Goal: Task Accomplishment & Management: Complete application form

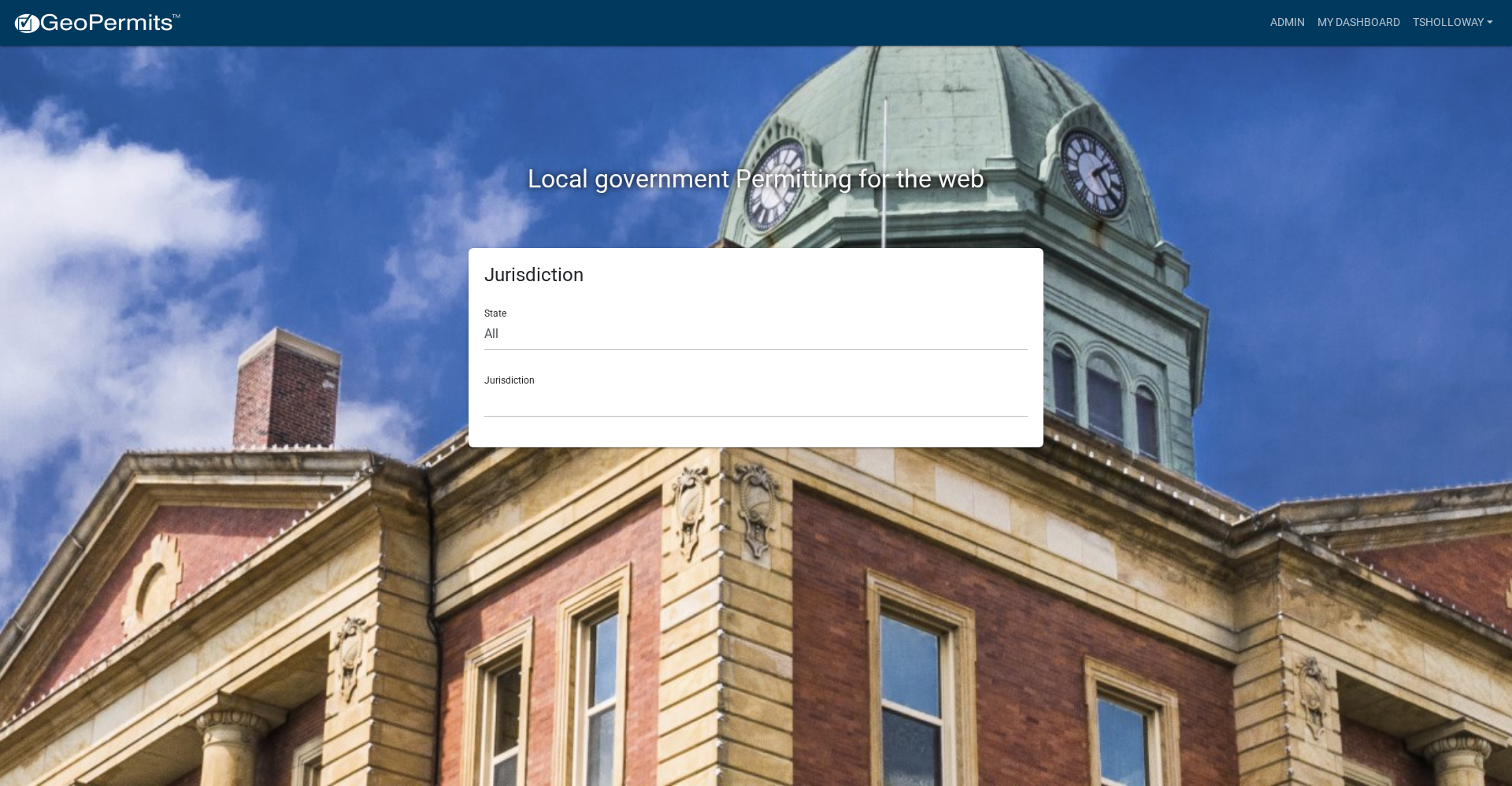
click at [1165, 228] on div "Local government Permitting for the web" at bounding box center [756, 146] width 898 height 202
click at [1276, 19] on link "Admin" at bounding box center [1287, 22] width 48 height 30
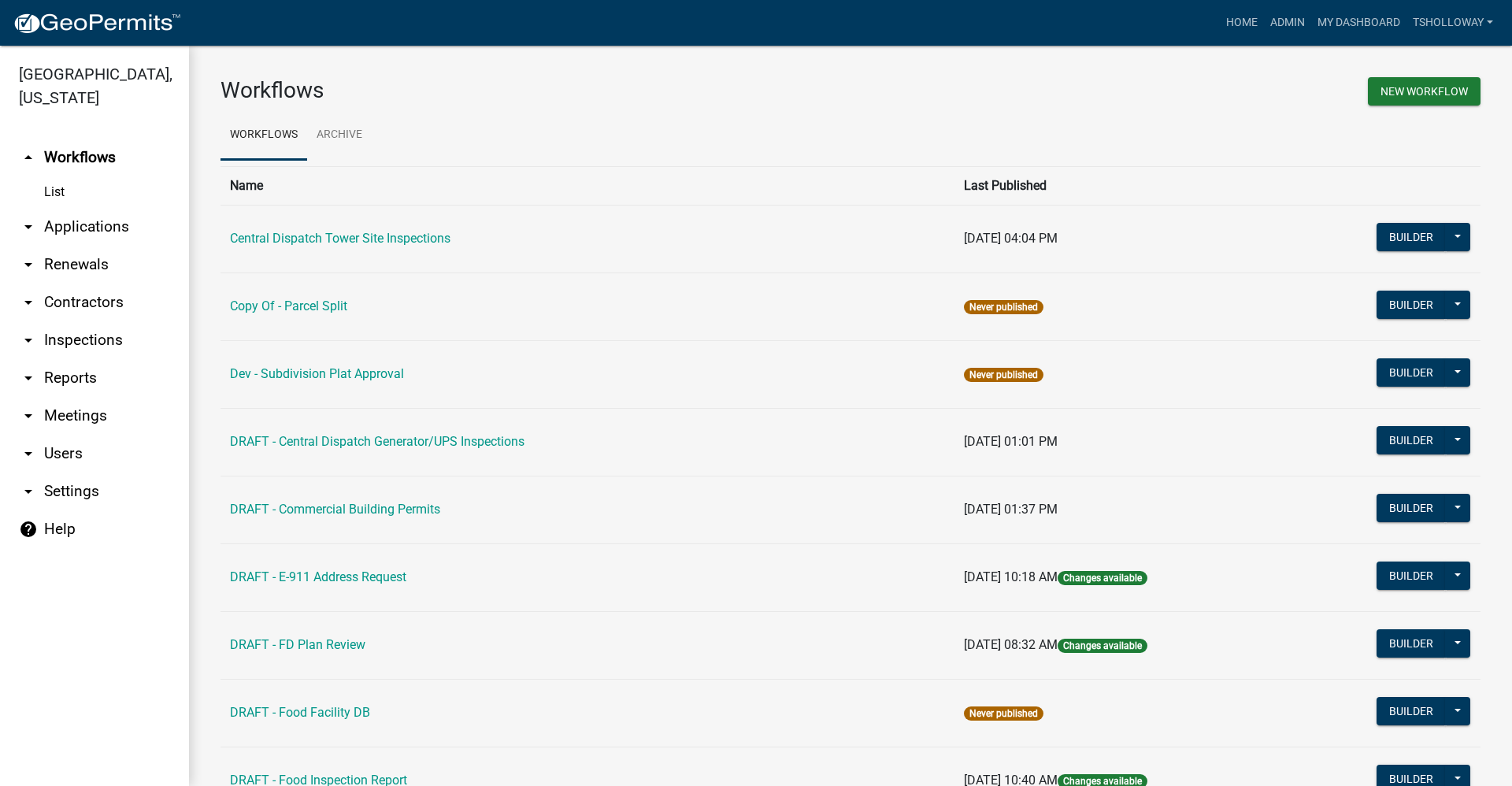
click at [89, 321] on link "arrow_drop_down Inspections" at bounding box center [94, 340] width 189 height 38
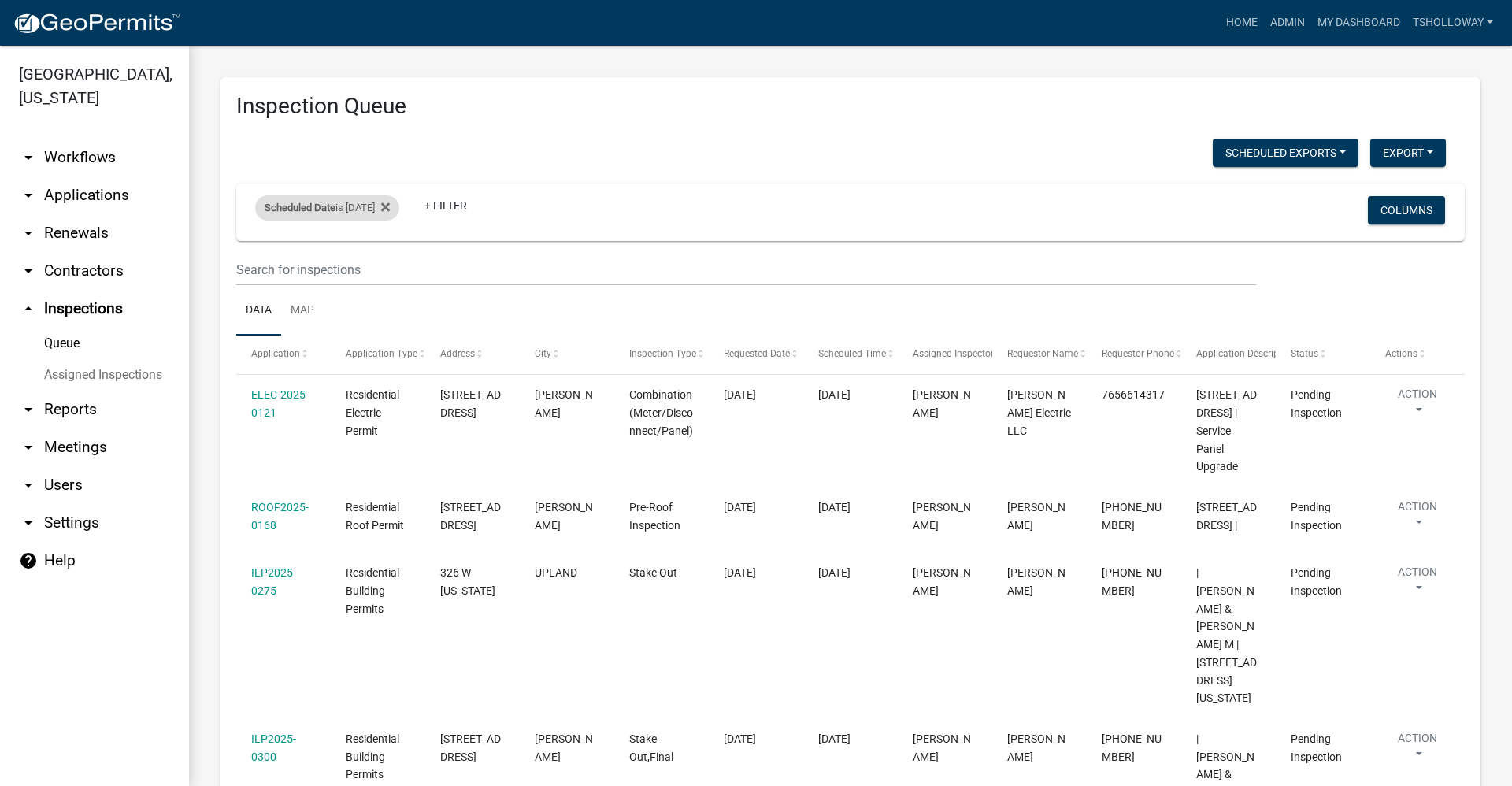
click at [382, 211] on div "Scheduled Date is [DATE] Remove this filter" at bounding box center [327, 207] width 144 height 25
click at [390, 272] on input "[DATE]" at bounding box center [340, 266] width 110 height 32
type input "[DATE]"
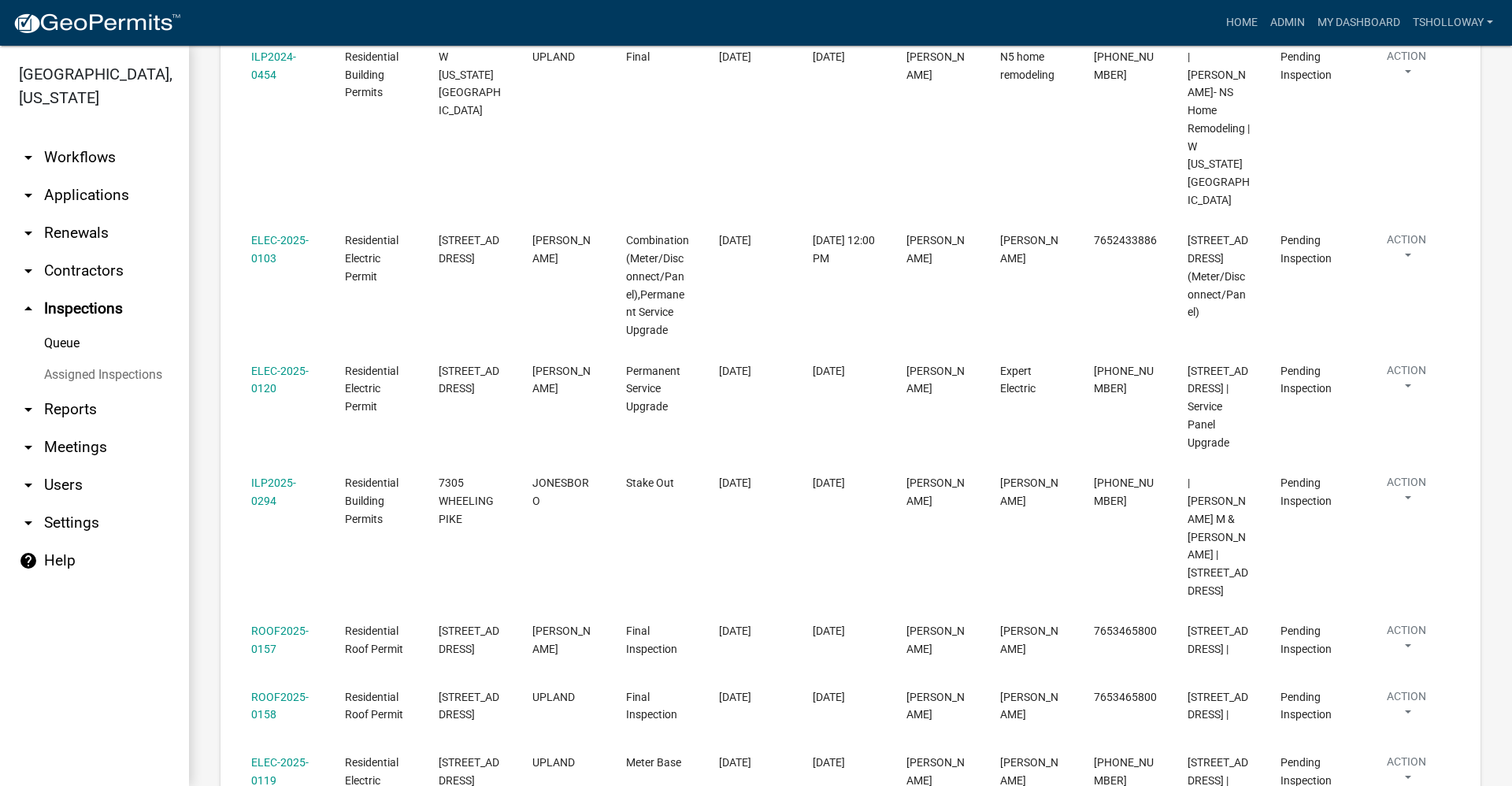
scroll to position [265, 0]
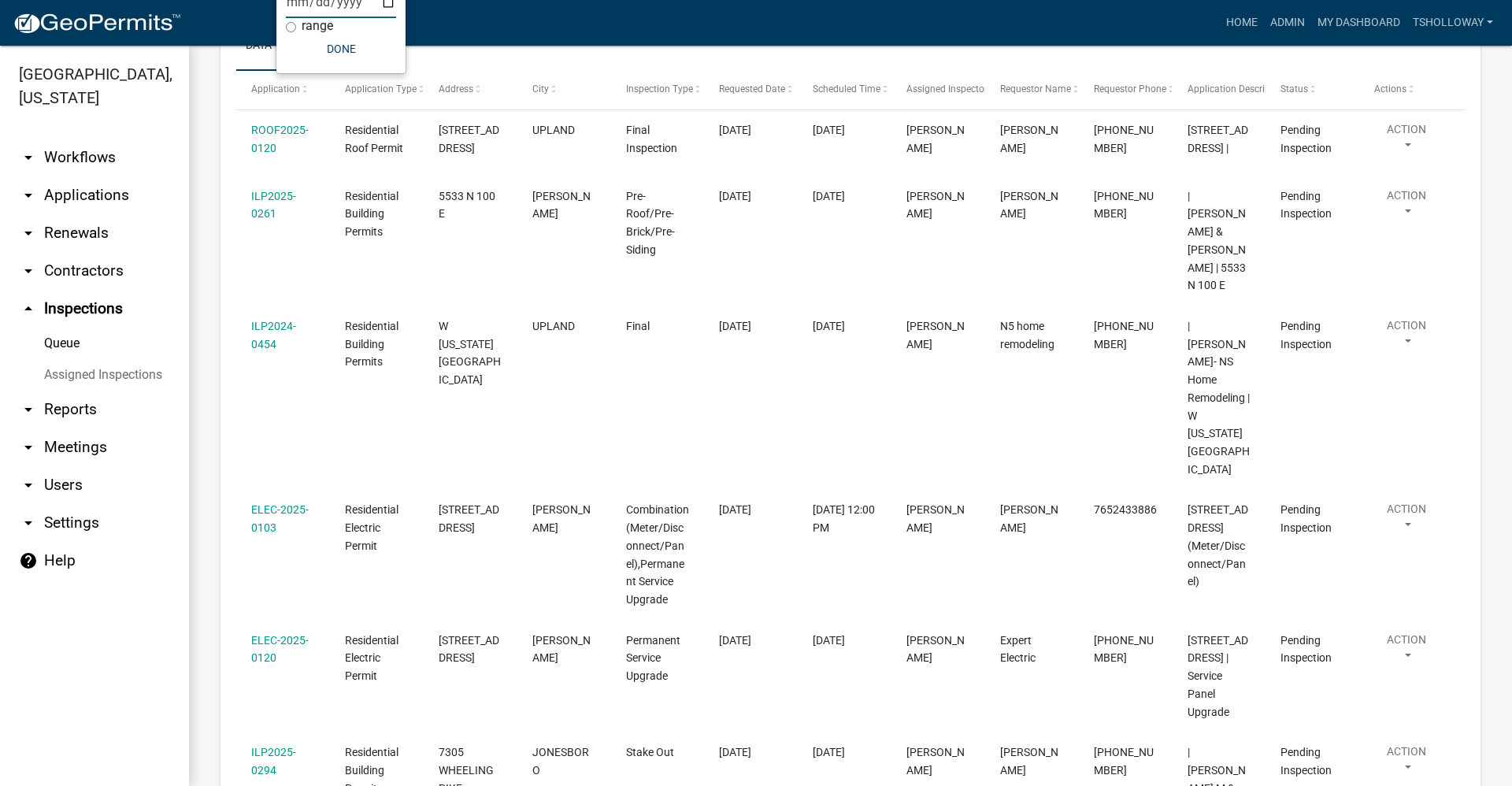
click at [79, 176] on link "arrow_drop_down Applications" at bounding box center [94, 195] width 189 height 38
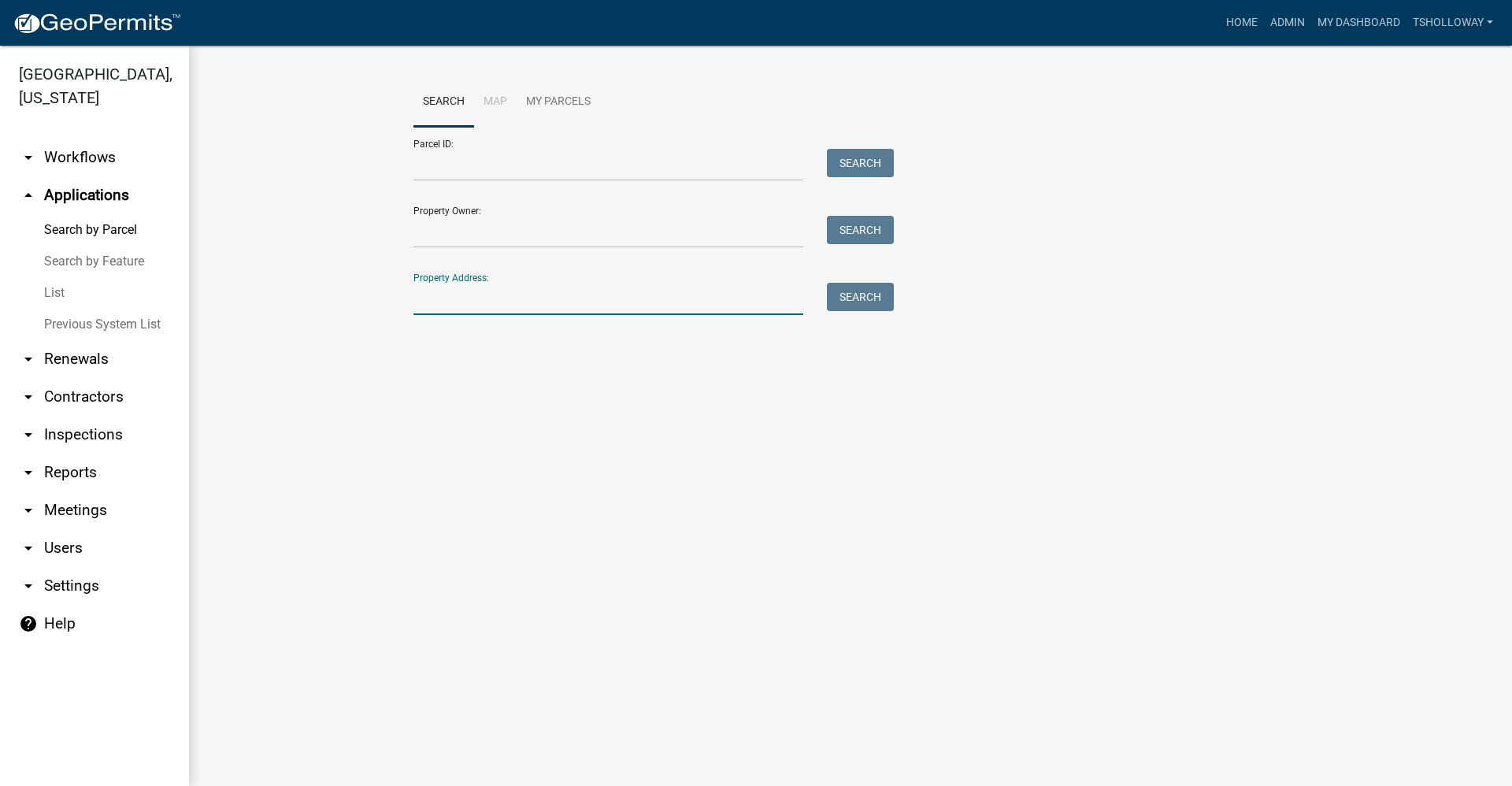
click at [457, 303] on input "Property Address:" at bounding box center [608, 298] width 390 height 32
type input "5387 e [GEOGRAPHIC_DATA]"
click at [860, 301] on button "Search" at bounding box center [860, 296] width 67 height 28
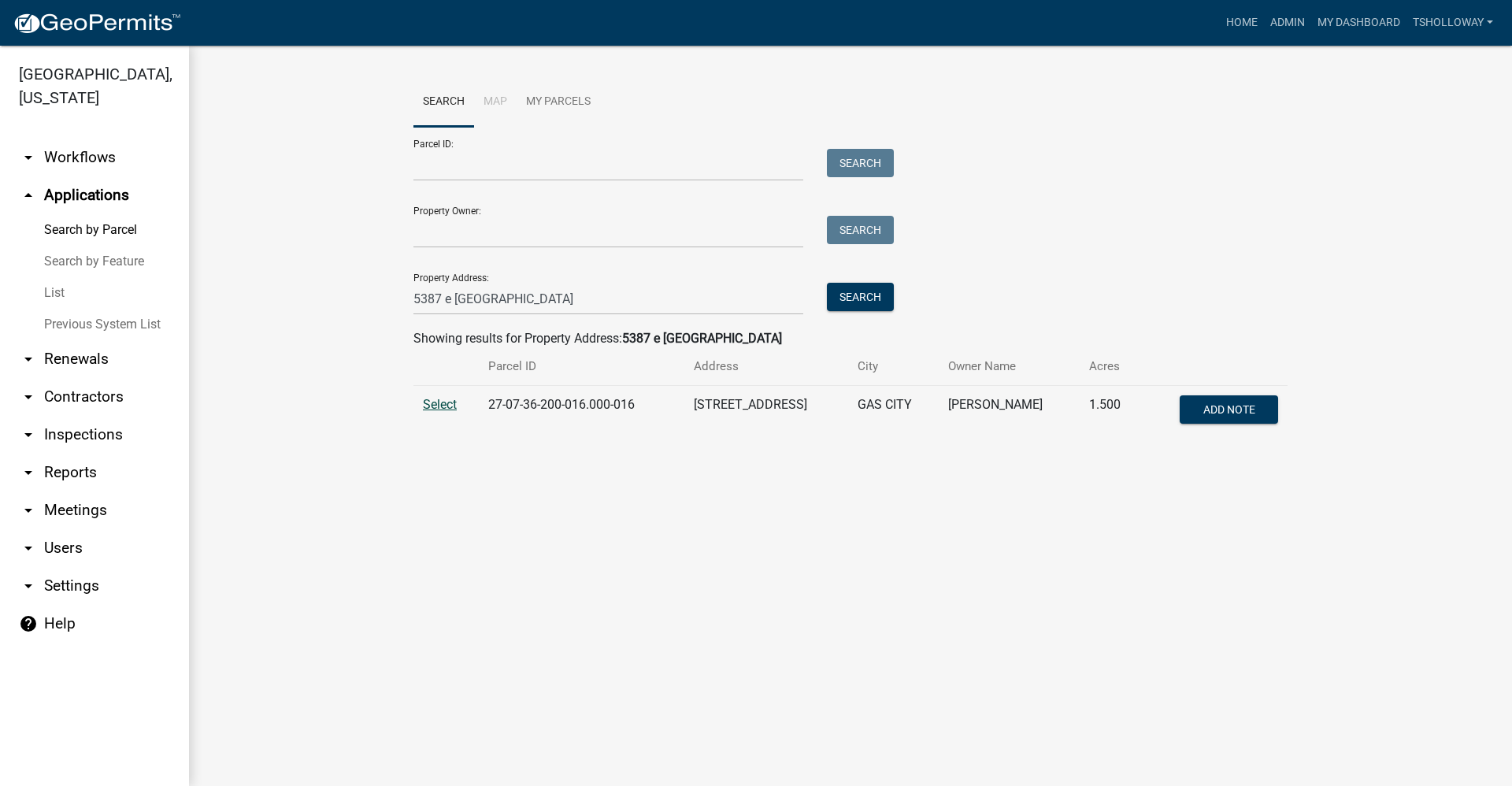
click at [442, 405] on span "Select" at bounding box center [439, 403] width 34 height 15
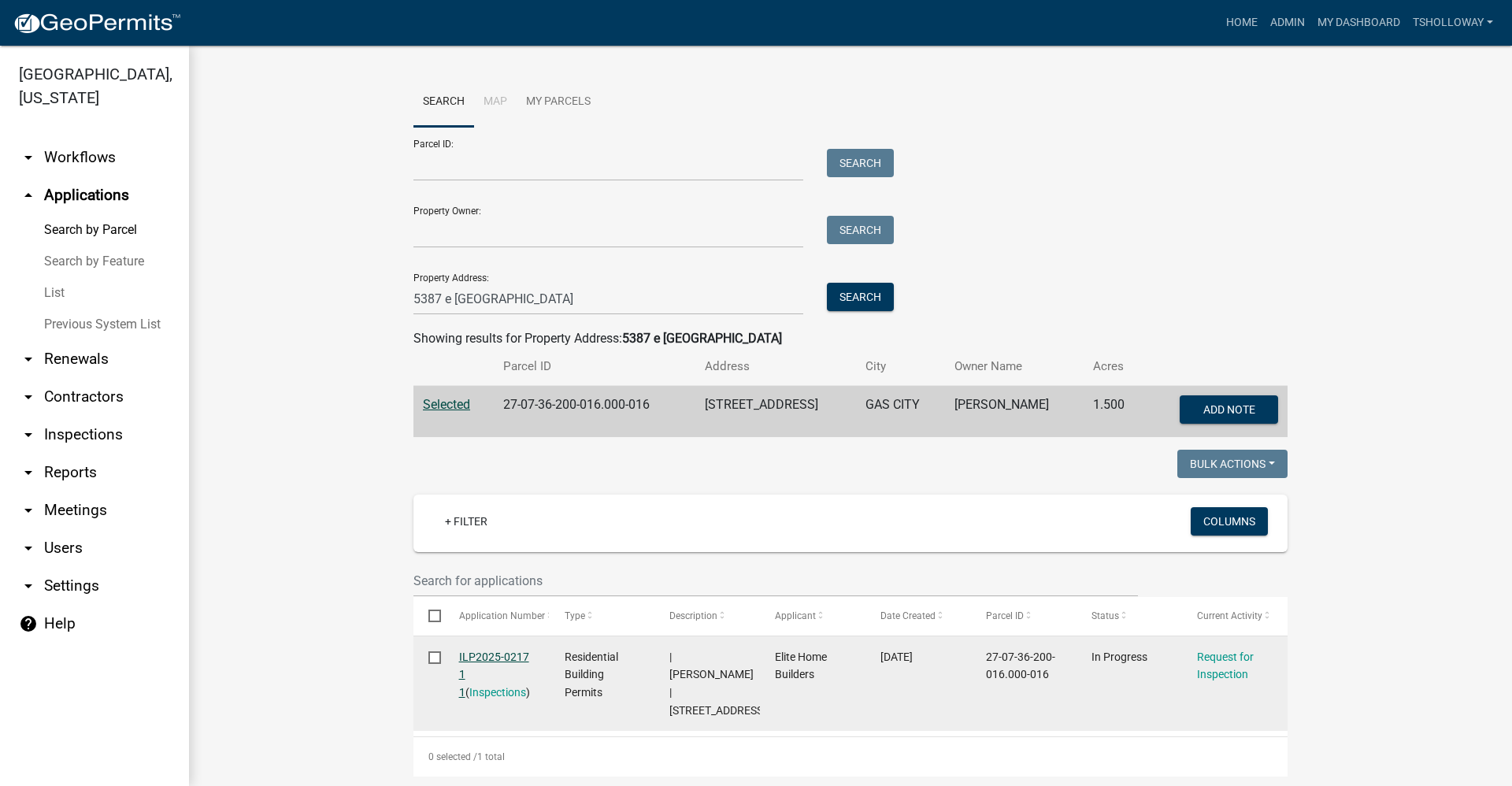
click at [468, 656] on link "ILP2025-0217 1 1" at bounding box center [494, 675] width 70 height 49
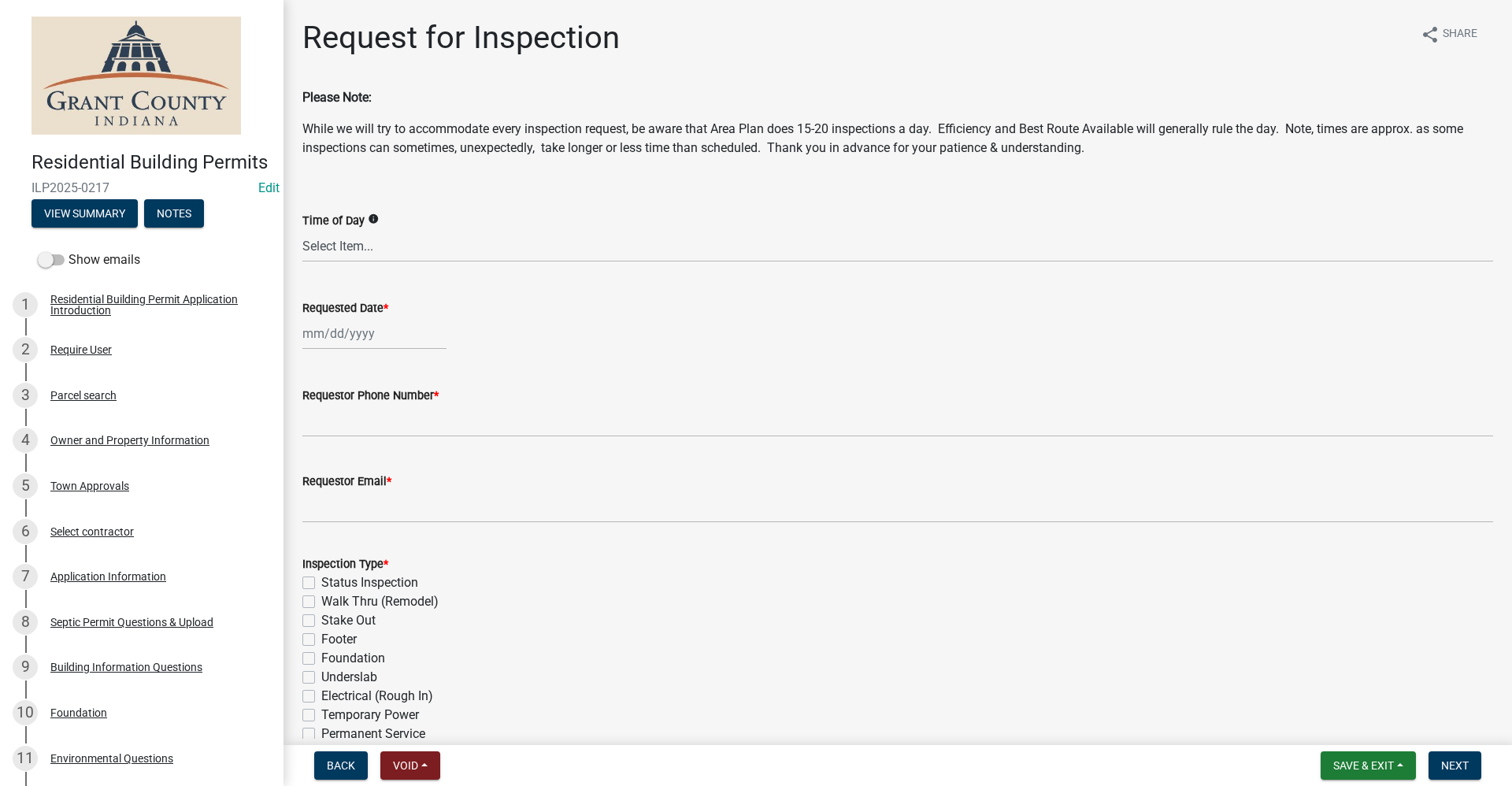
click at [338, 339] on div at bounding box center [374, 333] width 144 height 32
select select "10"
select select "2025"
click at [340, 471] on div "14" at bounding box center [344, 468] width 25 height 25
type input "[DATE]"
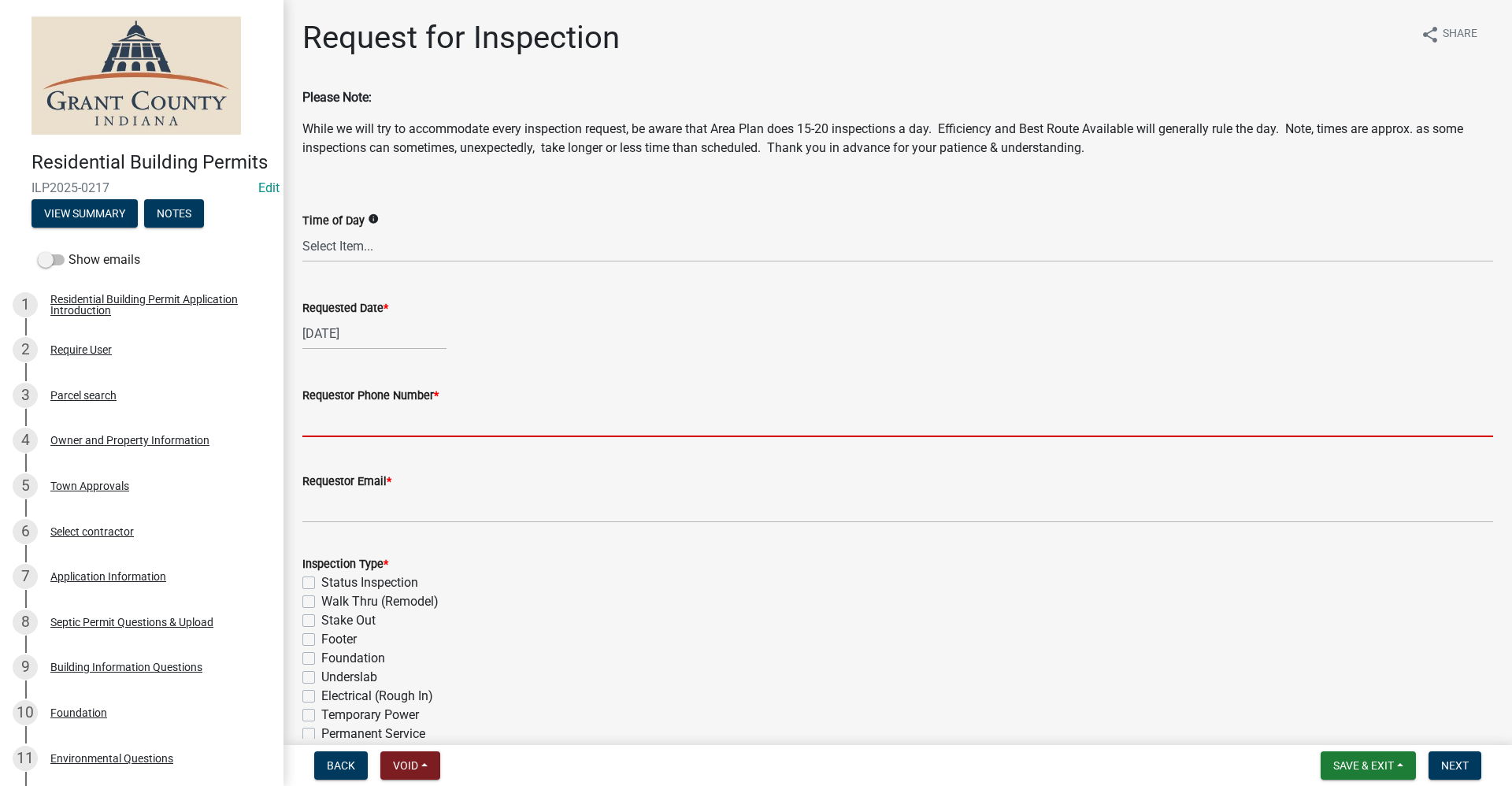
click at [331, 430] on input "Requestor Phone Number *" at bounding box center [897, 421] width 1191 height 32
click at [359, 418] on input "Requestor Phone Number *" at bounding box center [897, 421] width 1191 height 32
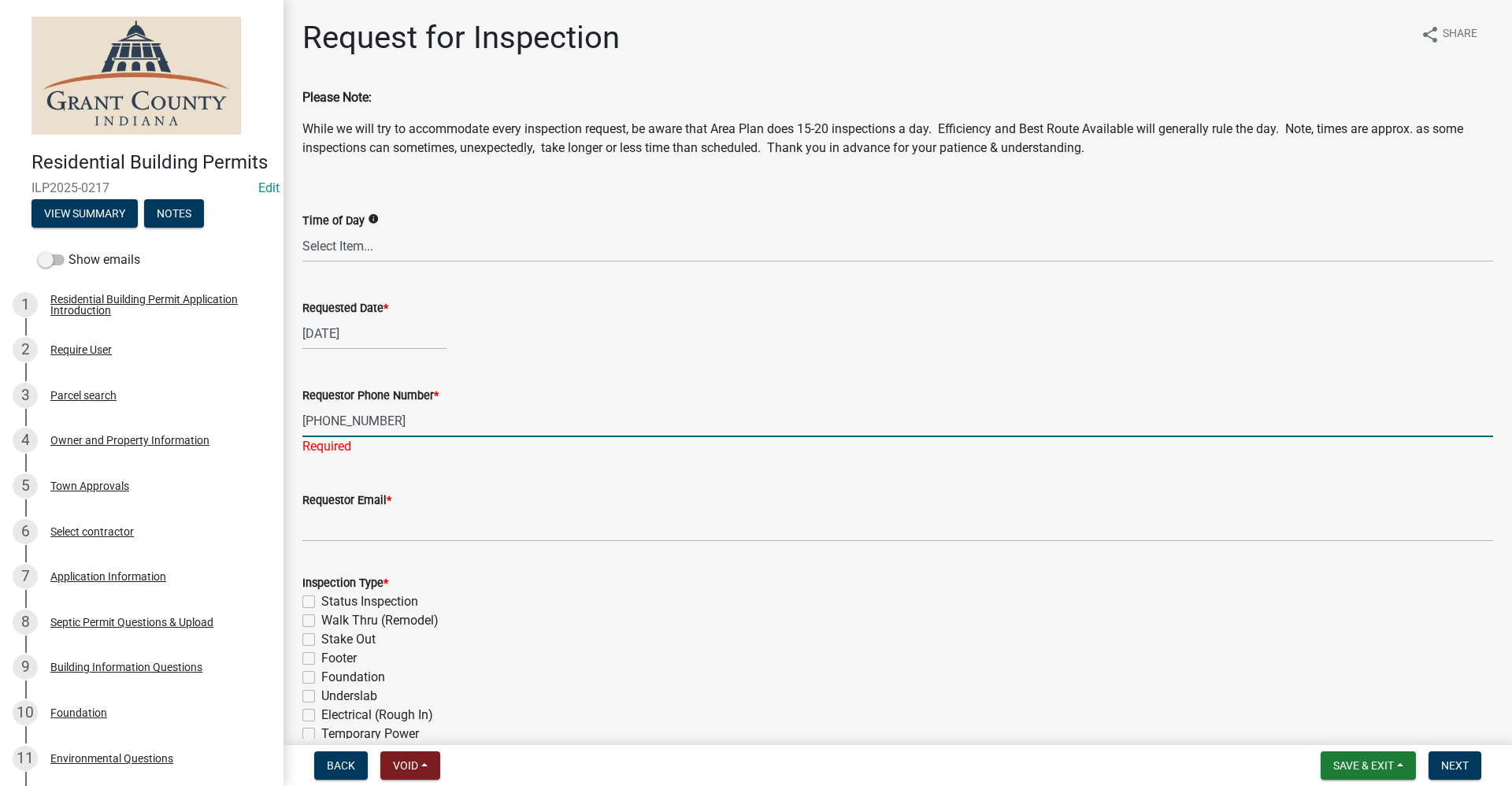
type input "[PHONE_NUMBER]"
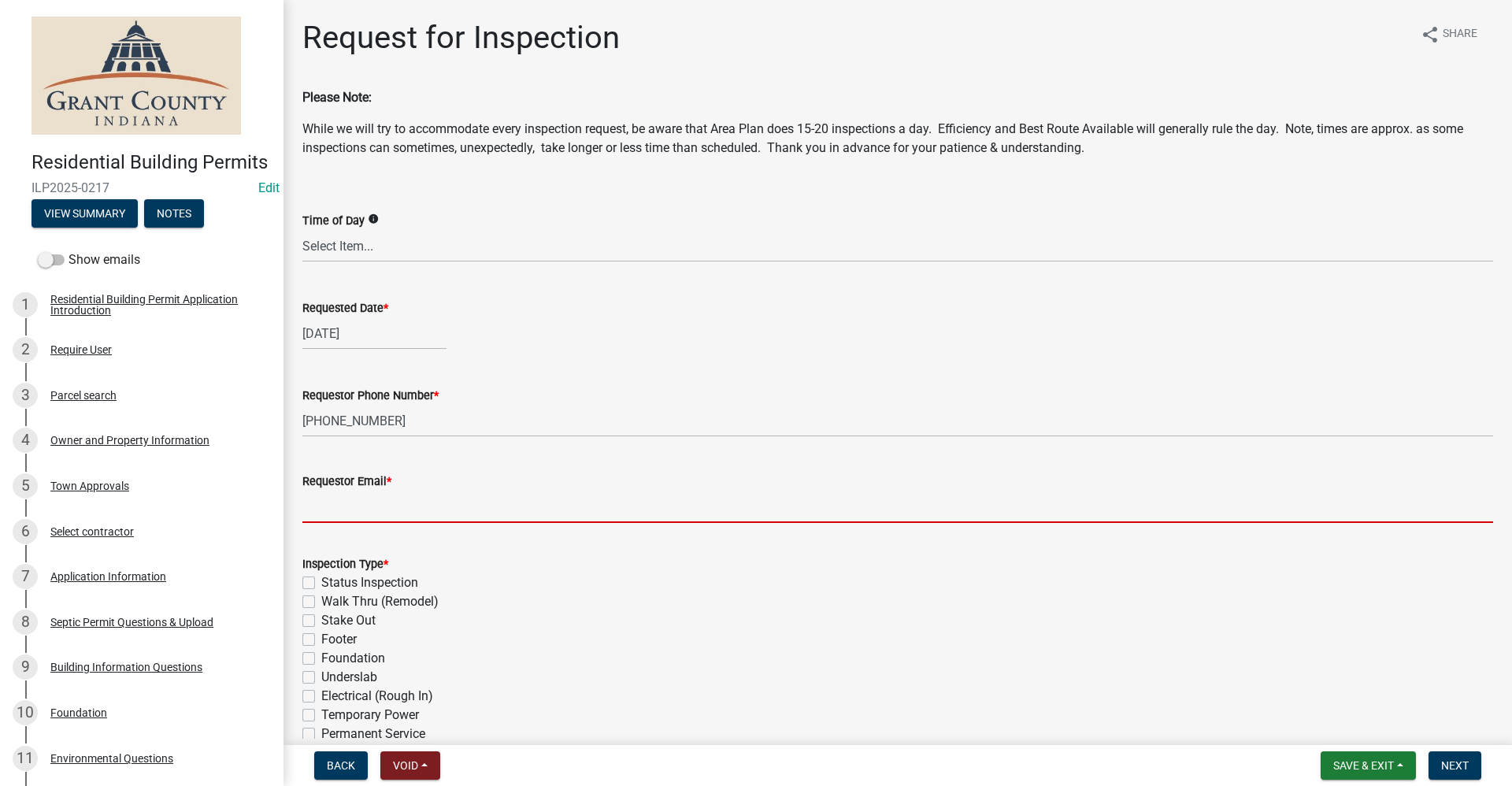
click at [335, 535] on wm-data-entity-input "Requestor Email *" at bounding box center [897, 493] width 1191 height 86
type input "no@email"
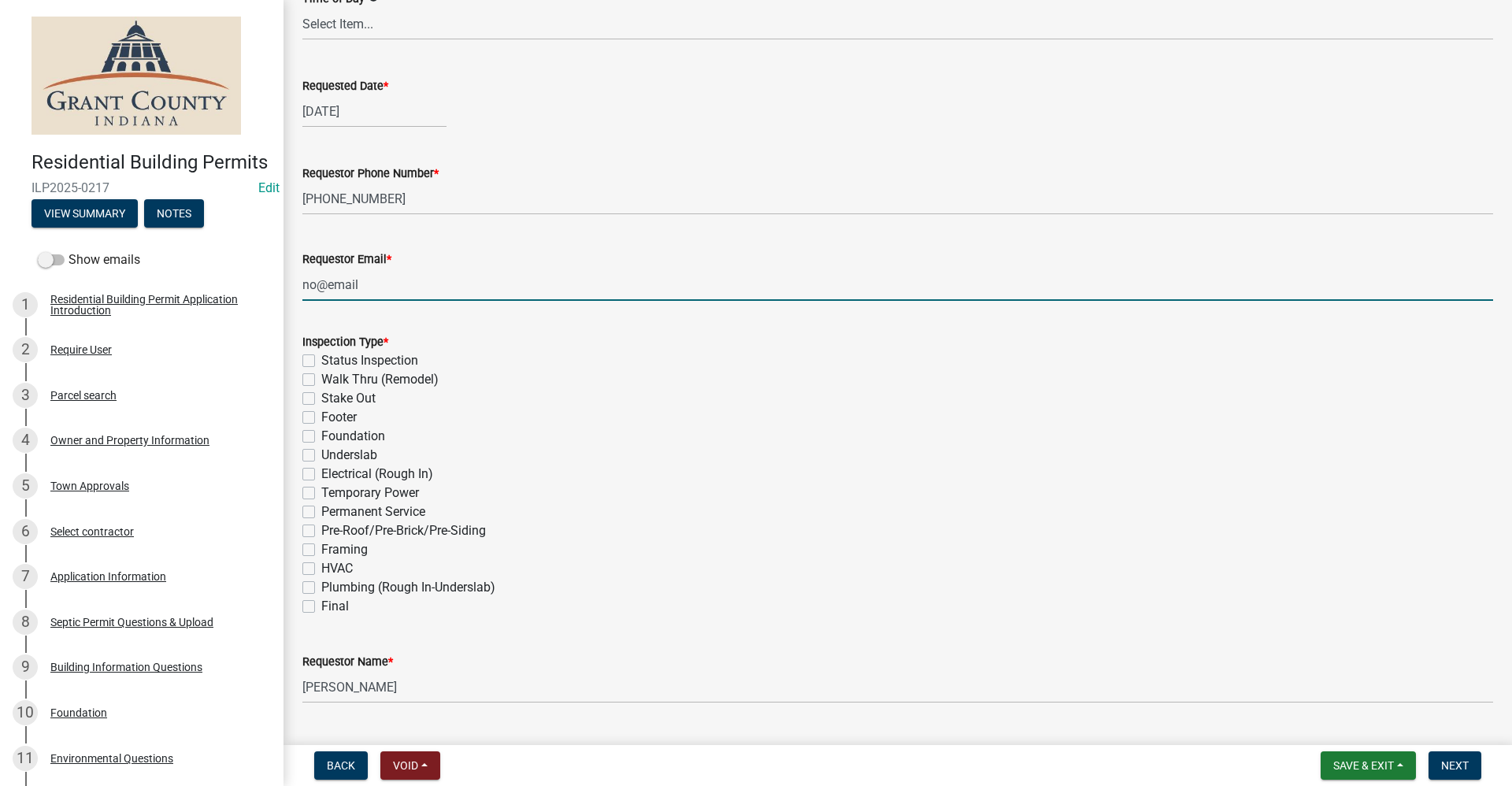
scroll to position [237, 0]
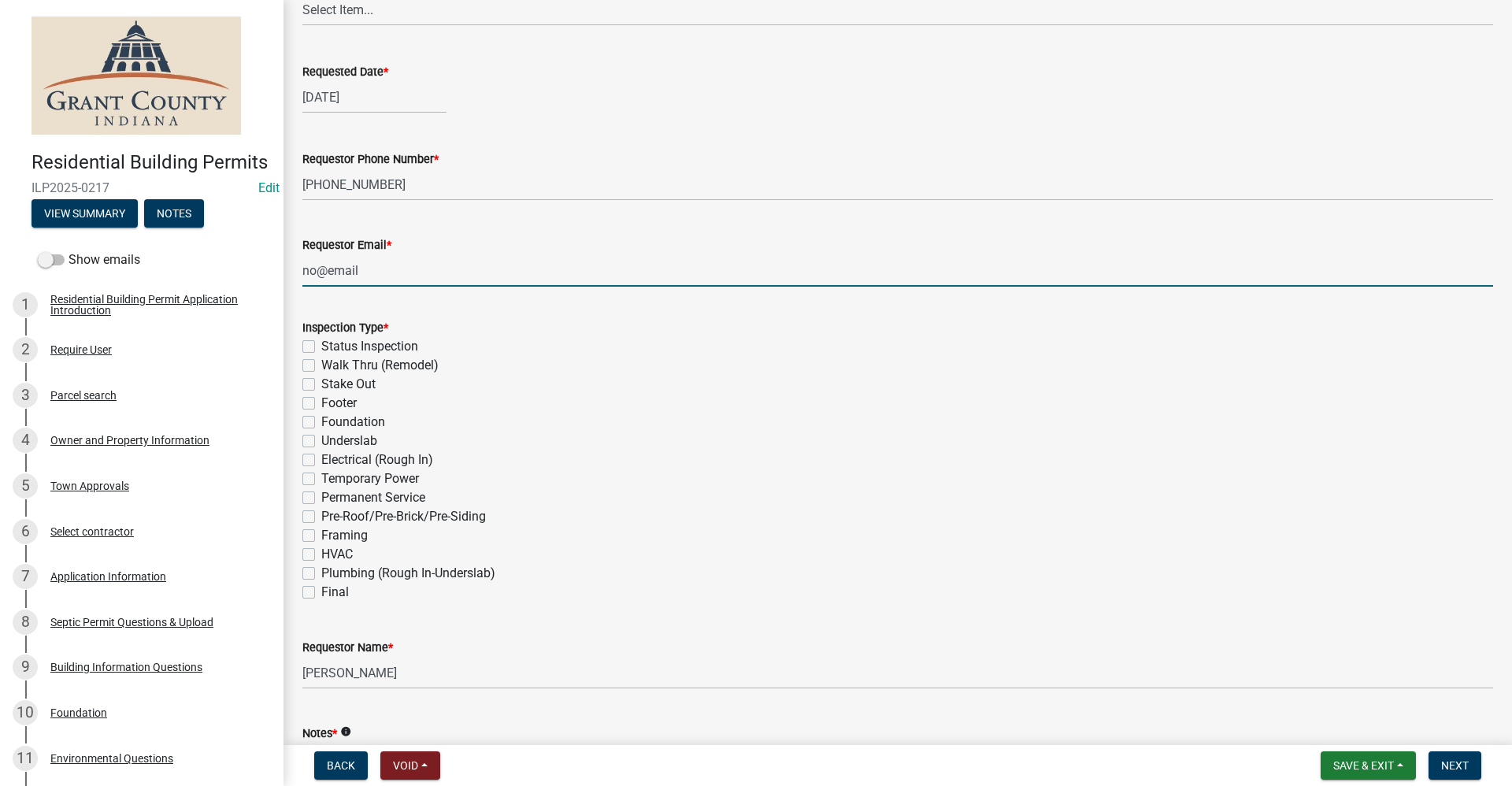
click at [321, 590] on label "Final" at bounding box center [335, 591] width 27 height 19
click at [321, 590] on input "Final" at bounding box center [326, 587] width 11 height 11
checkbox input "true"
checkbox input "false"
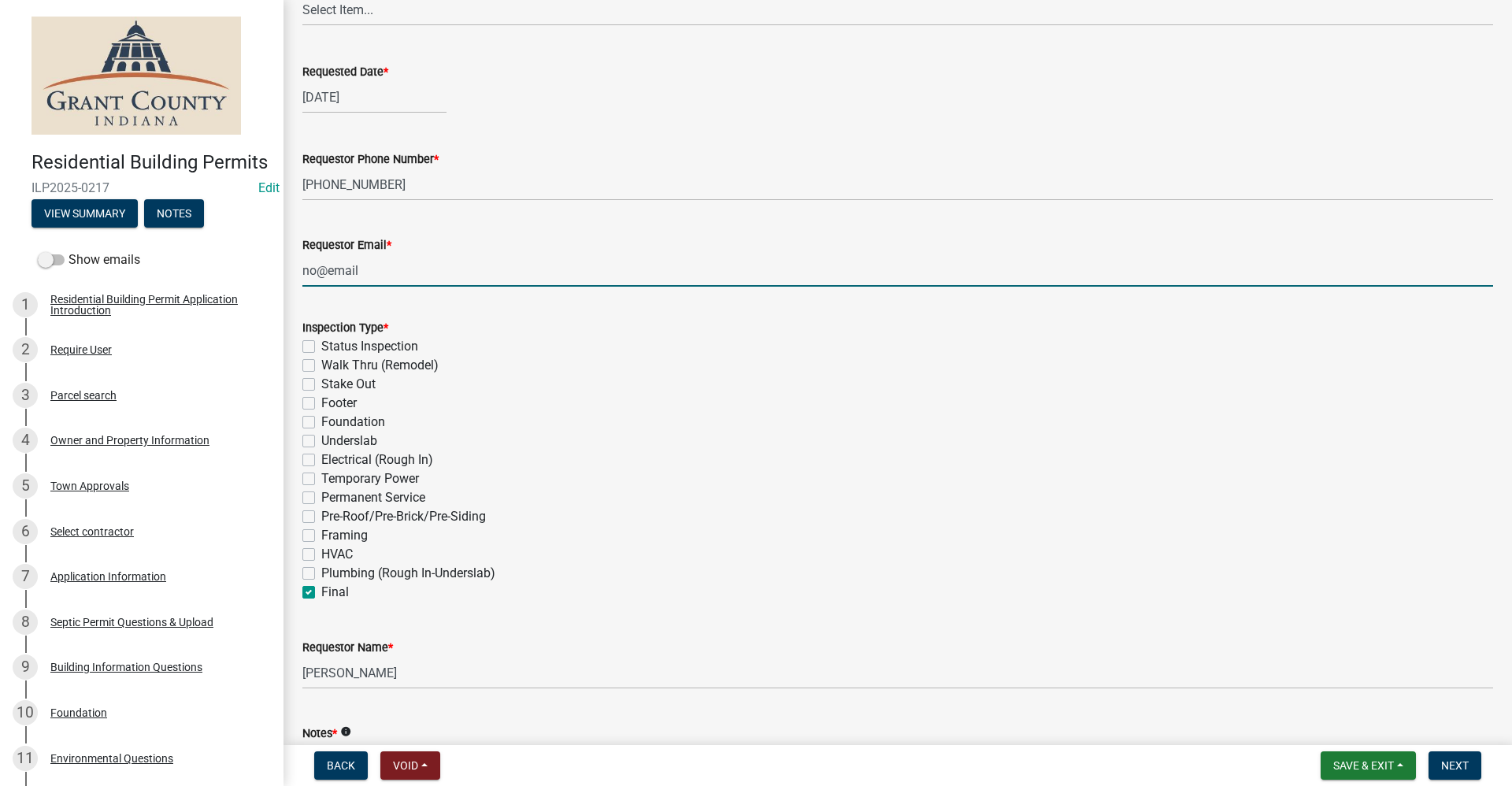
checkbox input "false"
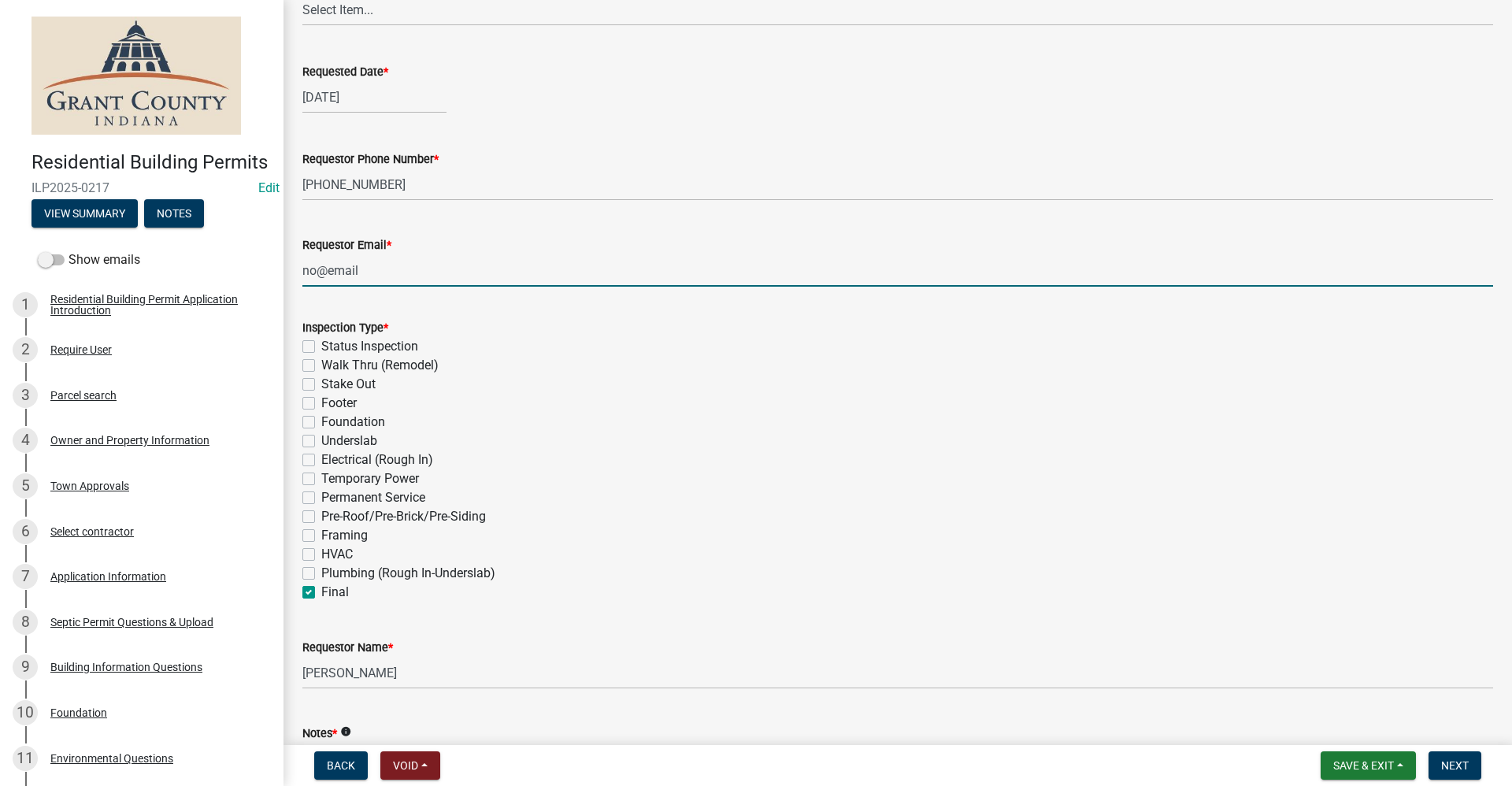
checkbox input "false"
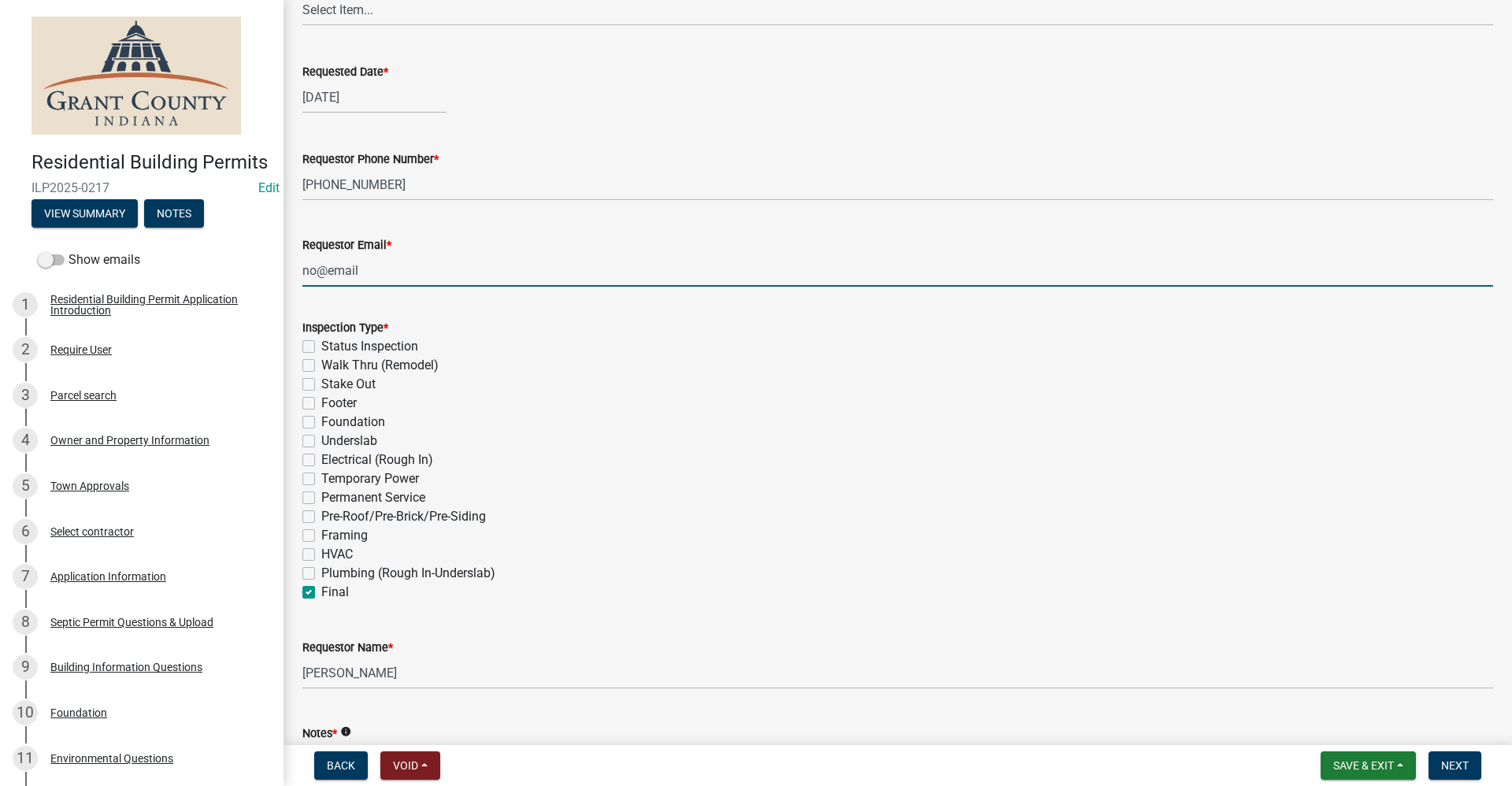
checkbox input "false"
checkbox input "true"
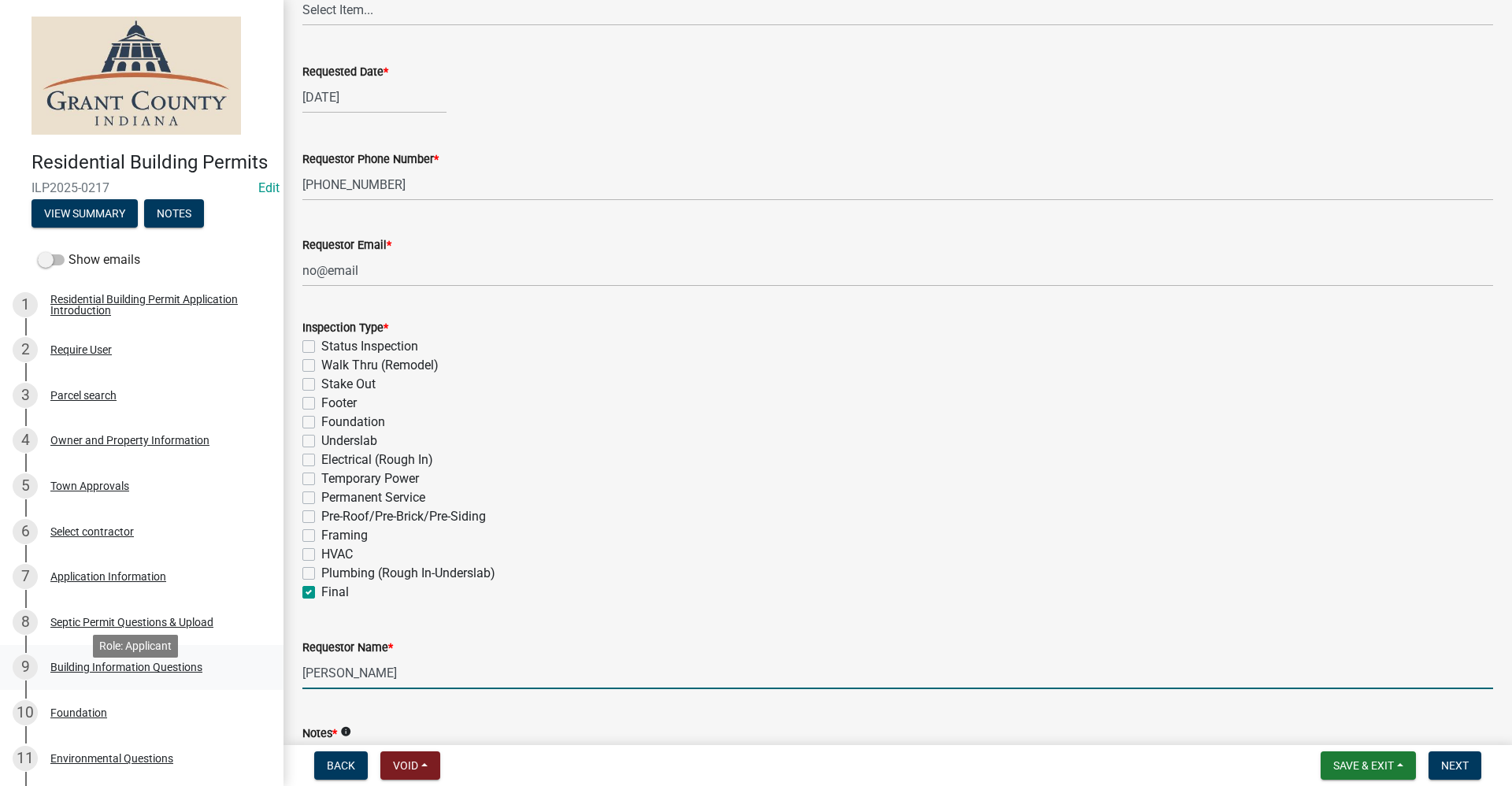
drag, startPoint x: 396, startPoint y: 665, endPoint x: 253, endPoint y: 676, distance: 143.4
click at [253, 676] on div "Residential Building Permits ILP2025-0217 Edit View Summary Notes Show emails 1…" at bounding box center [756, 393] width 1512 height 786
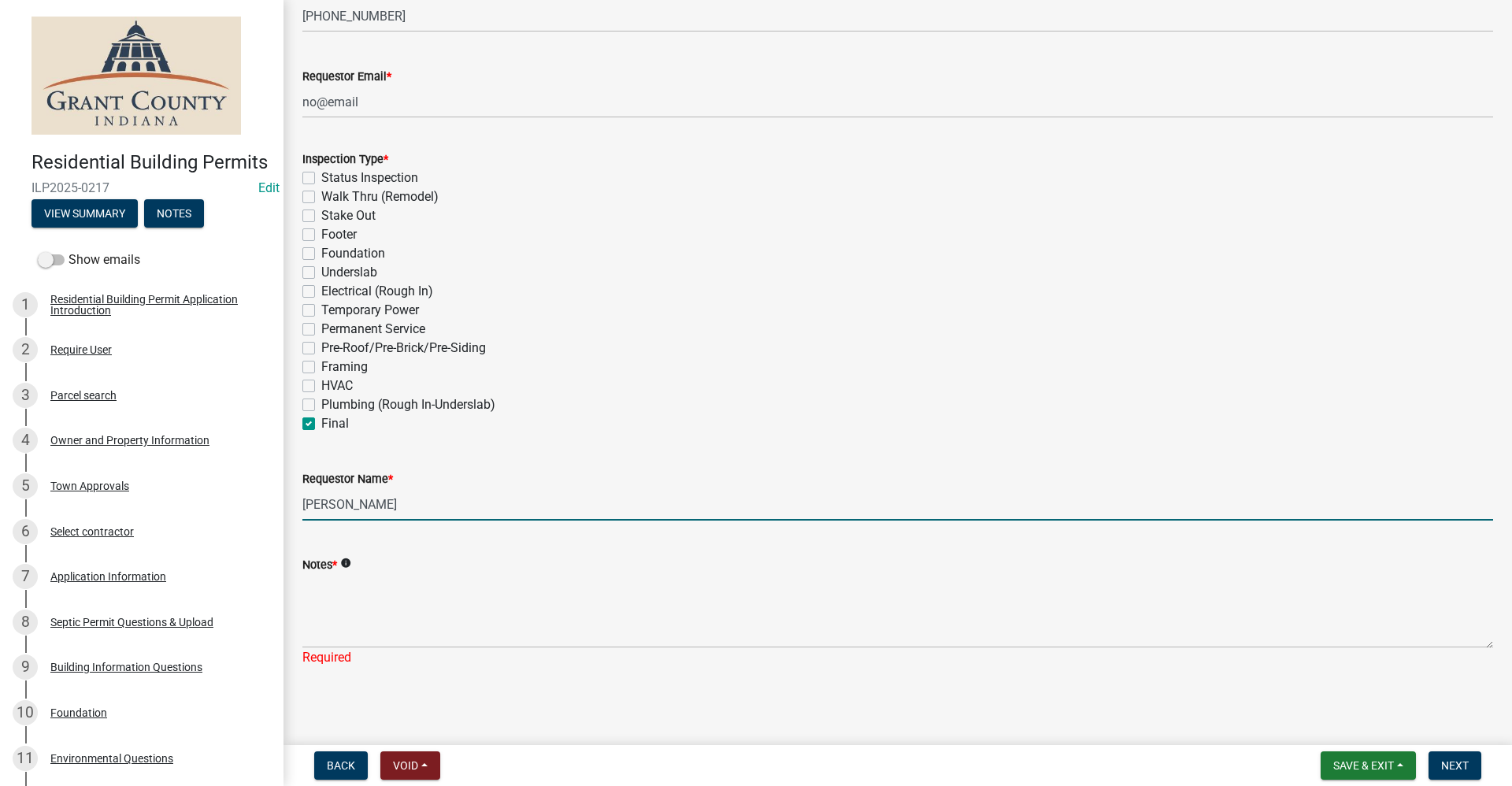
scroll to position [407, 0]
type input "[PERSON_NAME]"
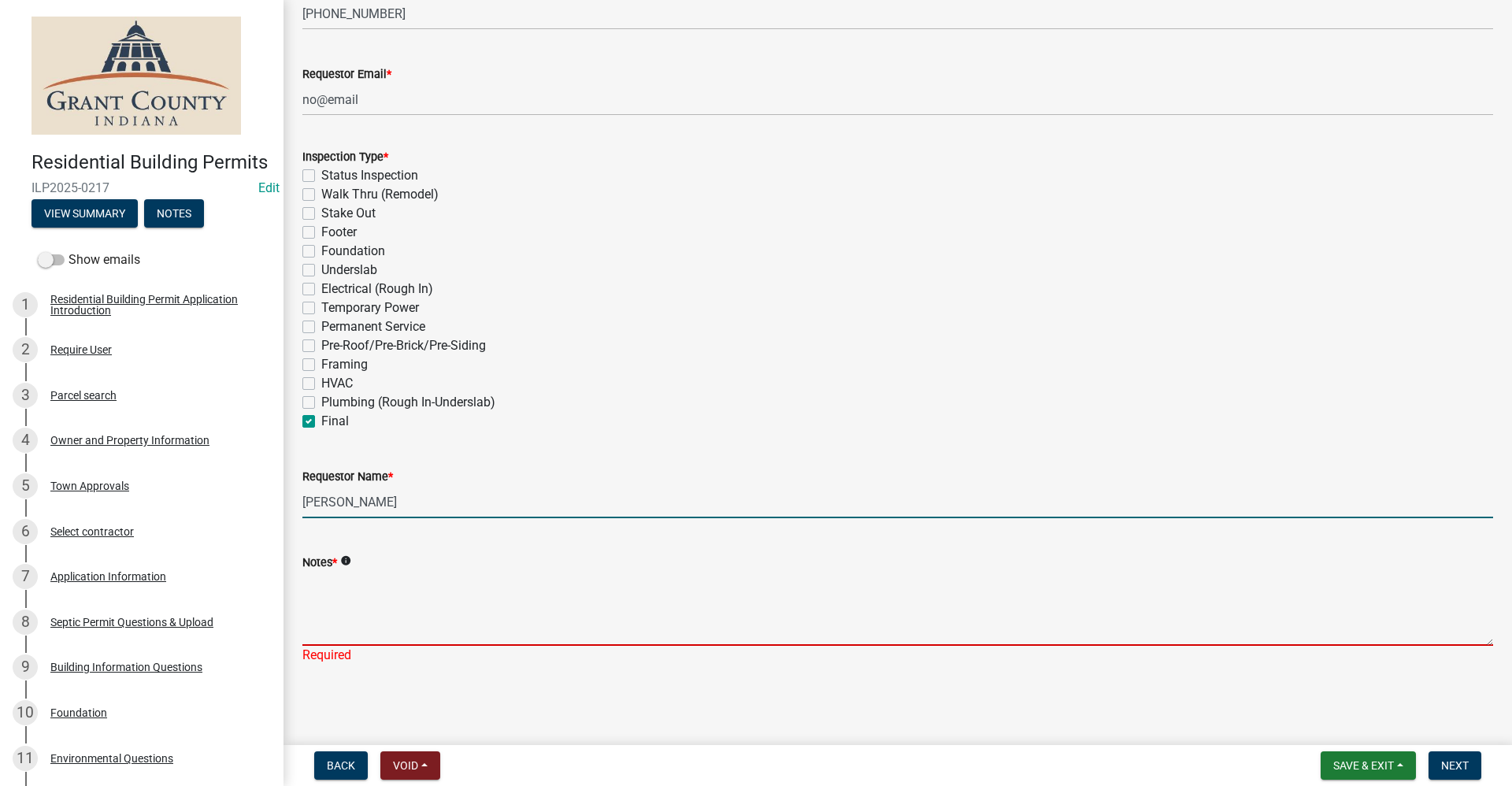
click at [339, 599] on textarea "Notes *" at bounding box center [897, 609] width 1191 height 74
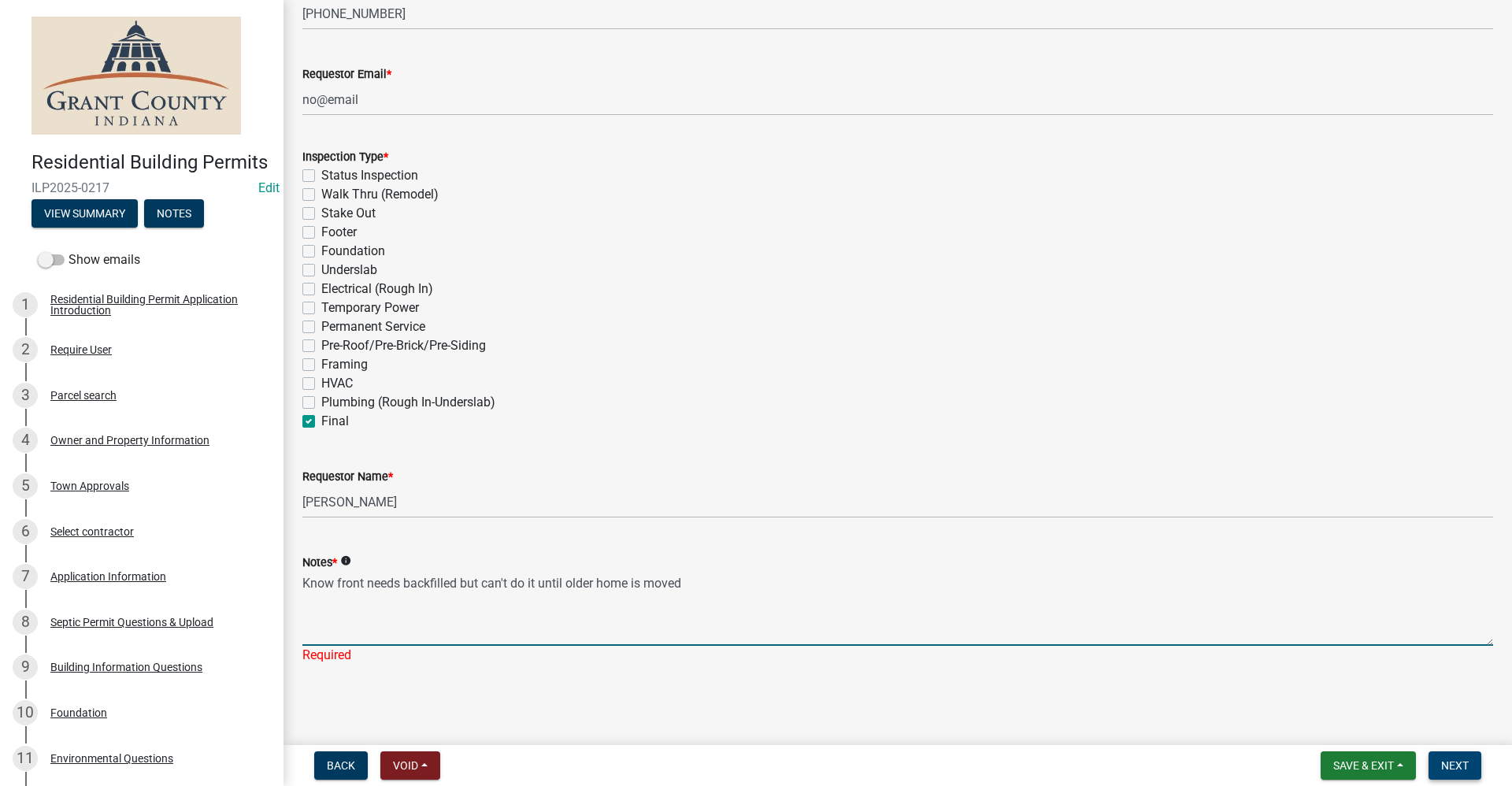
type textarea "Know front needs backfilled but can't do it until older home is moved"
click at [1469, 762] on span "Next" at bounding box center [1455, 765] width 27 height 13
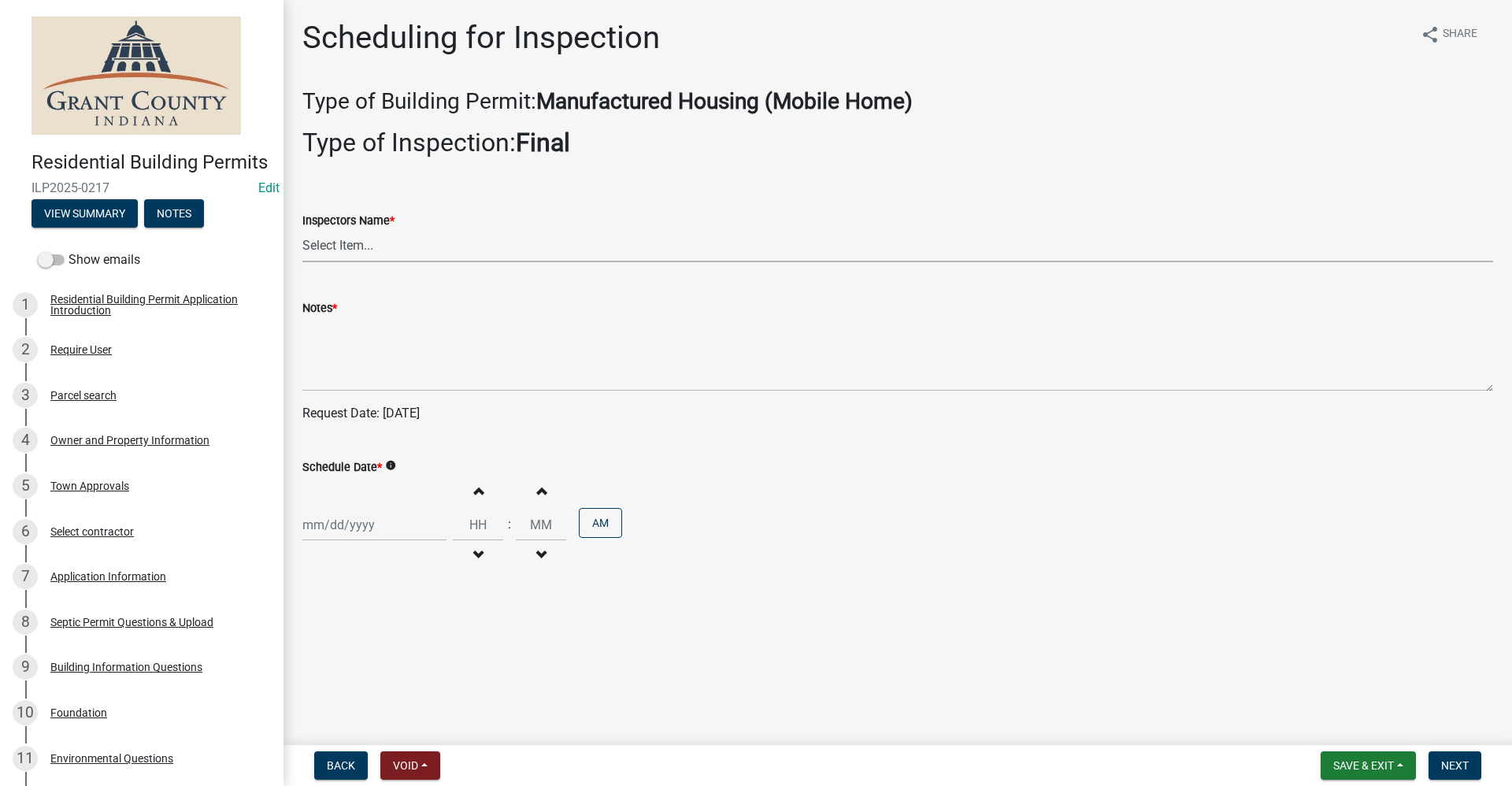
click at [328, 251] on select "Select Item... rberryhill ([PERSON_NAME]) [PERSON_NAME] ([PERSON_NAME]) [PERSON…" at bounding box center [897, 245] width 1191 height 32
select select "d7f9a44a-d2ea-4d3c-83b3-1aa71c950bd5"
click at [302, 230] on select "Select Item... rberryhill ([PERSON_NAME]) [PERSON_NAME] ([PERSON_NAME]) [PERSON…" at bounding box center [897, 245] width 1191 height 32
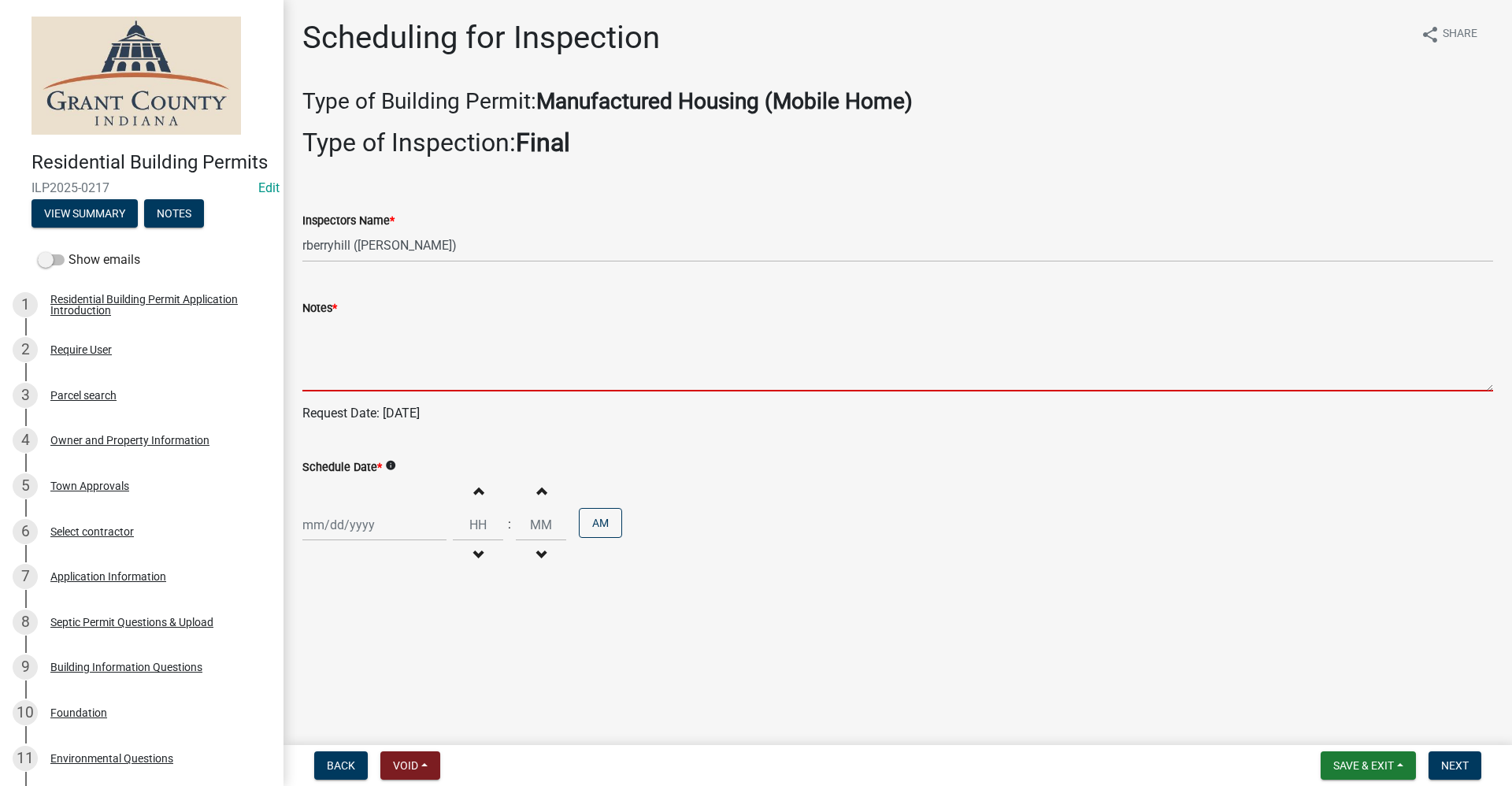
click at [330, 376] on textarea "Notes *" at bounding box center [897, 355] width 1191 height 74
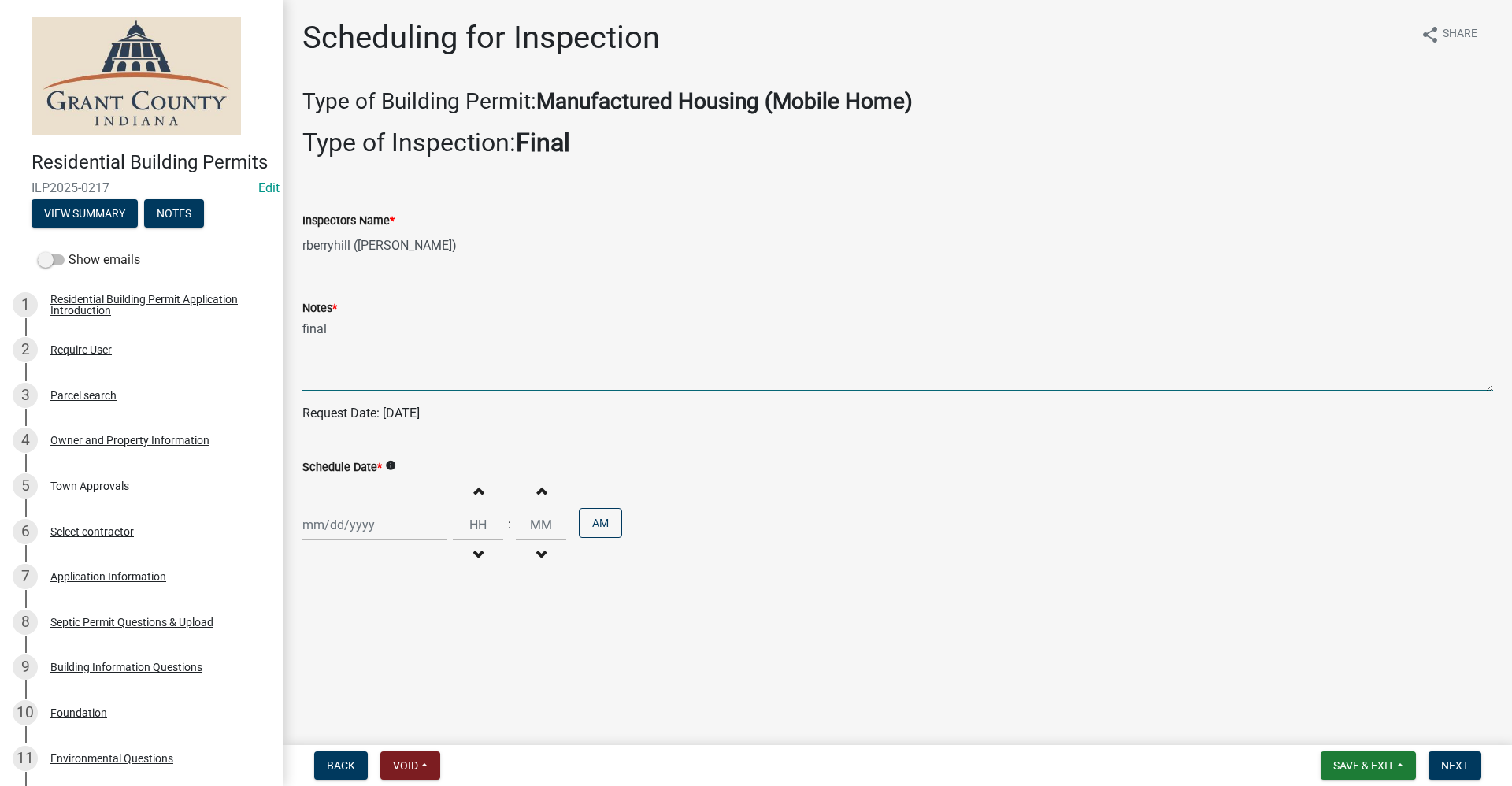
type textarea "final"
select select "10"
select select "2025"
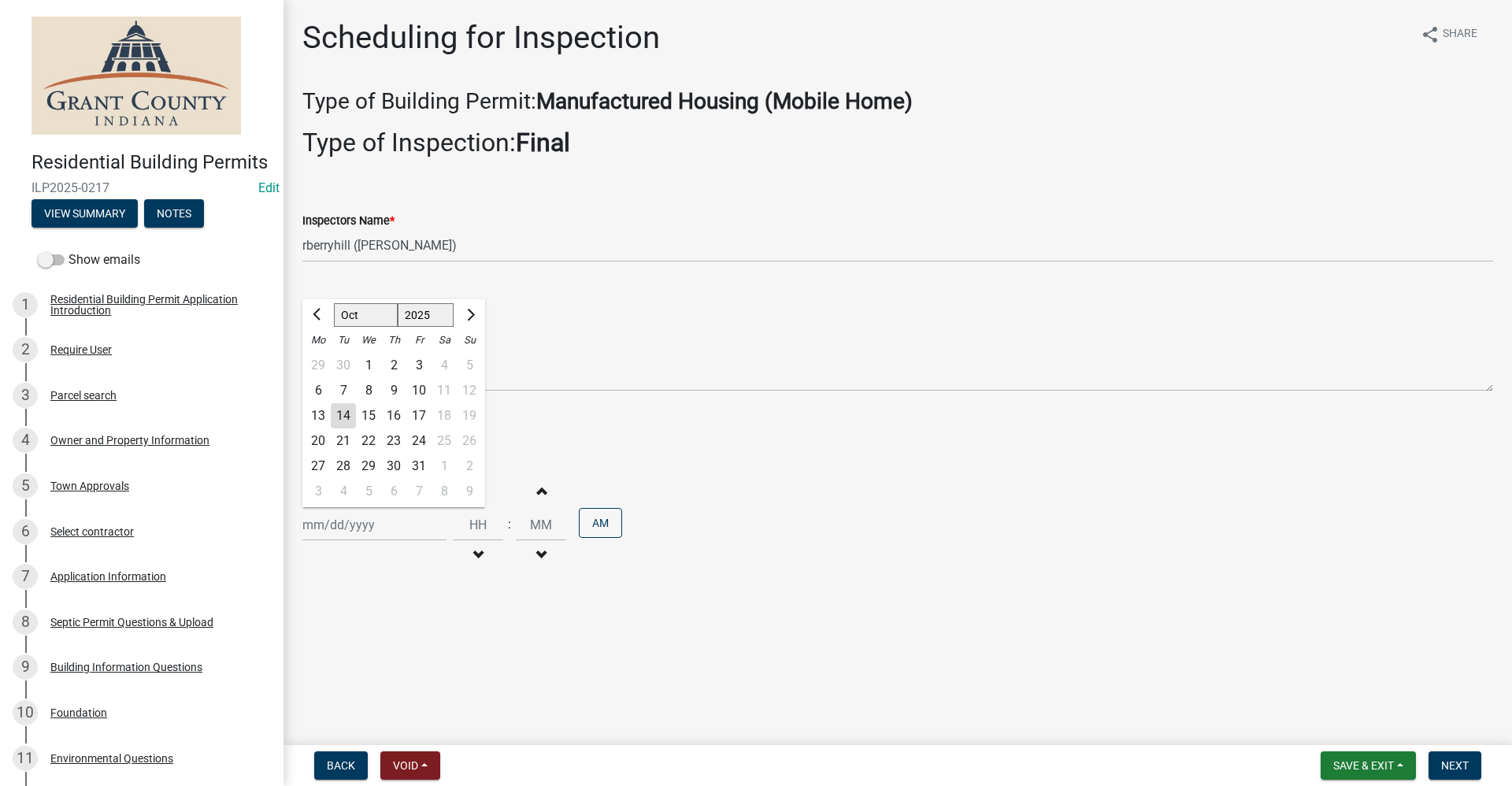
click at [356, 525] on div "[PERSON_NAME] Feb Mar Apr [PERSON_NAME][DATE] Oct Nov [DATE] 1526 1527 1528 152…" at bounding box center [374, 524] width 144 height 32
click at [341, 416] on div "14" at bounding box center [344, 416] width 25 height 25
type input "[DATE]"
click at [1457, 762] on span "Next" at bounding box center [1455, 765] width 27 height 13
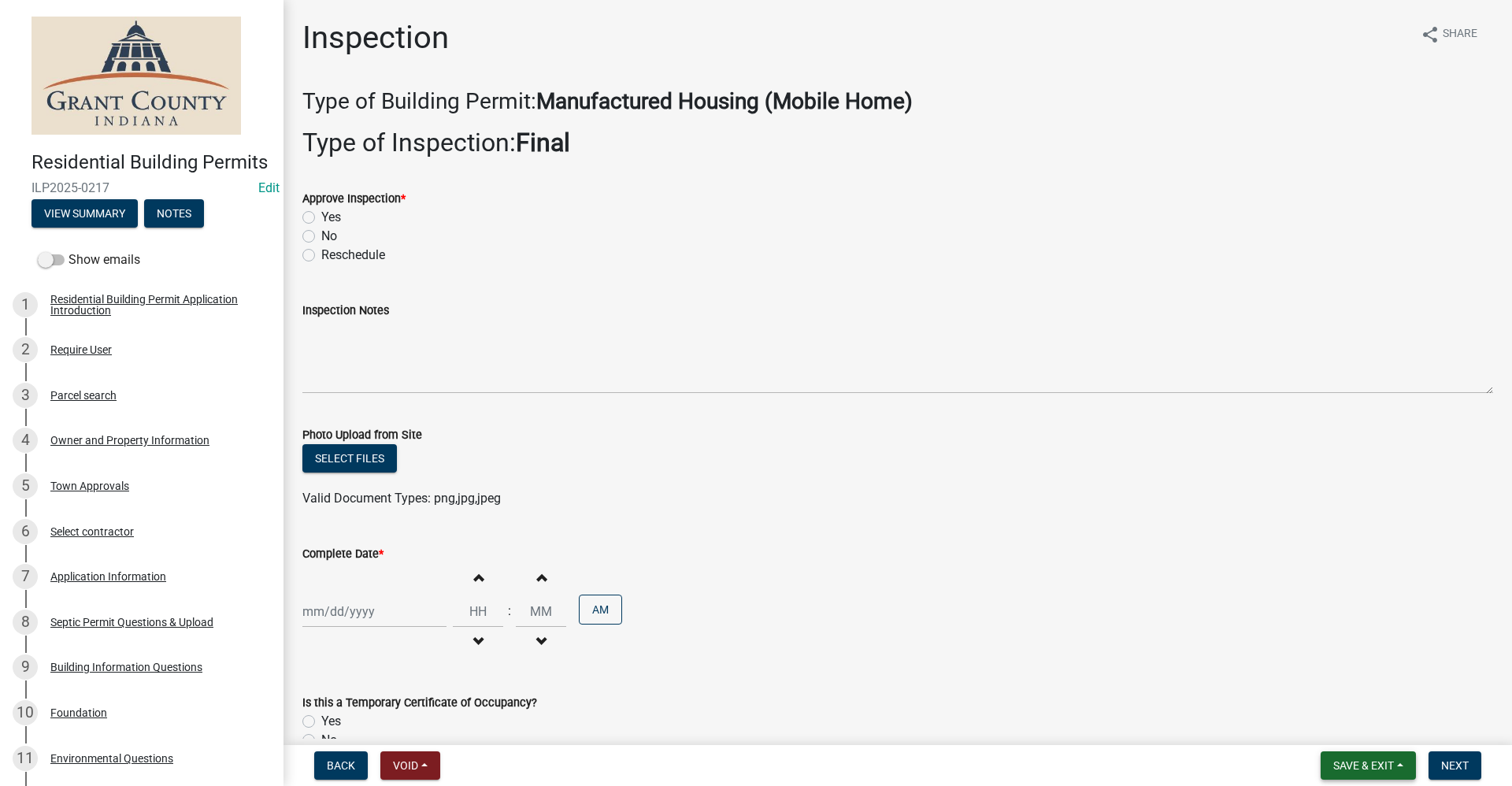
click at [1379, 763] on span "Save & Exit" at bounding box center [1364, 765] width 60 height 13
click at [1339, 726] on button "Save & Exit" at bounding box center [1352, 724] width 126 height 38
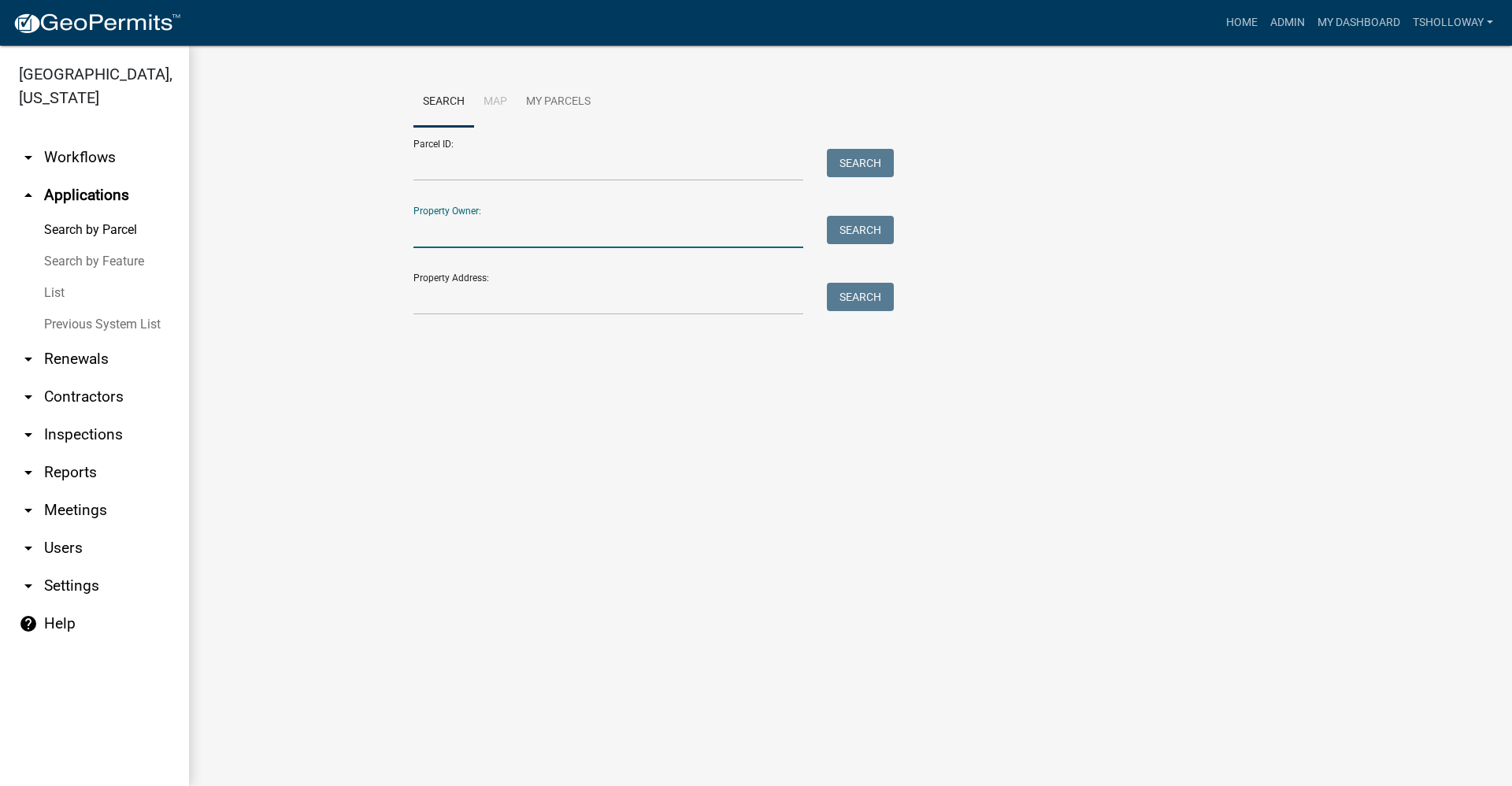
click at [448, 235] on input "Property Owner:" at bounding box center [608, 232] width 390 height 32
click at [57, 278] on link "List" at bounding box center [94, 293] width 189 height 31
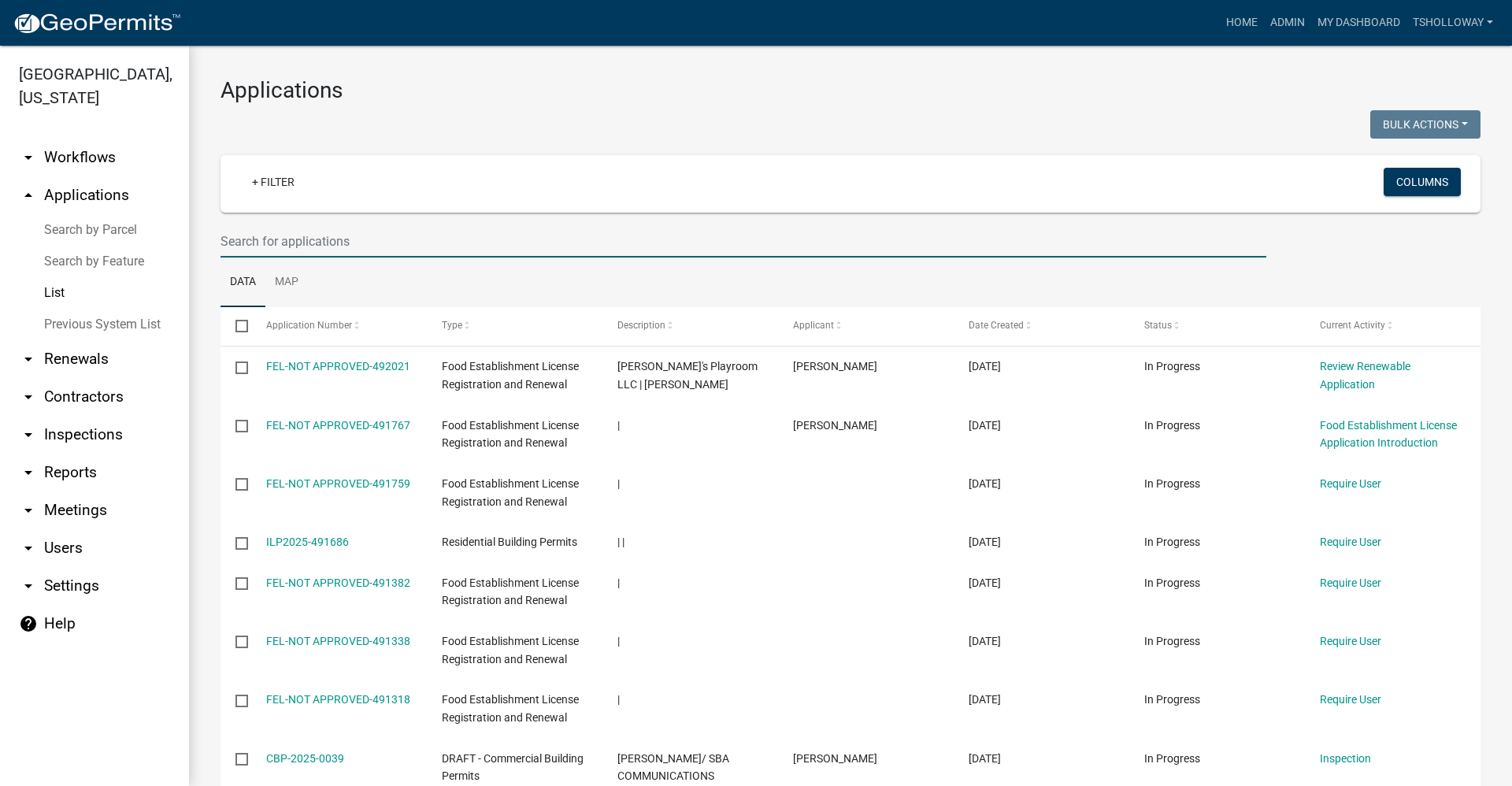
click at [276, 239] on input "text" at bounding box center [743, 241] width 1046 height 32
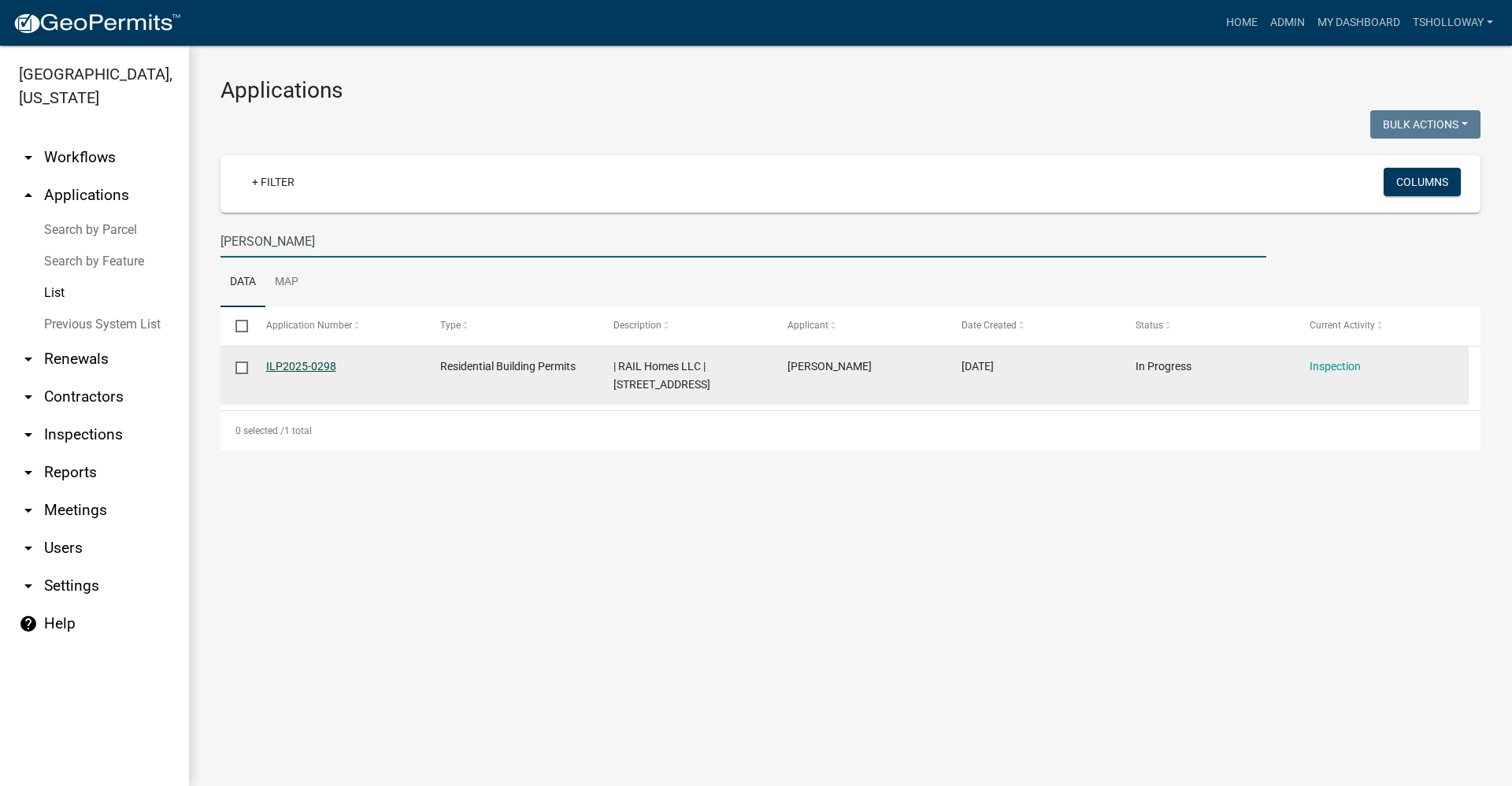
type input "[PERSON_NAME]"
click at [286, 363] on link "ILP2025-0298" at bounding box center [301, 365] width 70 height 13
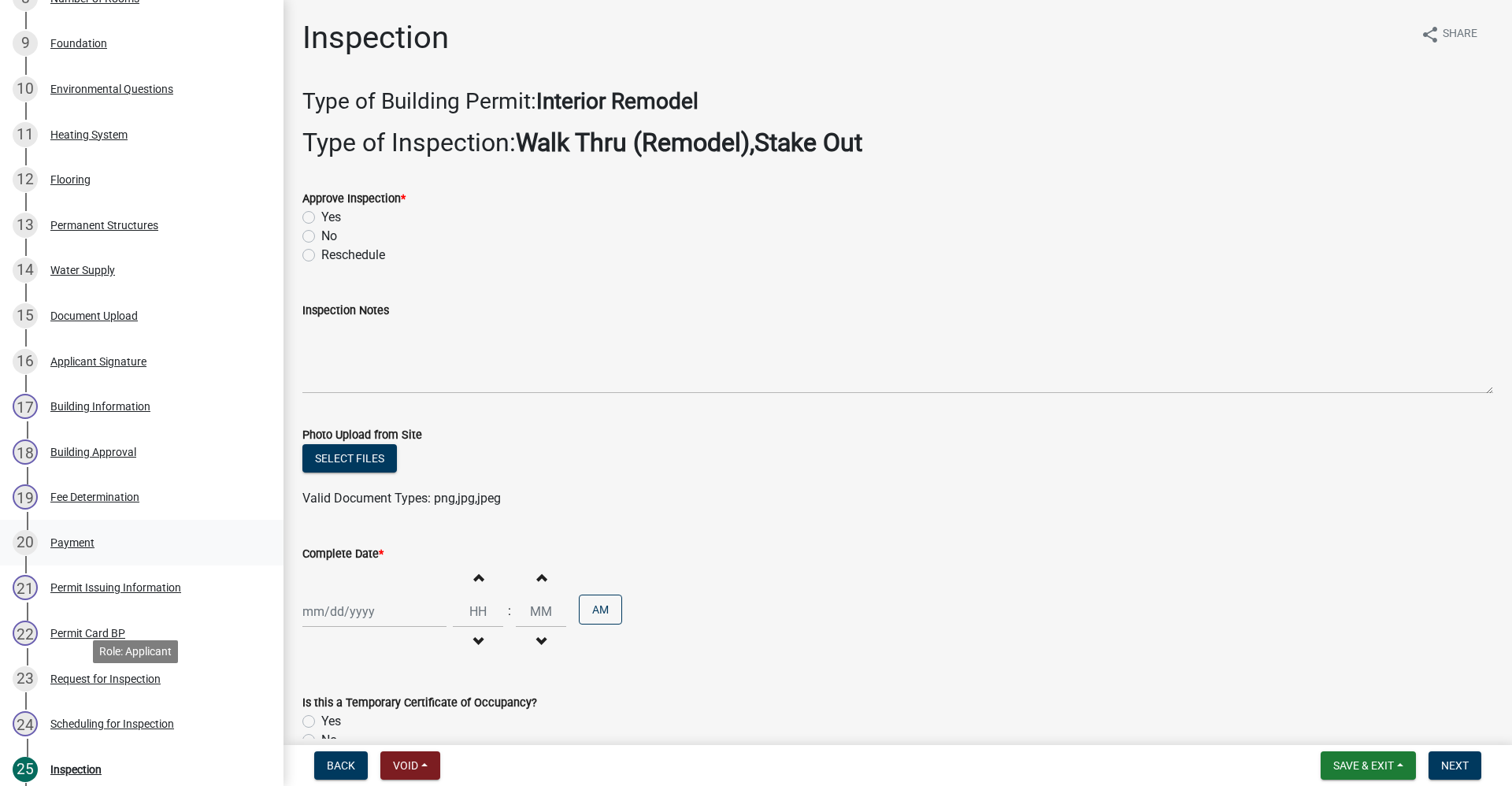
scroll to position [630, 0]
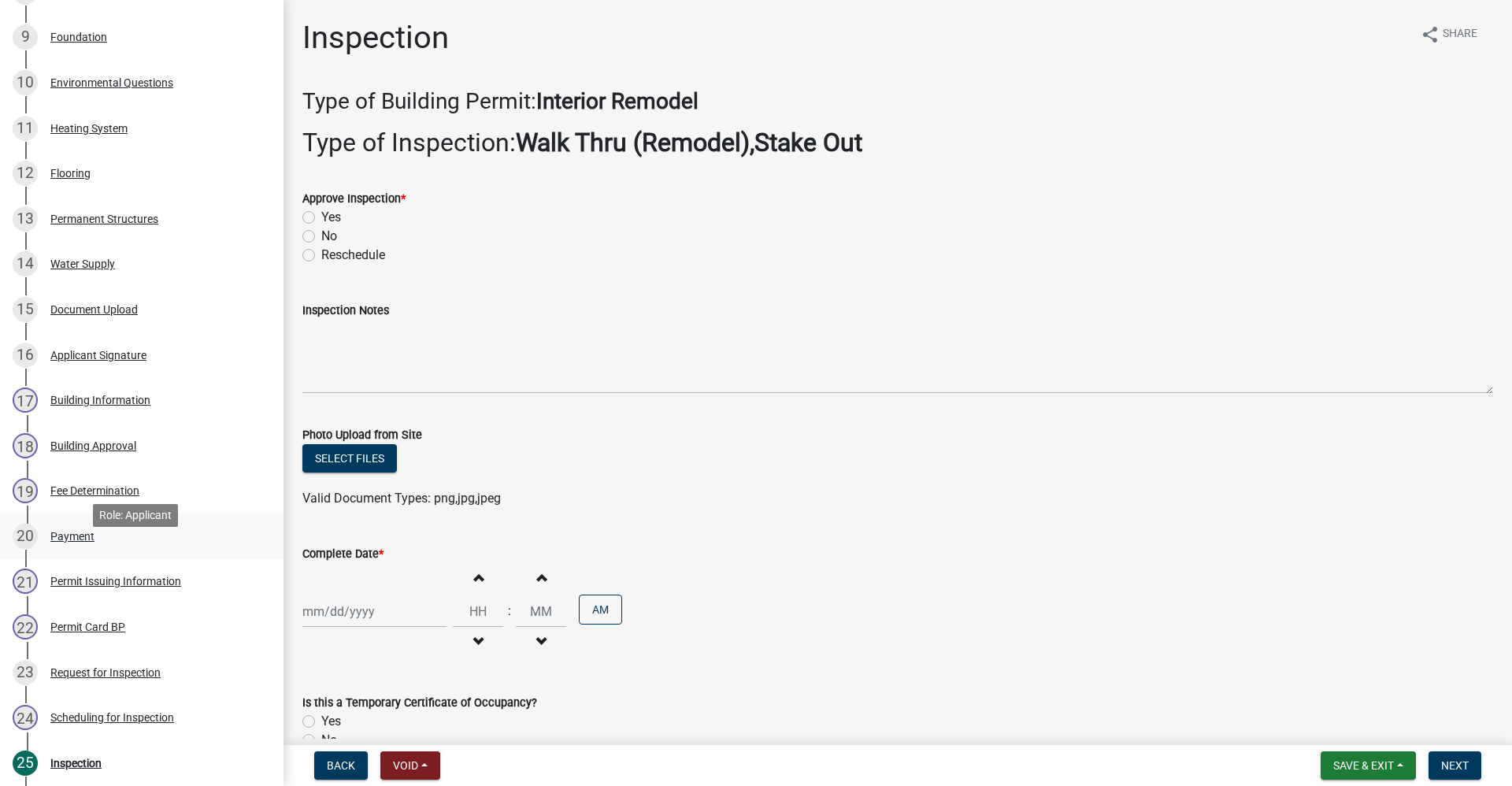
click at [71, 542] on div "Payment" at bounding box center [72, 536] width 44 height 11
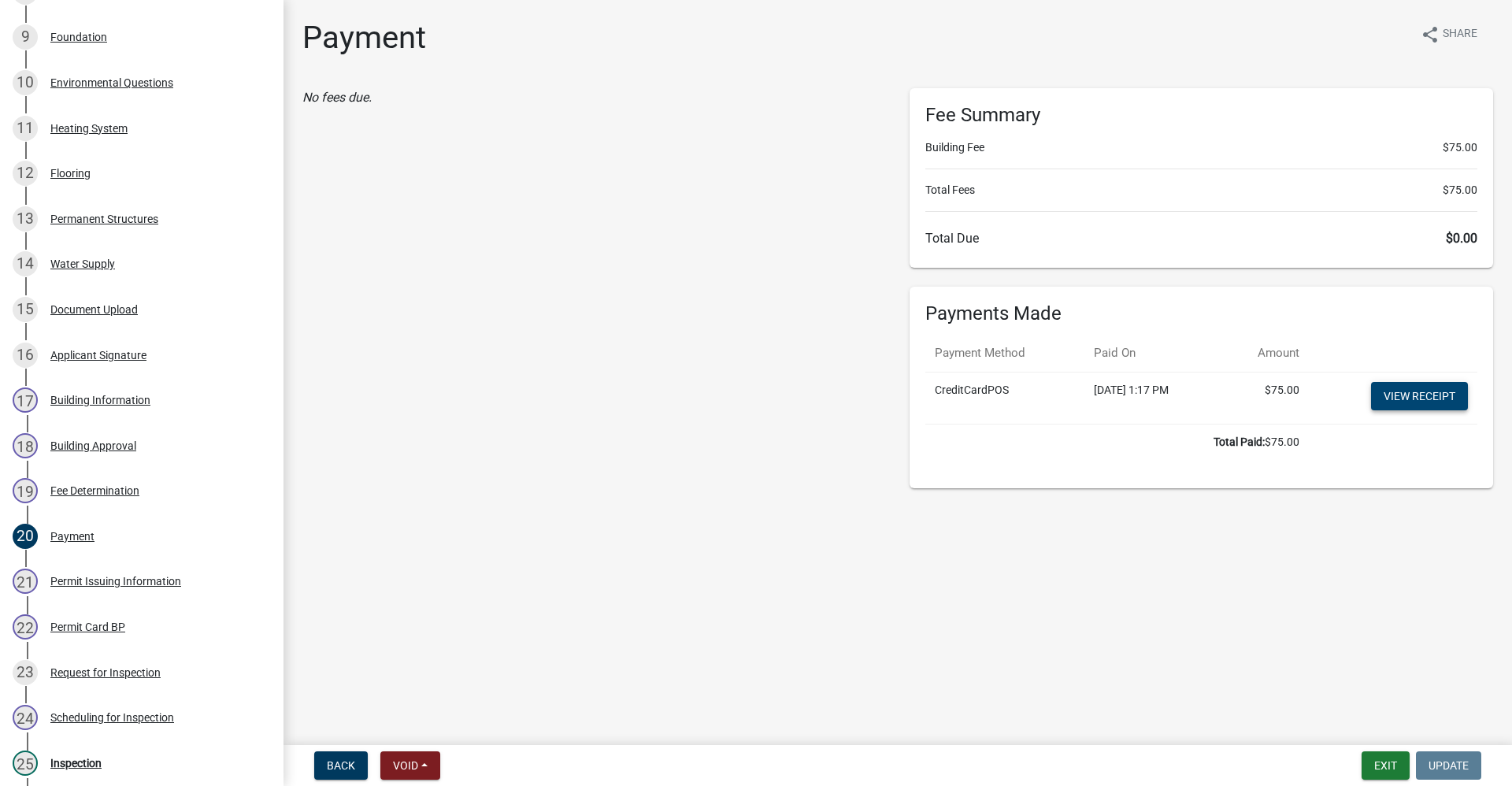
click at [1426, 391] on link "View receipt" at bounding box center [1418, 395] width 96 height 28
click at [1379, 767] on button "Exit" at bounding box center [1385, 765] width 48 height 28
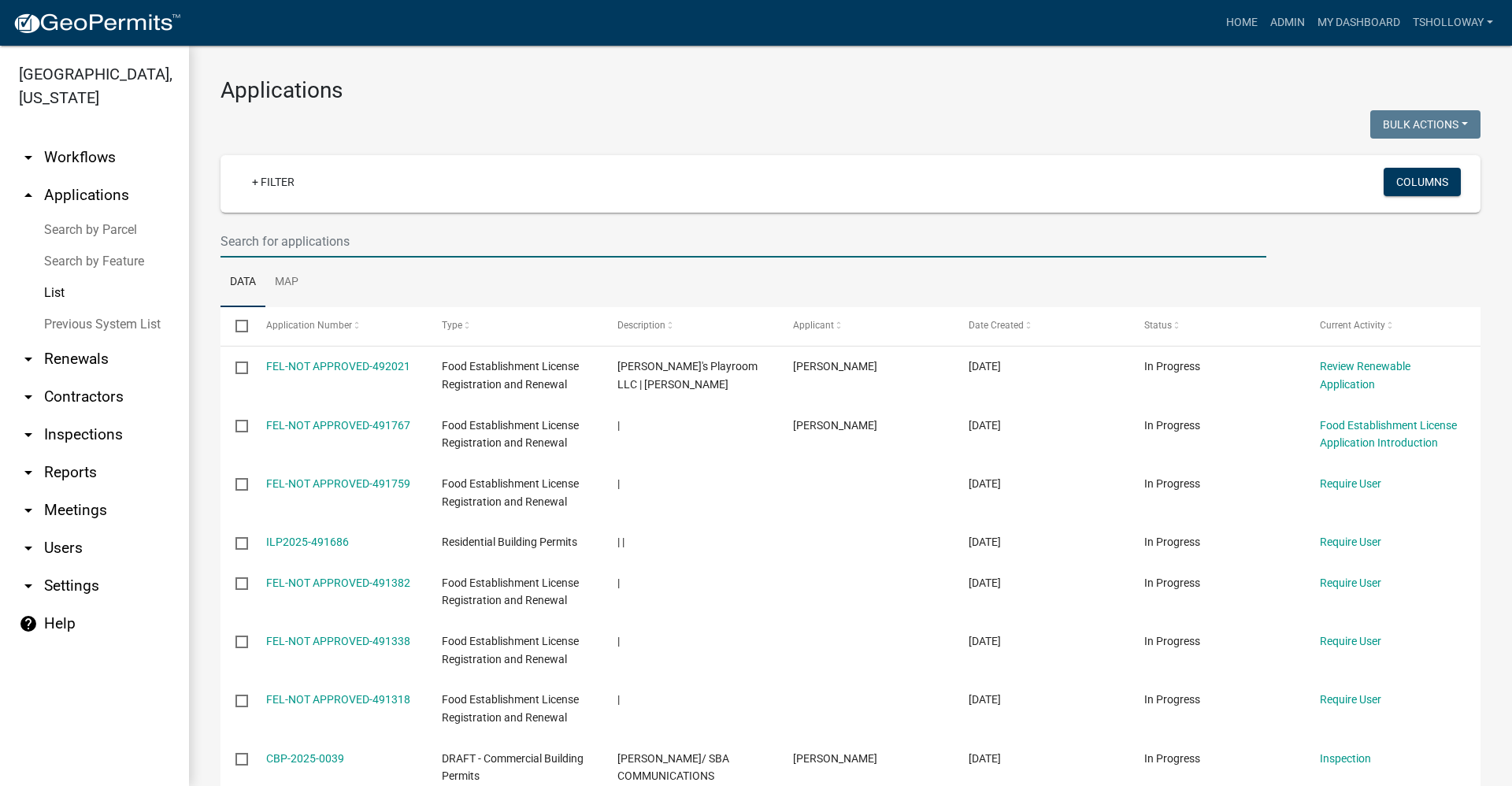
click at [241, 242] on input "text" at bounding box center [743, 241] width 1046 height 32
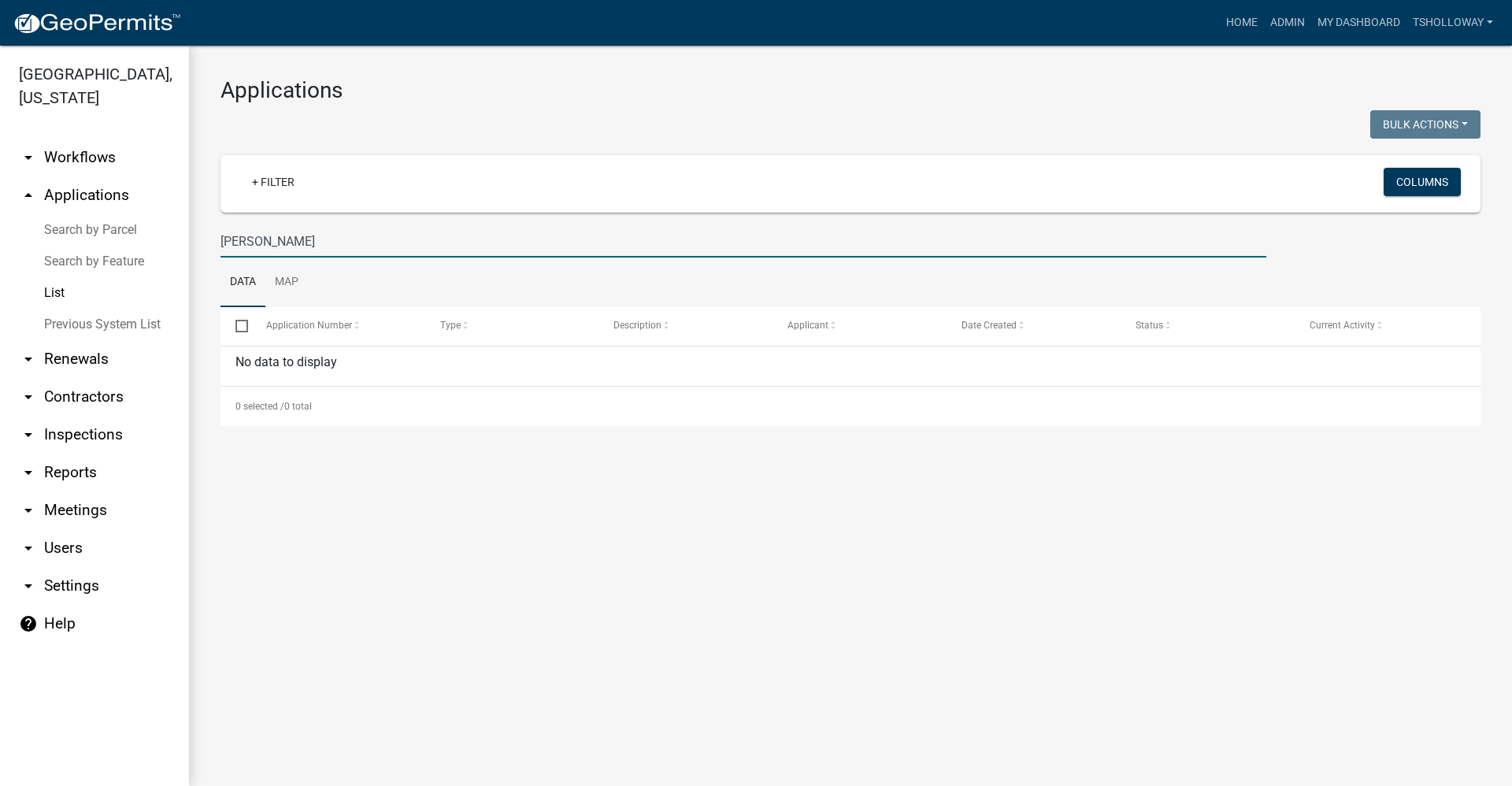
drag, startPoint x: 295, startPoint y: 235, endPoint x: 217, endPoint y: 250, distance: 79.4
click at [217, 250] on div "[PERSON_NAME]" at bounding box center [743, 241] width 1070 height 32
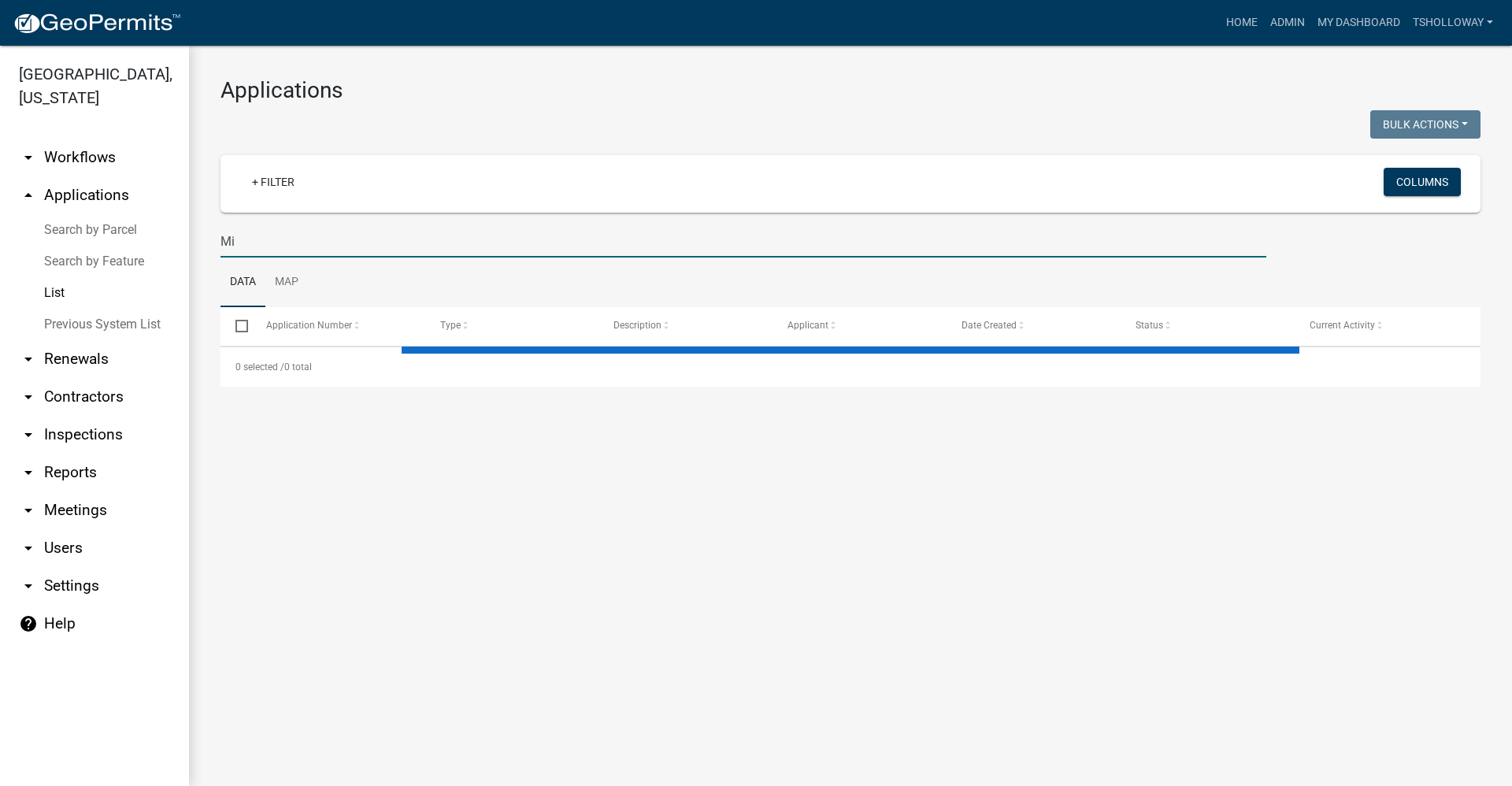
type input "M"
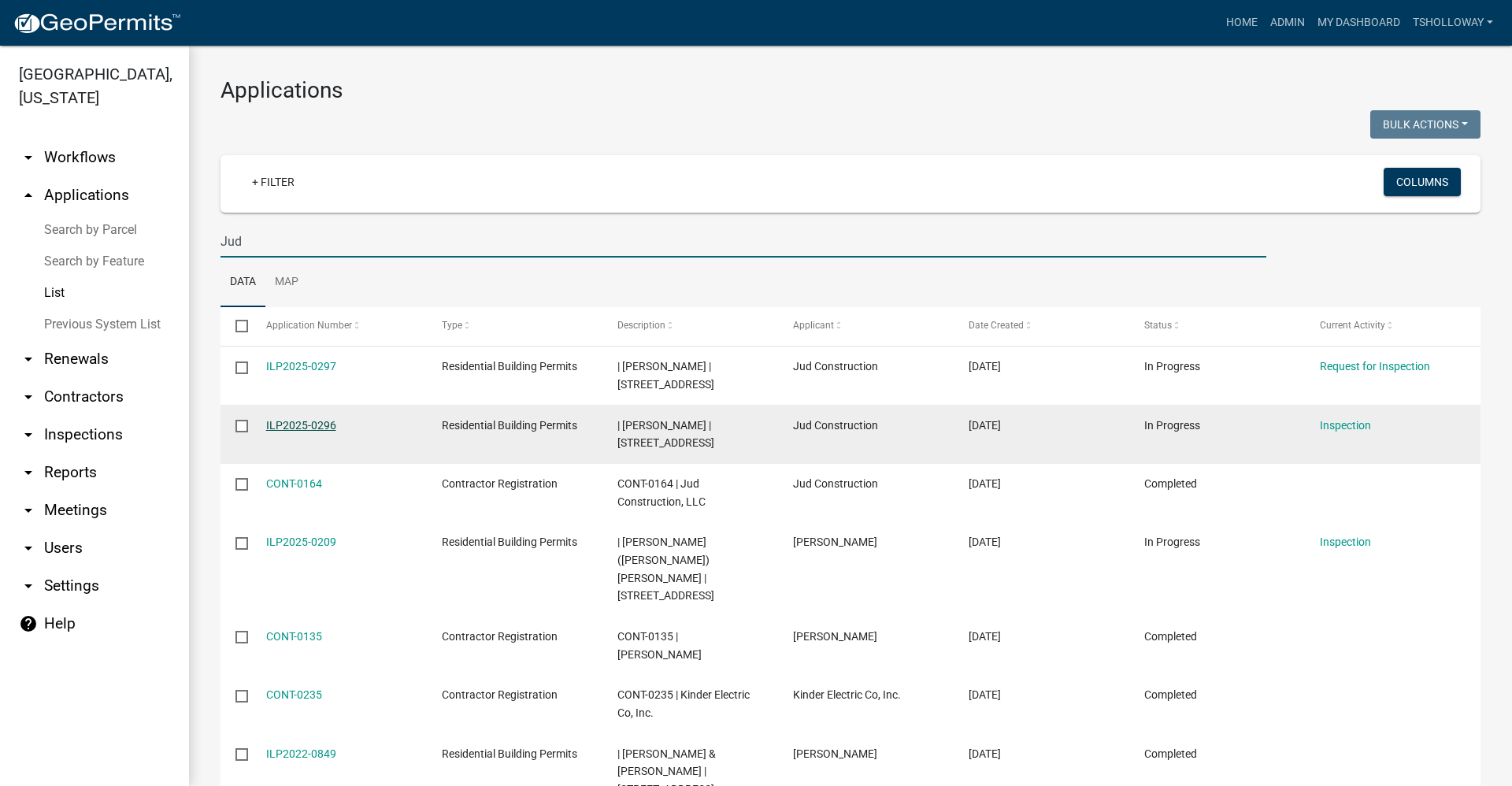
type input "Jud"
click at [296, 426] on link "ILP2025-0296" at bounding box center [301, 425] width 70 height 13
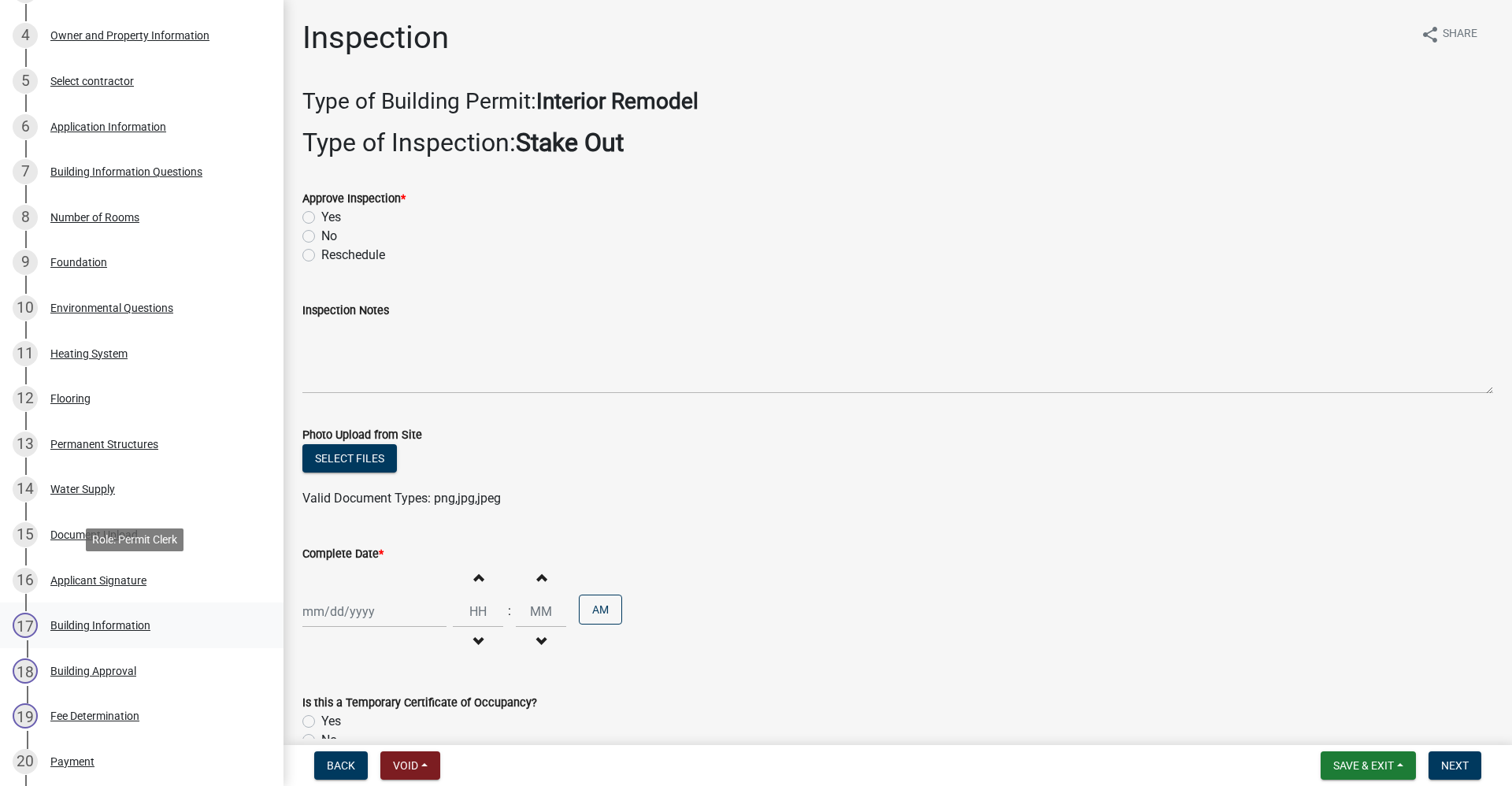
scroll to position [472, 0]
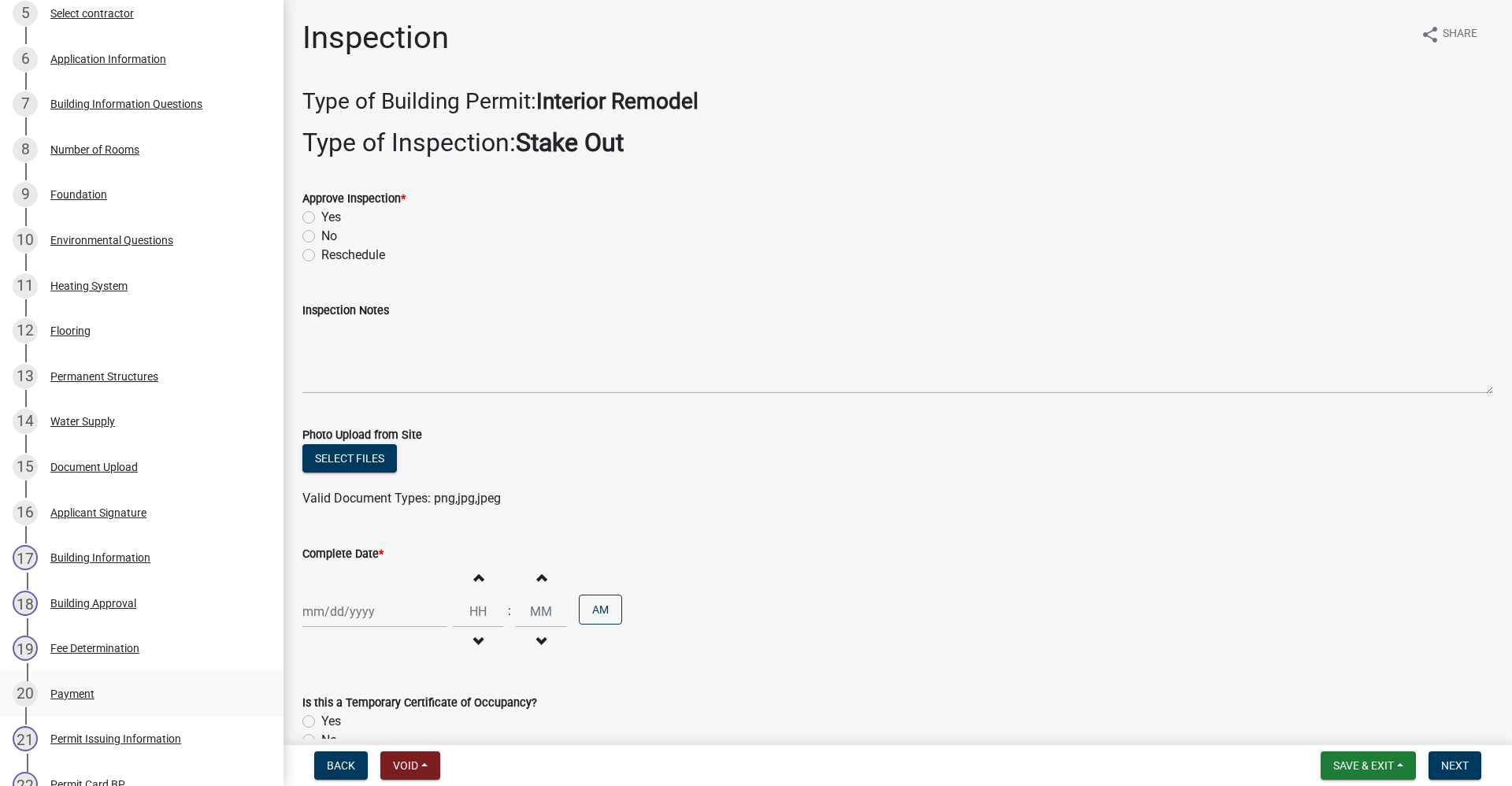
click at [68, 699] on div "Payment" at bounding box center [72, 693] width 44 height 11
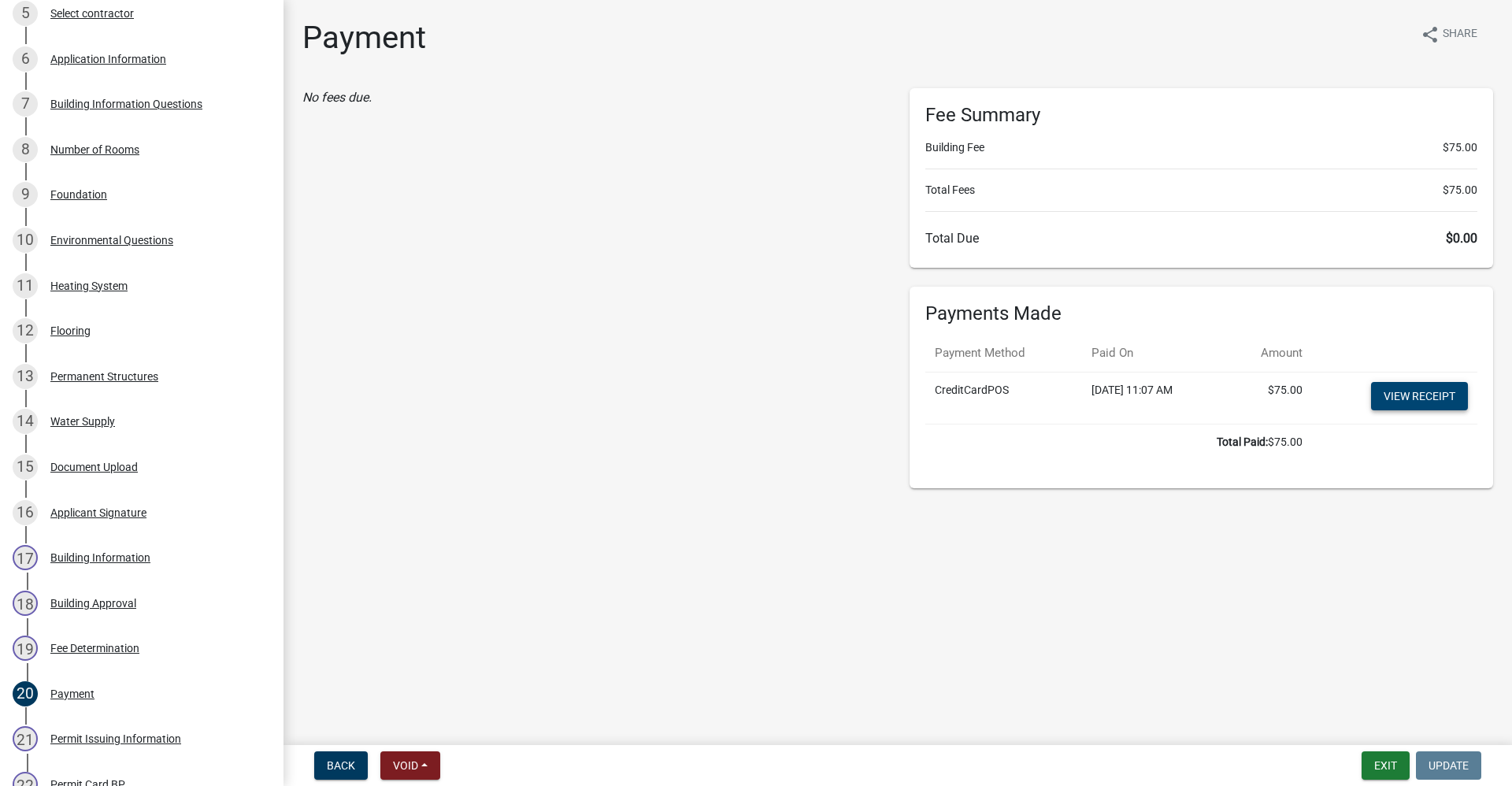
click at [1421, 396] on link "View receipt" at bounding box center [1418, 395] width 96 height 28
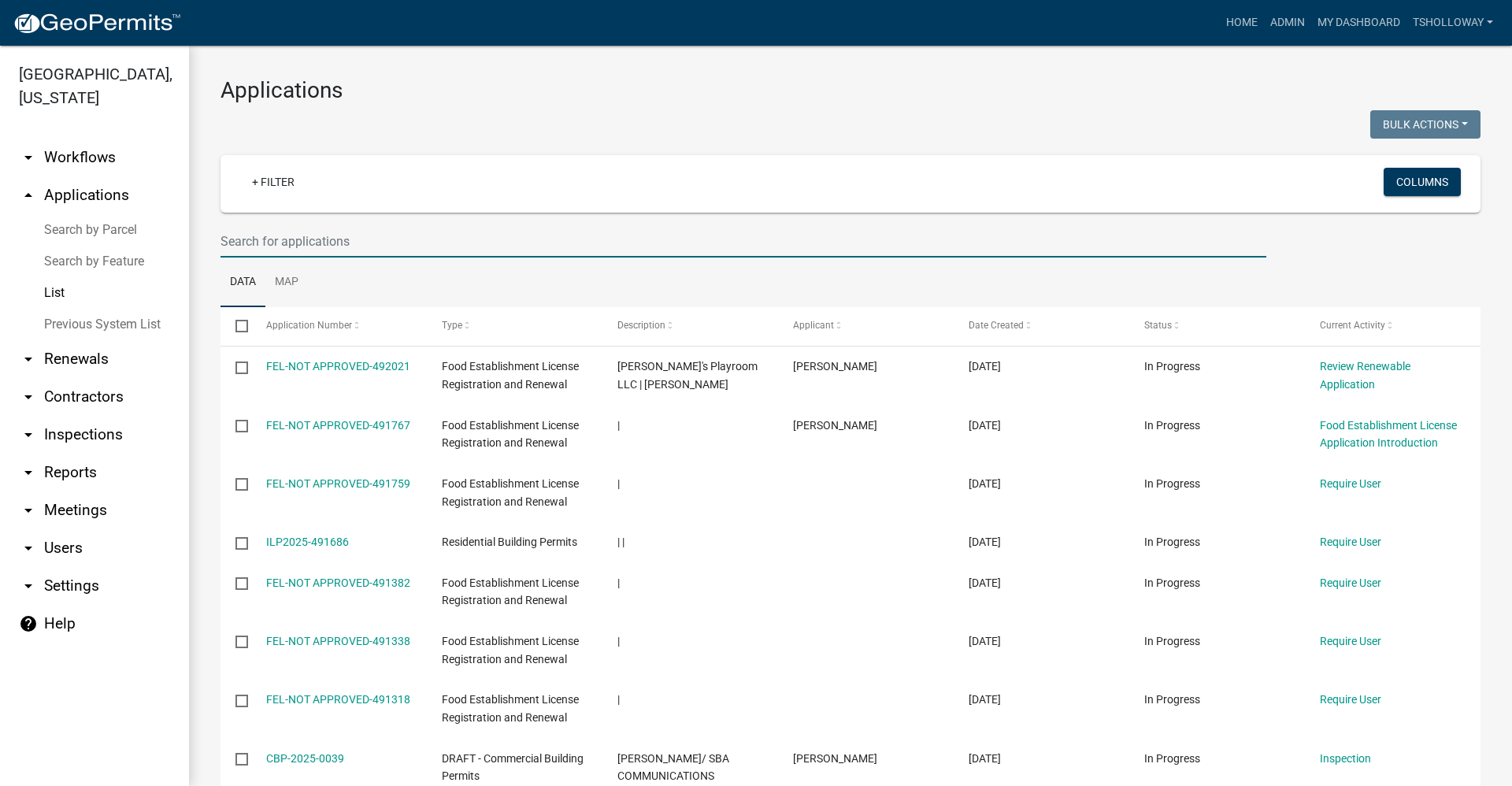
click at [251, 240] on input "text" at bounding box center [743, 241] width 1046 height 32
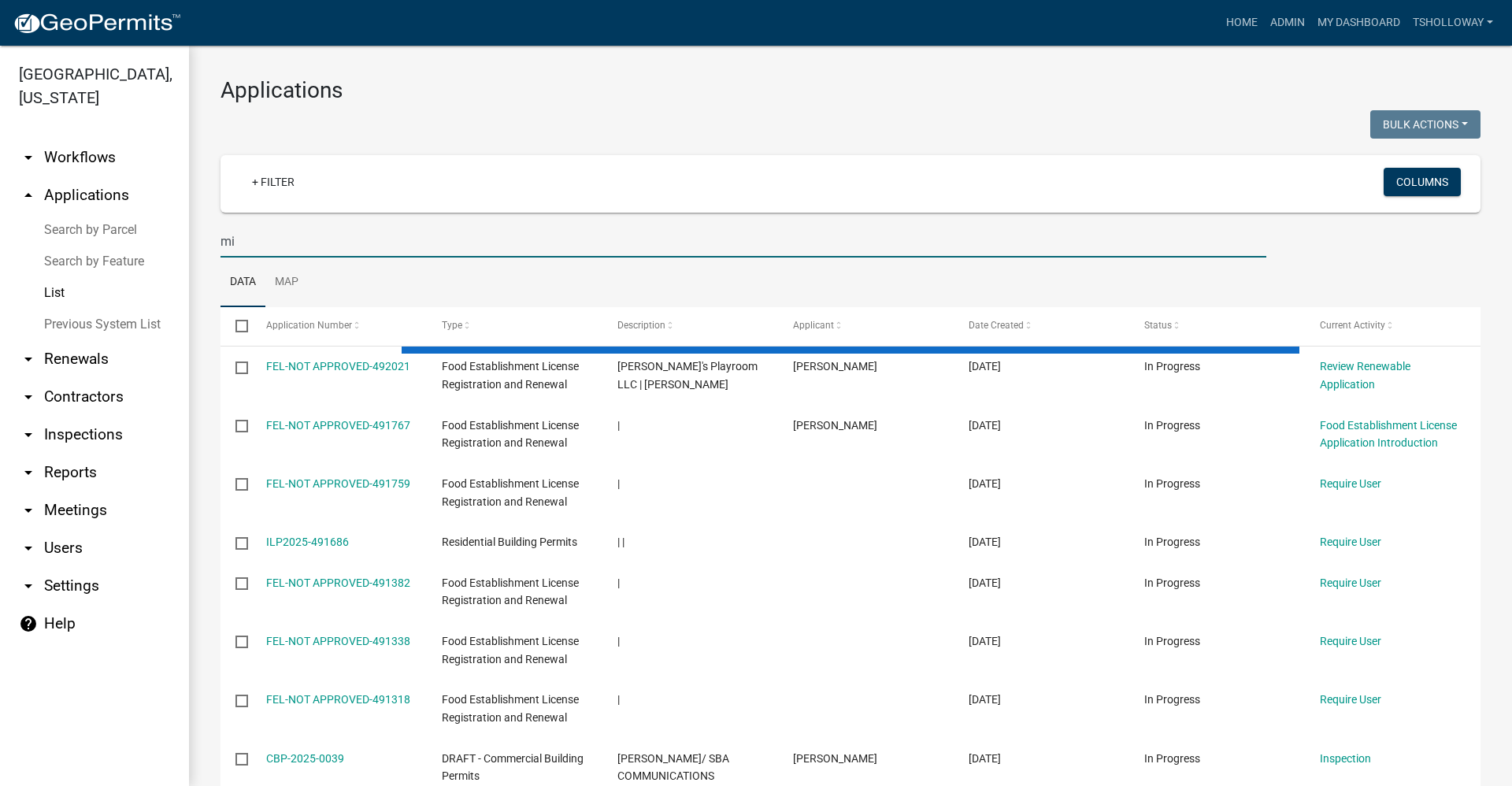
type input "m"
type input "Jud"
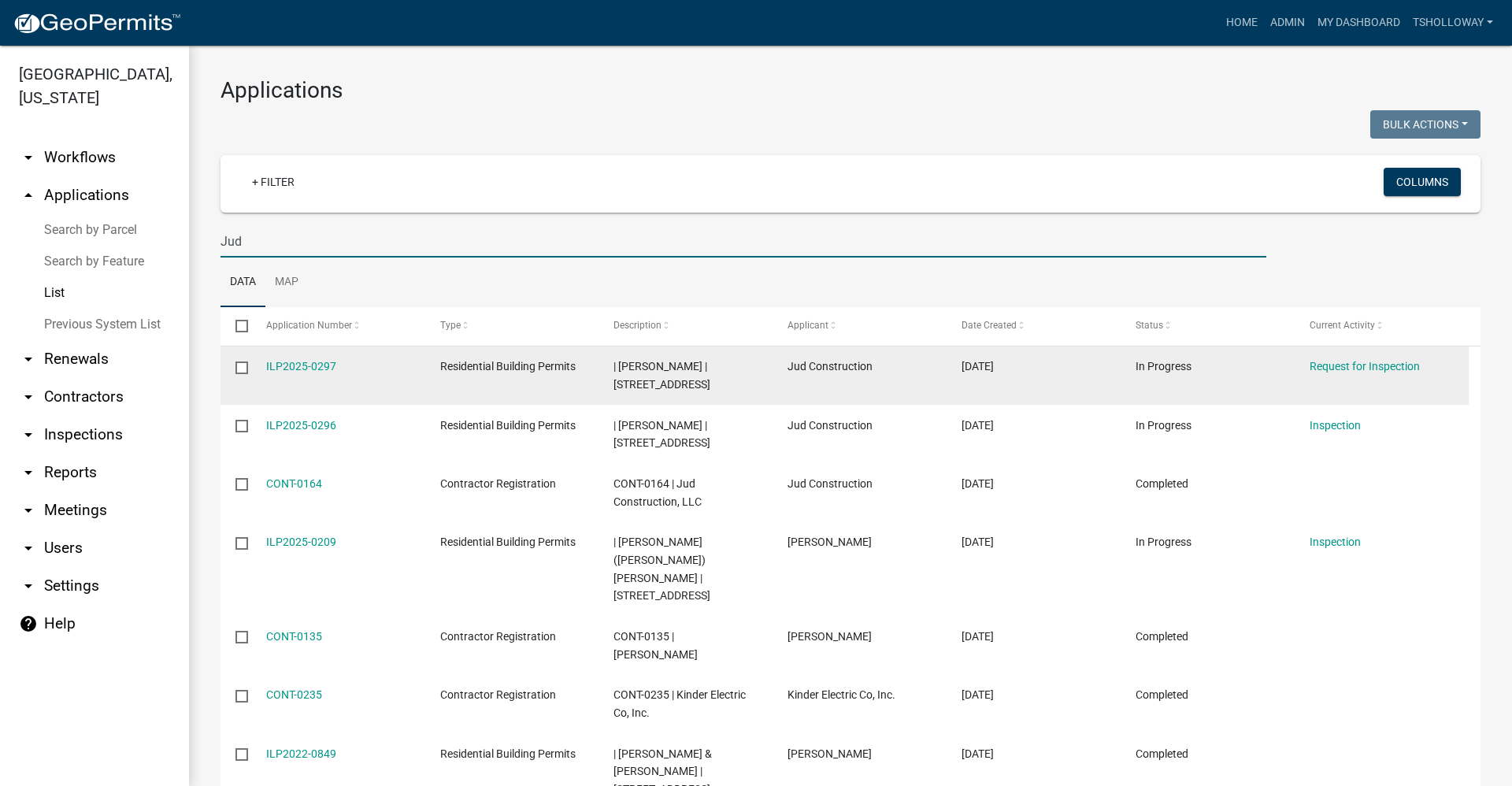
click at [598, 370] on datatable-body-cell "Residential Building Permits" at bounding box center [511, 376] width 174 height 58
click at [300, 363] on link "ILP2025-0297" at bounding box center [301, 365] width 70 height 13
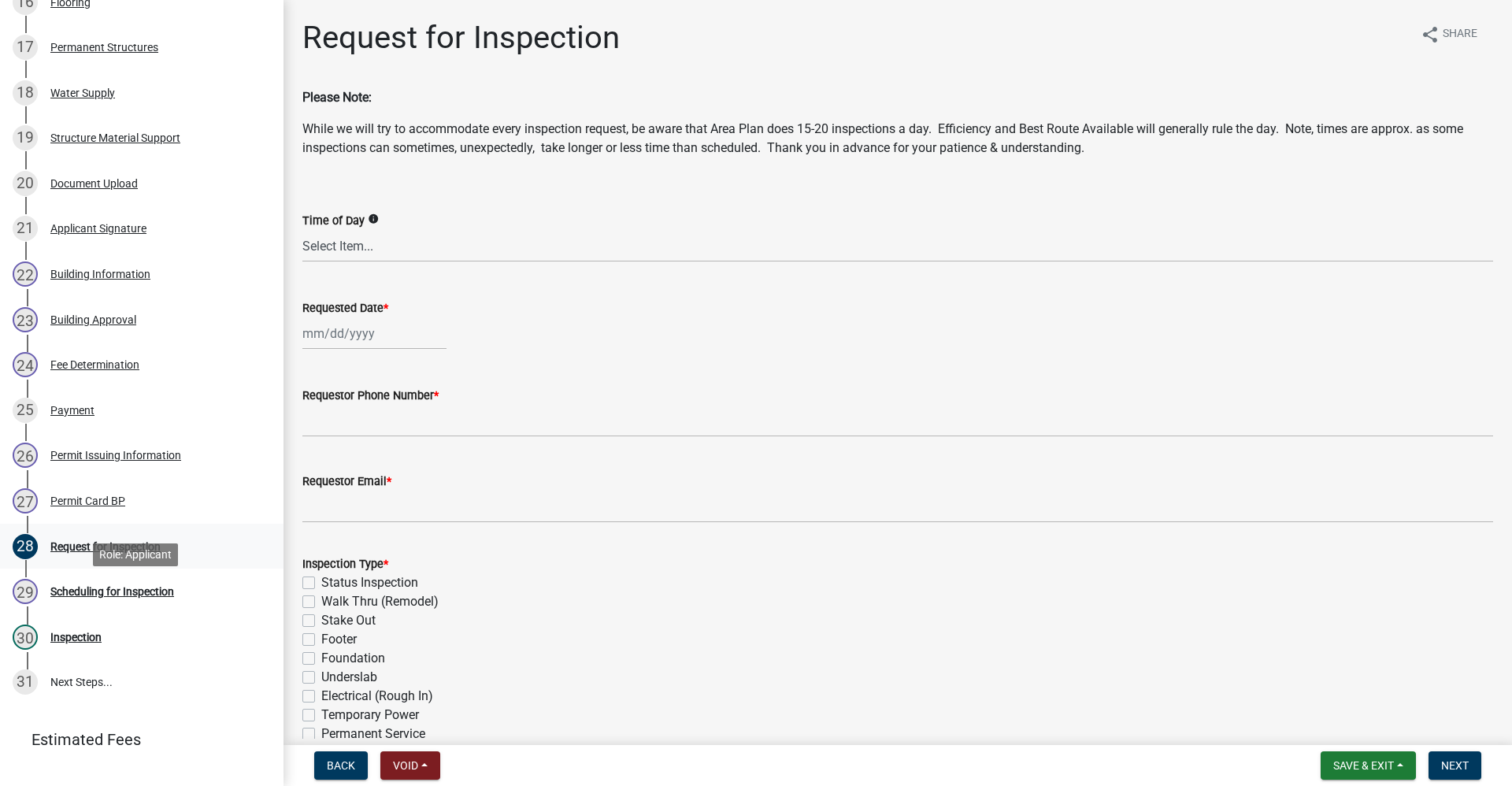
scroll to position [945, 0]
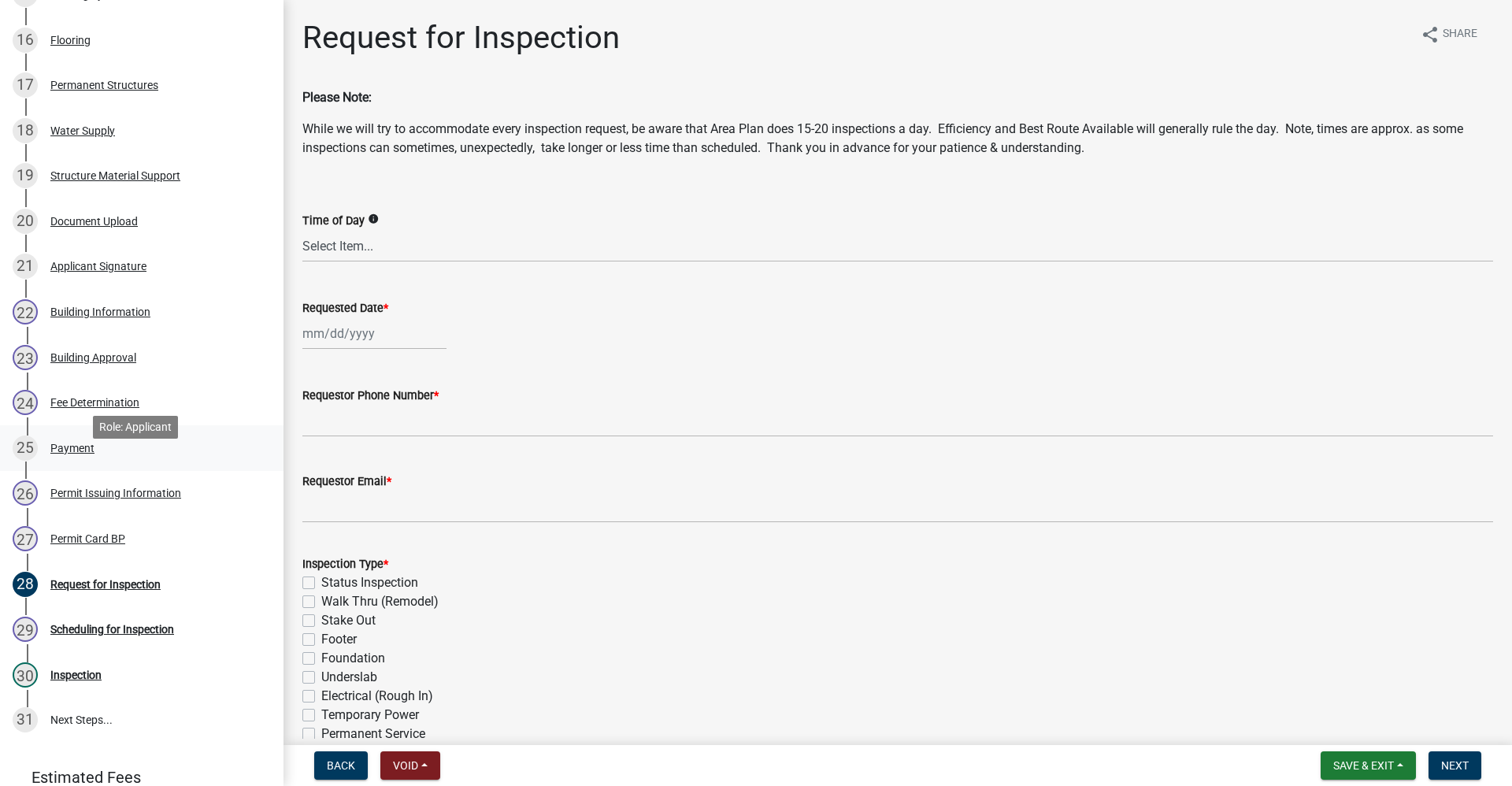
click at [64, 454] on div "Payment" at bounding box center [72, 447] width 44 height 11
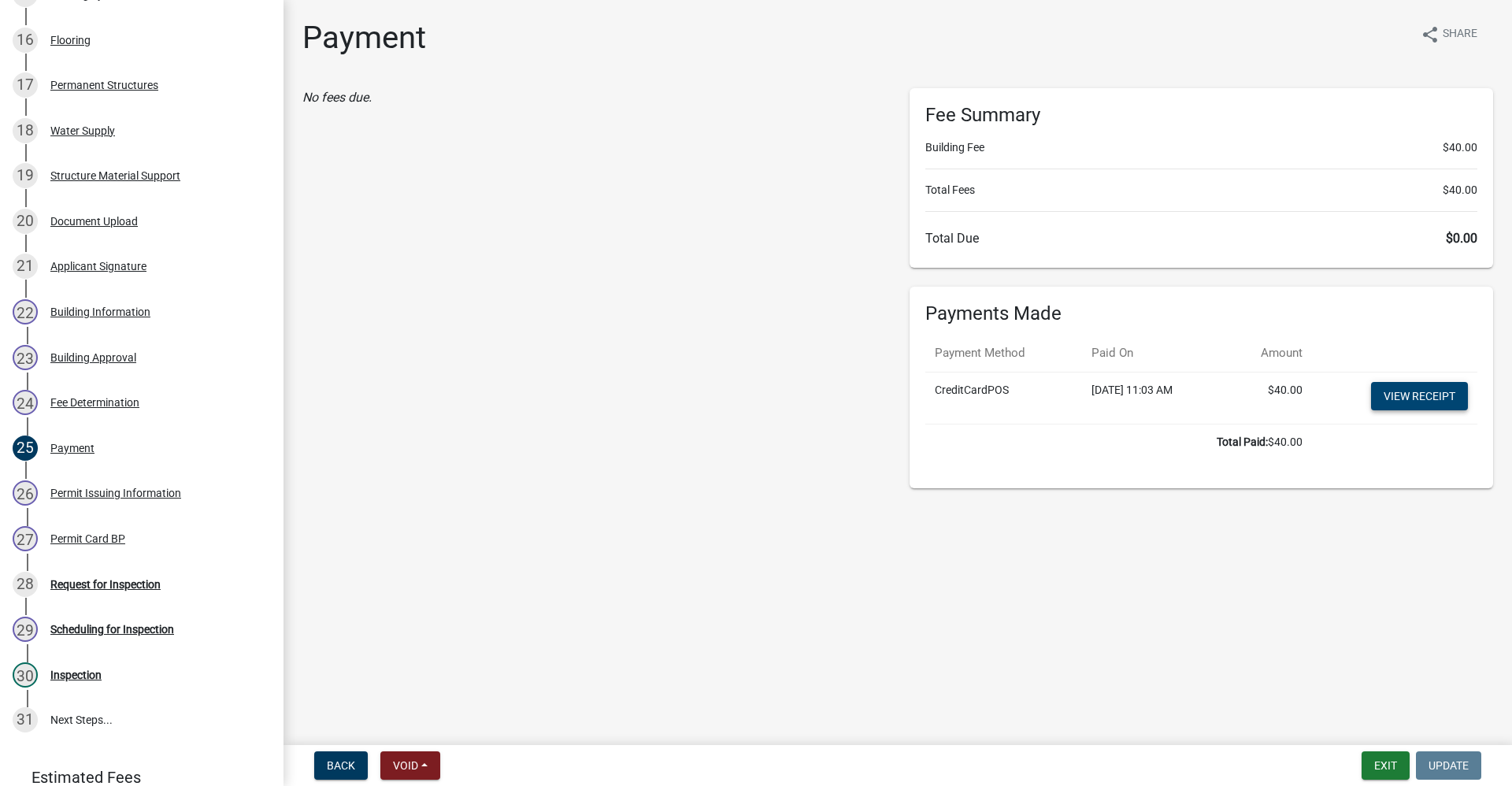
click at [1408, 401] on link "View receipt" at bounding box center [1418, 395] width 96 height 28
click at [1371, 758] on button "Exit" at bounding box center [1385, 765] width 48 height 28
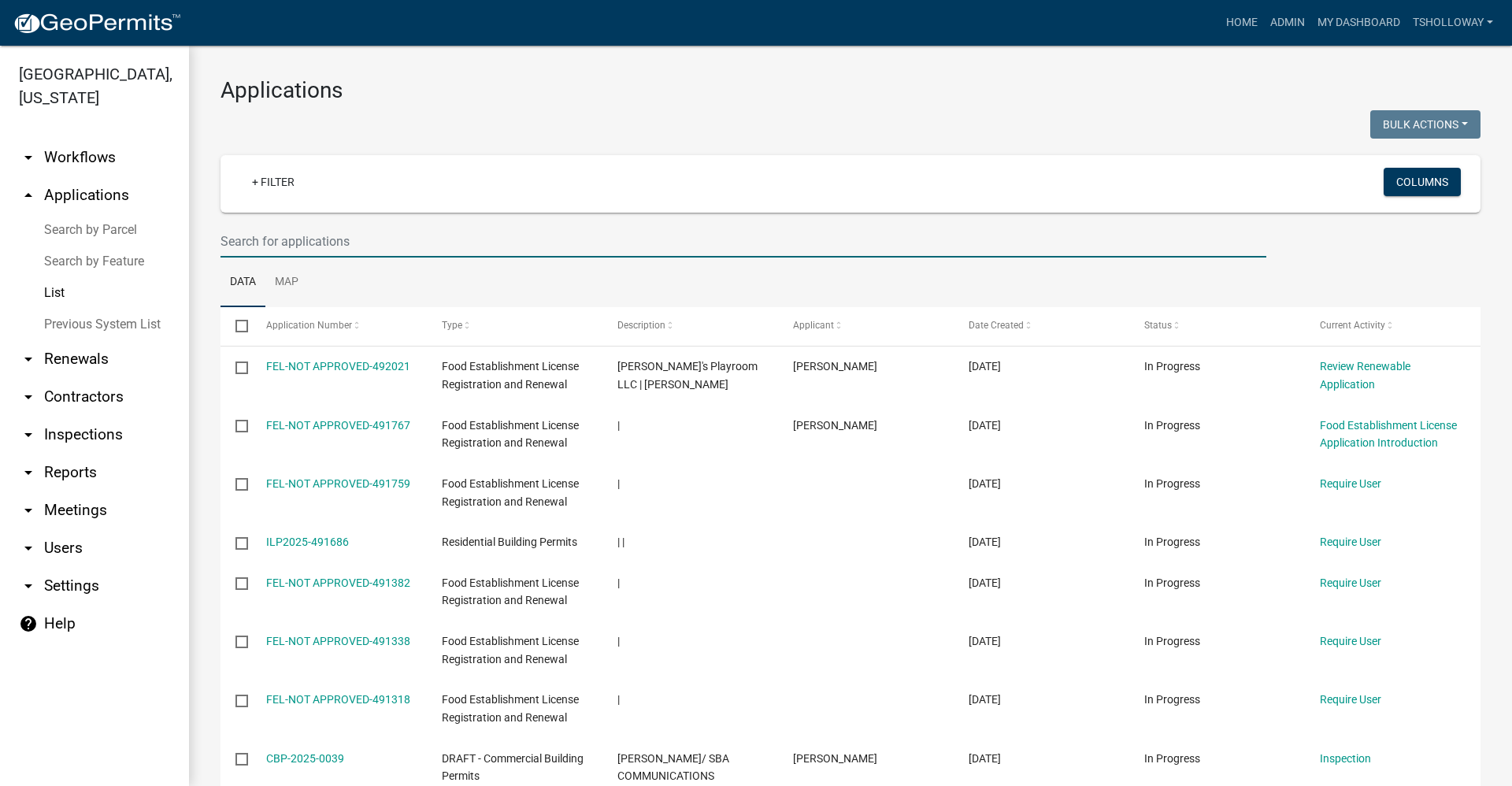
click at [292, 241] on input "text" at bounding box center [743, 241] width 1046 height 32
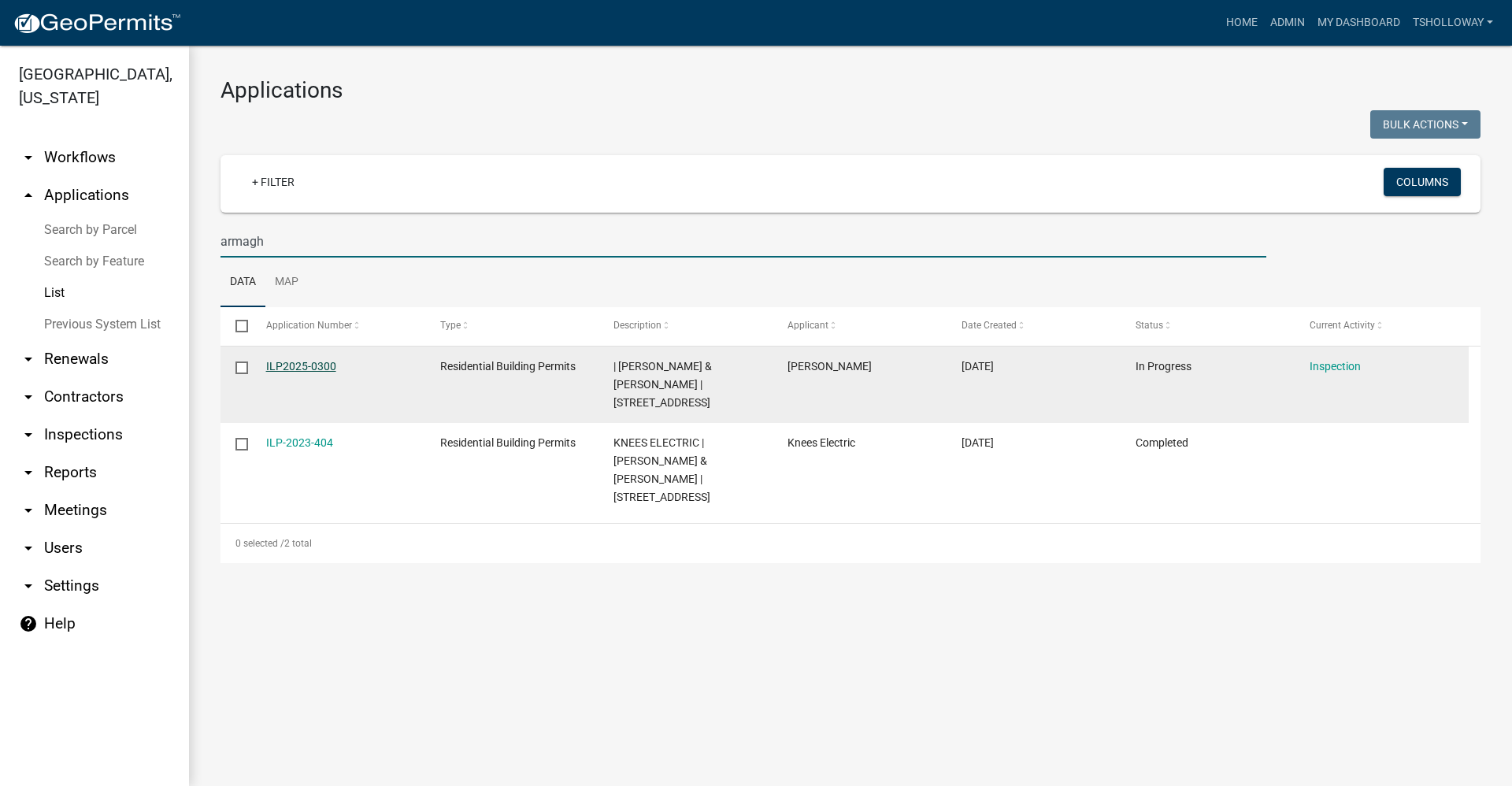
type input "armagh"
click at [306, 359] on link "ILP2025-0300" at bounding box center [301, 365] width 70 height 13
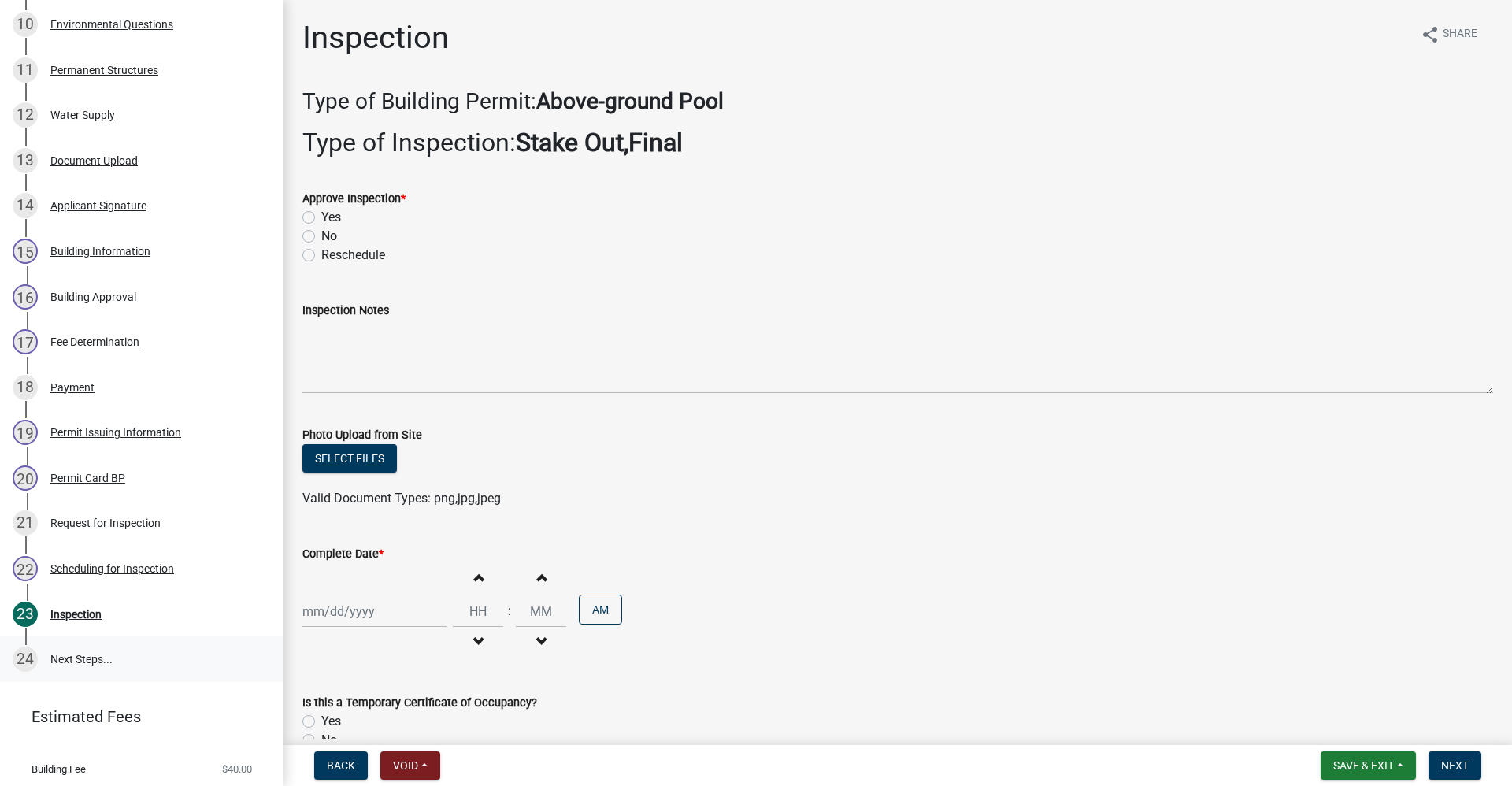
scroll to position [754, 0]
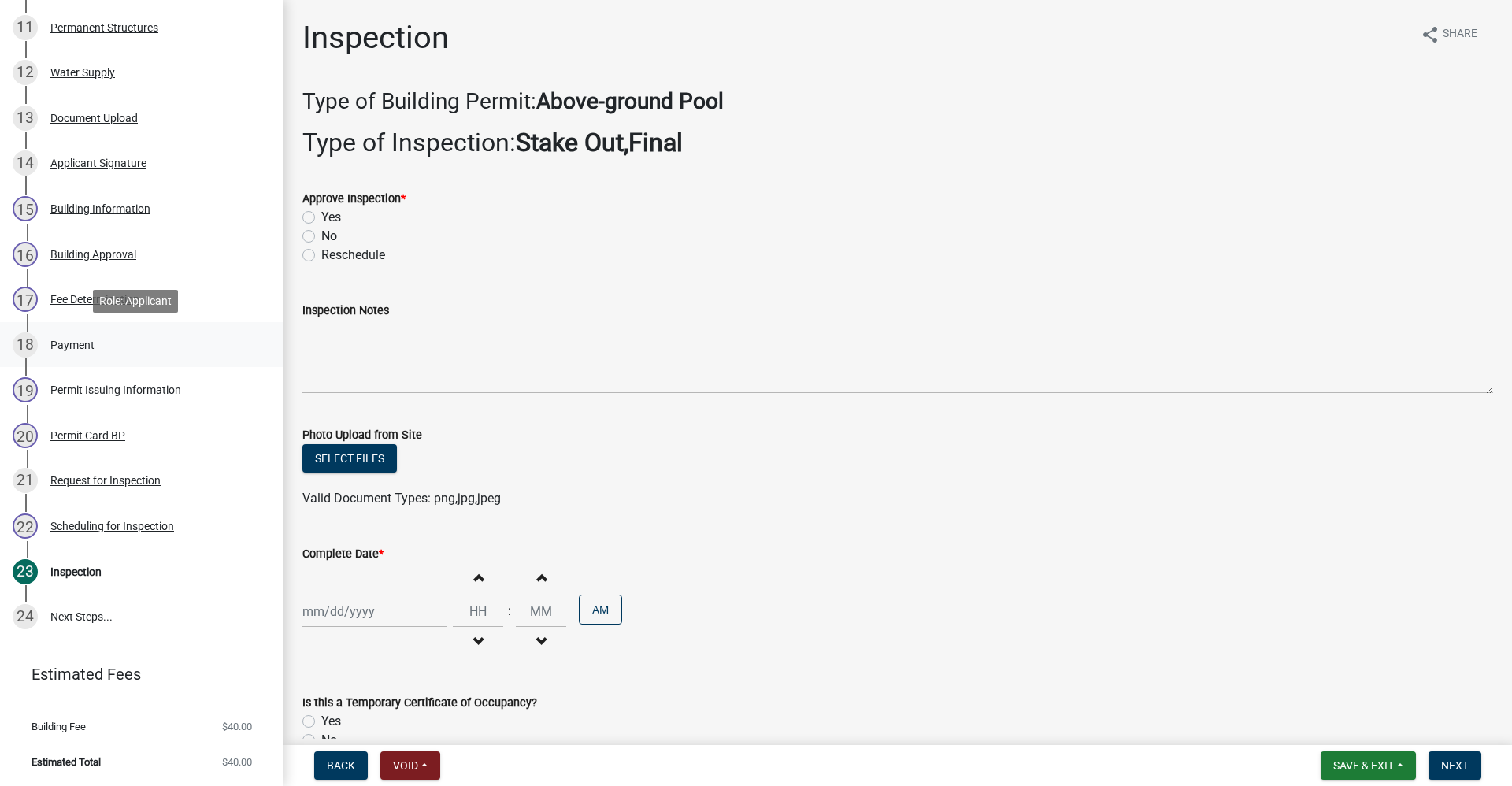
click at [75, 345] on div "Payment" at bounding box center [72, 344] width 44 height 11
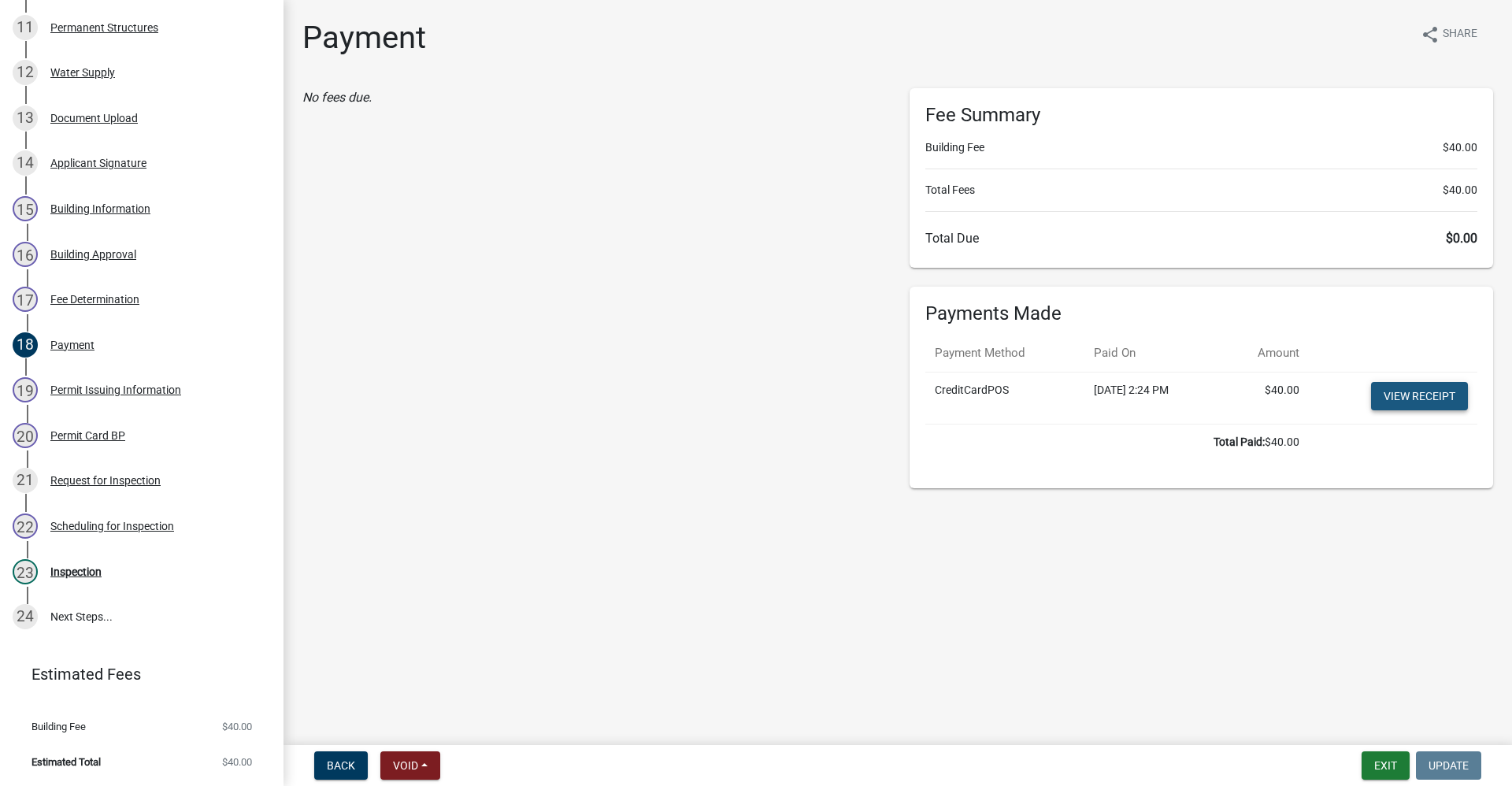
click at [1414, 393] on link "View receipt" at bounding box center [1418, 395] width 96 height 28
click at [1389, 769] on button "Exit" at bounding box center [1385, 765] width 48 height 28
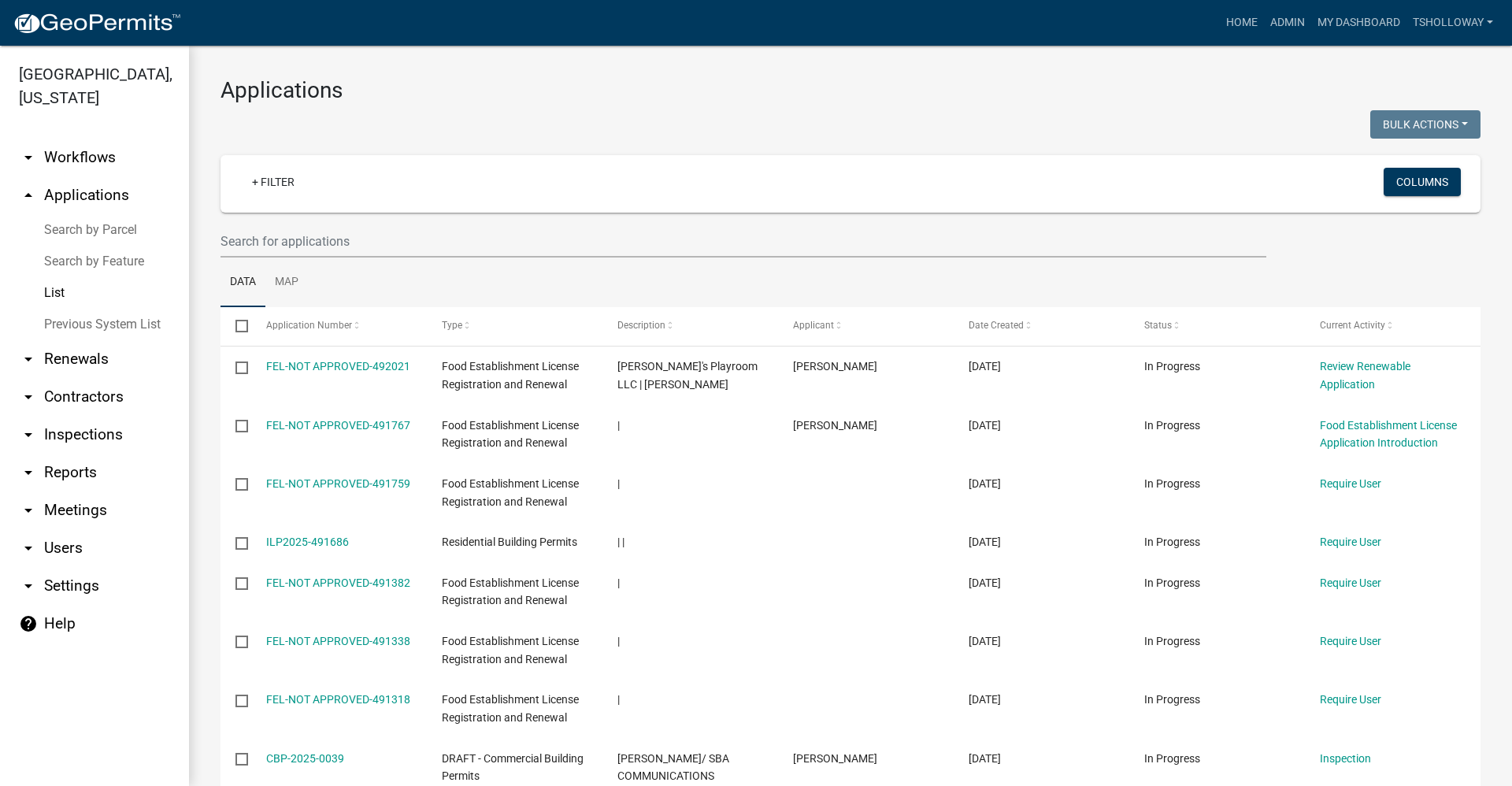
click at [87, 245] on link "Search by Feature" at bounding box center [94, 261] width 189 height 31
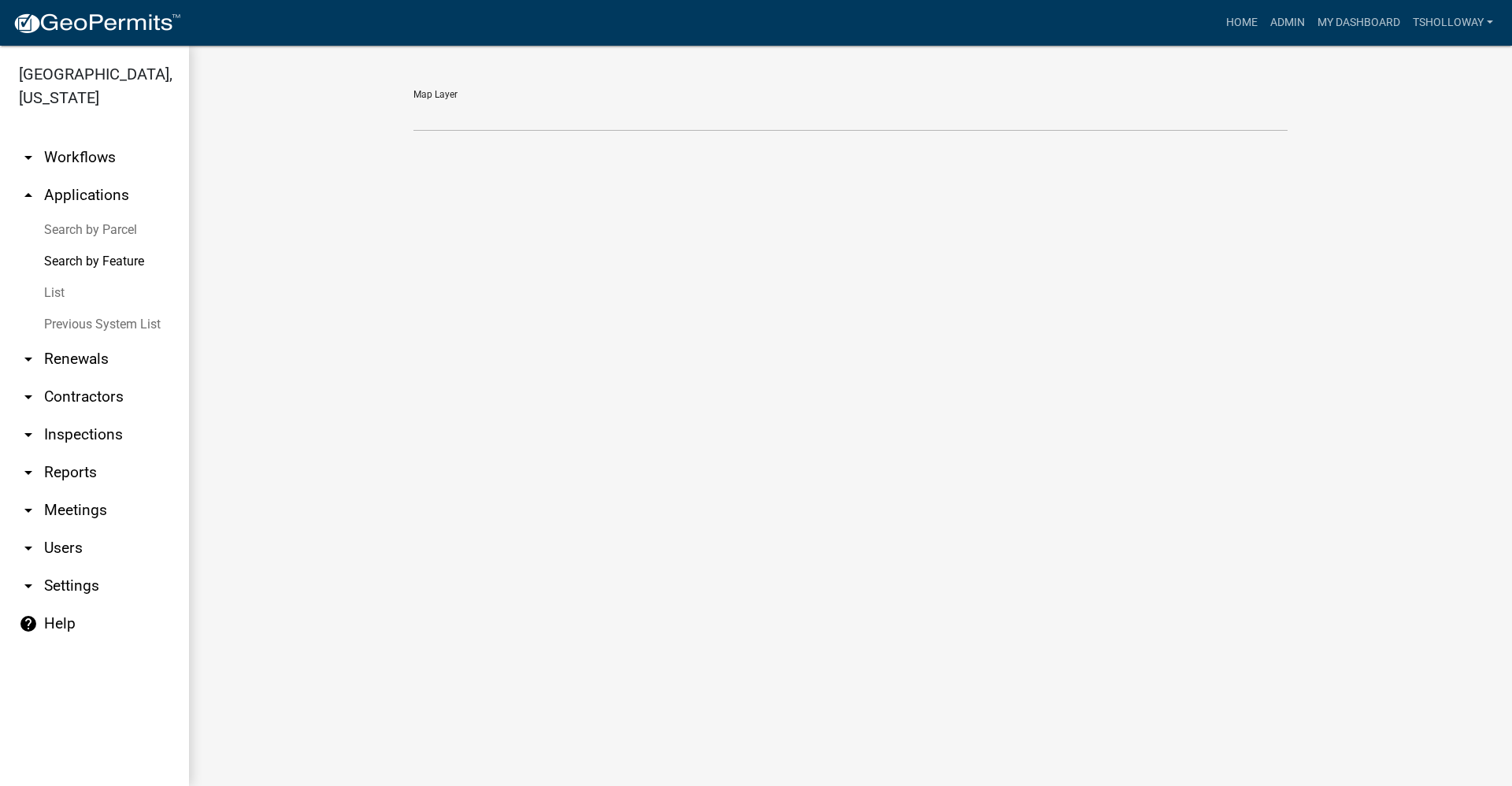
click at [77, 214] on link "Search by Parcel" at bounding box center [94, 230] width 189 height 31
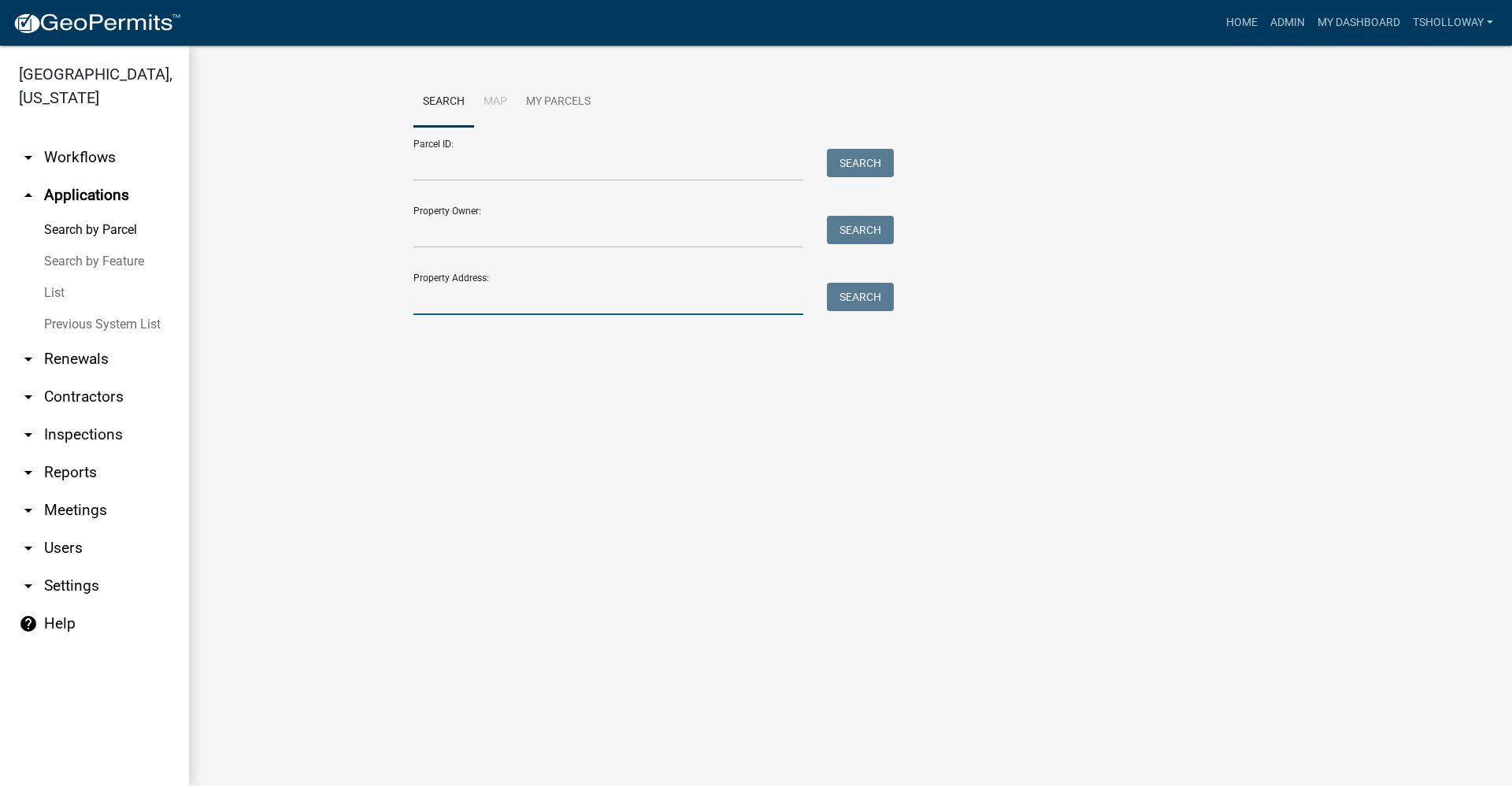
click at [443, 301] on input "Property Address:" at bounding box center [608, 298] width 390 height 32
type input "3888 e 500 n"
click at [866, 298] on button "Search" at bounding box center [860, 296] width 67 height 28
drag, startPoint x: 471, startPoint y: 297, endPoint x: 378, endPoint y: 299, distance: 93.0
click at [378, 299] on wm-workflow-application-search-view "Search Map My Parcels Parcel ID: Search Property Owner: Search Property Address…" at bounding box center [850, 228] width 1260 height 302
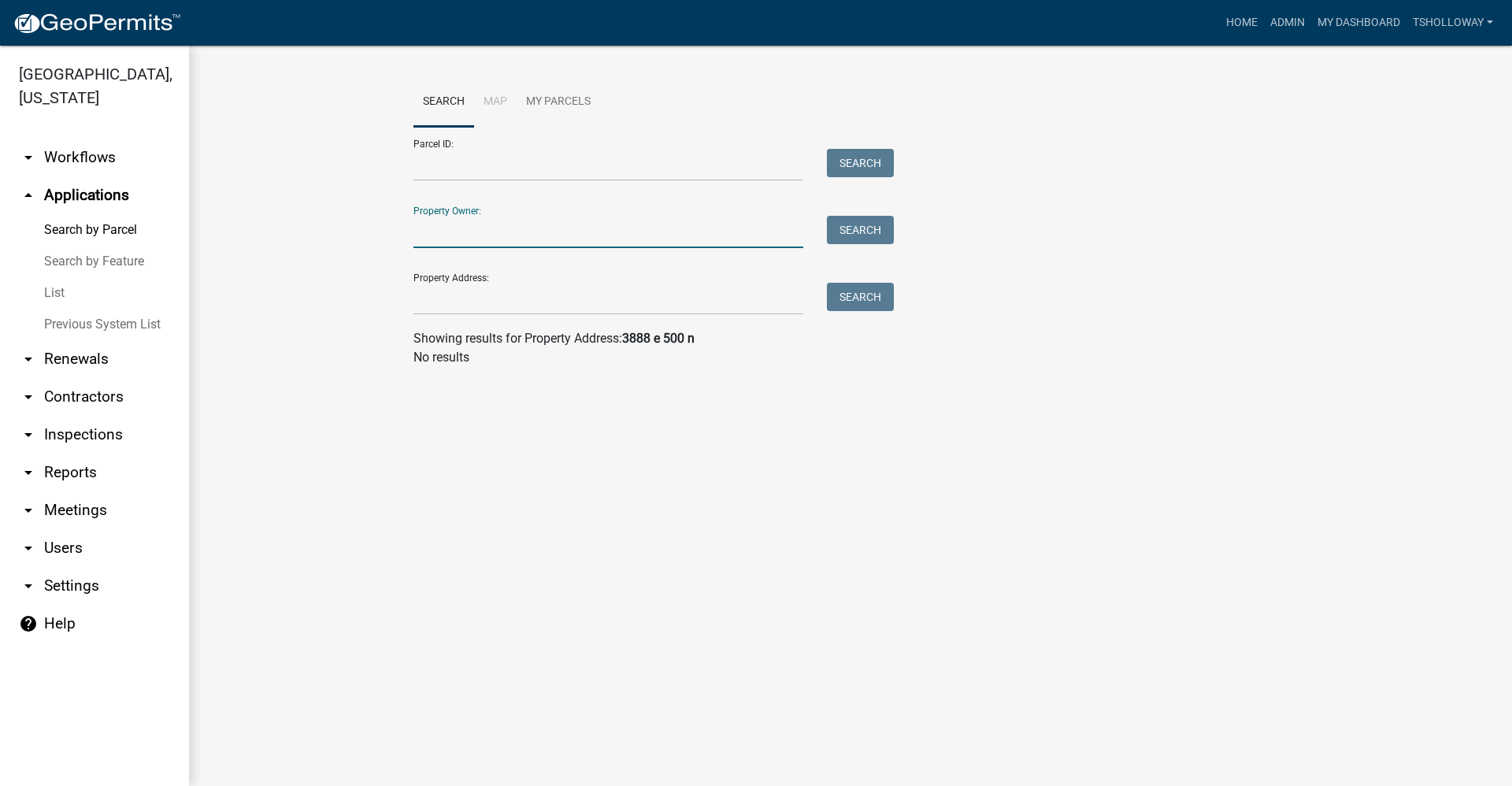
click at [455, 232] on input "Property Owner:" at bounding box center [608, 232] width 390 height 32
click at [853, 236] on button "Search" at bounding box center [860, 230] width 67 height 28
drag, startPoint x: 436, startPoint y: 233, endPoint x: 352, endPoint y: 241, distance: 84.4
click at [352, 241] on wm-workflow-application-search-view "Search Map My Parcels Parcel ID: Search Property Owner: [PERSON_NAME] Search Pr…" at bounding box center [850, 228] width 1260 height 302
click at [852, 232] on button "Search" at bounding box center [860, 230] width 67 height 28
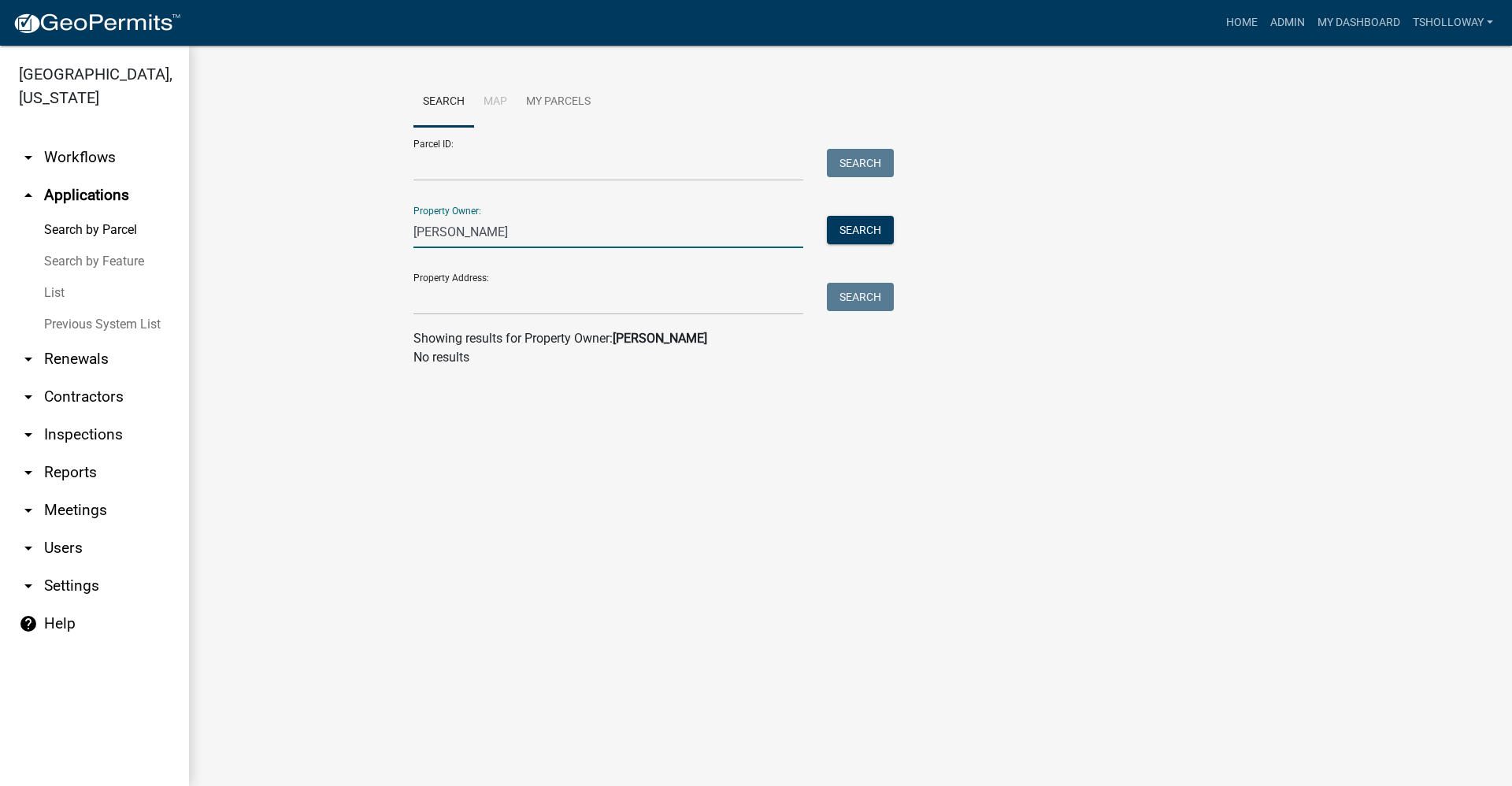
drag, startPoint x: 481, startPoint y: 229, endPoint x: 294, endPoint y: 229, distance: 187.0
click at [294, 229] on wm-workflow-application-search-view "Search Map My Parcels Parcel ID: Search Property Owner: [PERSON_NAME] Search Pr…" at bounding box center [850, 228] width 1260 height 302
type input "[PERSON_NAME]"
click at [852, 225] on button "Search" at bounding box center [860, 230] width 67 height 28
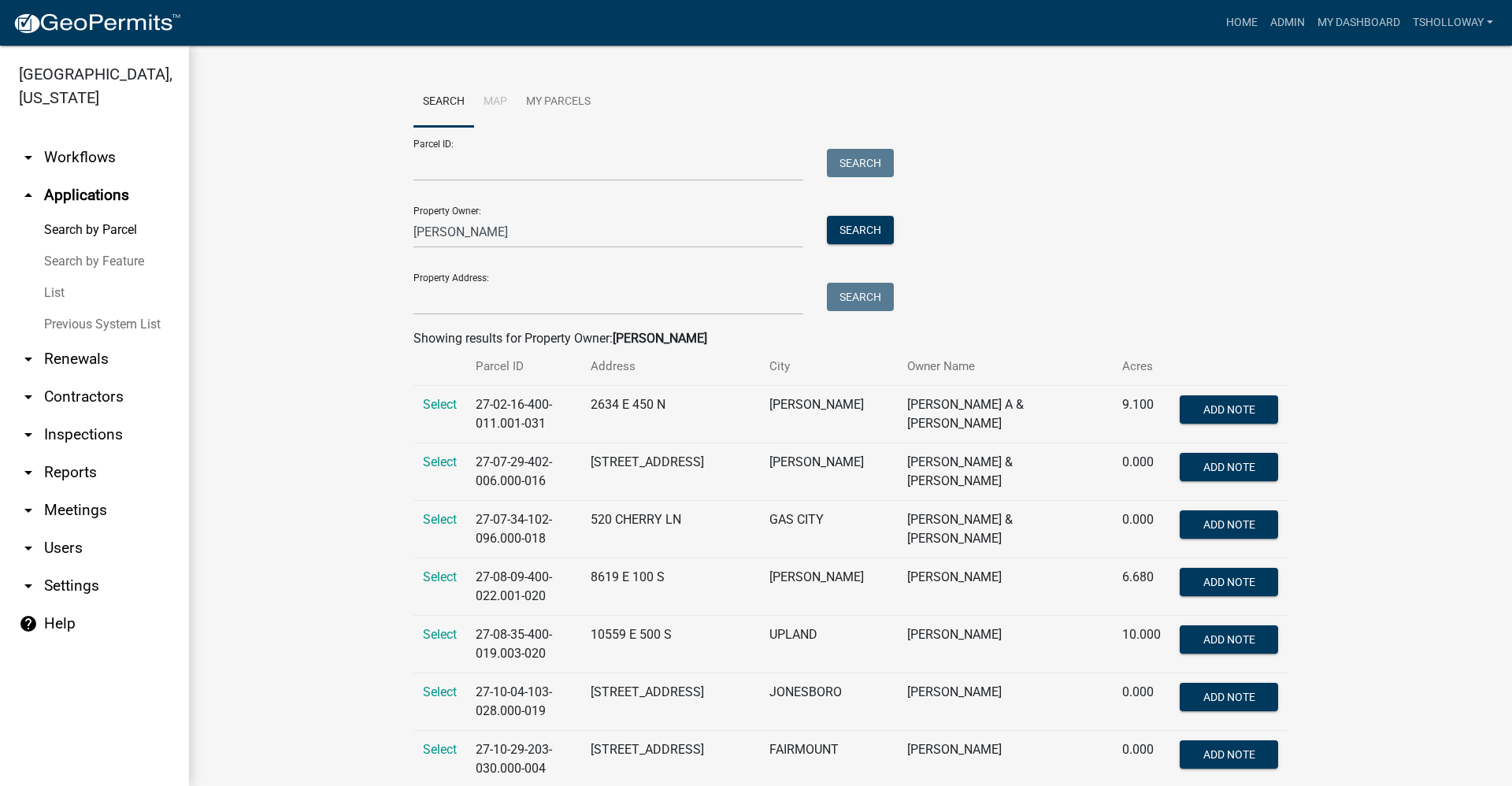
click at [57, 278] on link "List" at bounding box center [94, 293] width 189 height 31
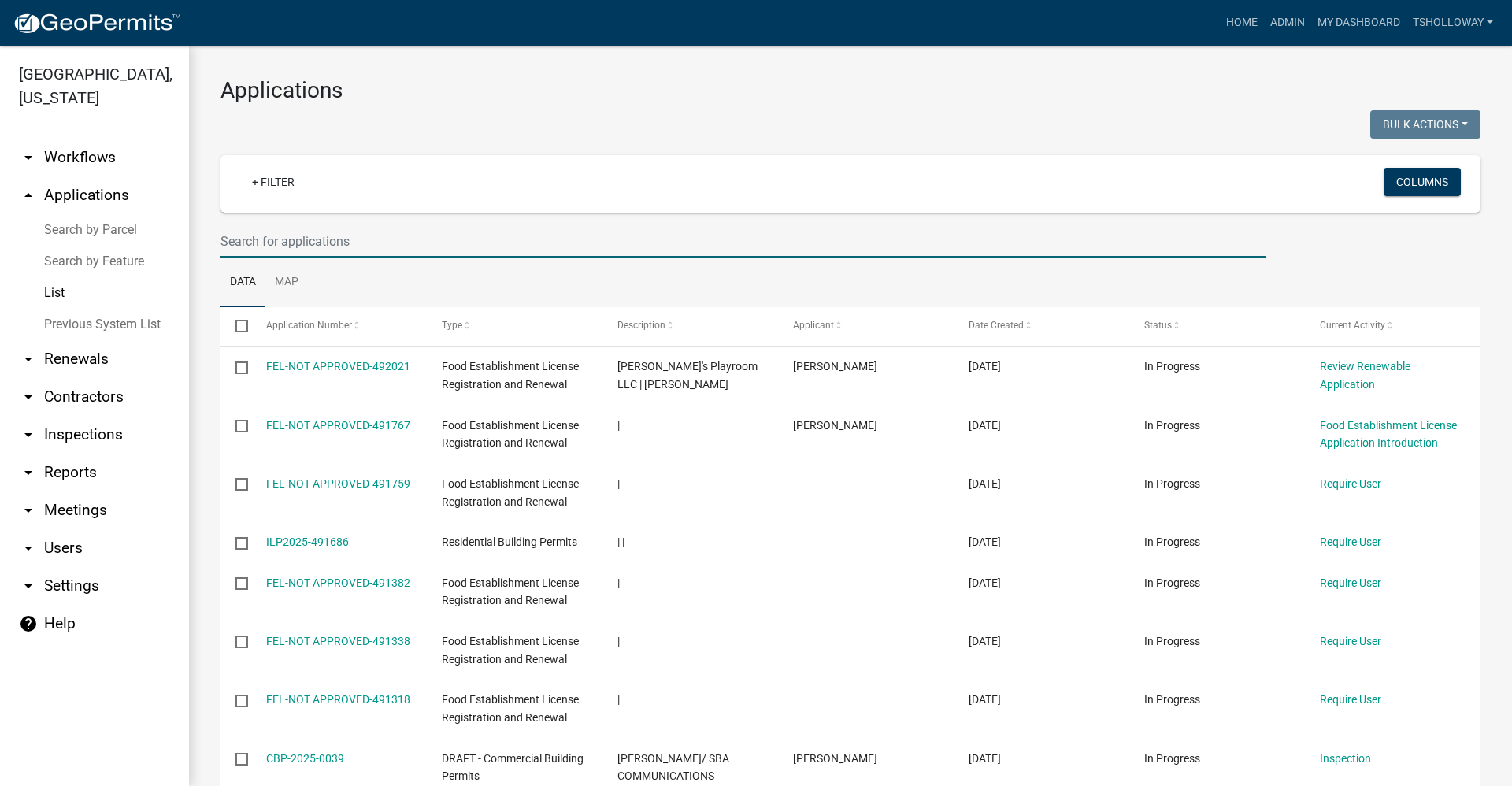
click at [246, 241] on input "text" at bounding box center [743, 241] width 1046 height 32
type input "500 n"
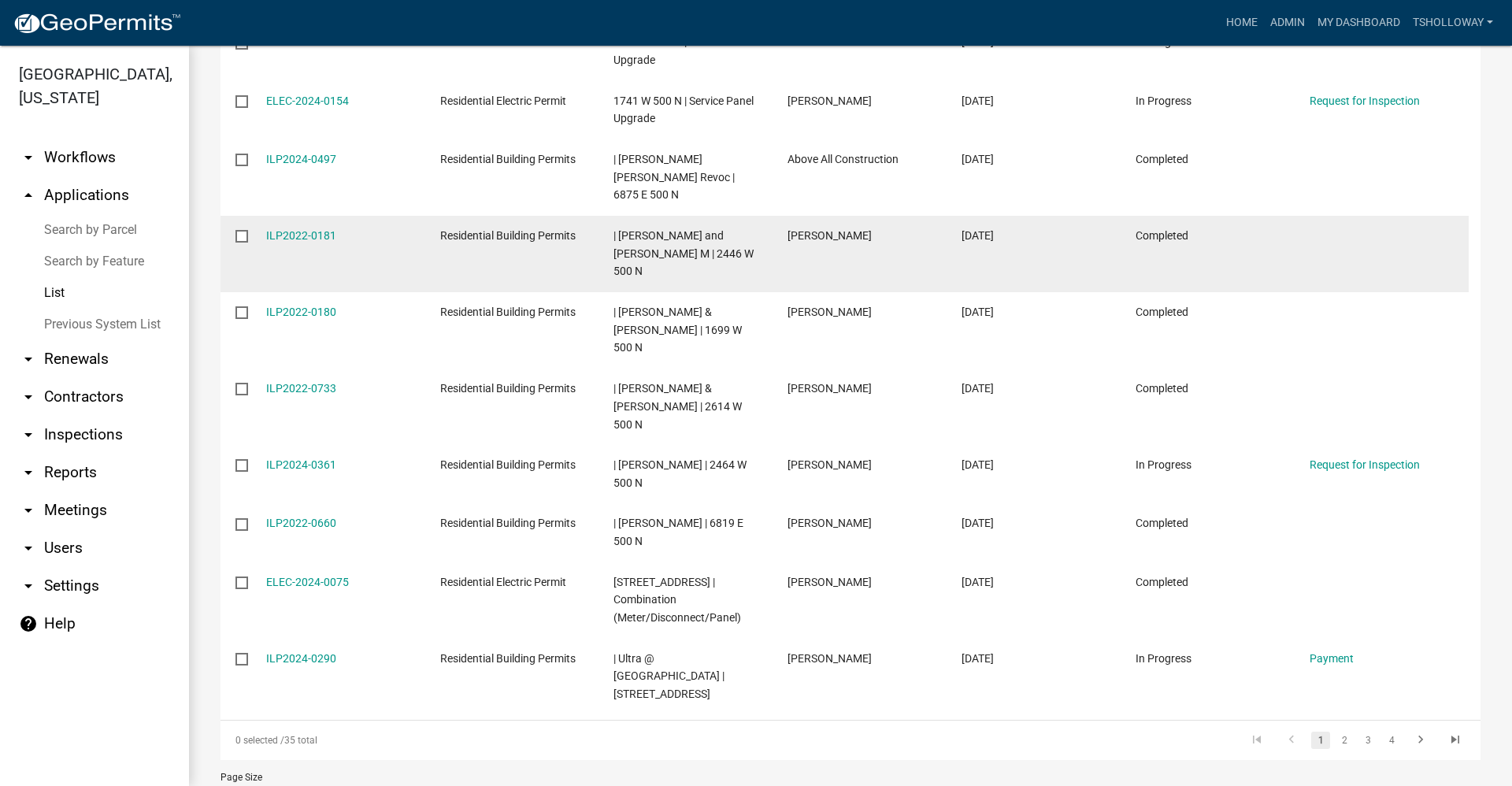
scroll to position [325, 0]
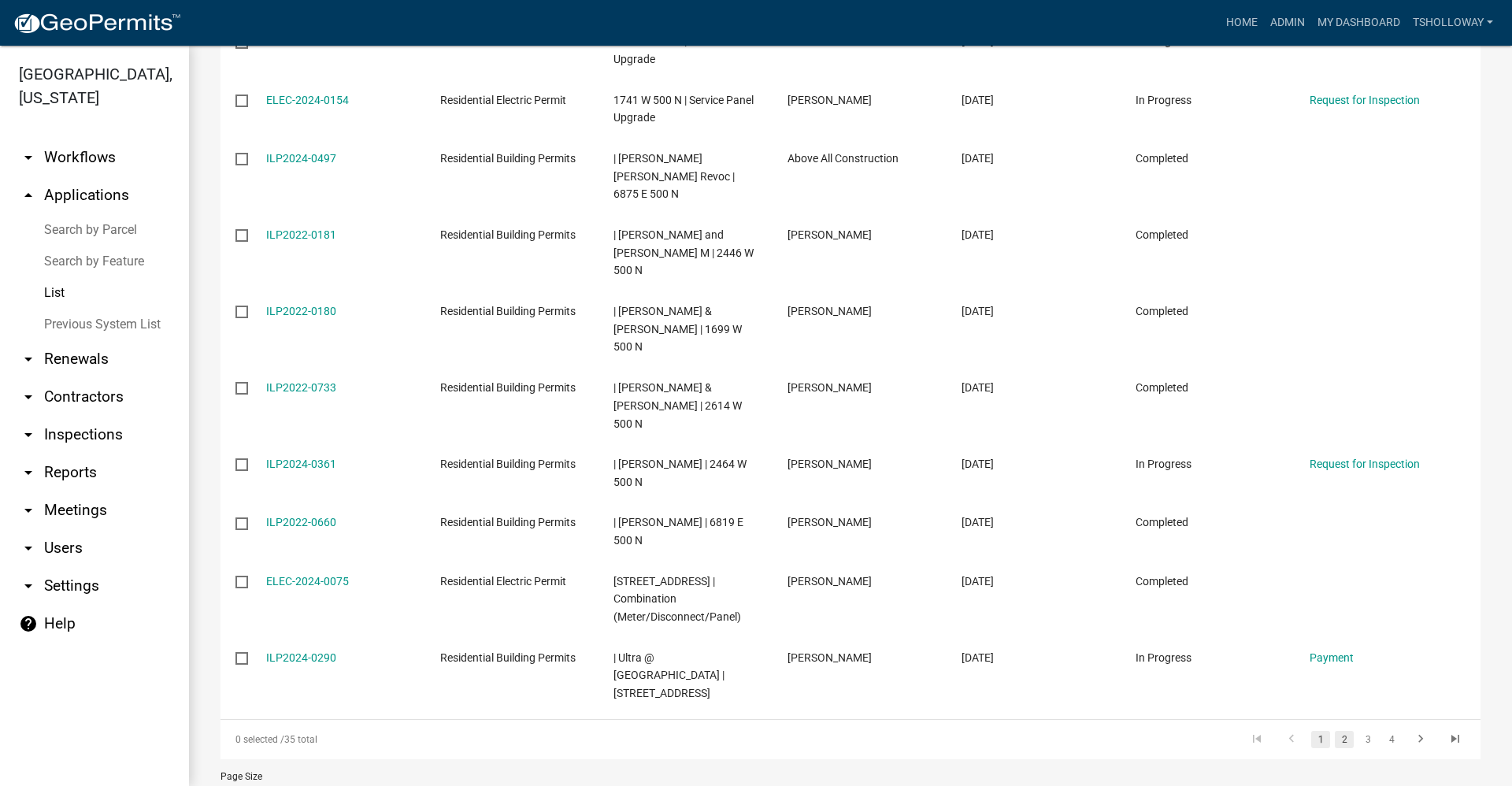
click at [1335, 730] on link "2" at bounding box center [1343, 739] width 19 height 18
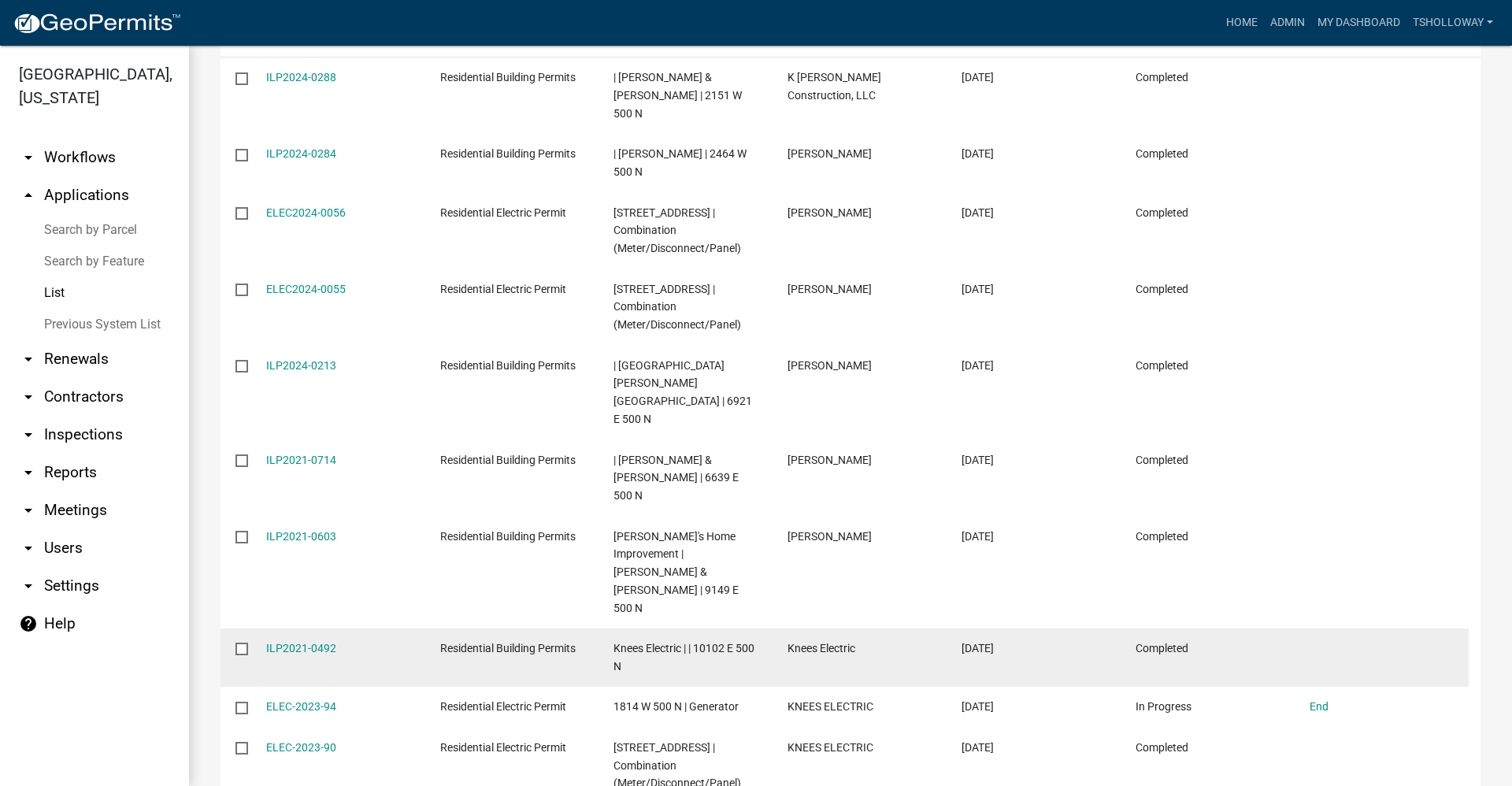
scroll to position [315, 0]
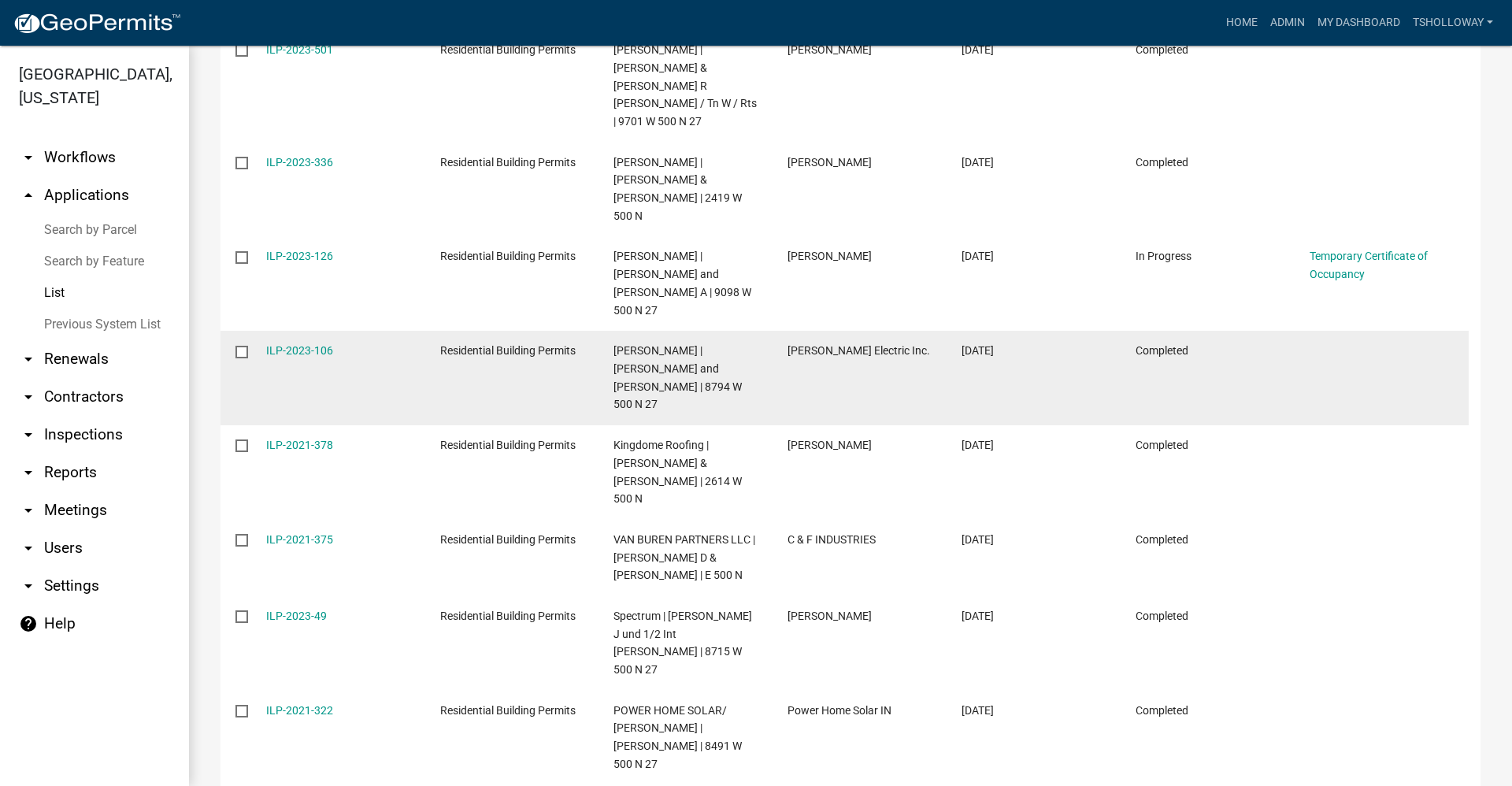
scroll to position [415, 0]
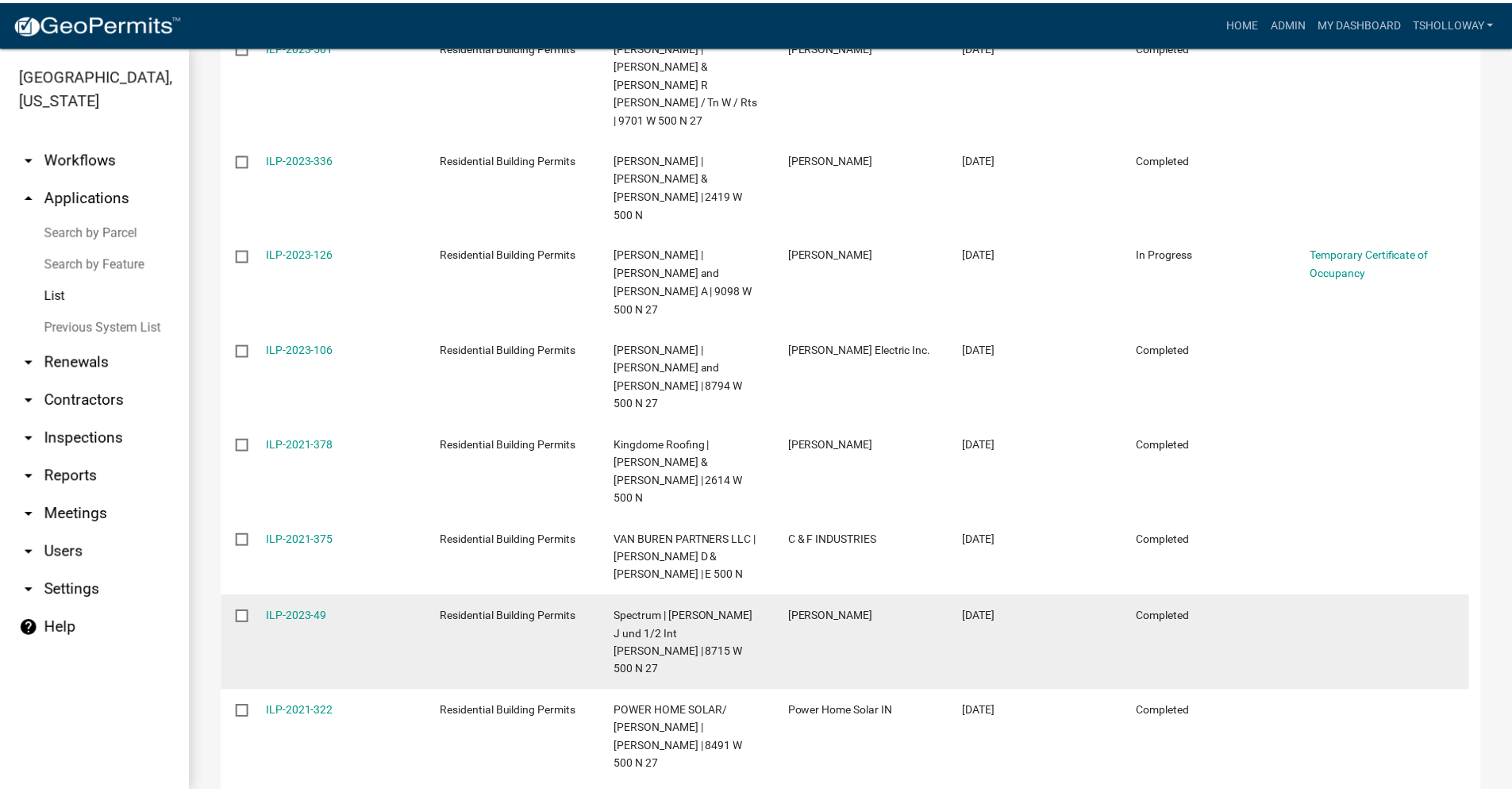
scroll to position [33, 0]
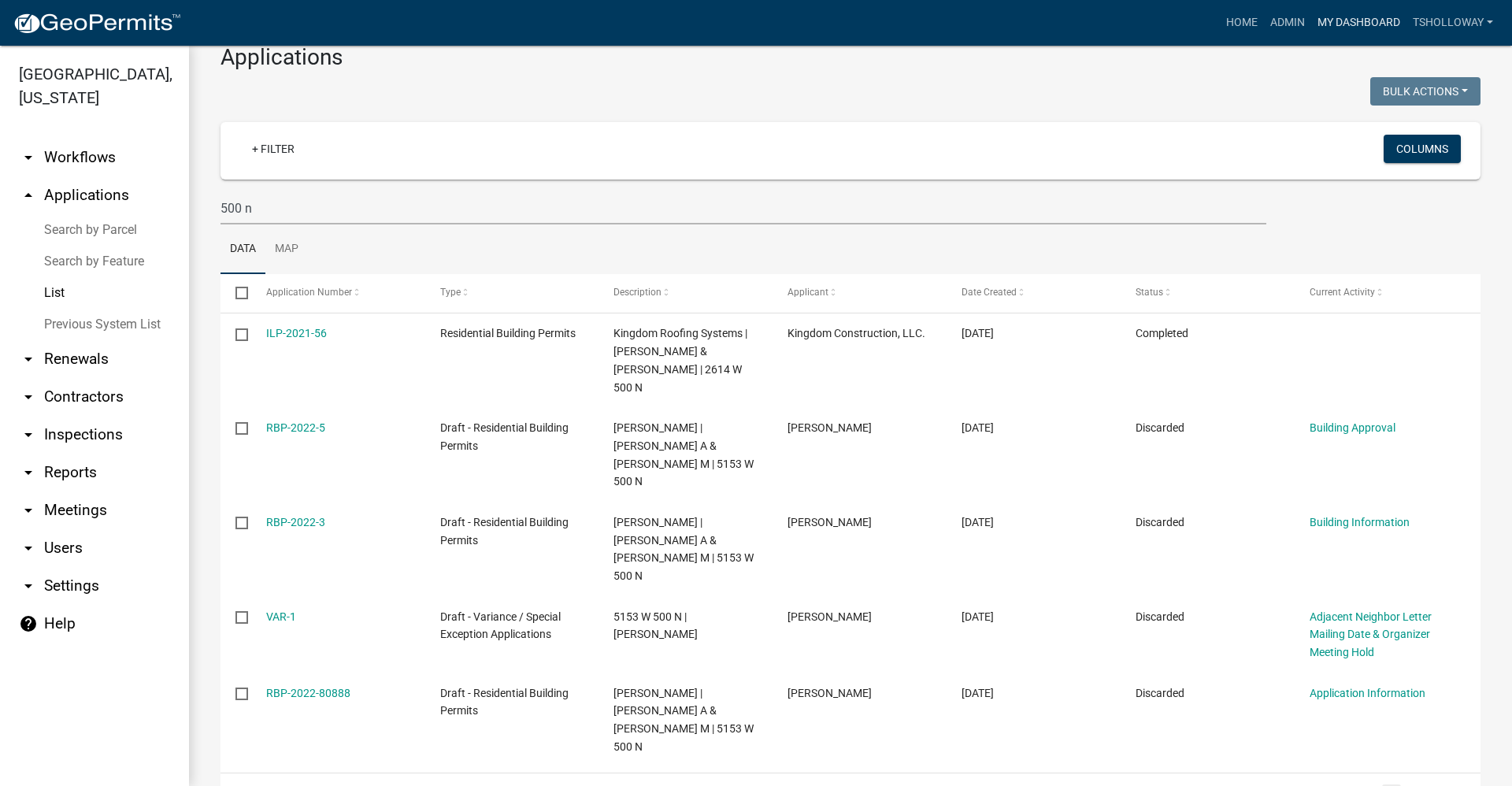
click at [1354, 23] on link "My Dashboard" at bounding box center [1359, 22] width 95 height 30
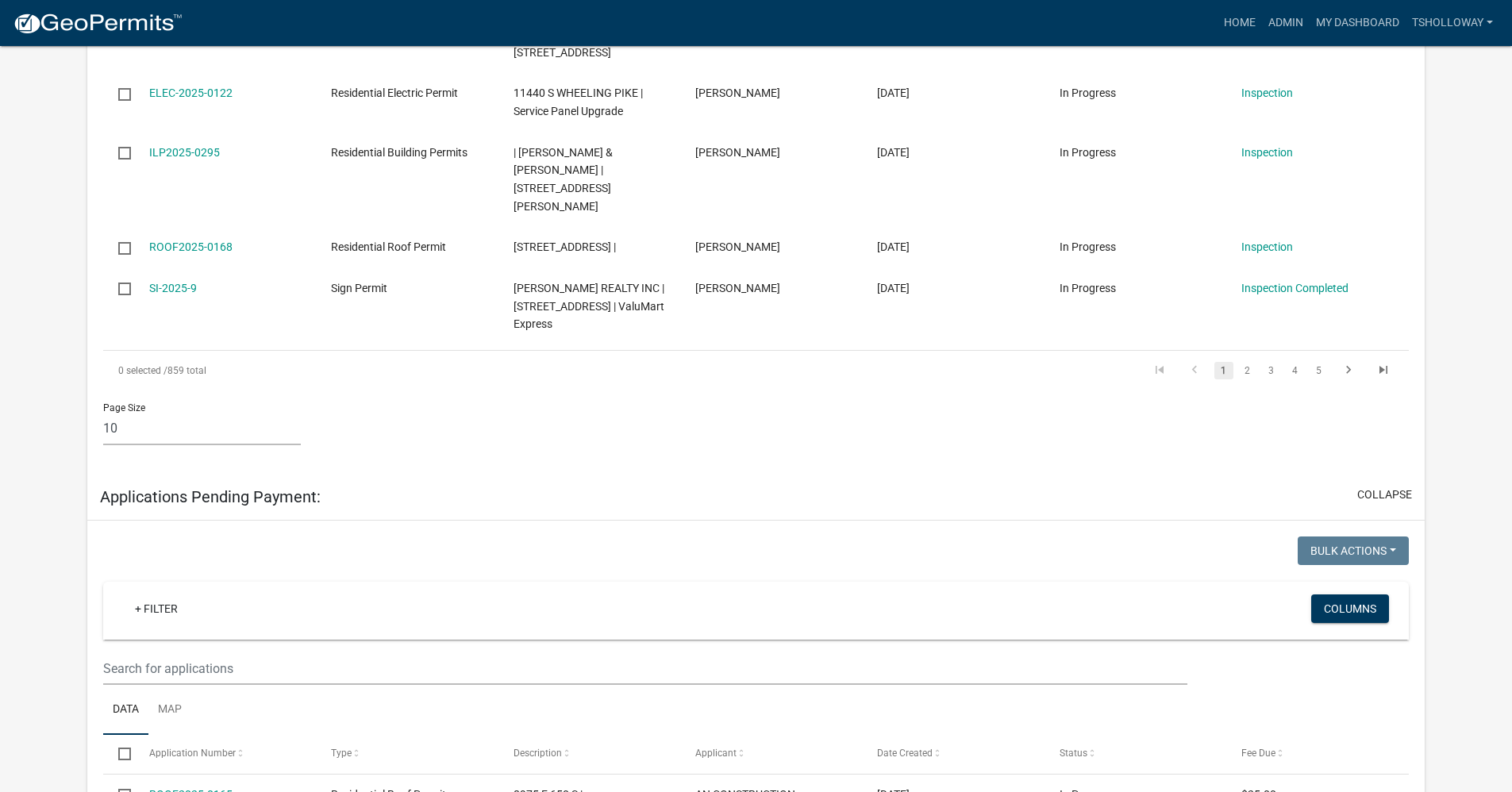
scroll to position [2222, 0]
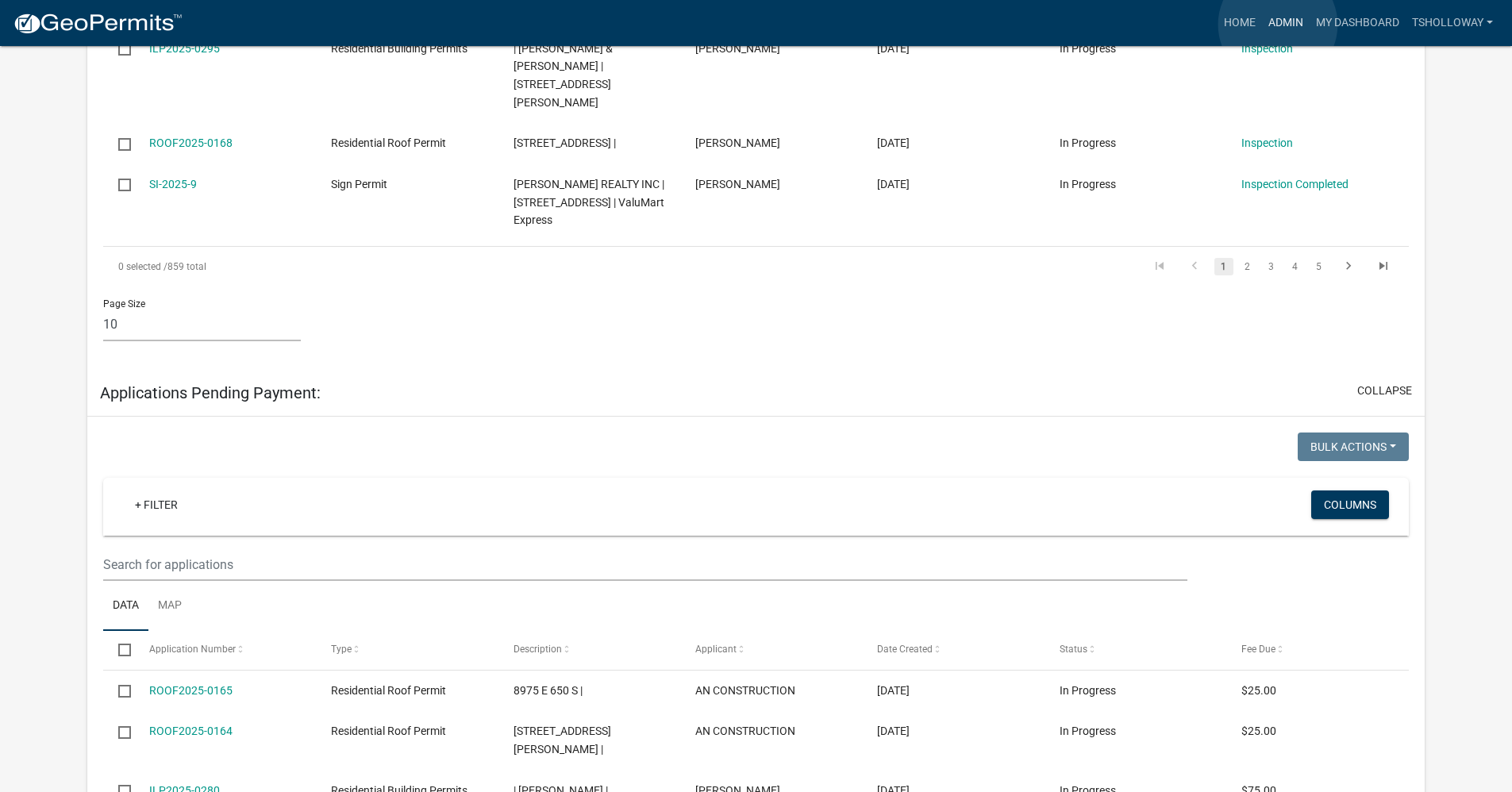
click at [1278, 25] on link "Admin" at bounding box center [1285, 23] width 48 height 30
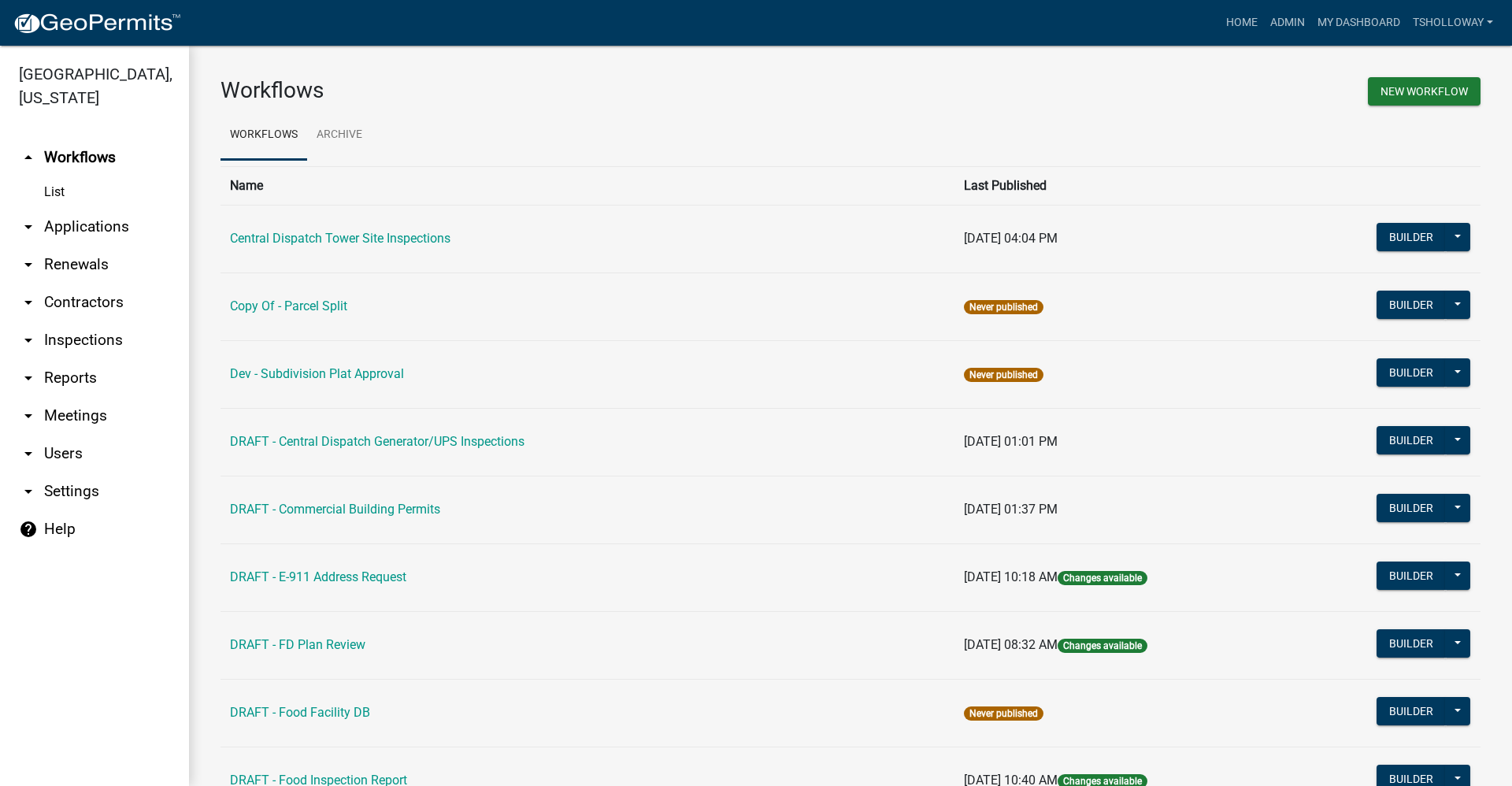
click at [79, 207] on link "arrow_drop_down Applications" at bounding box center [94, 226] width 189 height 38
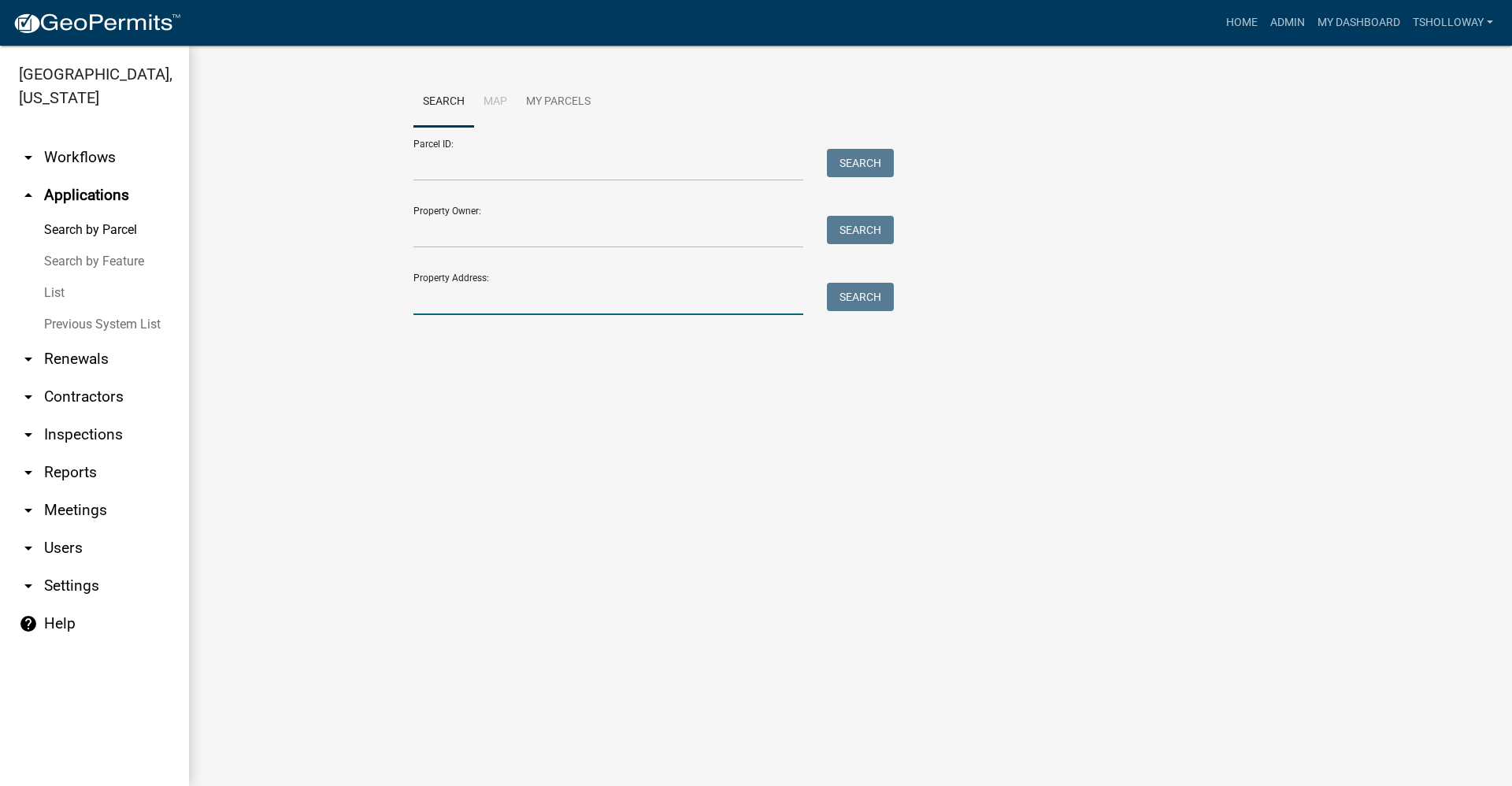
drag, startPoint x: 450, startPoint y: 298, endPoint x: 457, endPoint y: 306, distance: 10.6
click at [453, 298] on input "Property Address:" at bounding box center [608, 298] width 390 height 32
type input "1358 s 900 e"
click at [860, 296] on button "Search" at bounding box center [860, 296] width 67 height 28
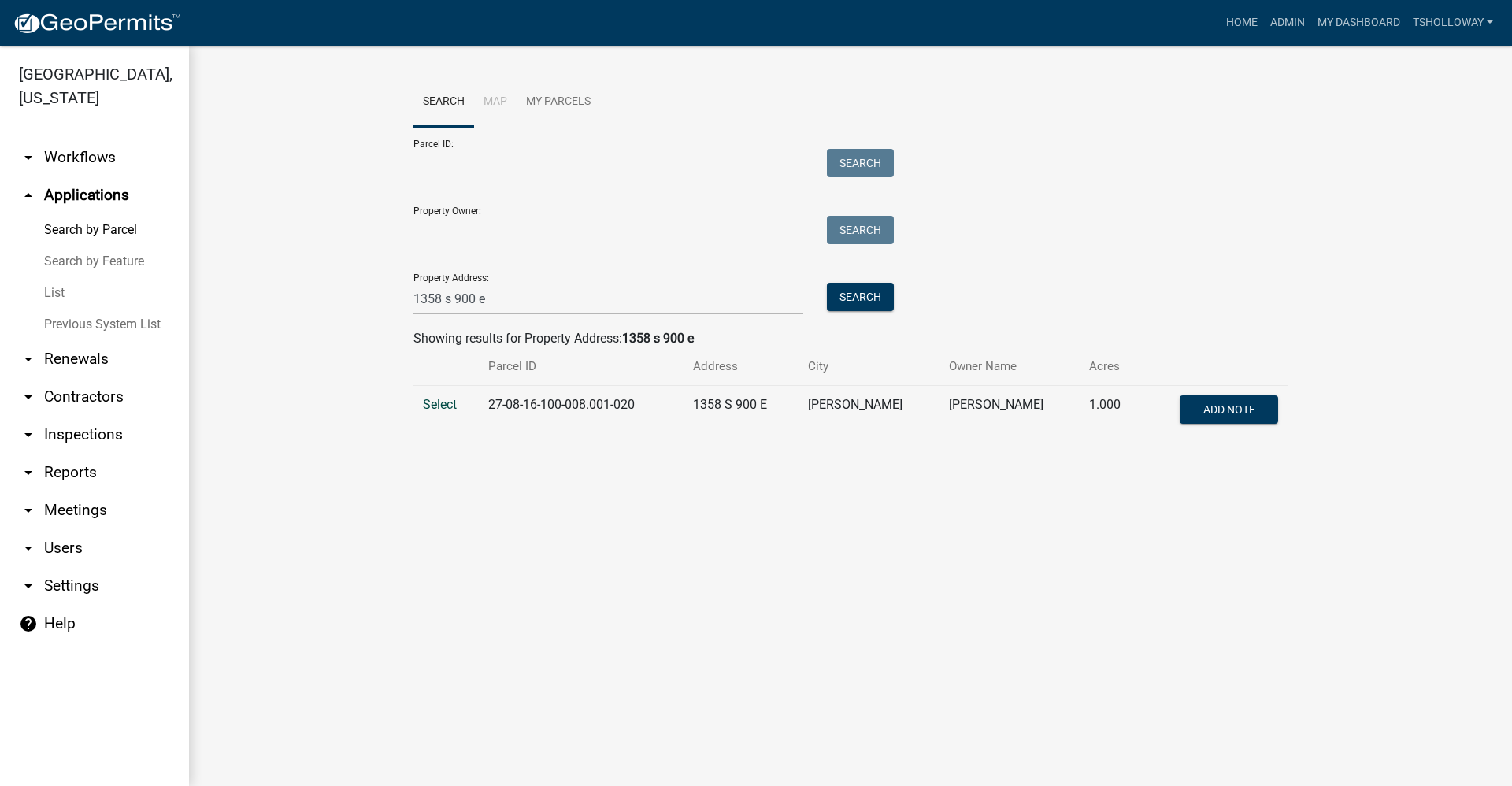
click at [437, 407] on span "Select" at bounding box center [439, 403] width 34 height 15
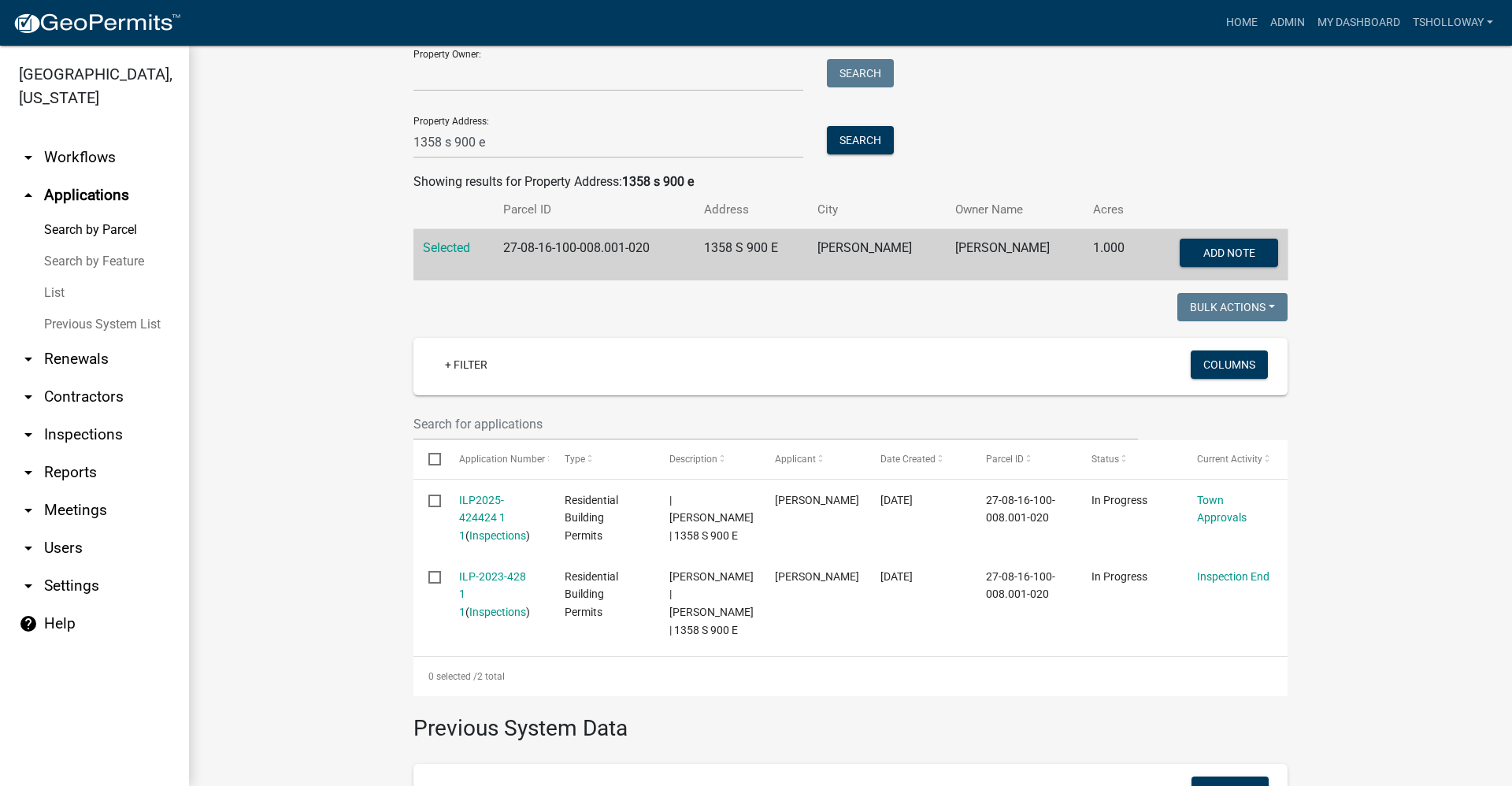
scroll to position [158, 0]
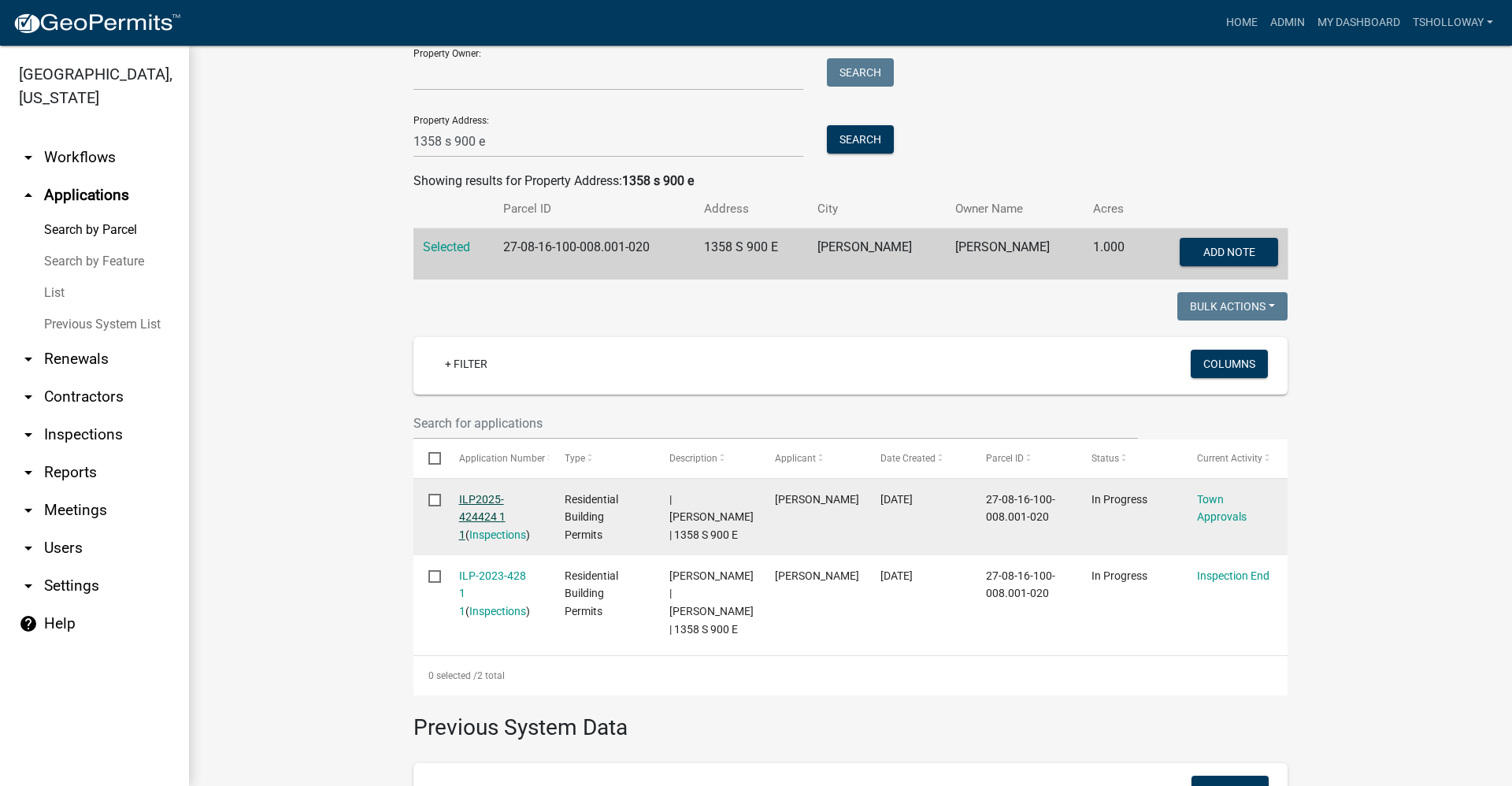
click at [473, 496] on link "ILP2025-424424 1 1" at bounding box center [482, 517] width 47 height 49
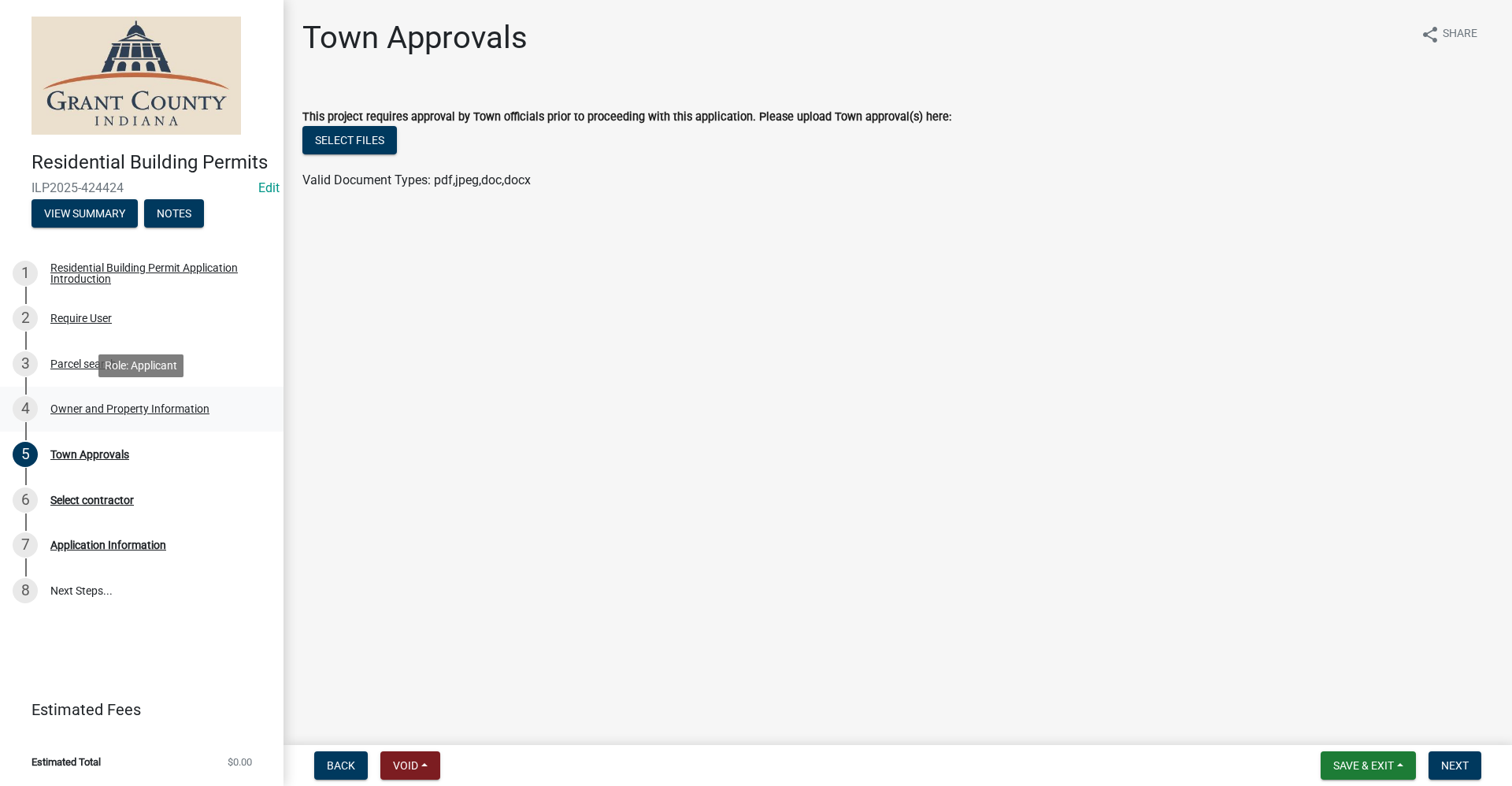
click at [136, 409] on div "Owner and Property Information" at bounding box center [130, 408] width 159 height 11
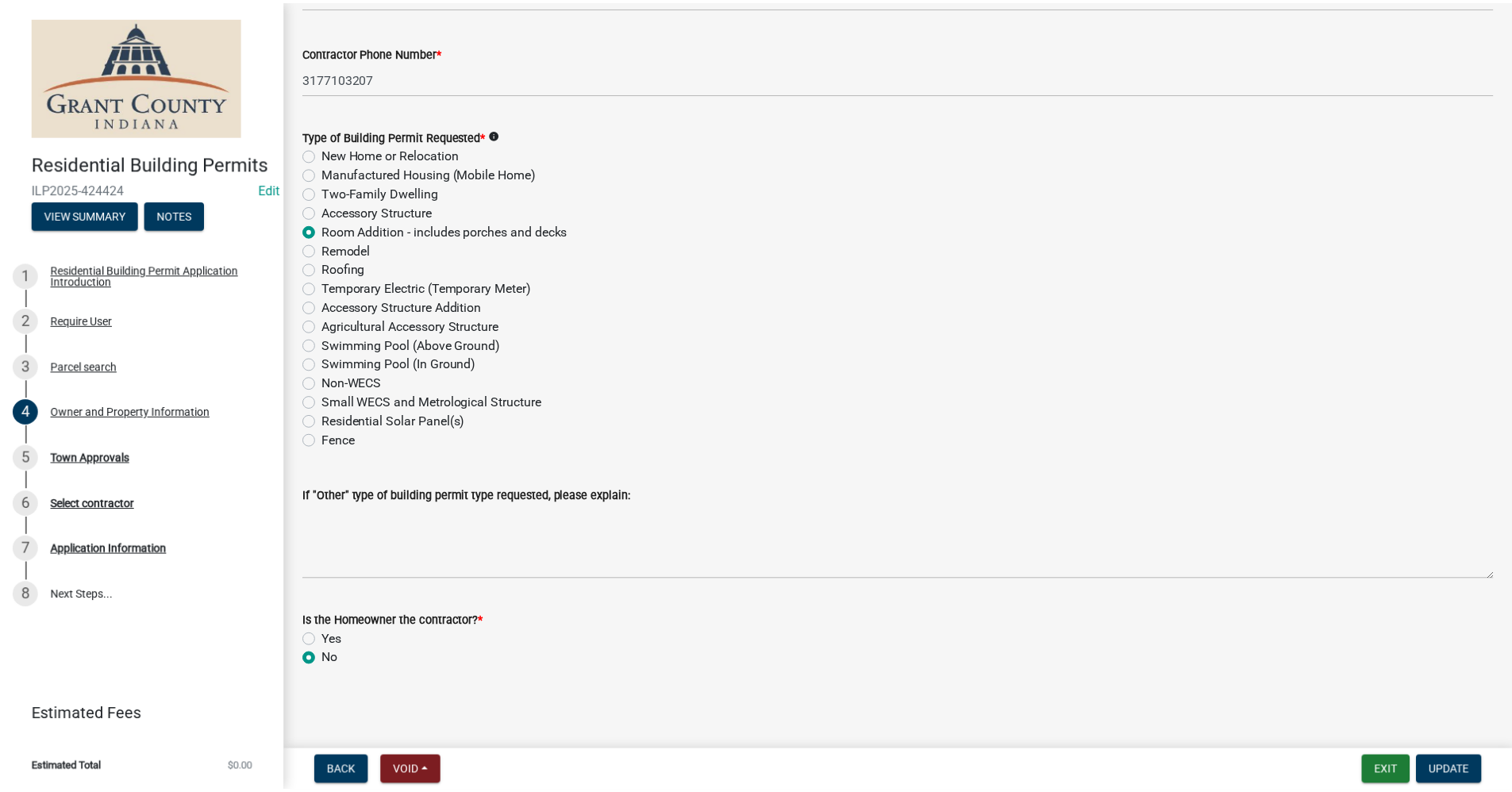
scroll to position [1837, 0]
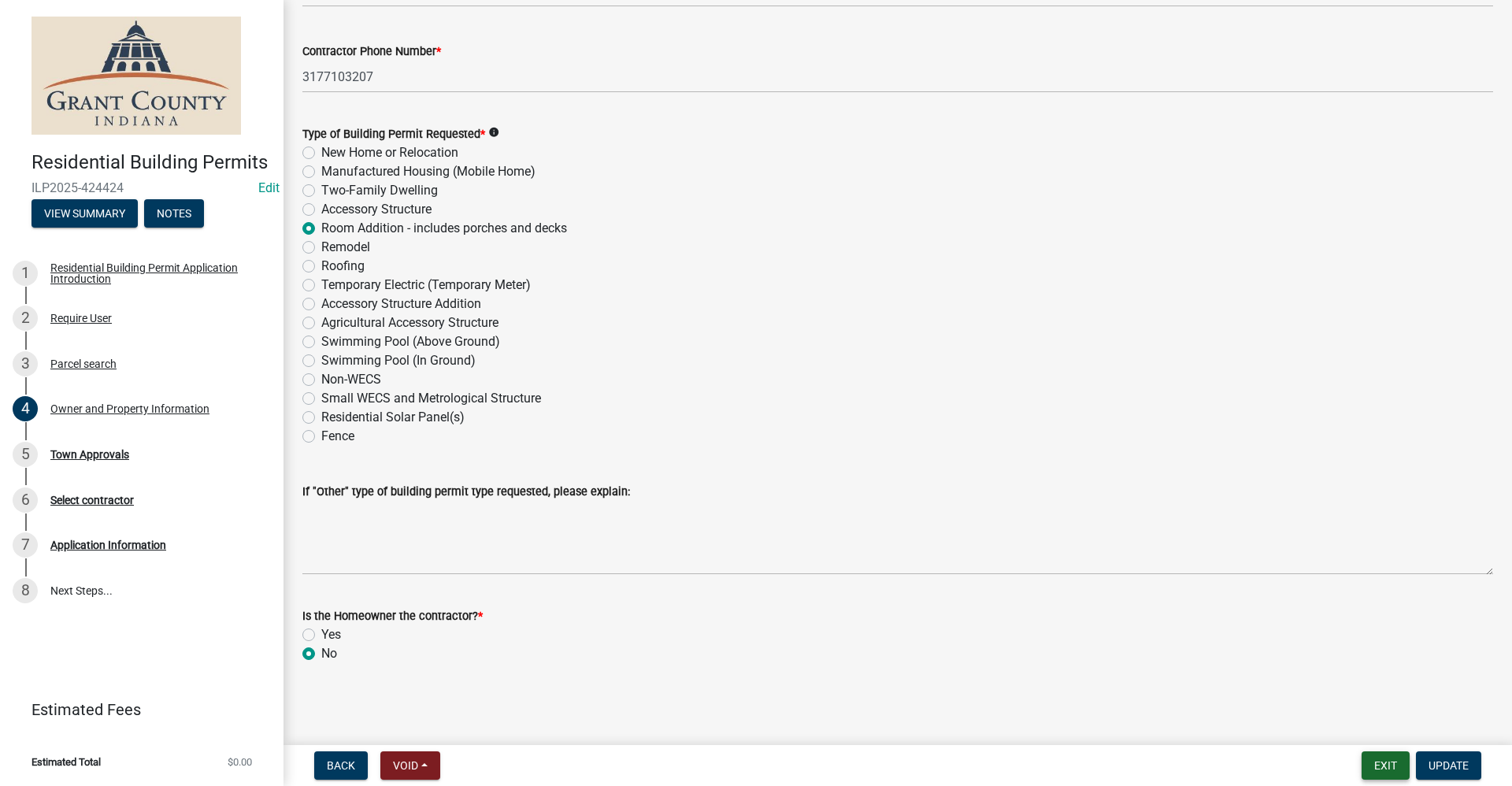
click at [1383, 767] on button "Exit" at bounding box center [1385, 765] width 48 height 28
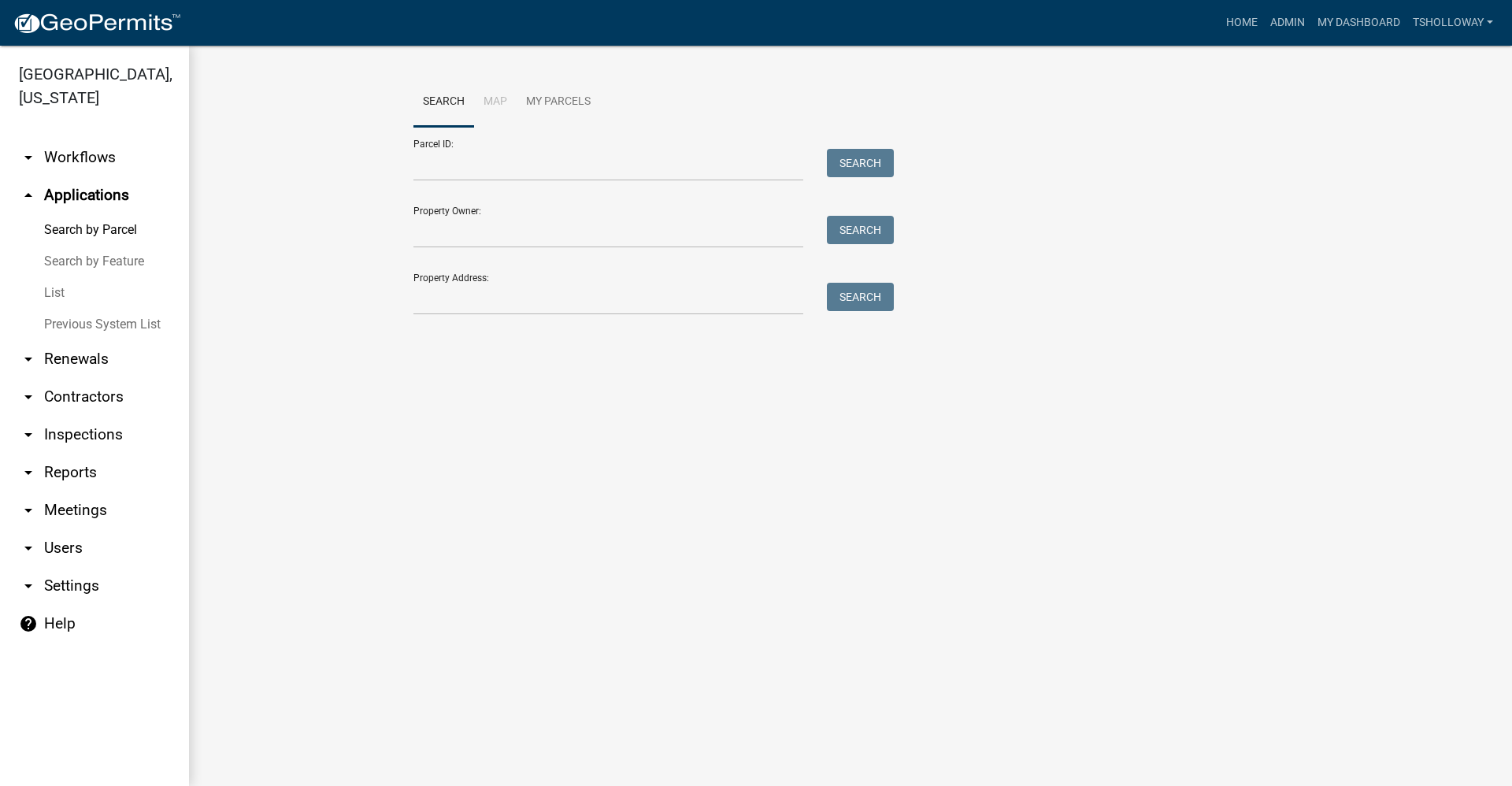
click at [73, 378] on link "arrow_drop_down Contractors" at bounding box center [94, 396] width 189 height 38
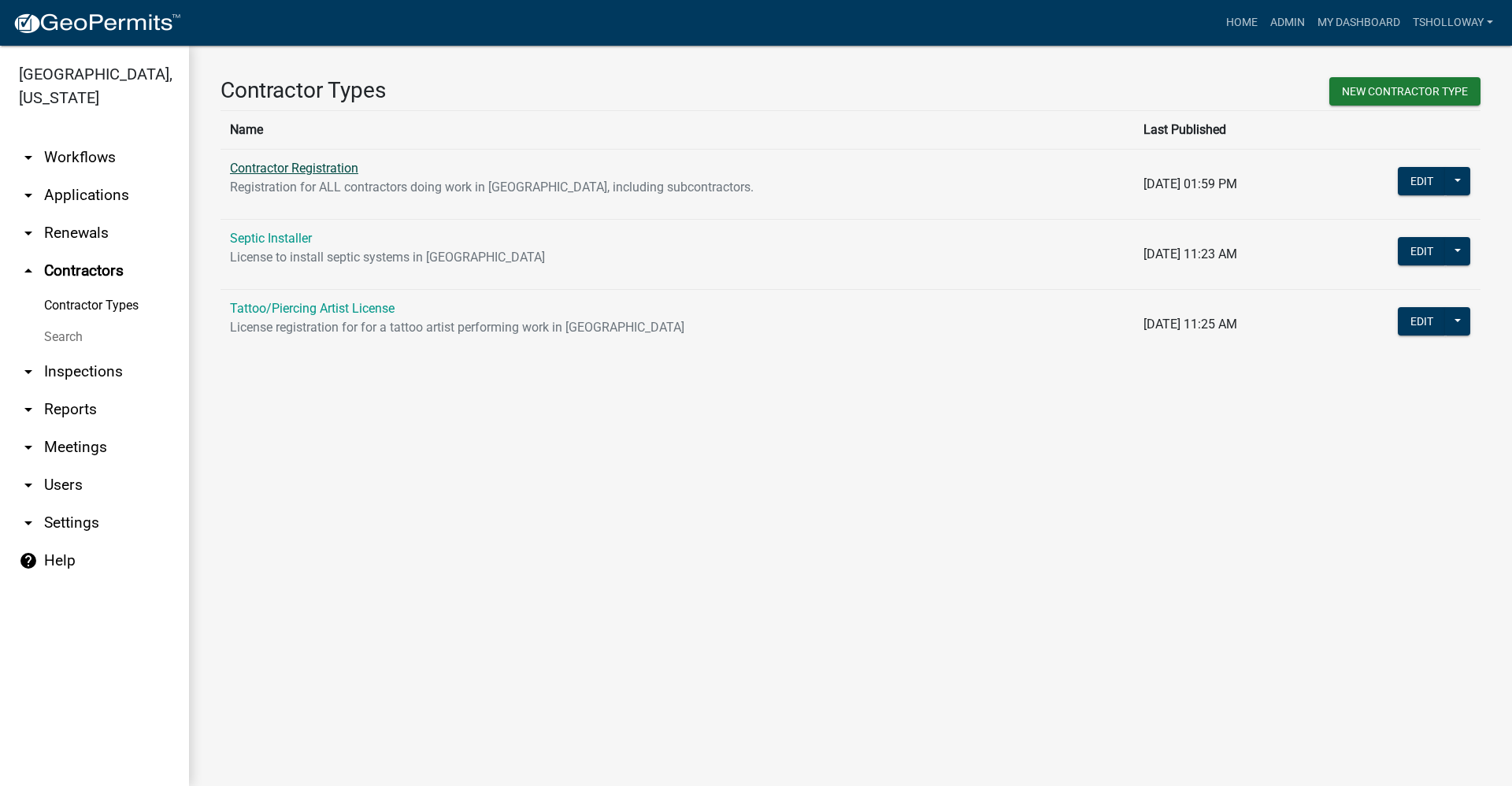
click at [284, 166] on link "Contractor Registration" at bounding box center [294, 168] width 129 height 15
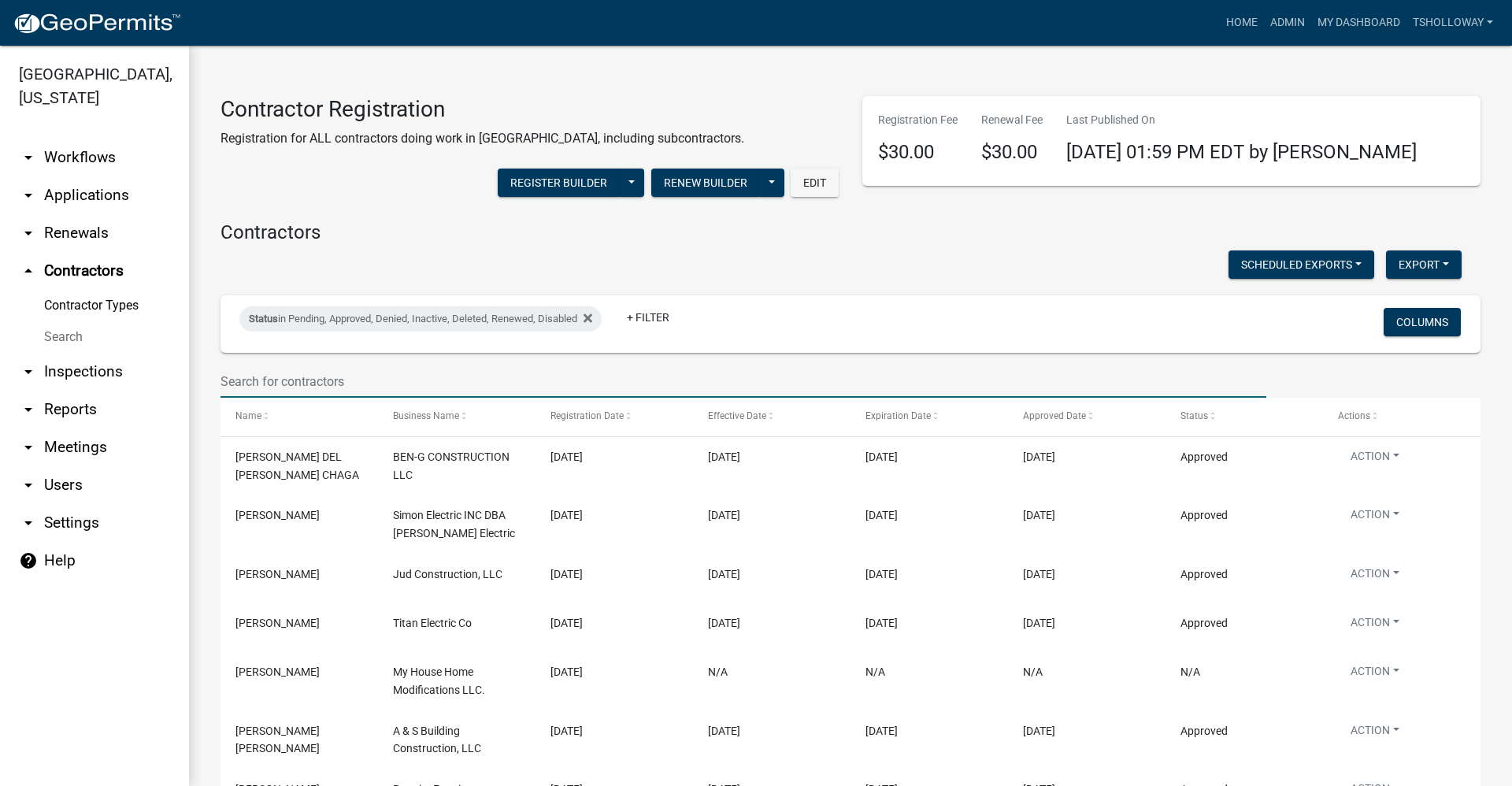
click at [272, 380] on input "text" at bounding box center [743, 381] width 1046 height 32
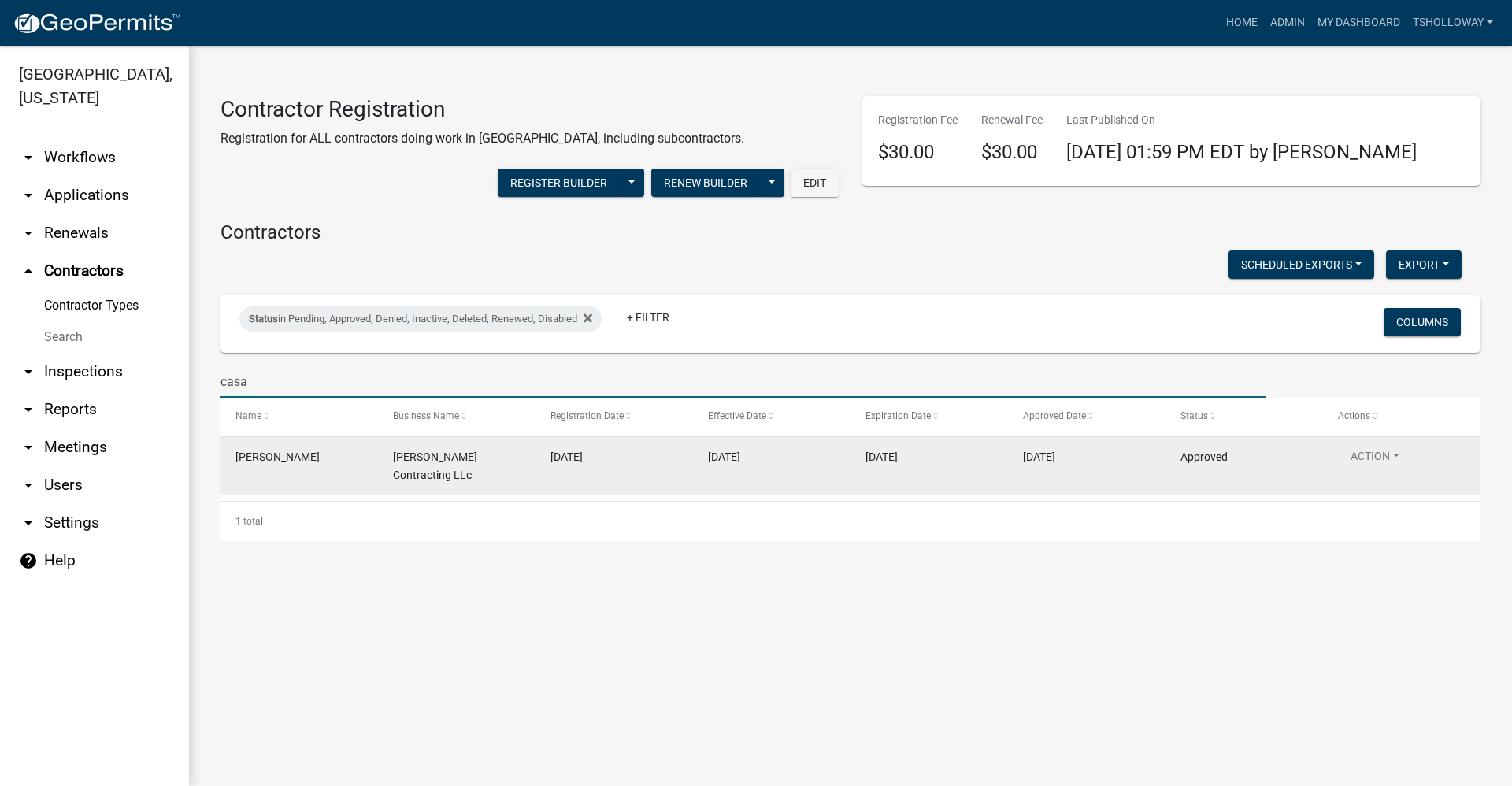
type input "casa"
click at [541, 470] on datatable-body-cell "[DATE]" at bounding box center [615, 467] width 158 height 58
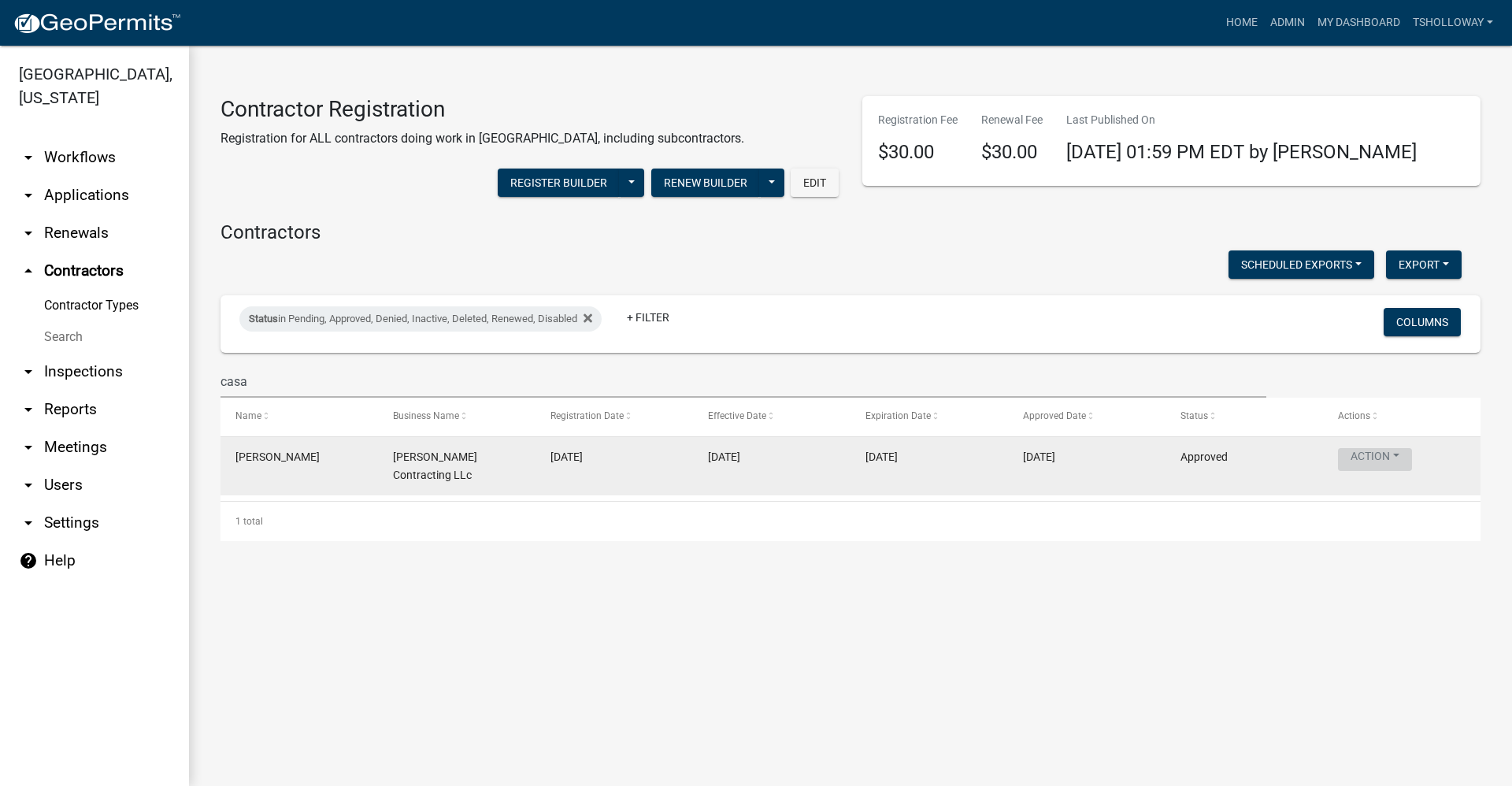
click at [1371, 458] on button "Action" at bounding box center [1375, 459] width 74 height 22
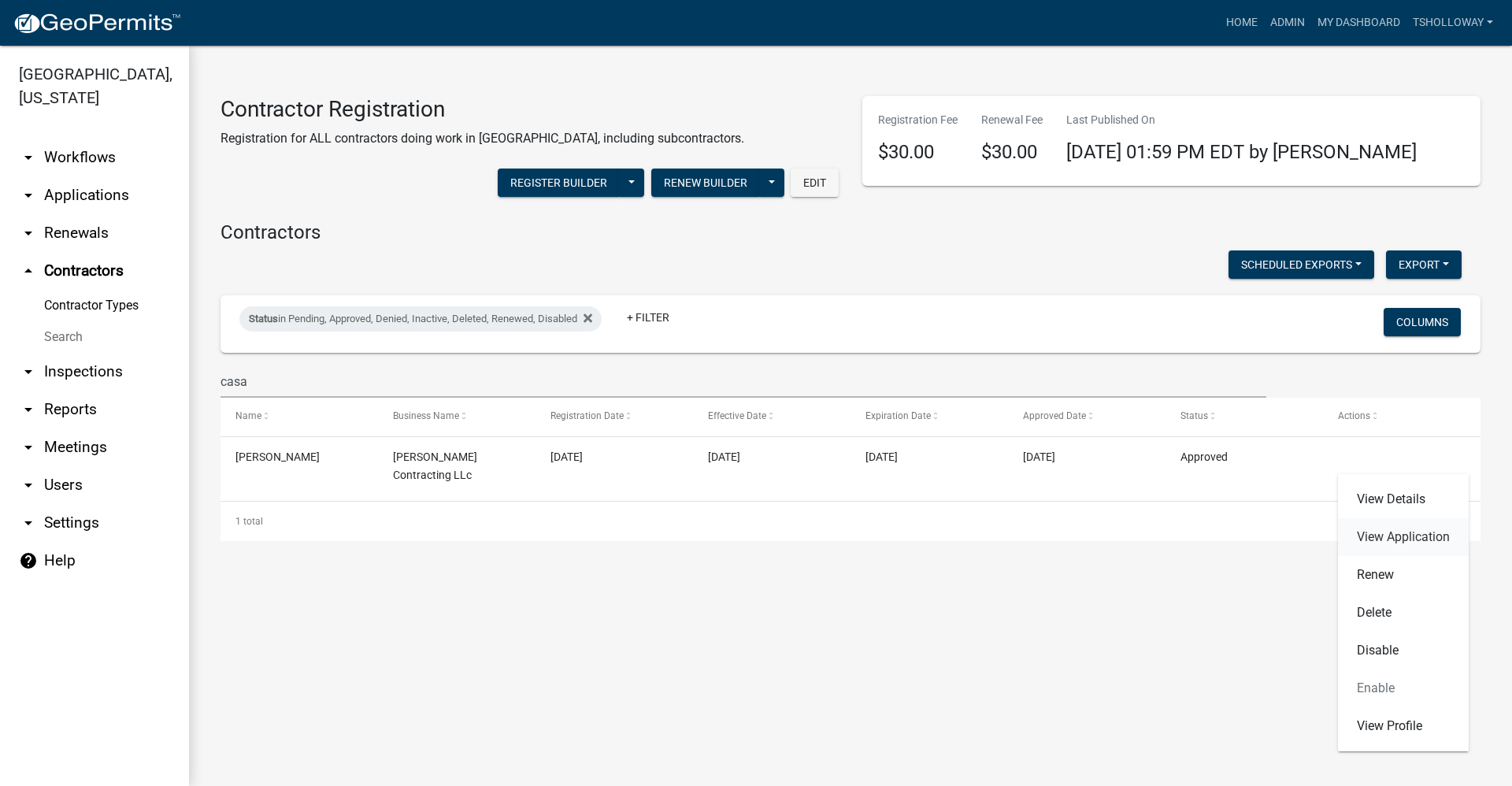
click at [1386, 536] on link "View Application" at bounding box center [1403, 537] width 131 height 38
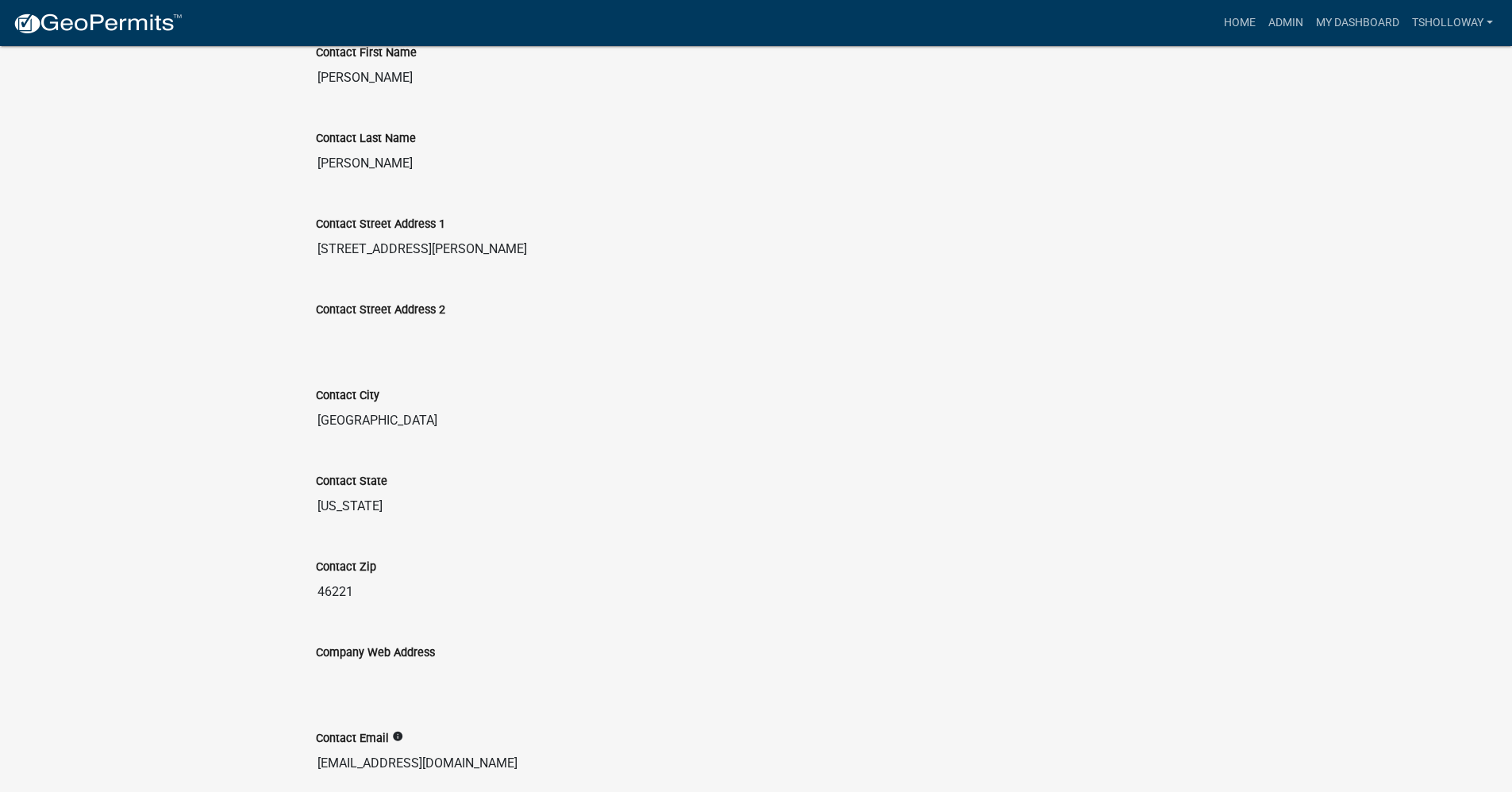
scroll to position [872, 0]
click at [1232, 24] on link "Home" at bounding box center [1239, 23] width 44 height 30
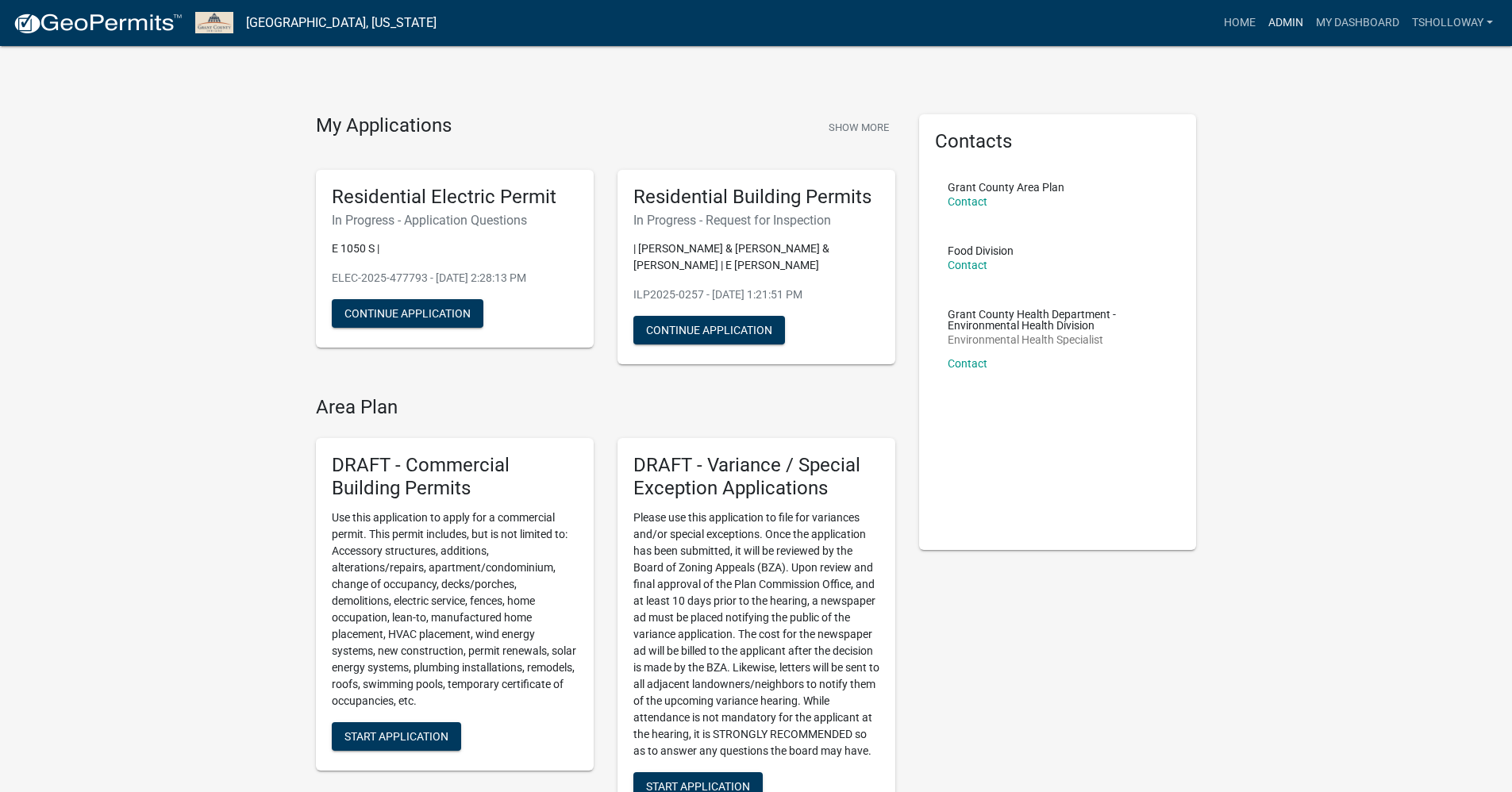
click at [1281, 31] on link "Admin" at bounding box center [1285, 23] width 48 height 30
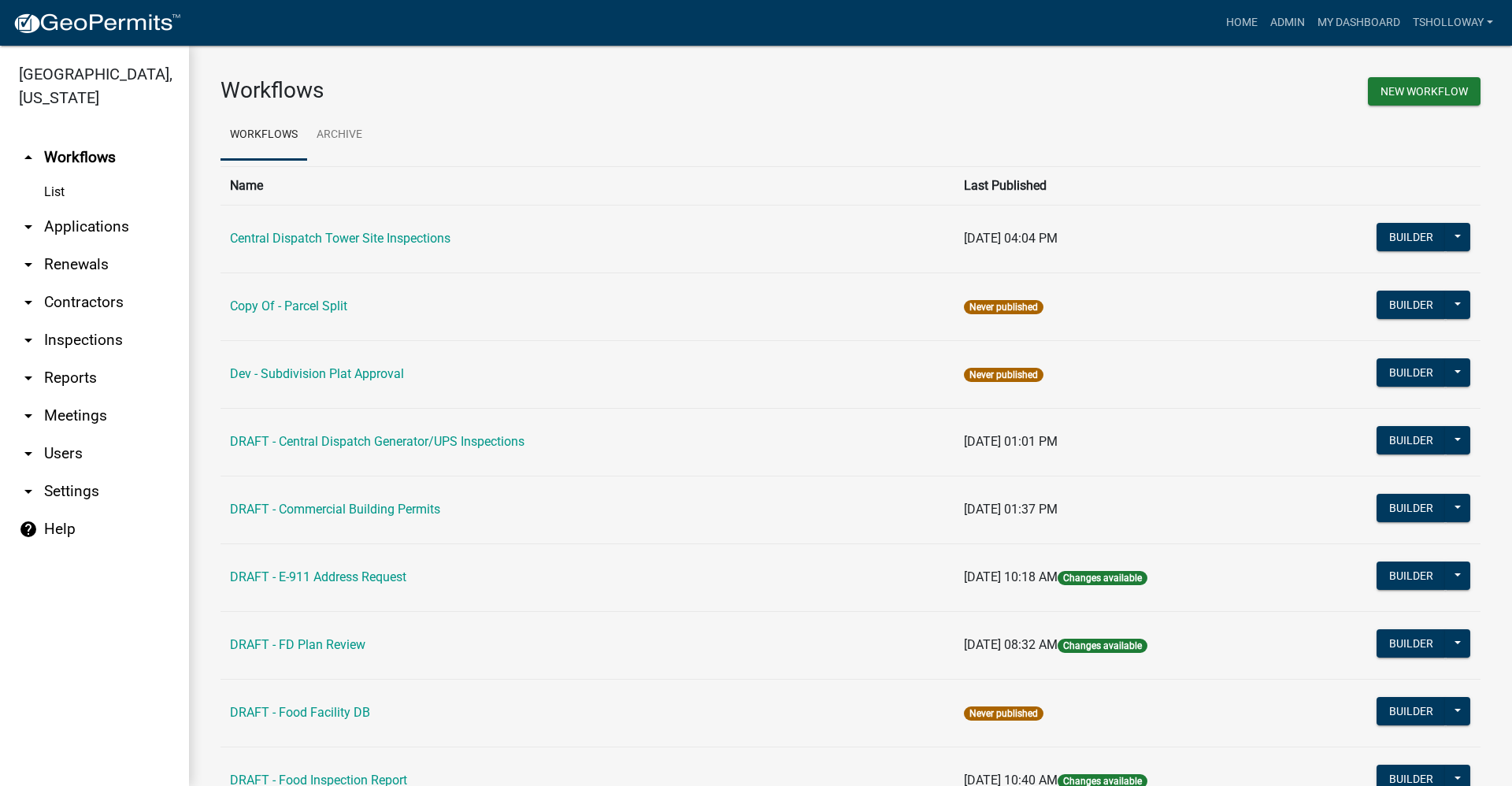
click at [99, 207] on link "arrow_drop_down Applications" at bounding box center [94, 226] width 189 height 38
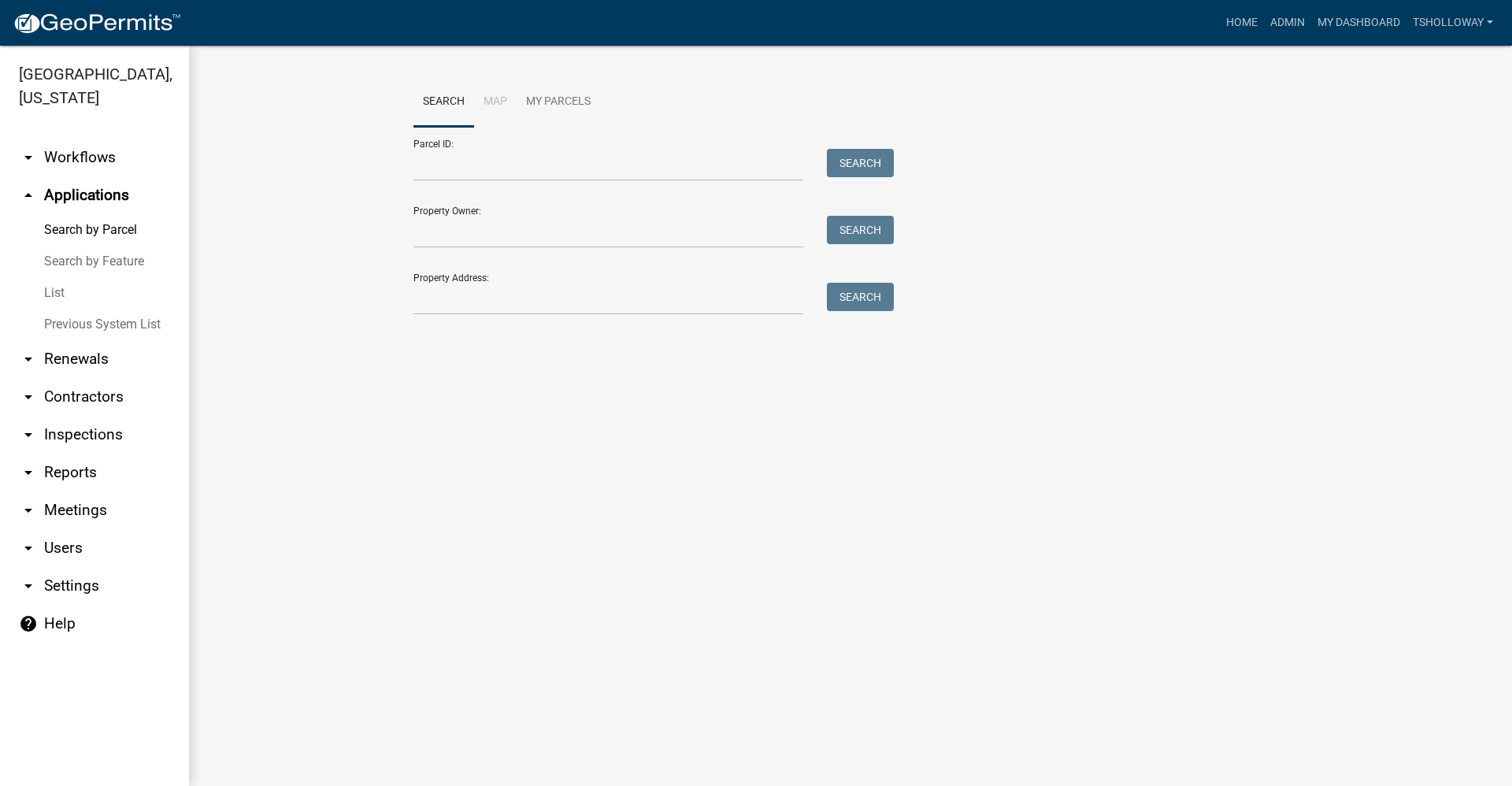
click at [55, 278] on link "List" at bounding box center [94, 293] width 189 height 31
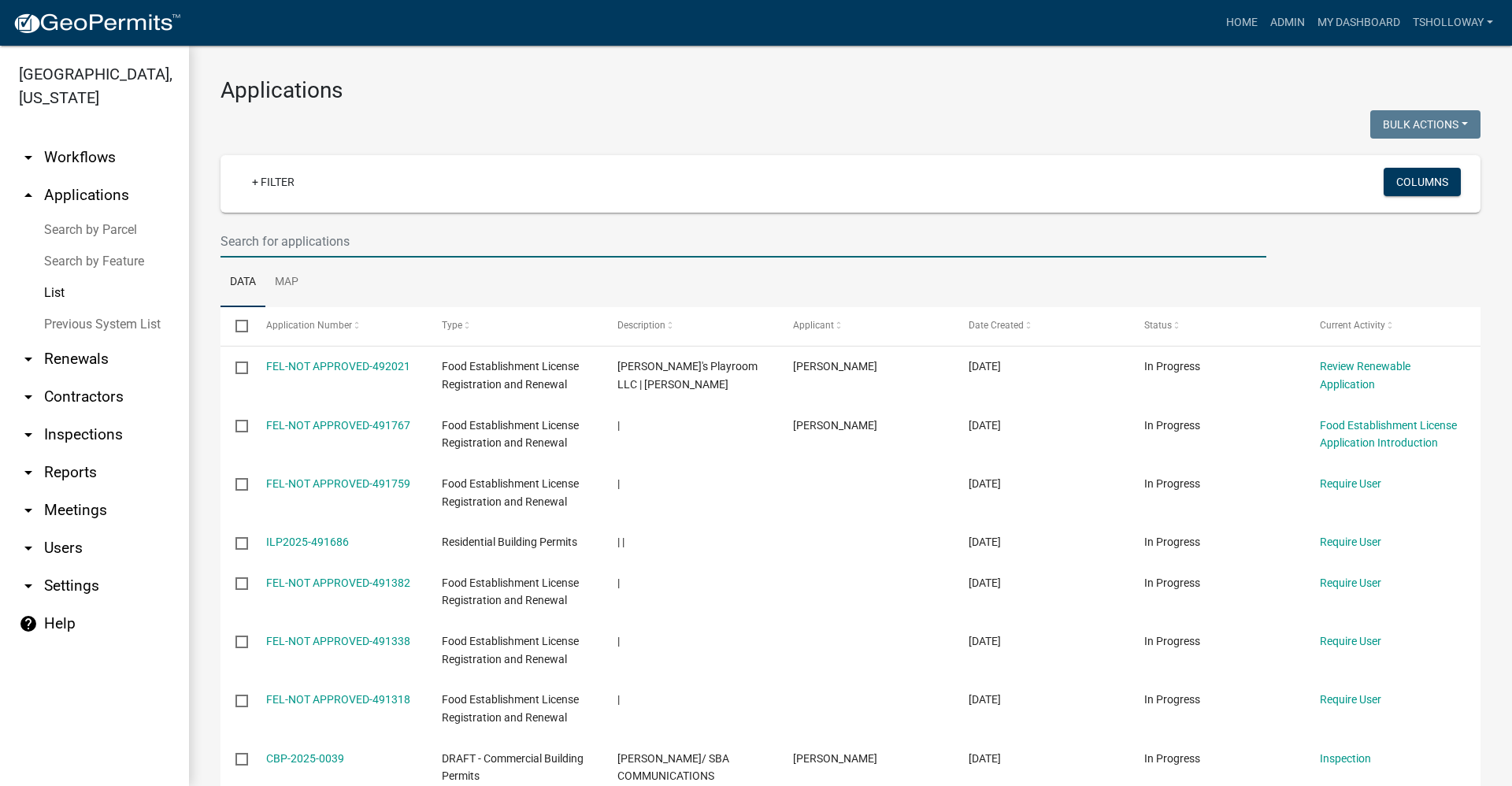
click at [254, 238] on input "text" at bounding box center [743, 241] width 1046 height 32
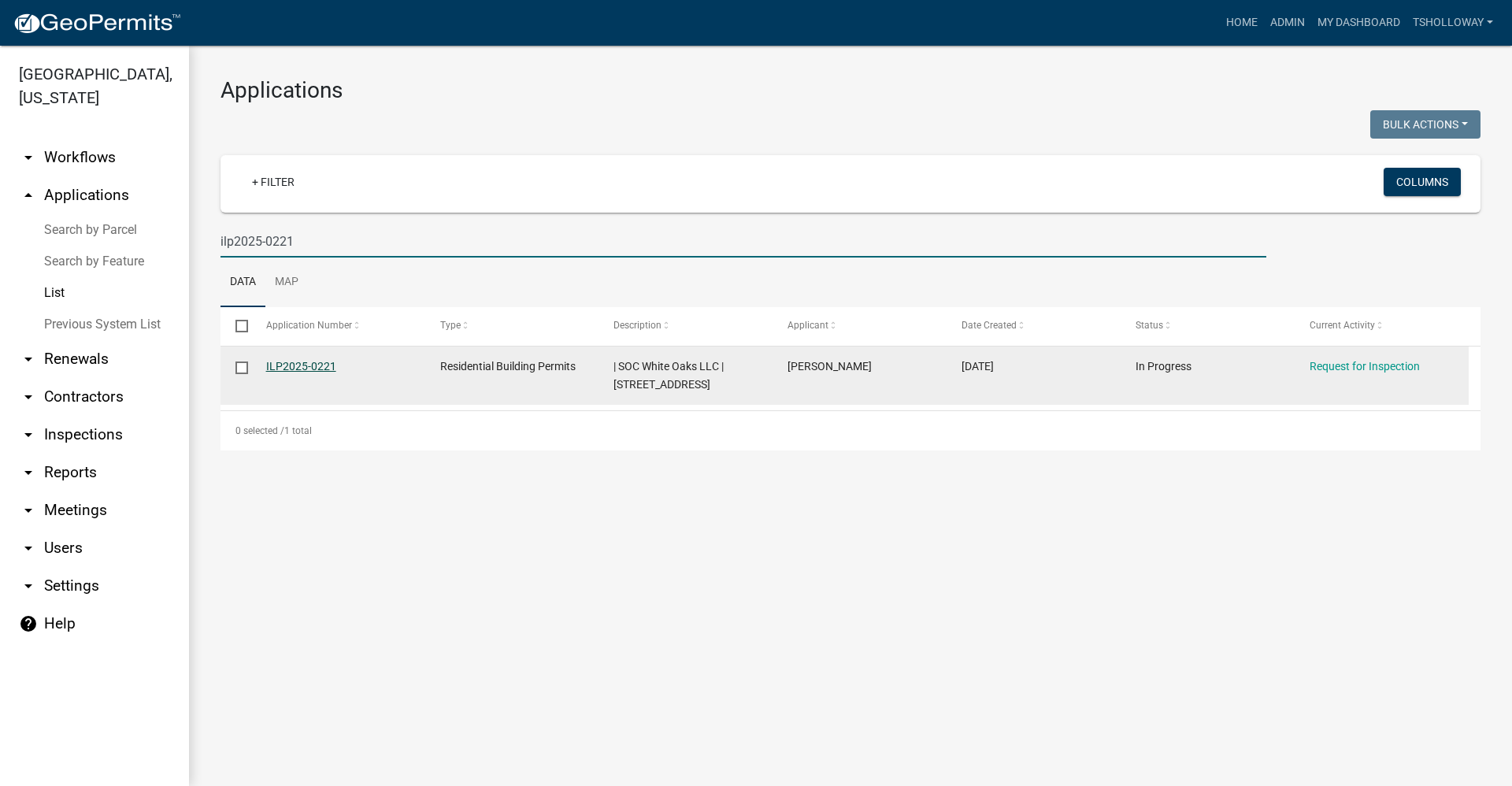
type input "ilp2025-0221"
click at [294, 367] on link "ILP2025-0221" at bounding box center [301, 365] width 70 height 13
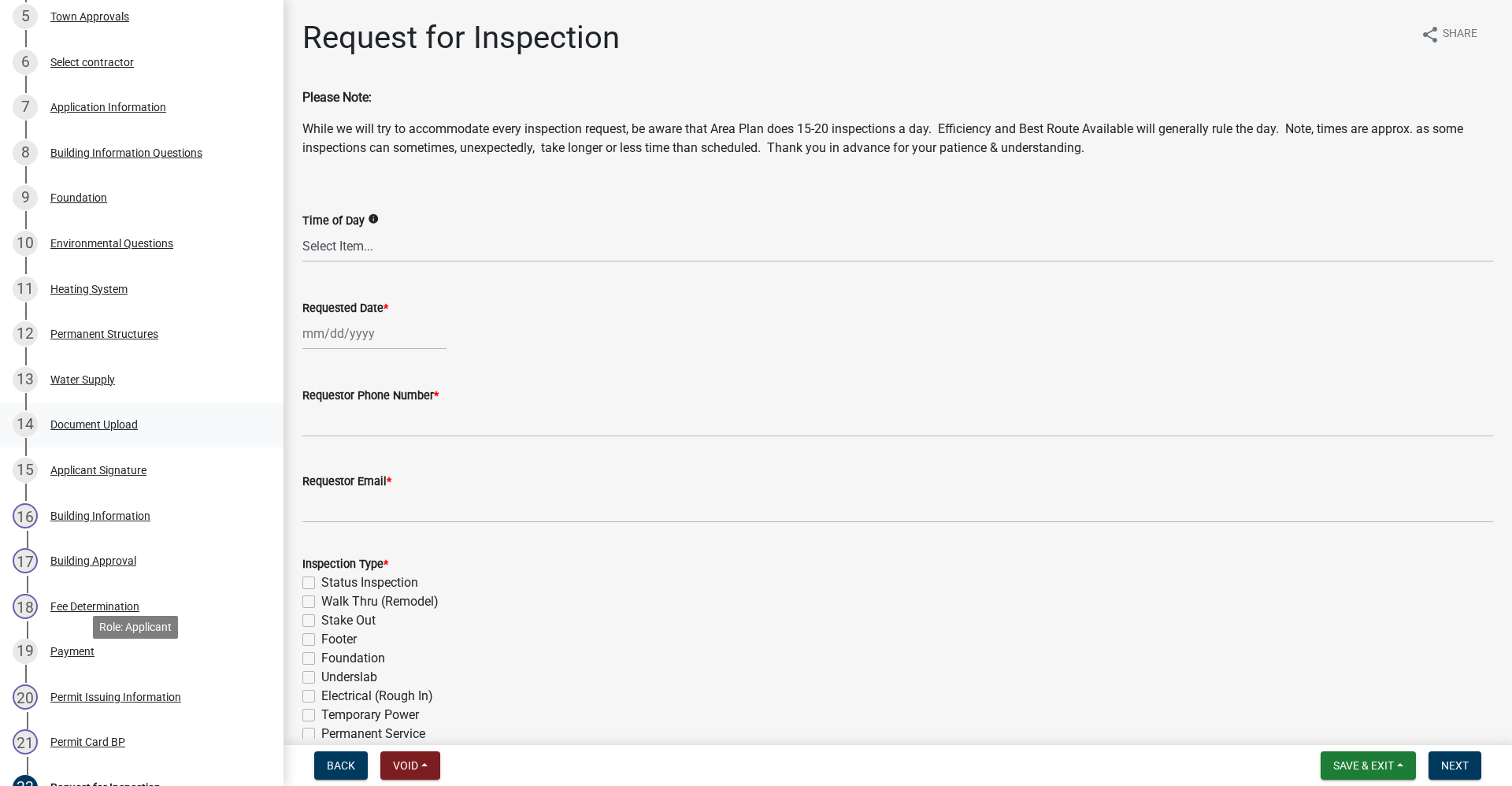
scroll to position [472, 0]
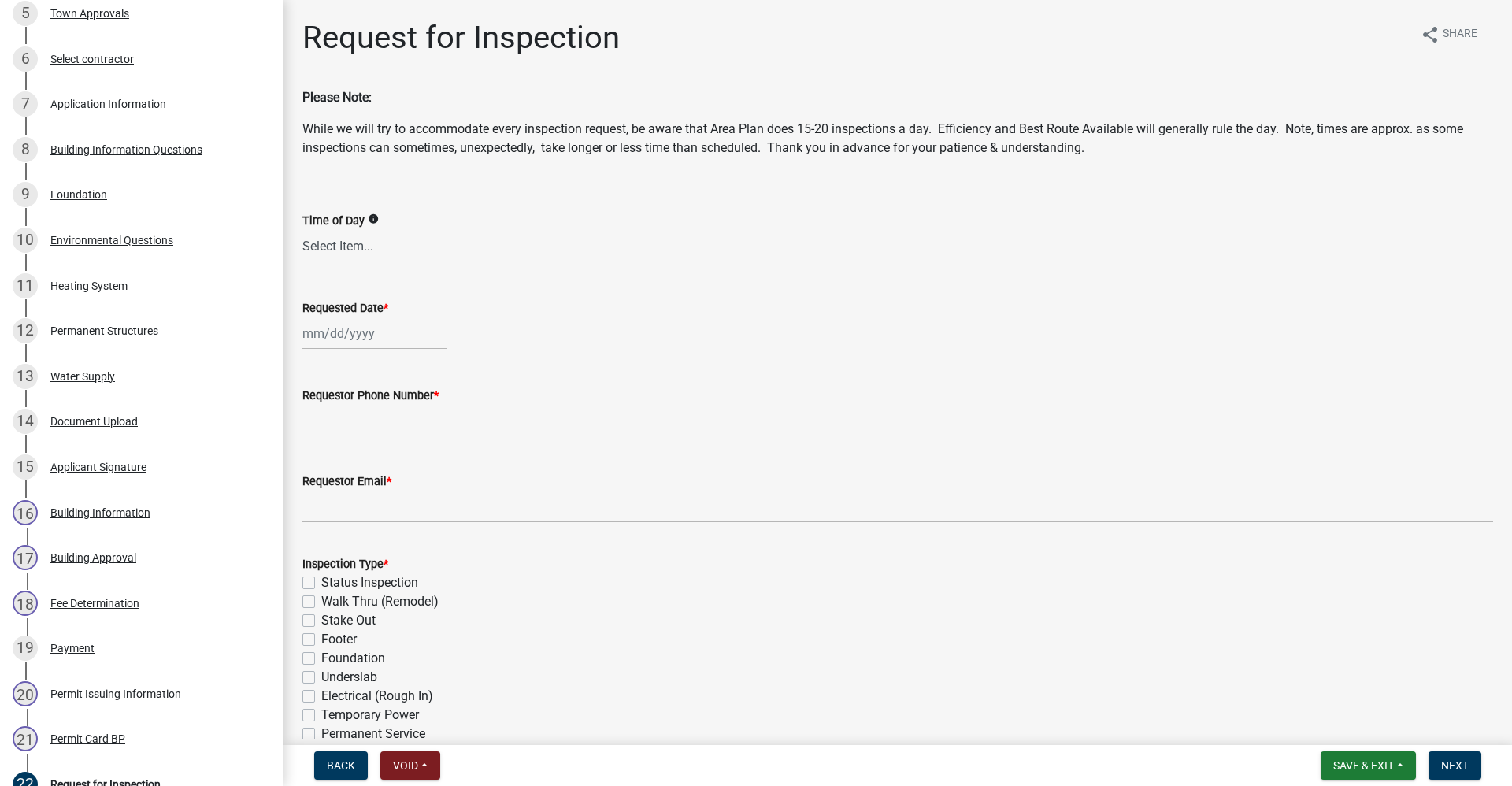
click at [348, 338] on div at bounding box center [374, 333] width 144 height 32
select select "10"
select select "2025"
click at [367, 468] on div "15" at bounding box center [368, 468] width 25 height 25
type input "[DATE]"
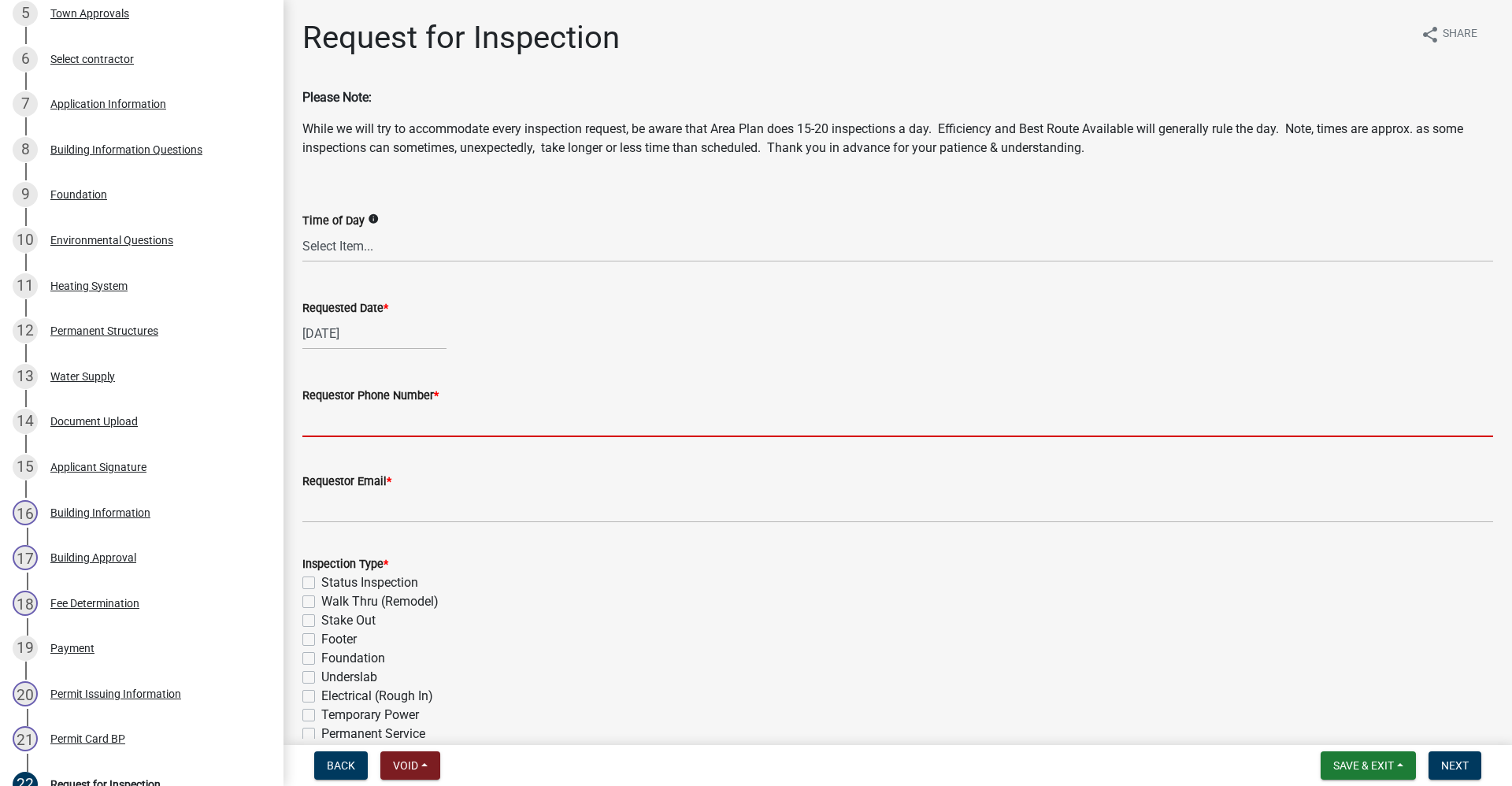
click at [343, 430] on input "Requestor Phone Number *" at bounding box center [897, 421] width 1191 height 32
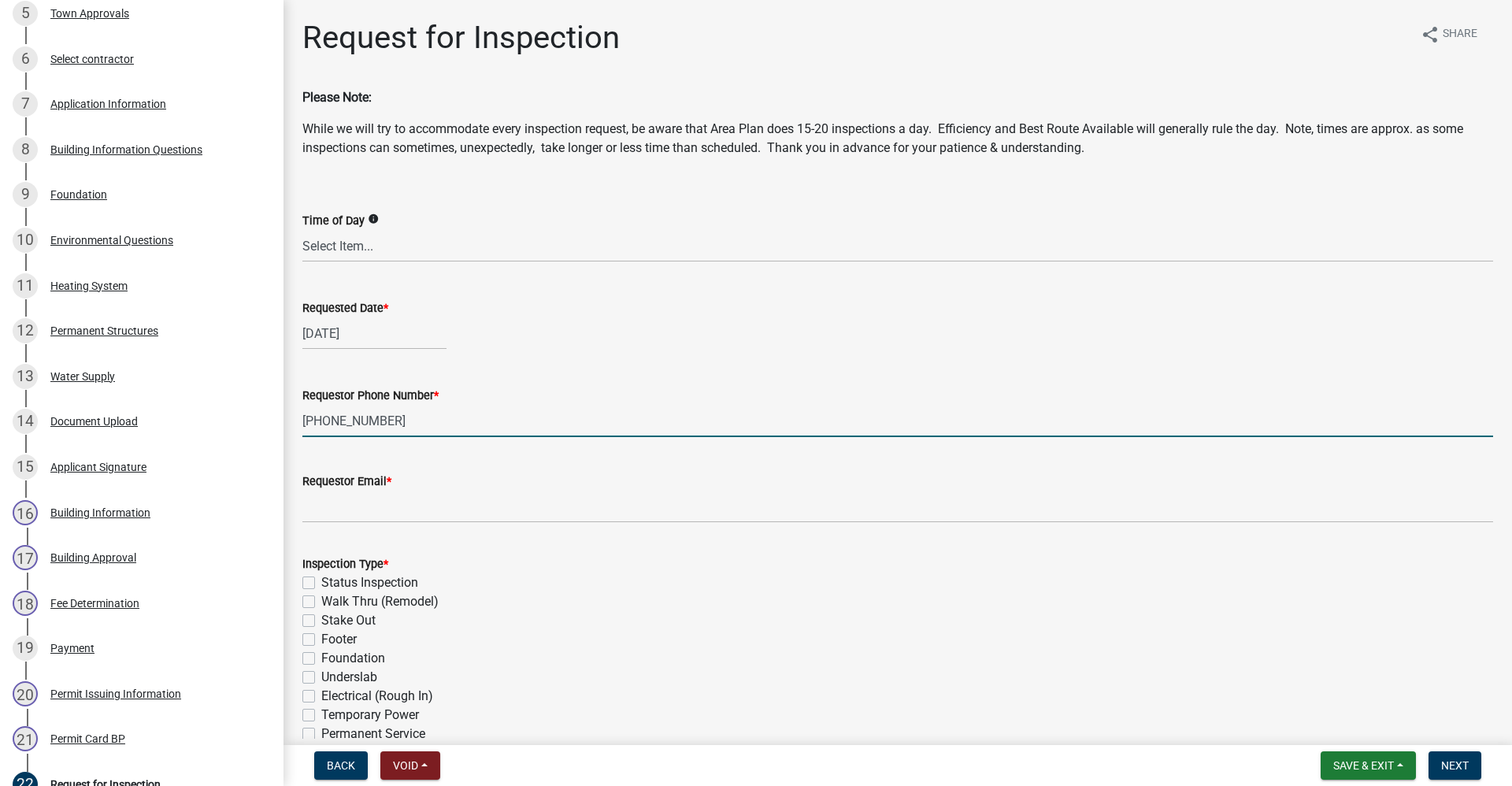
type input "[PHONE_NUMBER]"
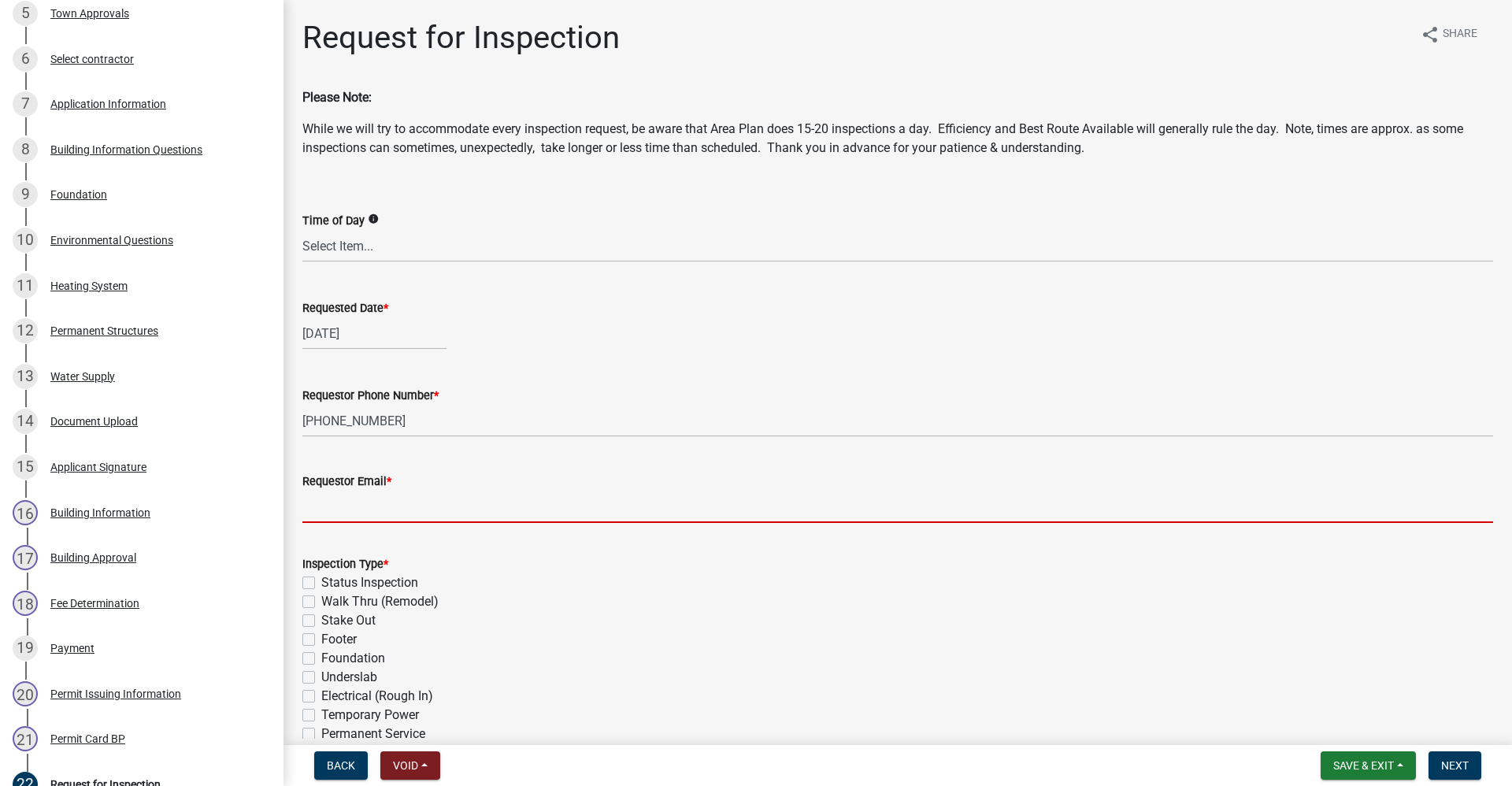
click at [363, 503] on input "Requestor Email *" at bounding box center [897, 506] width 1191 height 32
type input "no@email"
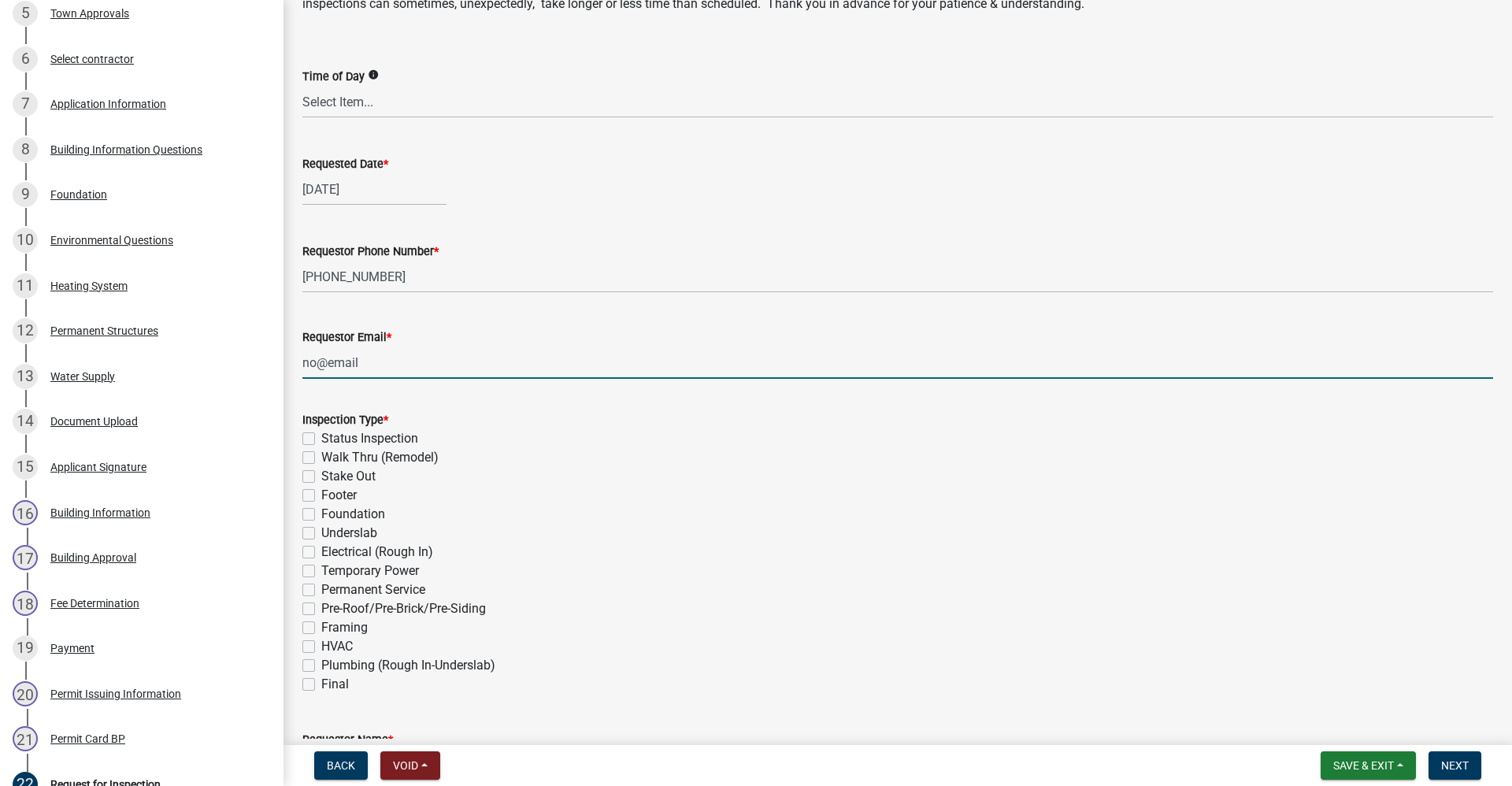
scroll to position [158, 0]
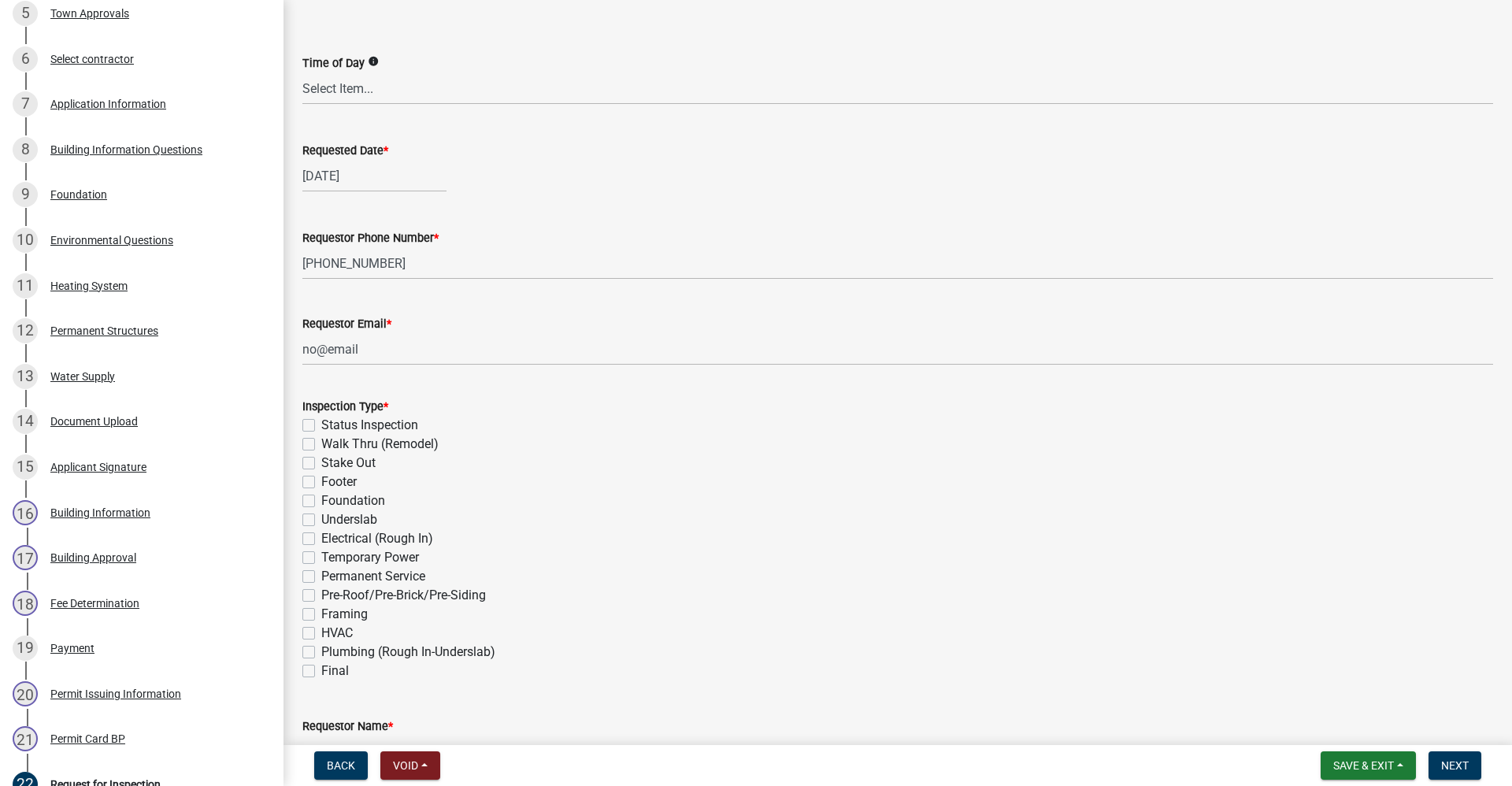
click at [321, 578] on label "Permanent Service" at bounding box center [373, 576] width 104 height 19
click at [321, 578] on input "Permanent Service" at bounding box center [326, 572] width 11 height 11
checkbox input "true"
checkbox input "false"
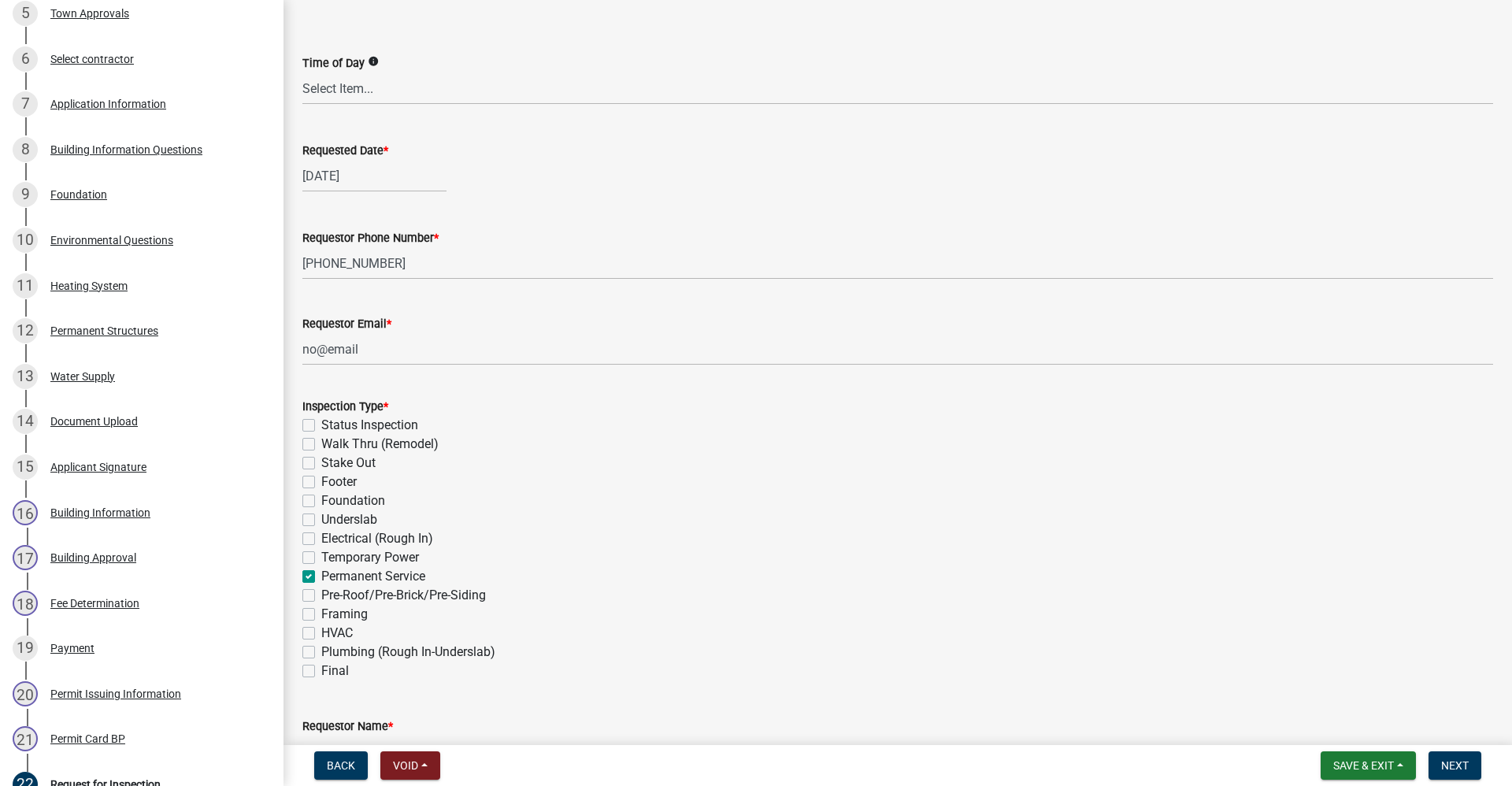
checkbox input "false"
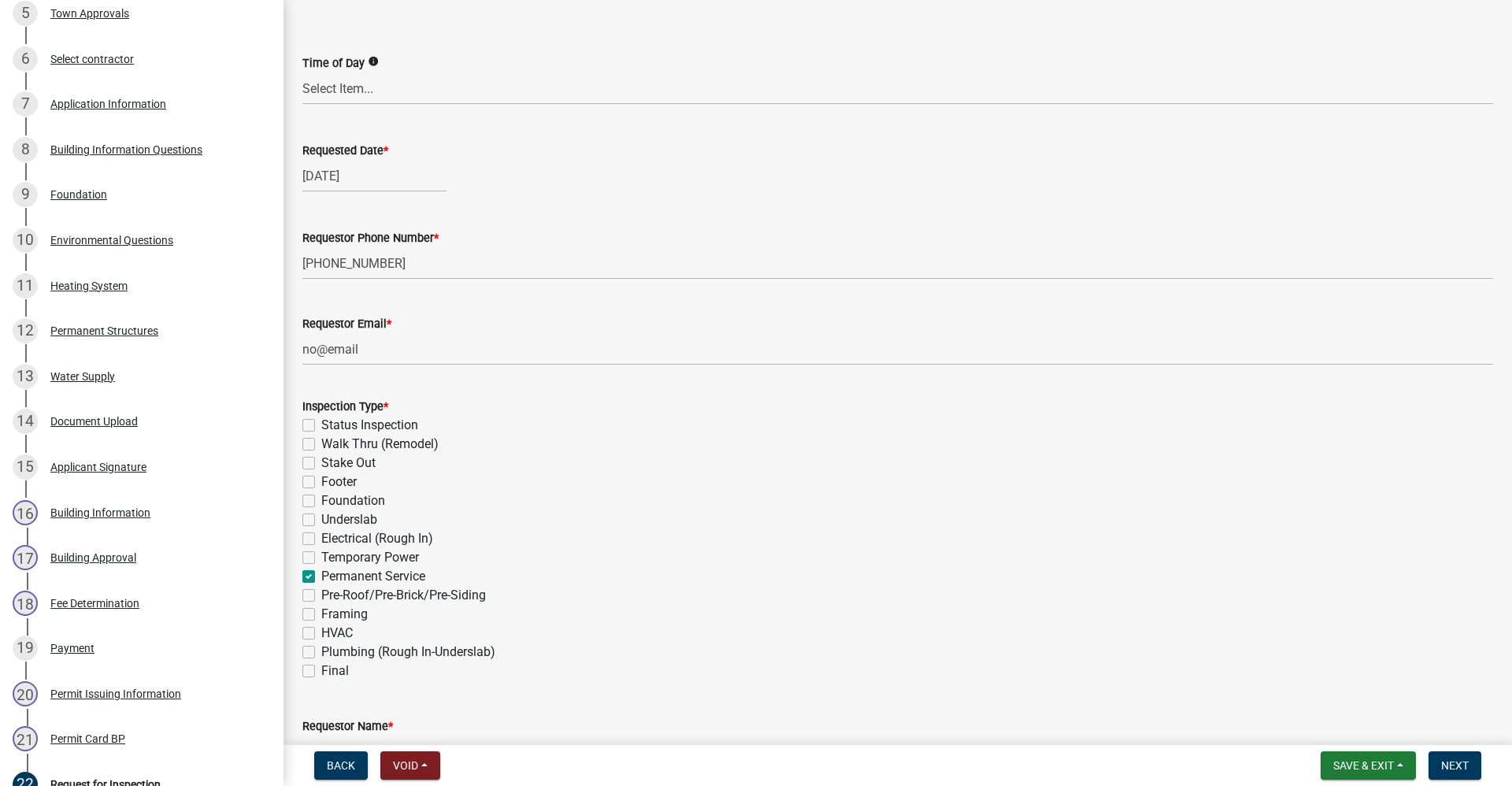
checkbox input "false"
checkbox input "true"
checkbox input "false"
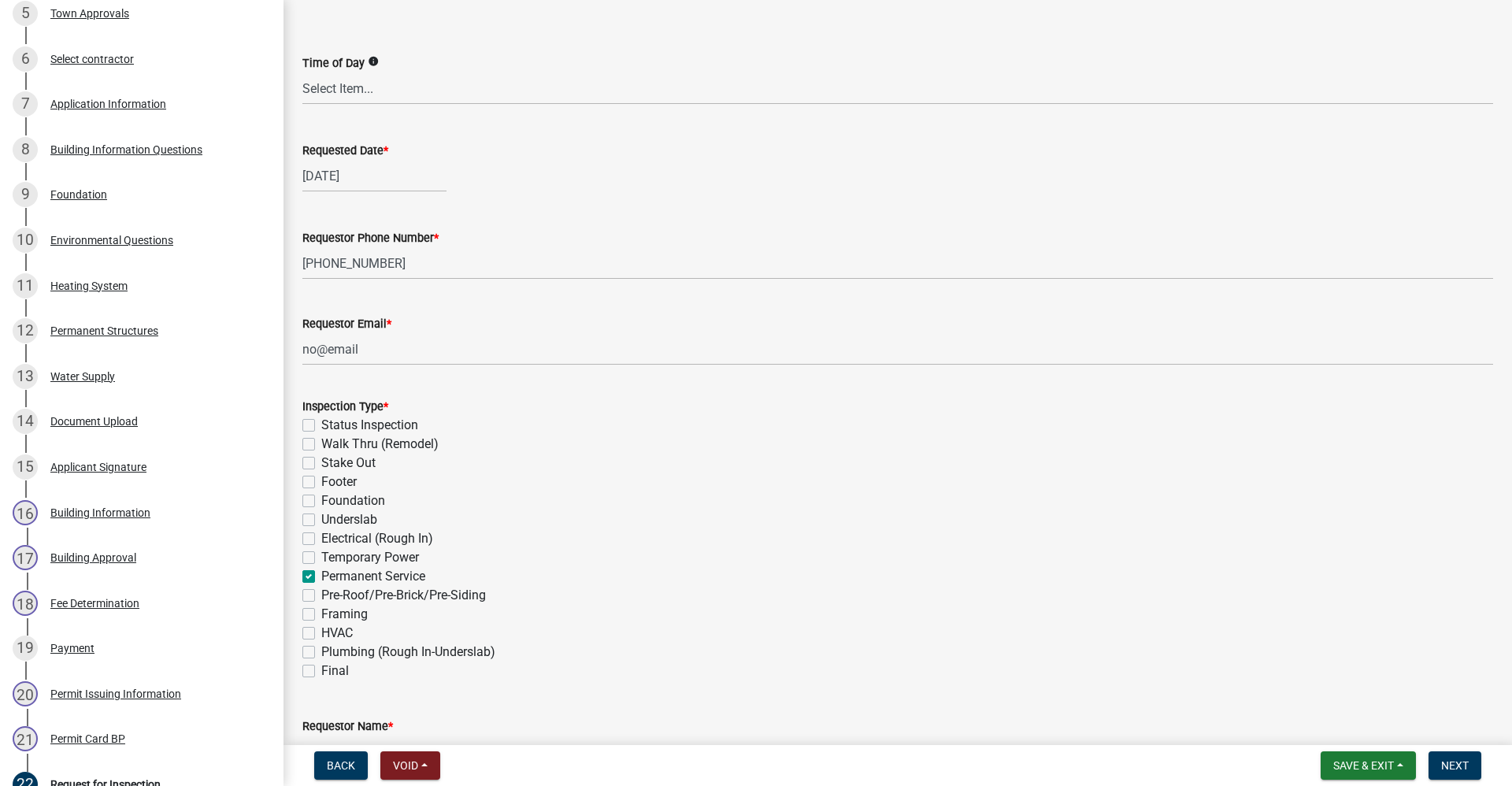
checkbox input "false"
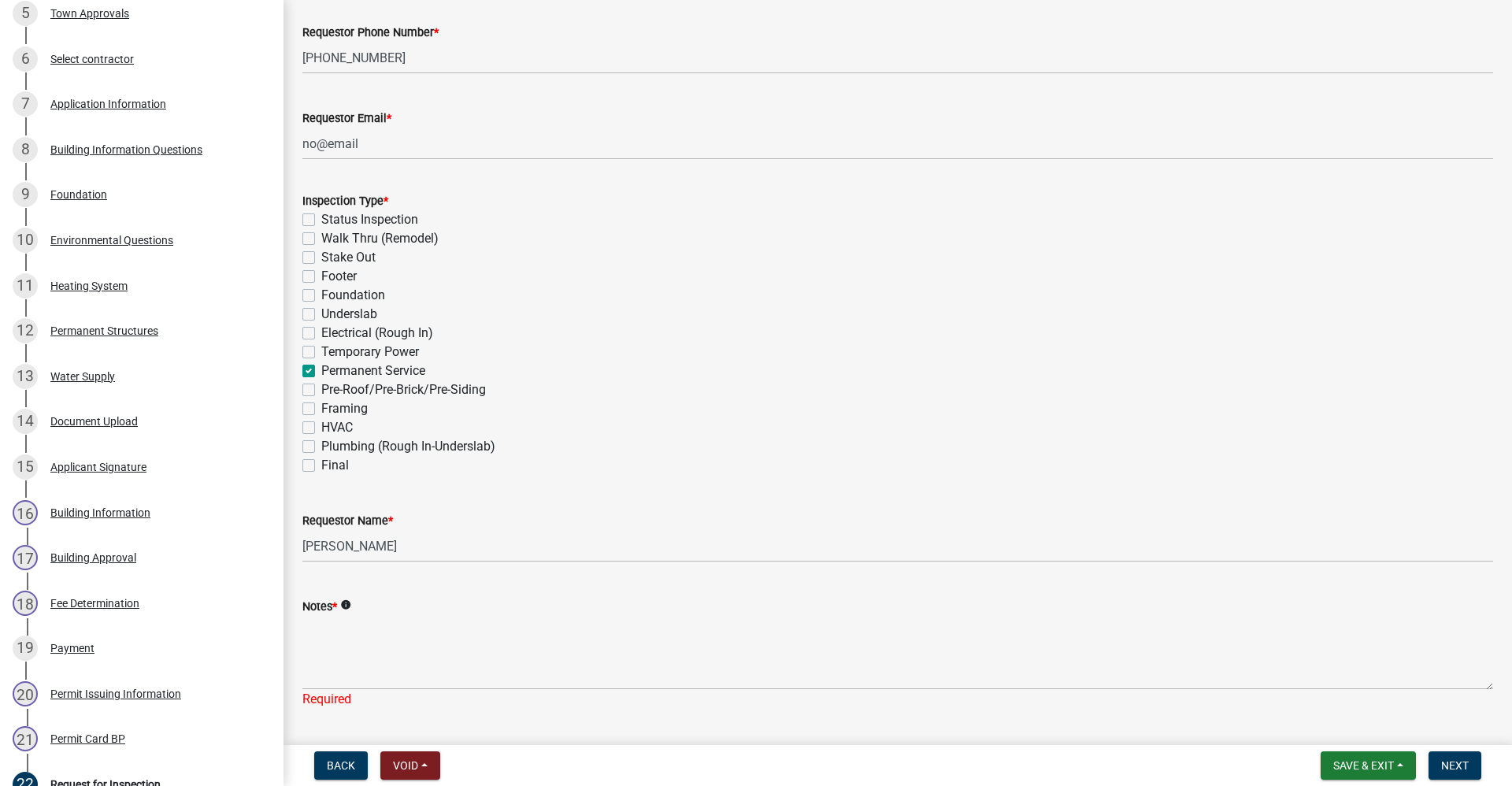
scroll to position [393, 0]
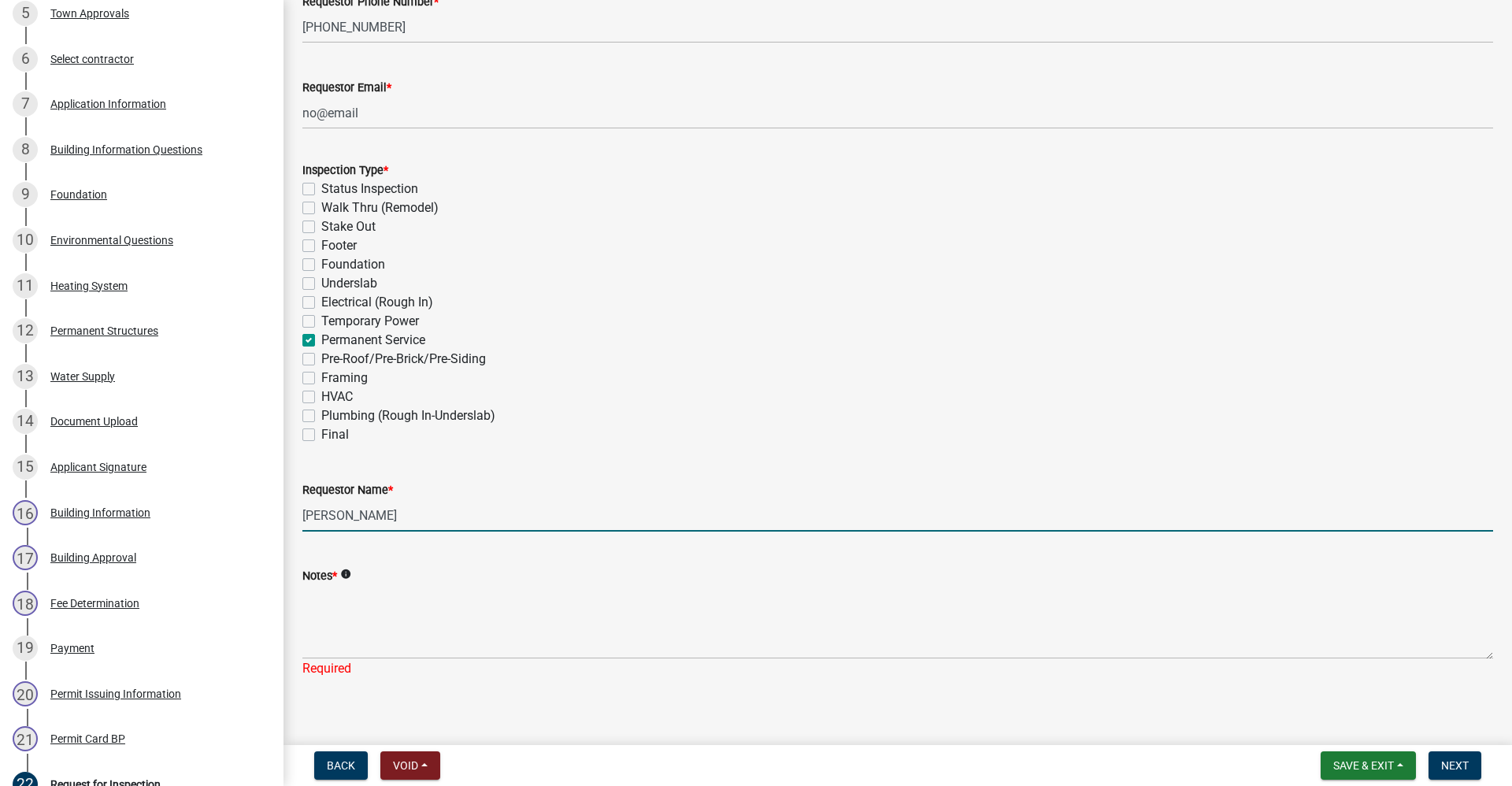
click at [393, 516] on input "[PERSON_NAME]" at bounding box center [897, 515] width 1191 height 32
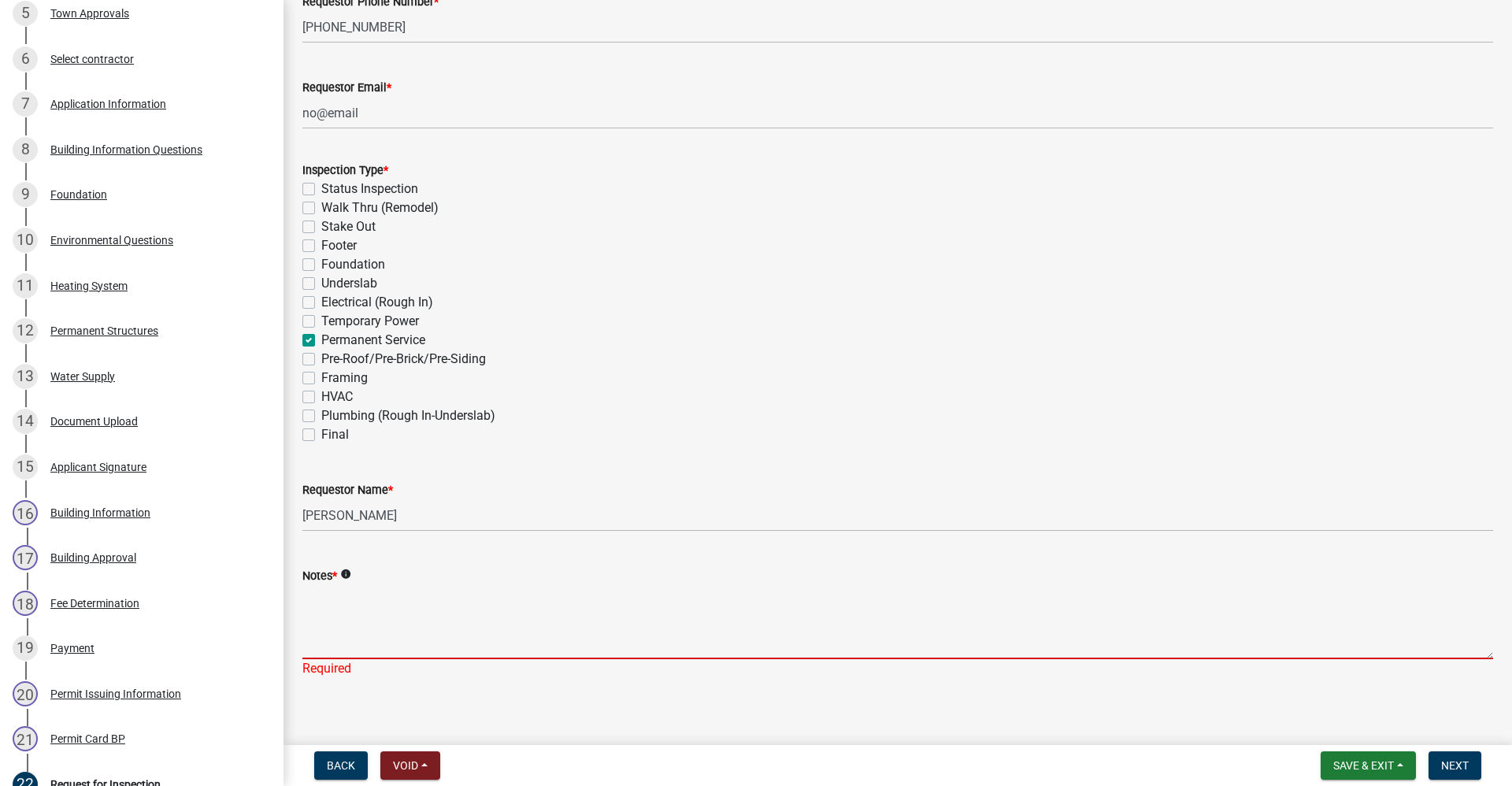
click at [371, 639] on textarea "Notes *" at bounding box center [897, 622] width 1191 height 74
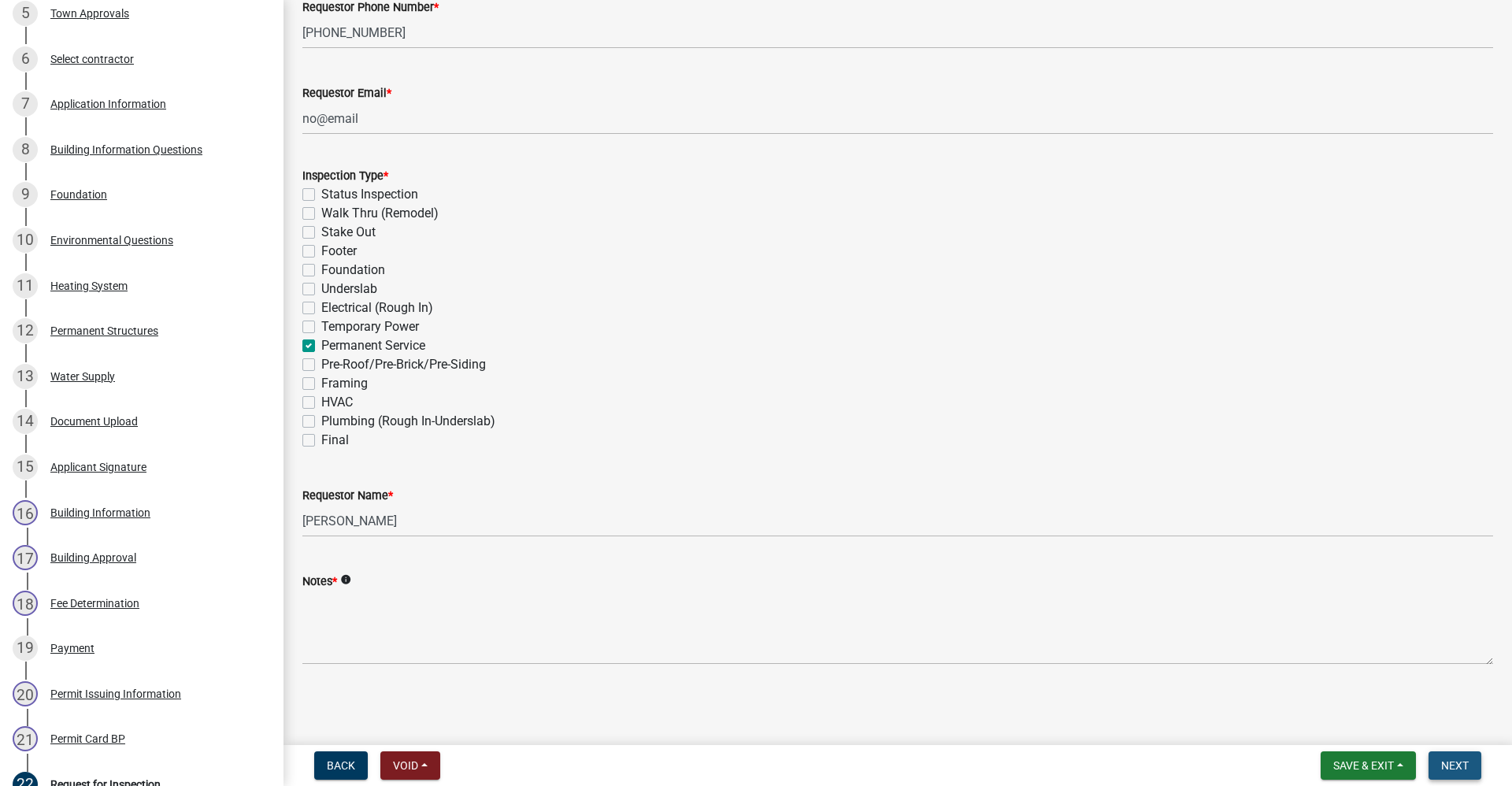
click at [1461, 767] on span "Next" at bounding box center [1455, 765] width 27 height 13
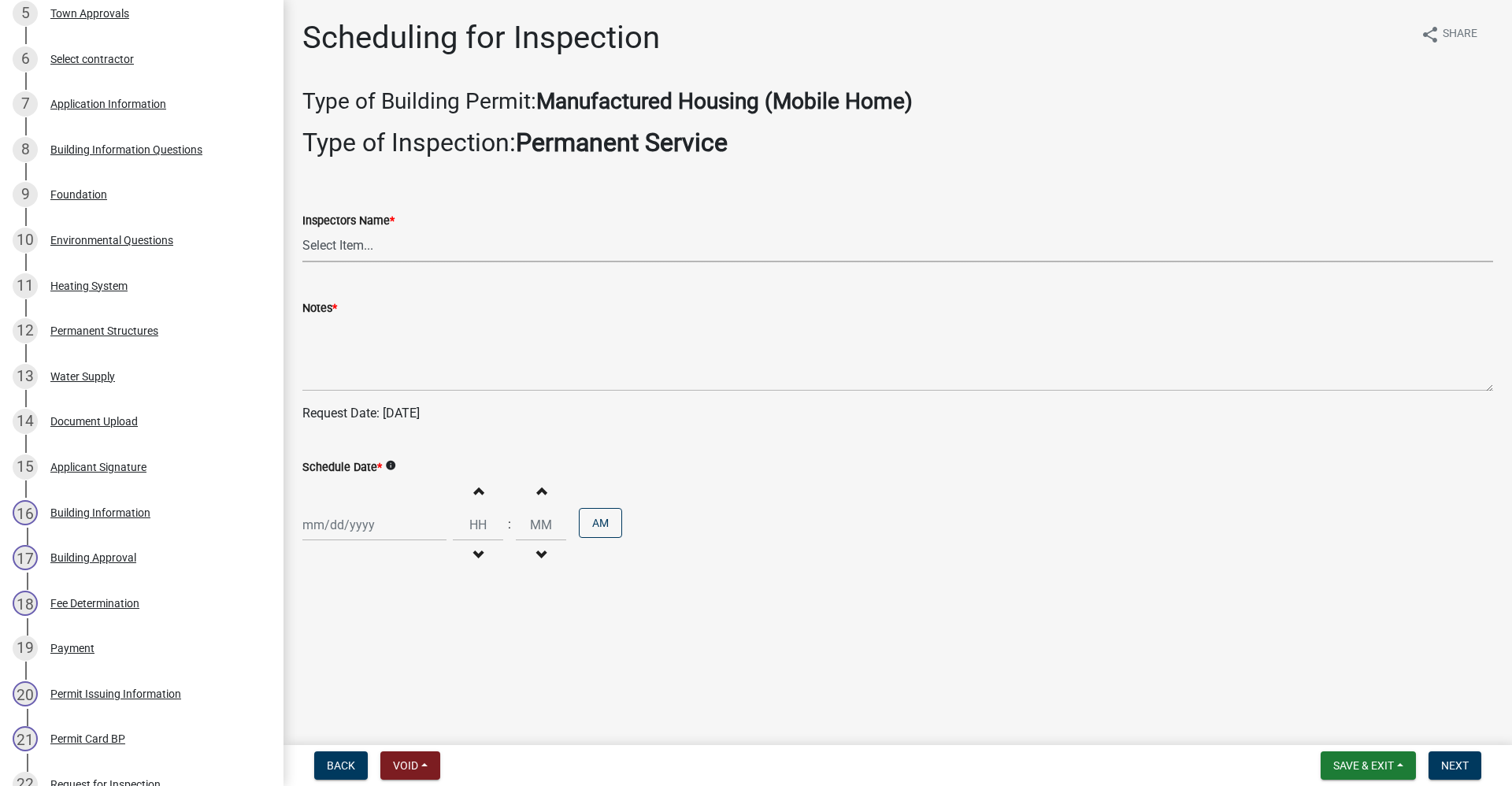
click at [368, 246] on select "Select Item... rberryhill ([PERSON_NAME]) [PERSON_NAME] ([PERSON_NAME]) [PERSON…" at bounding box center [897, 245] width 1191 height 32
select select "d7f9a44a-d2ea-4d3c-83b3-1aa71c950bd5"
click at [302, 230] on select "Select Item... rberryhill ([PERSON_NAME]) [PERSON_NAME] ([PERSON_NAME]) [PERSON…" at bounding box center [897, 245] width 1191 height 32
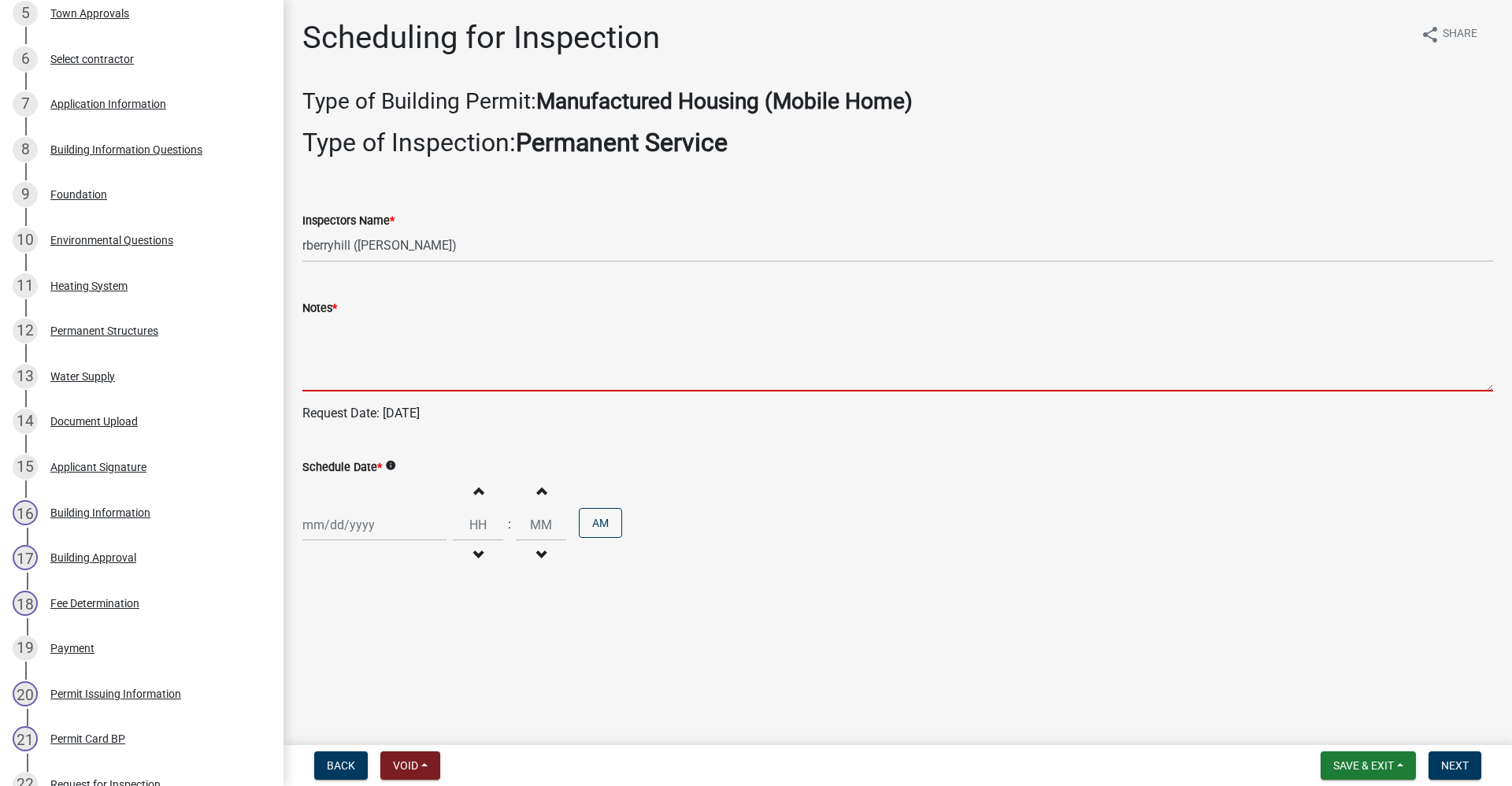
click at [340, 356] on textarea "Notes *" at bounding box center [897, 355] width 1191 height 74
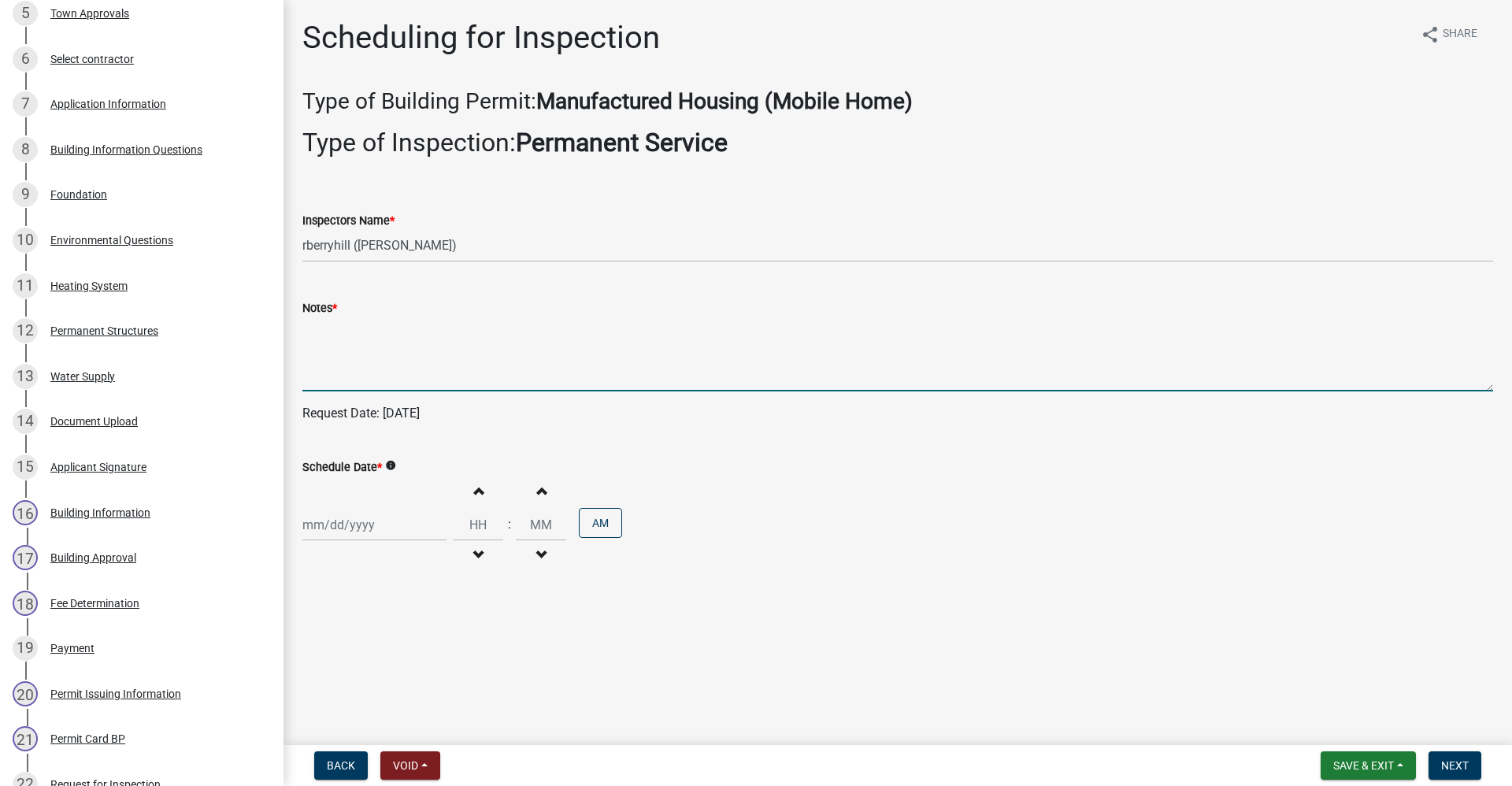
click at [339, 533] on div at bounding box center [374, 524] width 144 height 32
select select "10"
select select "2025"
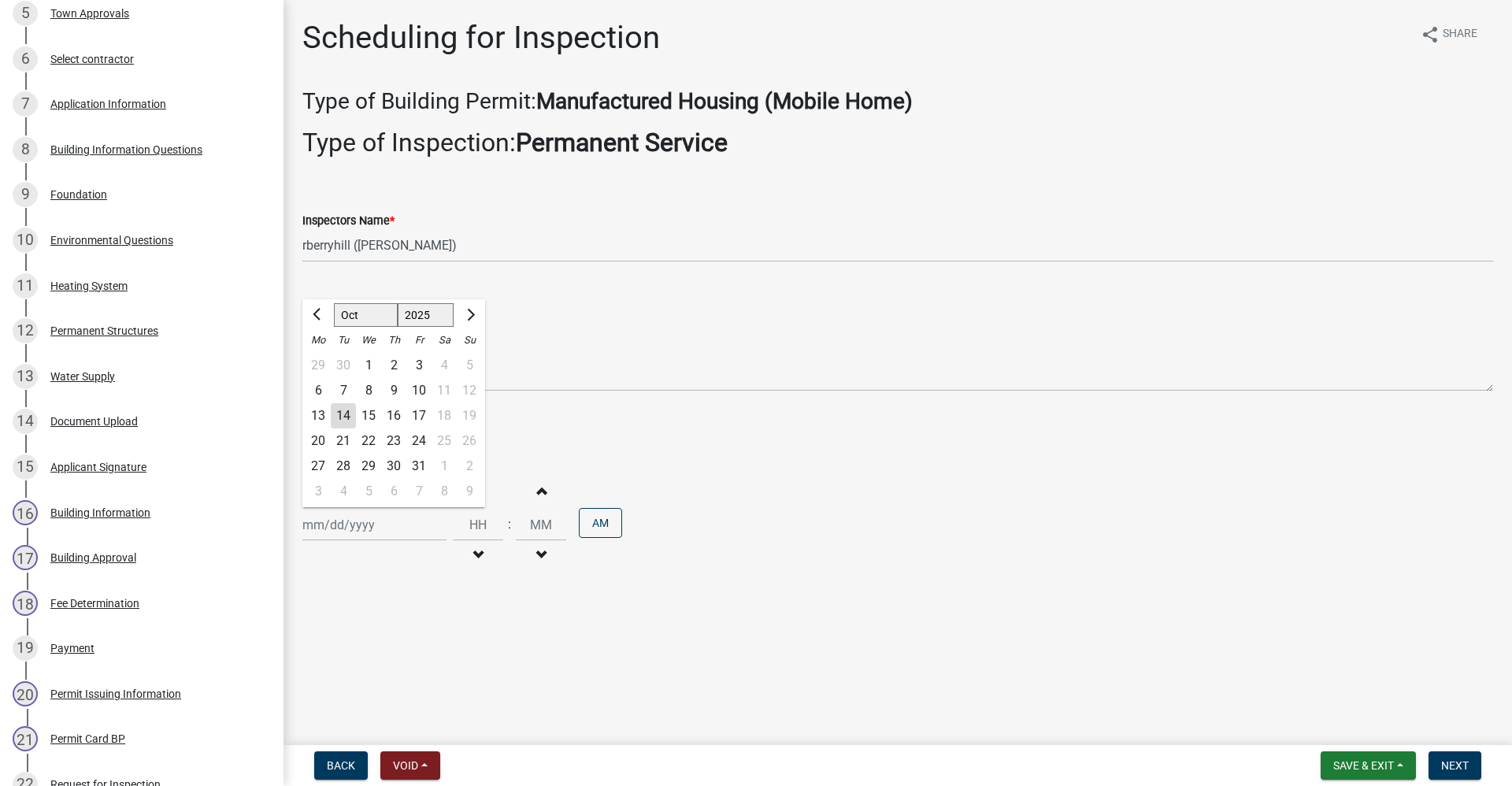
click at [368, 417] on div "15" at bounding box center [368, 416] width 25 height 25
type input "[DATE]"
click at [1478, 767] on button "Next" at bounding box center [1455, 765] width 53 height 28
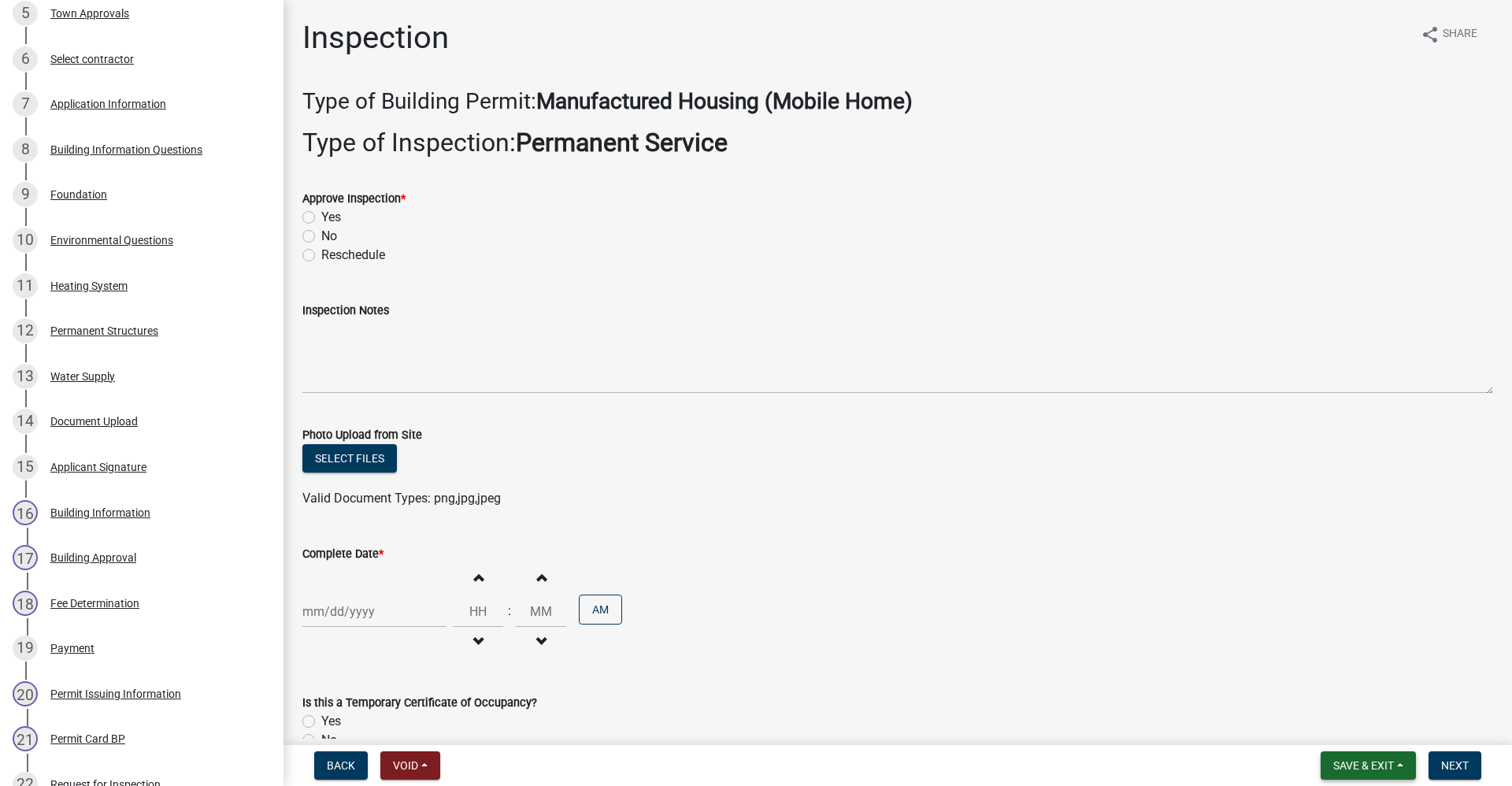
click at [1350, 767] on span "Save & Exit" at bounding box center [1364, 765] width 60 height 13
click at [1327, 730] on button "Save & Exit" at bounding box center [1352, 724] width 126 height 38
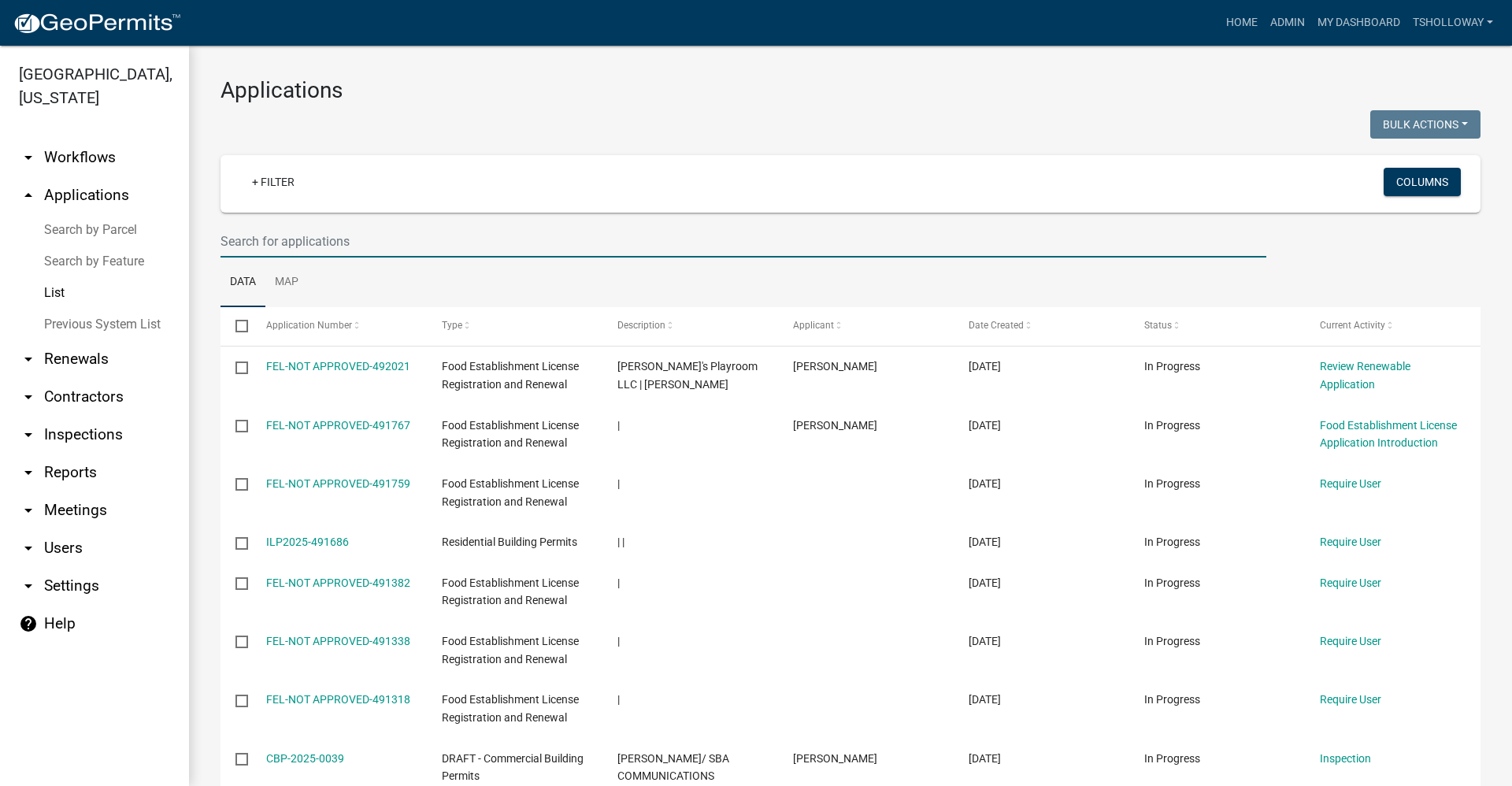
click at [273, 243] on input "text" at bounding box center [743, 241] width 1046 height 32
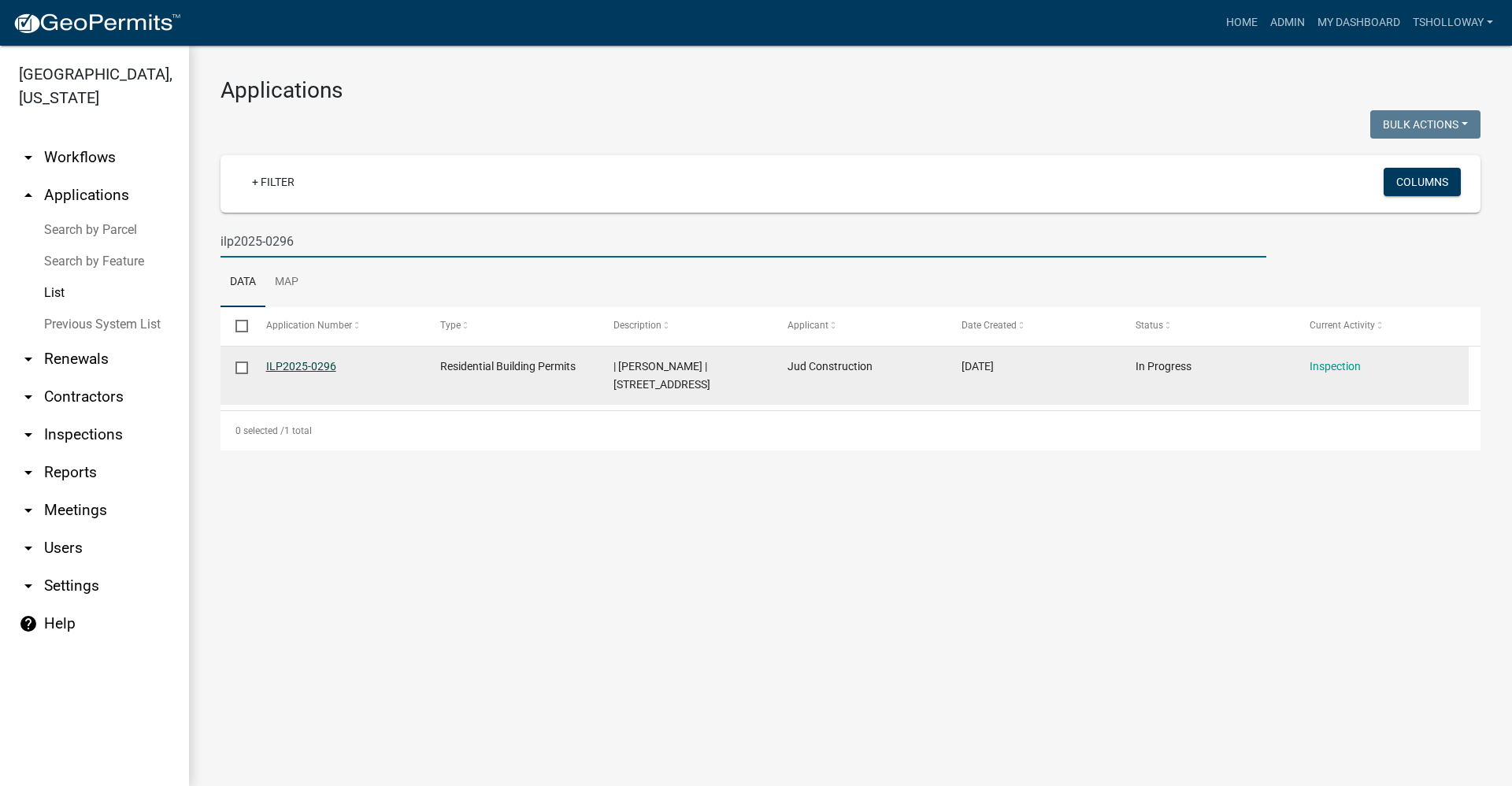
type input "ilp2025-0296"
click at [298, 368] on link "ILP2025-0296" at bounding box center [301, 365] width 70 height 13
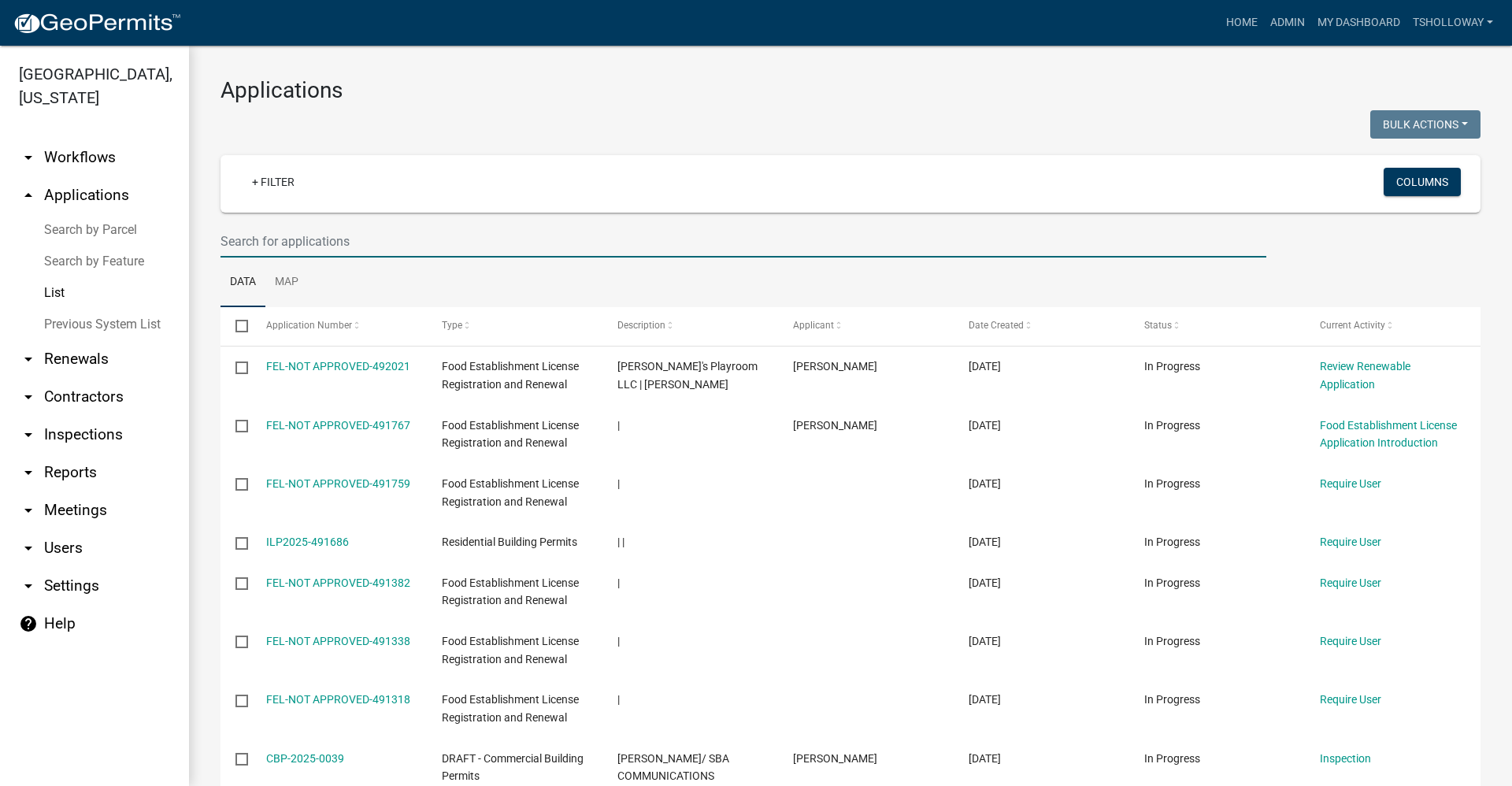
click at [267, 241] on input "text" at bounding box center [743, 241] width 1046 height 32
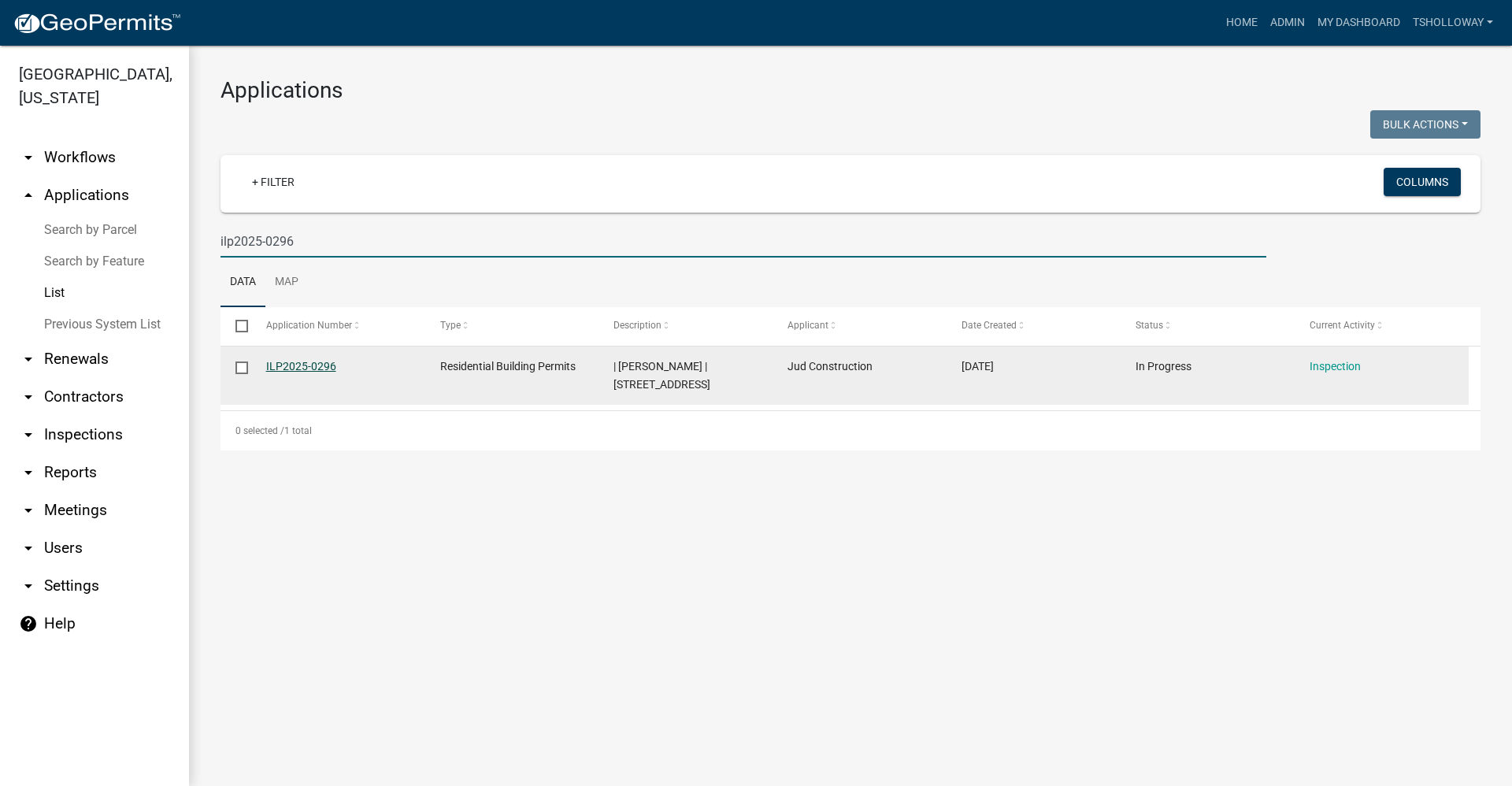
type input "ilp2025-0296"
click at [316, 361] on link "ILP2025-0296" at bounding box center [301, 365] width 70 height 13
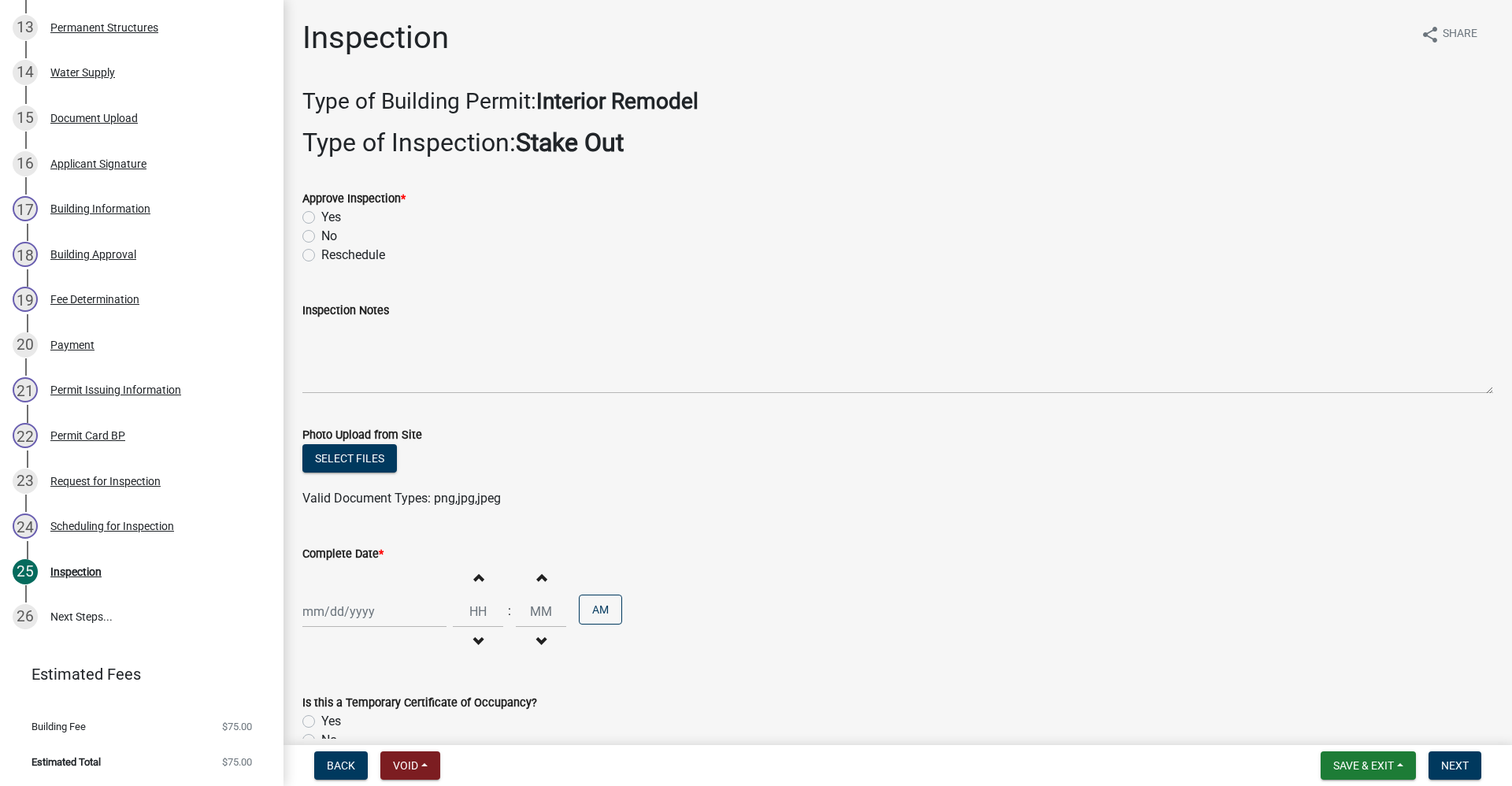
scroll to position [844, 0]
click at [124, 483] on div "Request for Inspection" at bounding box center [105, 480] width 110 height 11
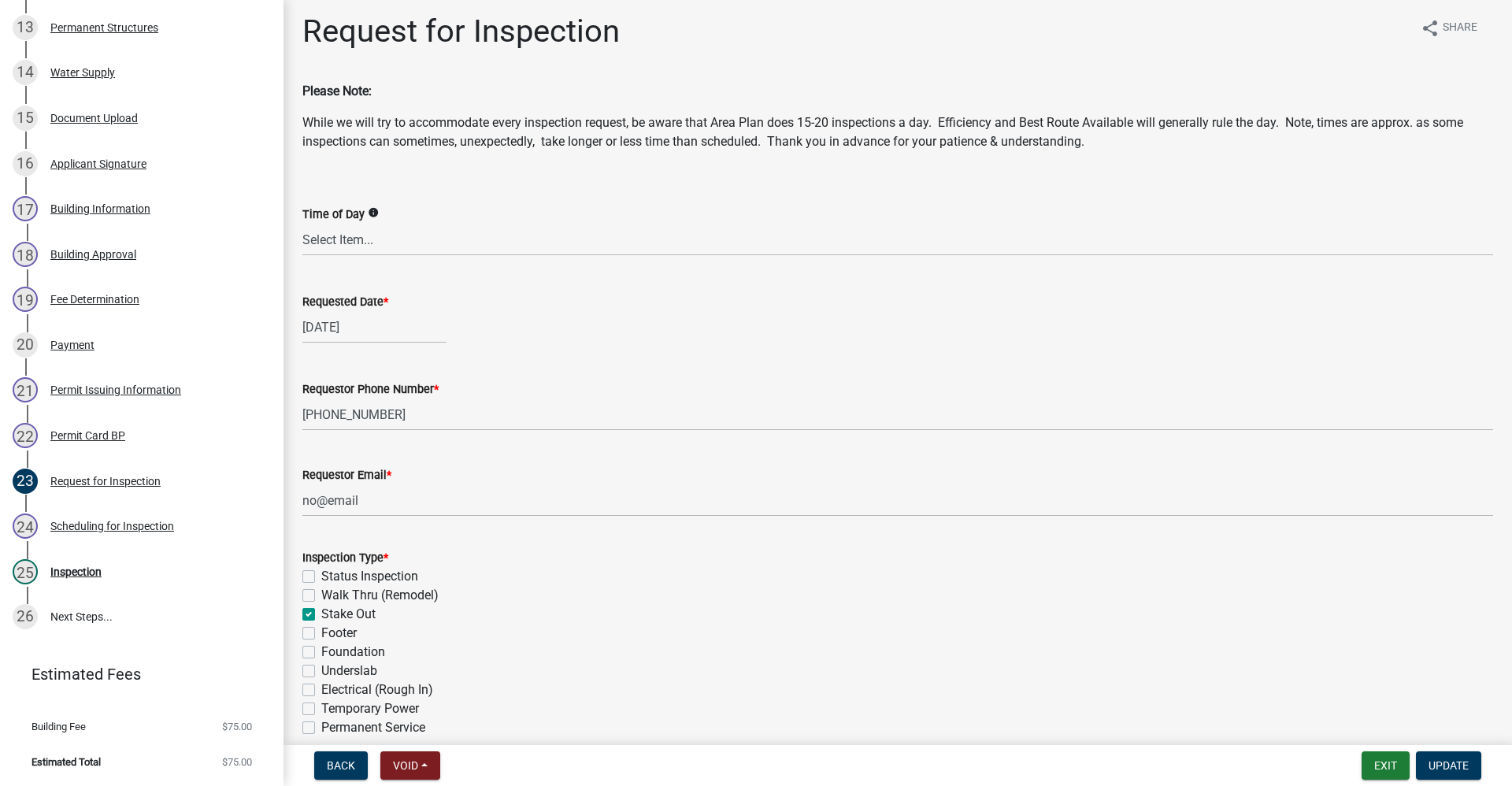
scroll to position [0, 0]
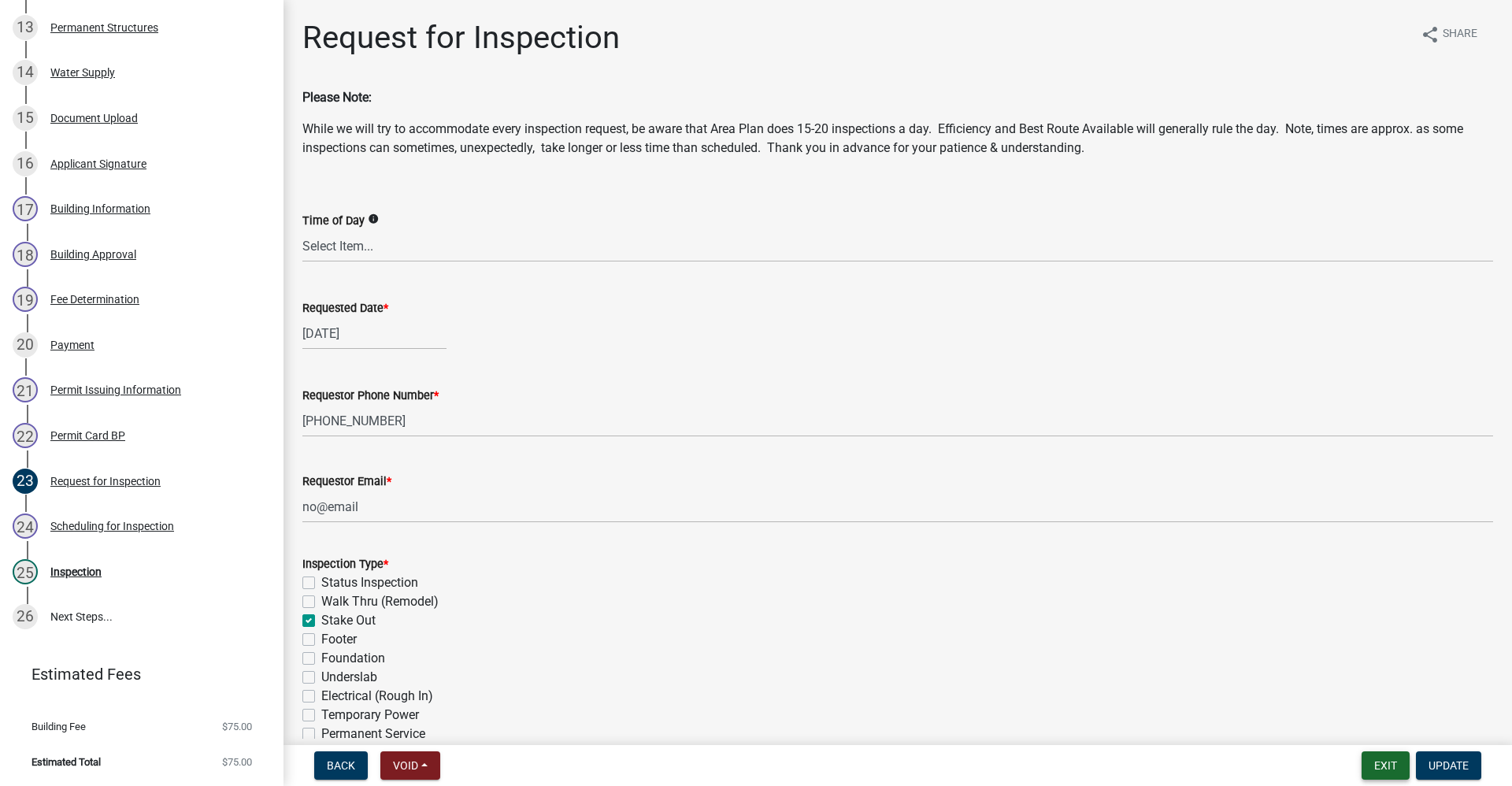
click at [1380, 758] on button "Exit" at bounding box center [1385, 765] width 48 height 28
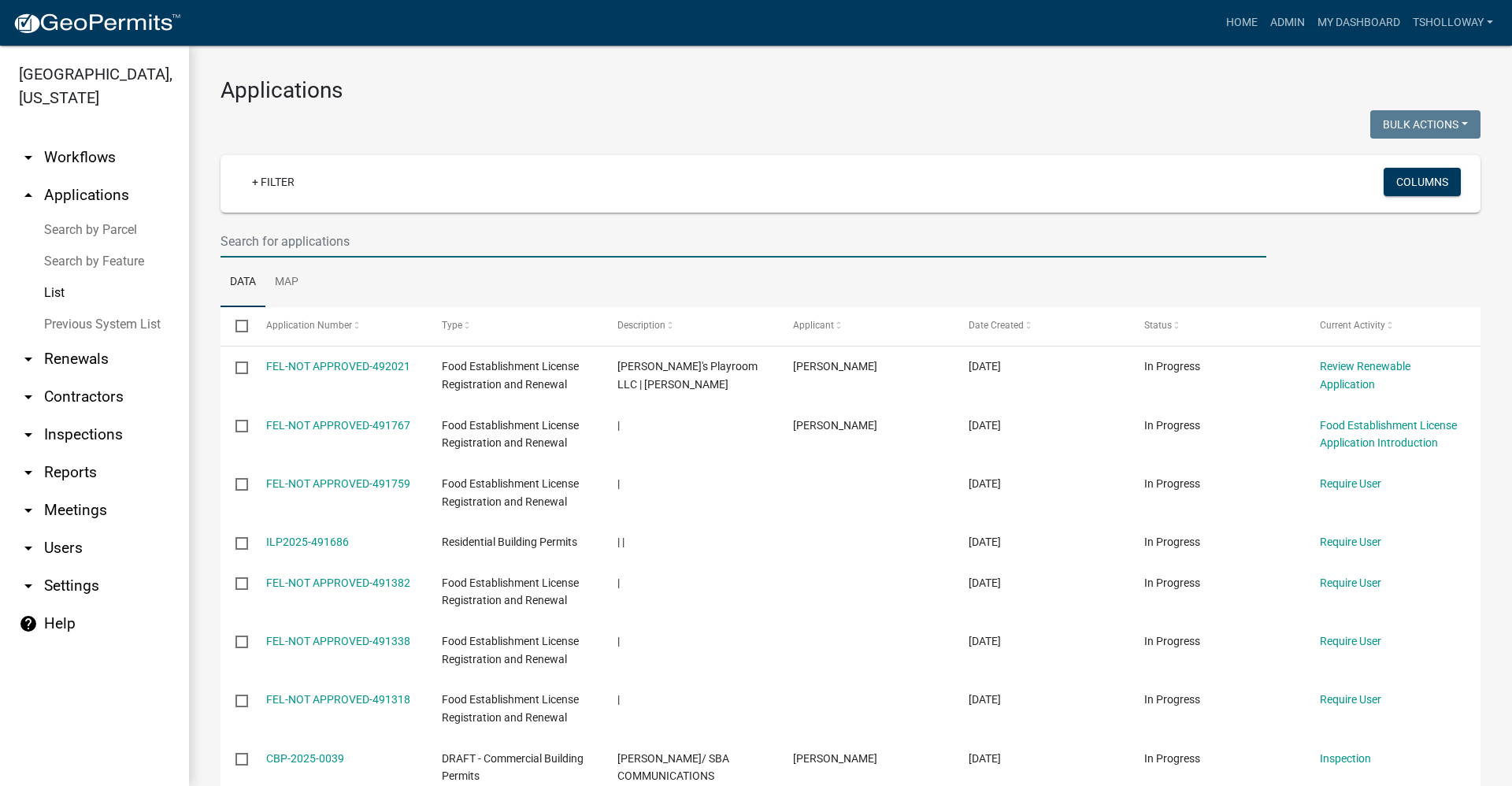
click at [284, 241] on input "text" at bounding box center [743, 241] width 1046 height 32
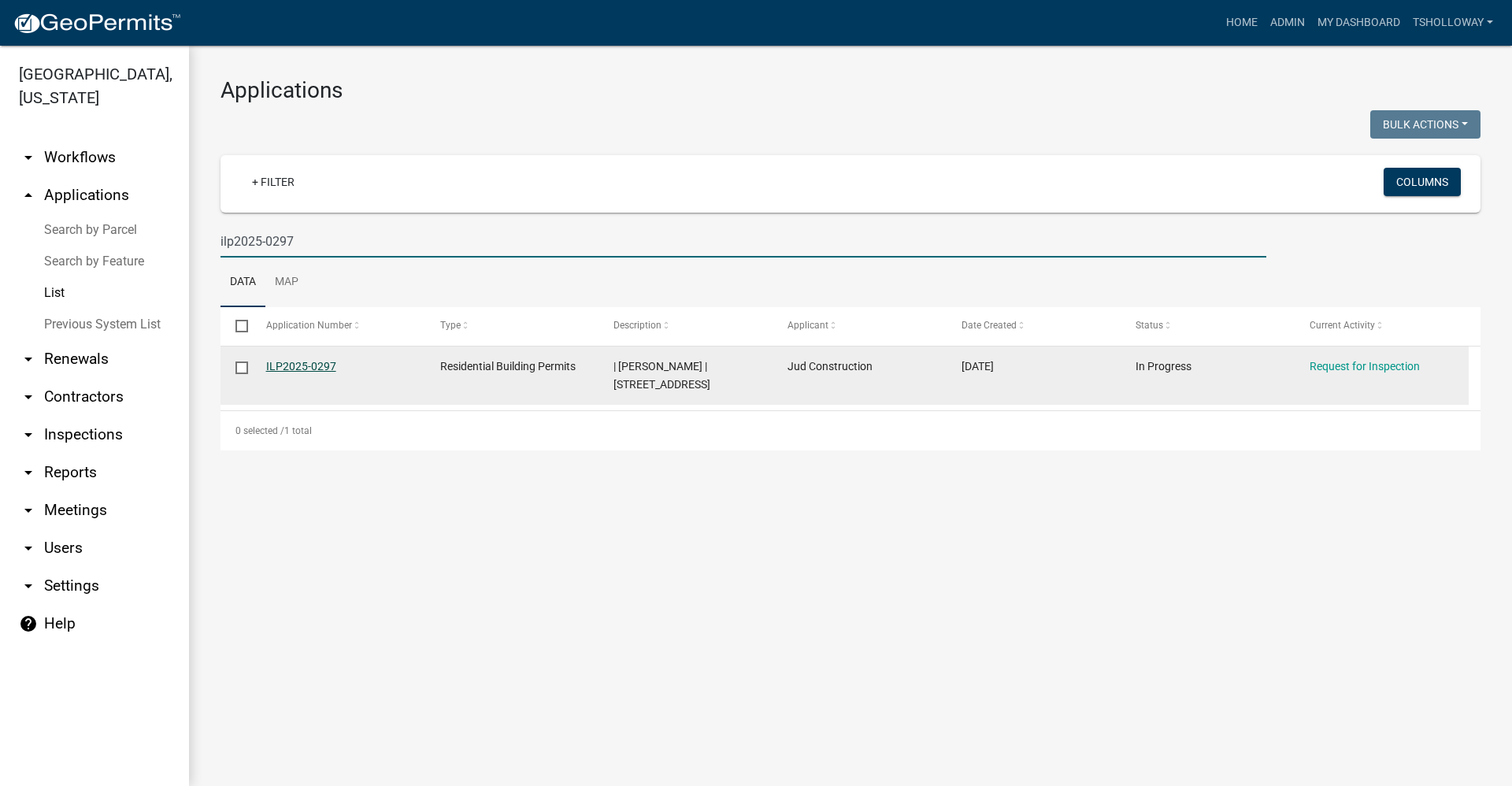
type input "ilp2025-0297"
click at [294, 368] on link "ILP2025-0297" at bounding box center [301, 365] width 70 height 13
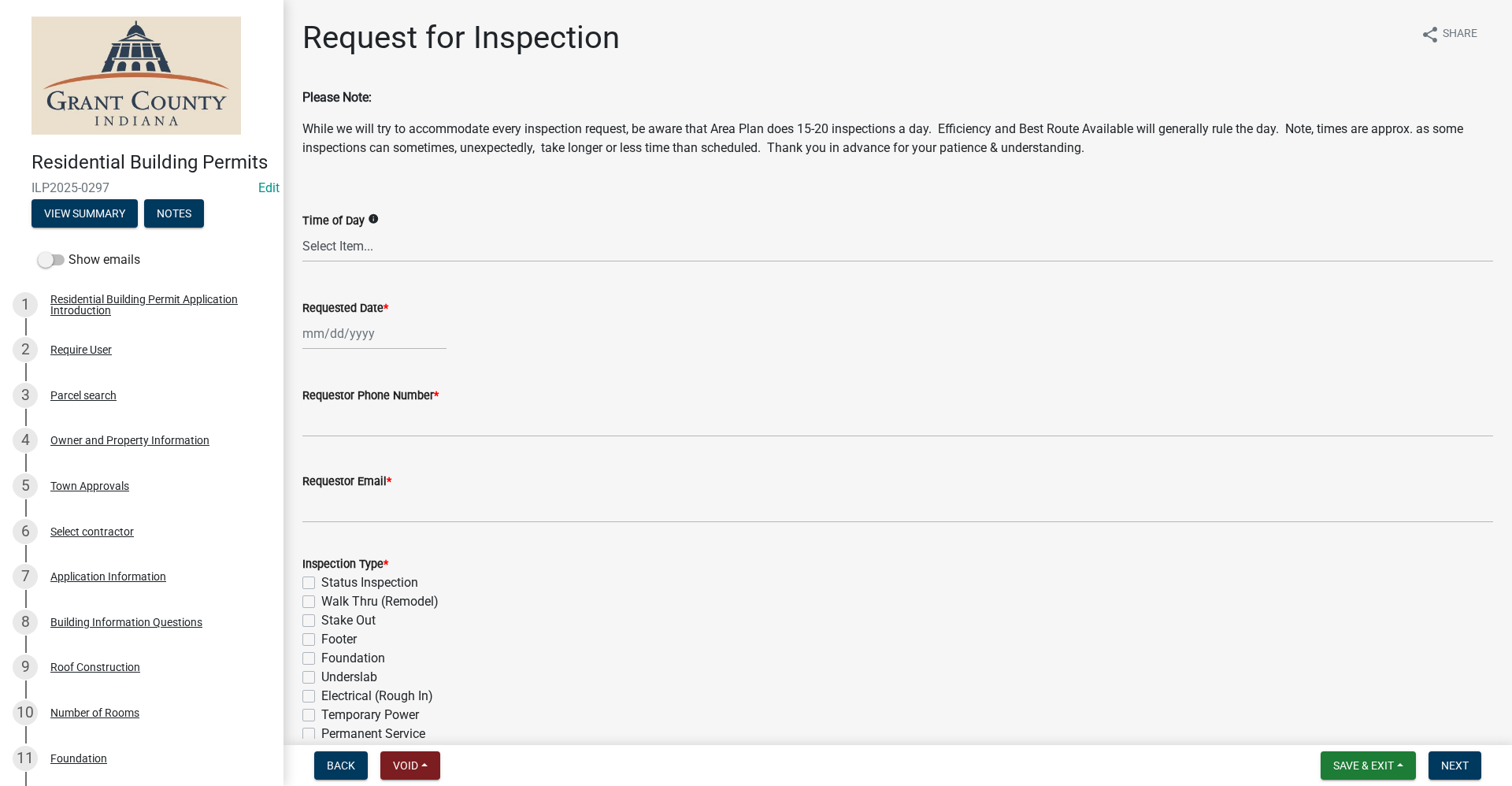
click at [332, 335] on div at bounding box center [374, 333] width 144 height 32
select select "10"
select select "2025"
click at [397, 467] on div "16" at bounding box center [394, 468] width 25 height 25
type input "[DATE]"
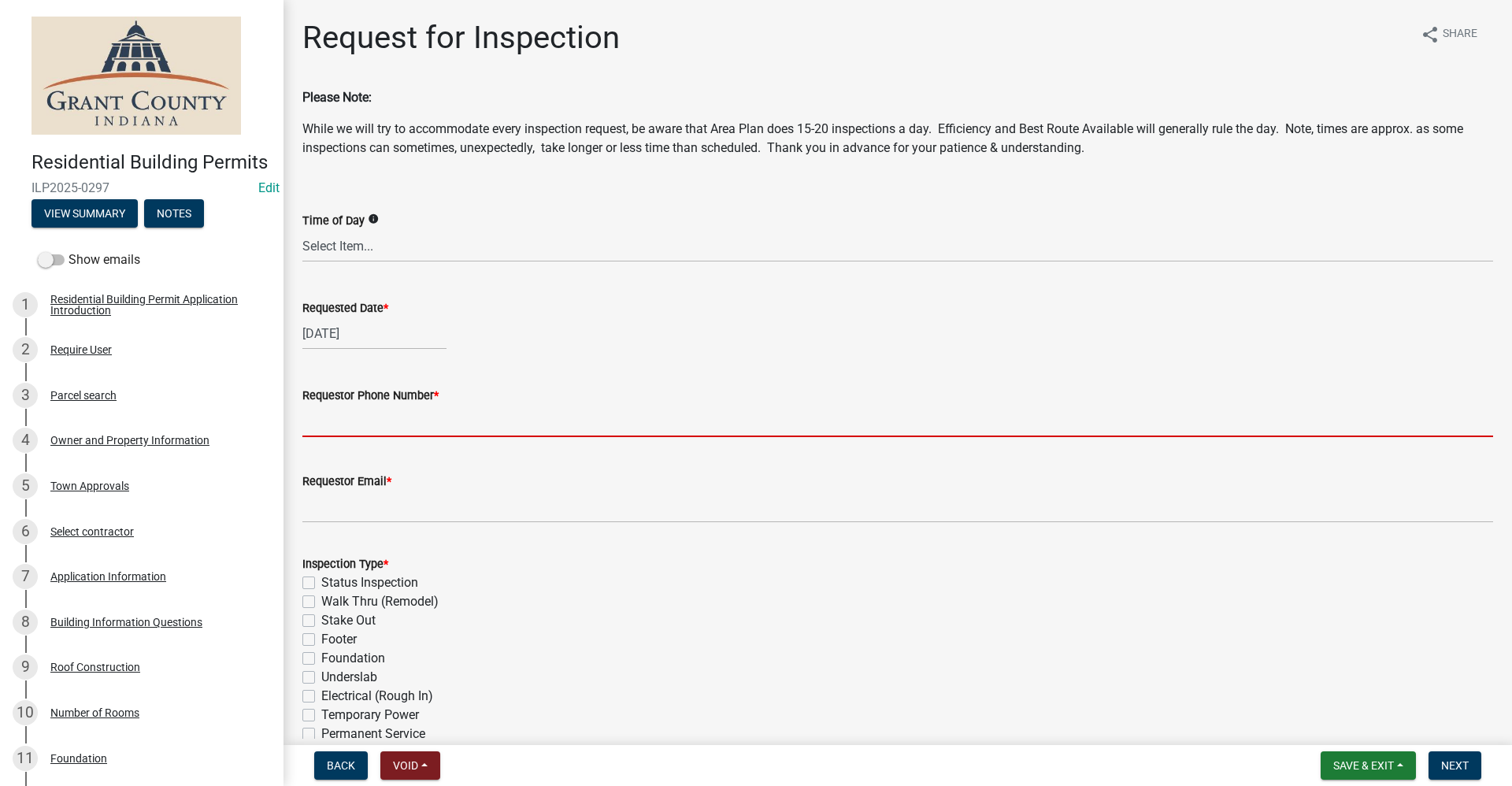
click at [345, 415] on input "Requestor Phone Number *" at bounding box center [897, 421] width 1191 height 32
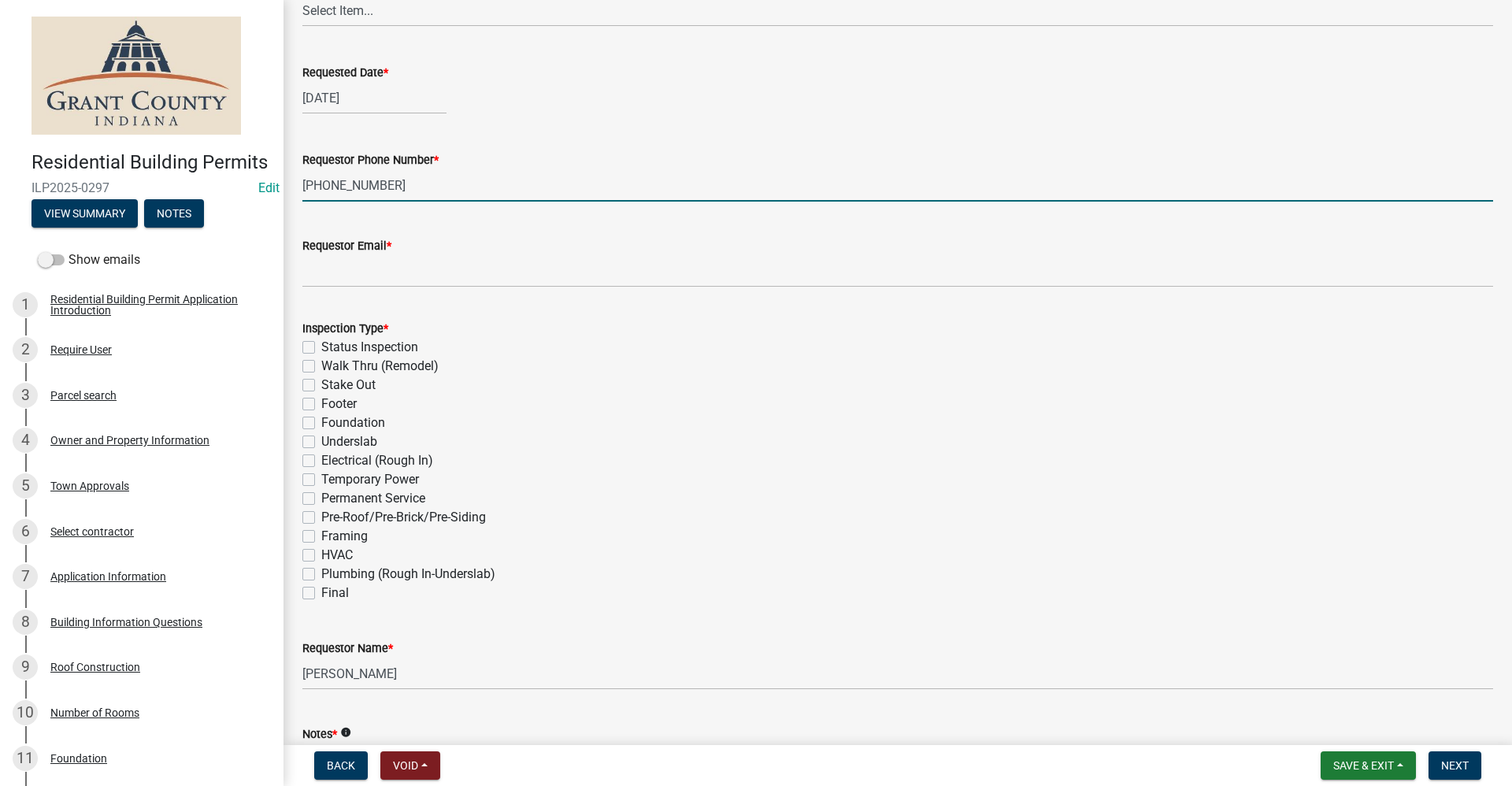
scroll to position [237, 0]
type input "[PHONE_NUMBER]"
click at [321, 385] on label "Stake Out" at bounding box center [349, 384] width 55 height 19
click at [321, 385] on input "Stake Out" at bounding box center [326, 380] width 11 height 11
checkbox input "true"
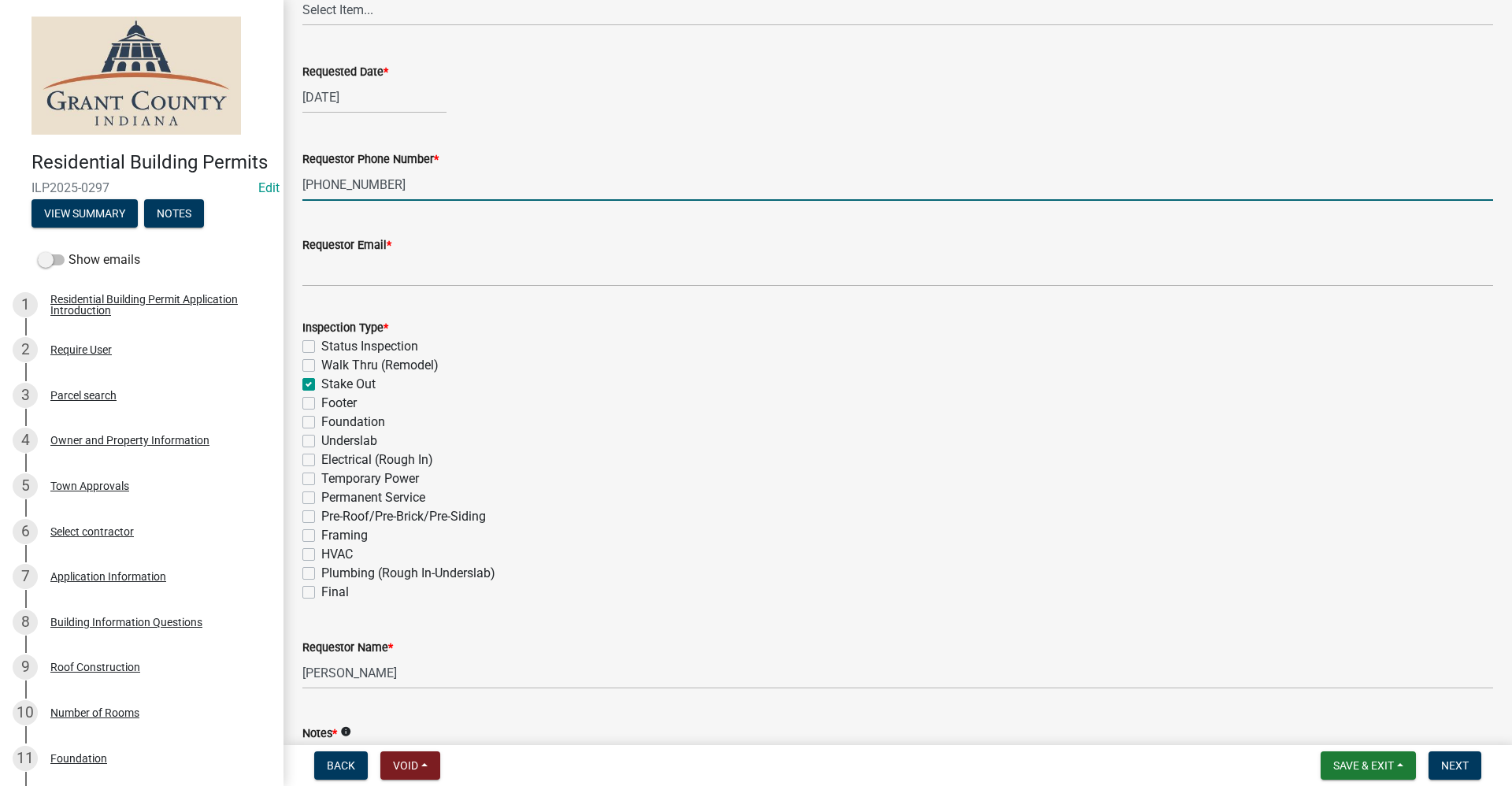
checkbox input "false"
checkbox input "true"
checkbox input "false"
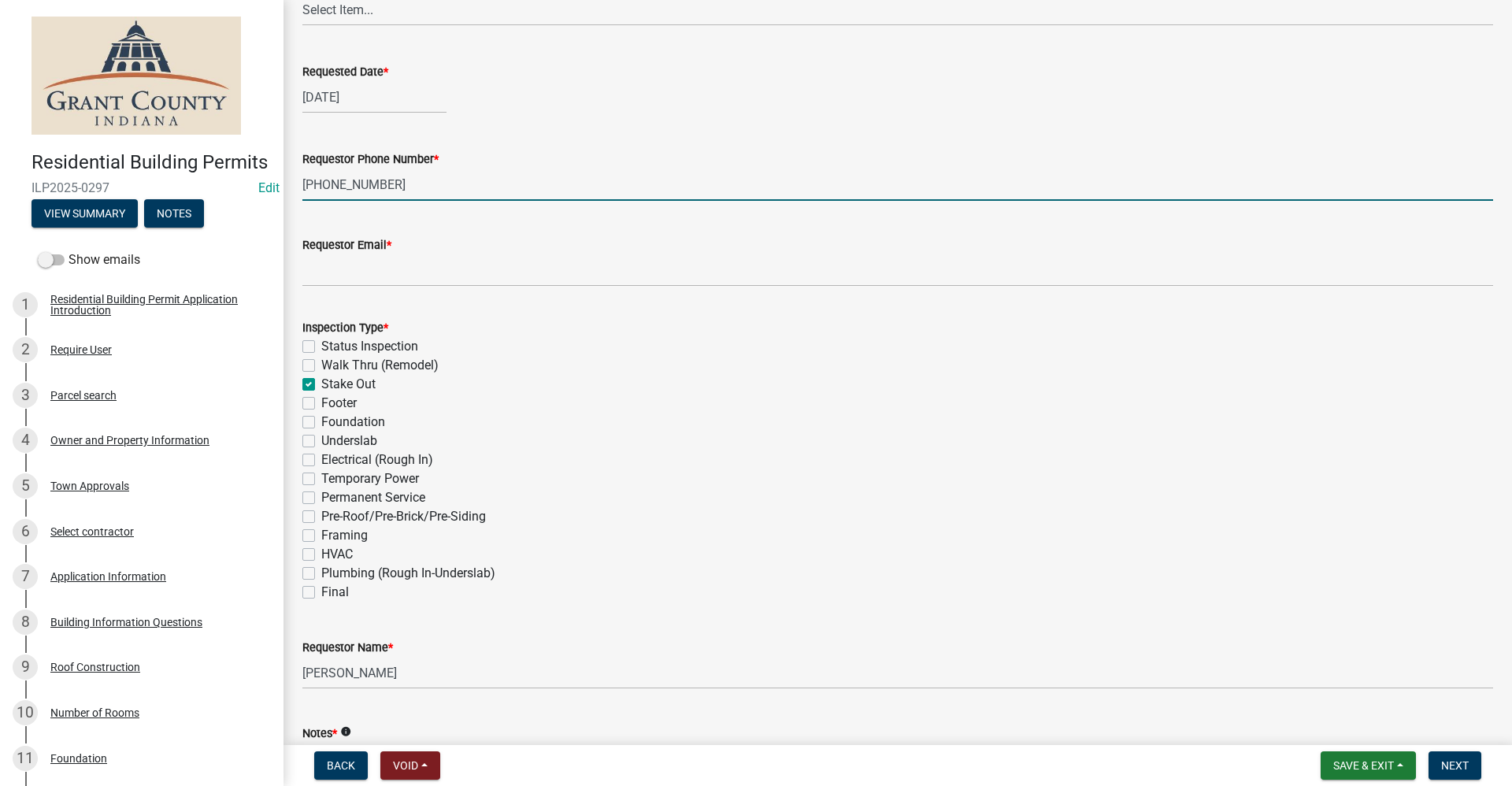
checkbox input "false"
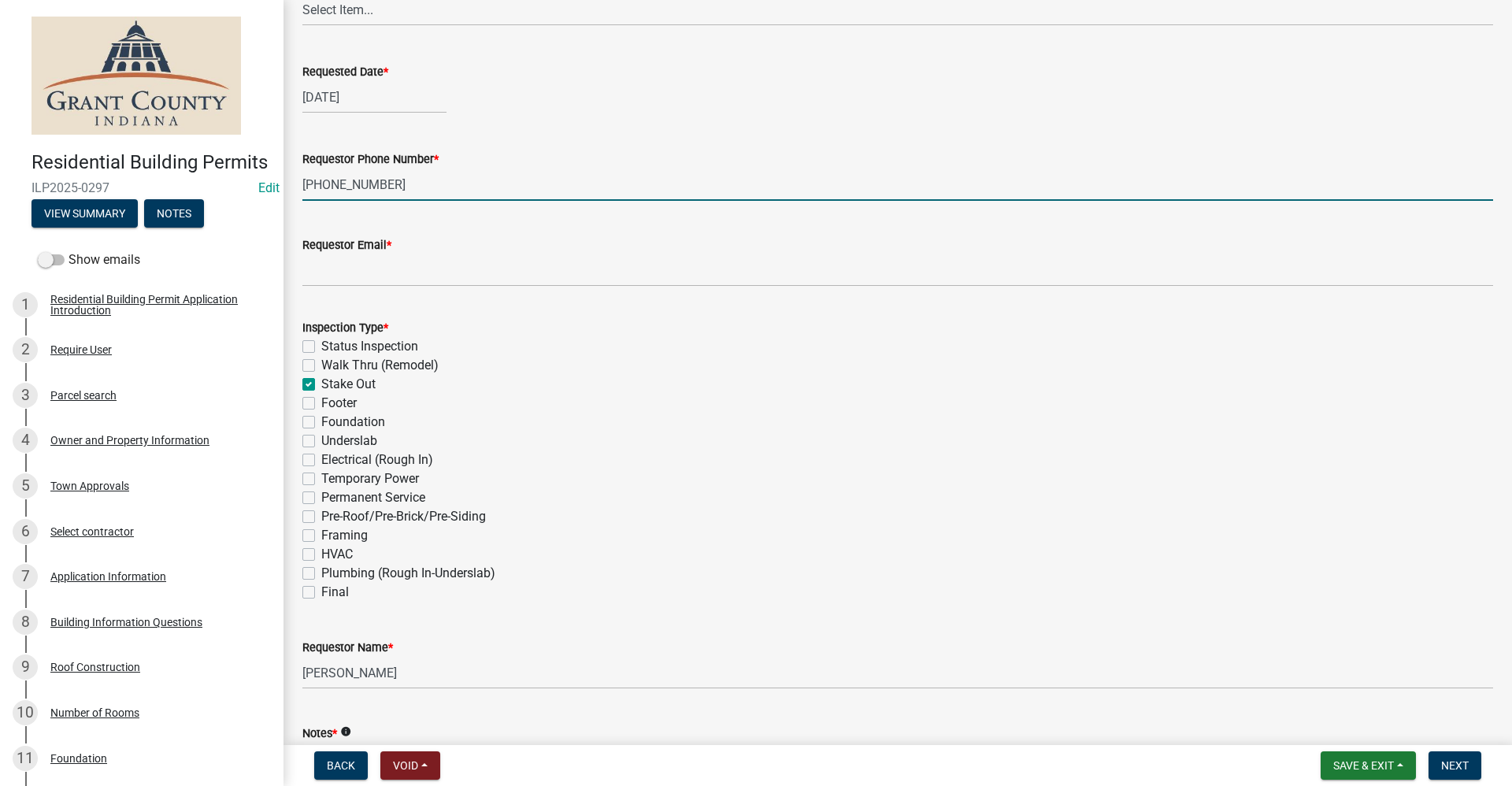
checkbox input "false"
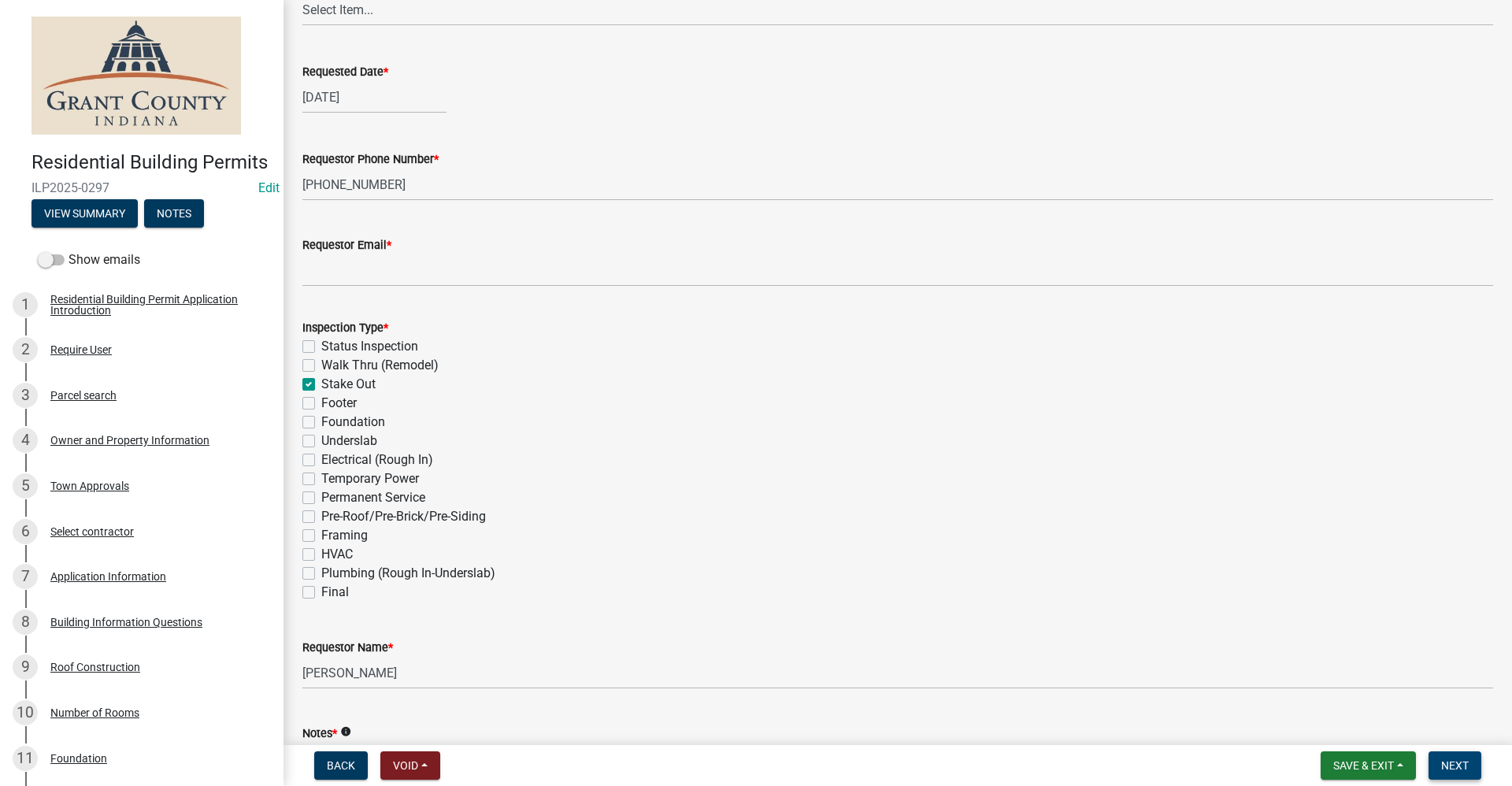
click at [1462, 769] on span "Next" at bounding box center [1455, 765] width 27 height 13
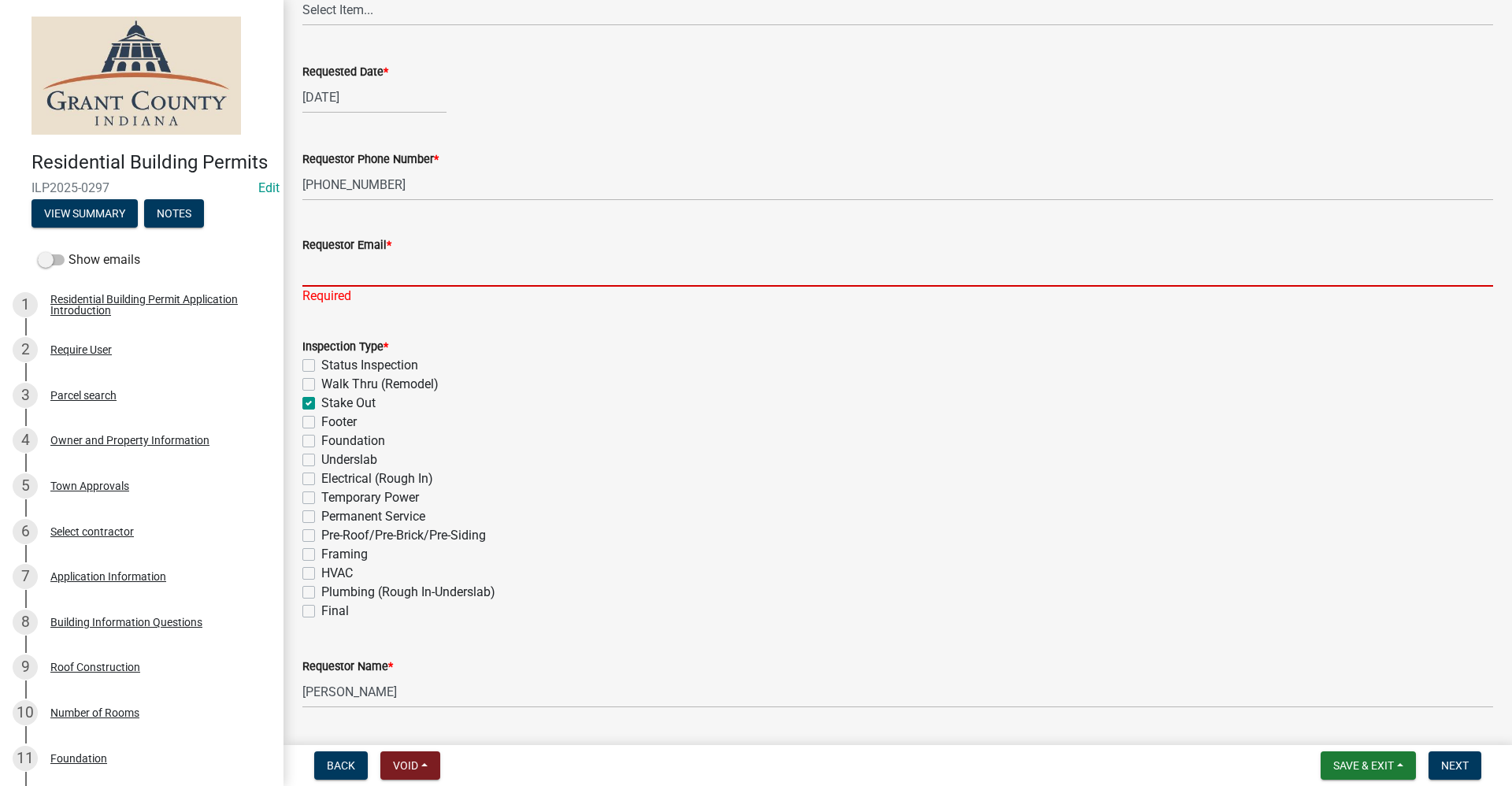
click at [326, 262] on input "Requestor Email *" at bounding box center [897, 270] width 1191 height 32
type input "no@email"
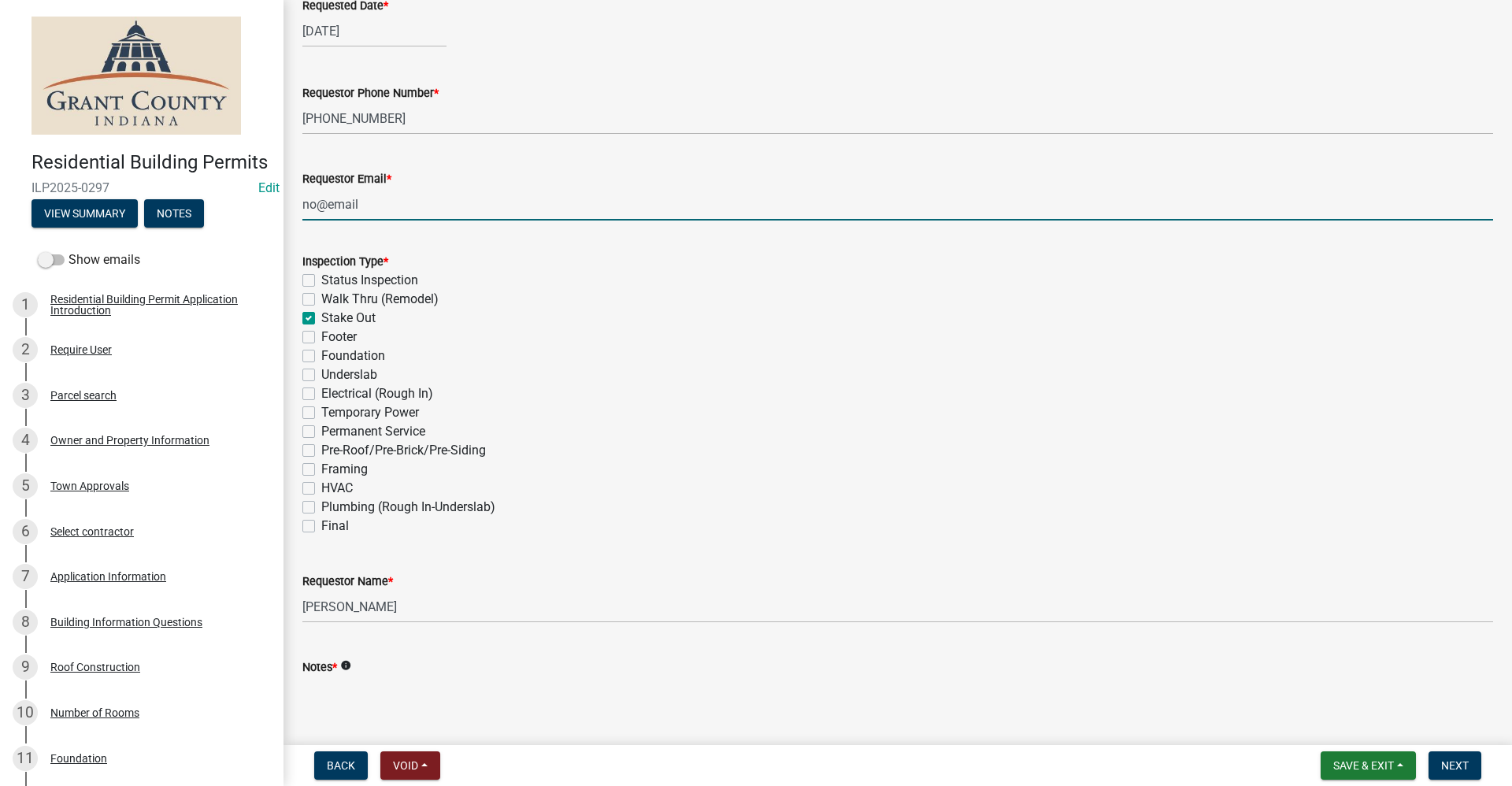
scroll to position [393, 0]
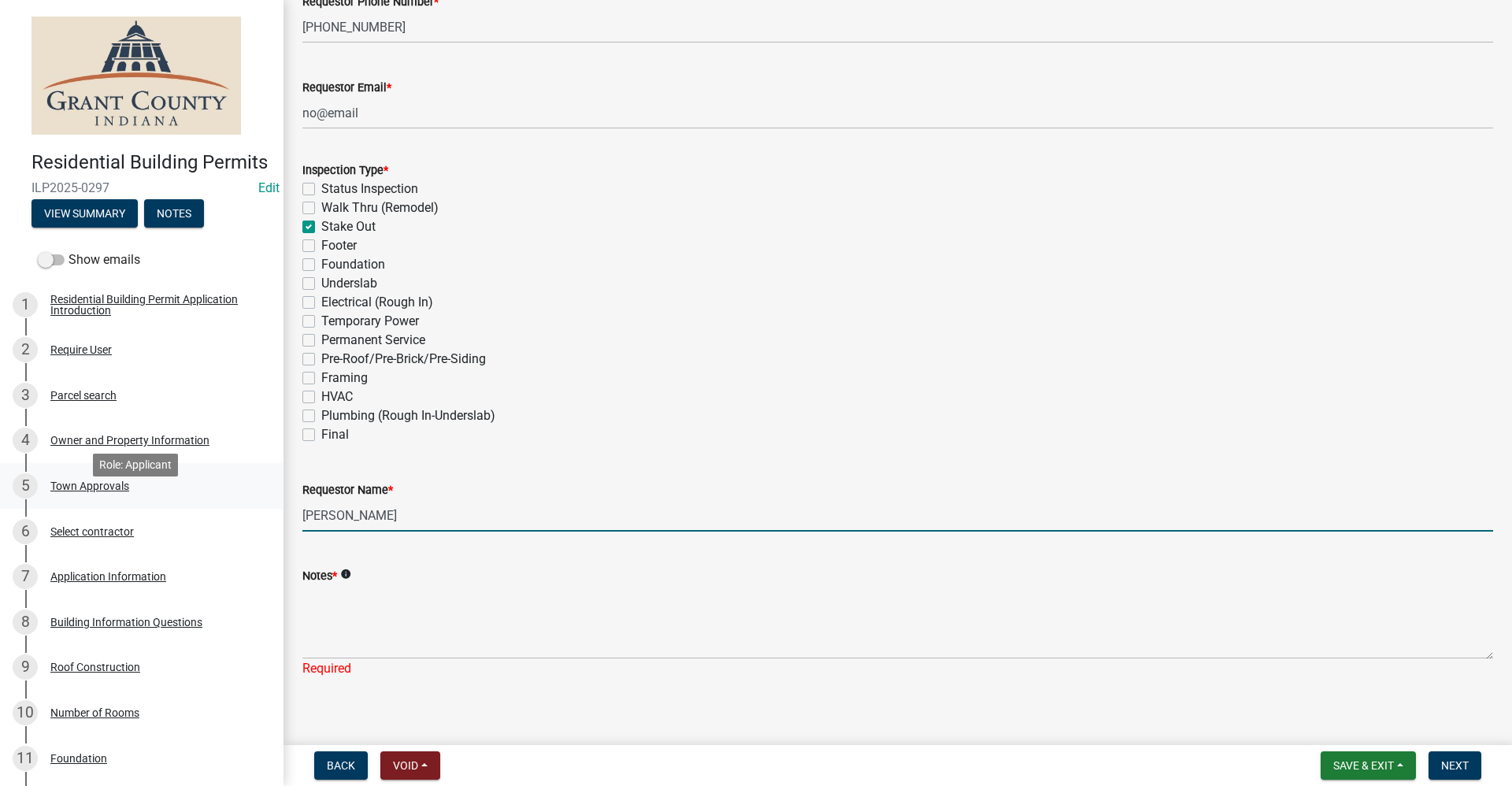
drag, startPoint x: 398, startPoint y: 520, endPoint x: 224, endPoint y: 527, distance: 174.1
click at [224, 527] on div "Residential Building Permits ILP2025-0297 Edit View Summary Notes Show emails 1…" at bounding box center [756, 393] width 1512 height 786
type input "[DEMOGRAPHIC_DATA] construction"
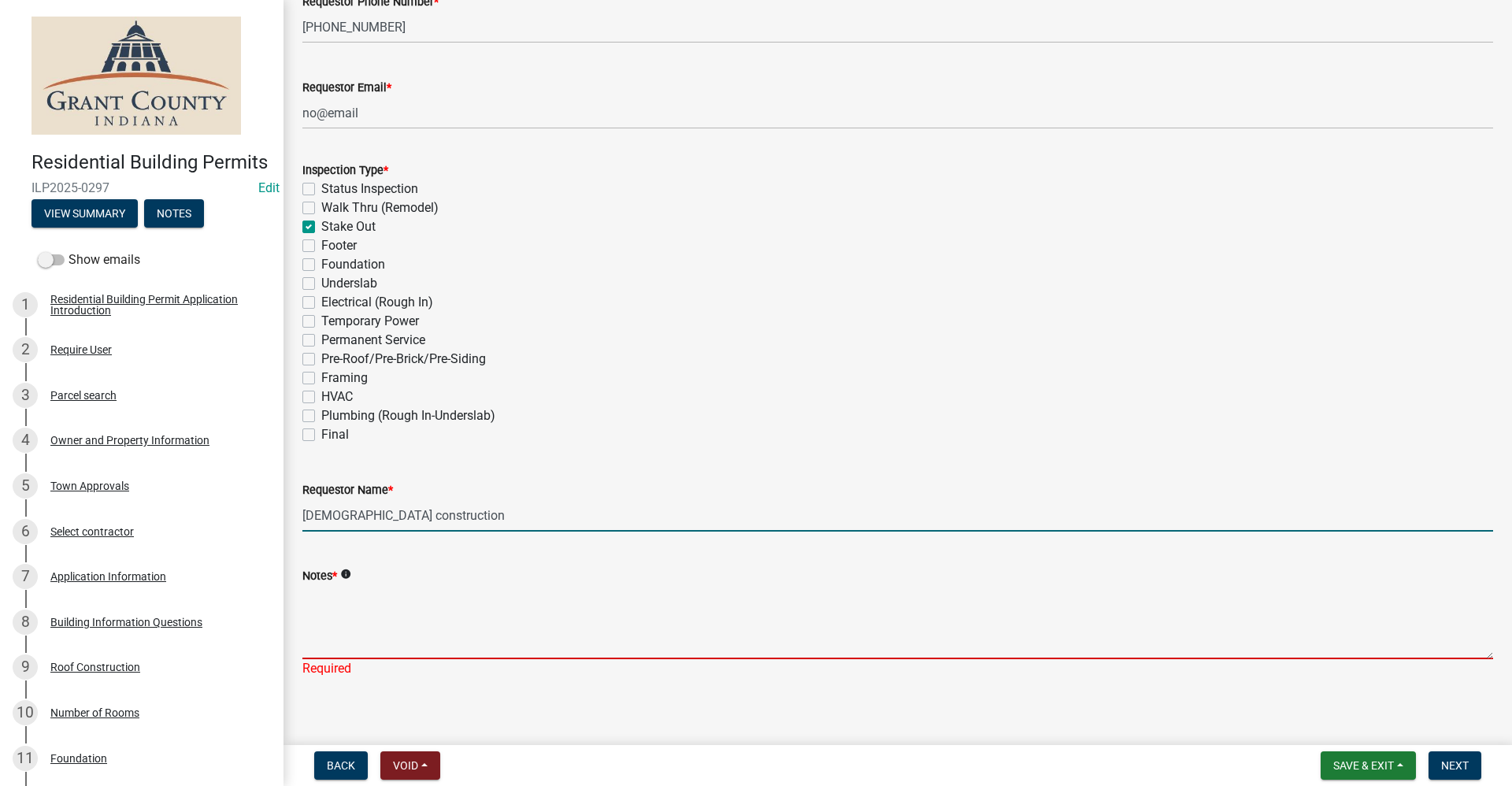
click at [335, 623] on textarea "Notes *" at bounding box center [897, 622] width 1191 height 74
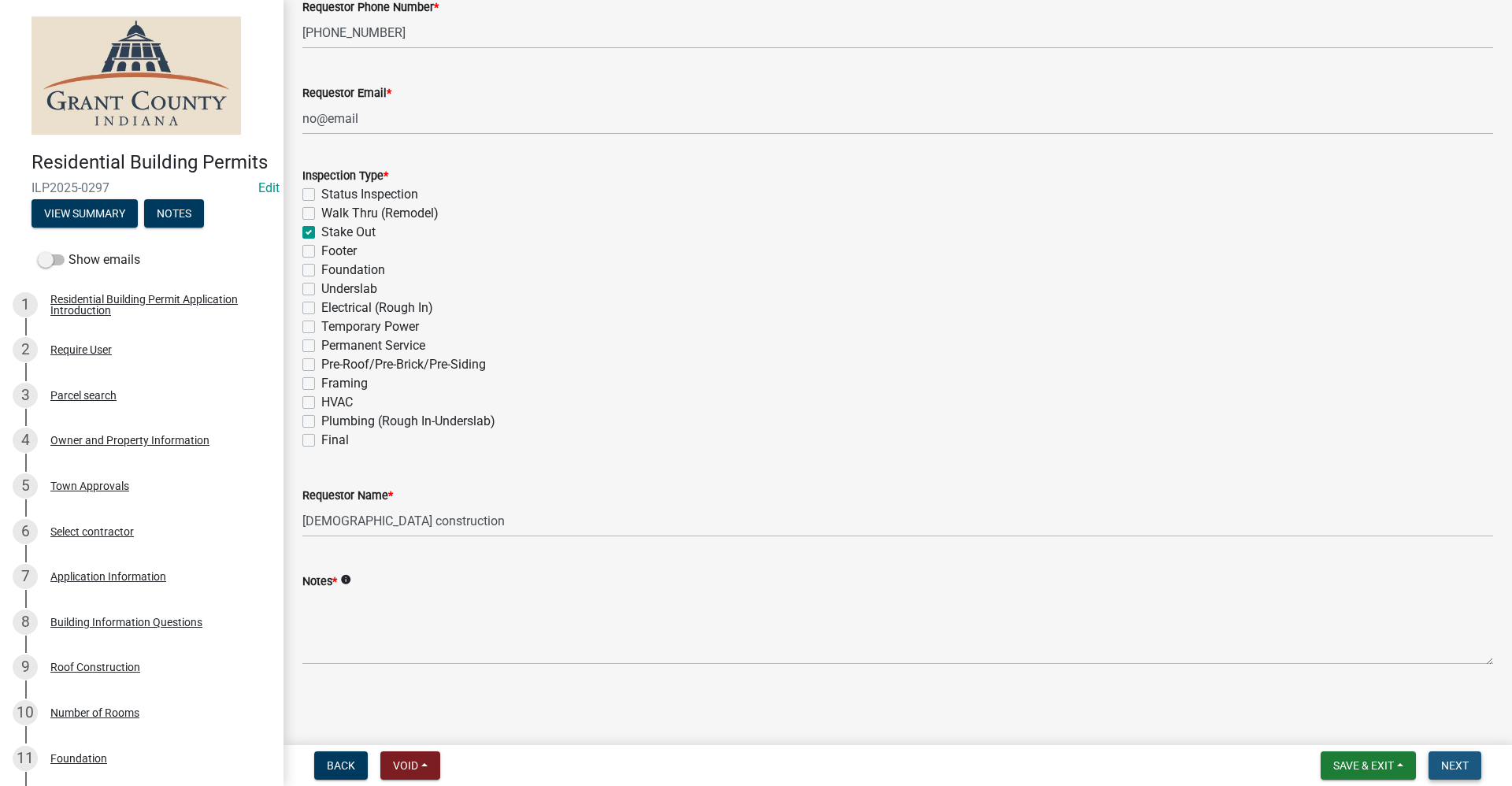
click at [1449, 768] on span "Next" at bounding box center [1455, 765] width 27 height 13
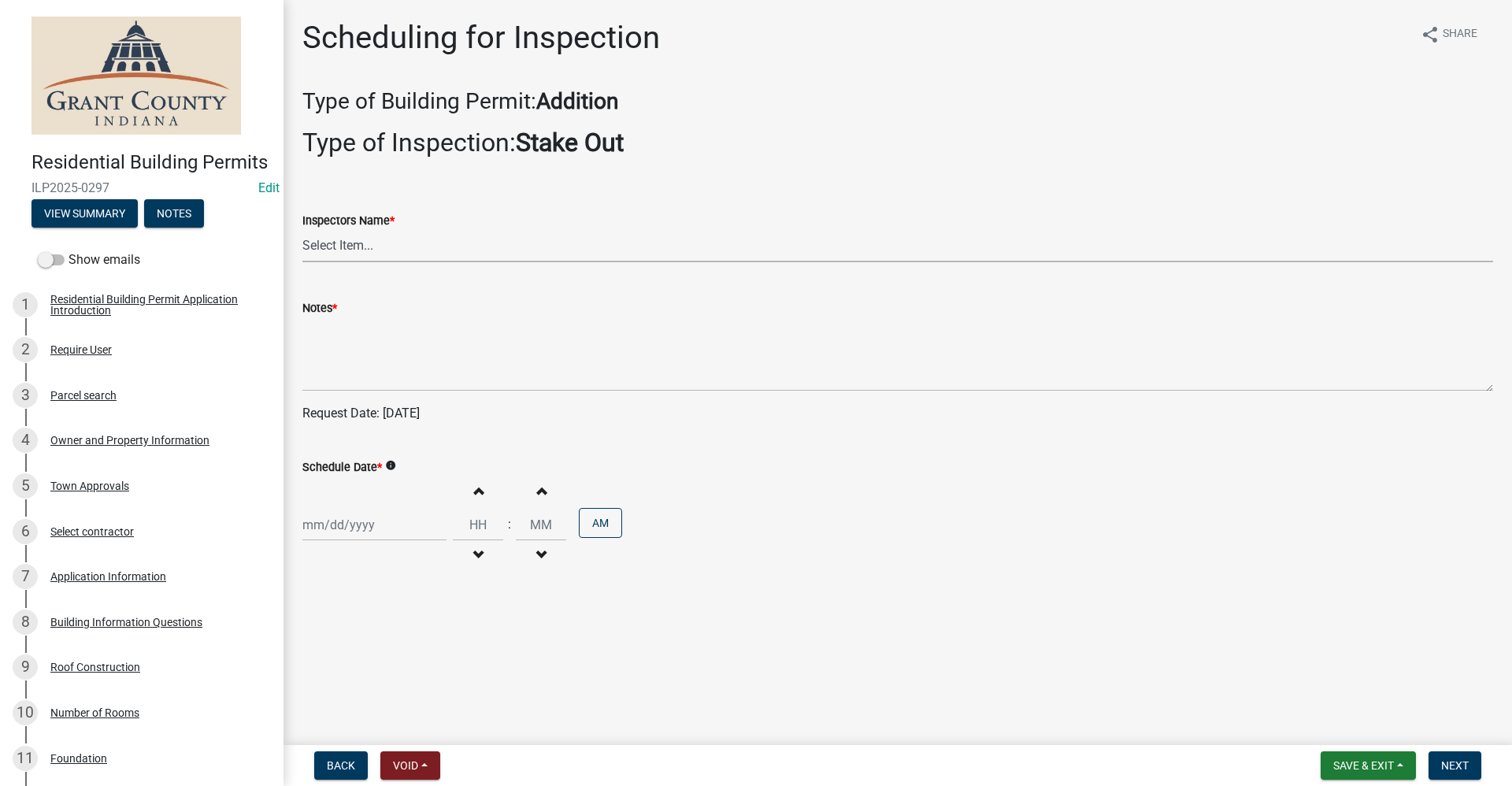
click at [335, 246] on select "Select Item... rberryhill ([PERSON_NAME]) [PERSON_NAME] ([PERSON_NAME]) [PERSON…" at bounding box center [897, 245] width 1191 height 32
select select "d7f9a44a-d2ea-4d3c-83b3-1aa71c950bd5"
click at [302, 230] on select "Select Item... rberryhill ([PERSON_NAME]) [PERSON_NAME] ([PERSON_NAME]) [PERSON…" at bounding box center [897, 245] width 1191 height 32
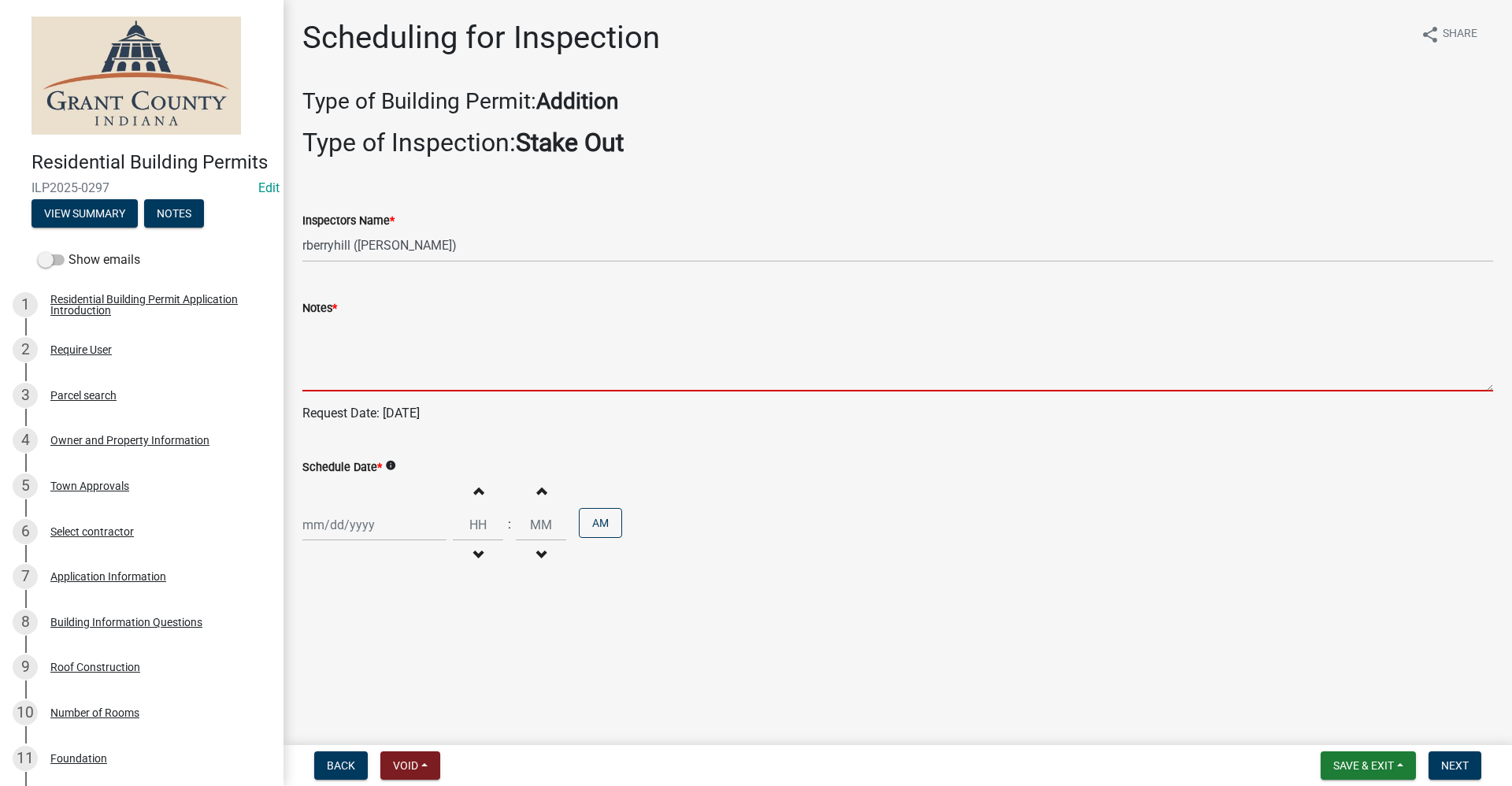
click at [326, 367] on textarea "Notes *" at bounding box center [897, 355] width 1191 height 74
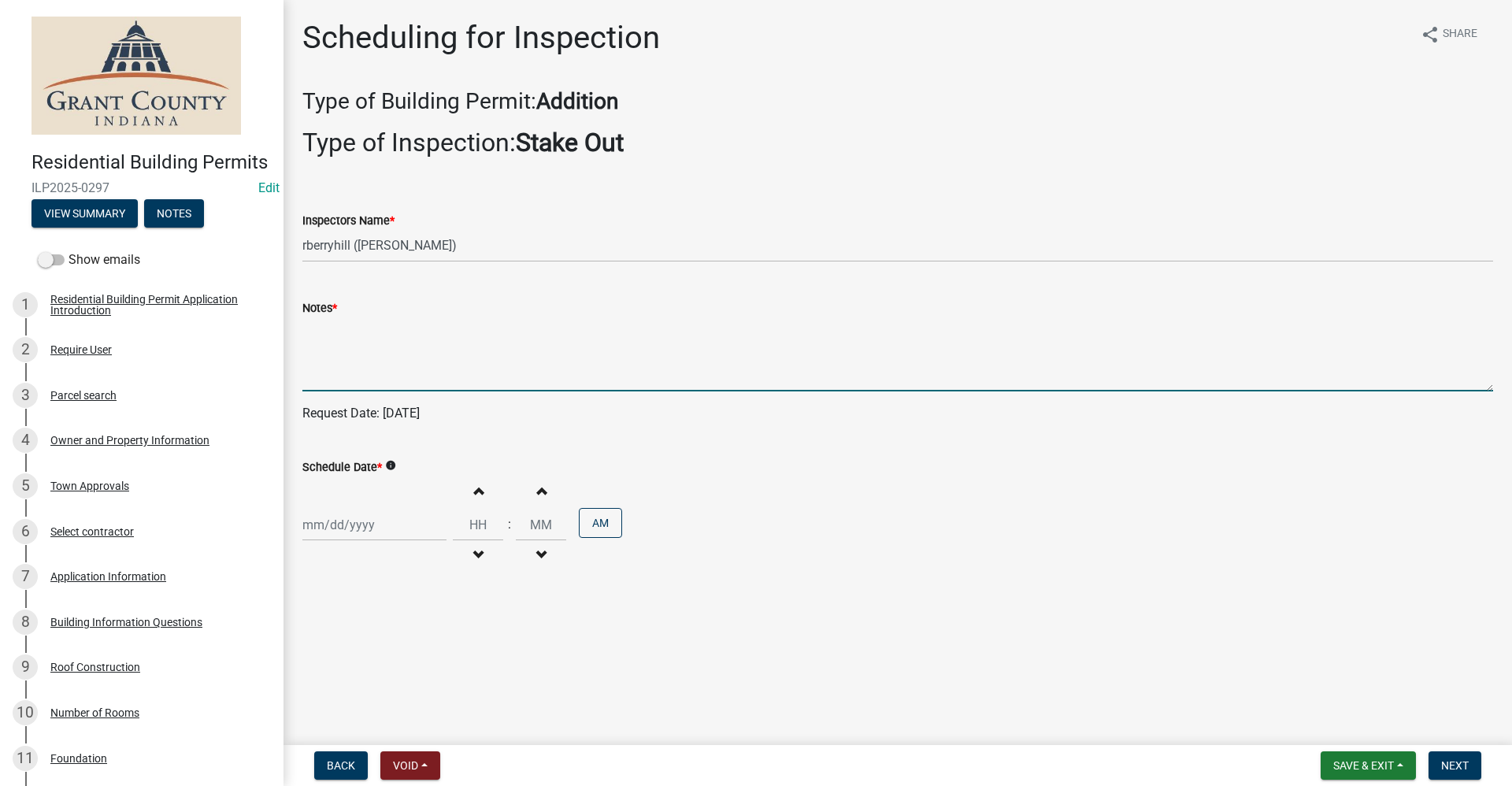
click at [353, 534] on div at bounding box center [374, 524] width 144 height 32
select select "10"
select select "2025"
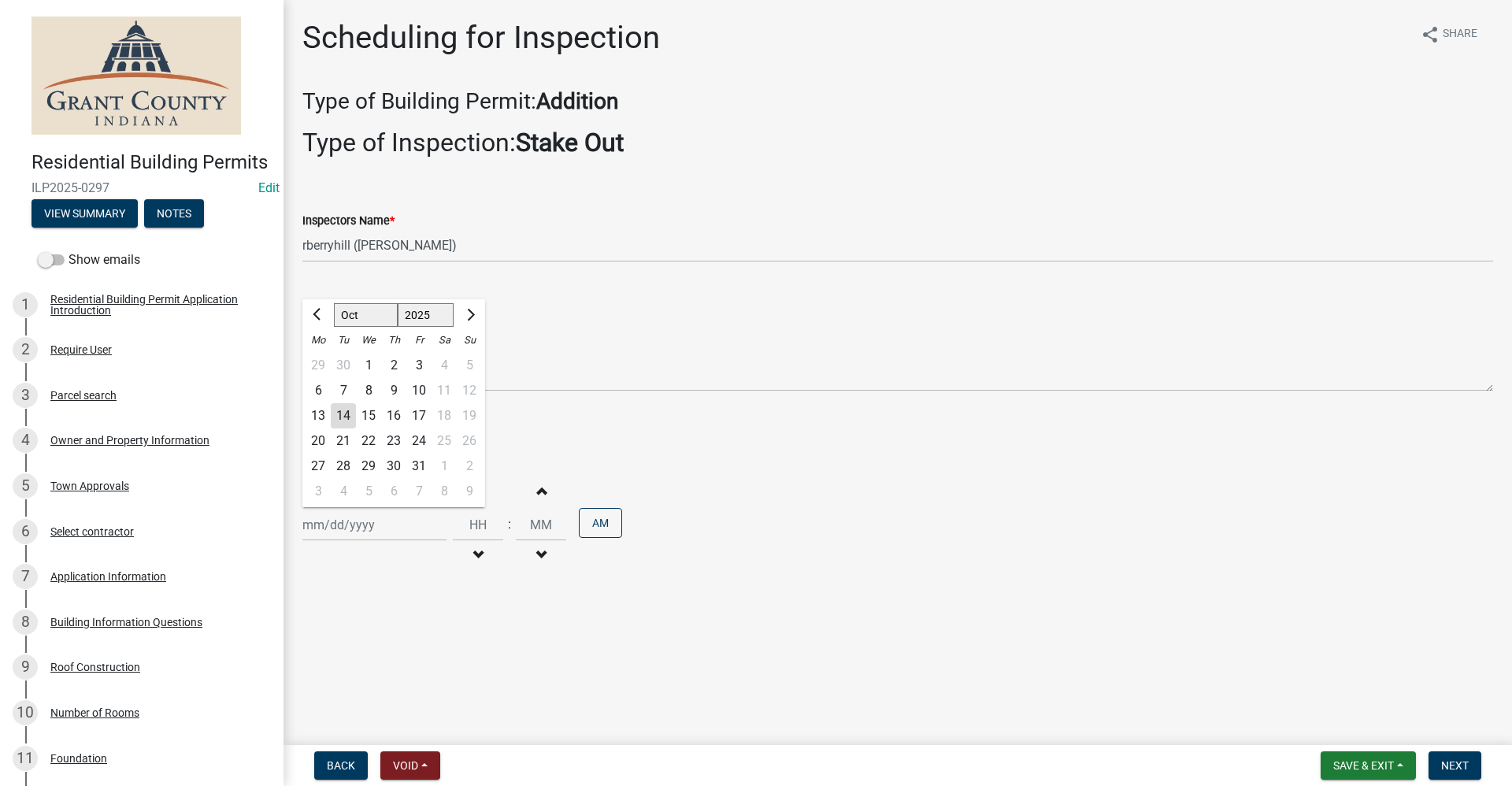
click at [399, 415] on div "16" at bounding box center [394, 416] width 25 height 25
type input "[DATE]"
click at [1453, 761] on span "Next" at bounding box center [1455, 765] width 27 height 13
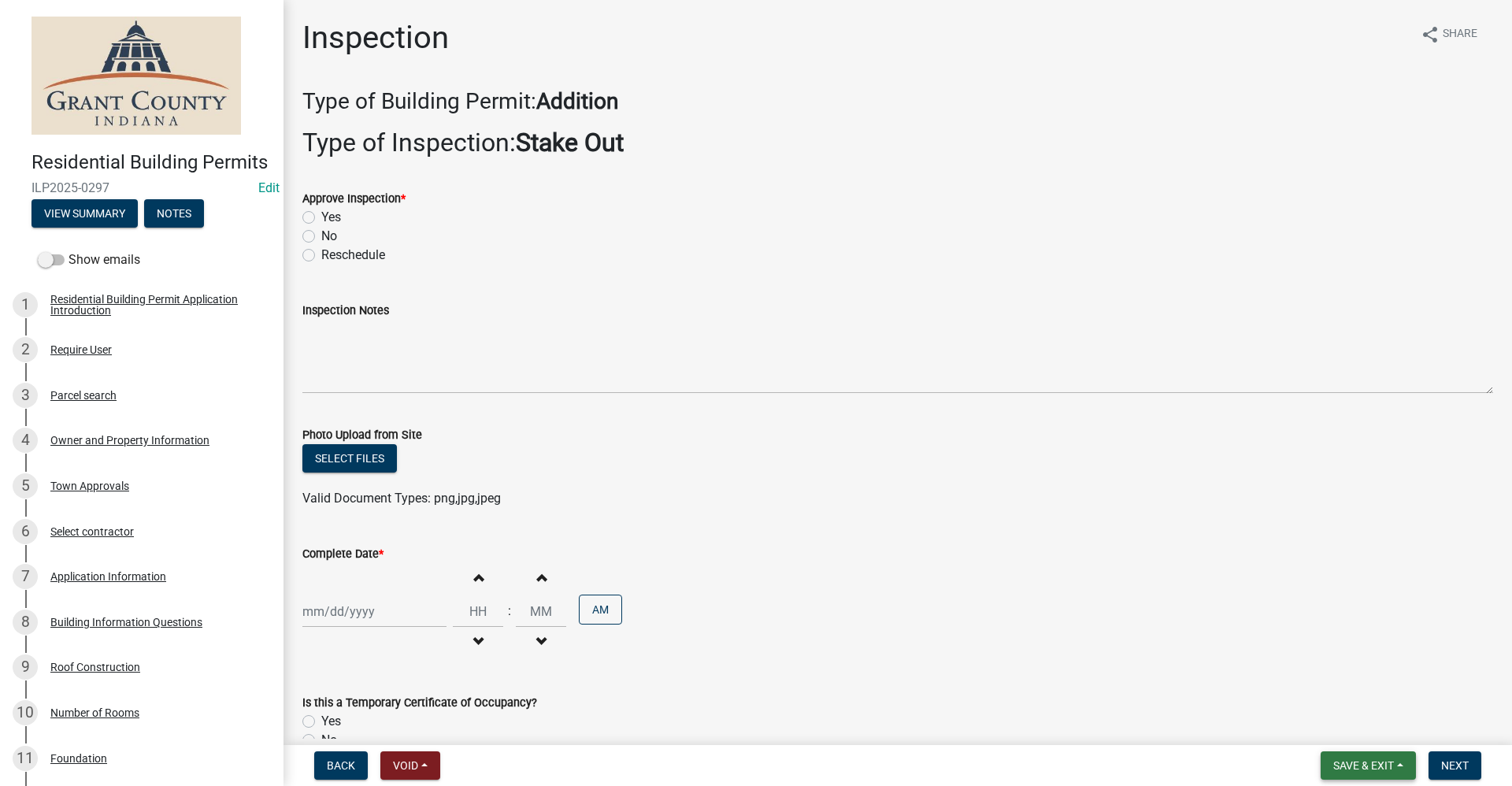
click at [1362, 769] on span "Save & Exit" at bounding box center [1364, 765] width 60 height 13
click at [1345, 730] on button "Save & Exit" at bounding box center [1352, 724] width 126 height 38
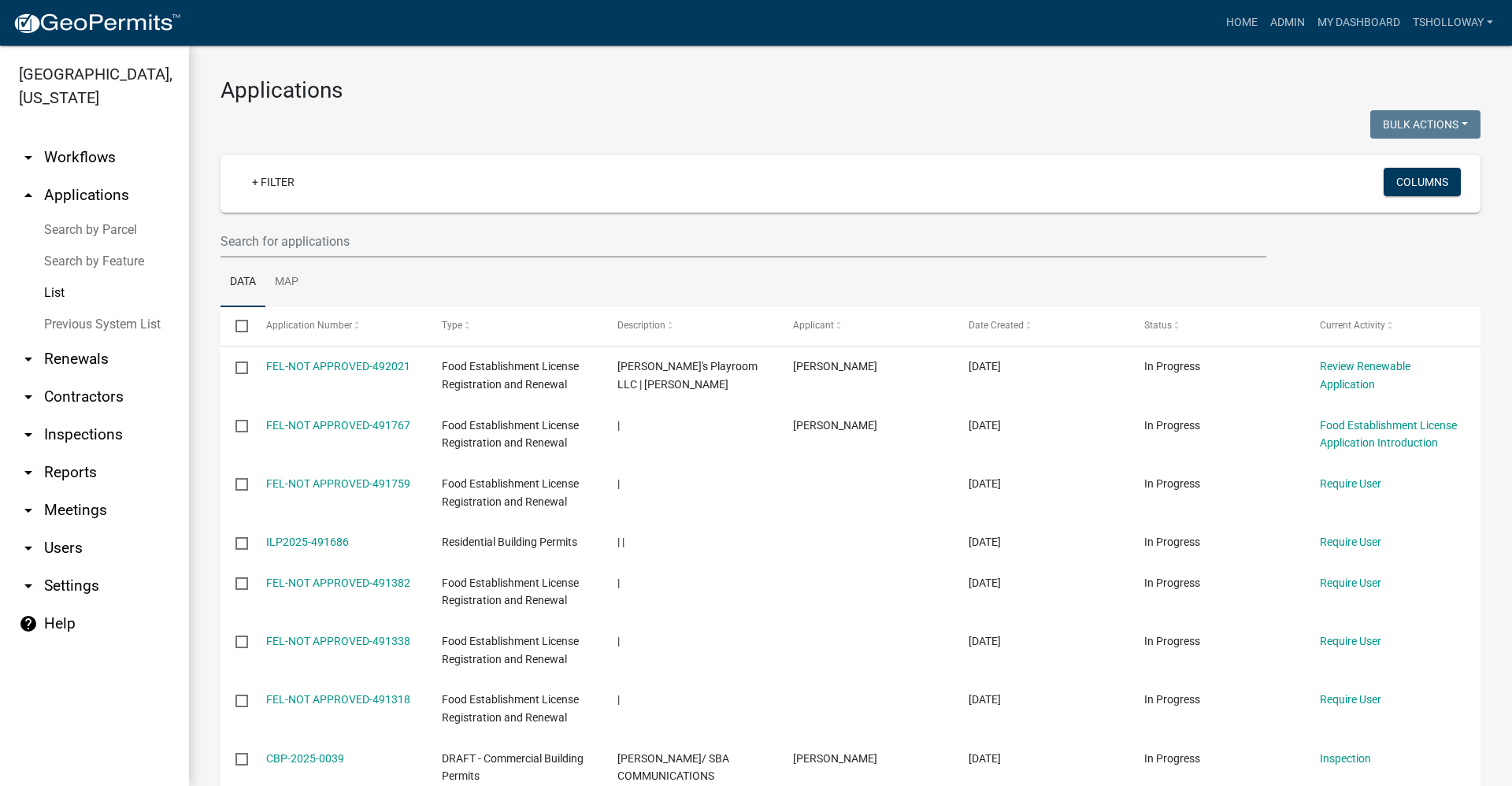
click at [247, 223] on wm-filter-builder "+ Filter Columns" at bounding box center [850, 206] width 1260 height 102
click at [243, 246] on input "text" at bounding box center [743, 241] width 1046 height 32
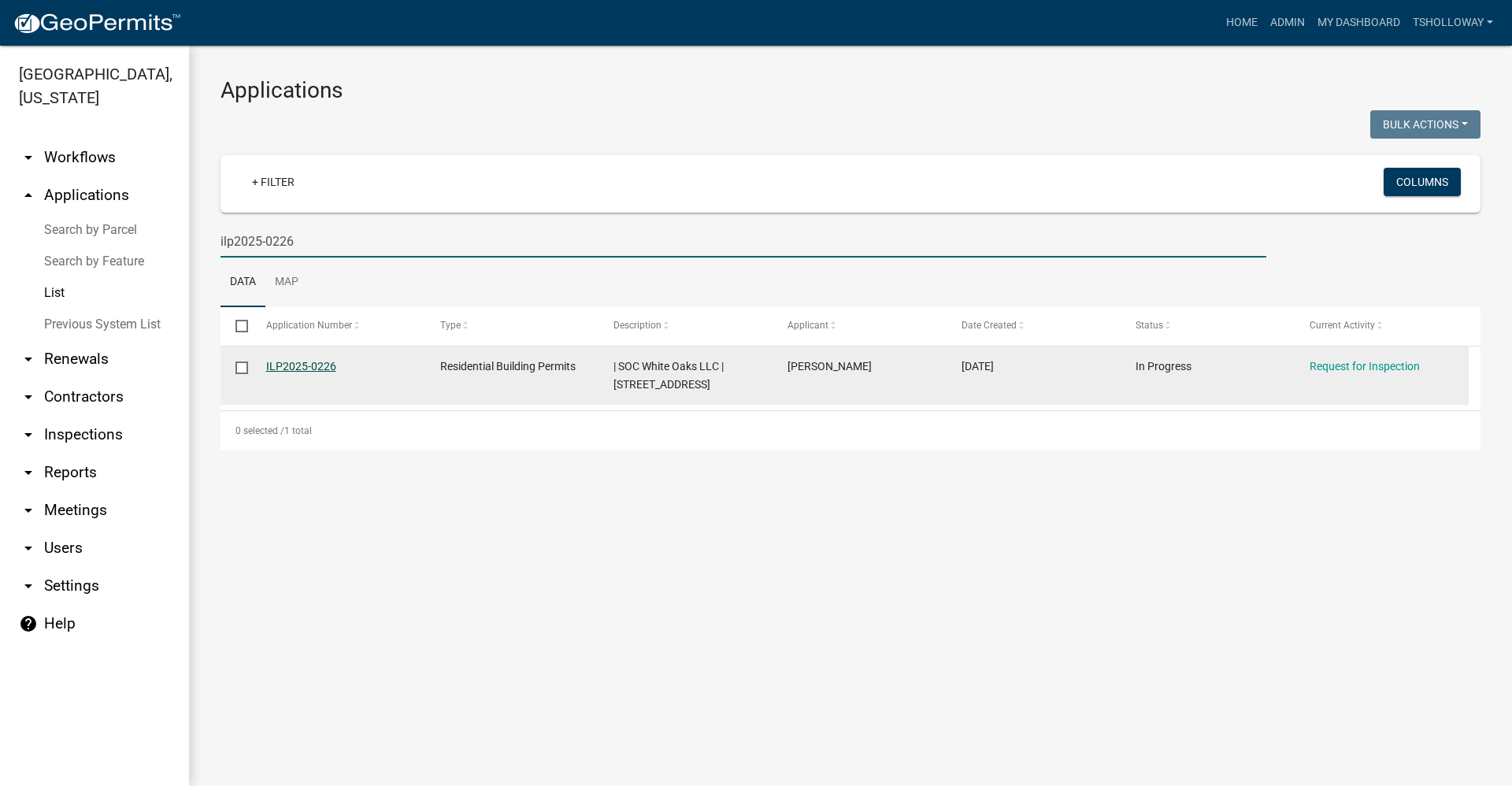
type input "ilp2025-0226"
click at [293, 366] on link "ILP2025-0226" at bounding box center [301, 365] width 70 height 13
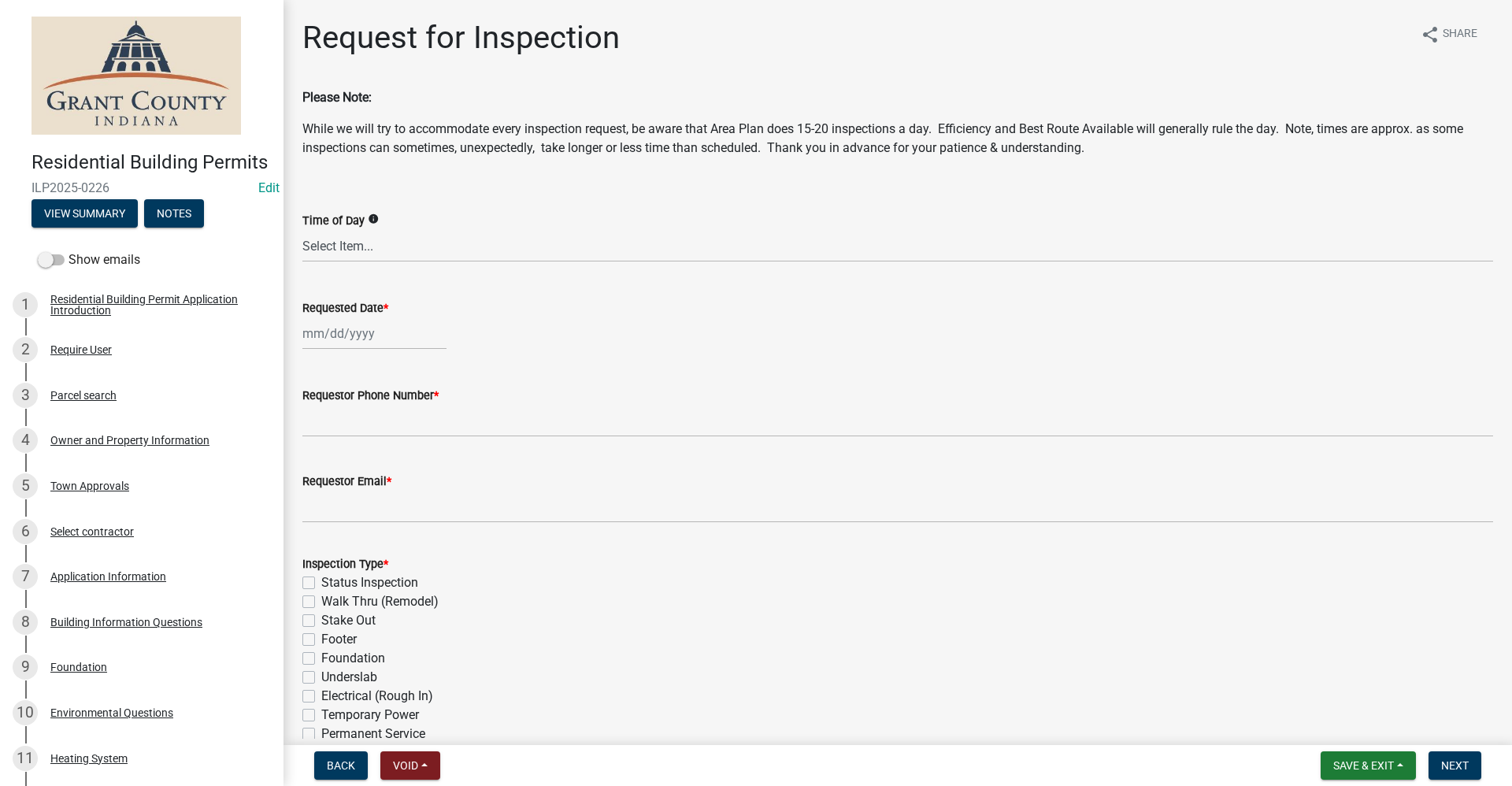
select select "10"
select select "2025"
click at [337, 335] on div "[PERSON_NAME] Feb Mar Apr [PERSON_NAME][DATE] Oct Nov [DATE] 1526 1527 1528 152…" at bounding box center [374, 333] width 144 height 32
click at [370, 468] on div "15" at bounding box center [368, 468] width 25 height 25
type input "[DATE]"
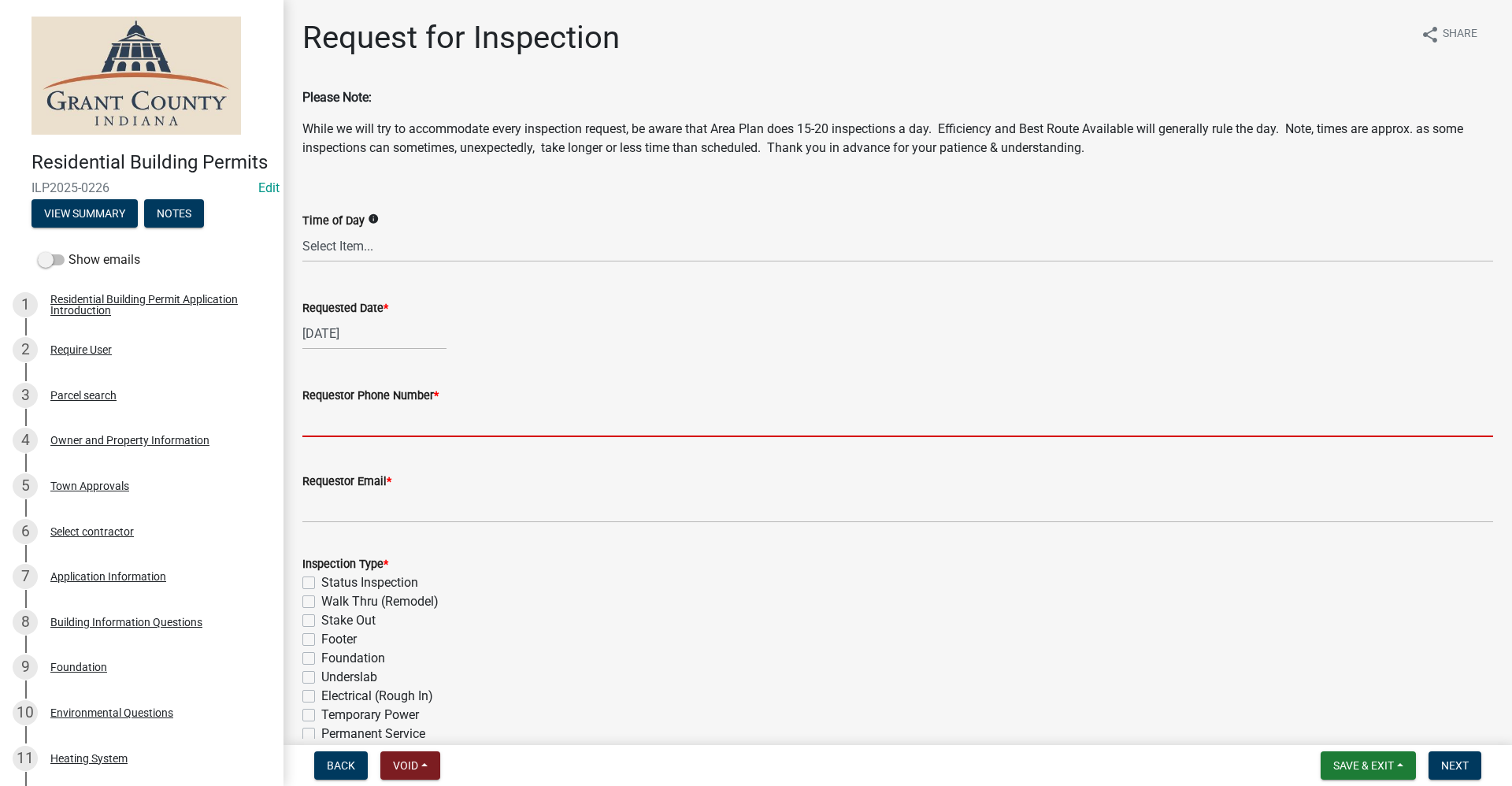
click at [357, 431] on input "Requestor Phone Number *" at bounding box center [897, 421] width 1191 height 32
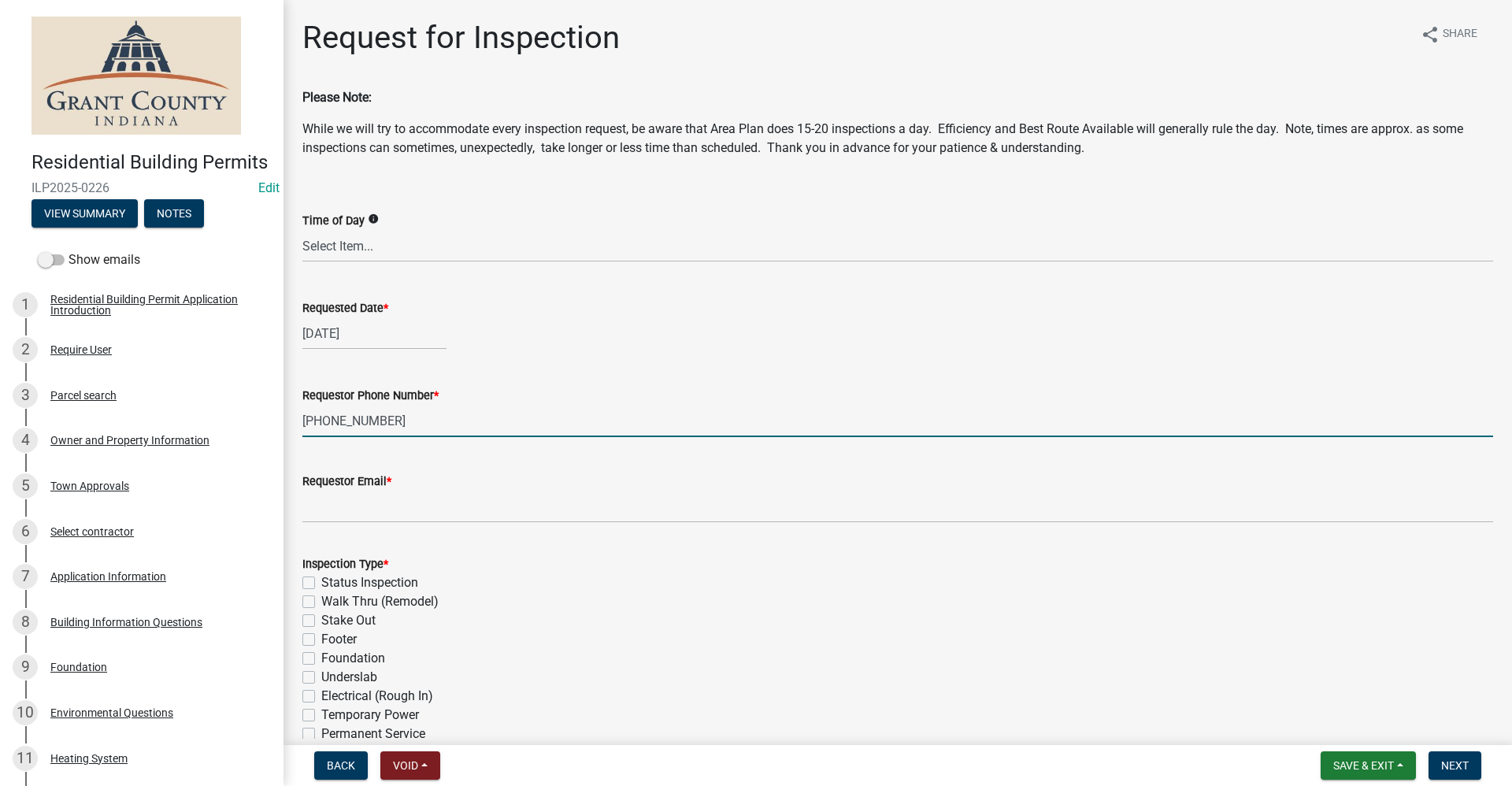
type input "[PHONE_NUMBER]"
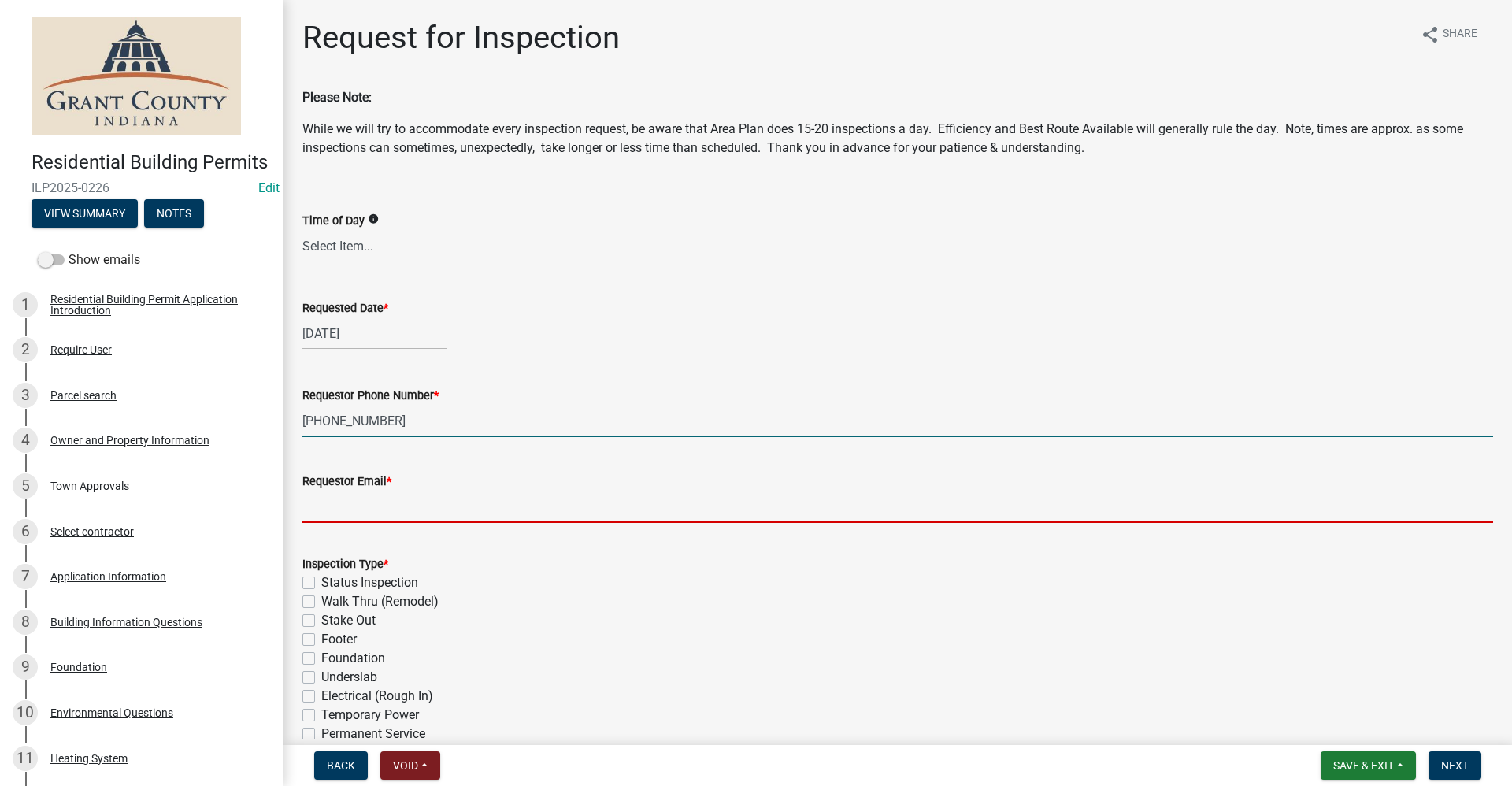
click at [326, 509] on input "Requestor Email *" at bounding box center [897, 506] width 1191 height 32
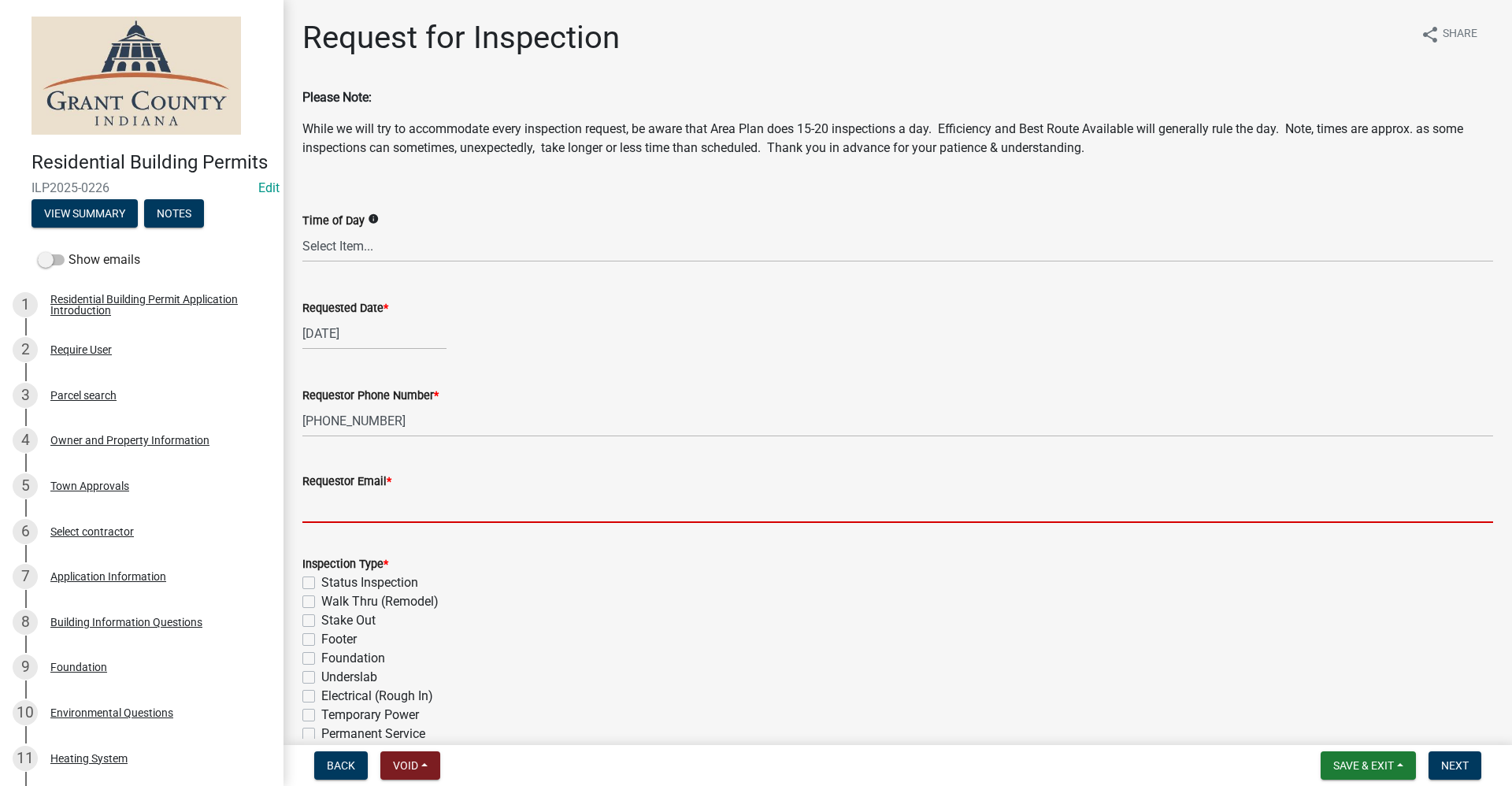
type input "no@email"
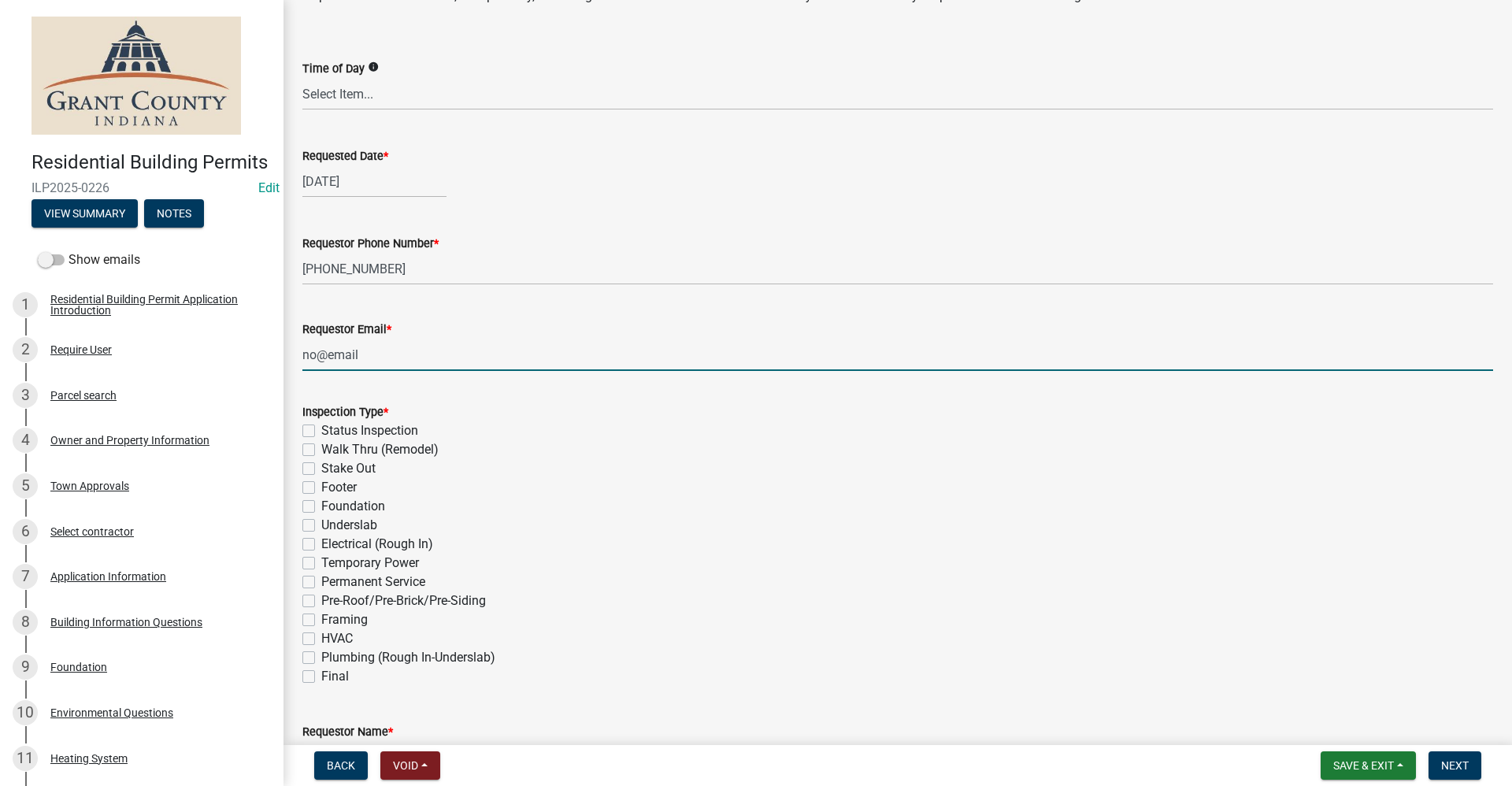
scroll to position [158, 0]
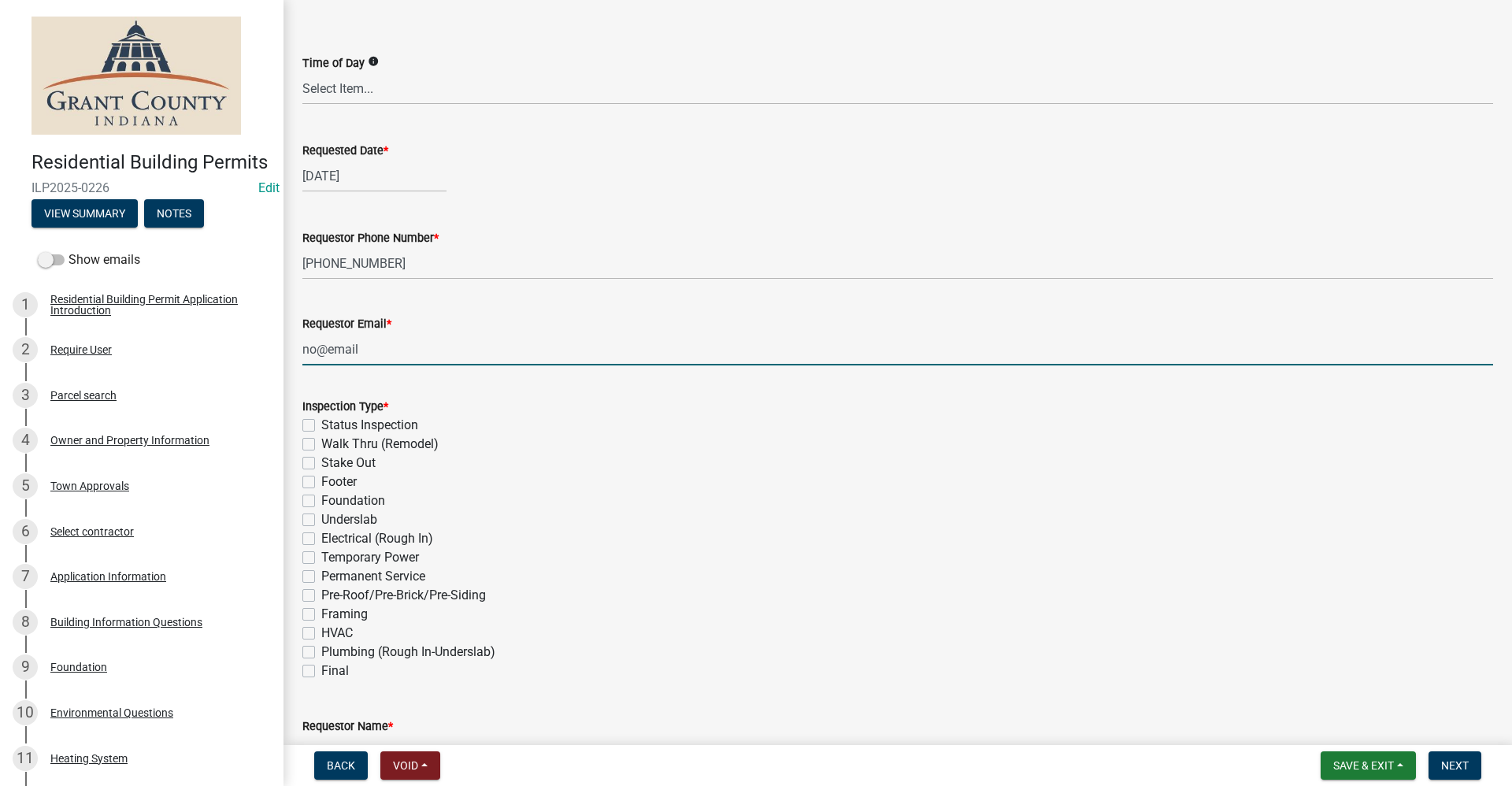
click at [321, 578] on label "Permanent Service" at bounding box center [373, 576] width 104 height 19
click at [321, 578] on input "Permanent Service" at bounding box center [326, 572] width 11 height 11
checkbox input "true"
checkbox input "false"
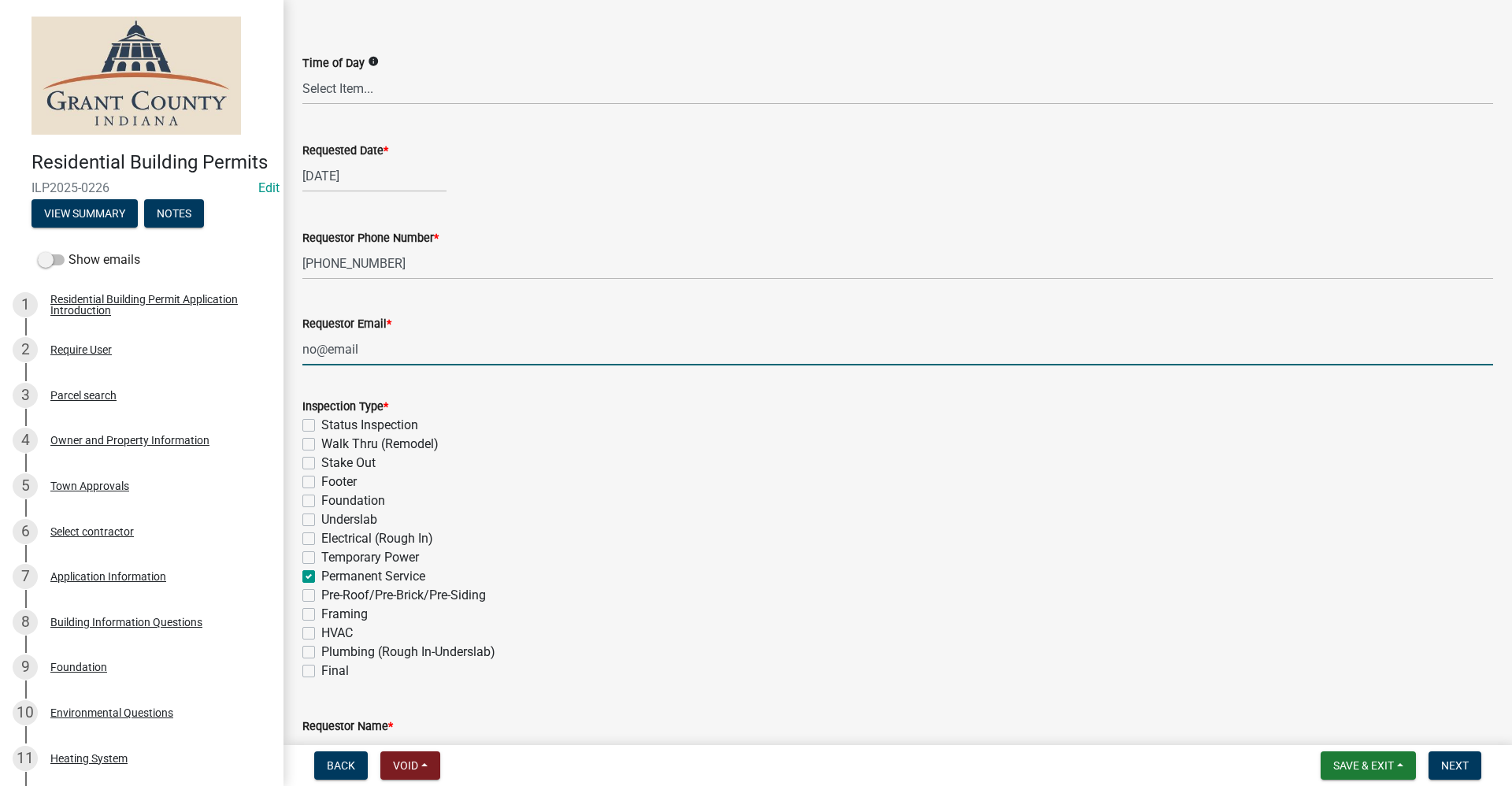
checkbox input "false"
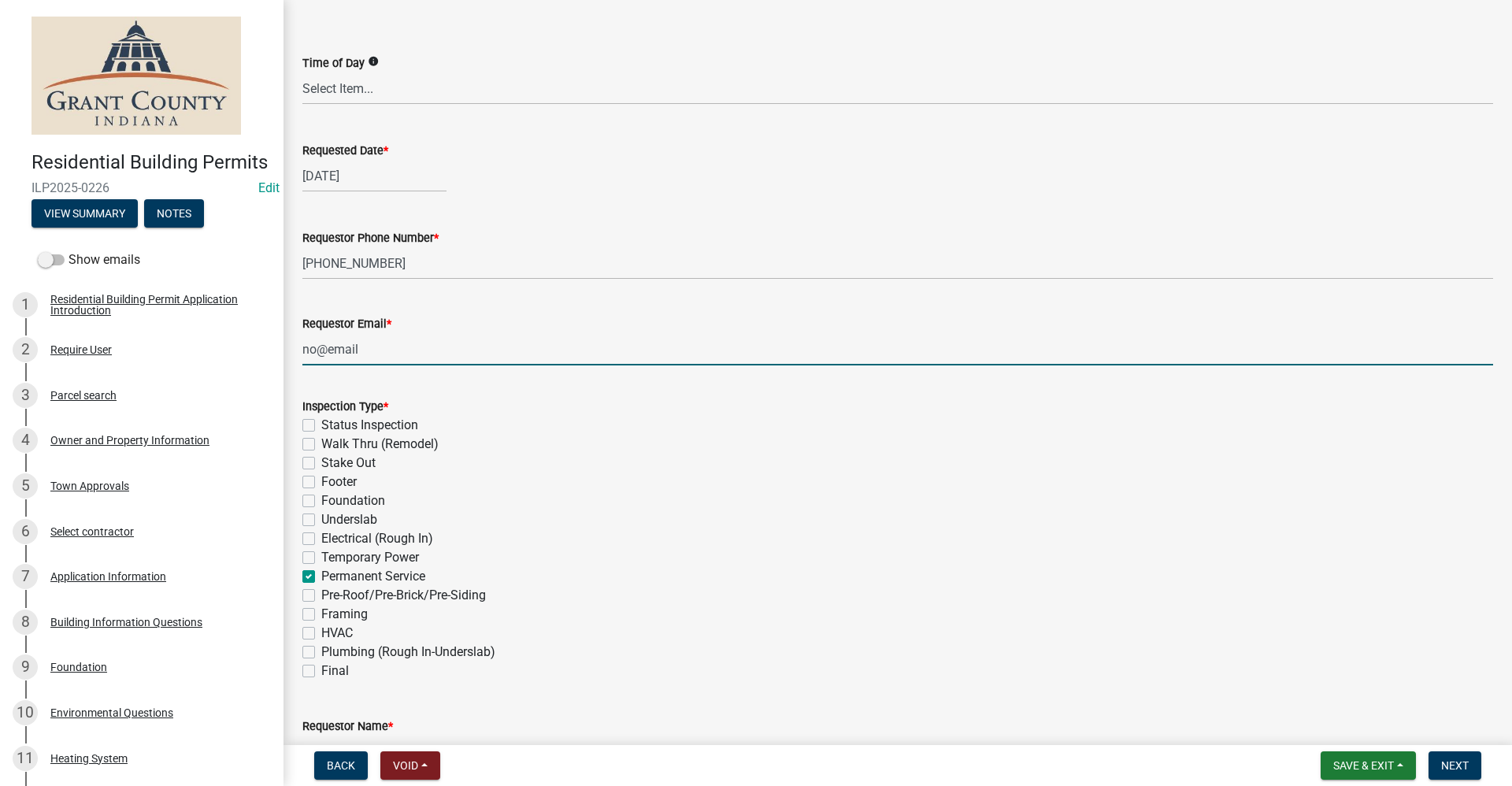
checkbox input "false"
checkbox input "true"
checkbox input "false"
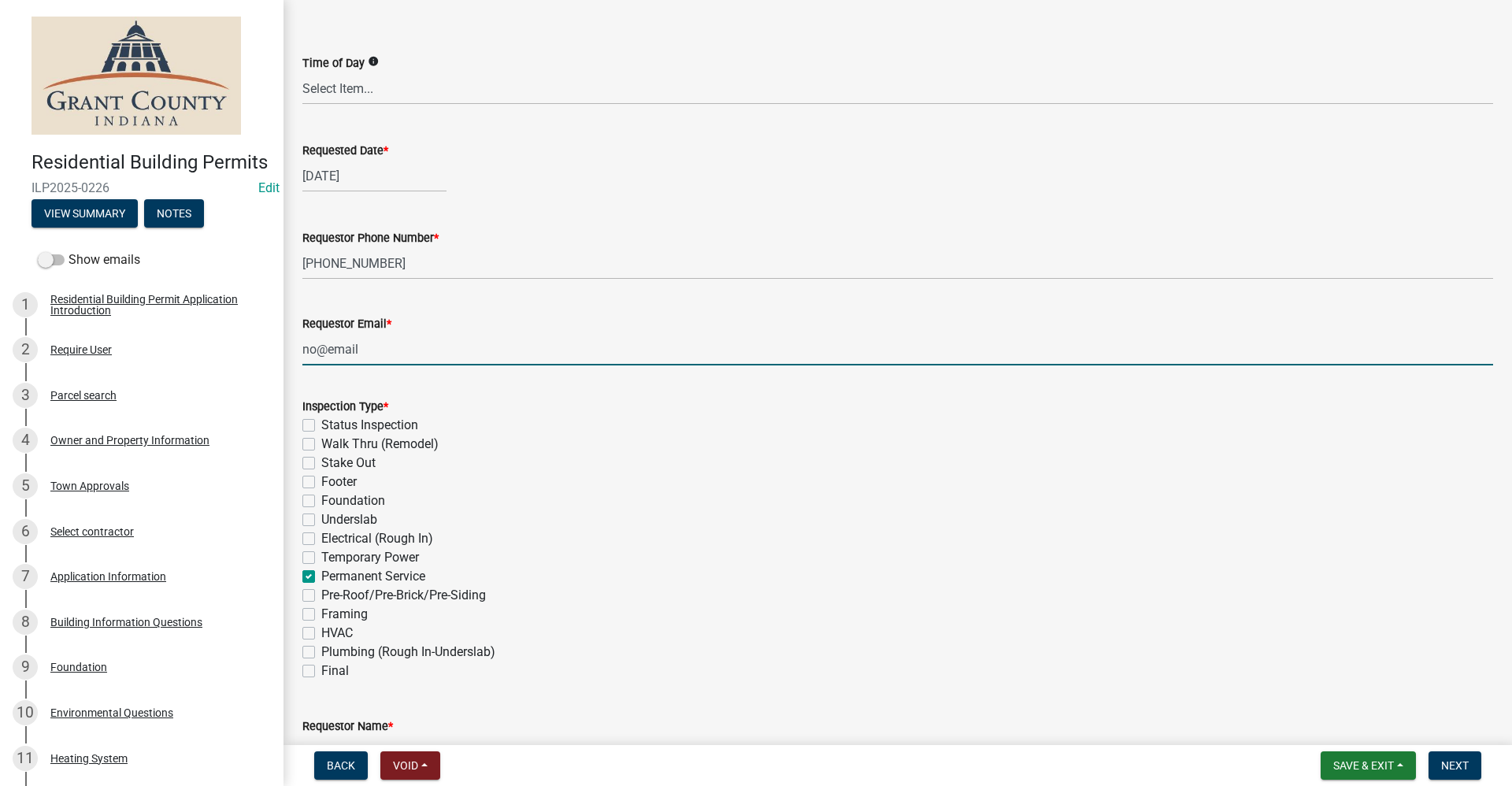
checkbox input "false"
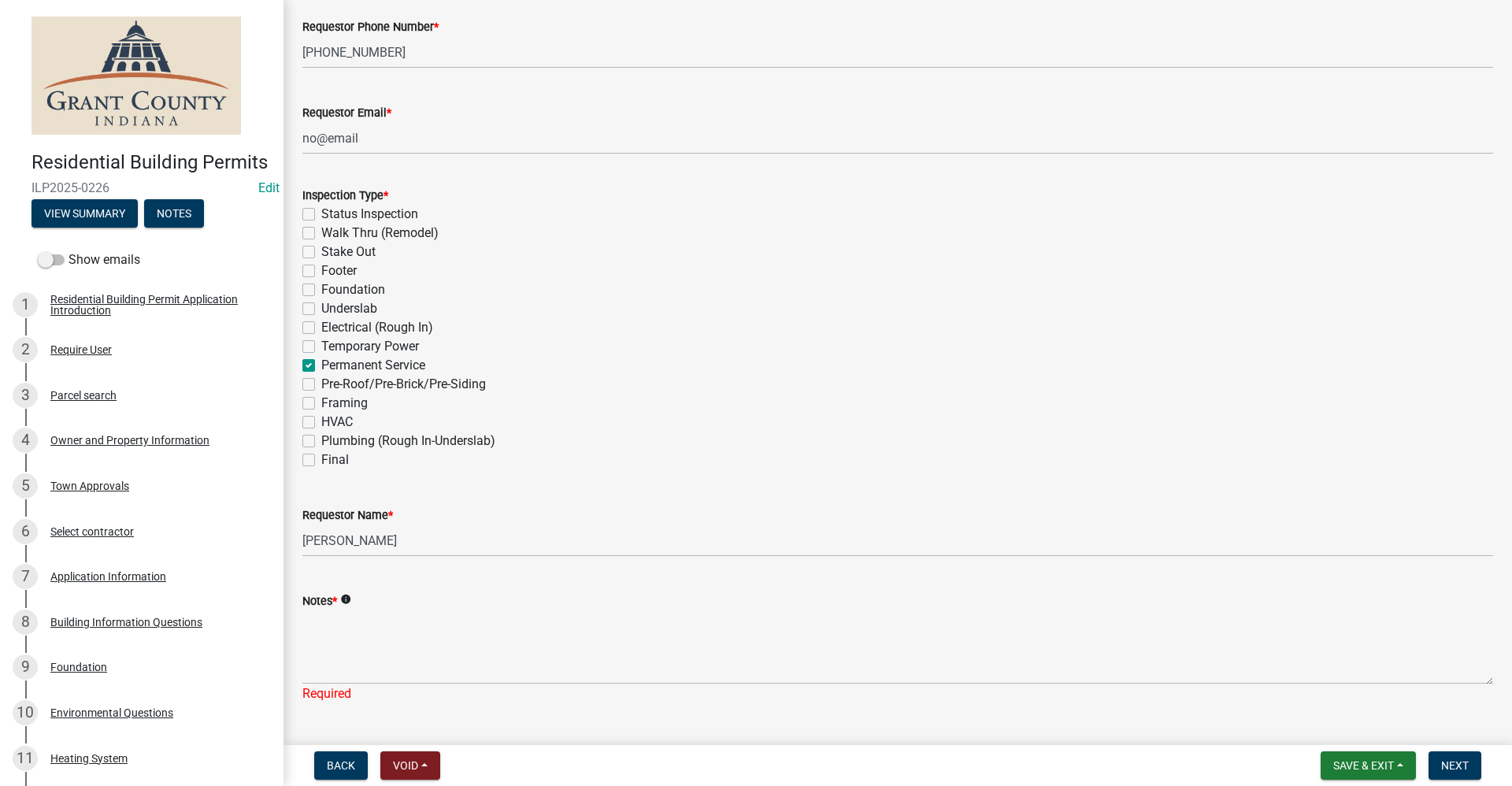
scroll to position [393, 0]
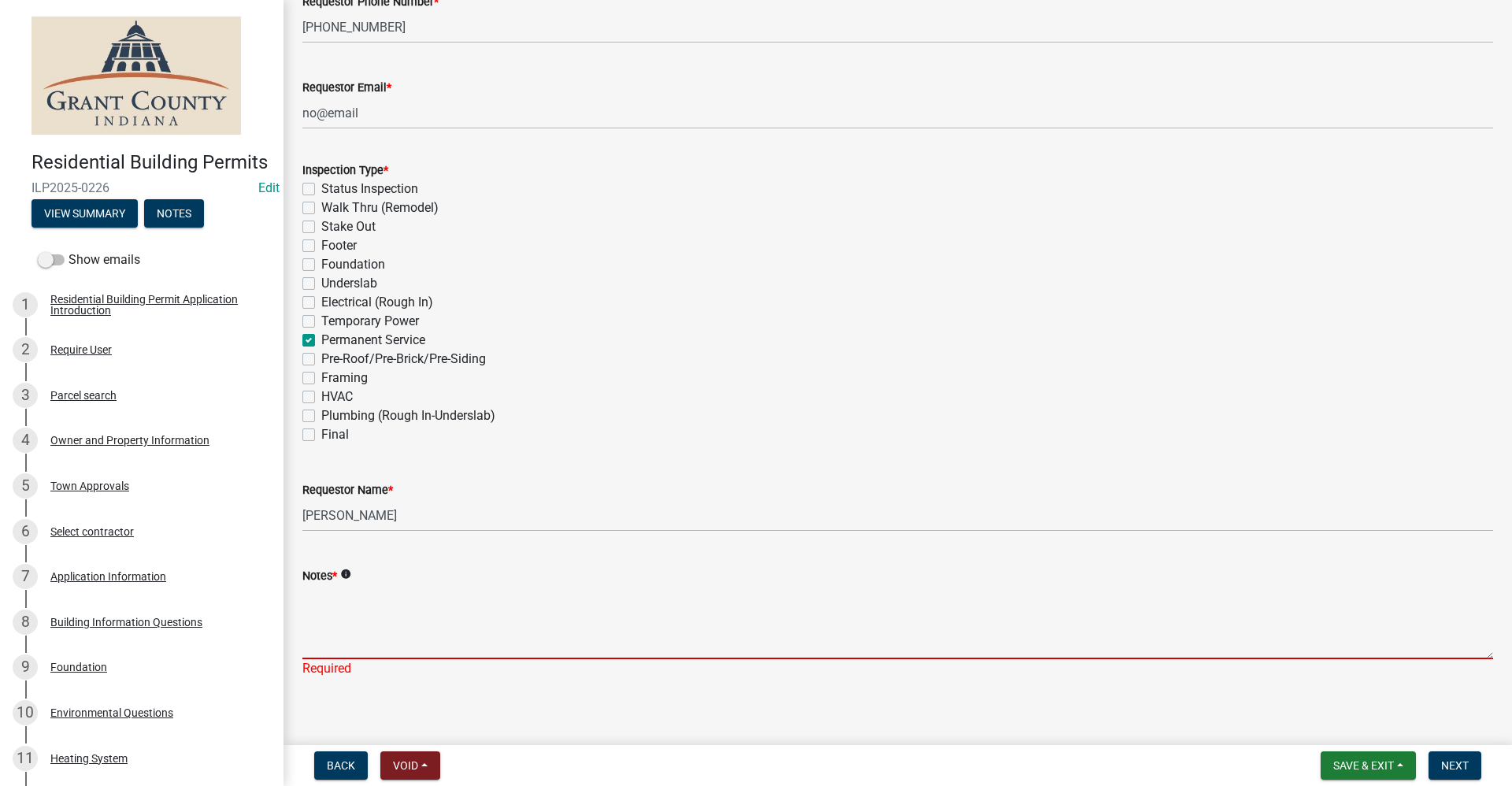
click at [351, 631] on textarea "Notes *" at bounding box center [897, 622] width 1191 height 74
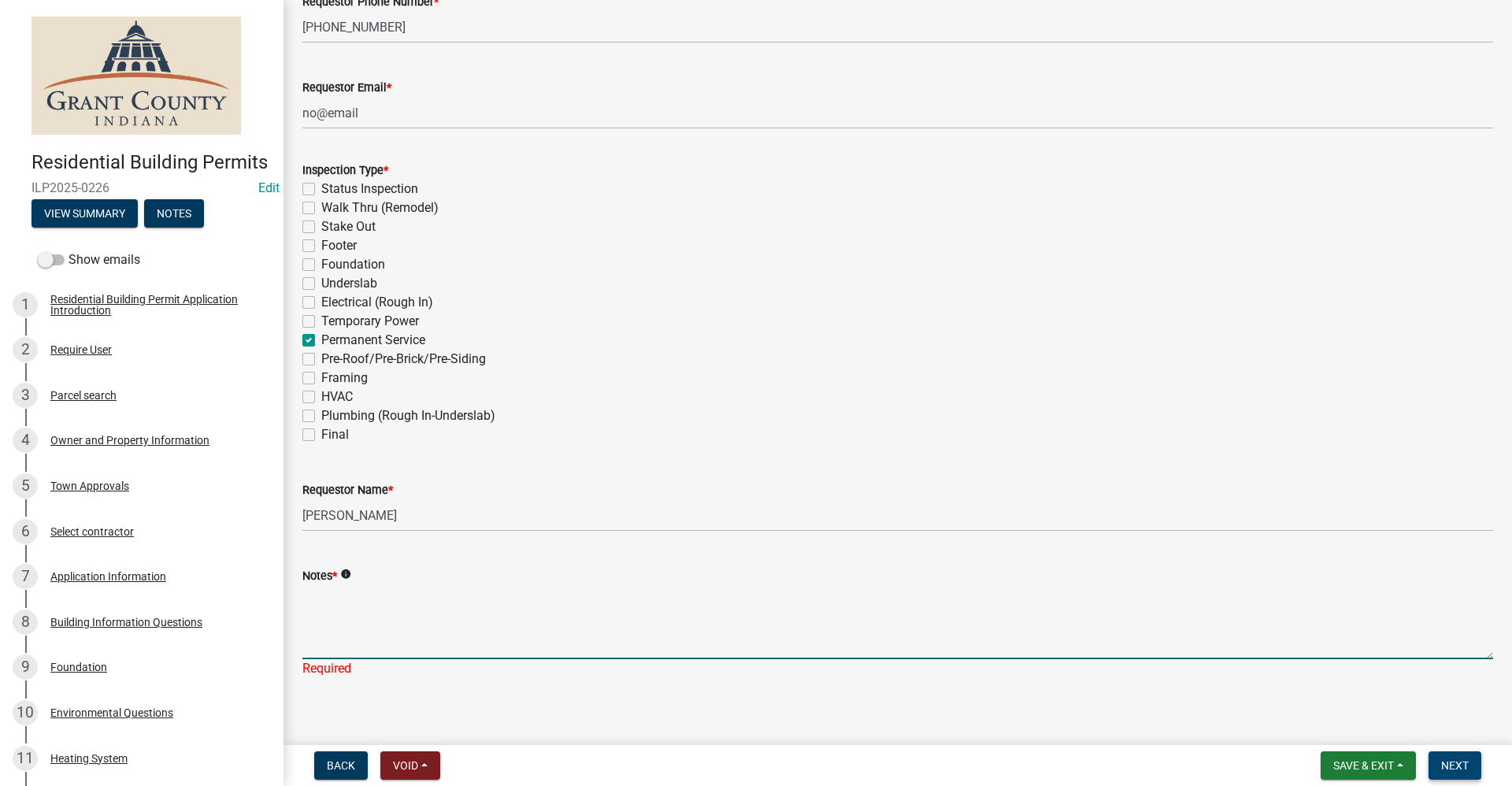
scroll to position [389, 0]
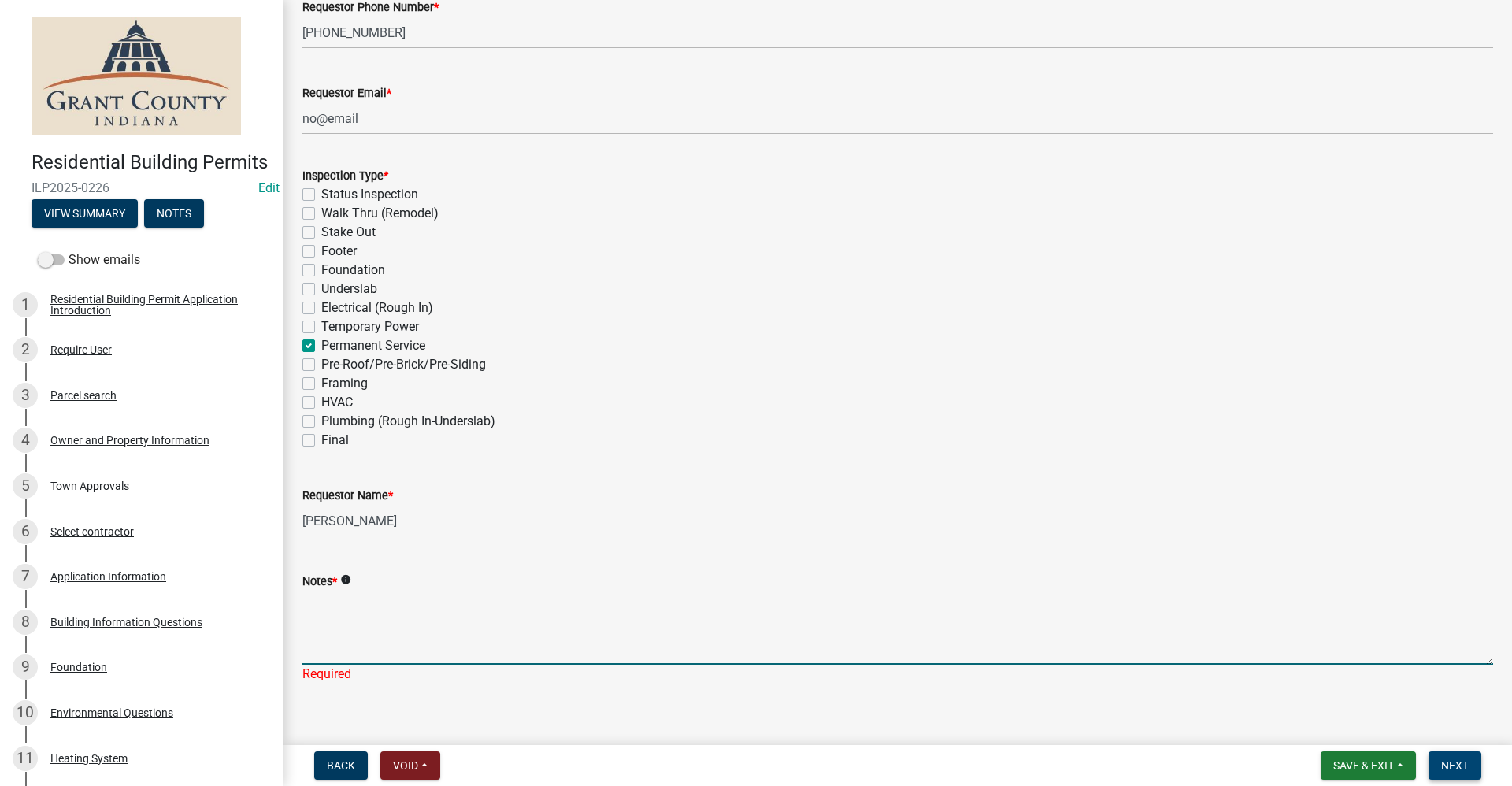
click at [1455, 767] on span "Next" at bounding box center [1455, 765] width 27 height 13
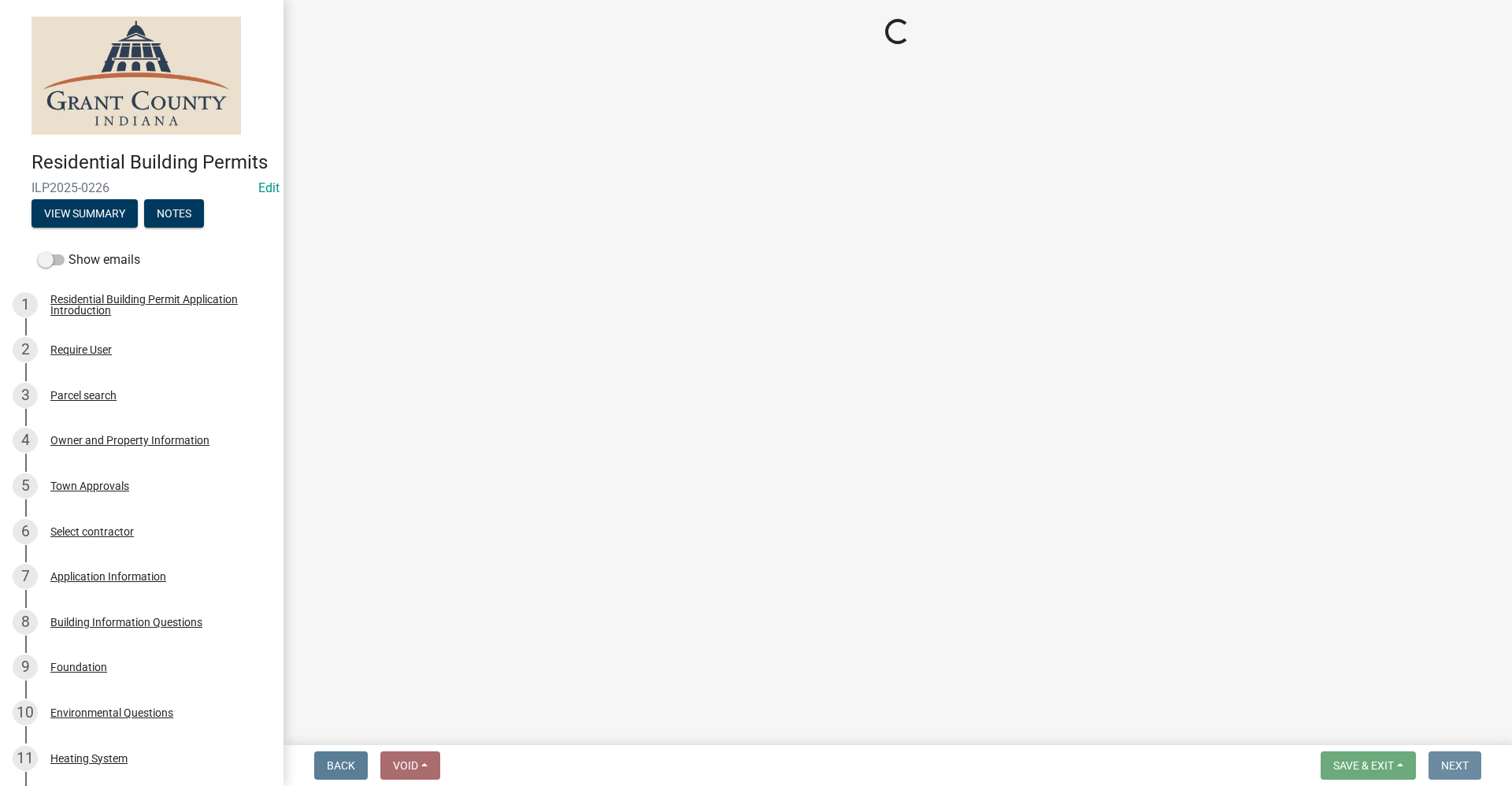
scroll to position [0, 0]
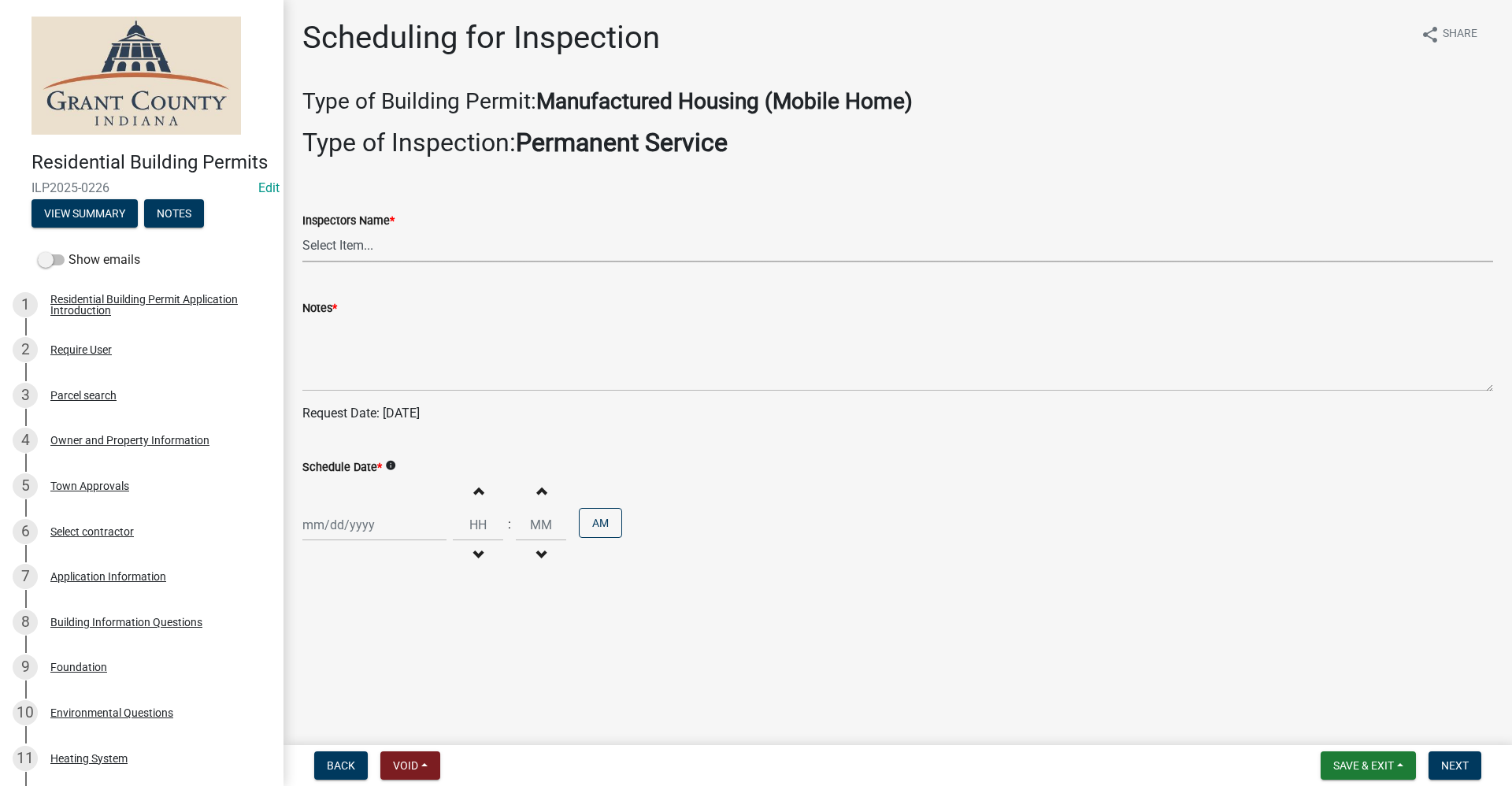
click at [315, 251] on select "Select Item... rberryhill ([PERSON_NAME]) [PERSON_NAME] ([PERSON_NAME]) [PERSON…" at bounding box center [897, 245] width 1191 height 32
select select "d7f9a44a-d2ea-4d3c-83b3-1aa71c950bd5"
click at [302, 230] on select "Select Item... rberryhill ([PERSON_NAME]) [PERSON_NAME] ([PERSON_NAME]) [PERSON…" at bounding box center [897, 245] width 1191 height 32
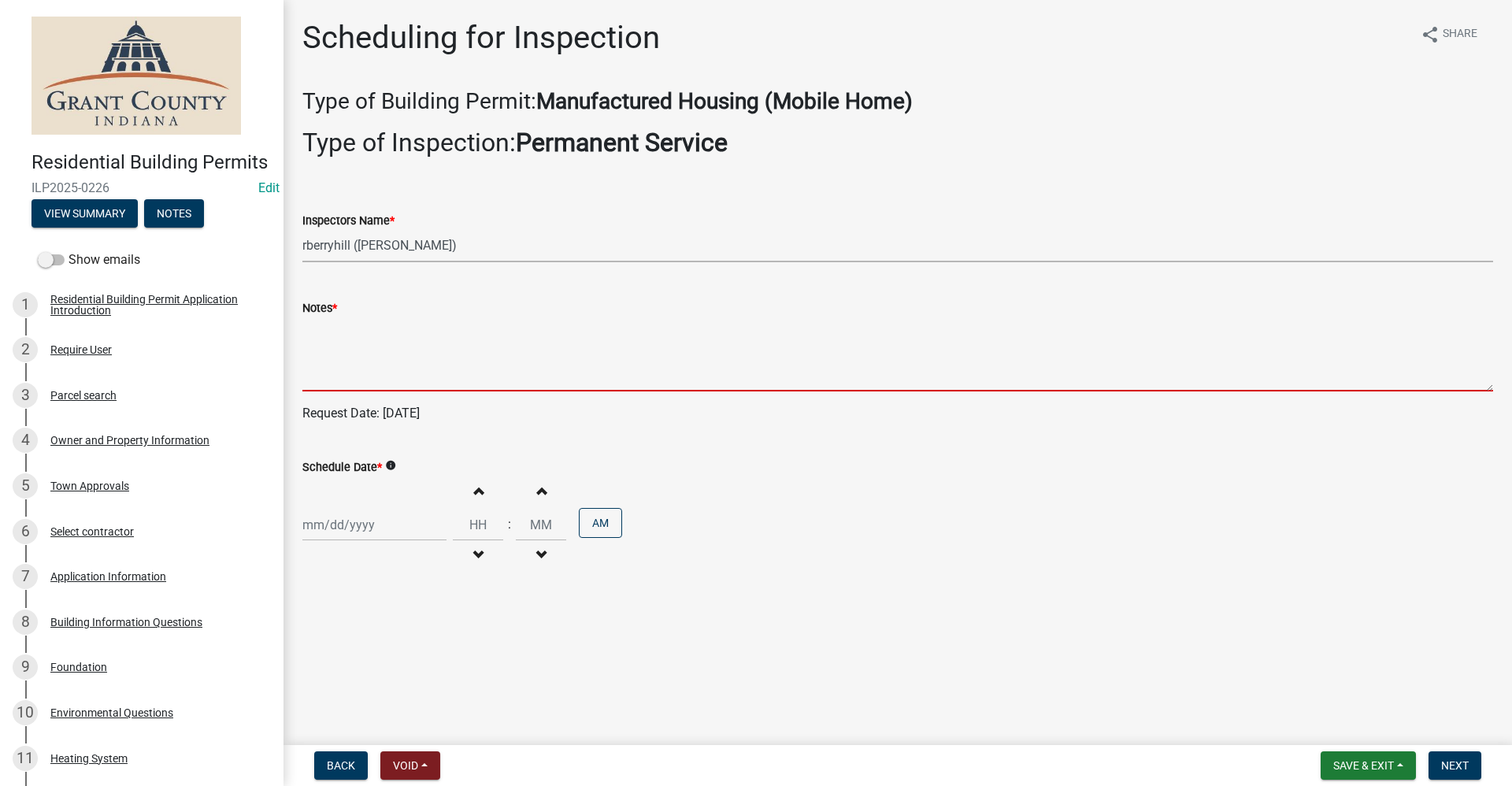
click at [338, 373] on textarea "Notes *" at bounding box center [897, 355] width 1191 height 74
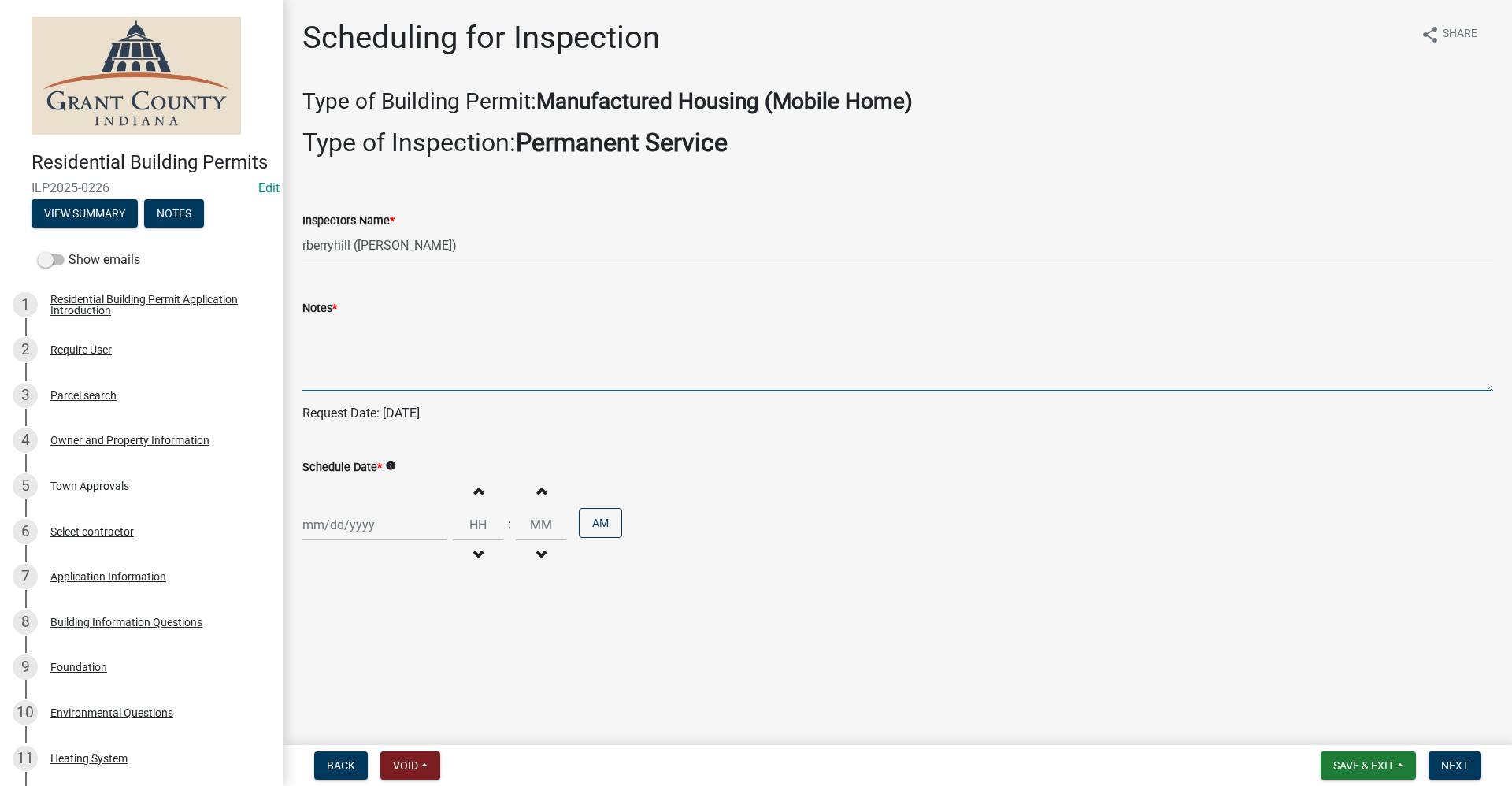
click at [325, 529] on div at bounding box center [374, 524] width 144 height 32
select select "10"
select select "2025"
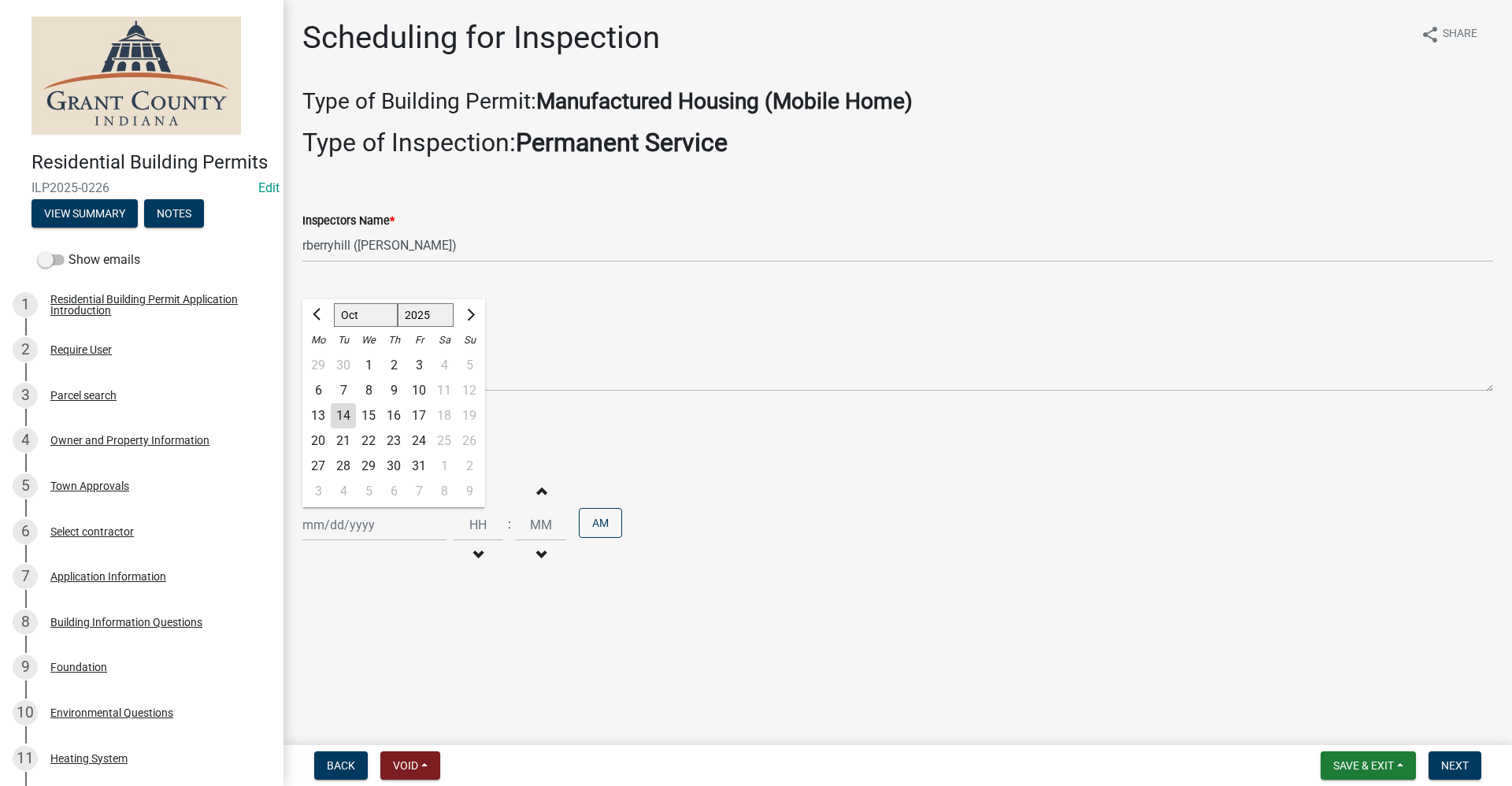
click at [368, 414] on div "15" at bounding box center [368, 416] width 25 height 25
type input "[DATE]"
click at [1458, 764] on span "Next" at bounding box center [1455, 765] width 27 height 13
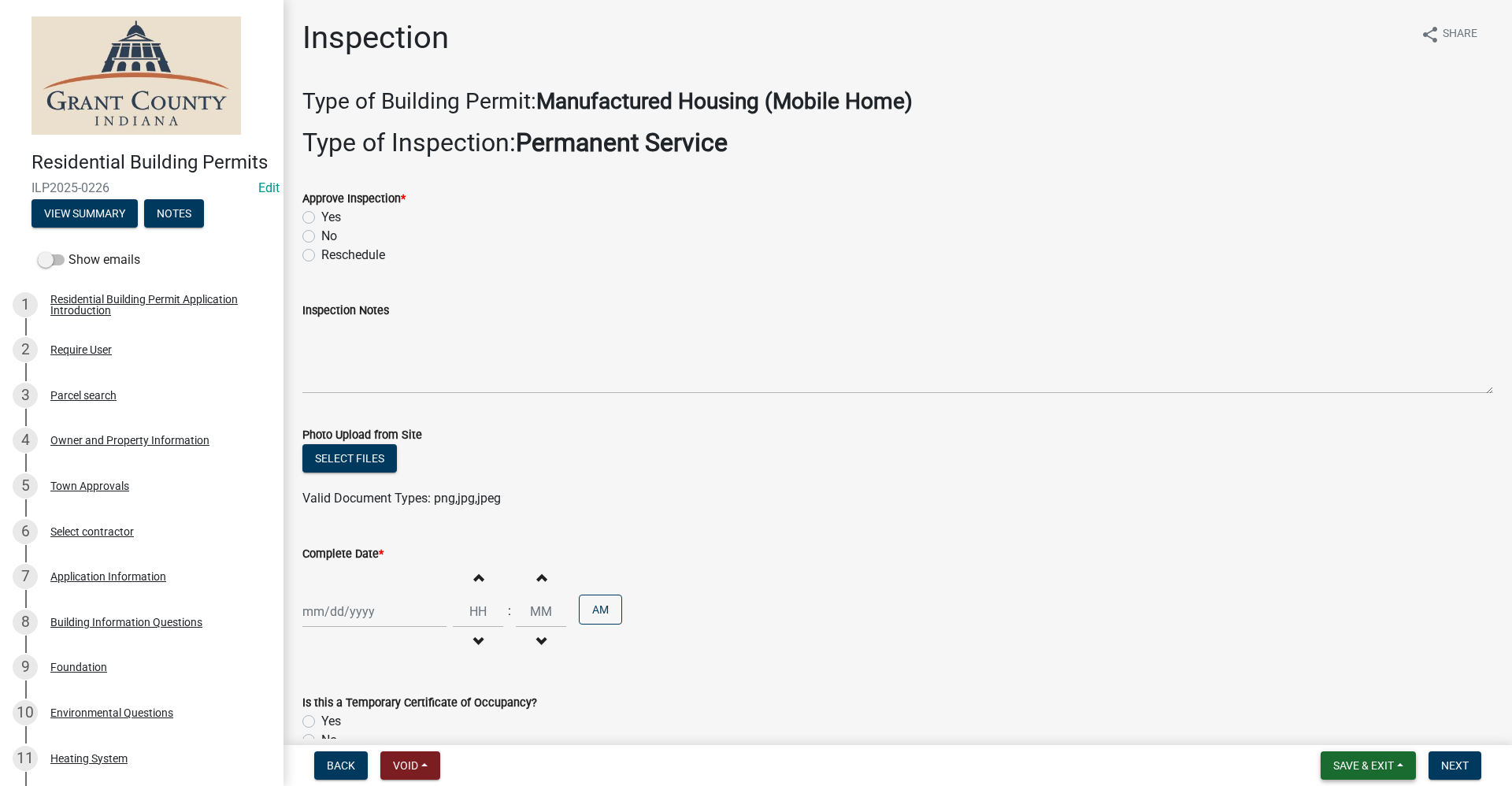
click at [1347, 773] on button "Save & Exit" at bounding box center [1369, 765] width 95 height 28
click at [1329, 726] on button "Save & Exit" at bounding box center [1352, 724] width 126 height 38
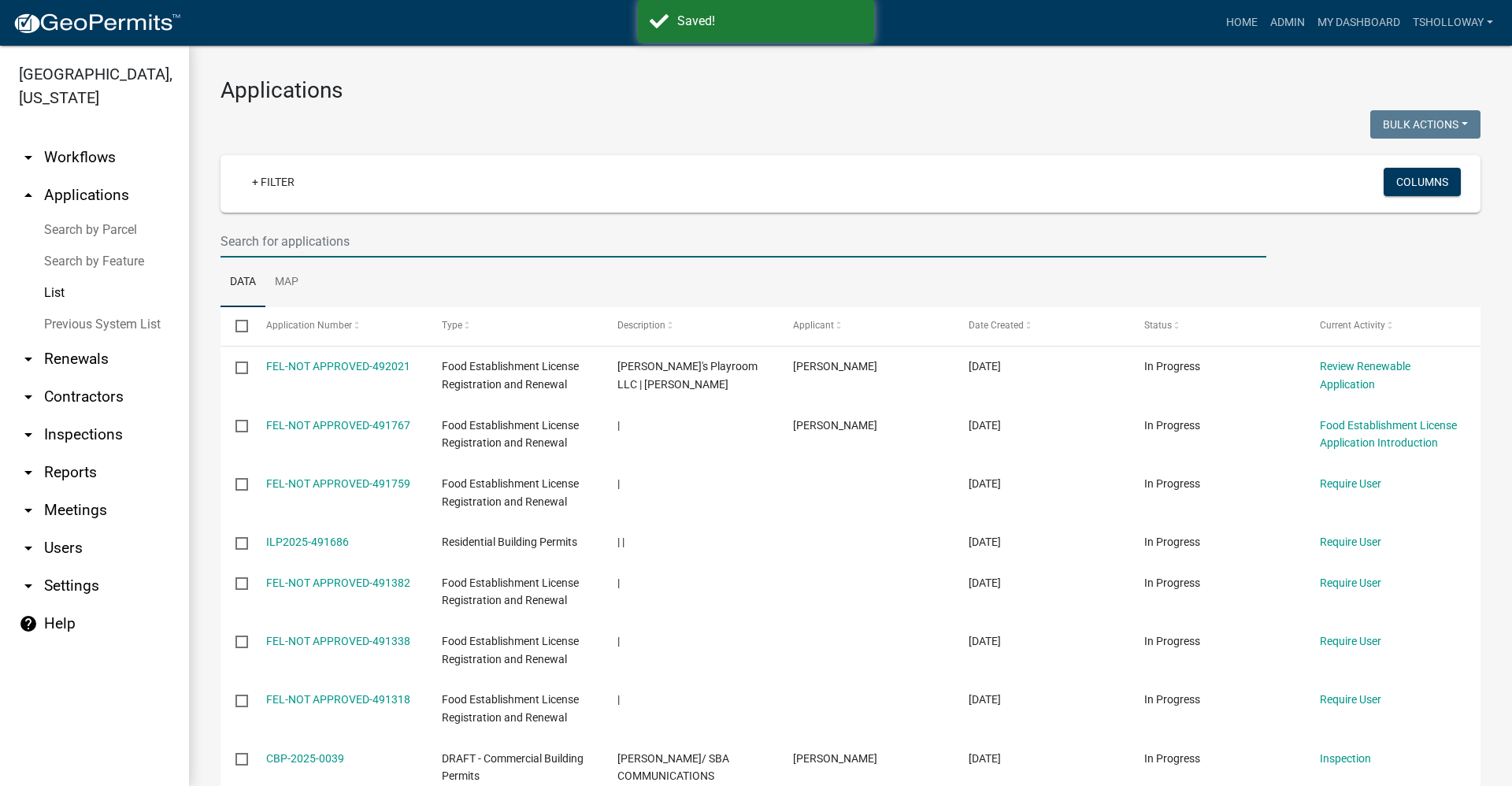
click at [248, 242] on input "text" at bounding box center [743, 241] width 1046 height 32
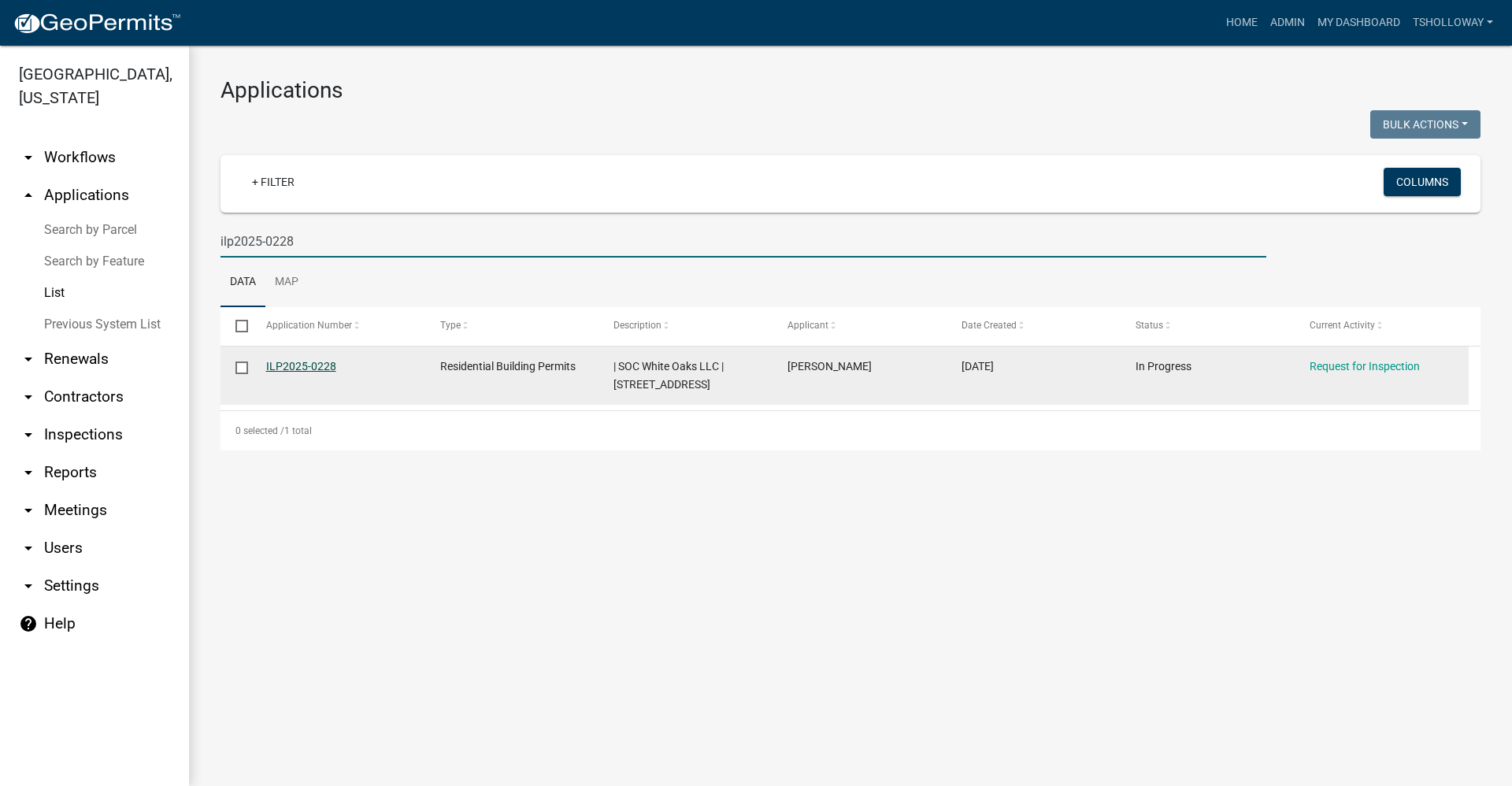
type input "ilp2025-0228"
click at [293, 363] on link "ILP2025-0228" at bounding box center [301, 365] width 70 height 13
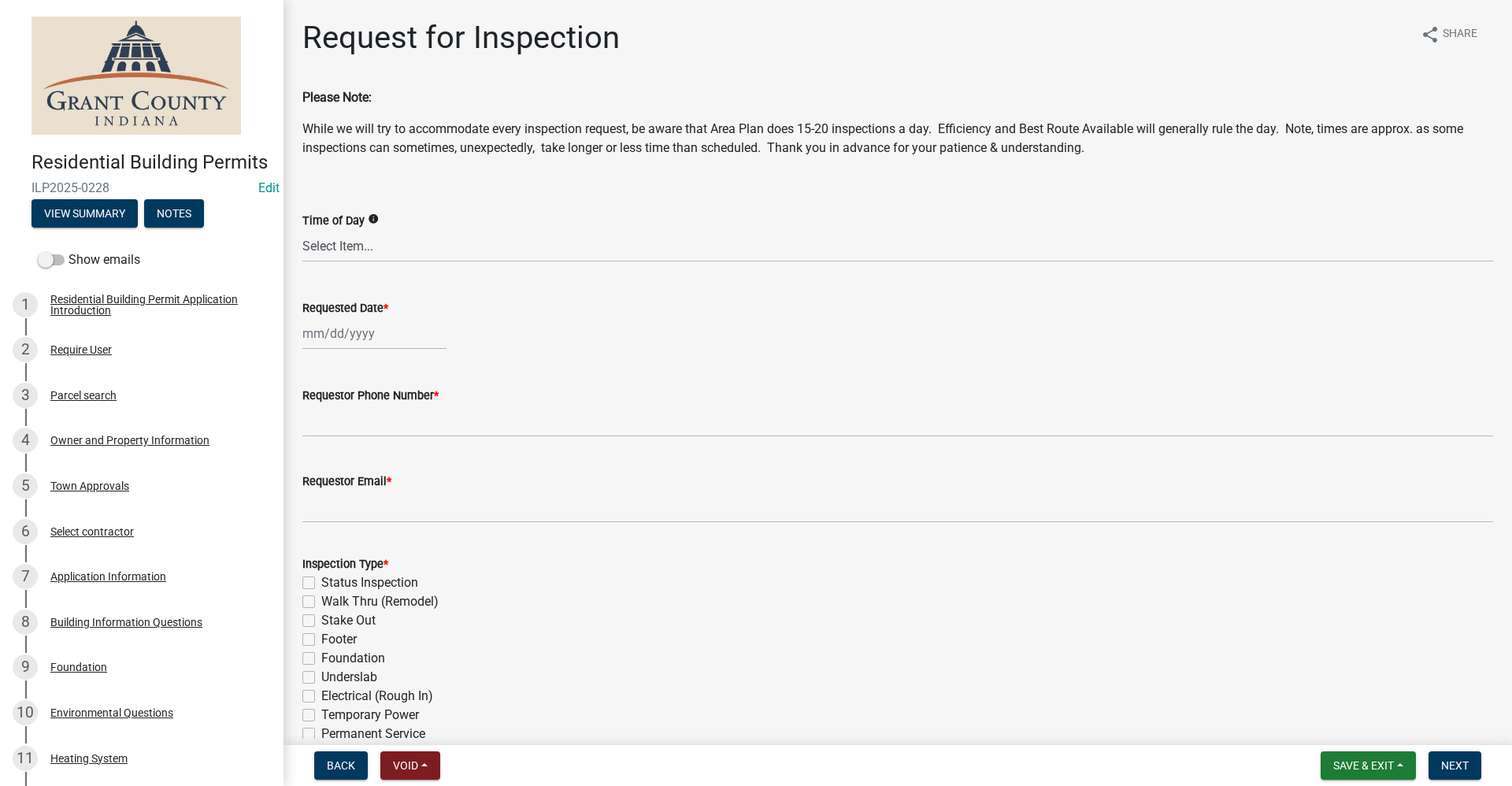
click at [324, 329] on div at bounding box center [374, 333] width 144 height 32
select select "10"
select select "2025"
click at [374, 461] on div "15" at bounding box center [368, 468] width 25 height 25
type input "[DATE]"
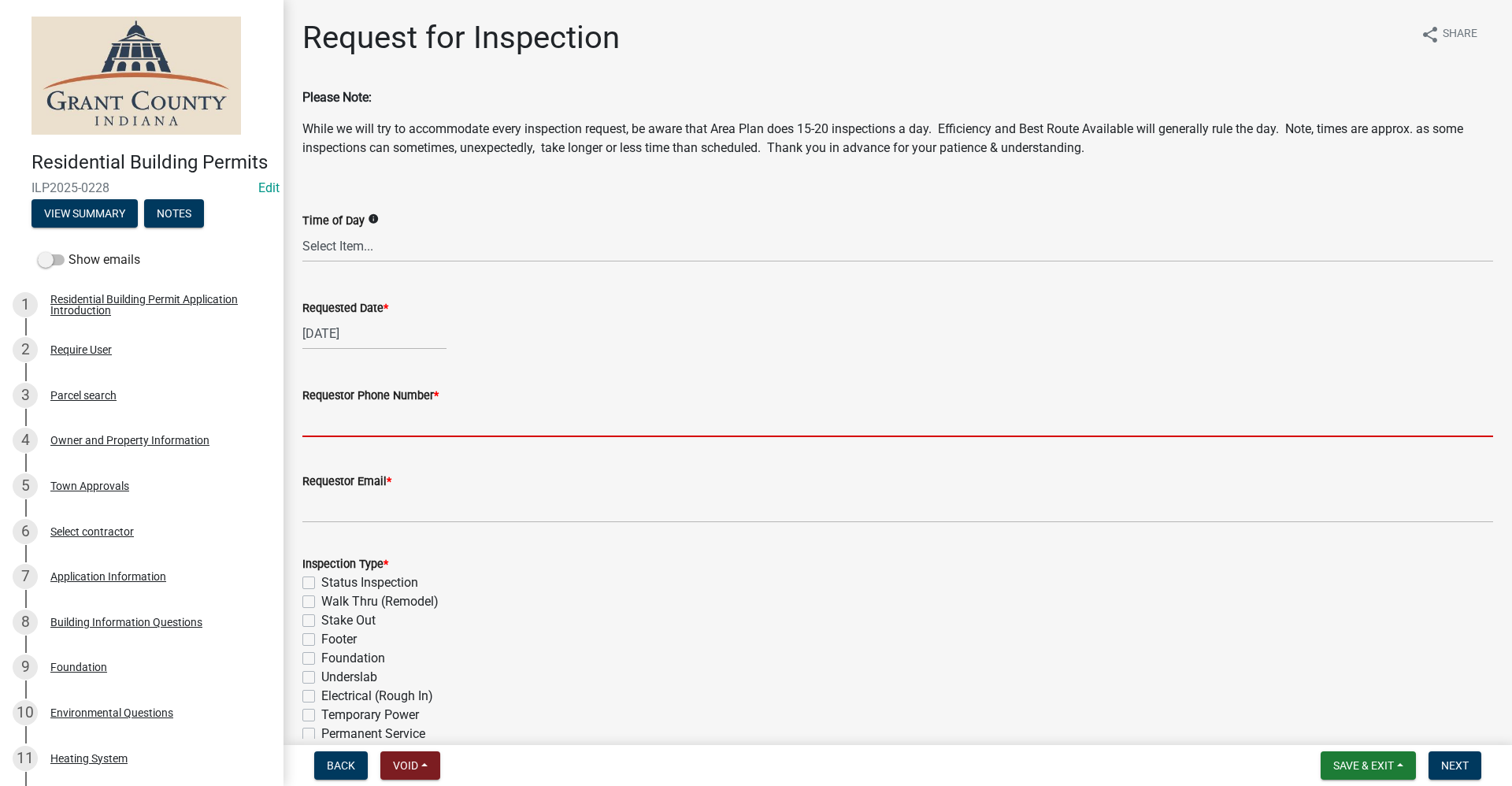
click at [334, 430] on input "Requestor Phone Number *" at bounding box center [897, 421] width 1191 height 32
type input "[PHONE_NUMBER]"
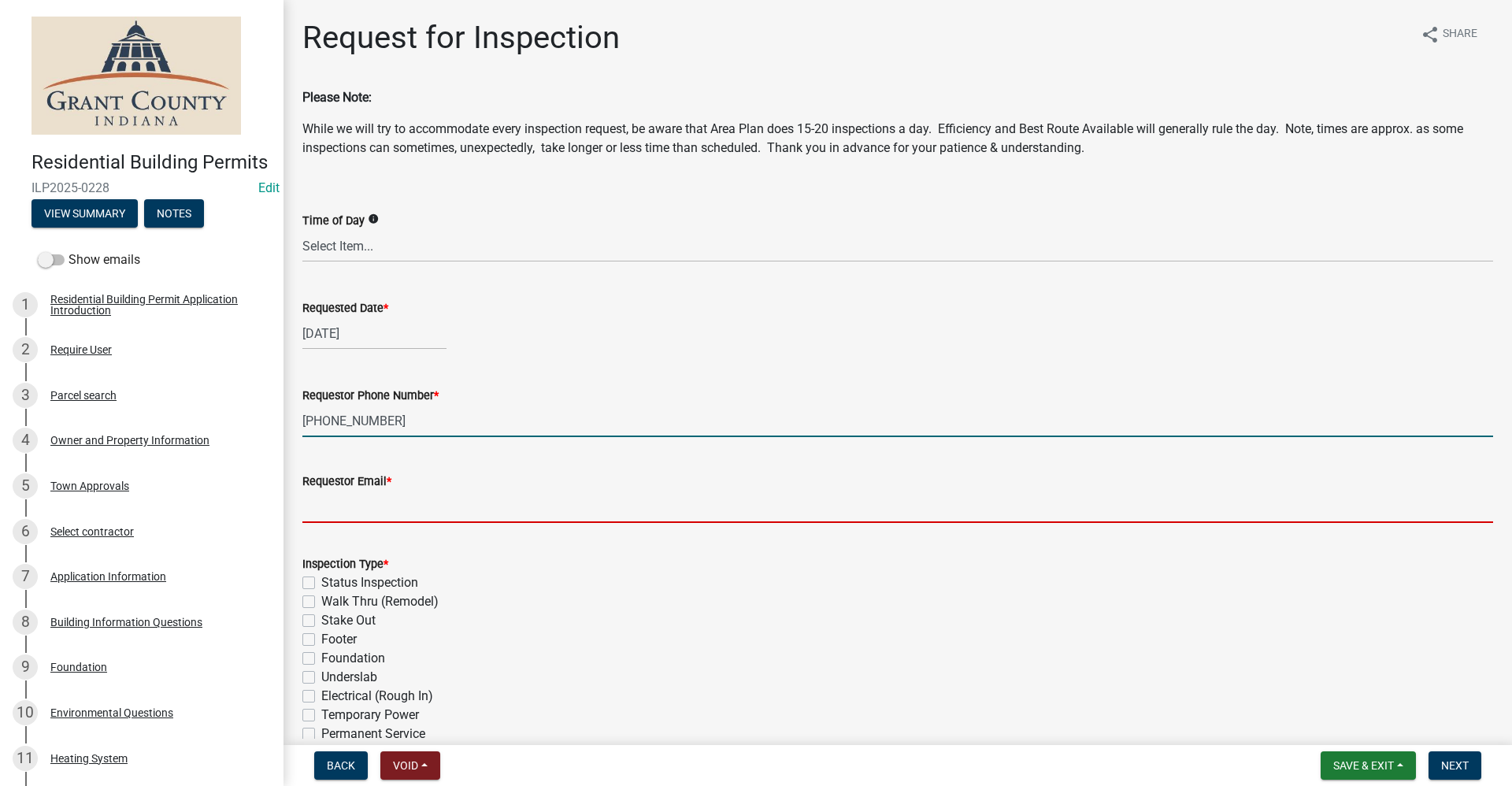
type input "no@email"
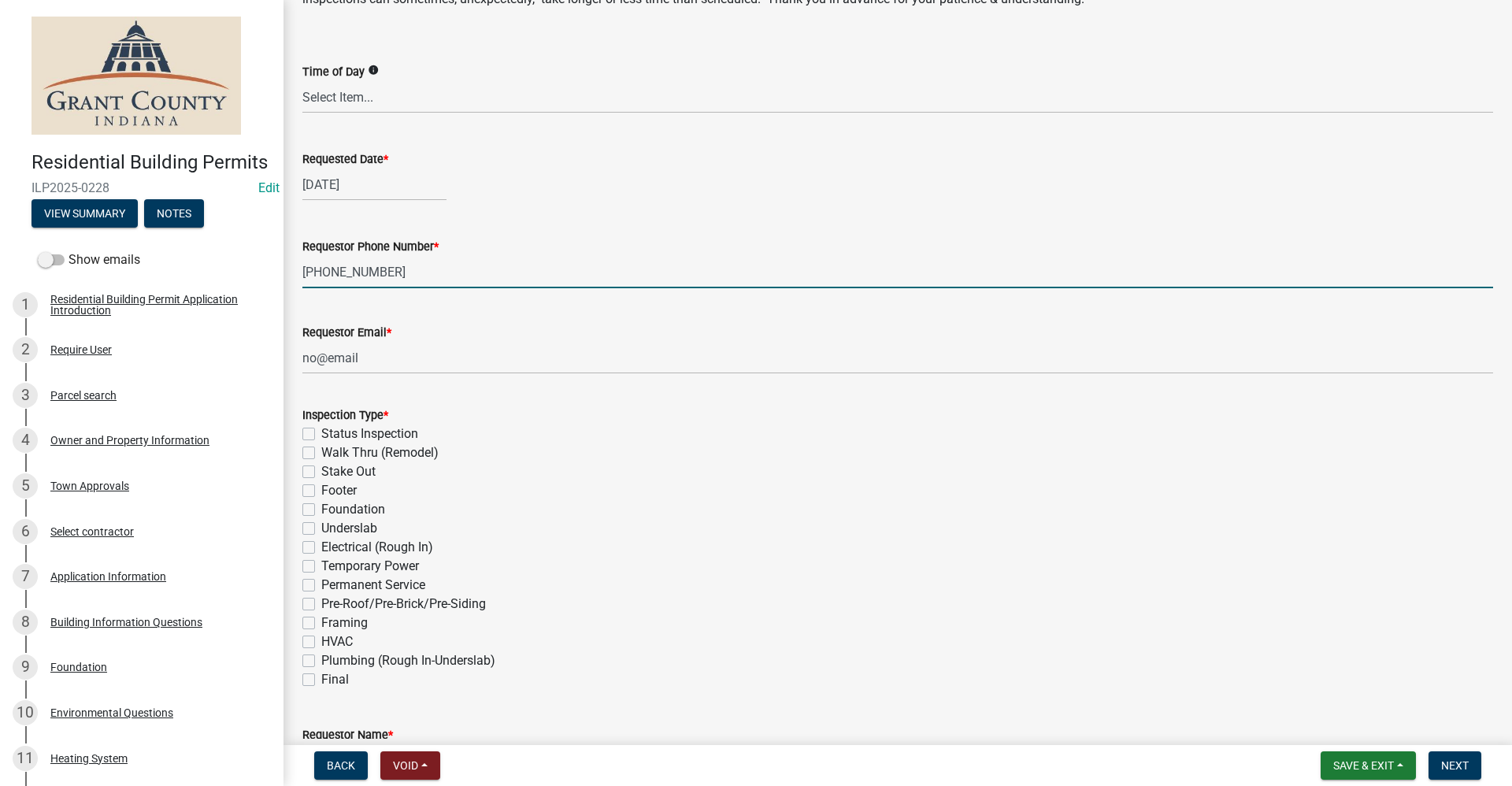
scroll to position [158, 0]
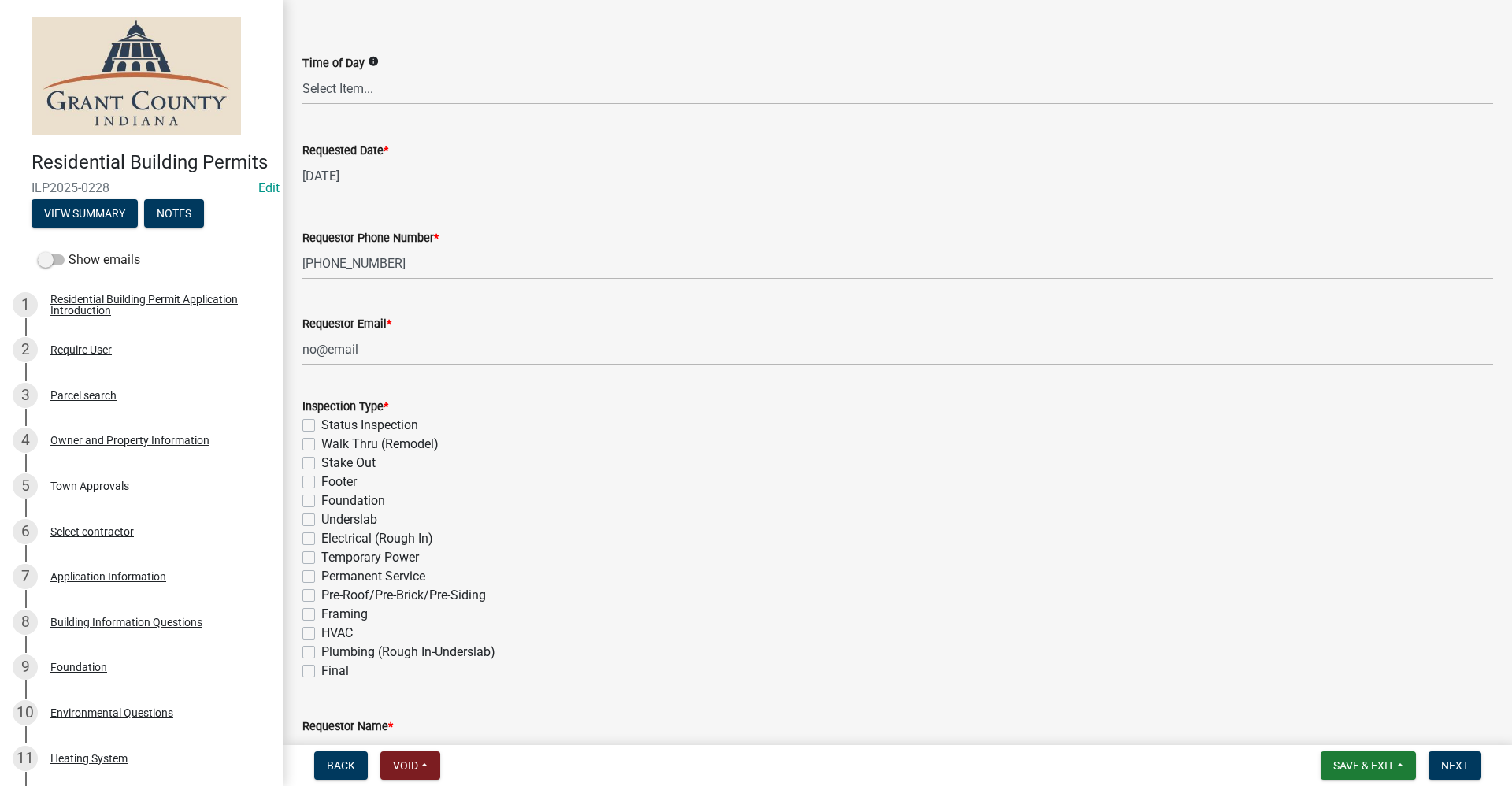
click at [321, 576] on label "Permanent Service" at bounding box center [373, 576] width 104 height 19
click at [321, 576] on input "Permanent Service" at bounding box center [326, 572] width 11 height 11
checkbox input "true"
checkbox input "false"
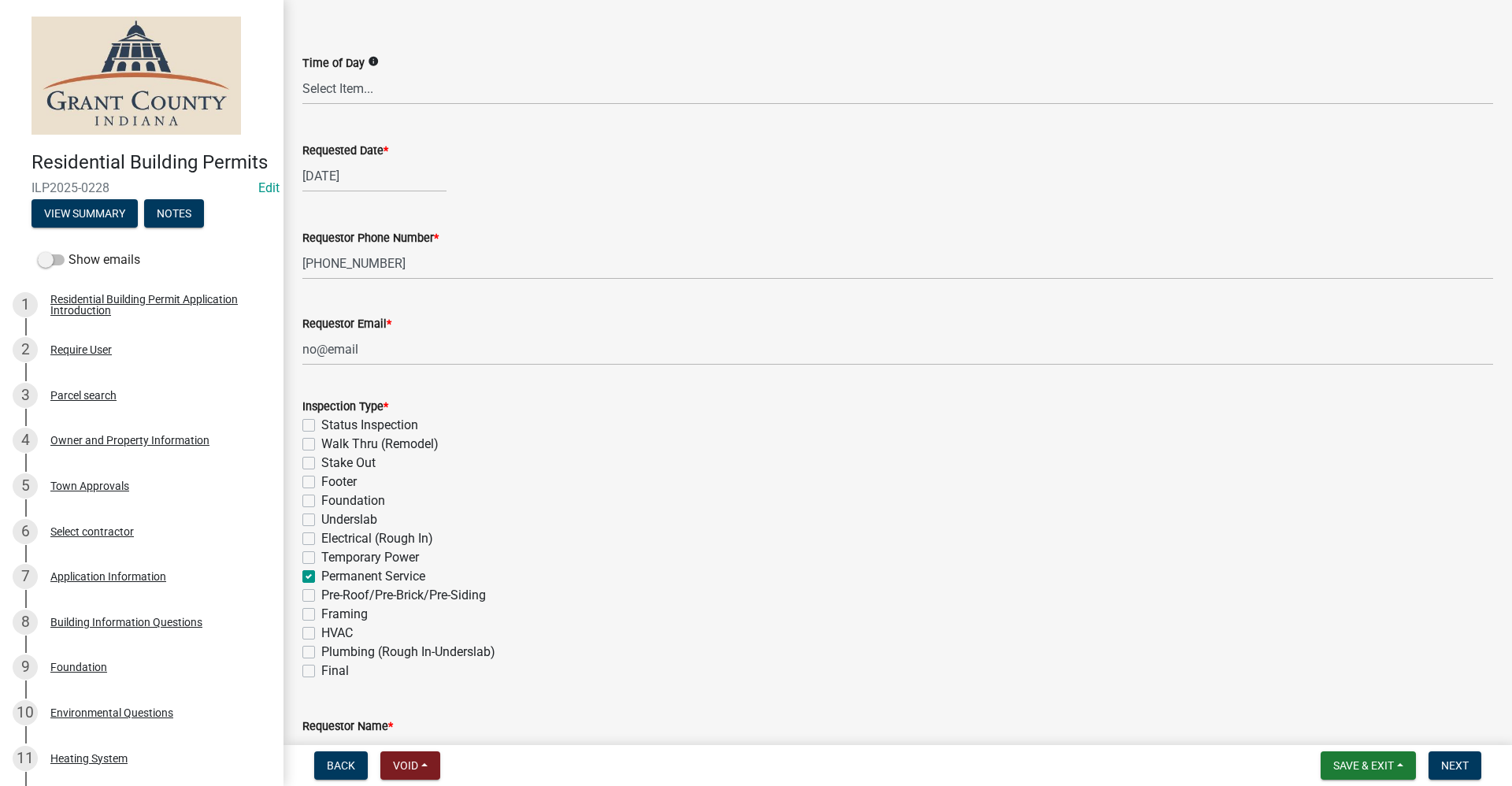
checkbox input "false"
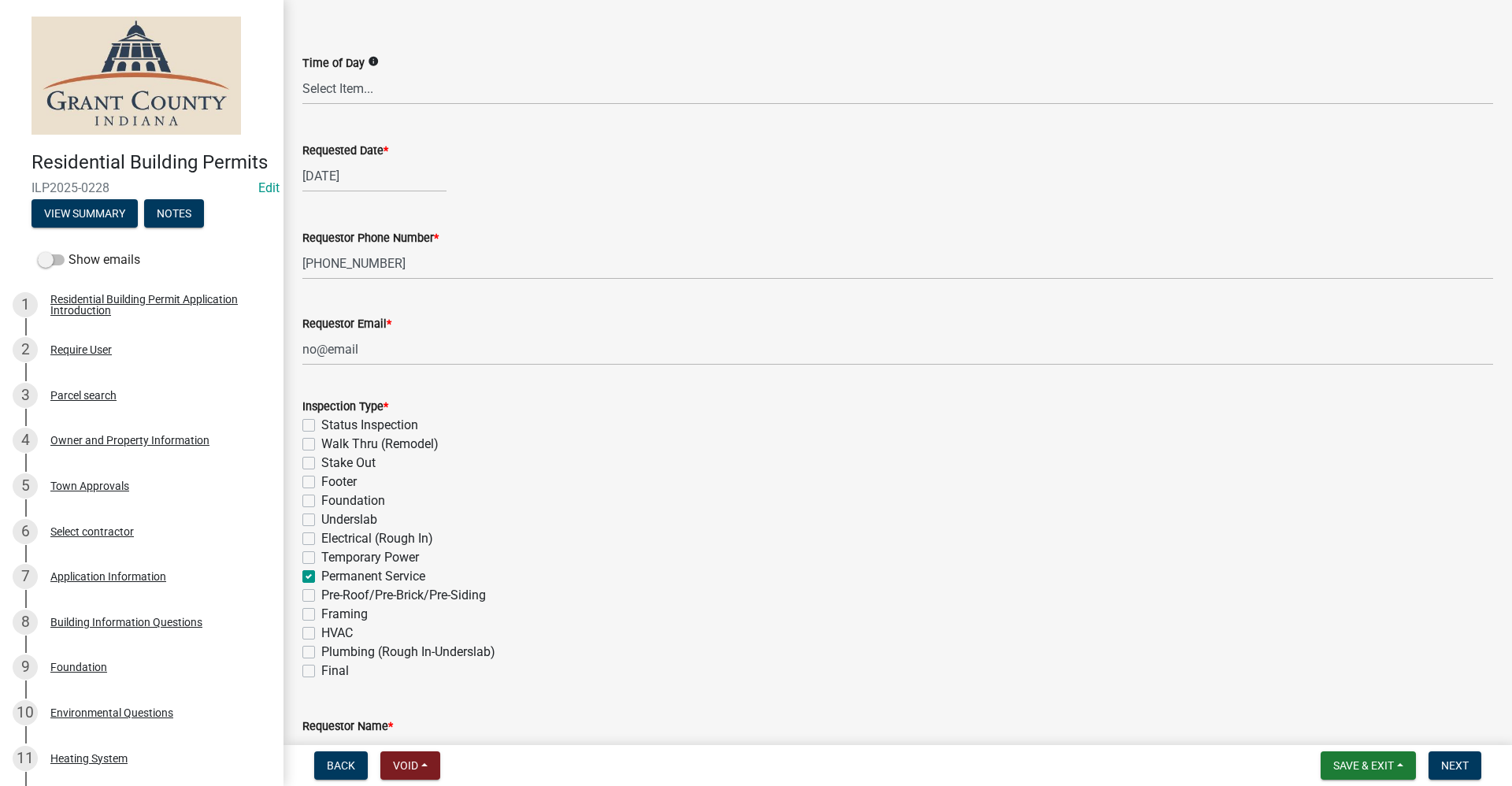
checkbox input "false"
checkbox input "true"
checkbox input "false"
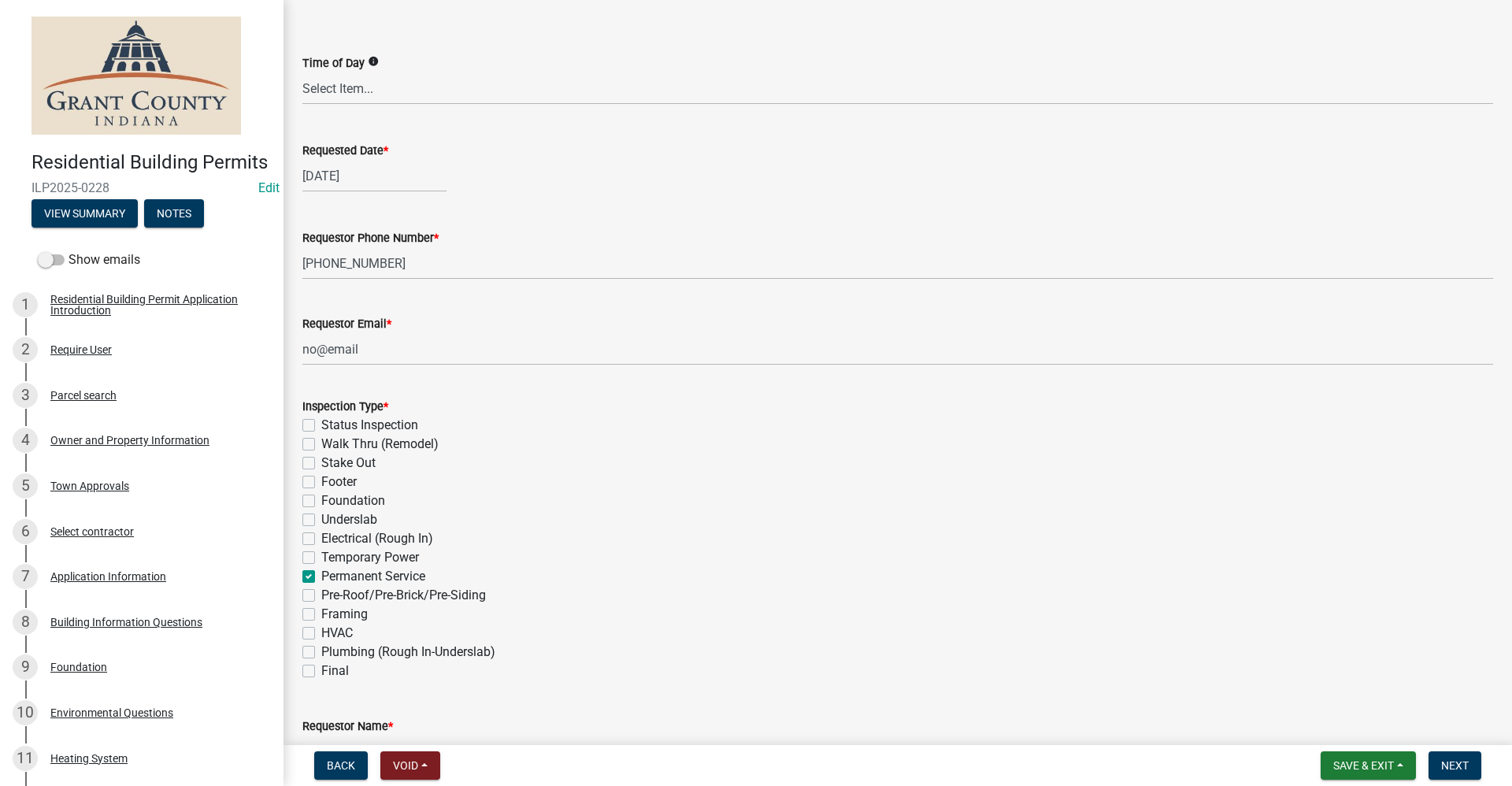
checkbox input "false"
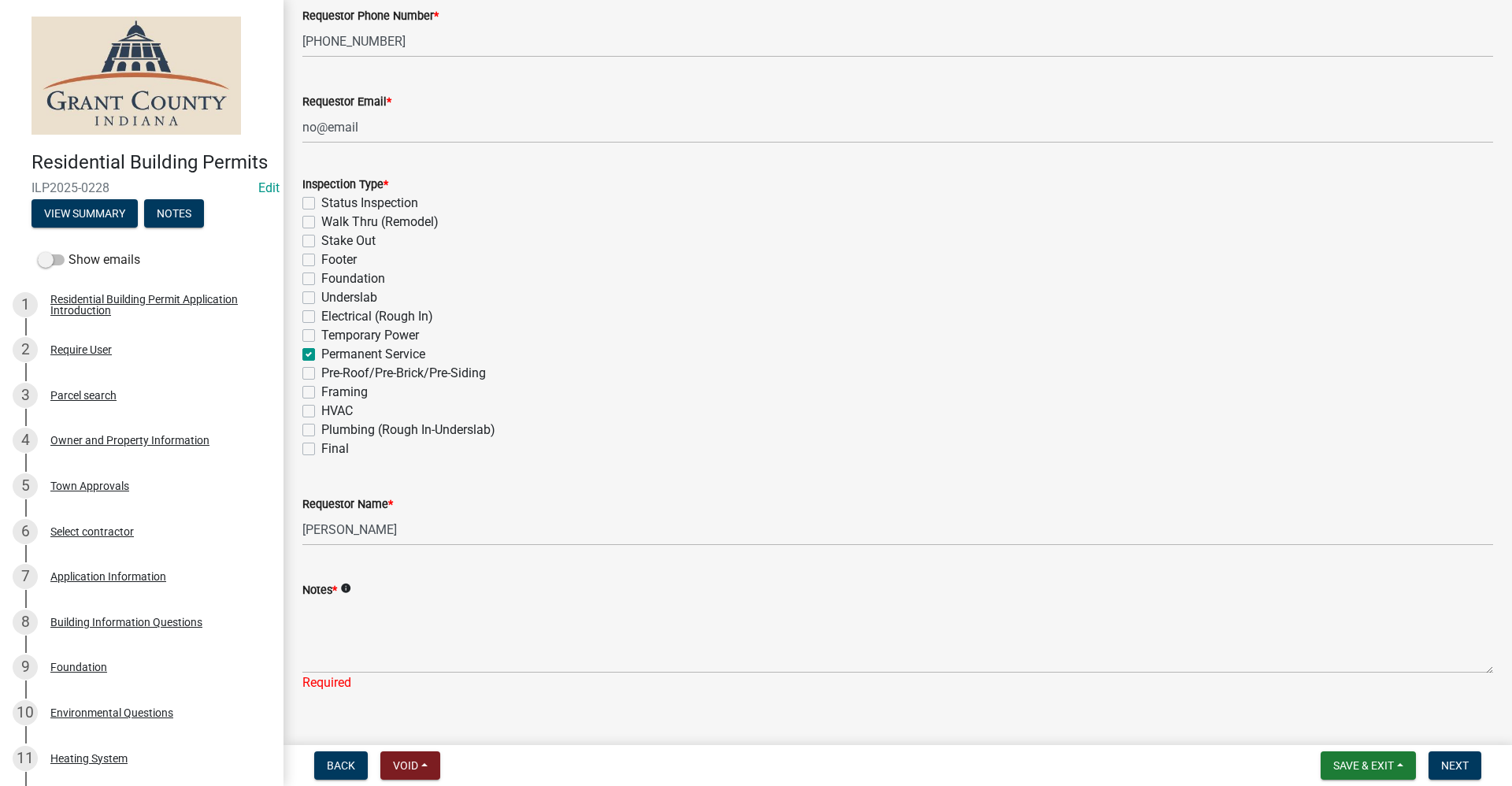
scroll to position [407, 0]
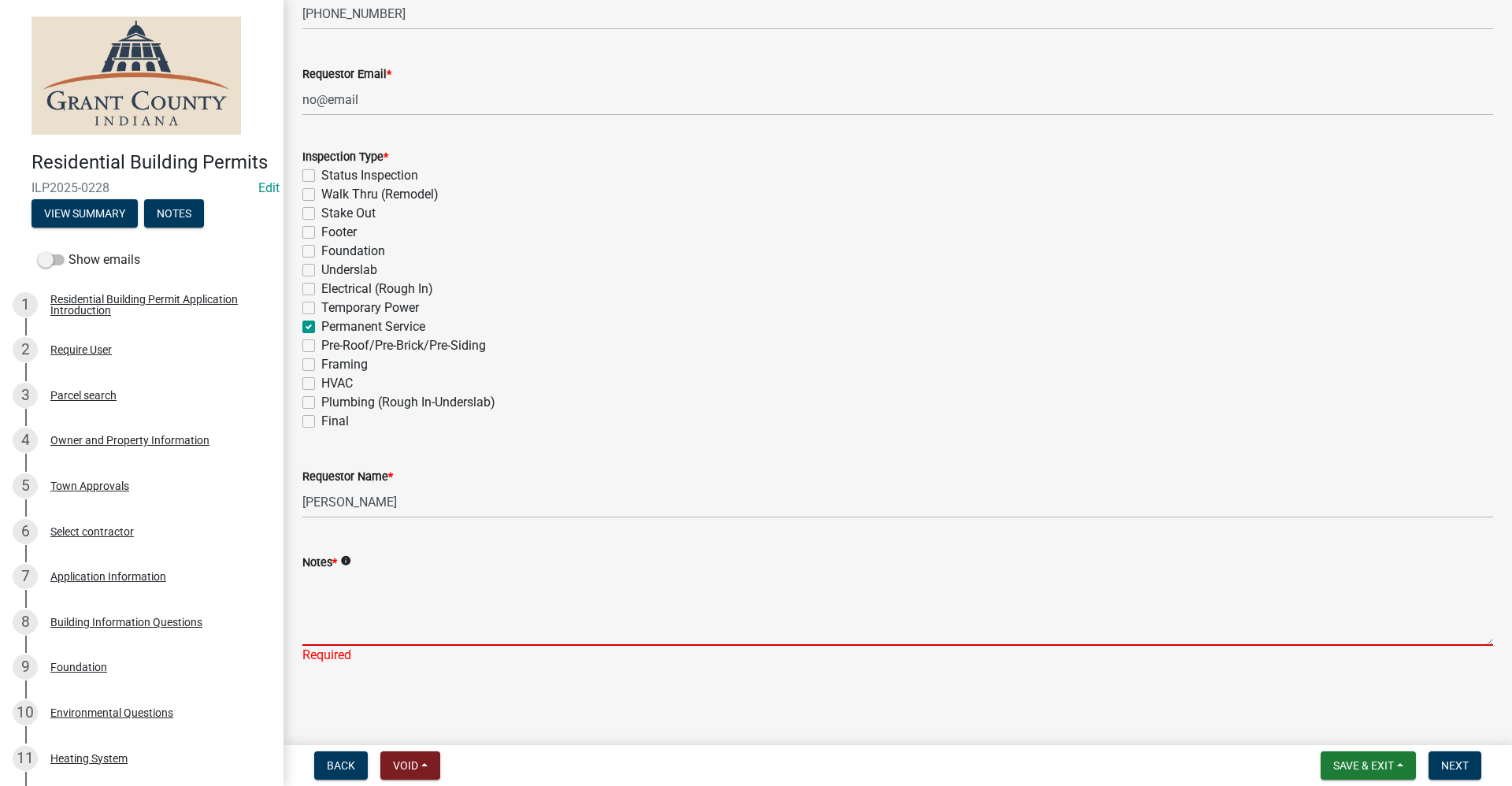
click at [347, 614] on textarea "Notes *" at bounding box center [897, 609] width 1191 height 74
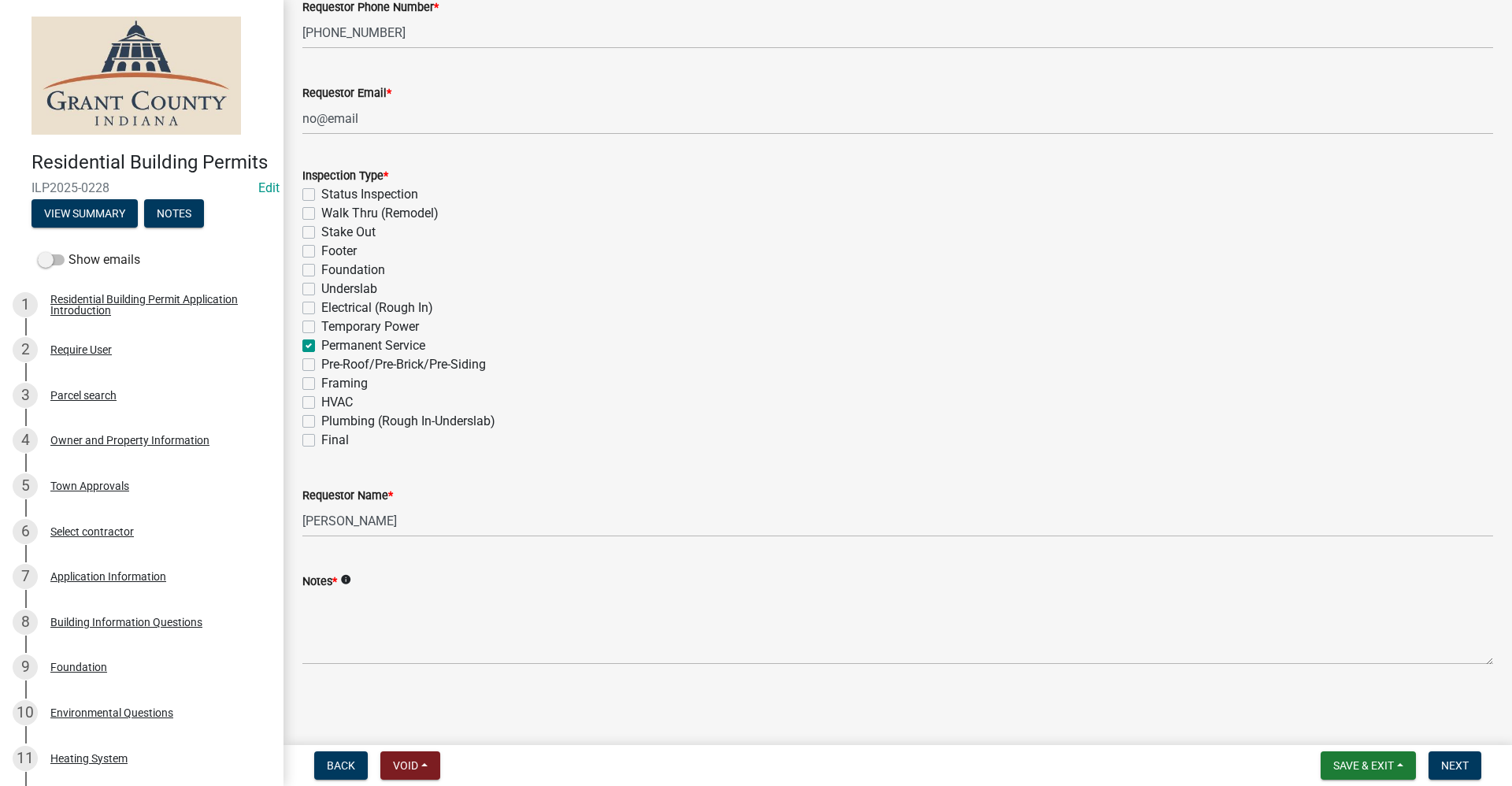
click at [1456, 779] on nav "Back Void Withdraw Lock Expire Void Save & Exit Save Save & Exit Next" at bounding box center [897, 766] width 1228 height 41
click at [1452, 770] on span "Next" at bounding box center [1455, 765] width 27 height 13
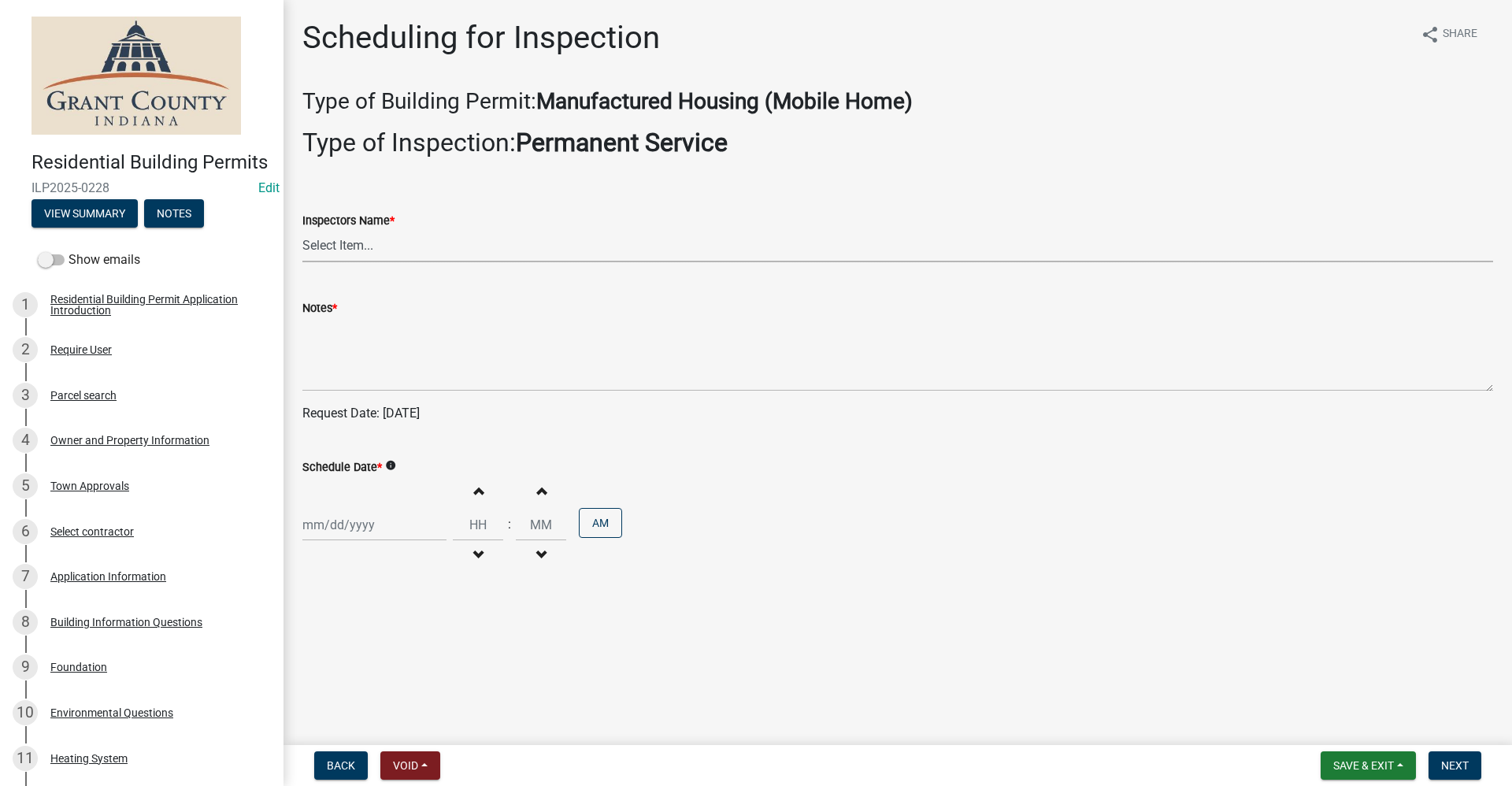
click at [334, 250] on select "Select Item... rberryhill ([PERSON_NAME]) [PERSON_NAME] ([PERSON_NAME]) [PERSON…" at bounding box center [897, 245] width 1191 height 32
select select "d7f9a44a-d2ea-4d3c-83b3-1aa71c950bd5"
click at [302, 230] on select "Select Item... rberryhill ([PERSON_NAME]) [PERSON_NAME] ([PERSON_NAME]) [PERSON…" at bounding box center [897, 245] width 1191 height 32
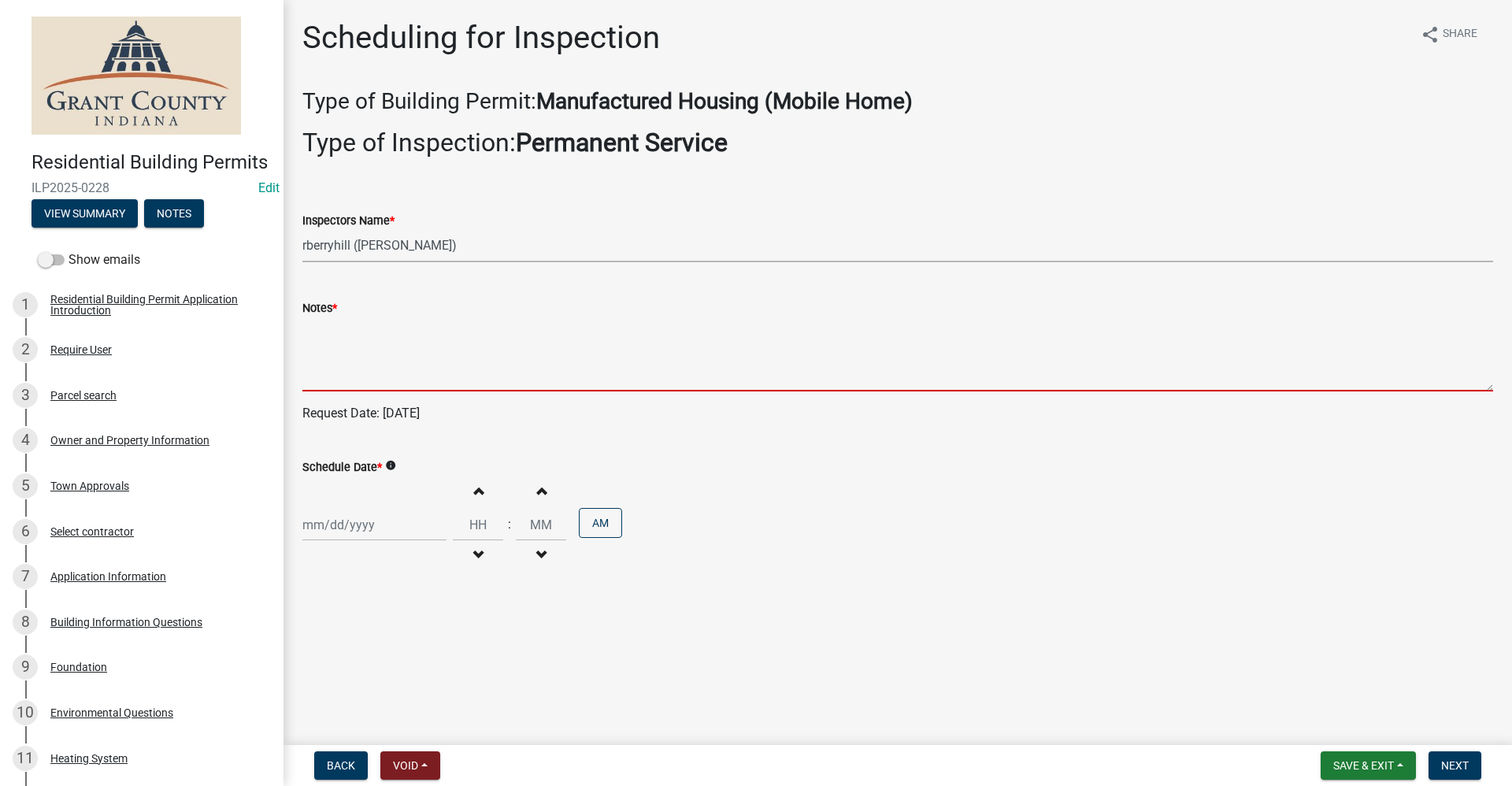
click at [325, 377] on textarea "Notes *" at bounding box center [897, 355] width 1191 height 74
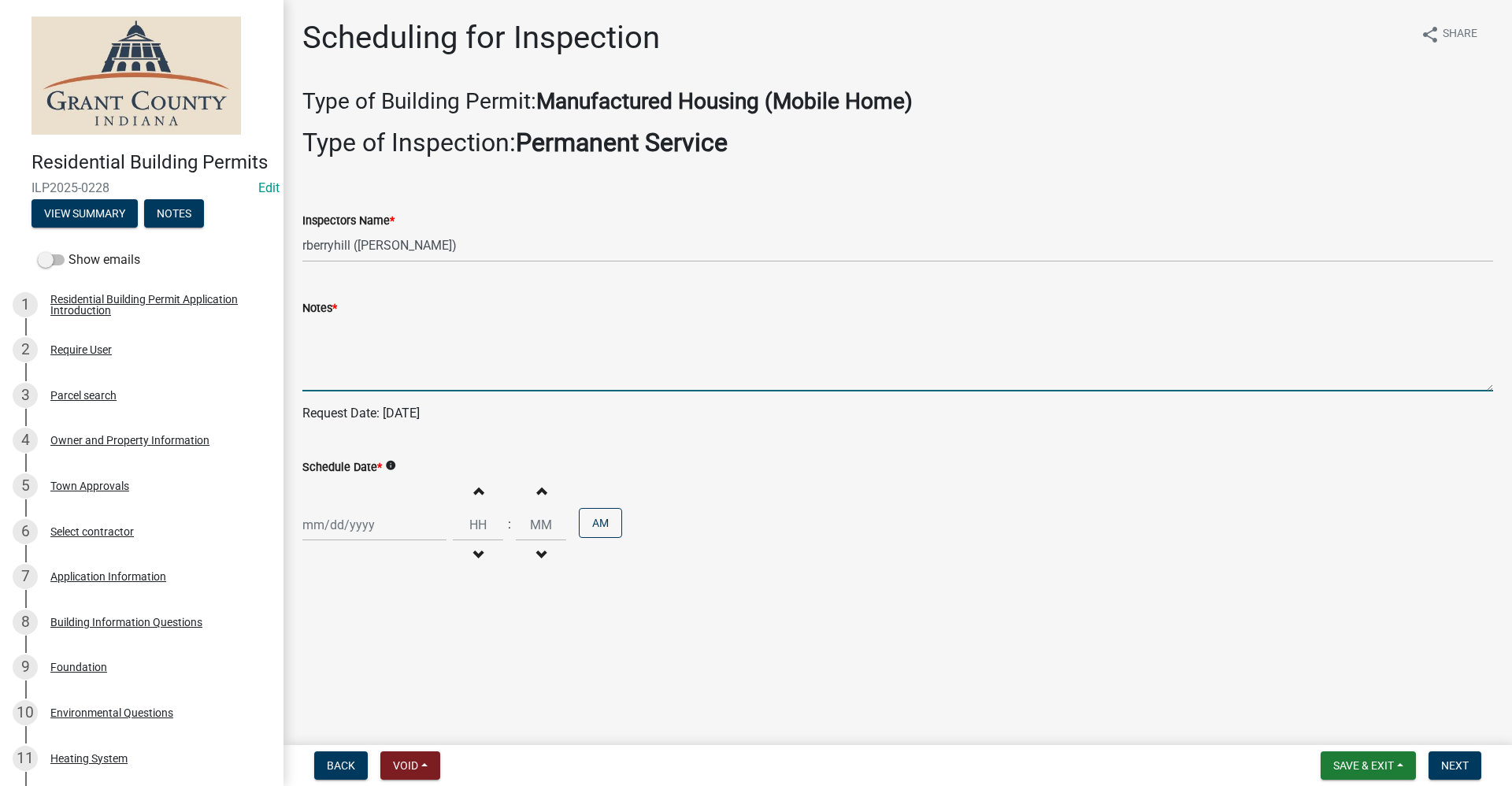
select select "10"
select select "2025"
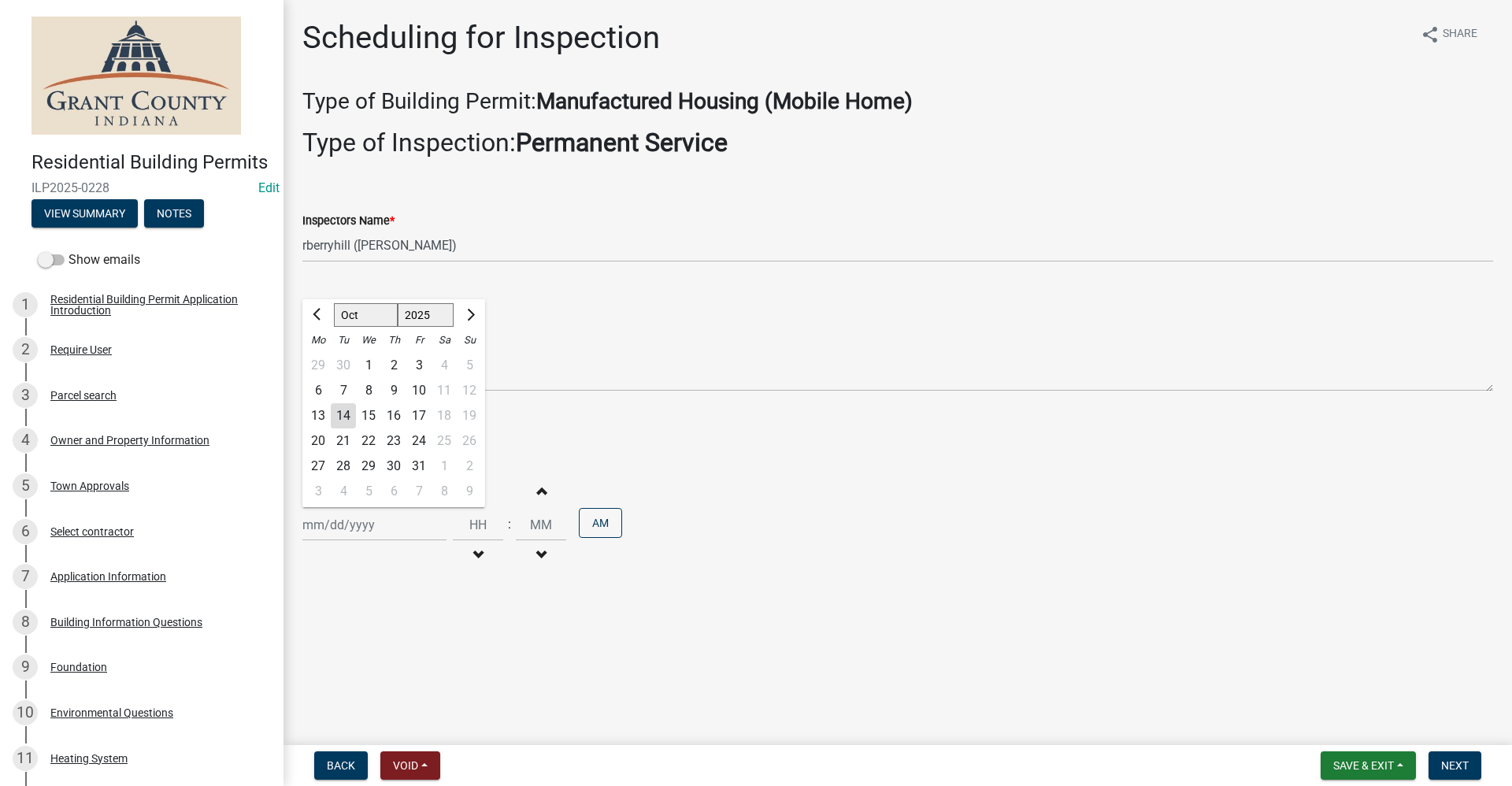
click at [329, 528] on div "[PERSON_NAME] Feb Mar Apr [PERSON_NAME][DATE] Oct Nov [DATE] 1526 1527 1528 152…" at bounding box center [374, 524] width 144 height 32
click at [368, 411] on div "15" at bounding box center [368, 416] width 25 height 25
type input "[DATE]"
click at [1441, 767] on span "Next" at bounding box center [1455, 765] width 27 height 13
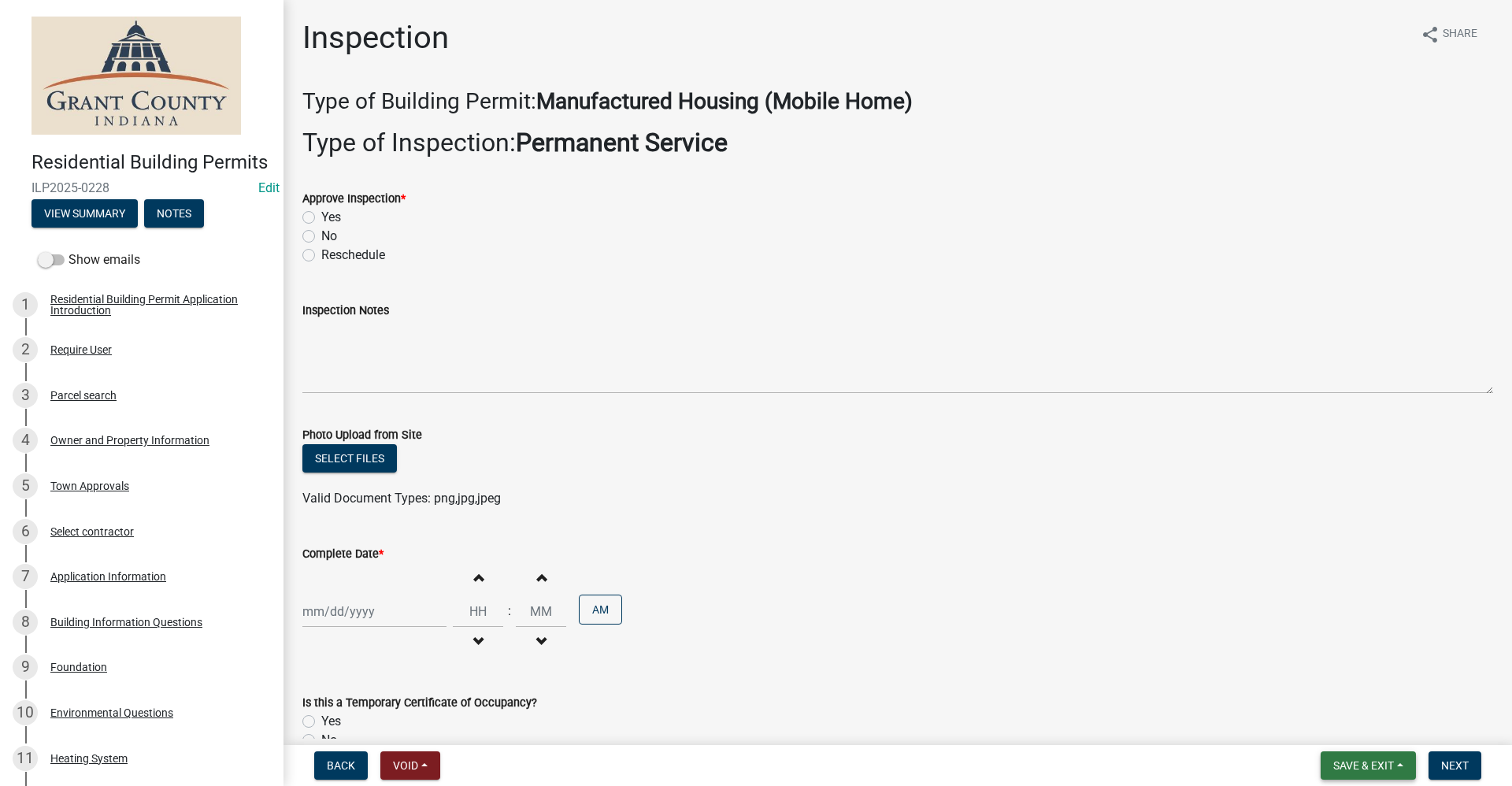
click at [1351, 767] on span "Save & Exit" at bounding box center [1364, 765] width 60 height 13
click at [1322, 717] on button "Save & Exit" at bounding box center [1352, 724] width 126 height 38
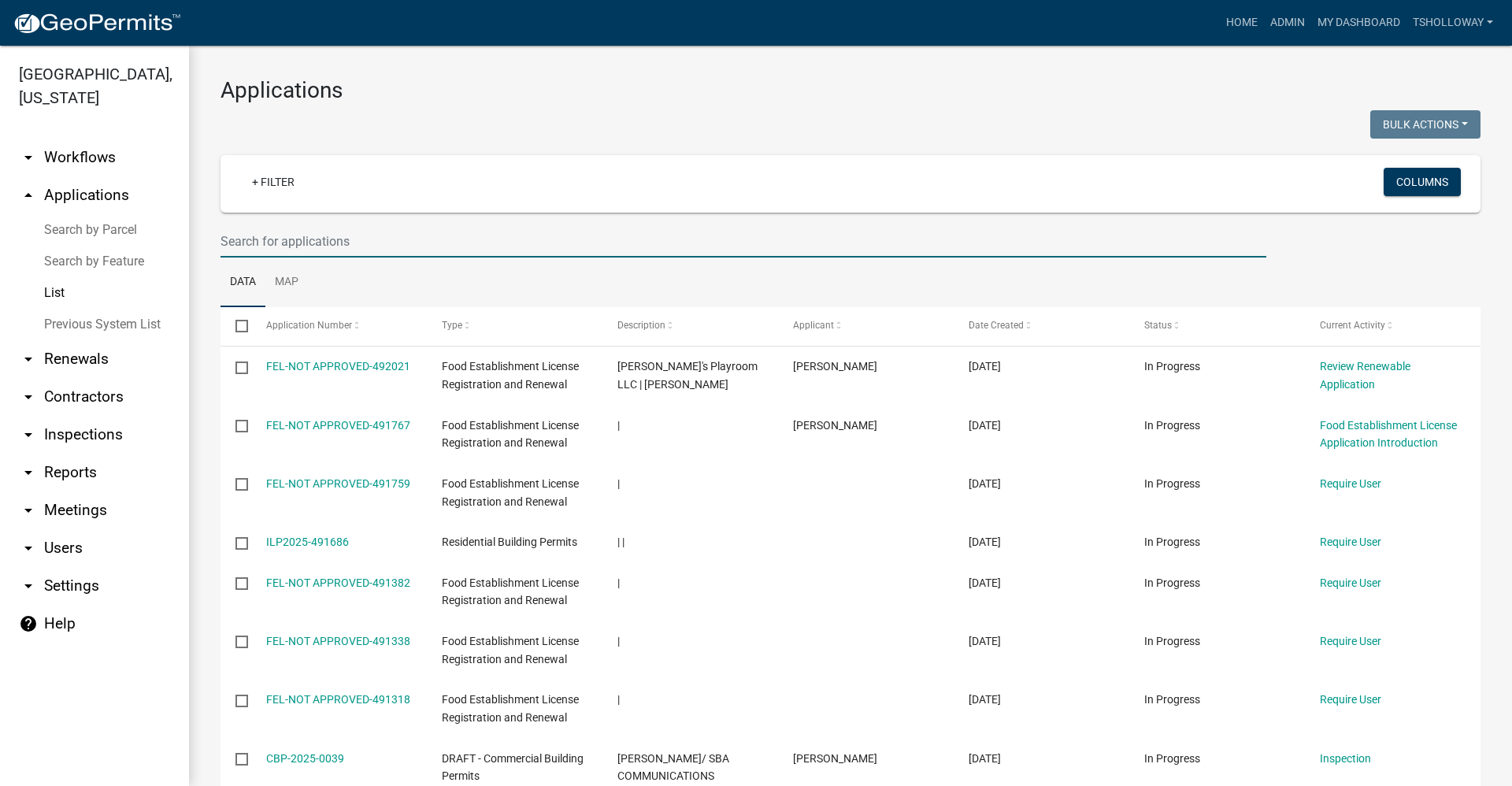
click at [241, 237] on input "text" at bounding box center [743, 241] width 1046 height 32
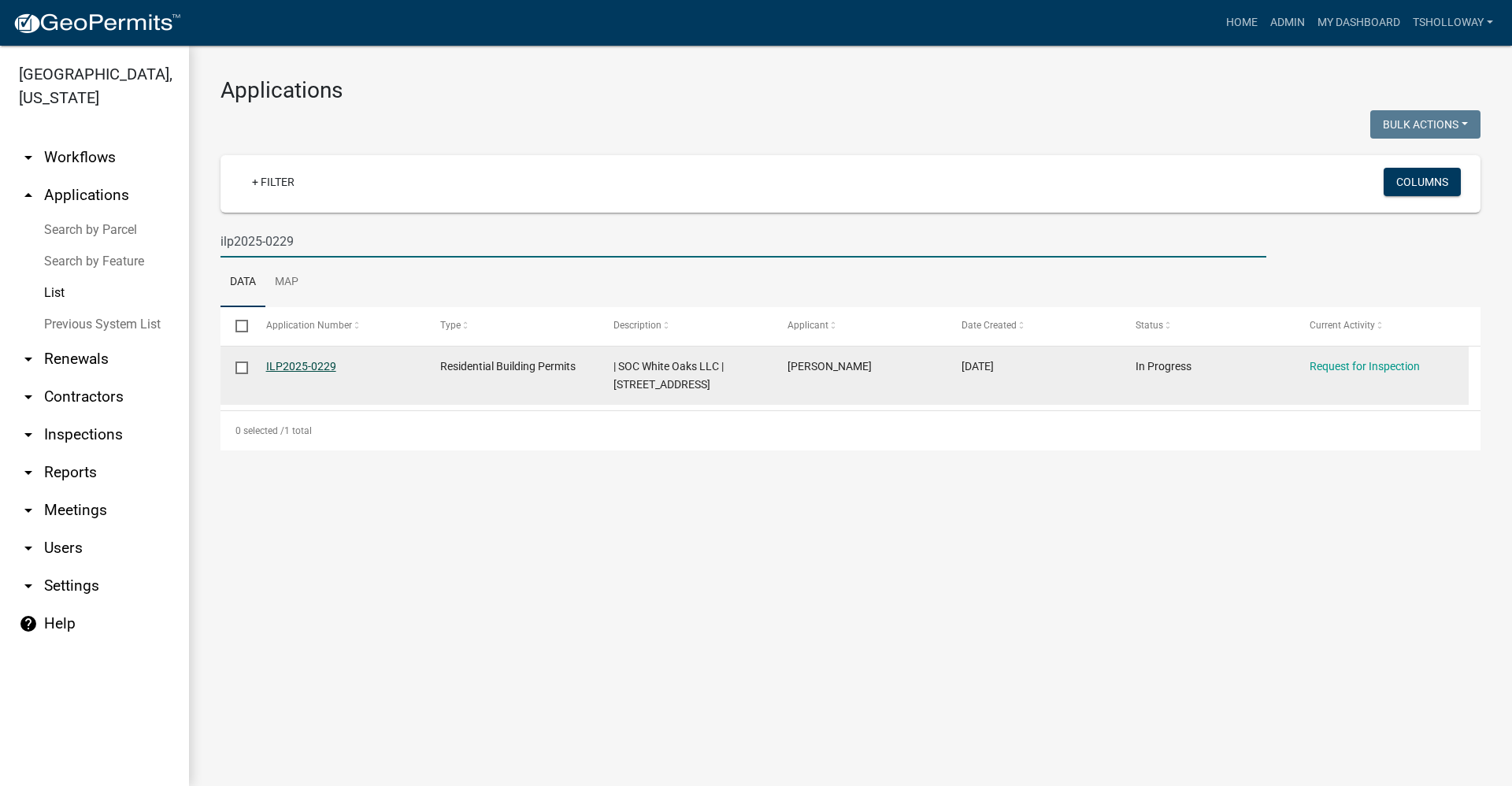
type input "ilp2025-0229"
click at [302, 367] on link "ILP2025-0229" at bounding box center [301, 365] width 70 height 13
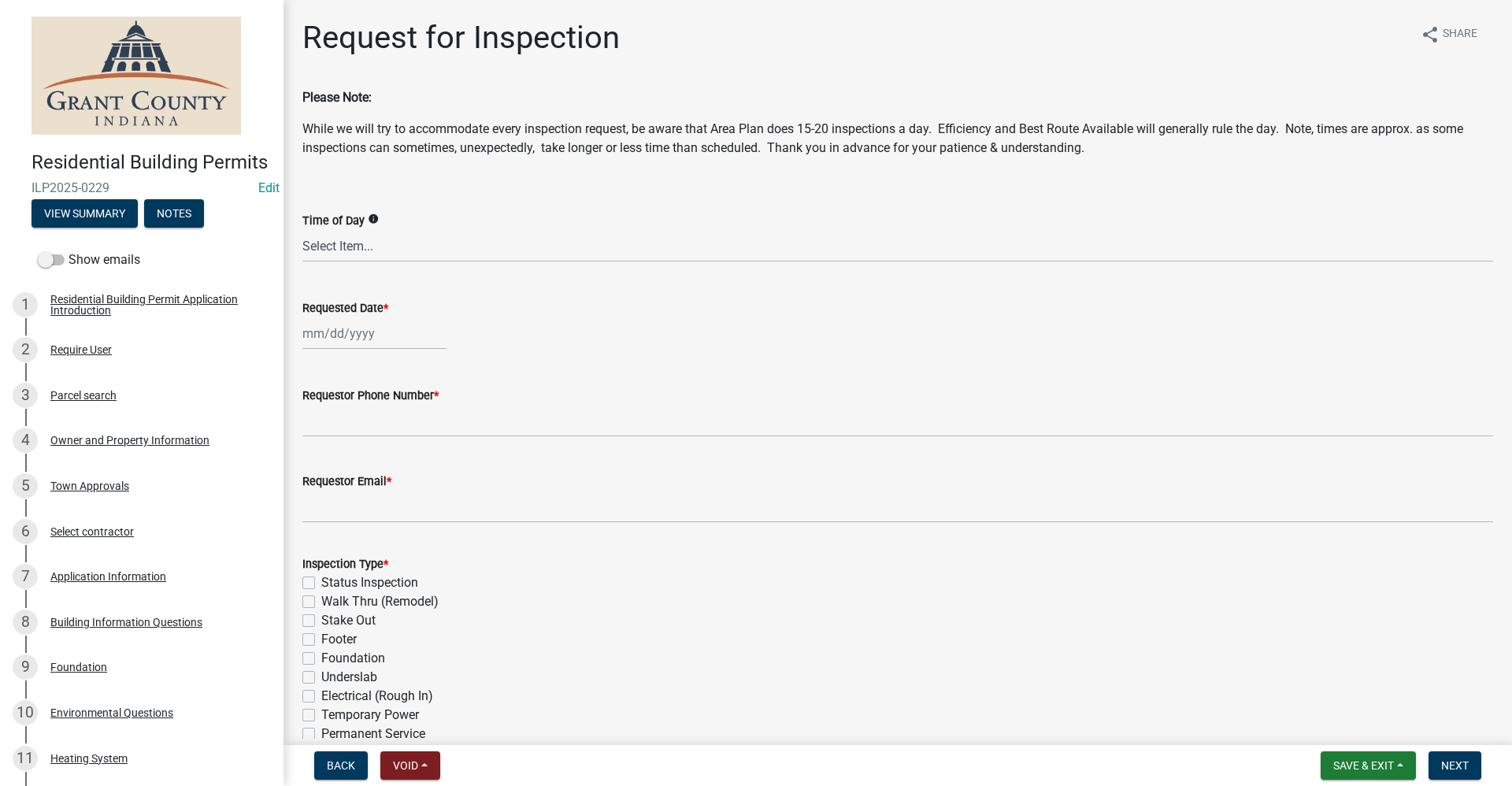
click at [339, 334] on div at bounding box center [374, 333] width 144 height 32
select select "10"
select select "2025"
click at [368, 468] on div "15" at bounding box center [368, 468] width 25 height 25
type input "[DATE]"
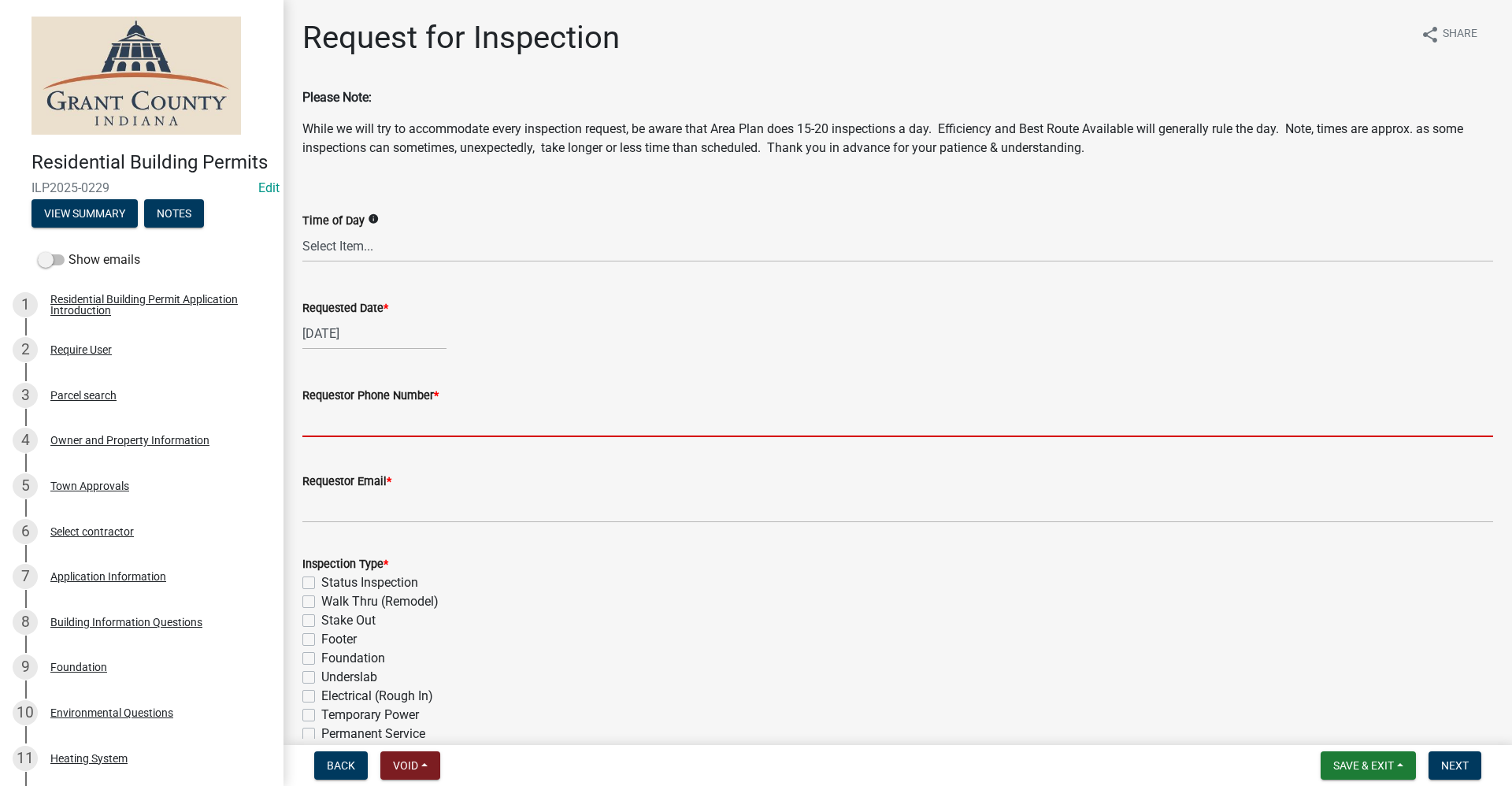
click at [343, 417] on input "Requestor Phone Number *" at bounding box center [897, 421] width 1191 height 32
type input "[PHONE_NUMBER]"
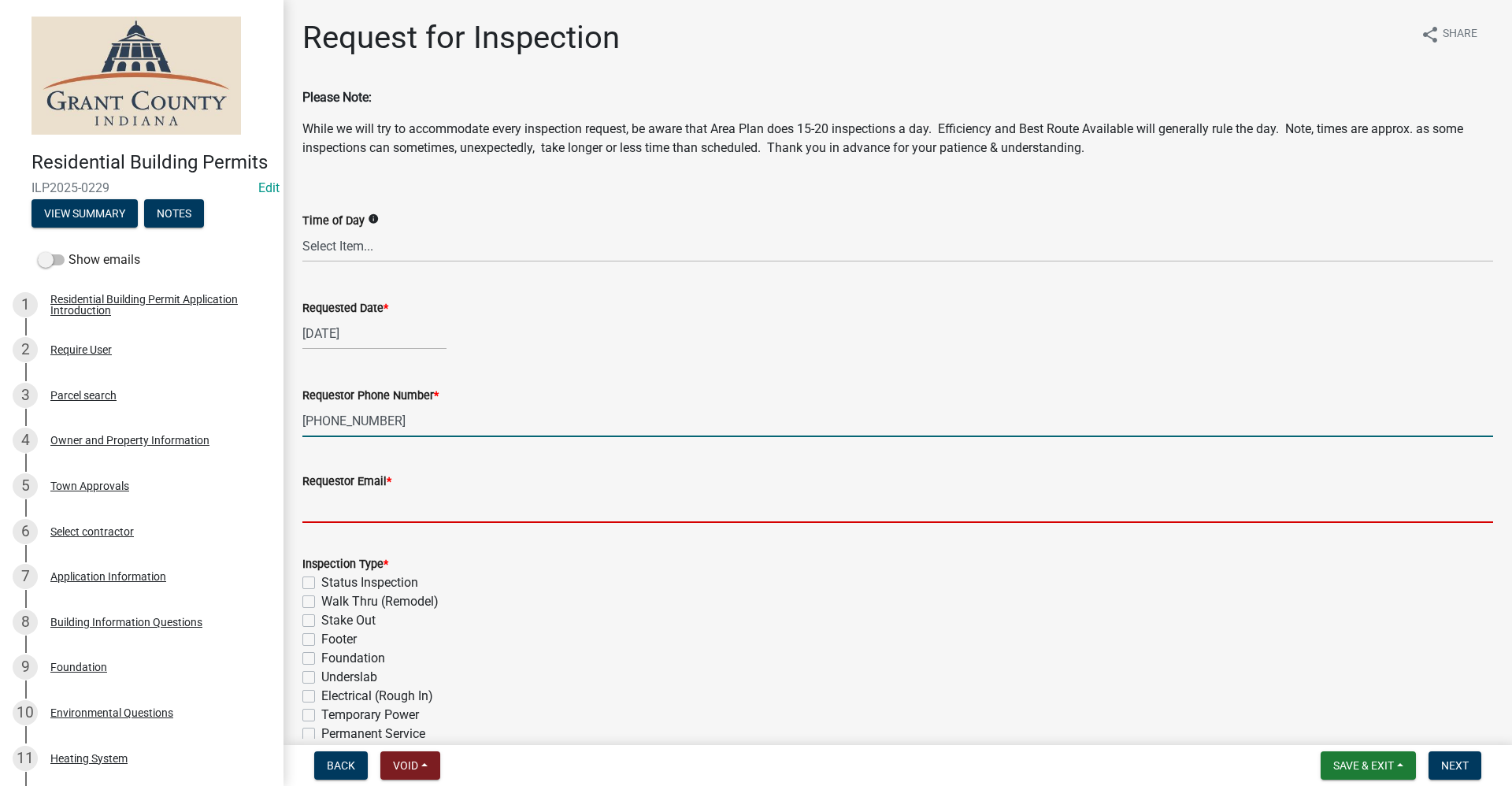
type input "no@email"
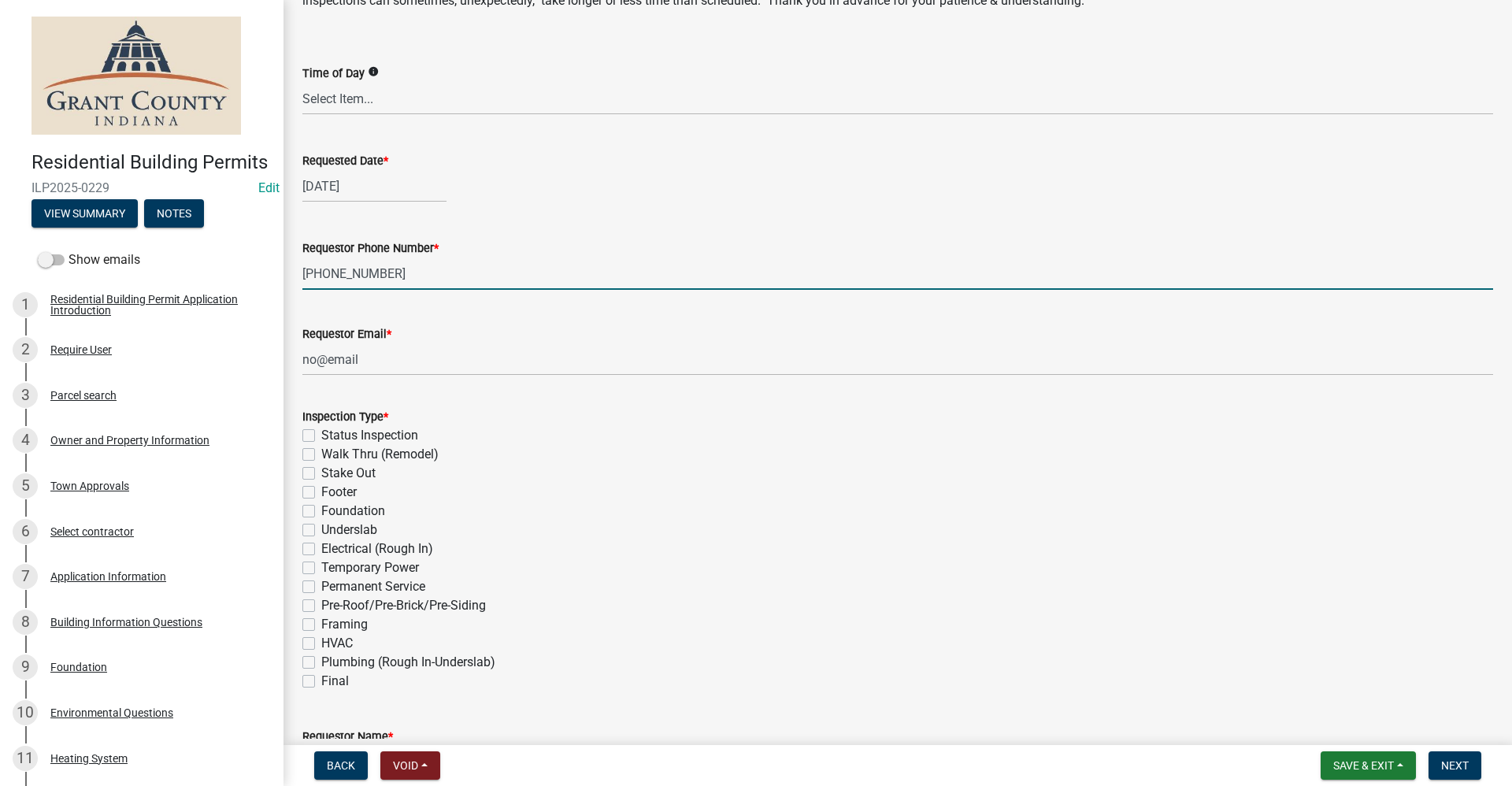
scroll to position [158, 0]
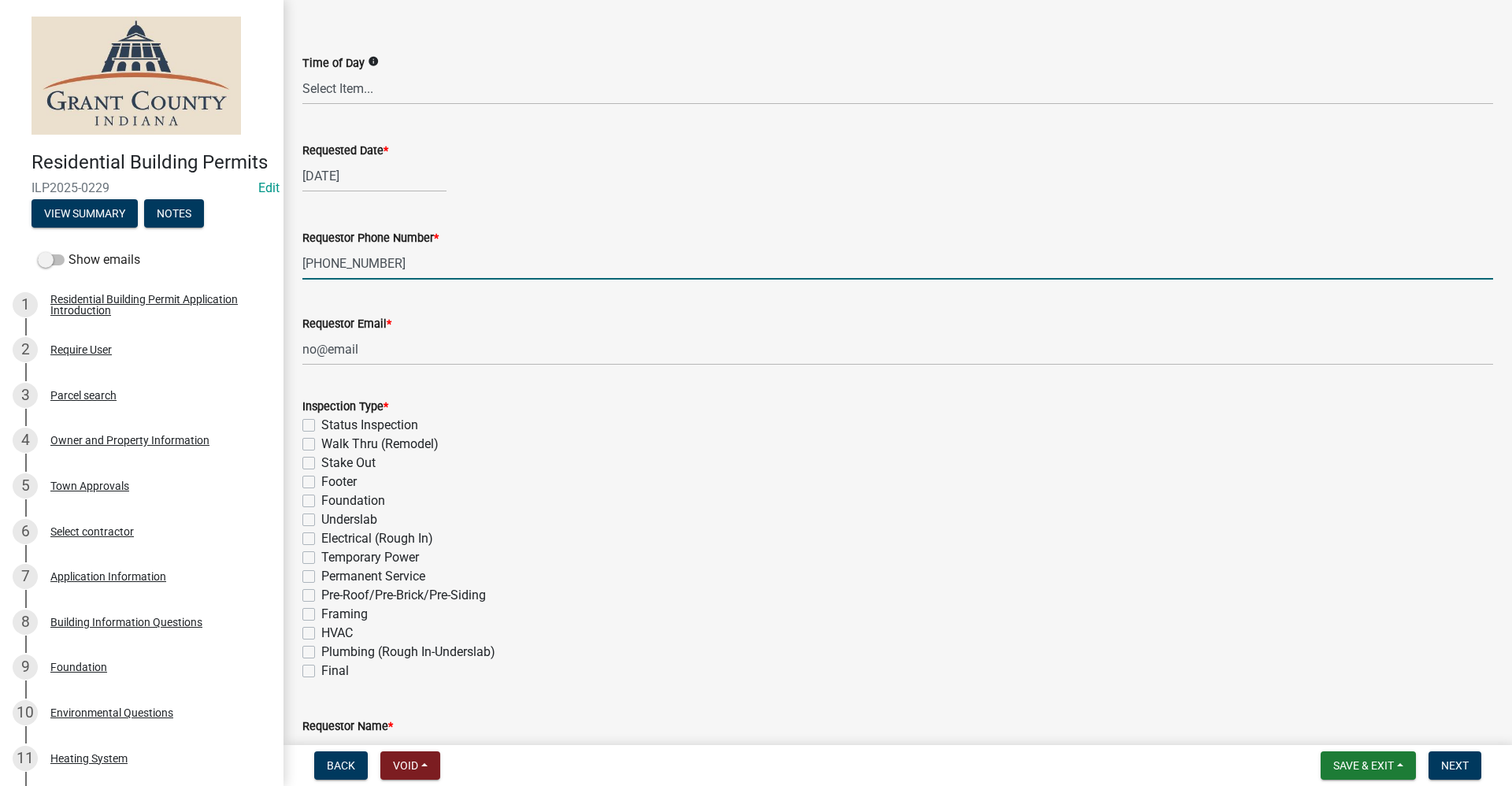
click at [319, 562] on div "Temporary Power" at bounding box center [897, 557] width 1191 height 19
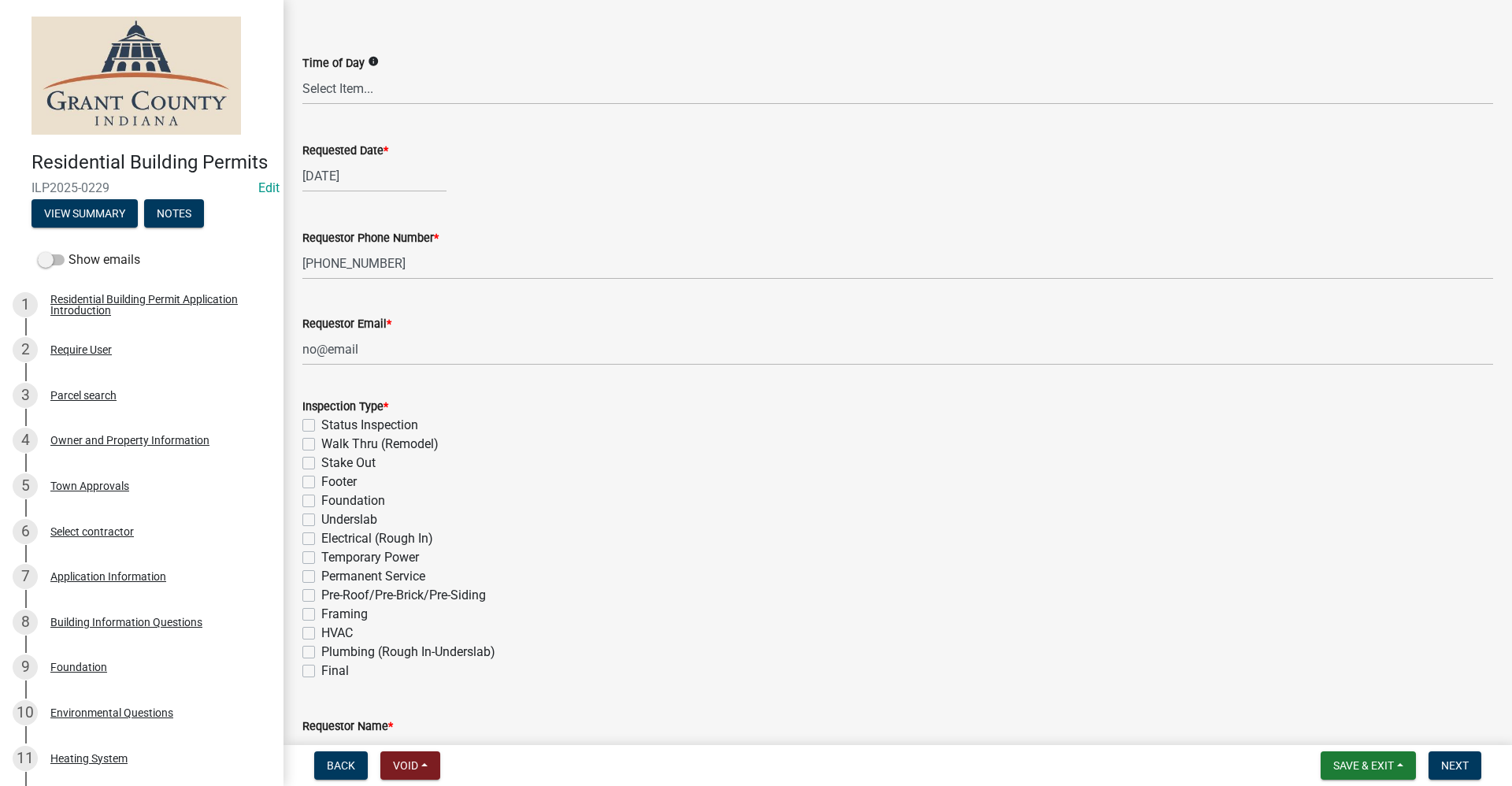
click at [321, 559] on label "Temporary Power" at bounding box center [370, 557] width 97 height 19
click at [321, 558] on input "Temporary Power" at bounding box center [326, 553] width 11 height 11
checkbox input "true"
checkbox input "false"
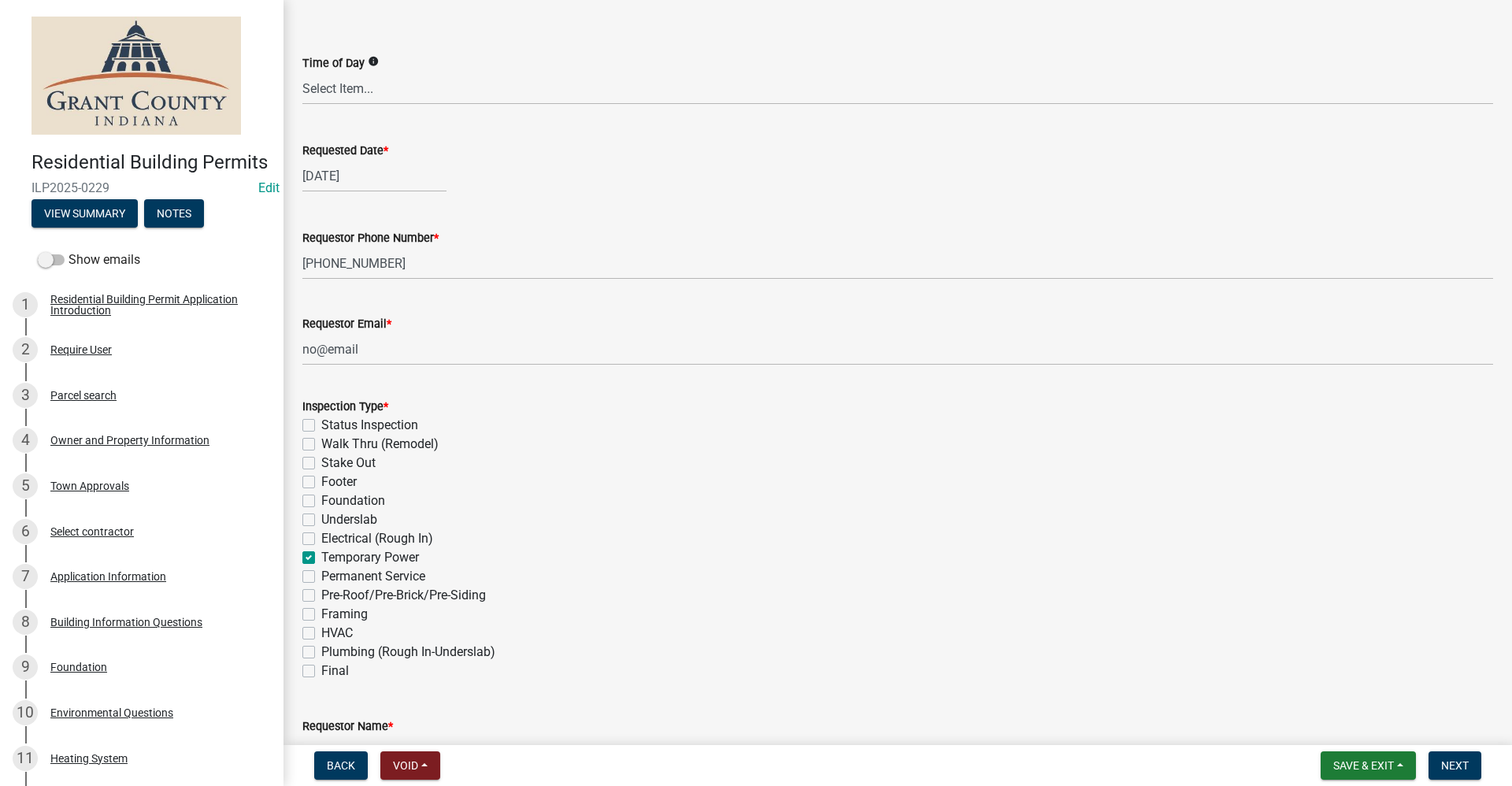
checkbox input "false"
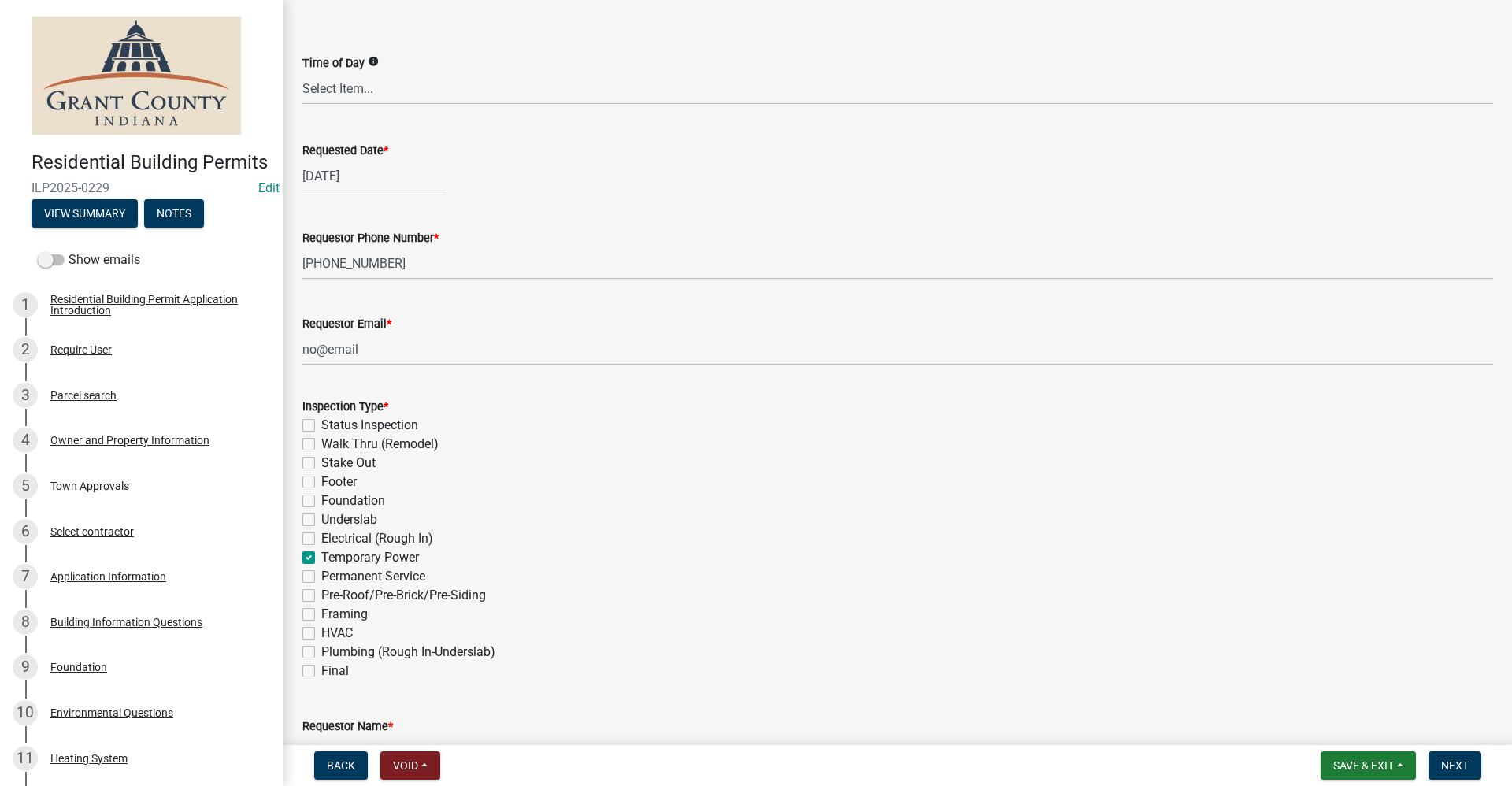
checkbox input "true"
checkbox input "false"
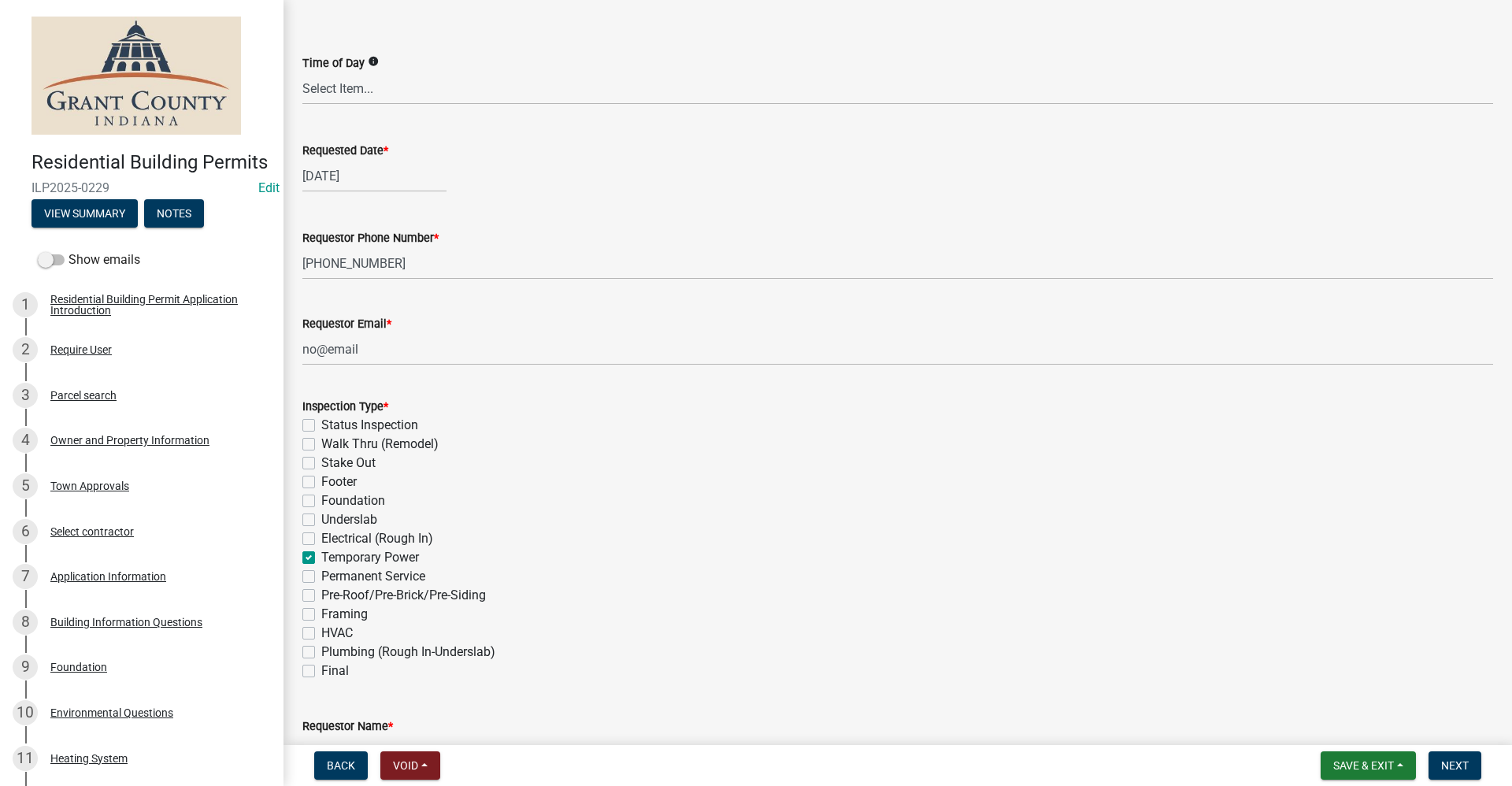
checkbox input "false"
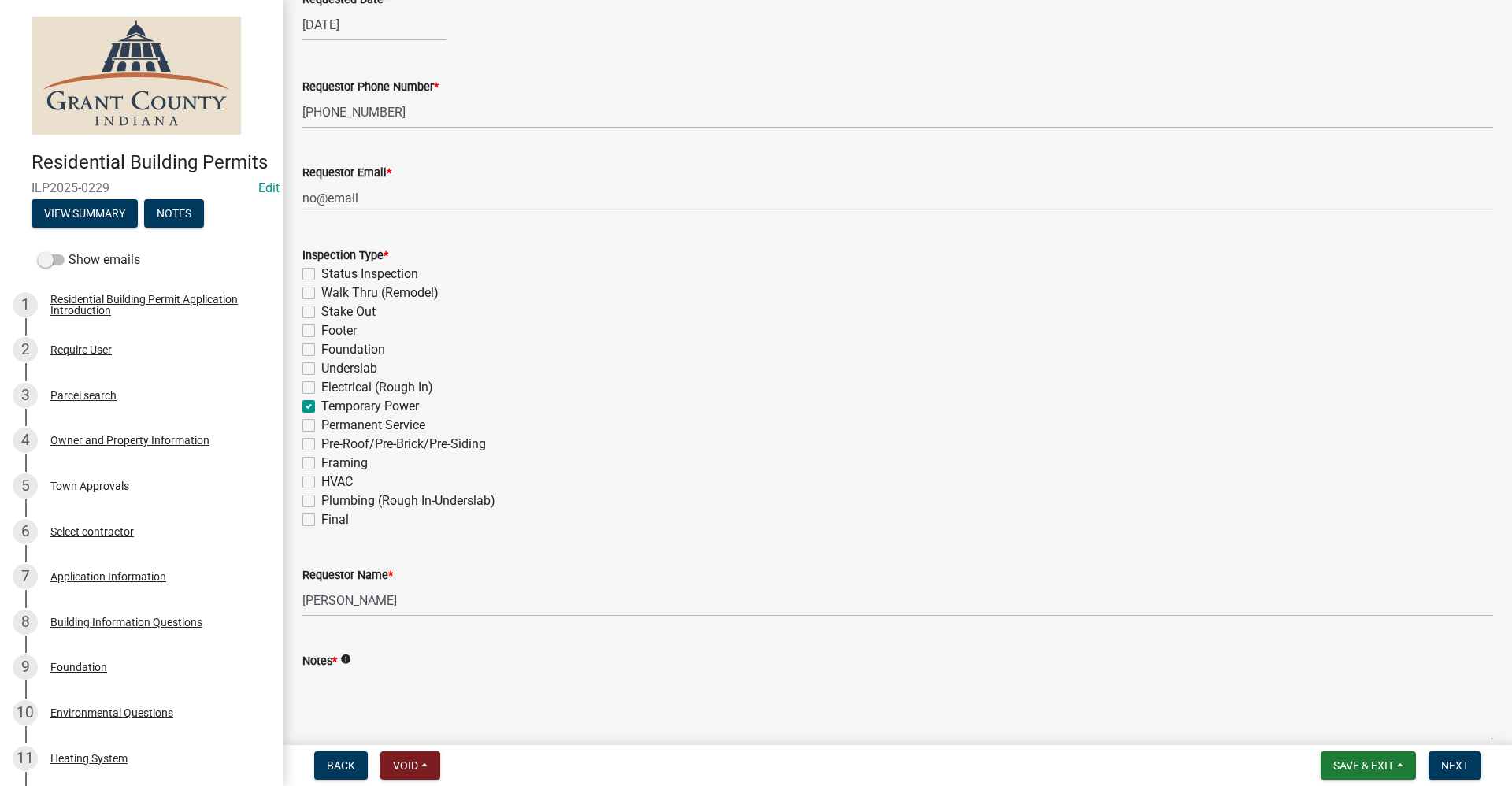
scroll to position [315, 0]
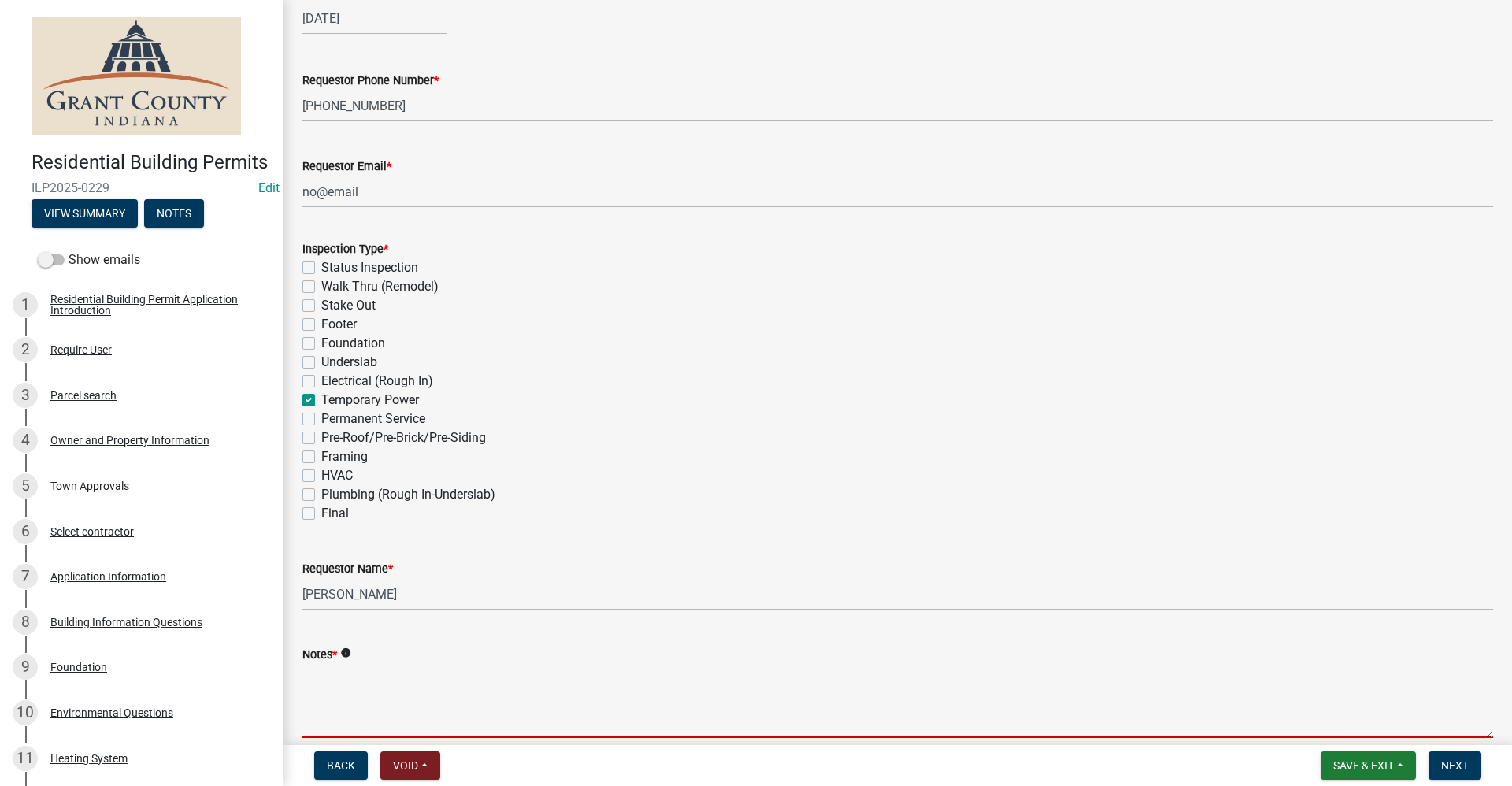
click at [345, 696] on textarea "Notes *" at bounding box center [897, 700] width 1191 height 74
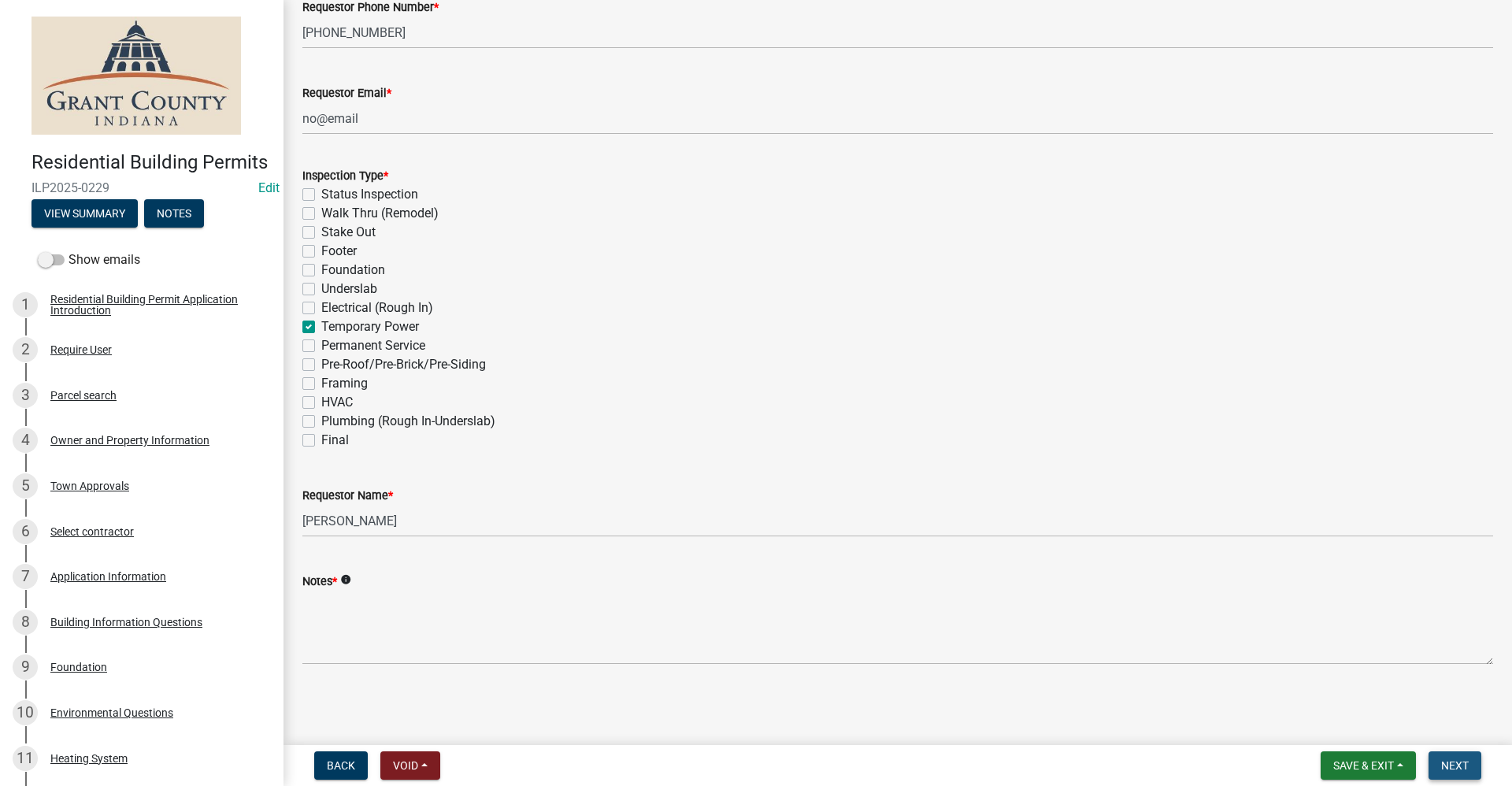
scroll to position [0, 0]
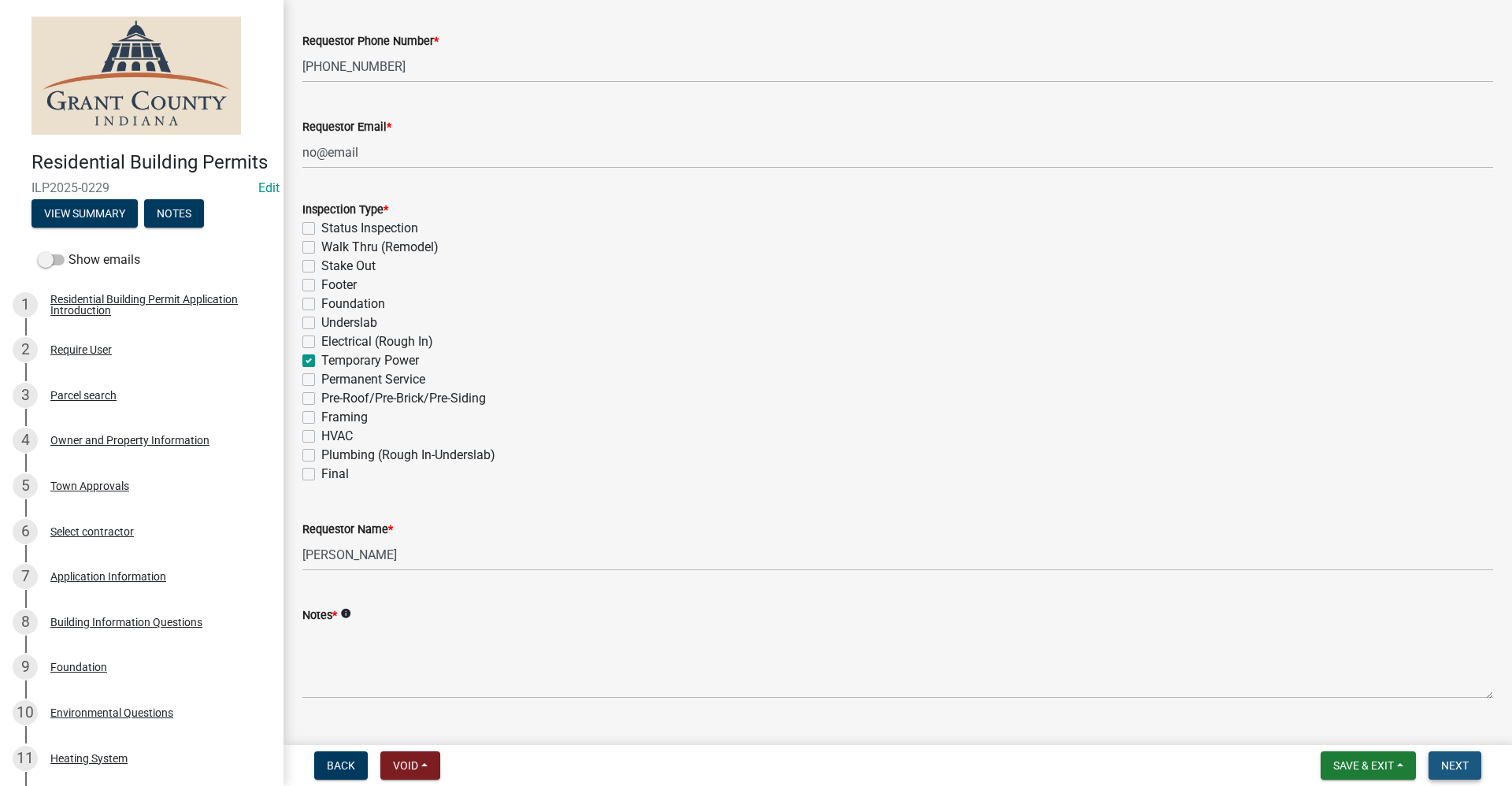
click at [1462, 767] on span "Next" at bounding box center [1455, 765] width 27 height 13
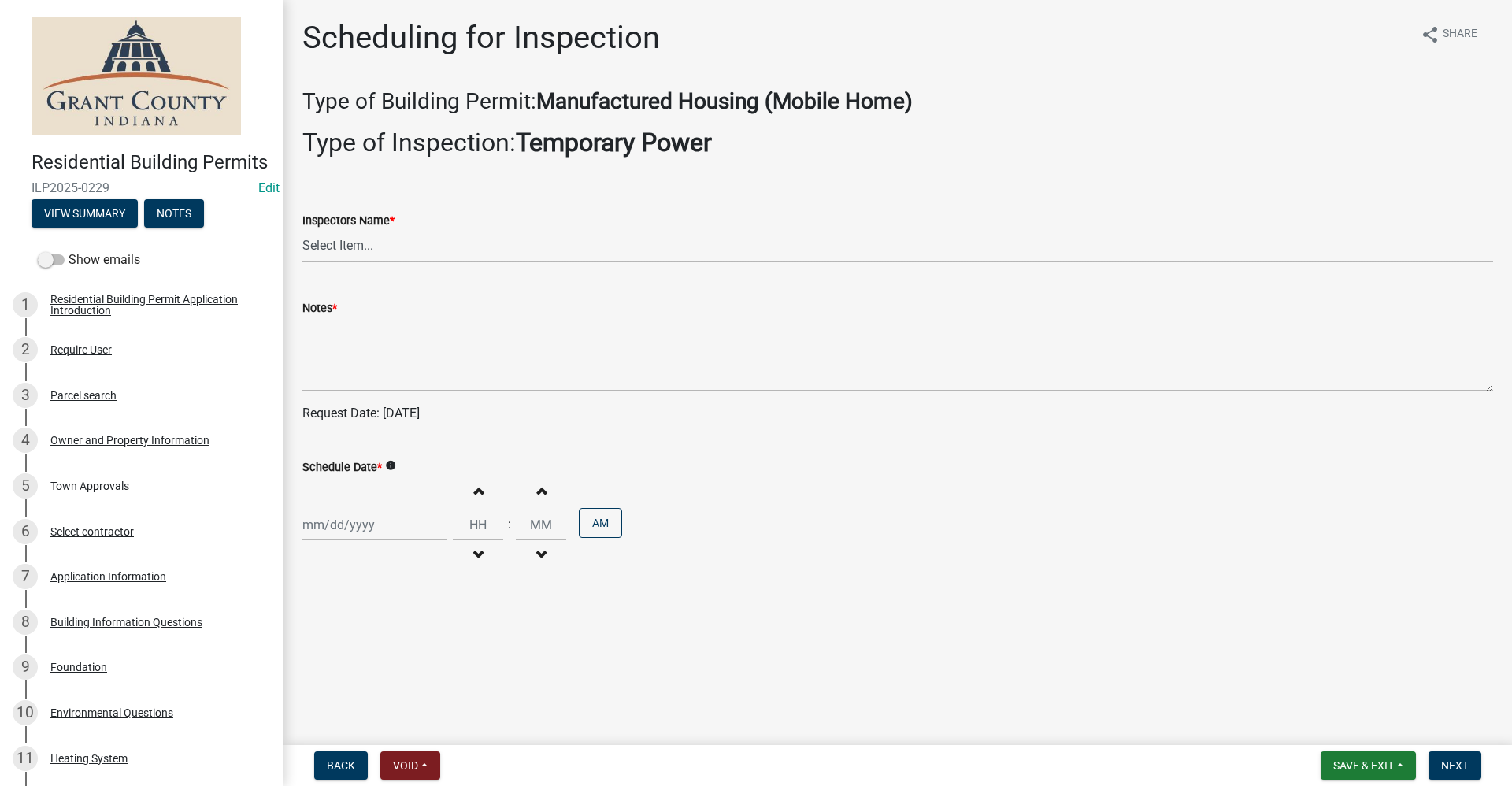
click at [349, 251] on select "Select Item... rberryhill ([PERSON_NAME]) [PERSON_NAME] ([PERSON_NAME]) [PERSON…" at bounding box center [897, 245] width 1191 height 32
select select "d7f9a44a-d2ea-4d3c-83b3-1aa71c950bd5"
click at [302, 230] on select "Select Item... rberryhill ([PERSON_NAME]) [PERSON_NAME] ([PERSON_NAME]) [PERSON…" at bounding box center [897, 245] width 1191 height 32
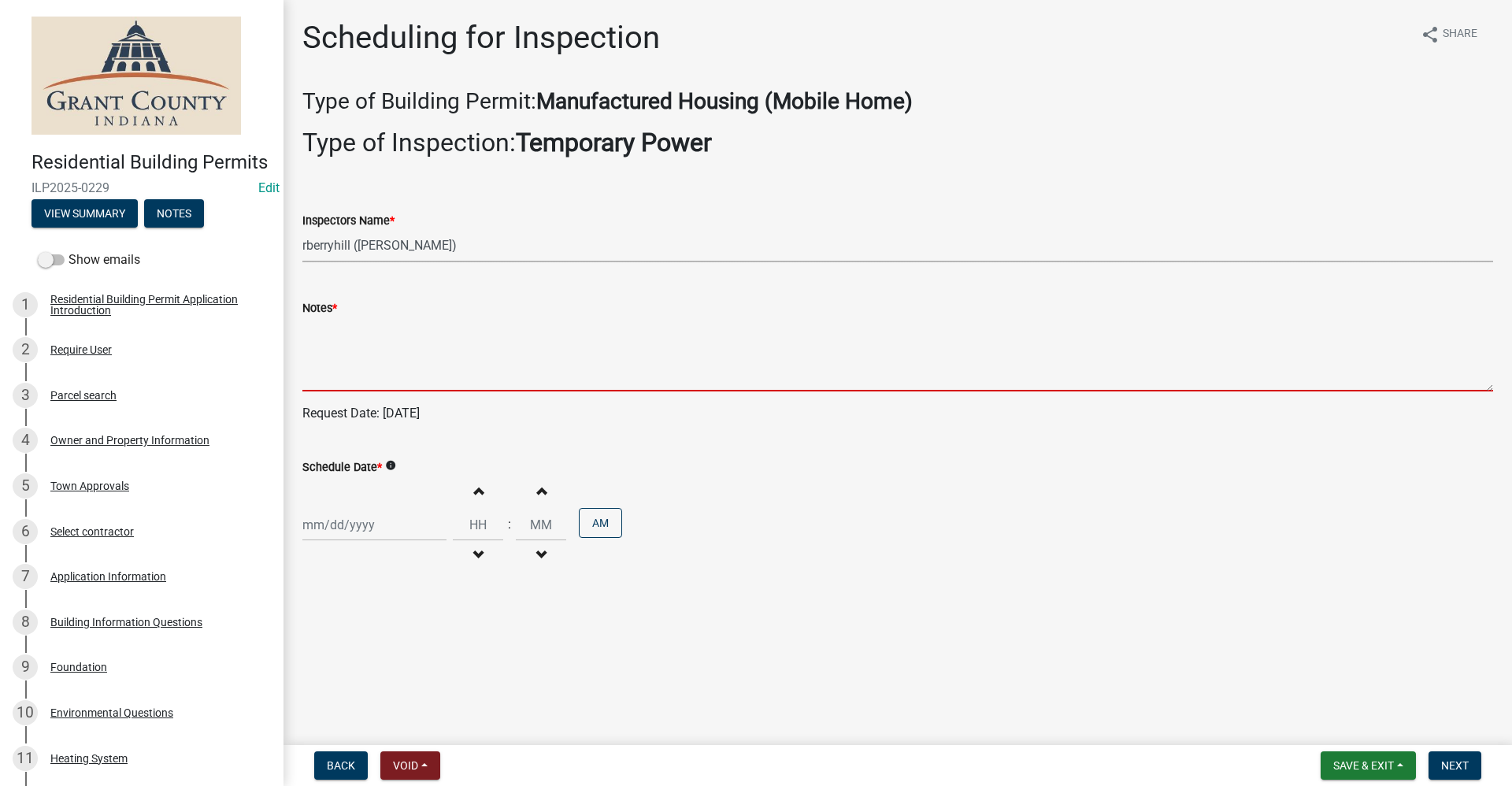
click at [342, 342] on textarea "Notes *" at bounding box center [897, 355] width 1191 height 74
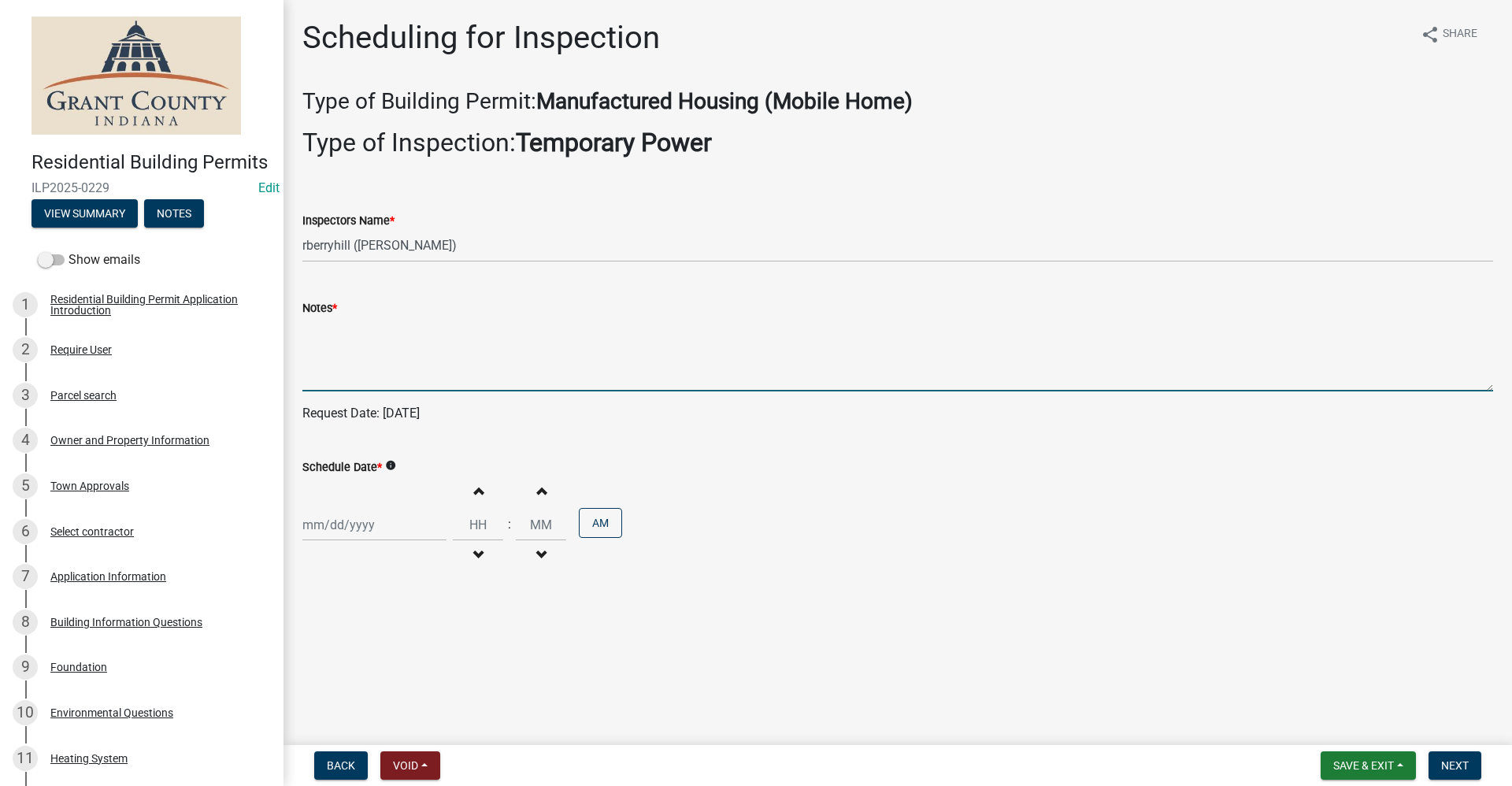
click at [327, 535] on div at bounding box center [374, 524] width 144 height 32
select select "10"
select select "2025"
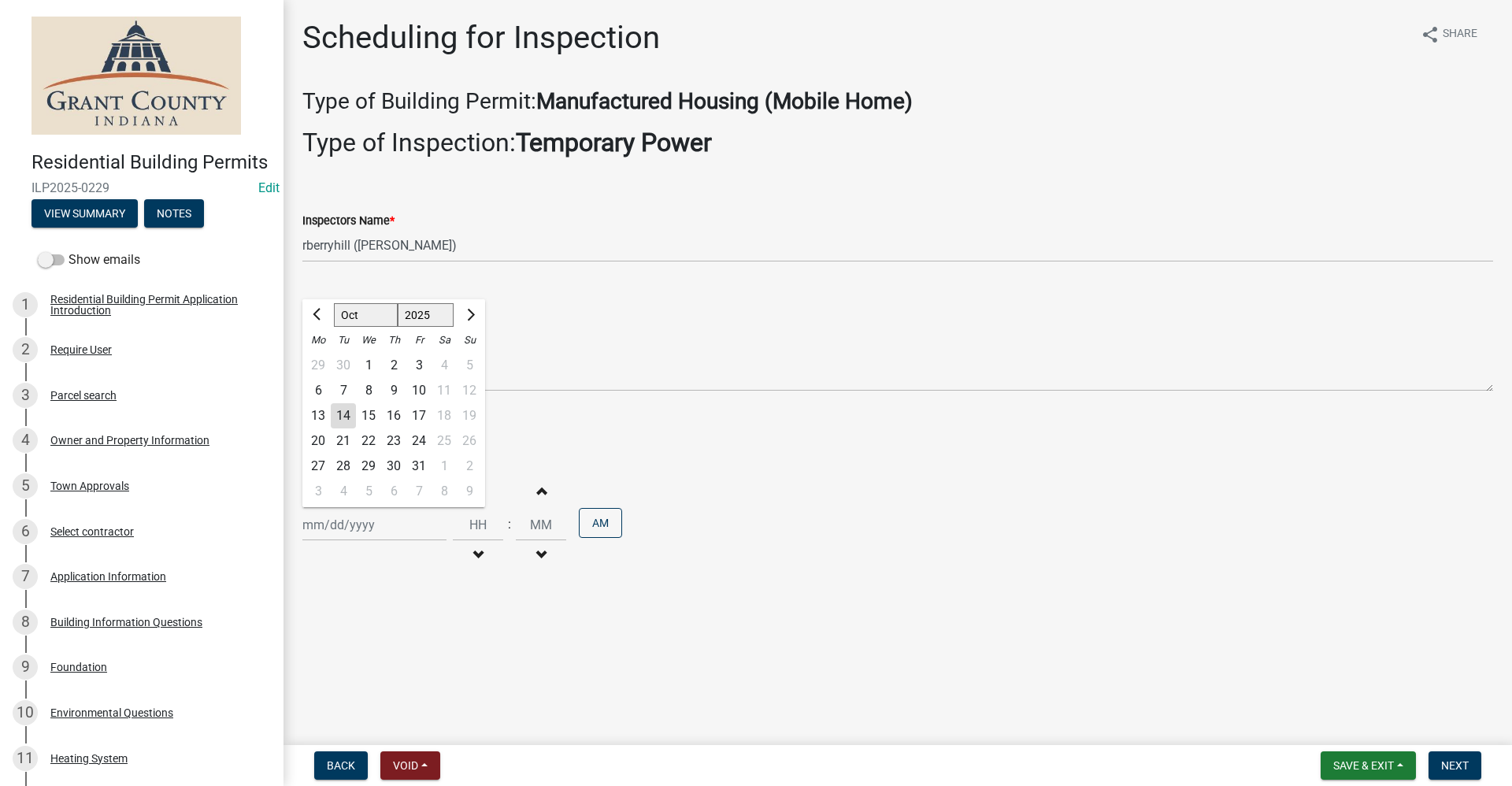
click at [371, 417] on div "15" at bounding box center [368, 416] width 25 height 25
type input "[DATE]"
click at [1457, 763] on span "Next" at bounding box center [1455, 765] width 27 height 13
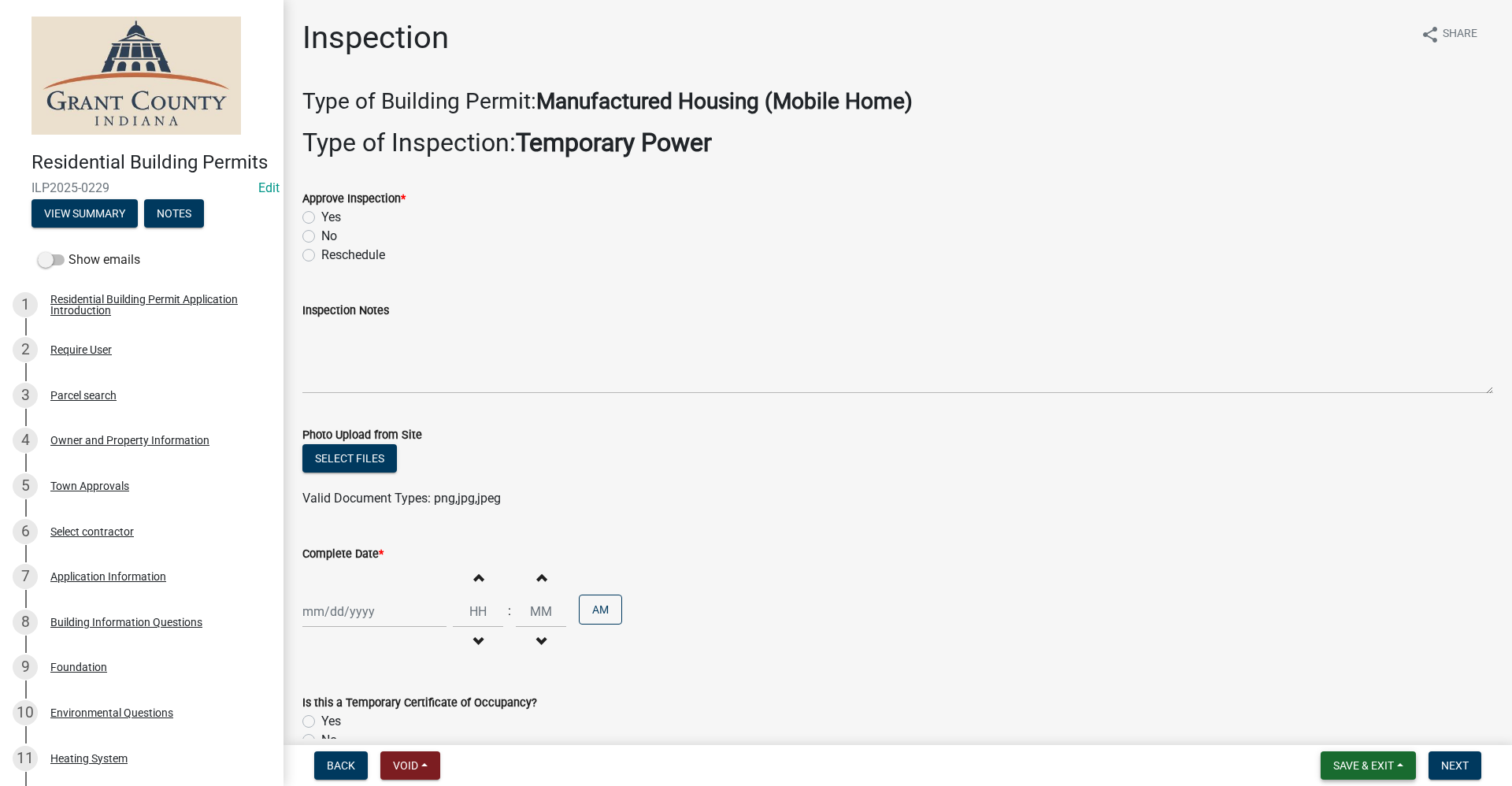
click at [1352, 765] on span "Save & Exit" at bounding box center [1364, 765] width 60 height 13
click at [1338, 721] on button "Save & Exit" at bounding box center [1352, 724] width 126 height 38
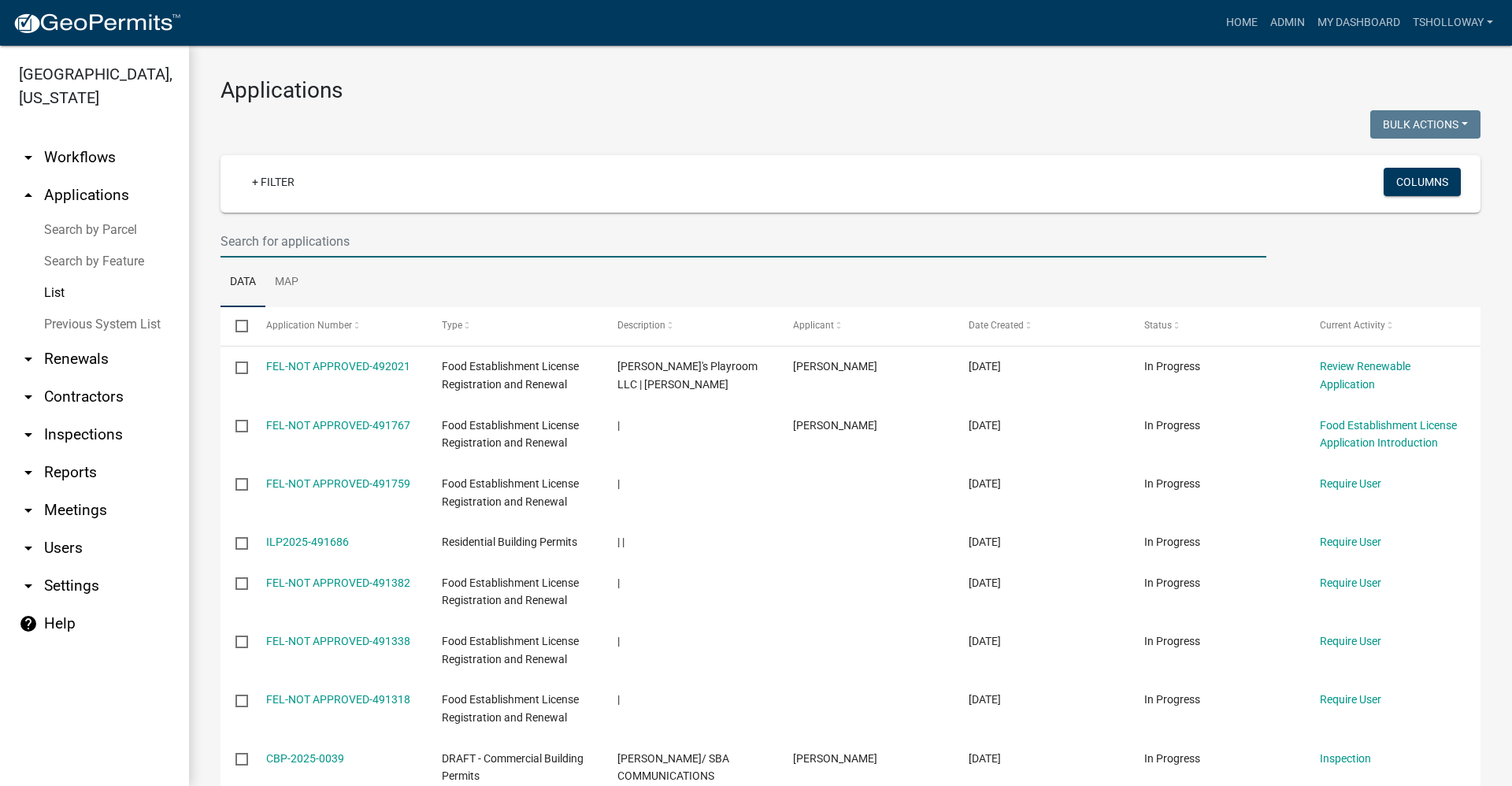
click at [257, 245] on input "text" at bounding box center [743, 241] width 1046 height 32
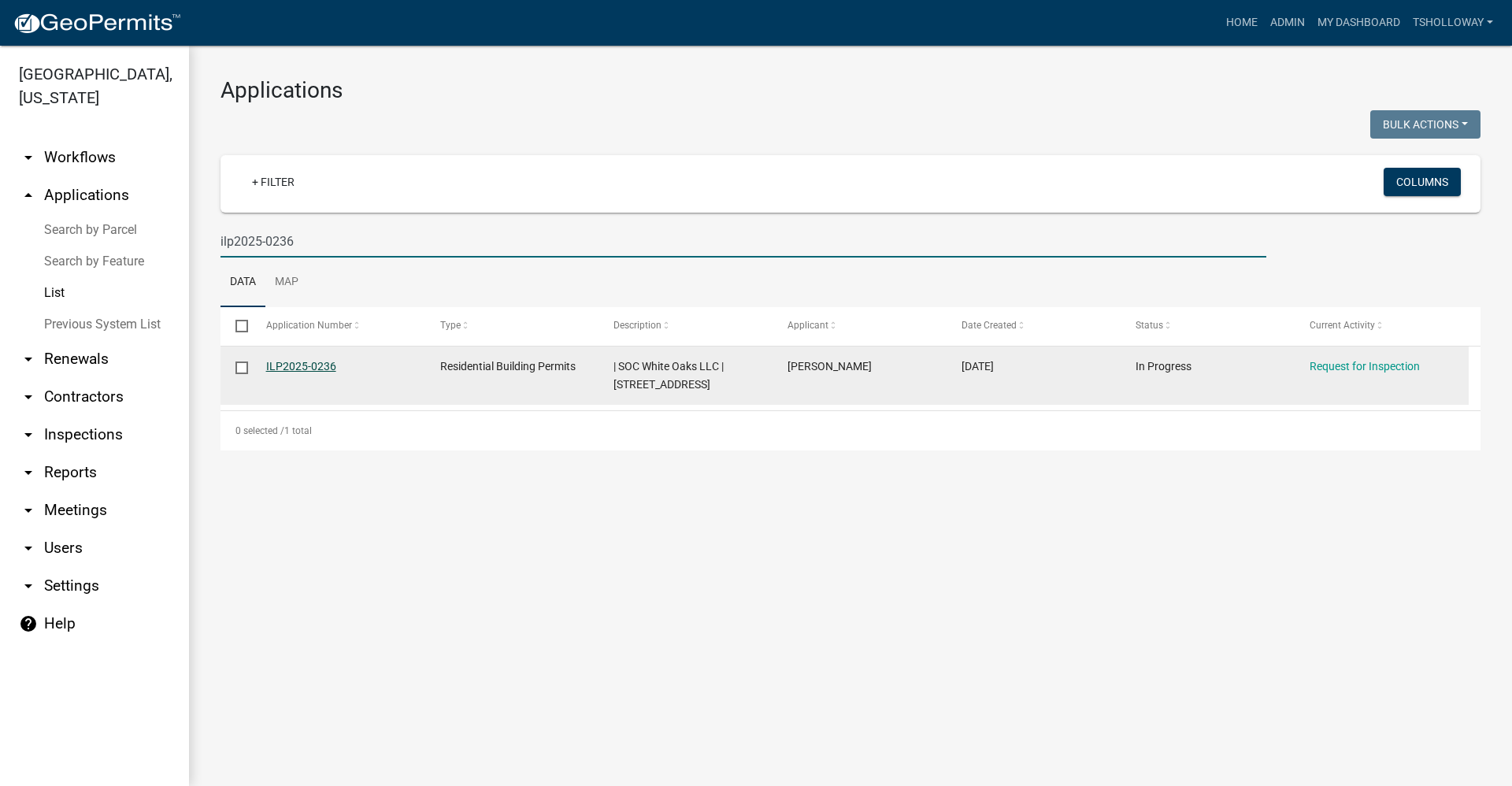
type input "ilp2025-0236"
click at [308, 364] on link "ILP2025-0236" at bounding box center [301, 365] width 70 height 13
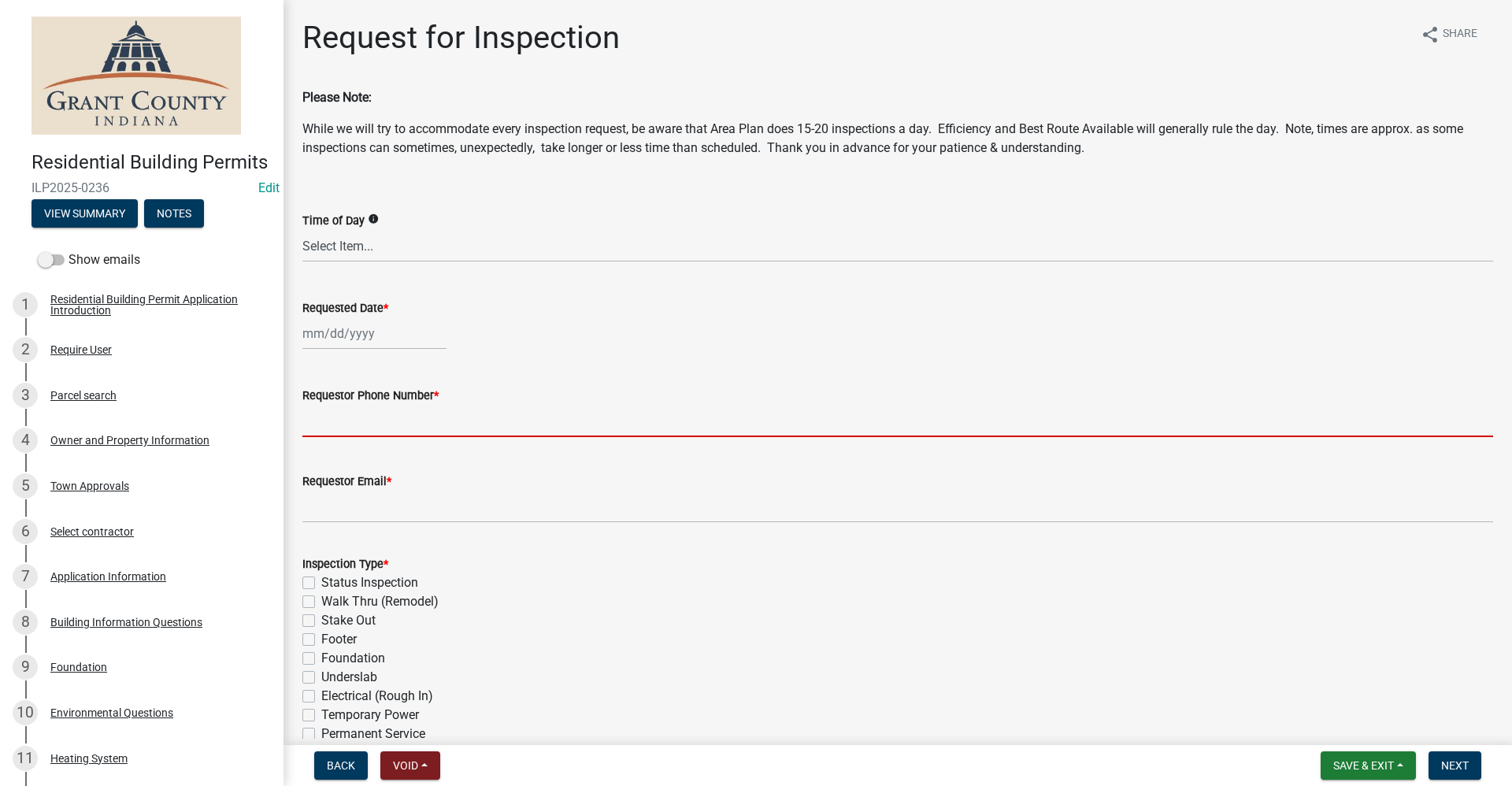
click at [344, 411] on input "Requestor Phone Number *" at bounding box center [897, 421] width 1191 height 32
type input "[PHONE_NUMBER]"
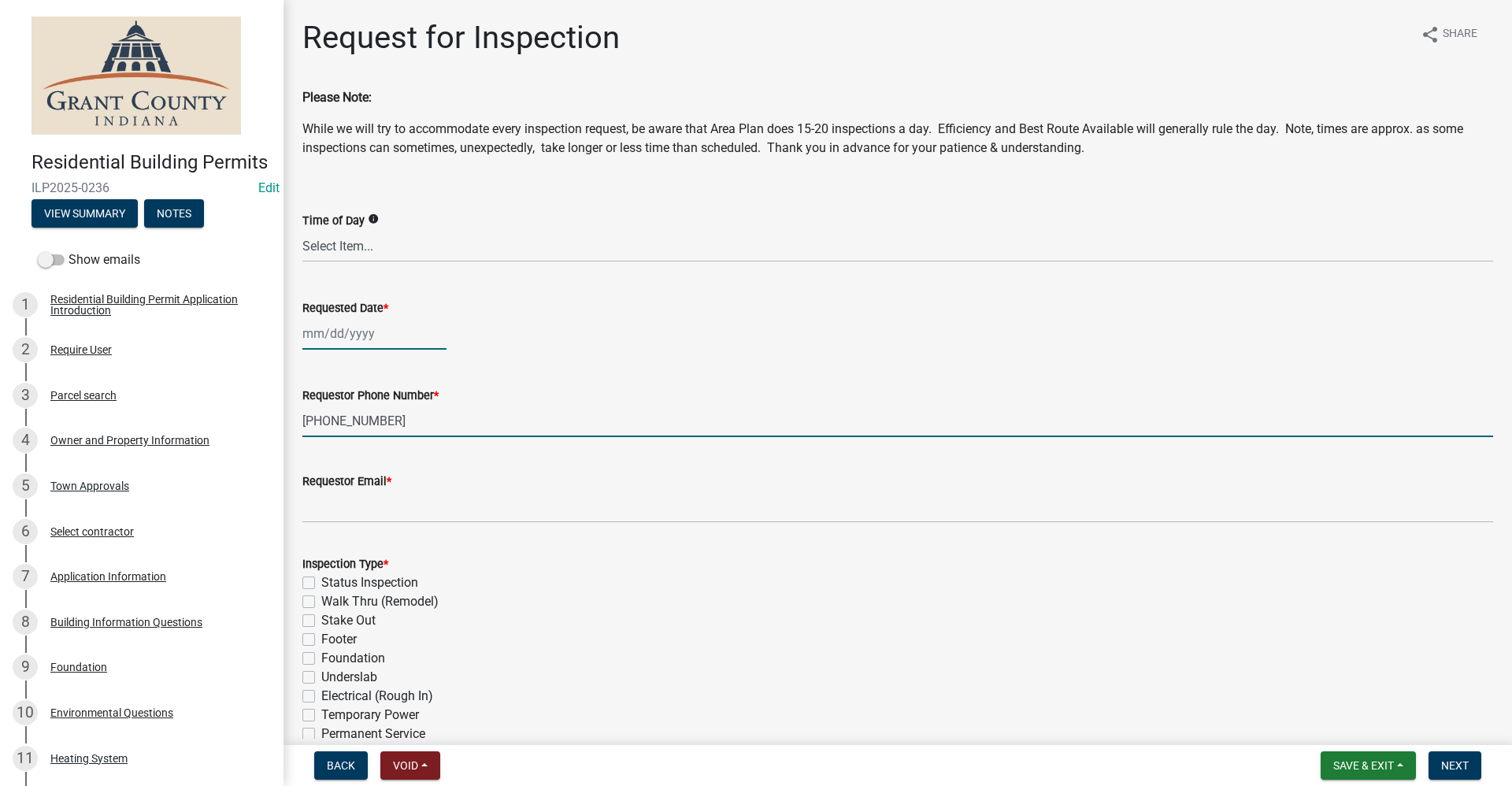
type input "[DATE]"
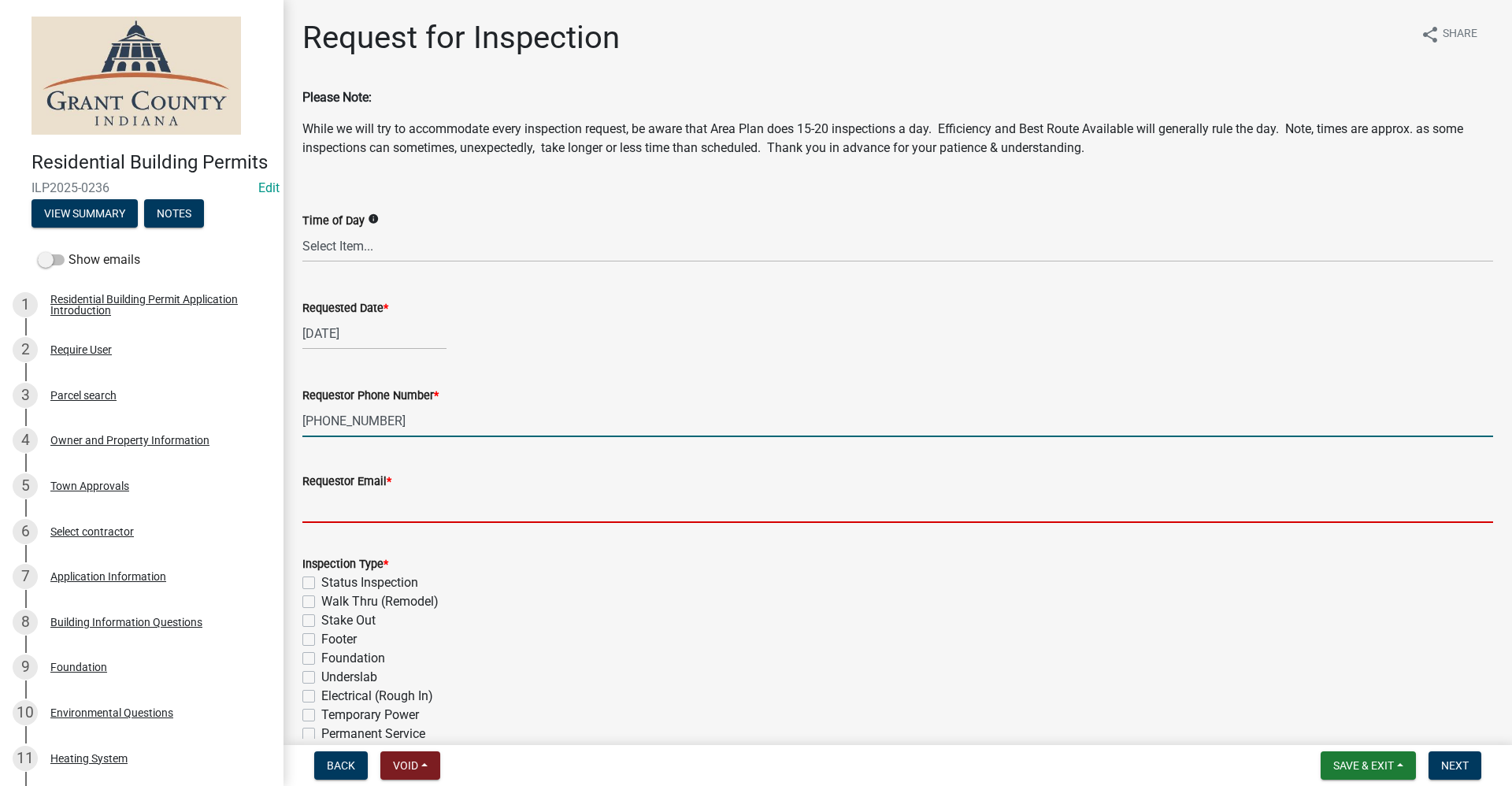
type input "no@email"
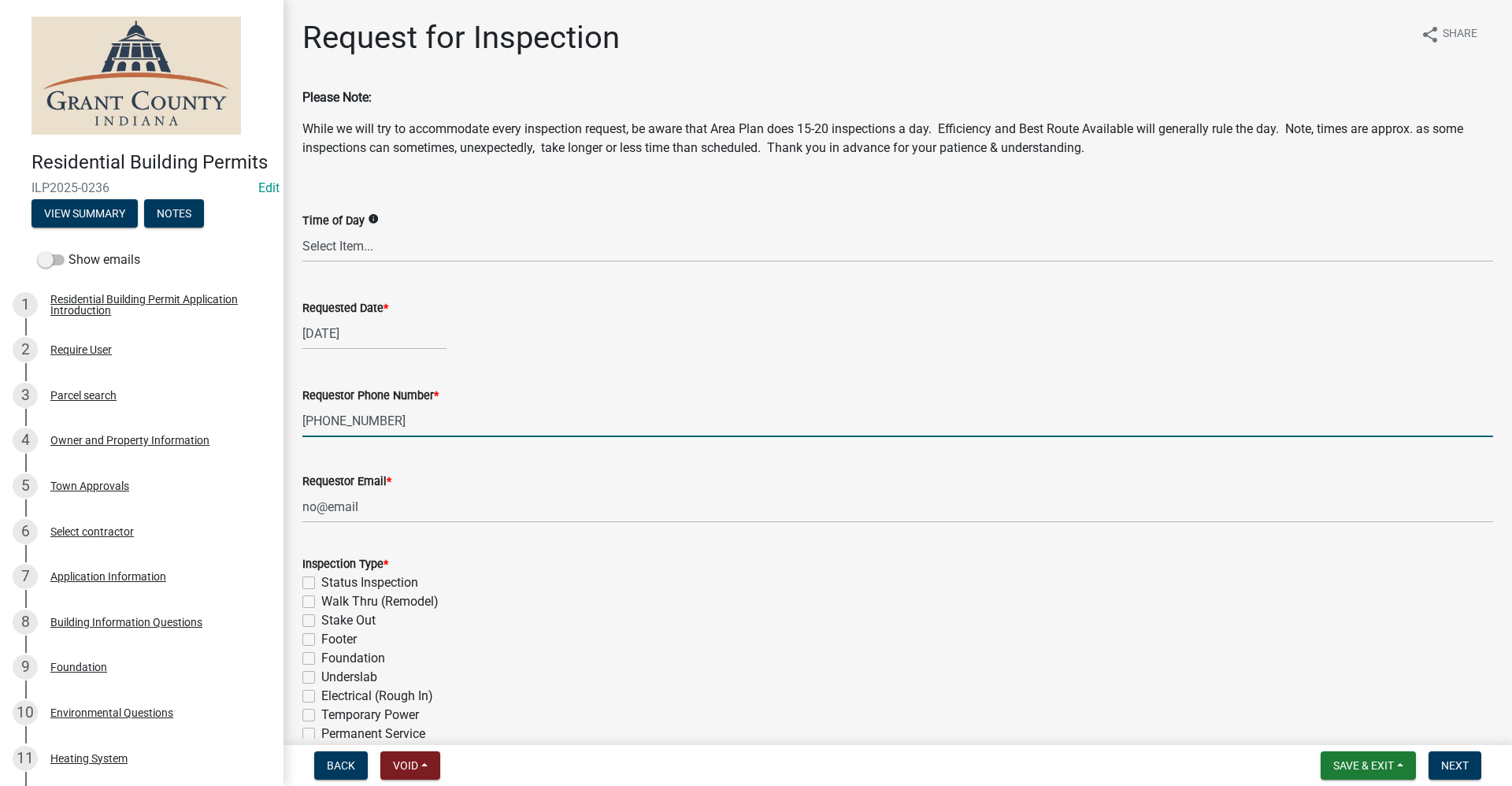
select select "10"
select select "2025"
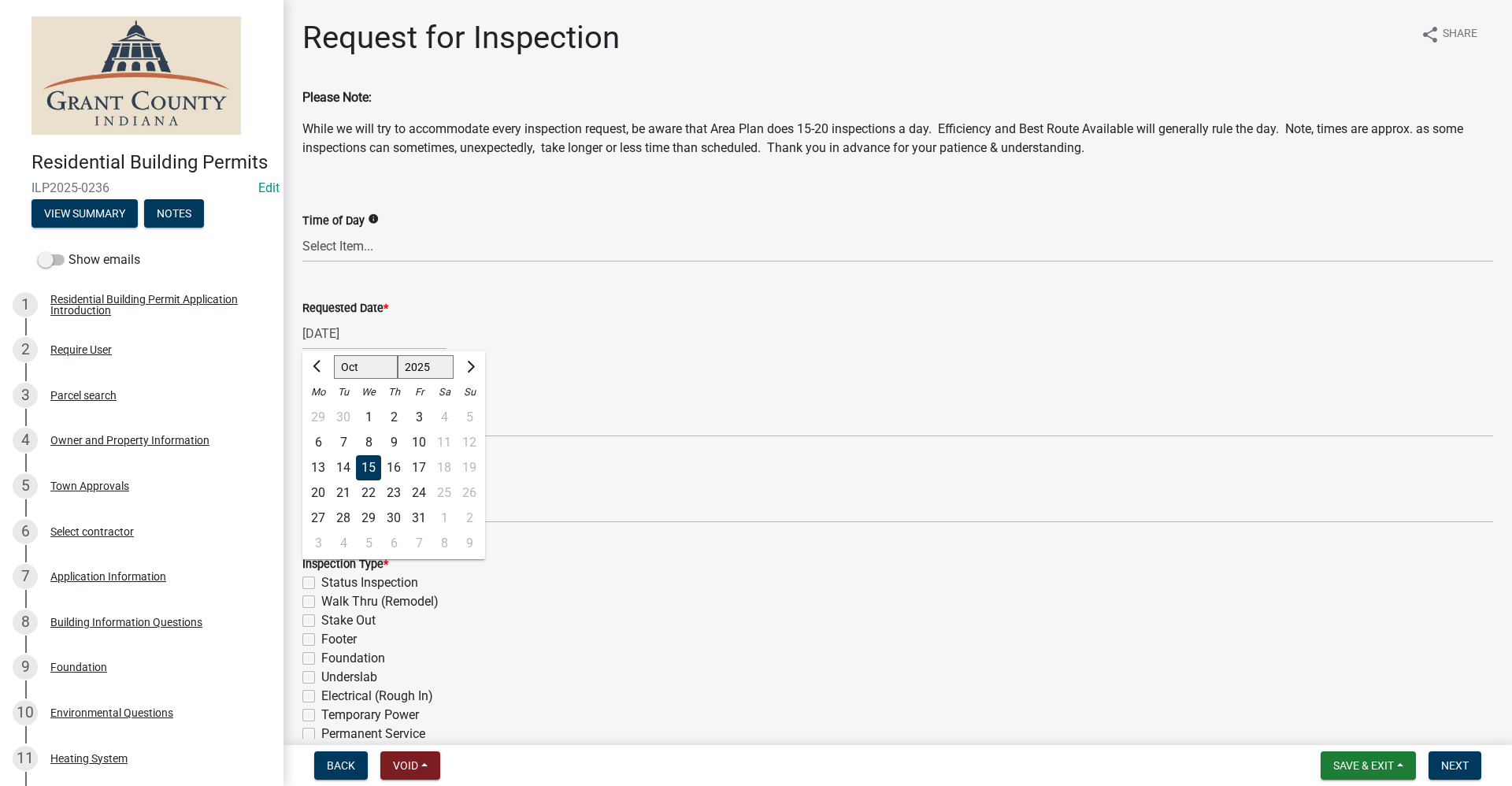
click at [557, 574] on div "Status Inspection" at bounding box center [897, 582] width 1191 height 19
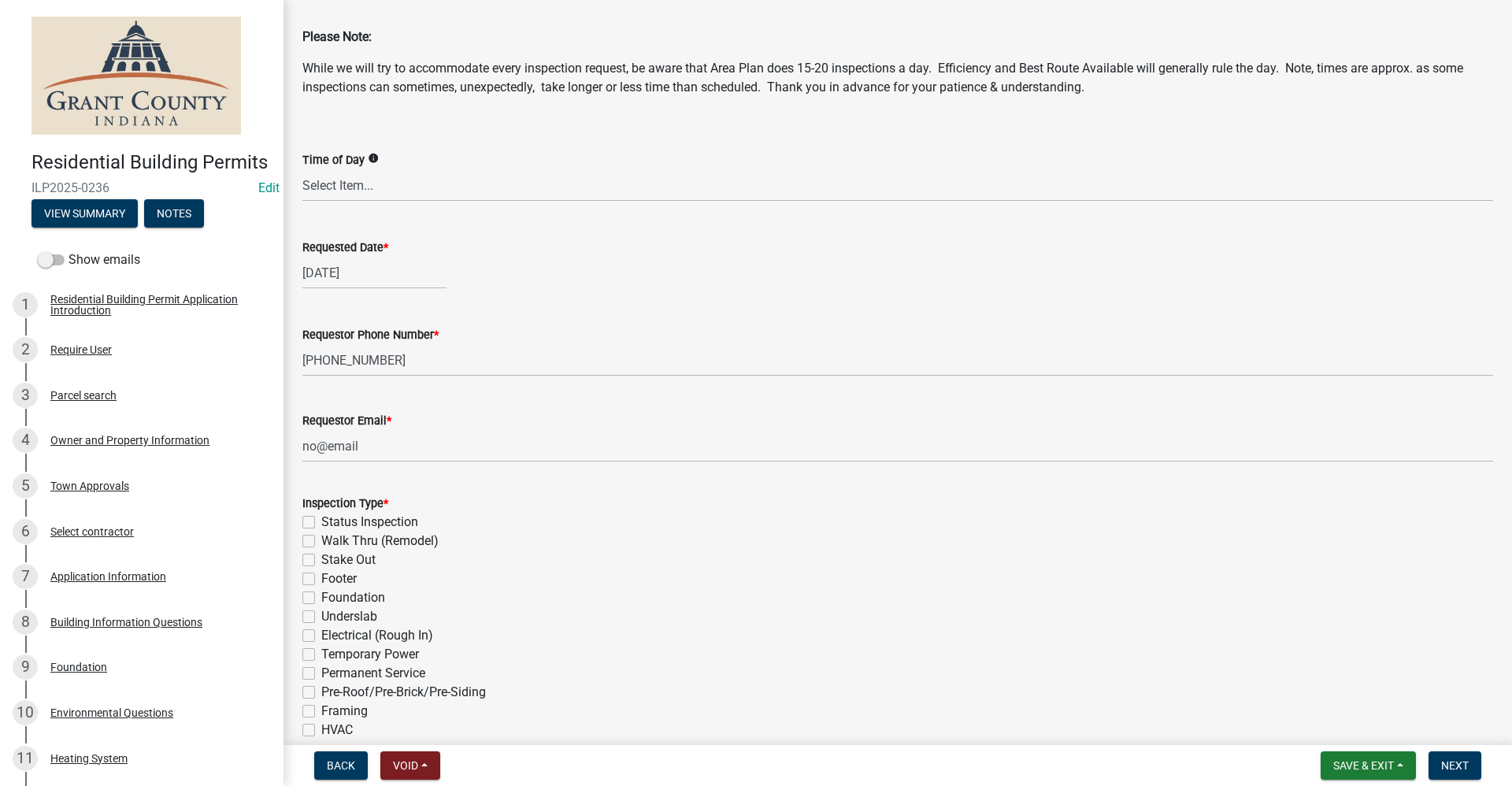
scroll to position [158, 0]
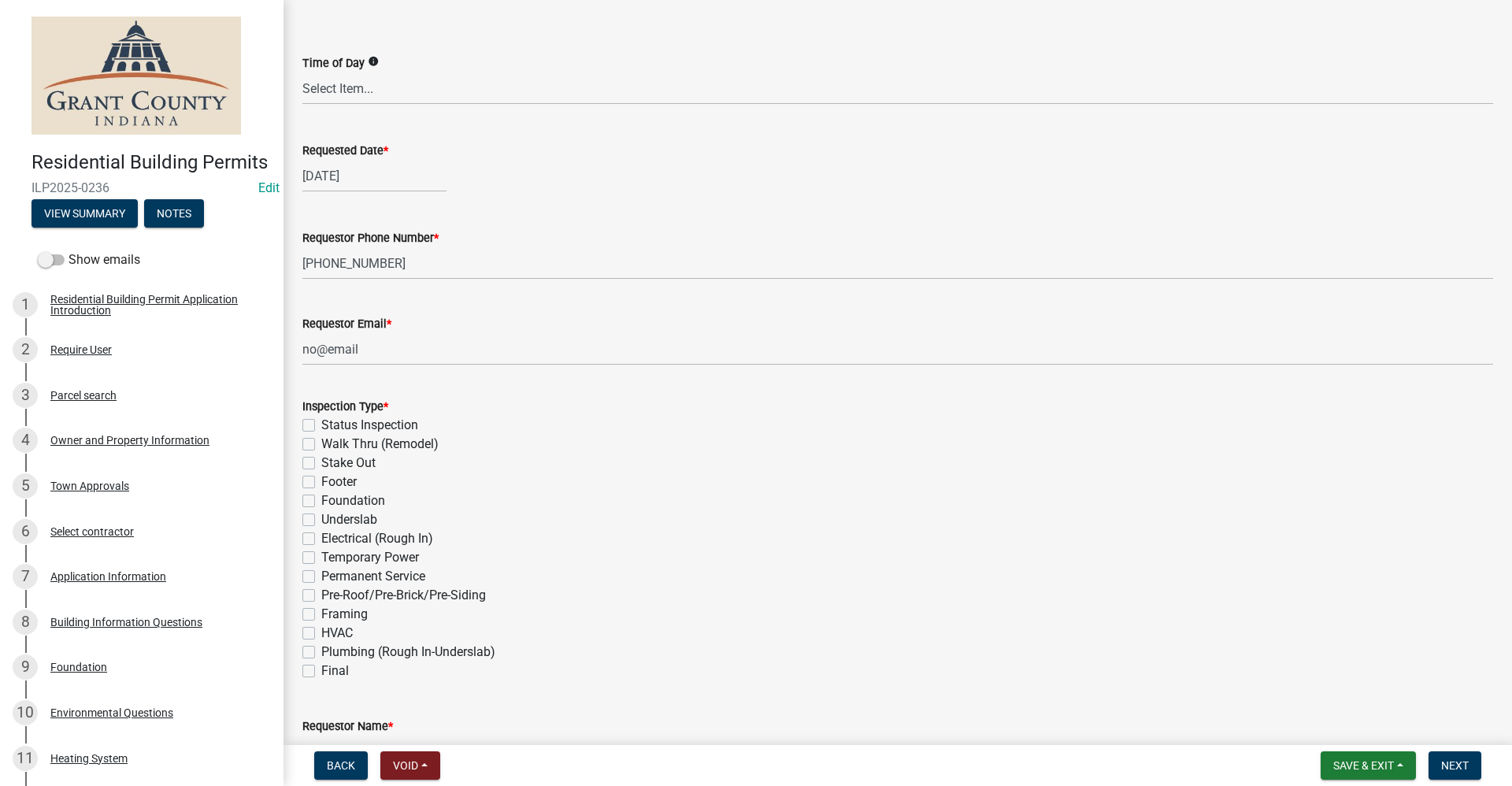
click at [321, 580] on label "Permanent Service" at bounding box center [373, 576] width 104 height 19
click at [321, 578] on input "Permanent Service" at bounding box center [326, 572] width 11 height 11
checkbox input "true"
checkbox input "false"
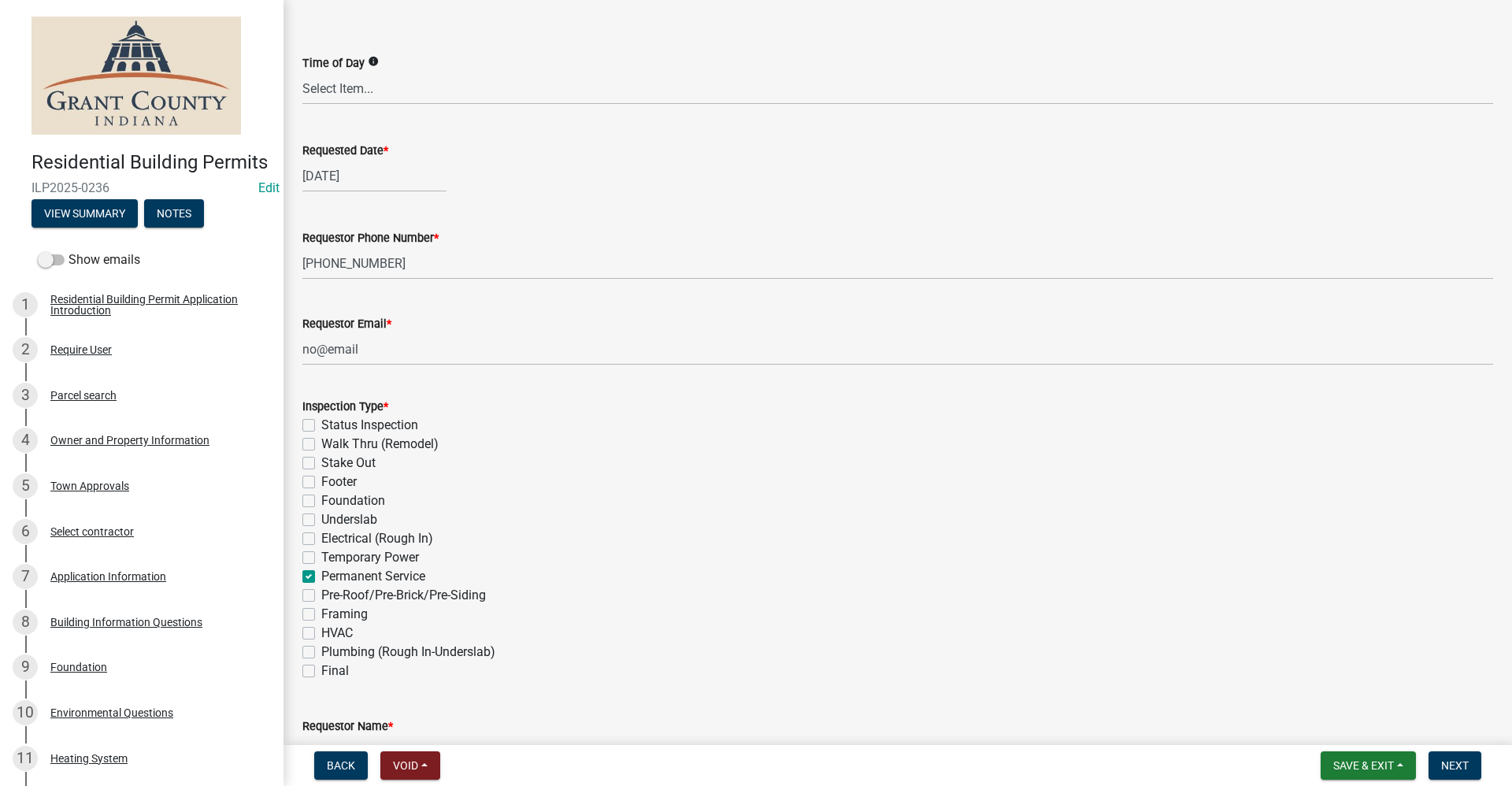
checkbox input "false"
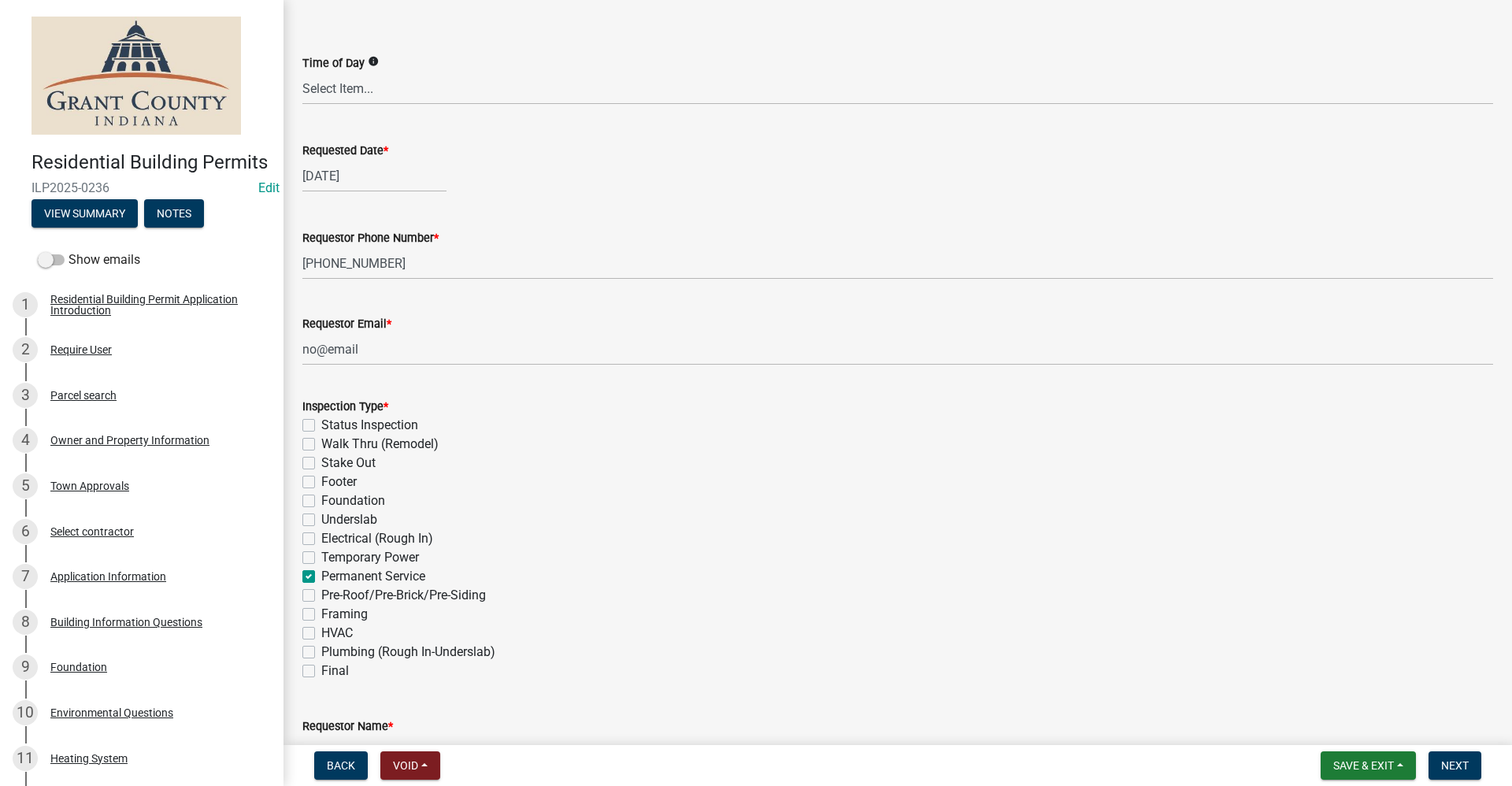
checkbox input "false"
checkbox input "true"
checkbox input "false"
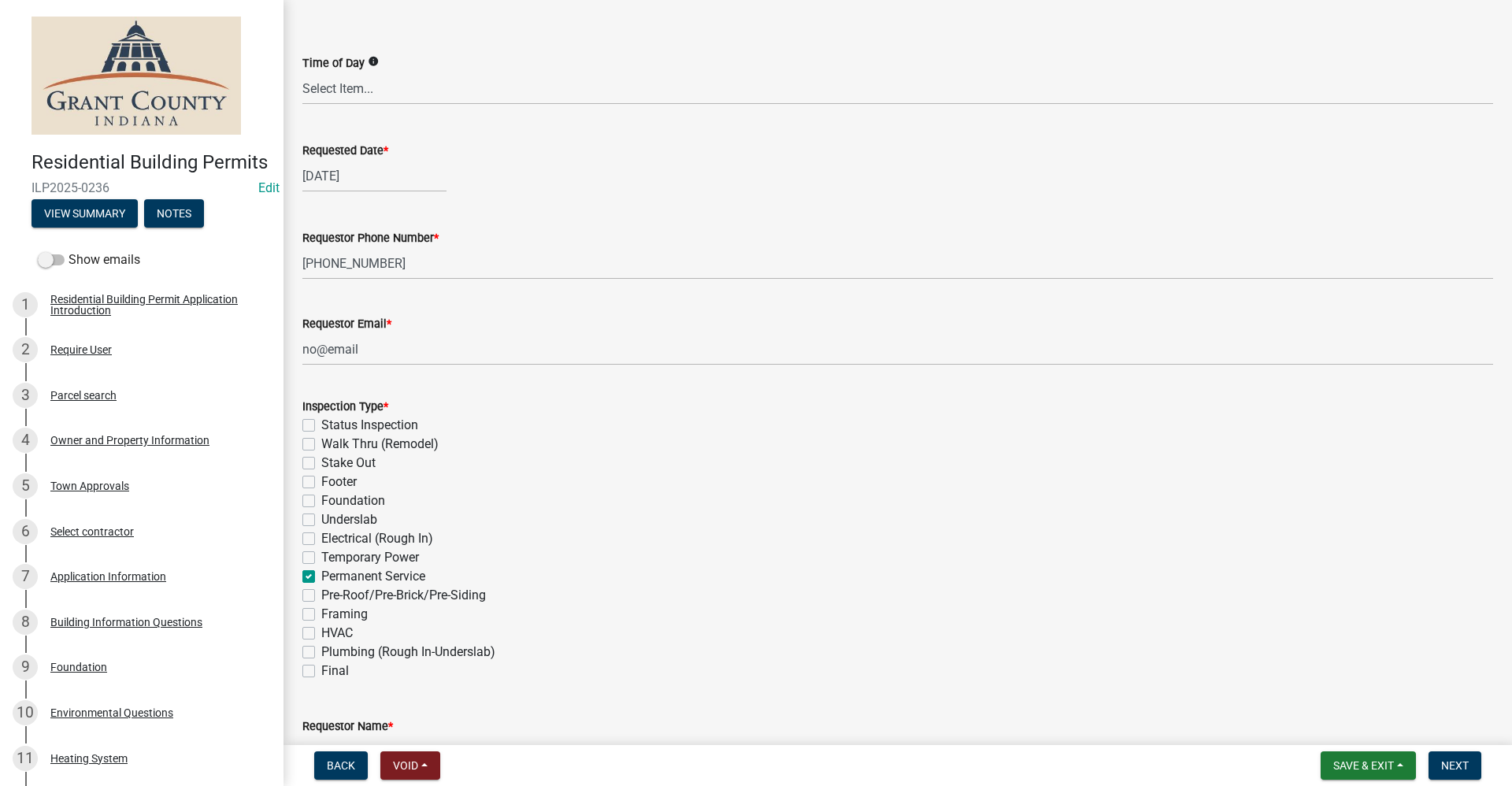
checkbox input "false"
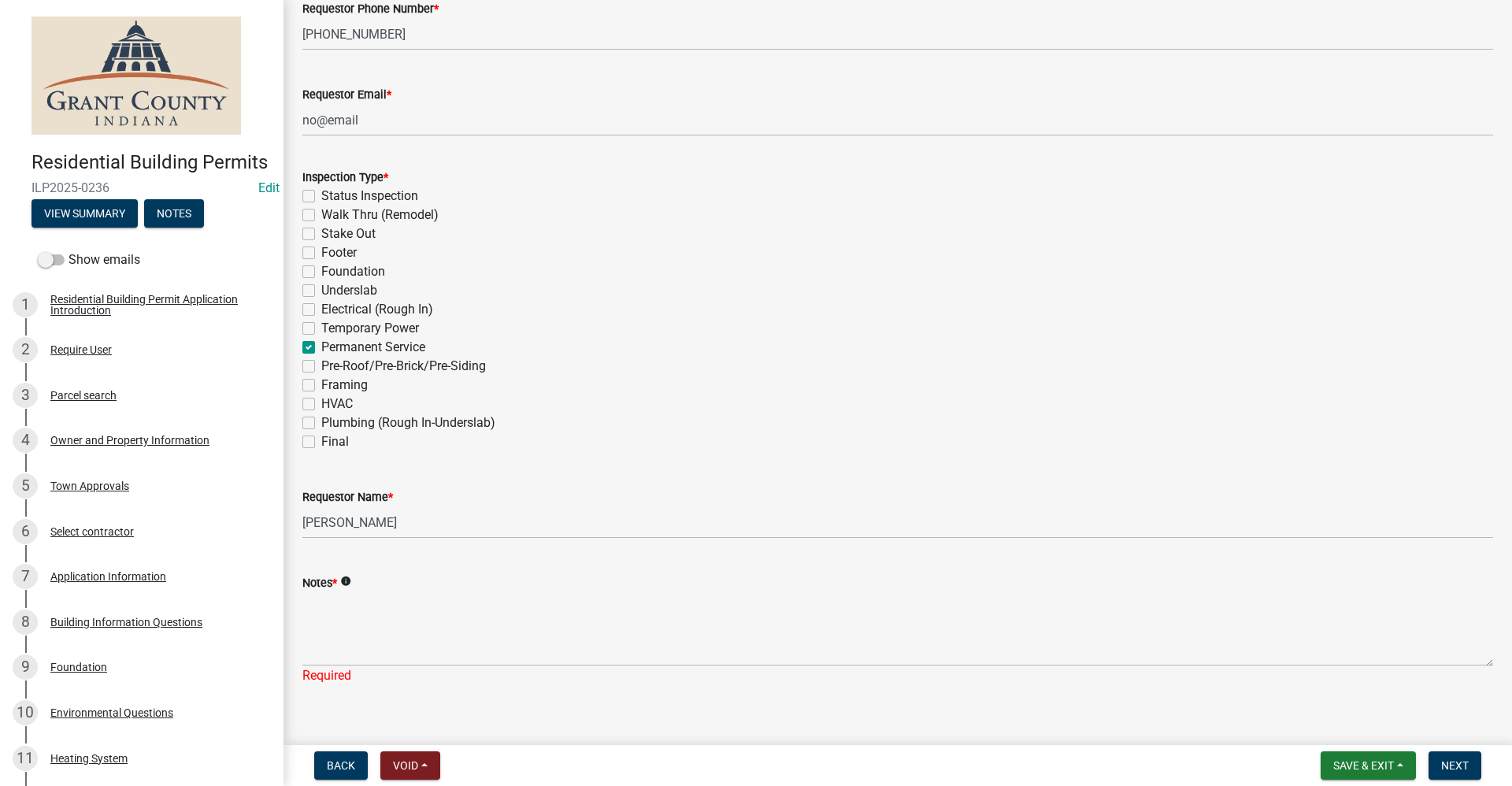
scroll to position [393, 0]
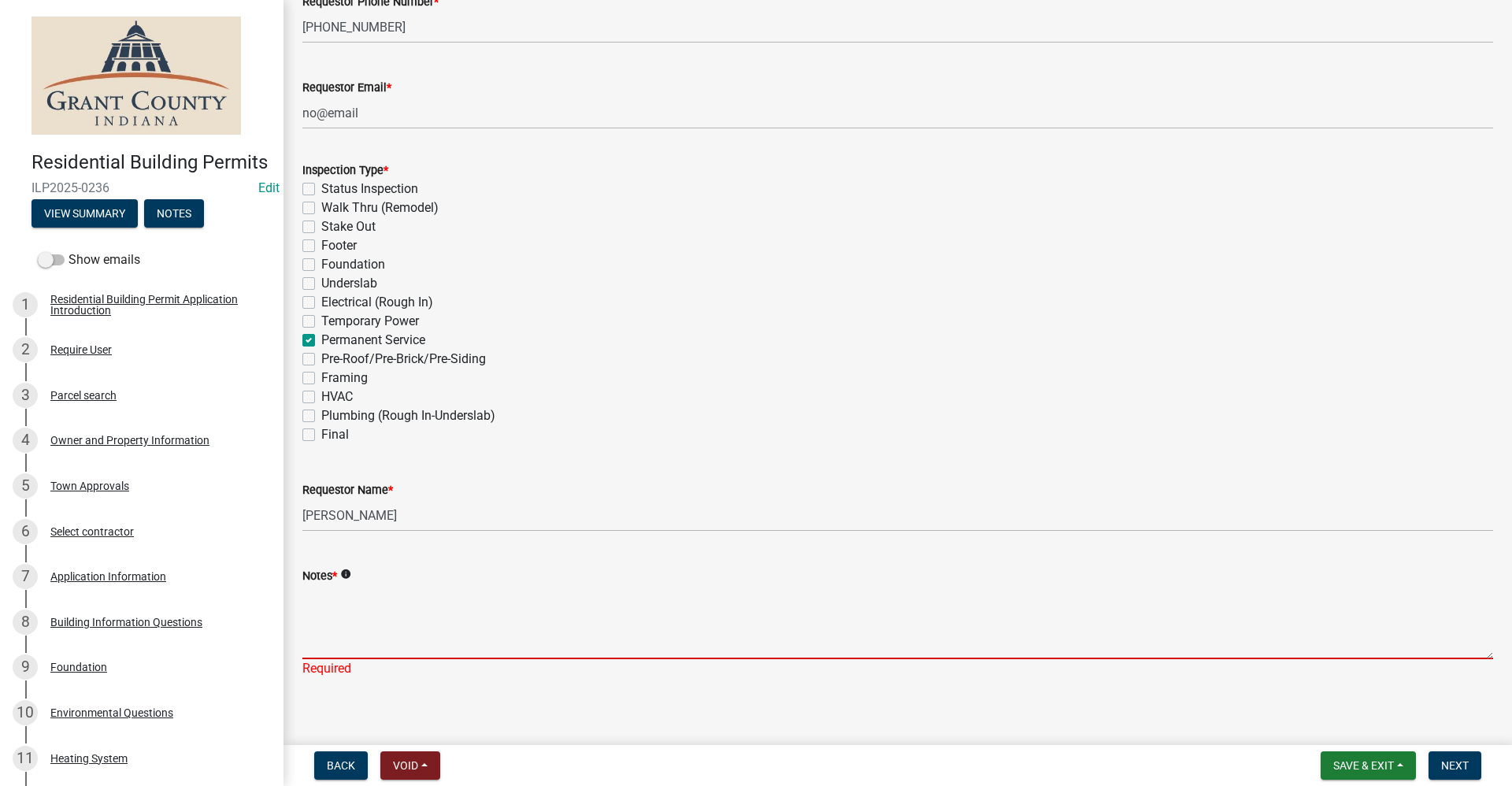
click at [343, 626] on textarea "Notes *" at bounding box center [897, 622] width 1191 height 74
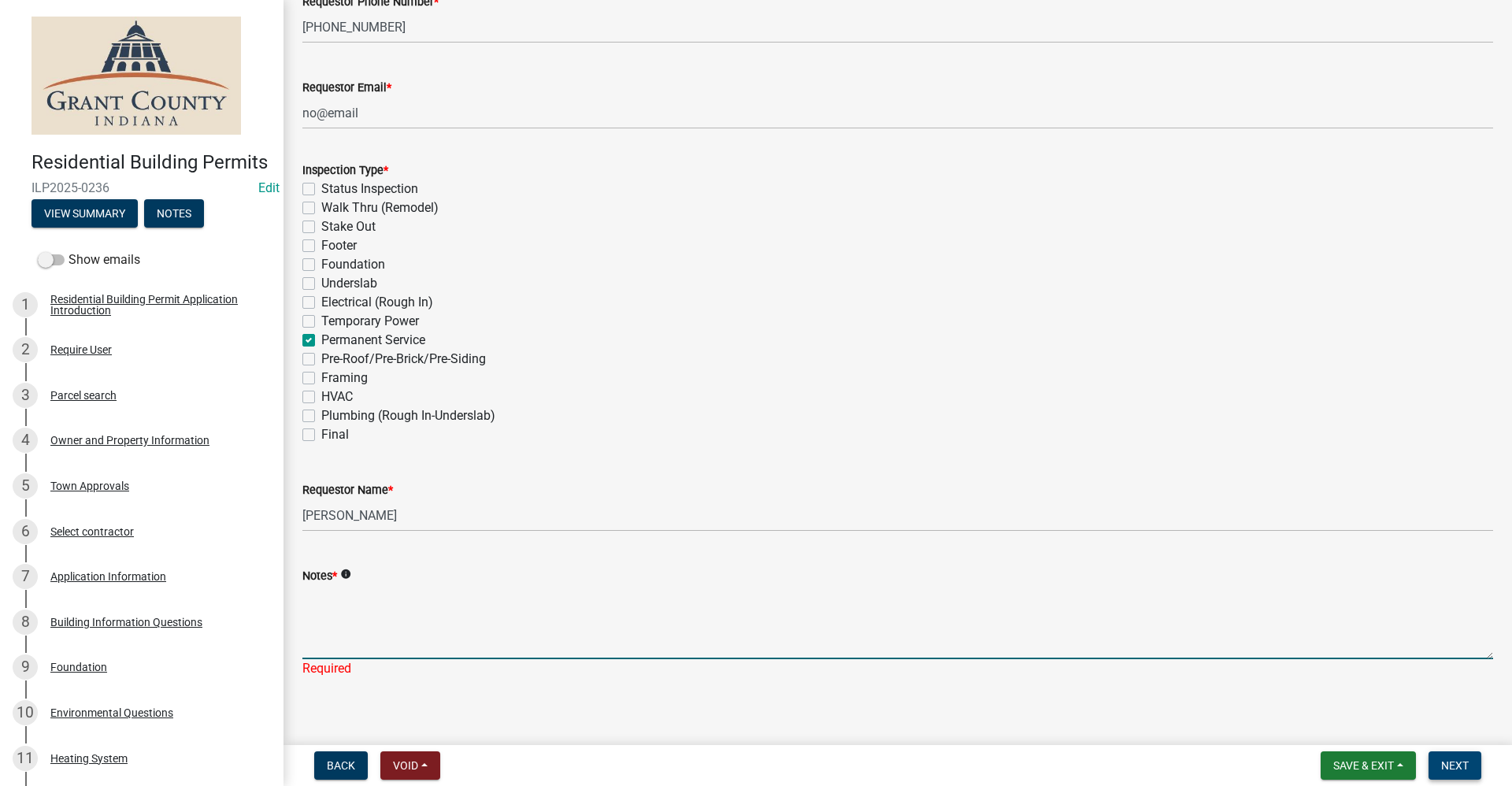
scroll to position [0, 0]
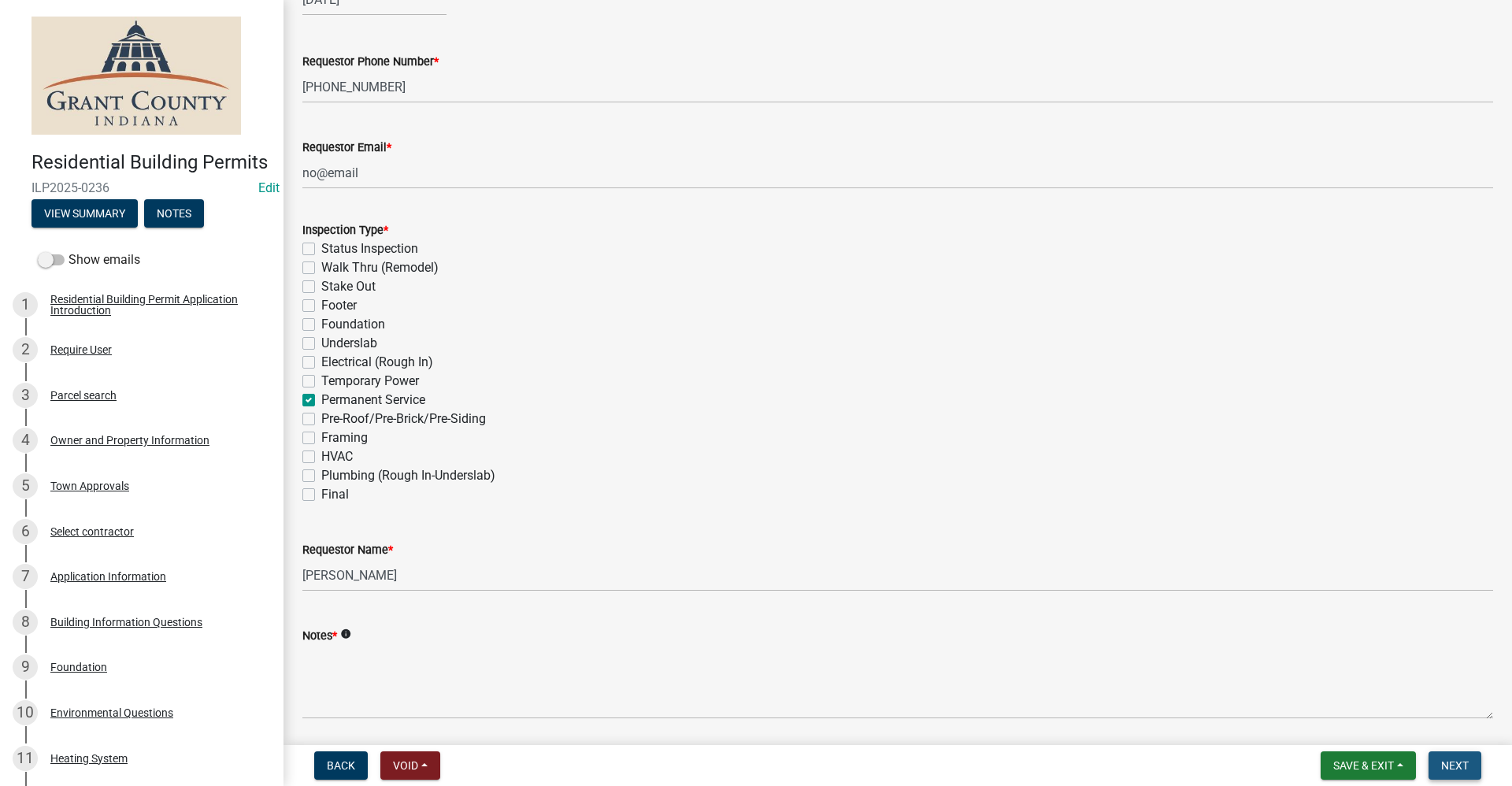
click at [1457, 767] on span "Next" at bounding box center [1455, 765] width 27 height 13
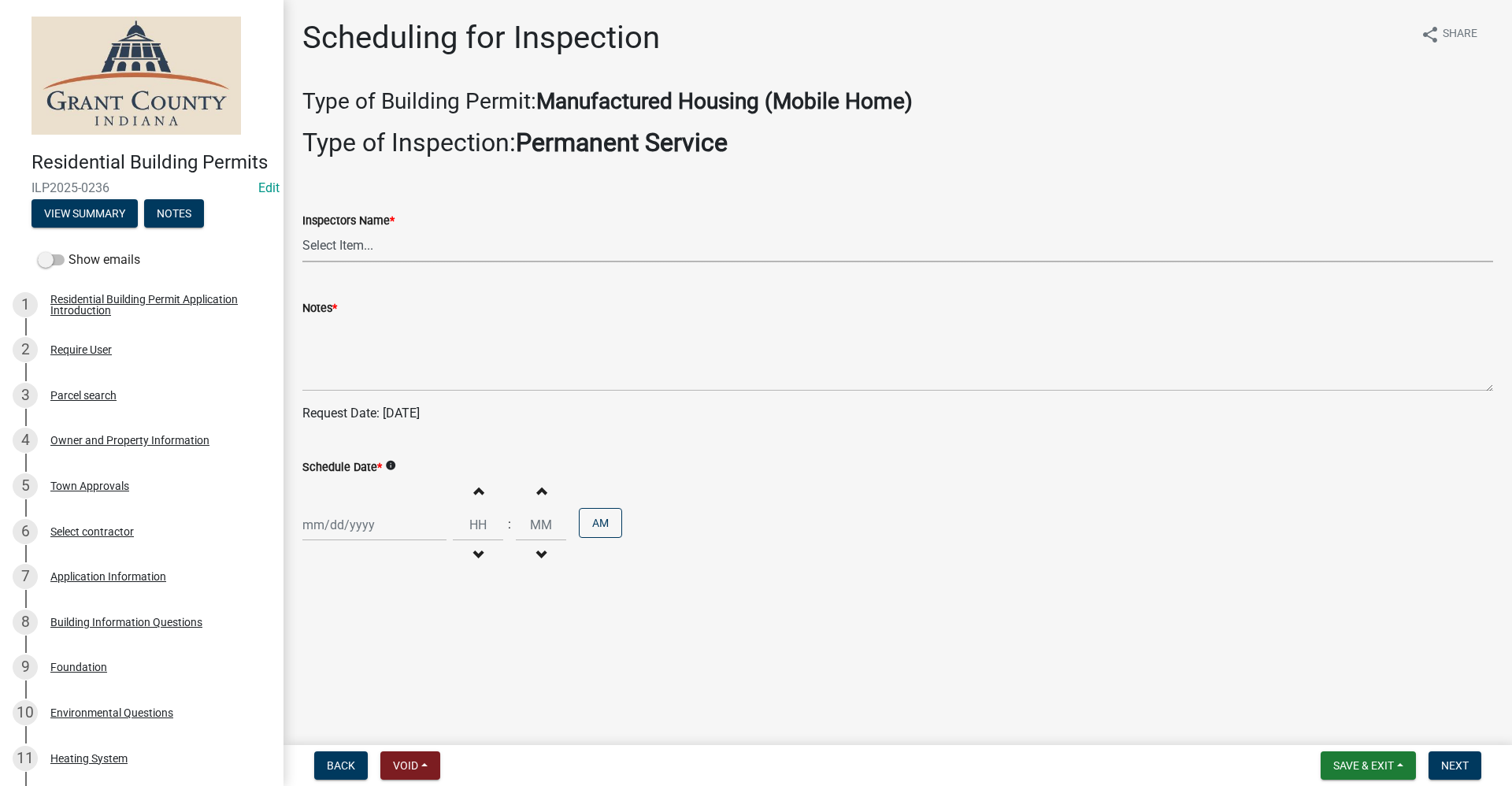
click at [326, 249] on select "Select Item... rberryhill ([PERSON_NAME]) [PERSON_NAME] ([PERSON_NAME]) [PERSON…" at bounding box center [897, 245] width 1191 height 32
click at [302, 230] on select "Select Item... rberryhill ([PERSON_NAME]) [PERSON_NAME] ([PERSON_NAME]) [PERSON…" at bounding box center [897, 245] width 1191 height 32
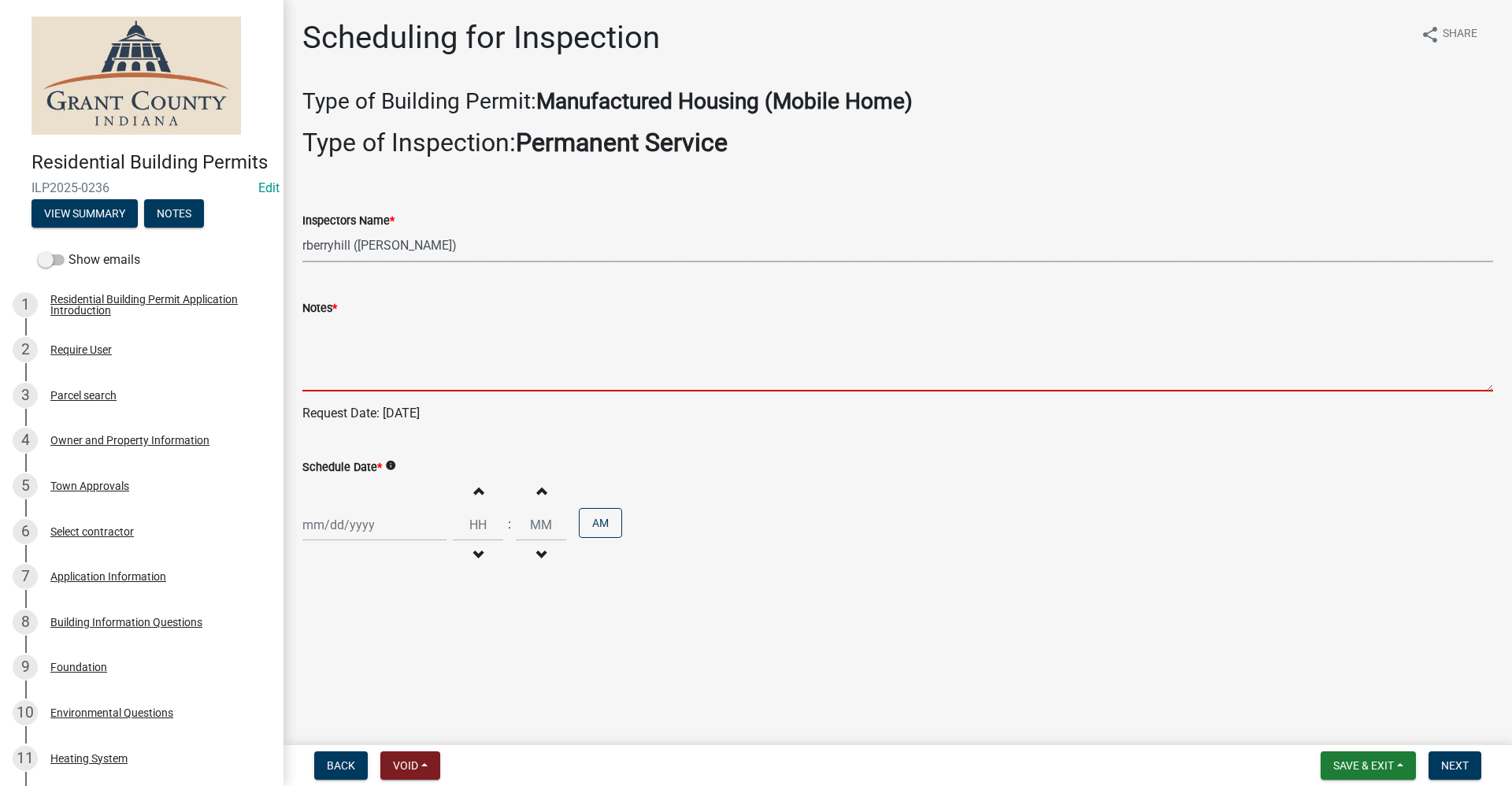
click at [321, 371] on textarea "Notes *" at bounding box center [897, 355] width 1191 height 74
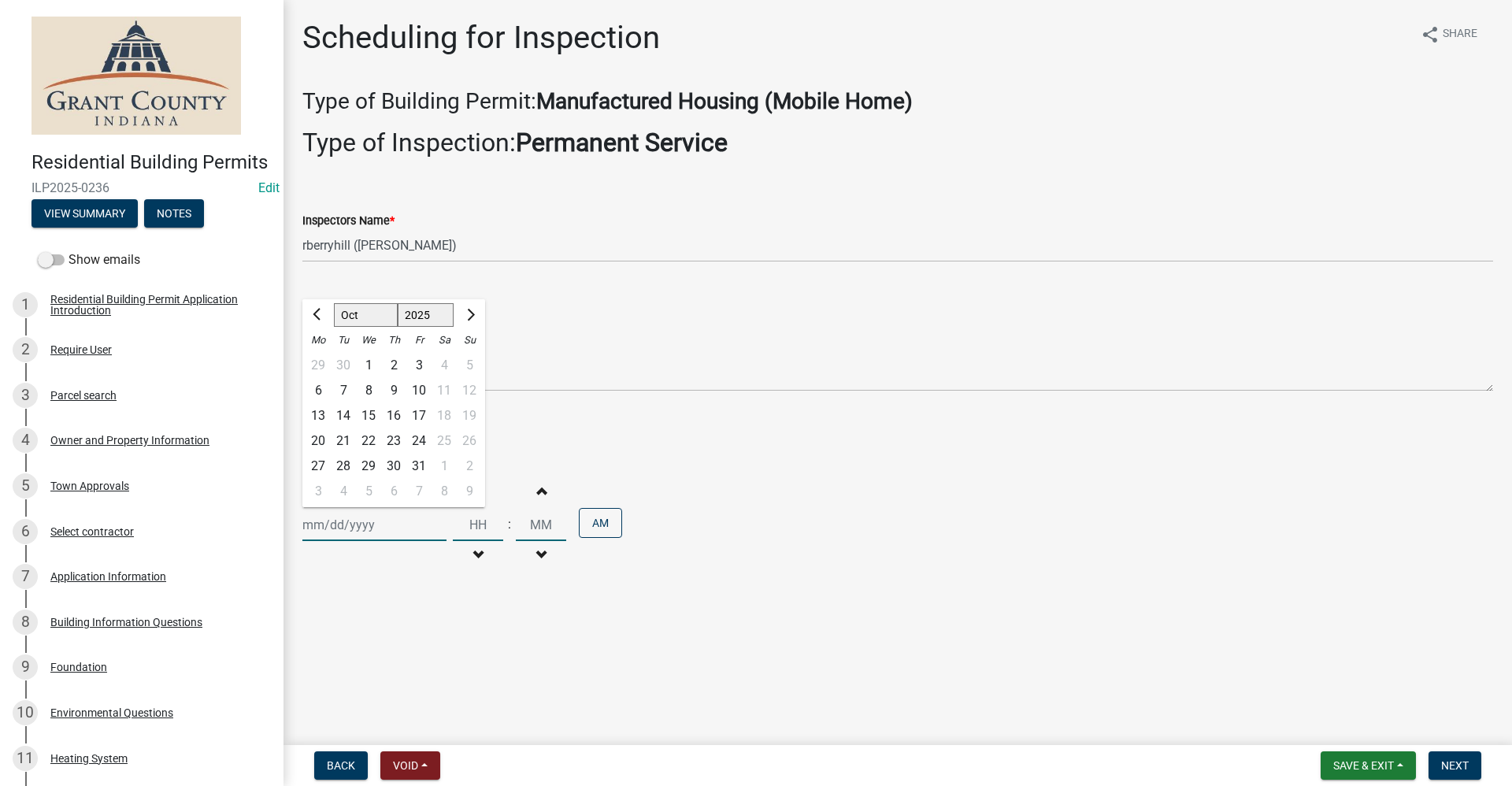
click at [350, 533] on div "[PERSON_NAME] Feb Mar Apr [PERSON_NAME][DATE] Oct Nov [DATE] 1526 1527 1528 152…" at bounding box center [374, 524] width 144 height 32
click at [366, 418] on div "15" at bounding box center [368, 416] width 25 height 25
click at [1464, 773] on button "Next" at bounding box center [1455, 765] width 53 height 28
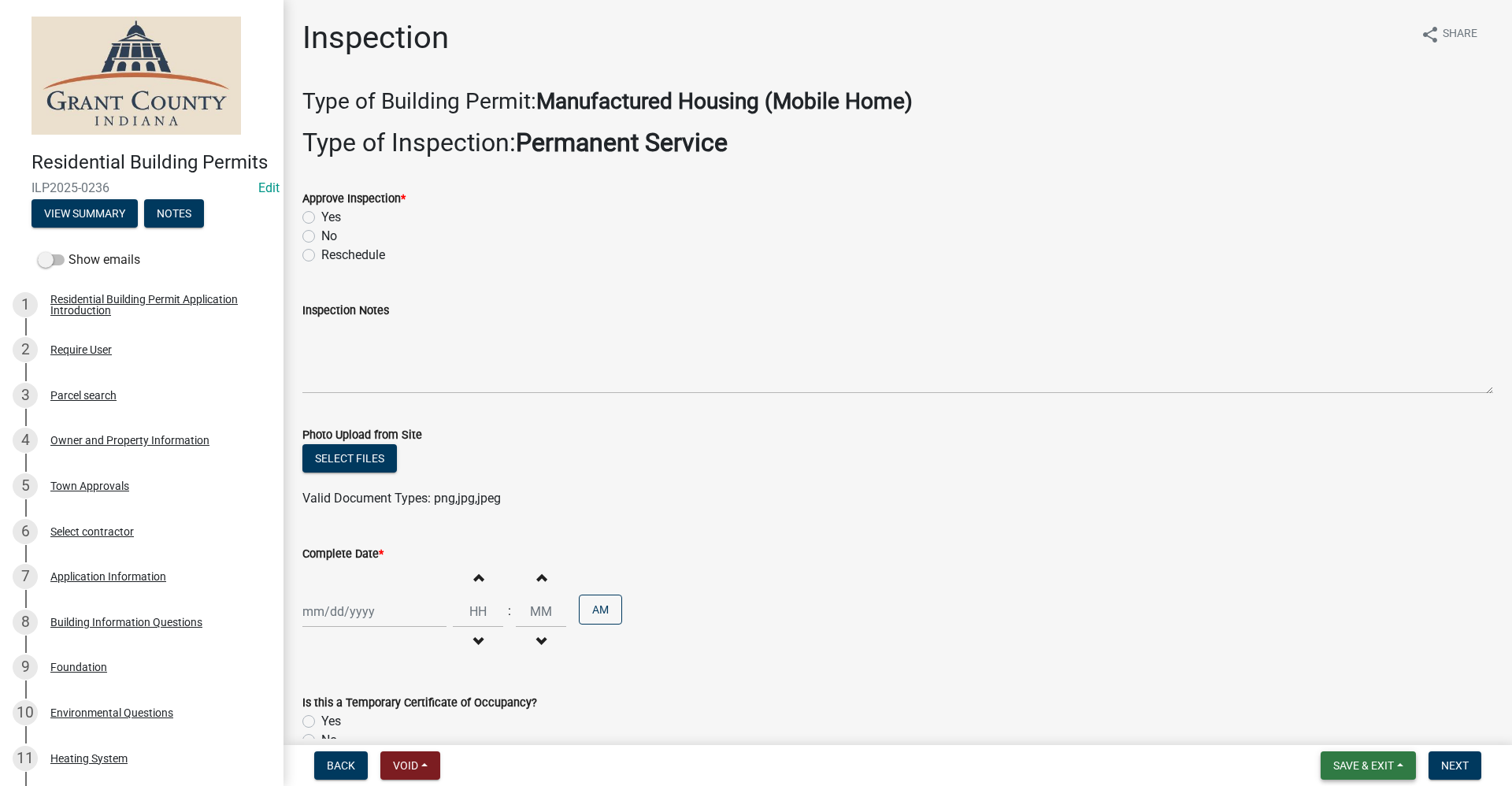
click at [1360, 761] on span "Save & Exit" at bounding box center [1364, 765] width 60 height 13
click at [1326, 730] on button "Save & Exit" at bounding box center [1352, 724] width 126 height 38
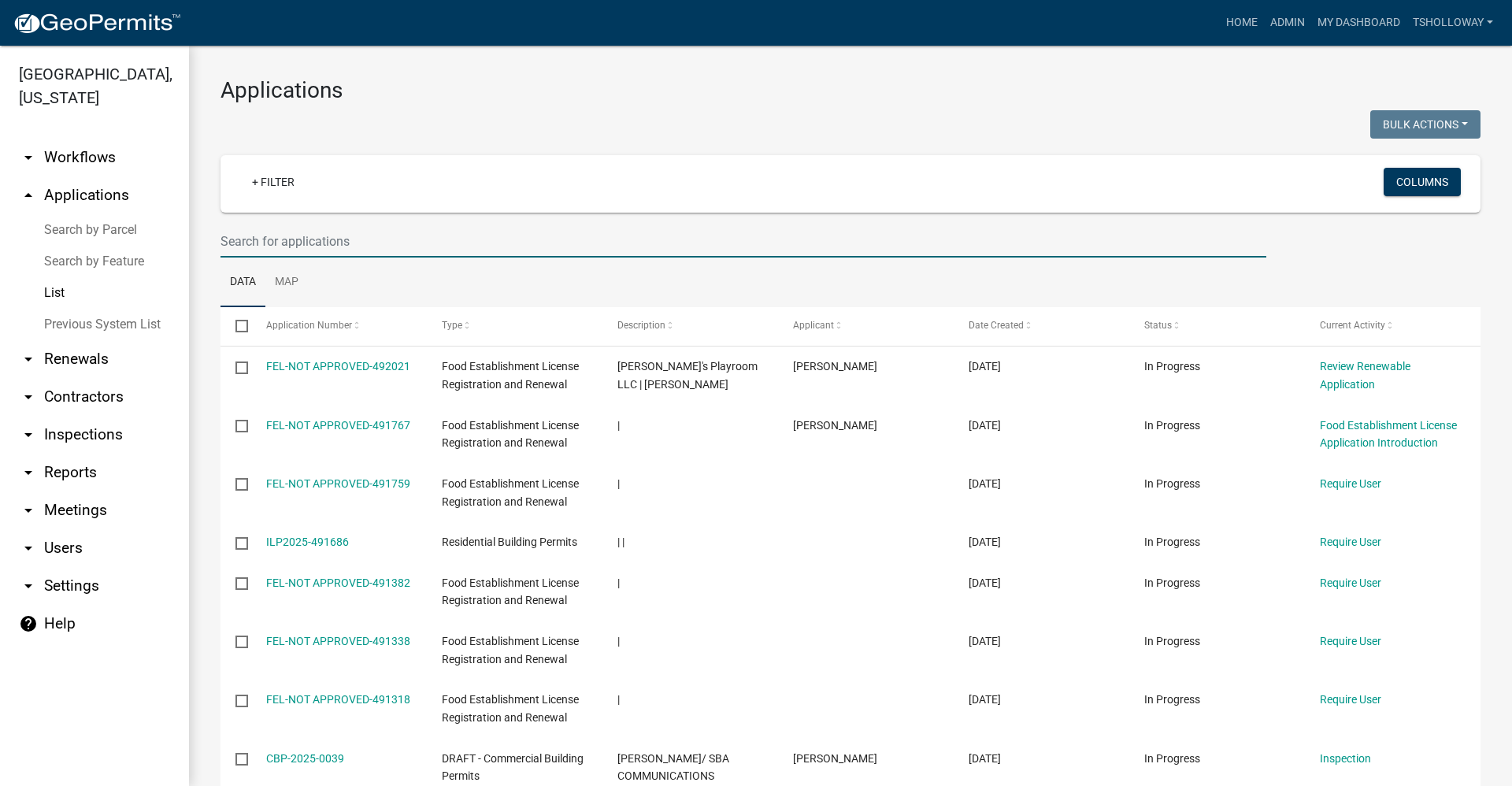
click at [265, 243] on input "text" at bounding box center [743, 241] width 1046 height 32
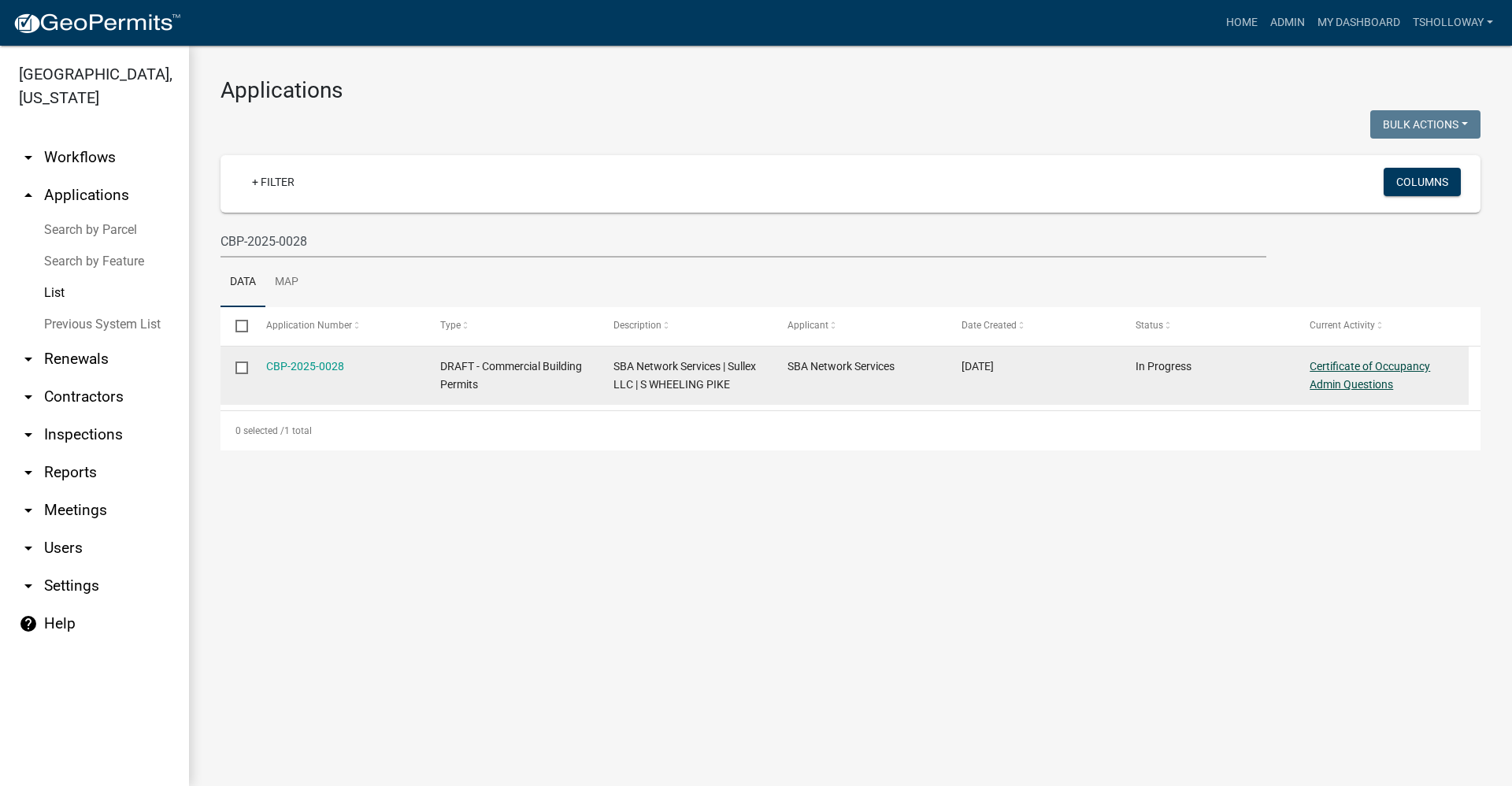
click at [1346, 364] on link "Certificate of Occupancy Admin Questions" at bounding box center [1370, 375] width 121 height 31
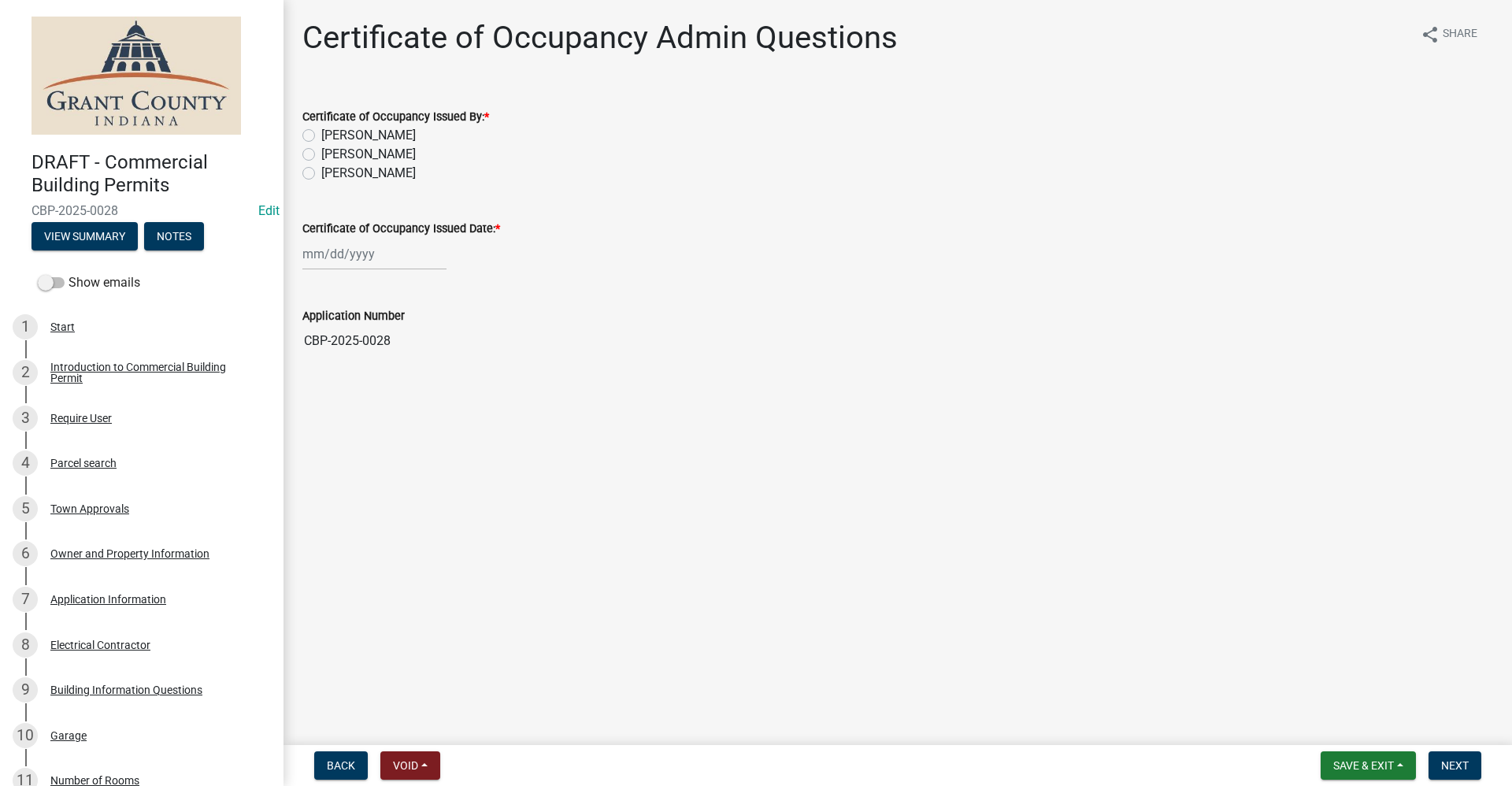
click at [321, 133] on label "[PERSON_NAME]" at bounding box center [368, 134] width 94 height 19
click at [321, 133] on input "[PERSON_NAME]" at bounding box center [326, 131] width 11 height 11
click at [361, 254] on div at bounding box center [374, 253] width 144 height 32
click at [343, 389] on div "14" at bounding box center [344, 389] width 25 height 25
click at [1454, 763] on span "Next" at bounding box center [1455, 765] width 27 height 13
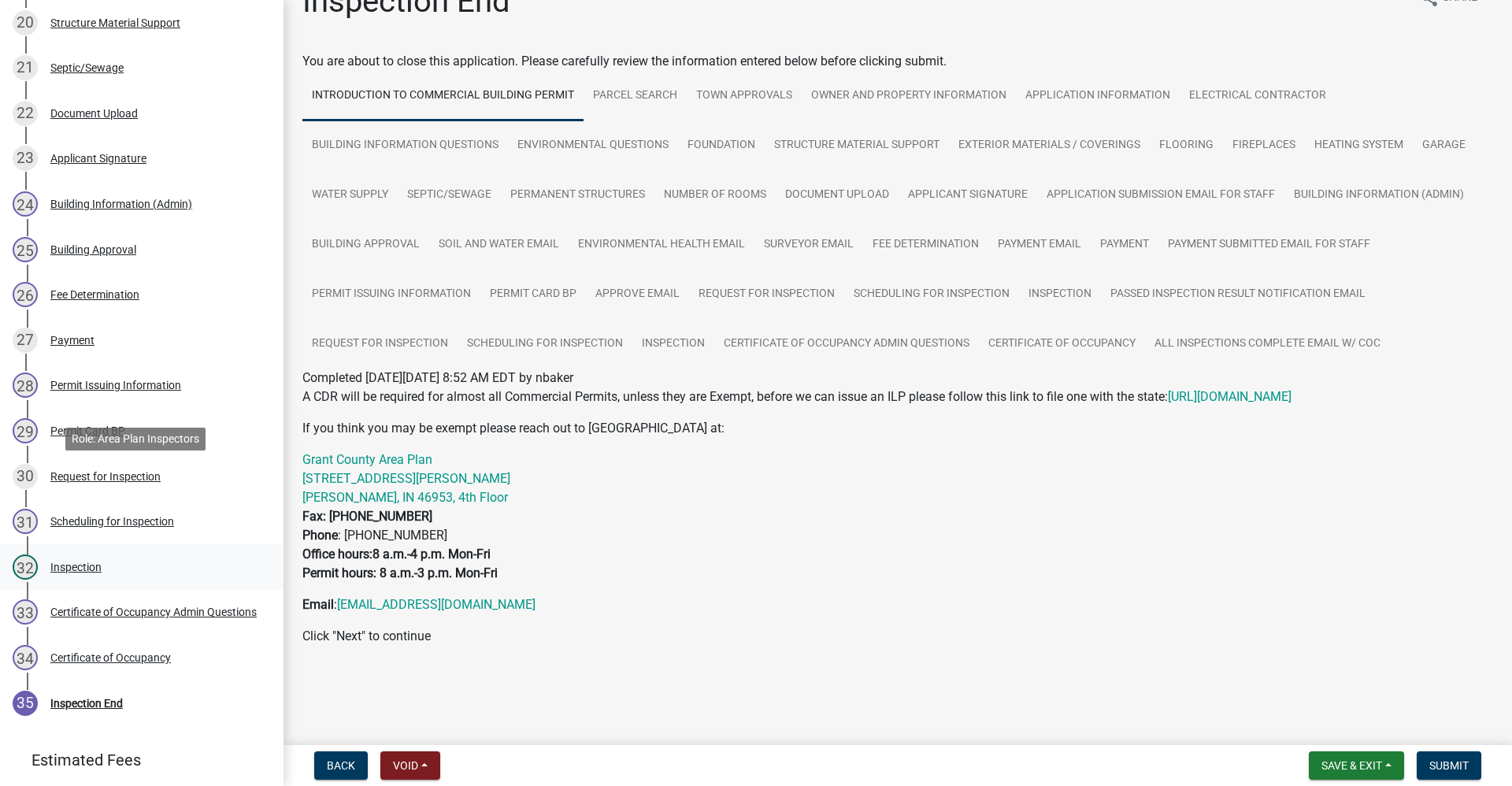
scroll to position [1252, 0]
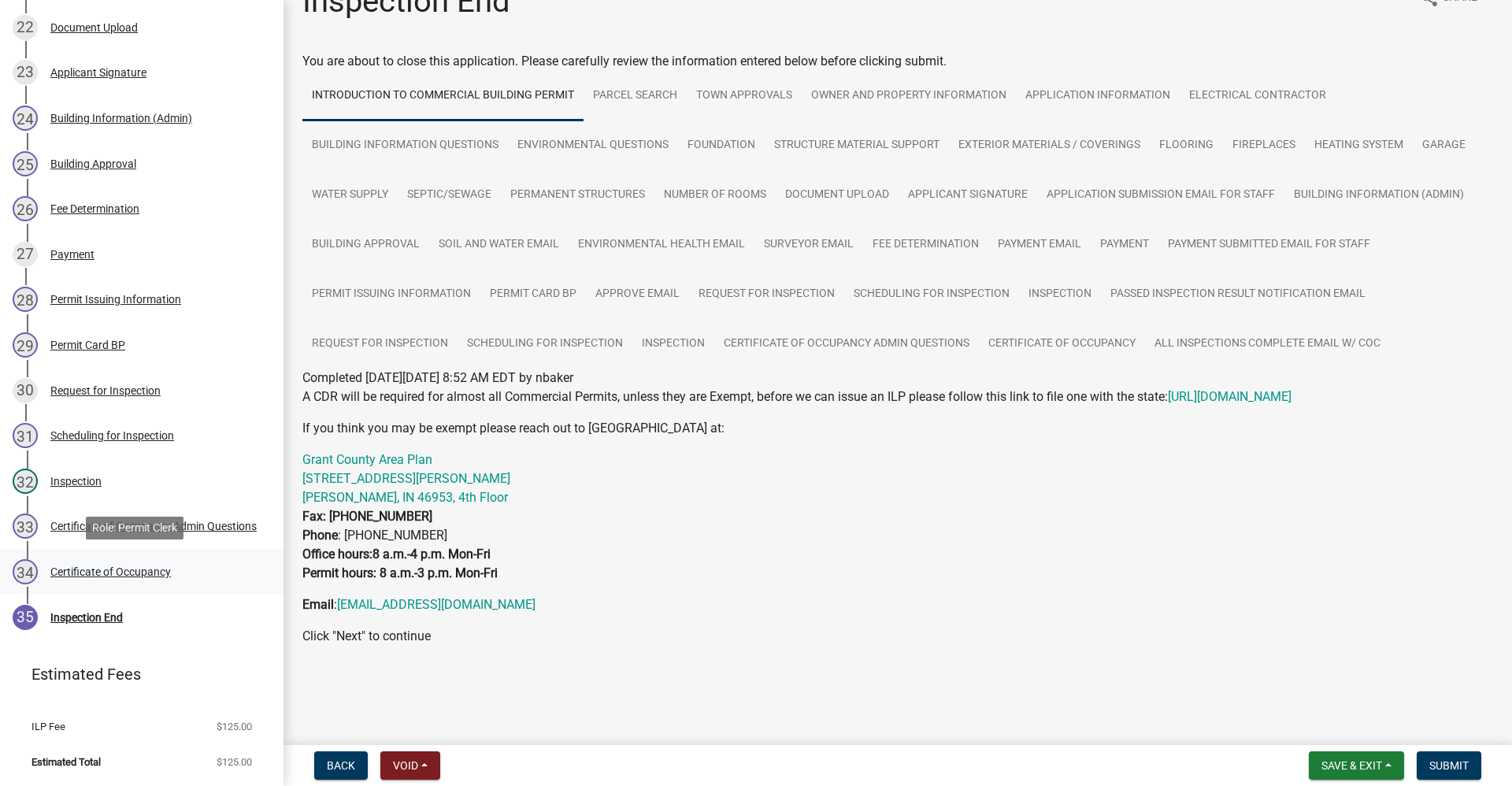
click at [117, 567] on div "Certificate of Occupancy" at bounding box center [111, 571] width 121 height 11
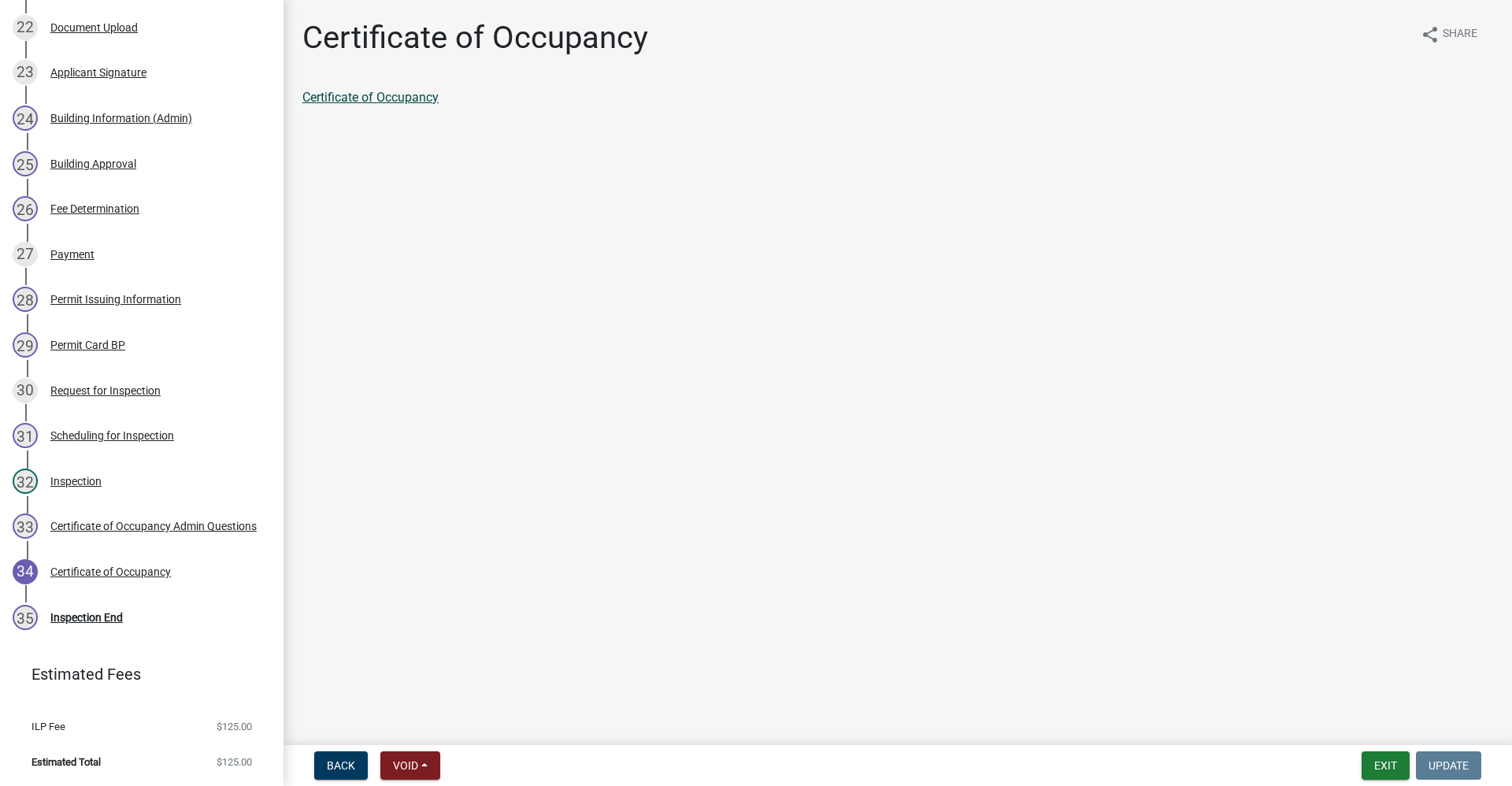
click at [366, 94] on link "Certificate of Occupancy" at bounding box center [370, 96] width 136 height 15
click at [1383, 765] on button "Exit" at bounding box center [1385, 765] width 48 height 28
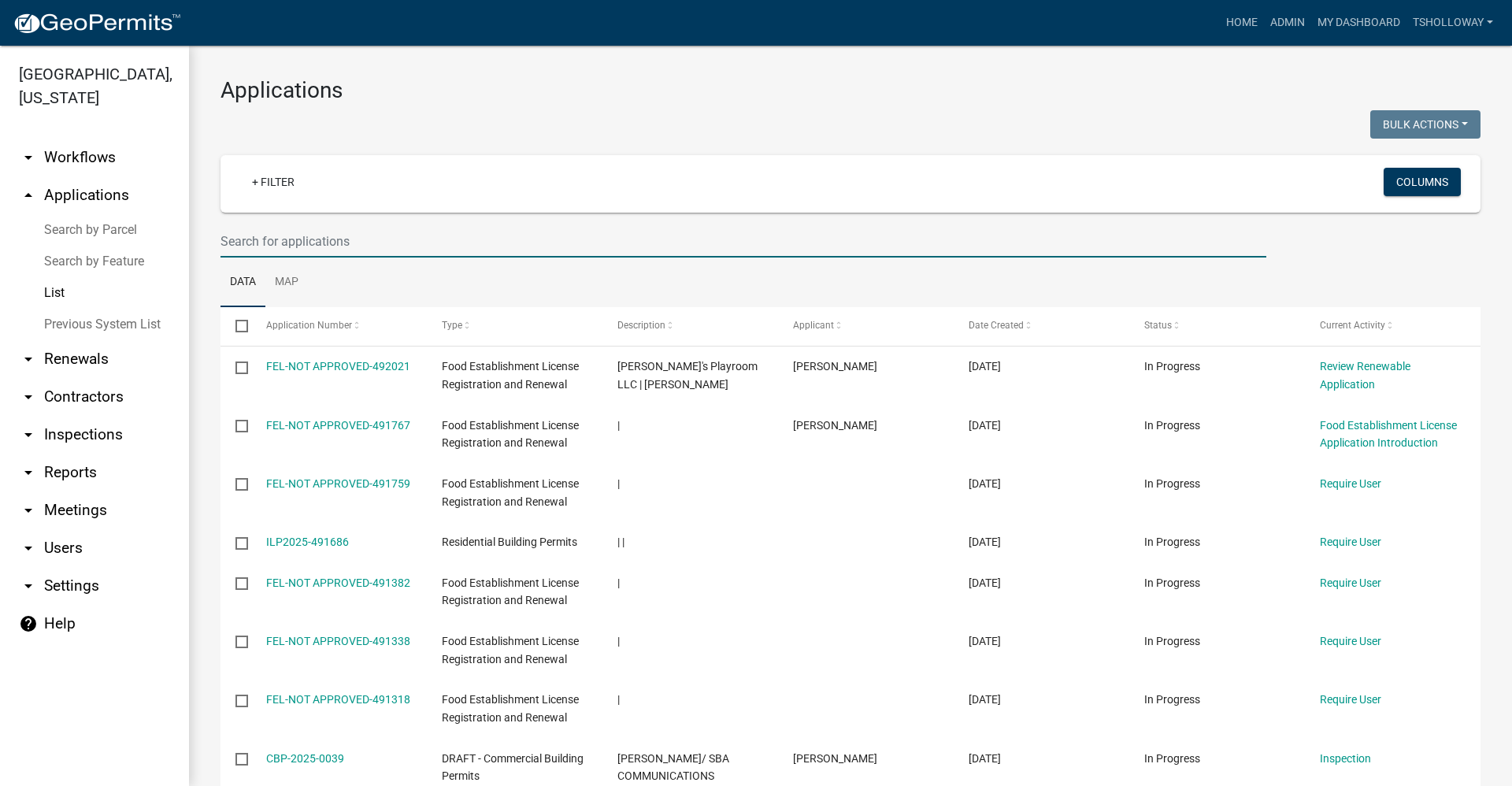
click at [256, 243] on input "text" at bounding box center [743, 241] width 1046 height 32
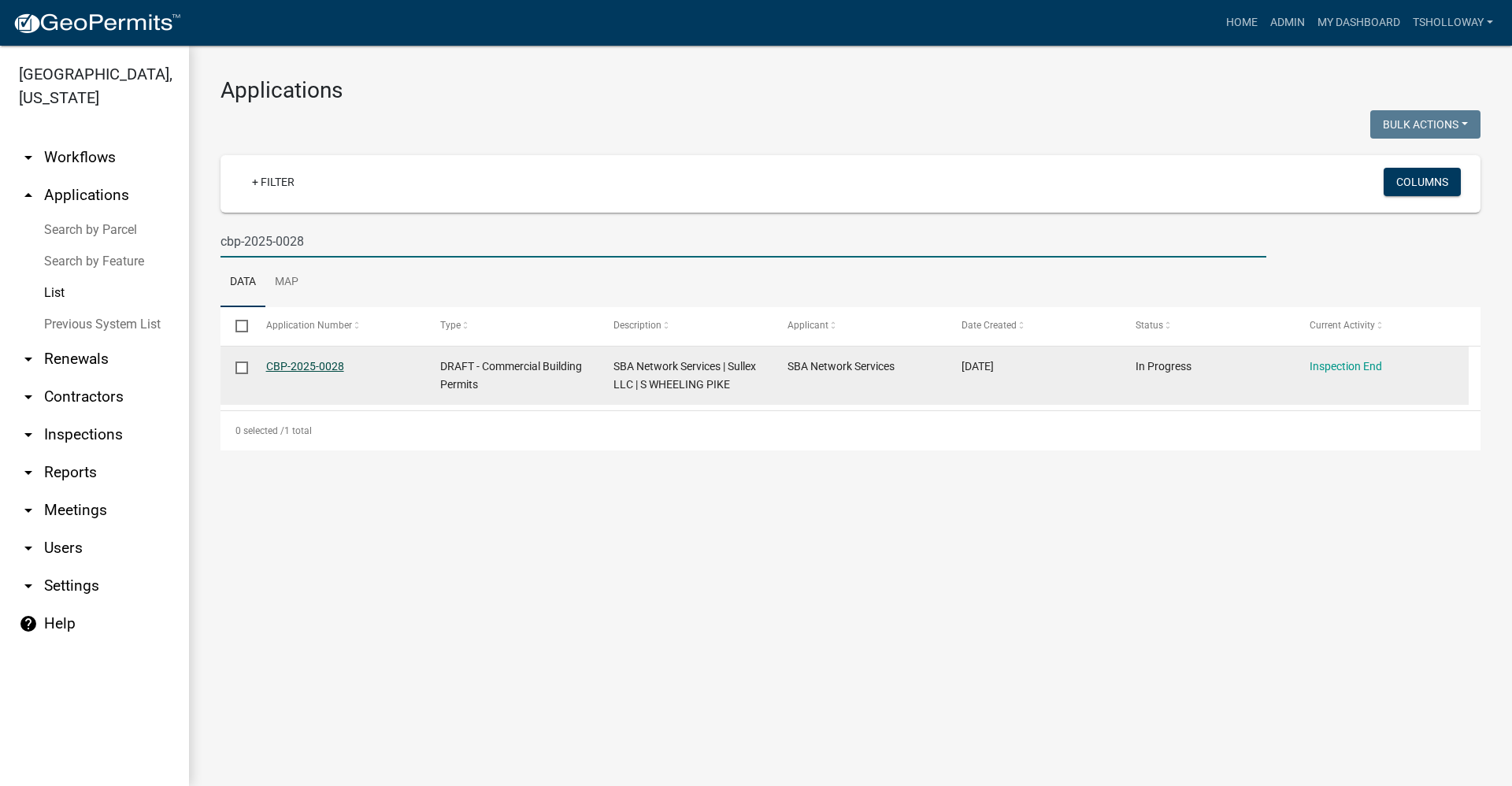
click at [293, 363] on link "CBP-2025-0028" at bounding box center [305, 365] width 78 height 13
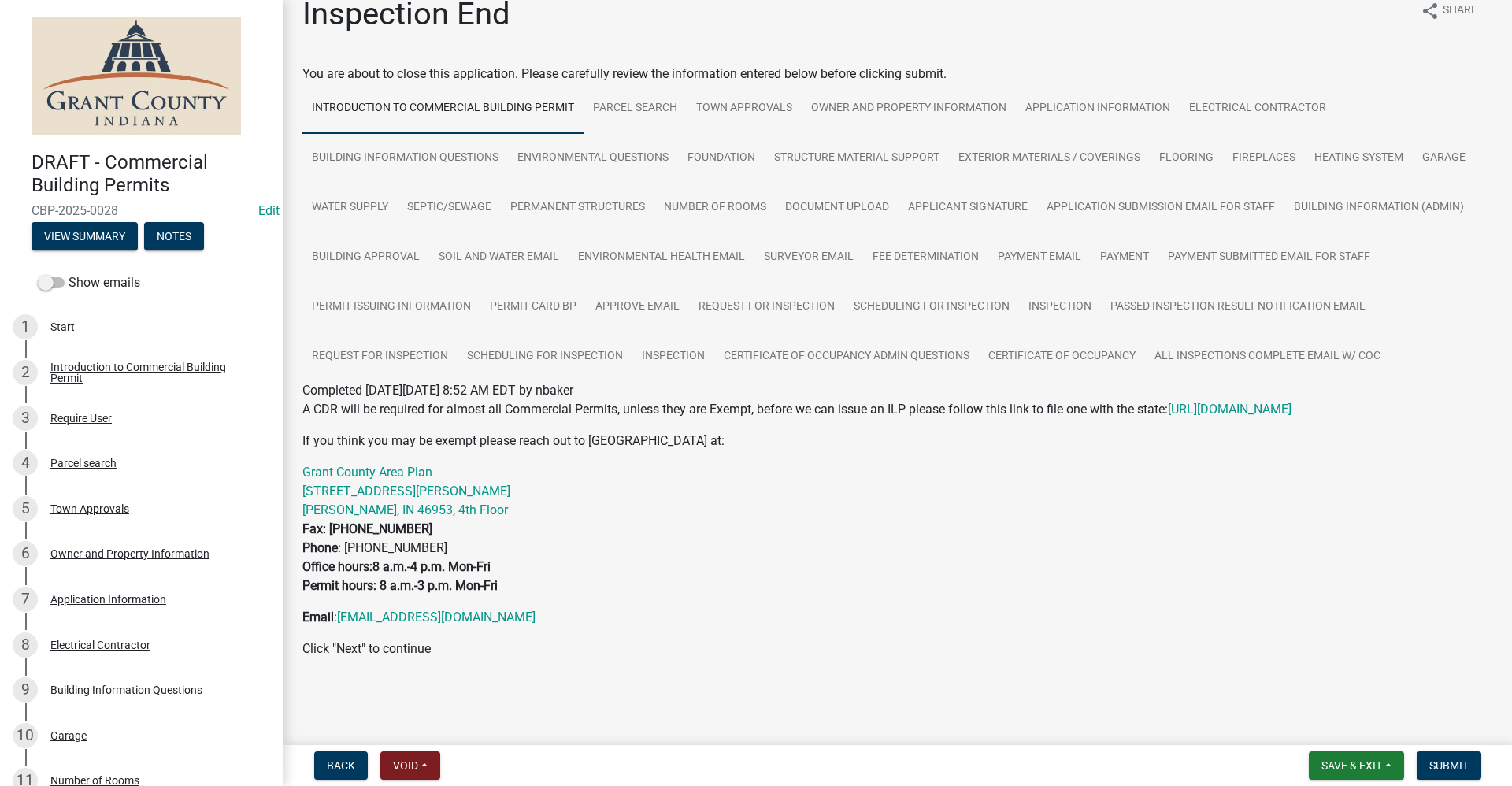
scroll to position [36, 0]
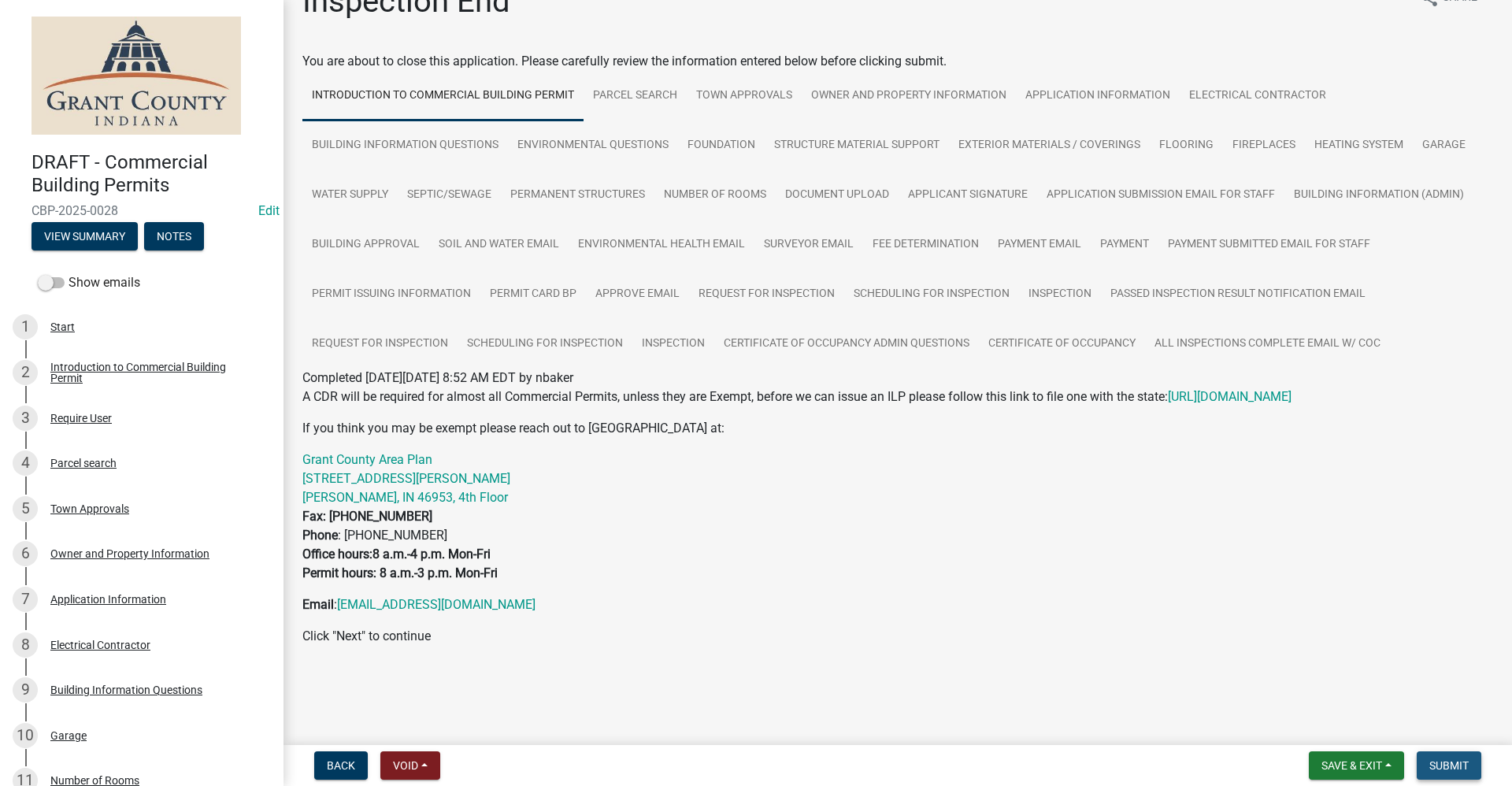
click at [1437, 762] on span "Submit" at bounding box center [1449, 765] width 39 height 13
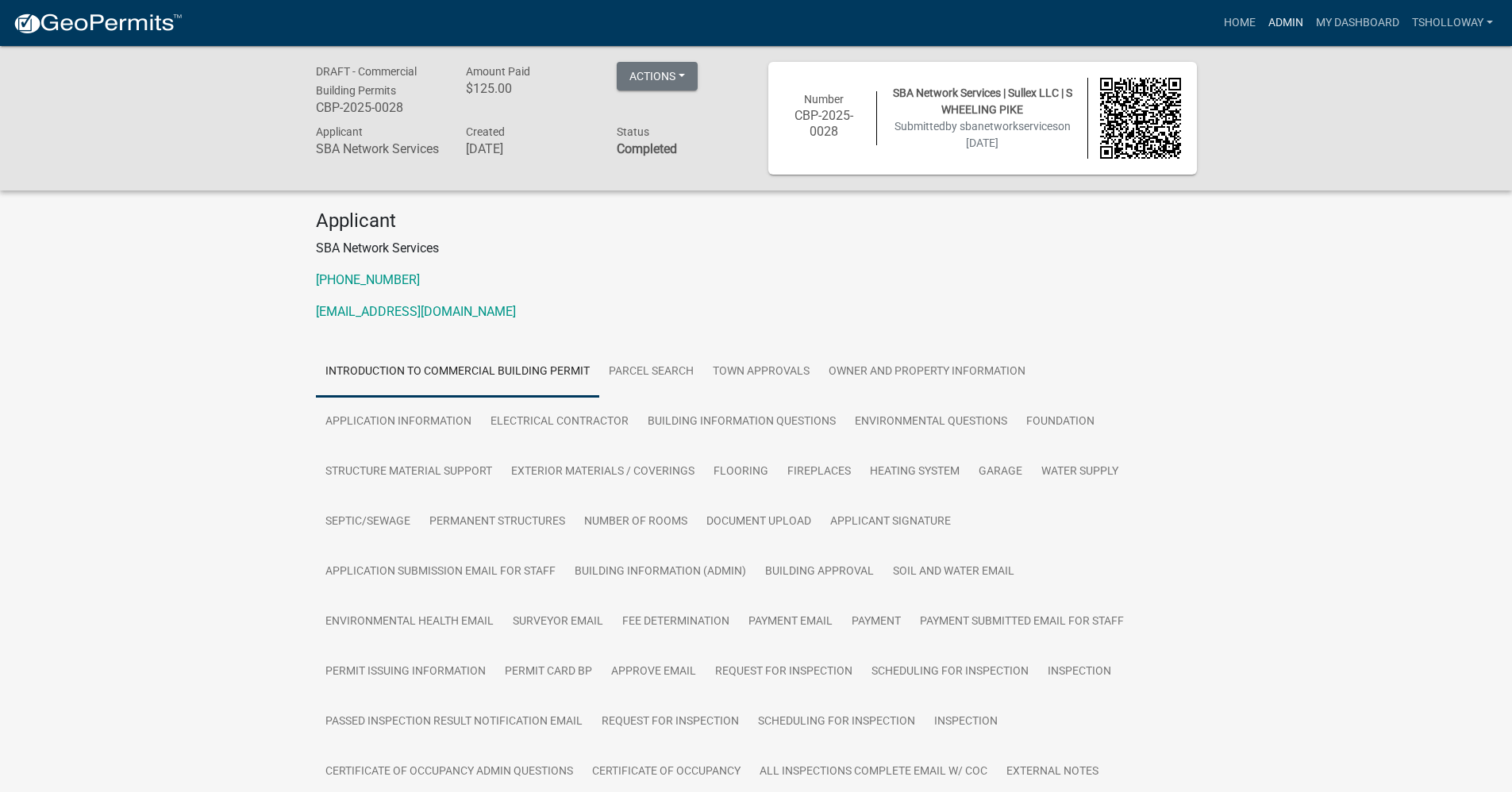
click at [1280, 29] on link "Admin" at bounding box center [1285, 23] width 48 height 30
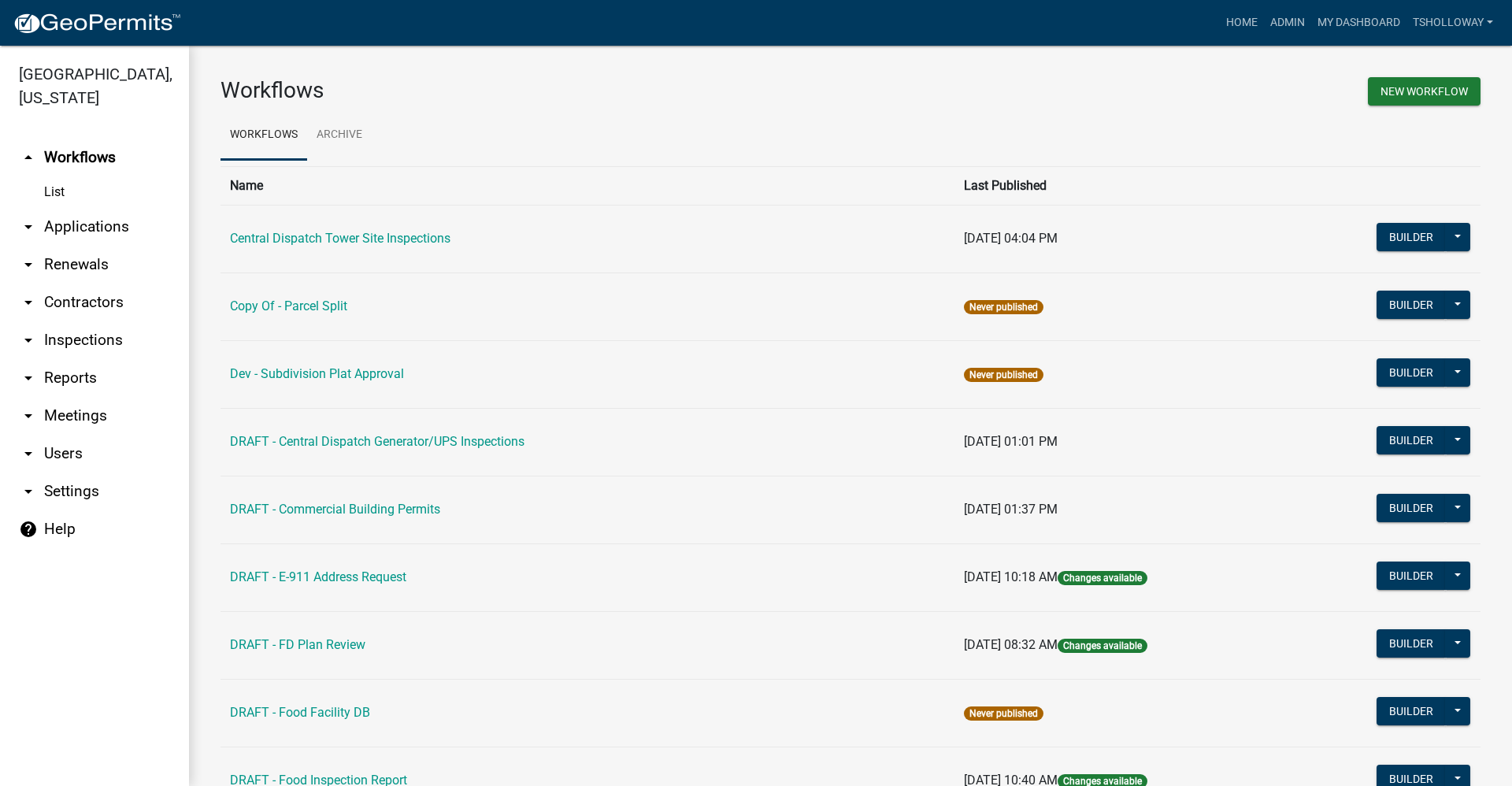
click at [76, 207] on link "arrow_drop_down Applications" at bounding box center [94, 226] width 189 height 38
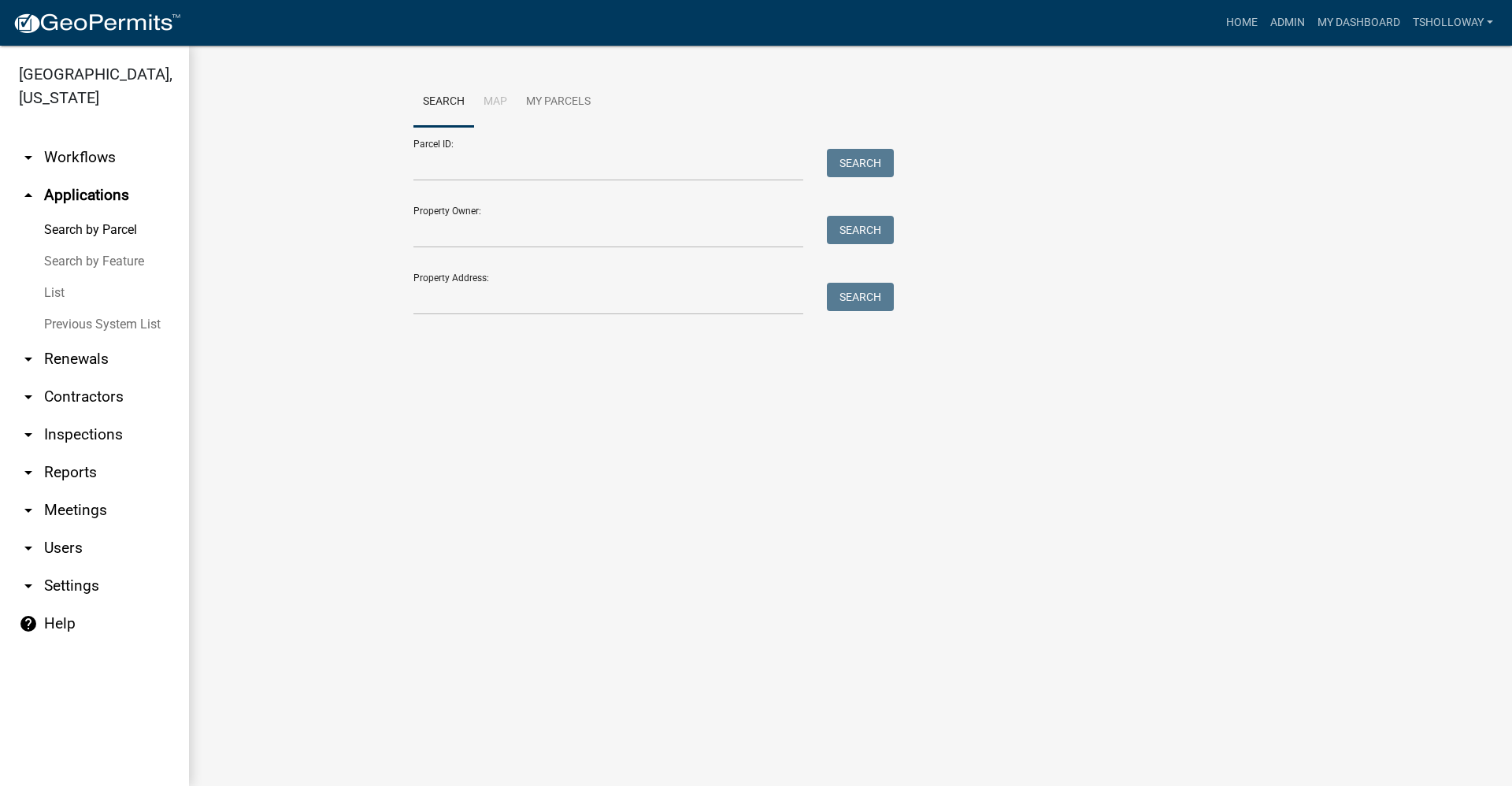
click at [51, 278] on link "List" at bounding box center [94, 293] width 189 height 31
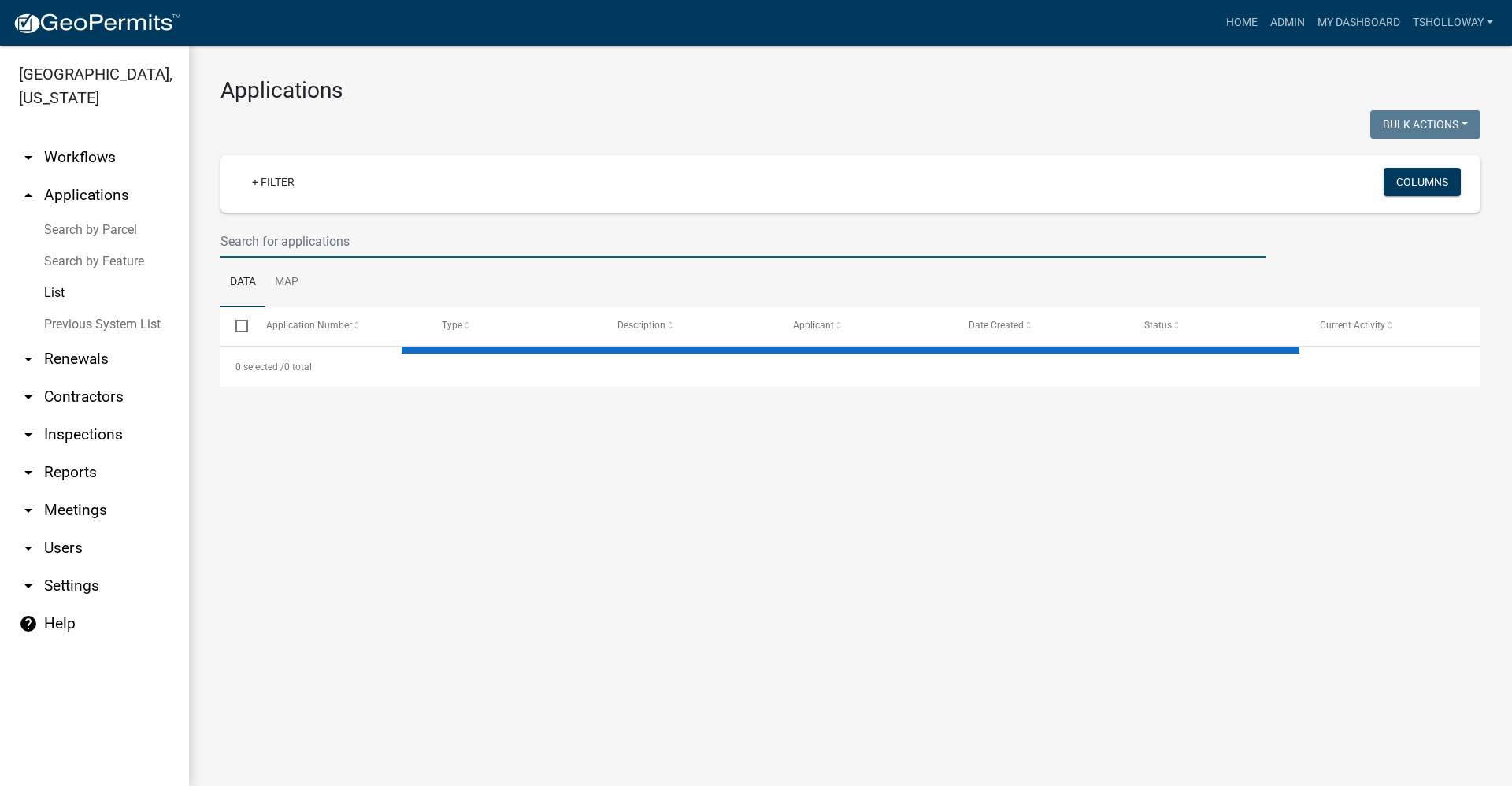
click at [248, 246] on input "text" at bounding box center [743, 241] width 1046 height 32
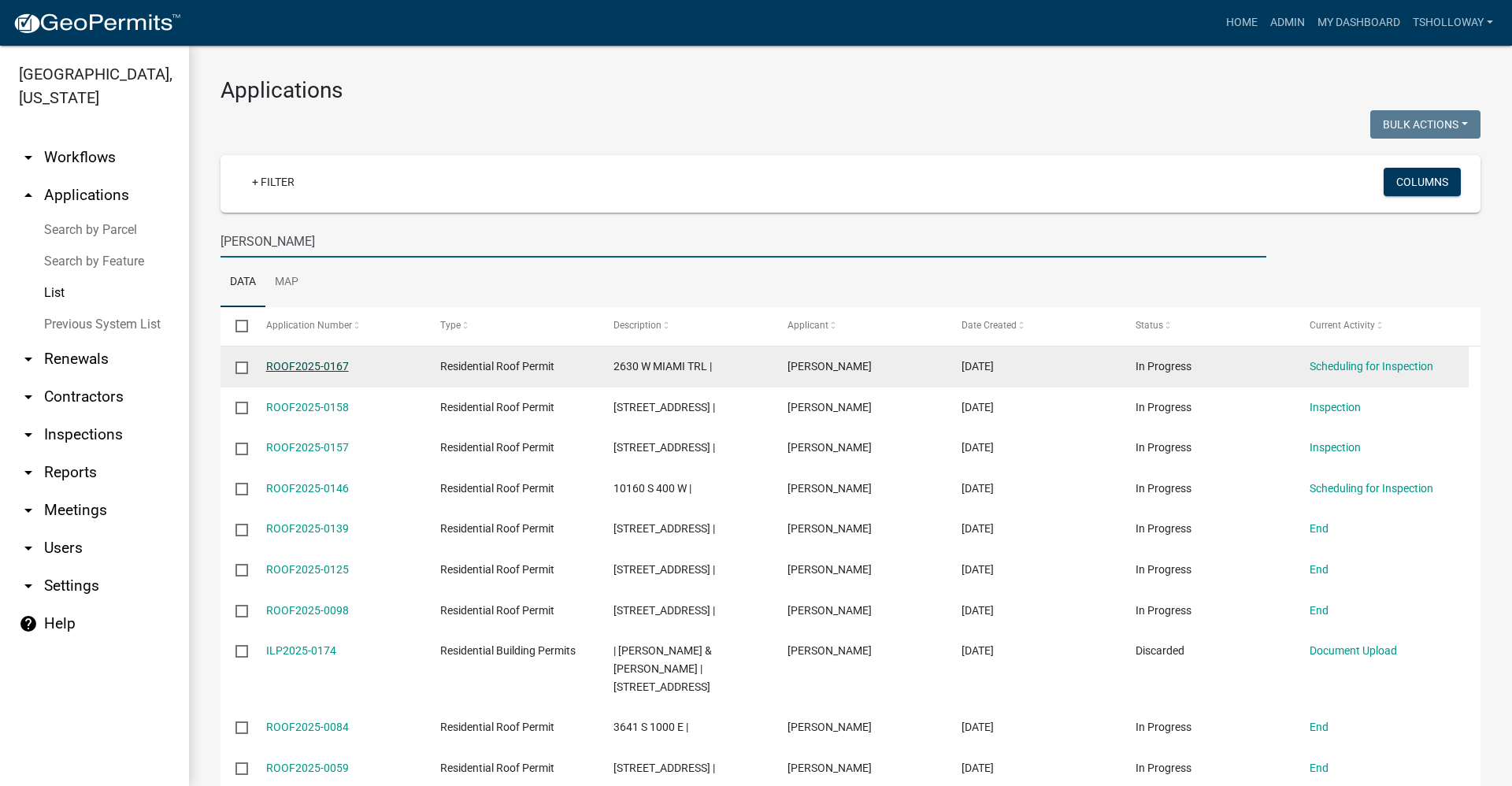
click at [312, 367] on link "ROOF2025-0167" at bounding box center [307, 365] width 83 height 13
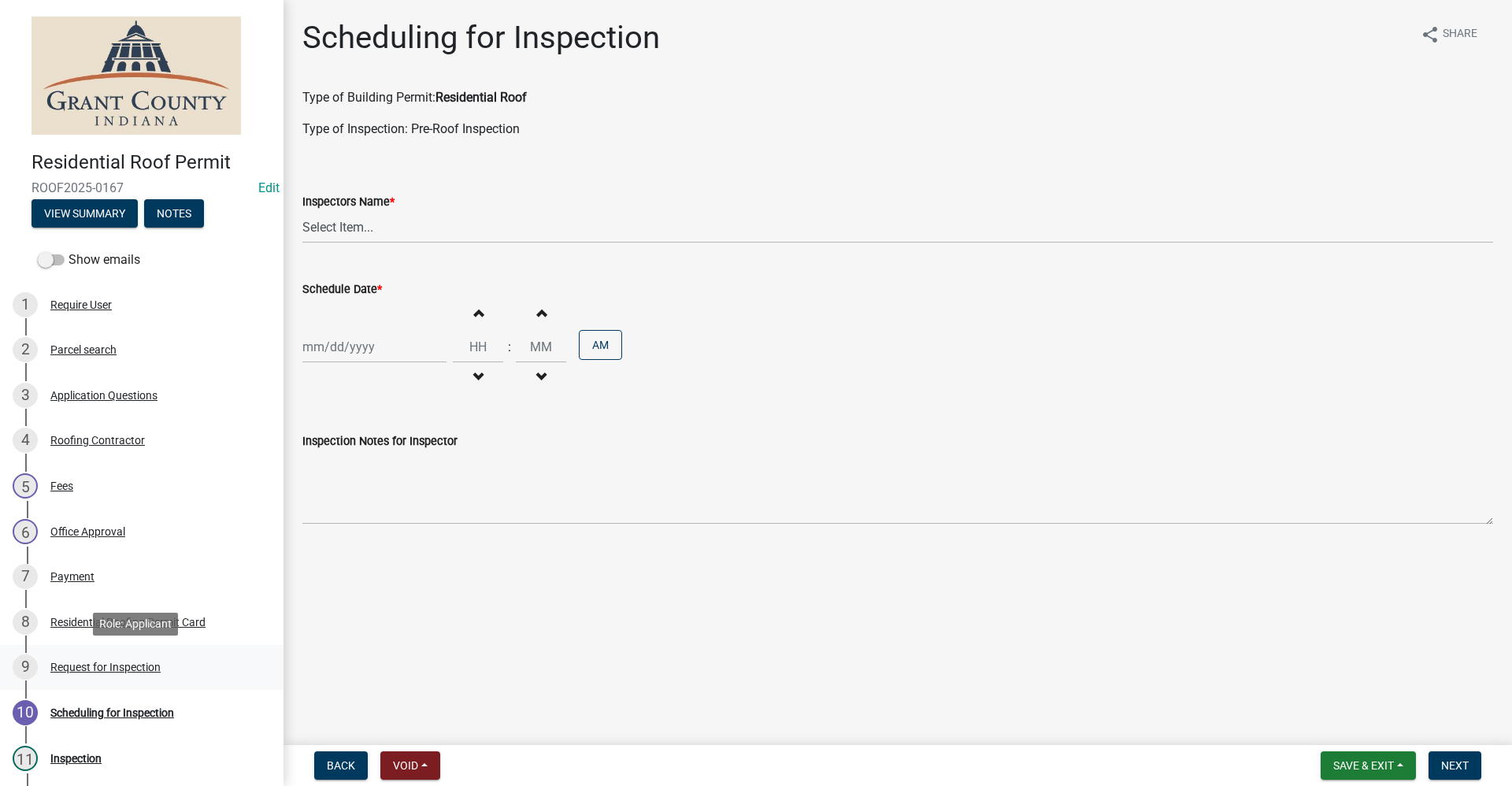
click at [133, 665] on div "Request for Inspection" at bounding box center [105, 666] width 110 height 11
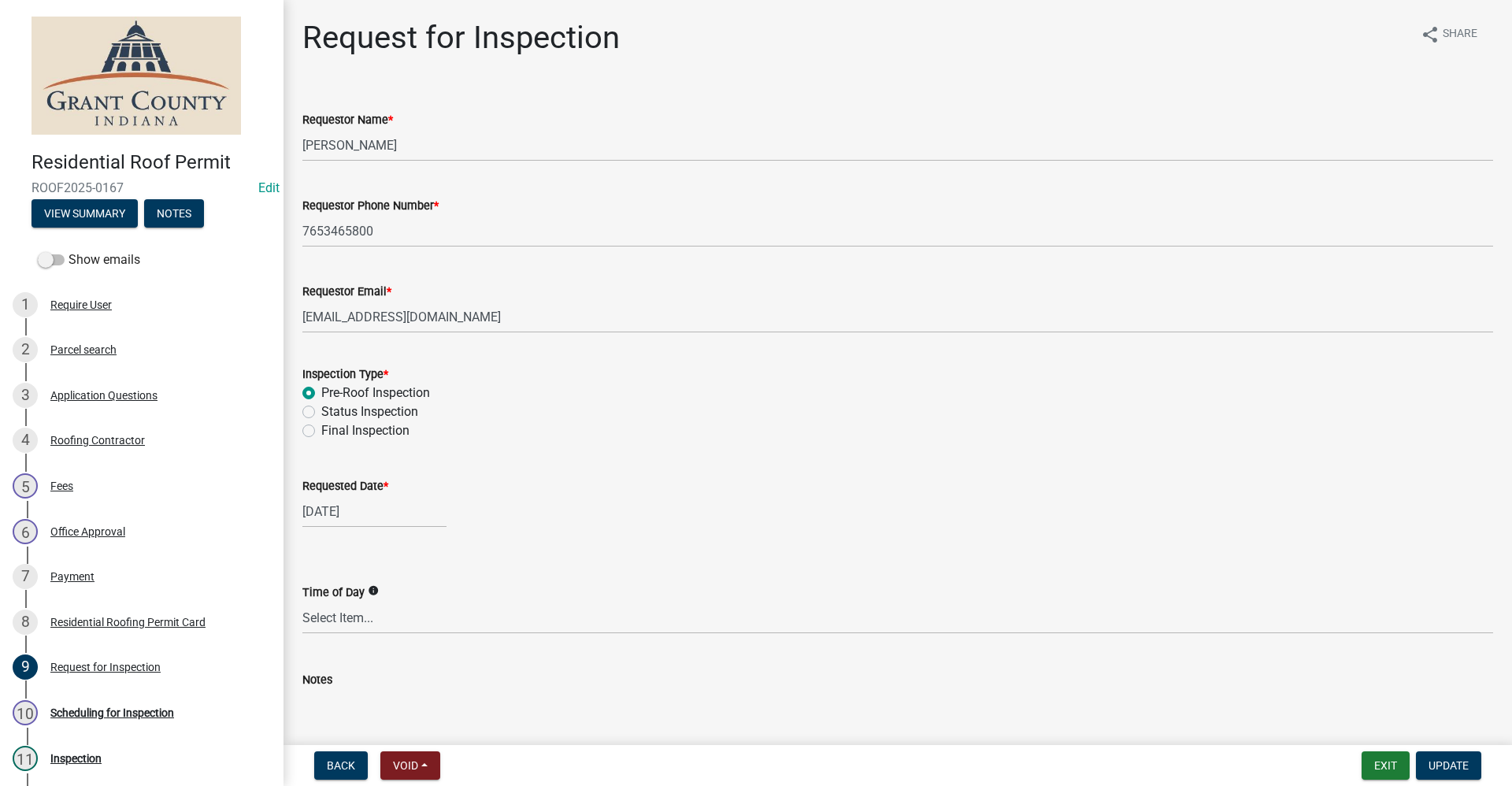
click at [331, 514] on div "[DATE]" at bounding box center [374, 510] width 144 height 32
click at [369, 645] on div "15" at bounding box center [368, 646] width 25 height 25
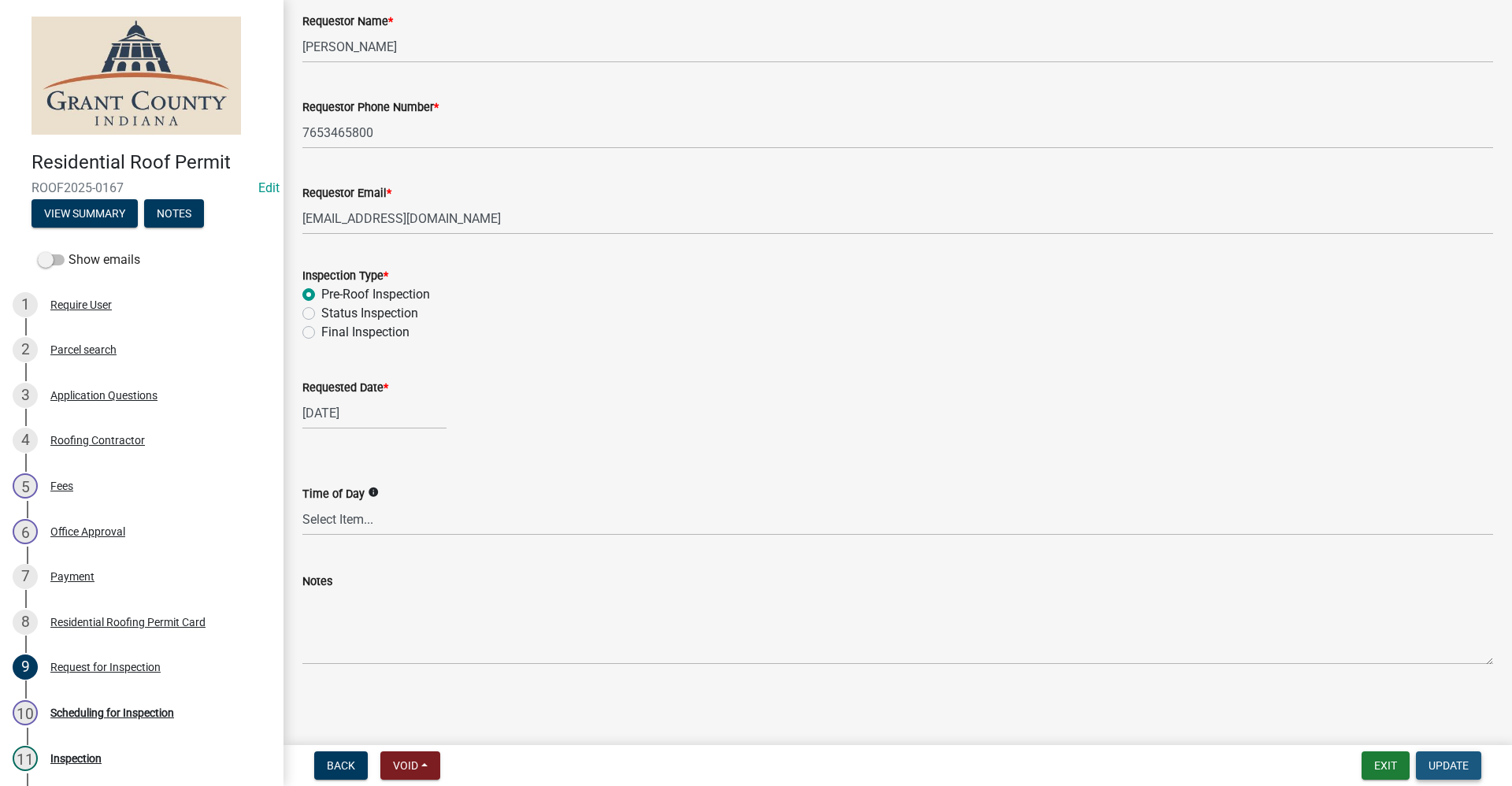
click at [1444, 767] on span "Update" at bounding box center [1448, 765] width 40 height 13
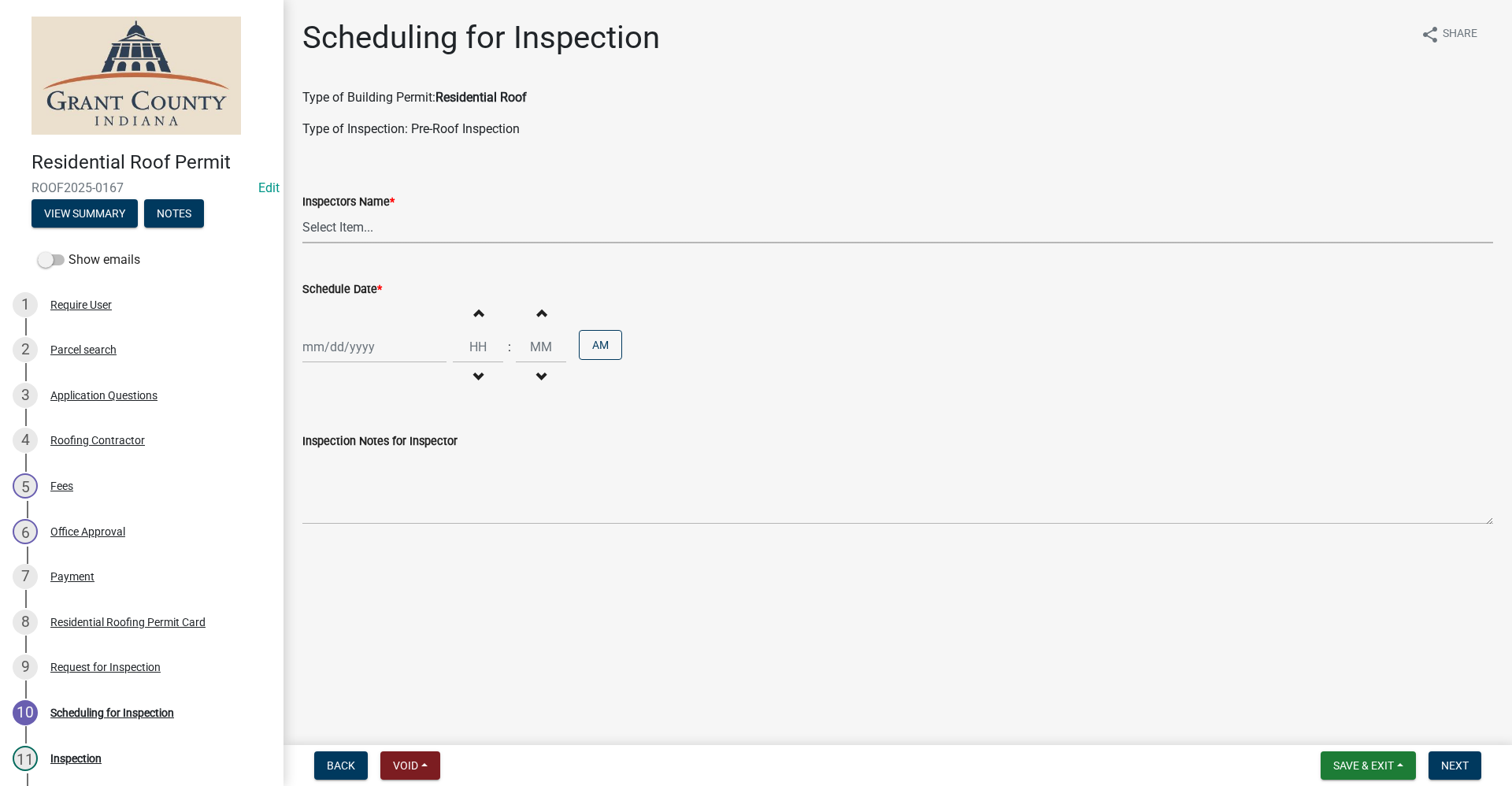
click at [320, 226] on select "Select Item... rberryhill ([PERSON_NAME]) [PERSON_NAME] ([PERSON_NAME]) [PERSON…" at bounding box center [897, 227] width 1191 height 32
click at [302, 211] on select "Select Item... rberryhill ([PERSON_NAME]) [PERSON_NAME] ([PERSON_NAME]) [PERSON…" at bounding box center [897, 227] width 1191 height 32
click at [322, 355] on div "[PERSON_NAME] Feb Mar Apr [PERSON_NAME][DATE] Oct Nov [DATE] 1526 1527 1528 152…" at bounding box center [374, 347] width 144 height 32
click at [367, 480] on div "15" at bounding box center [368, 481] width 25 height 25
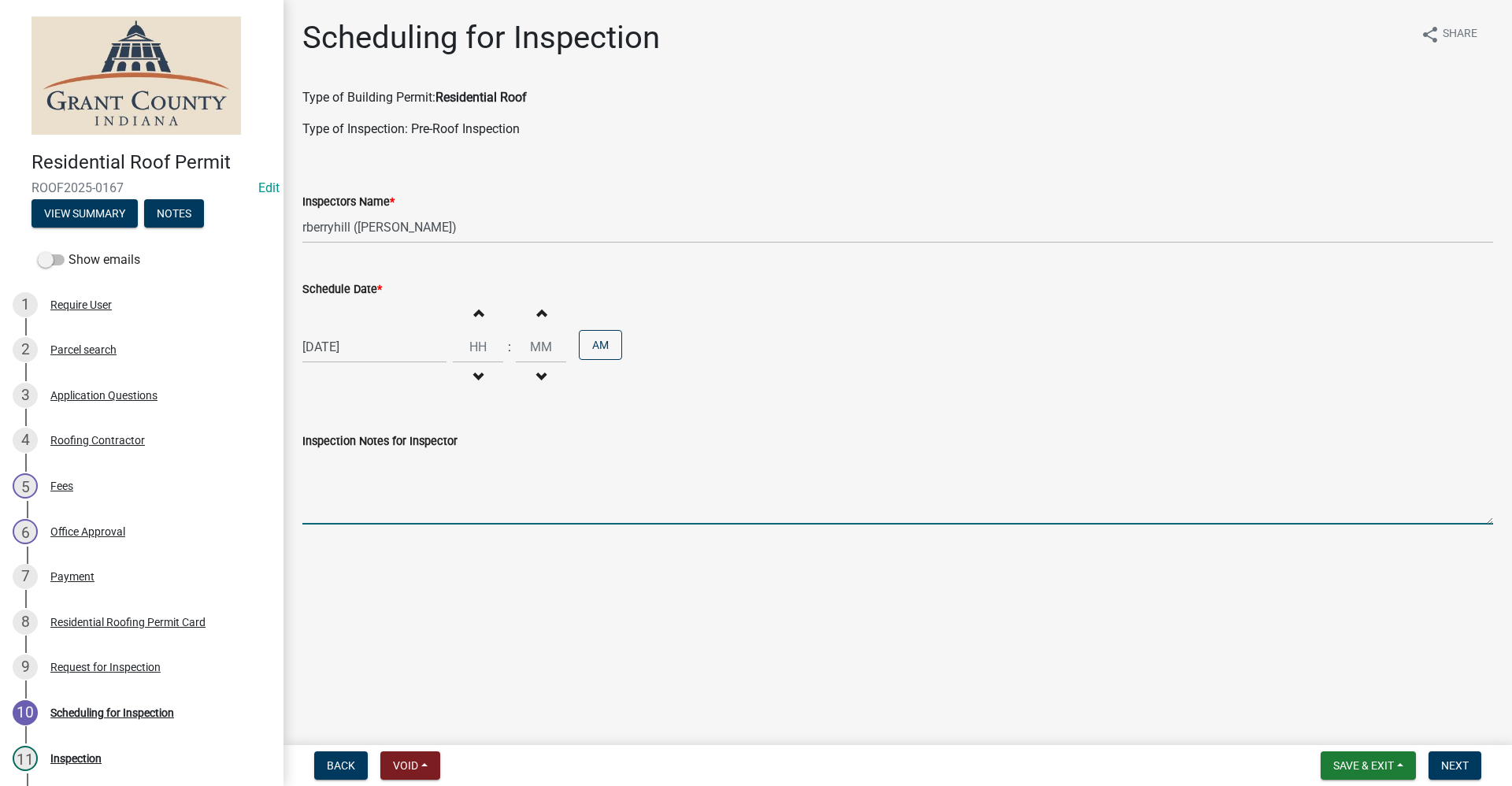
click at [315, 505] on textarea "Inspection Notes for Inspector" at bounding box center [897, 487] width 1191 height 74
click at [1470, 767] on button "Next" at bounding box center [1455, 765] width 53 height 28
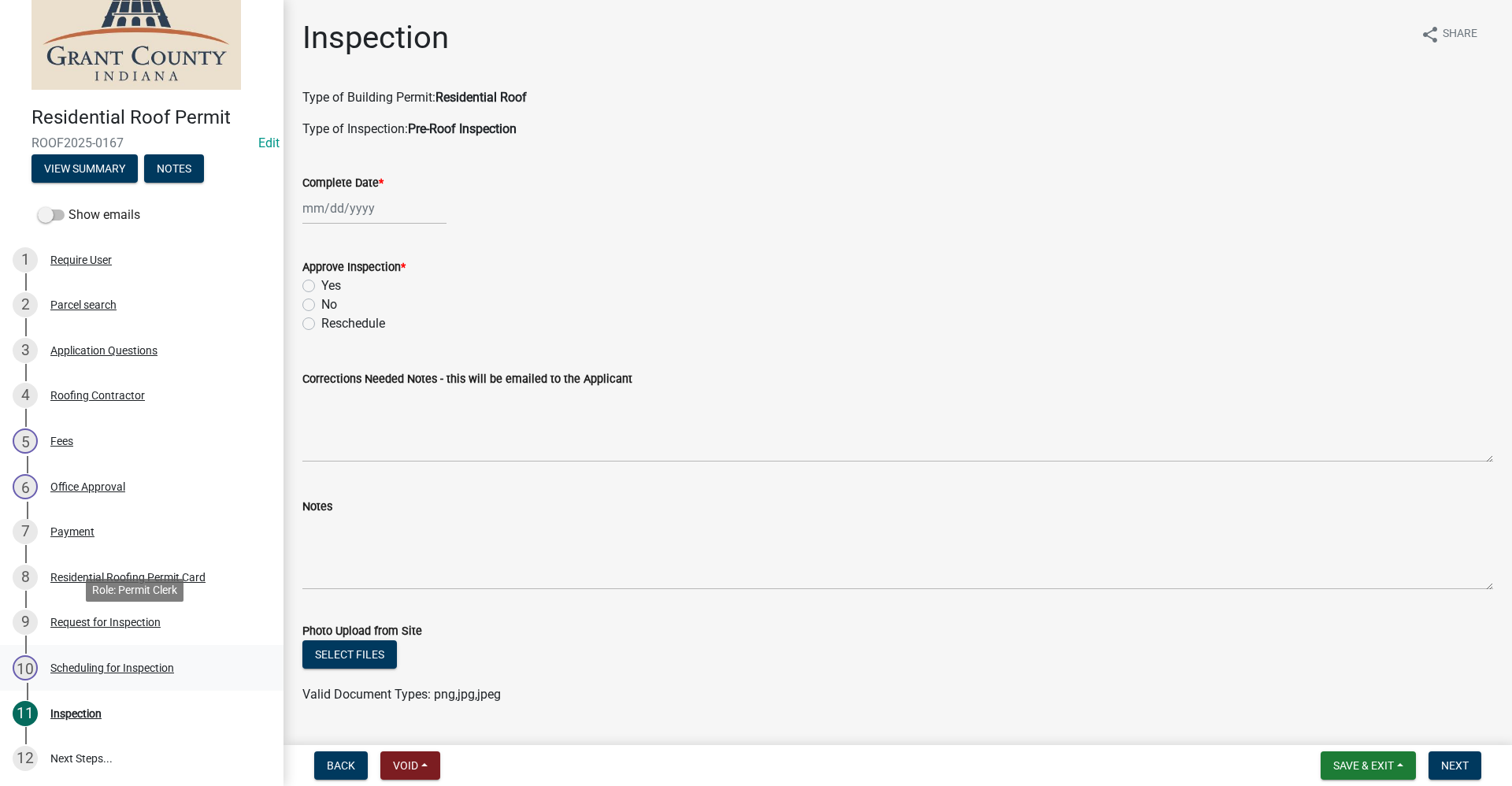
scroll to position [79, 0]
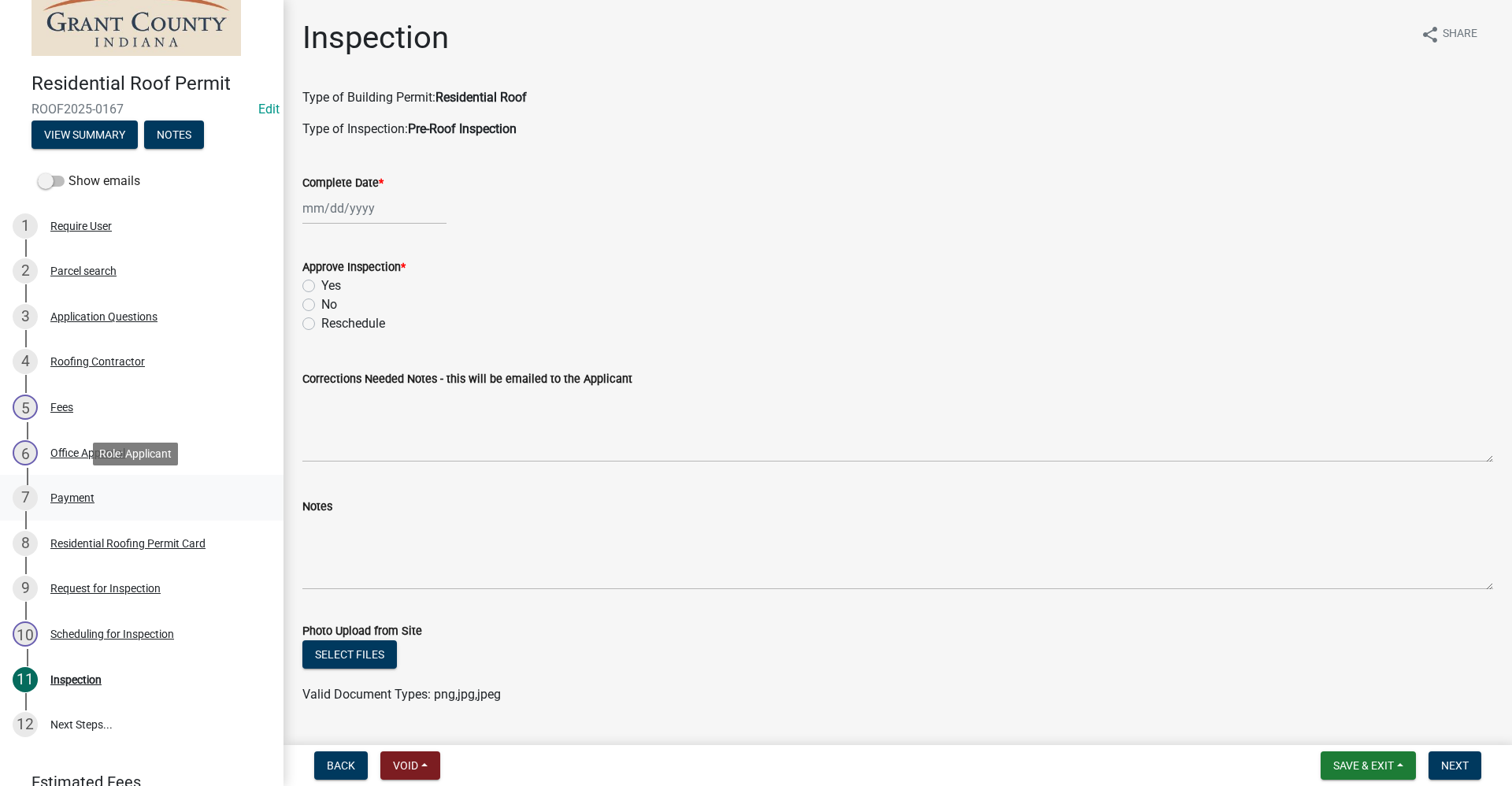
click at [72, 493] on div "Payment" at bounding box center [72, 497] width 44 height 11
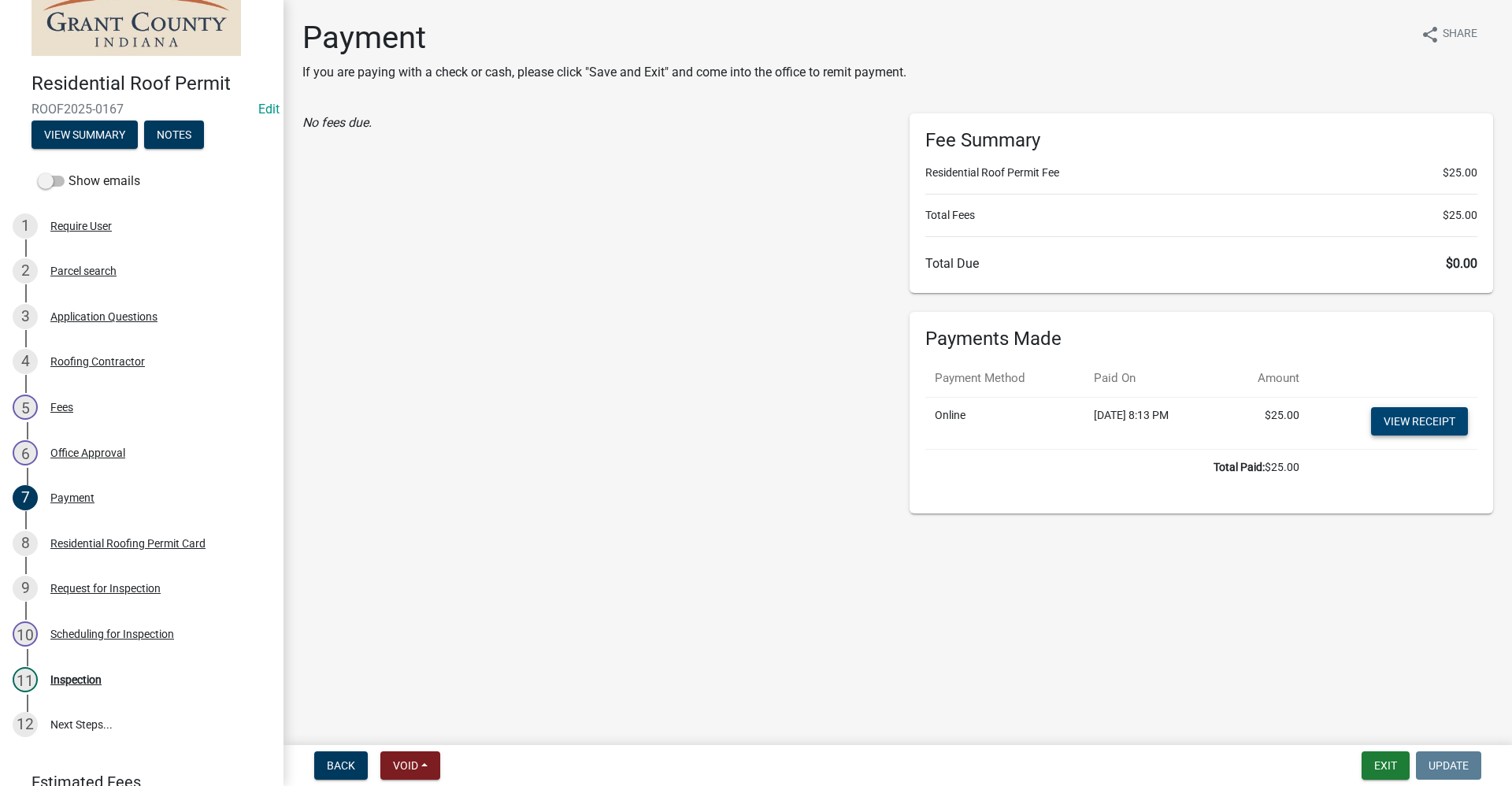
click at [1408, 421] on link "View receipt" at bounding box center [1418, 421] width 96 height 28
click at [167, 544] on div "Residential Roofing Permit Card" at bounding box center [128, 543] width 155 height 11
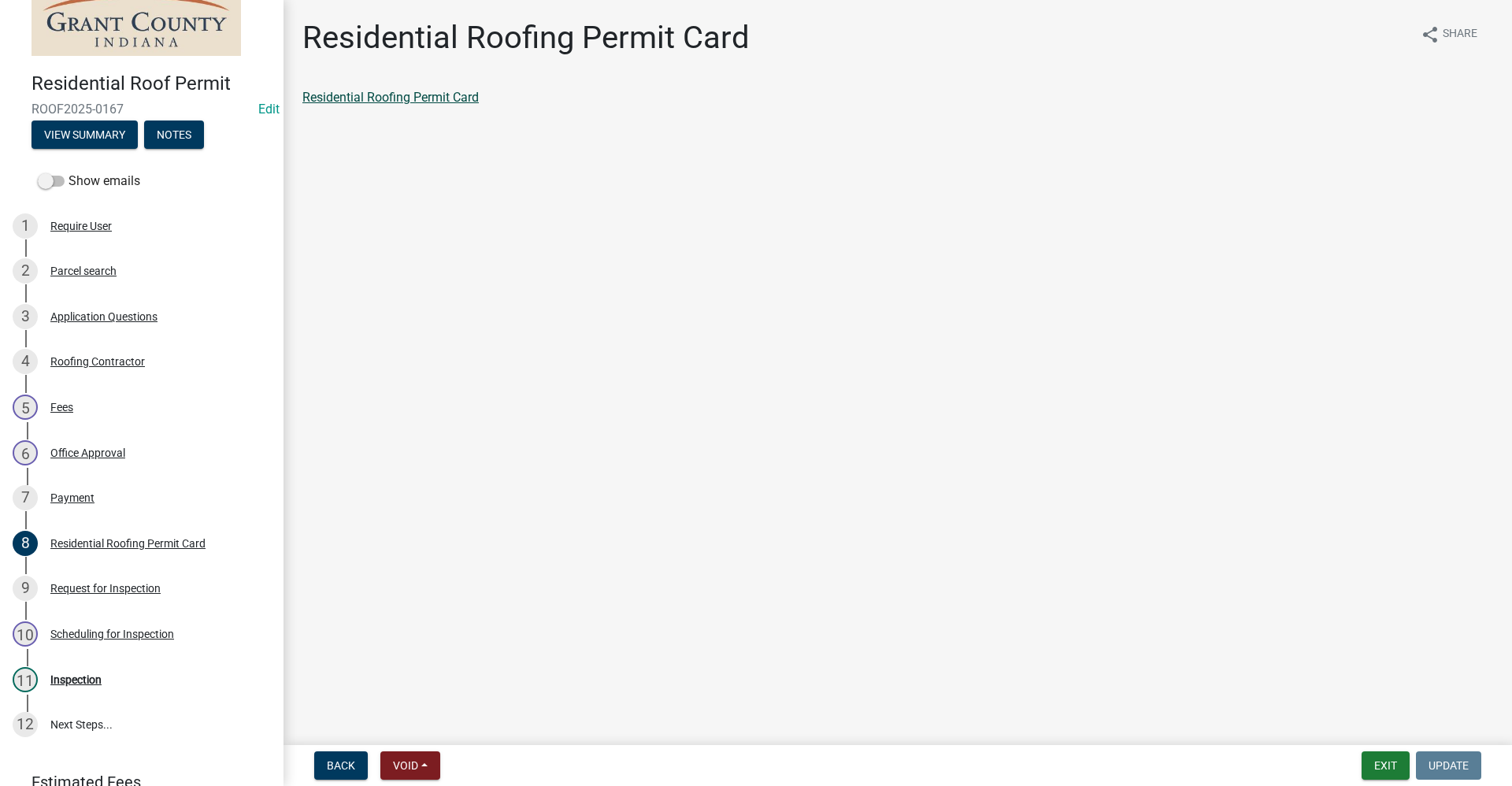
click at [390, 101] on link "Residential Roofing Permit Card" at bounding box center [390, 96] width 176 height 15
click at [114, 629] on div "Scheduling for Inspection" at bounding box center [112, 633] width 124 height 11
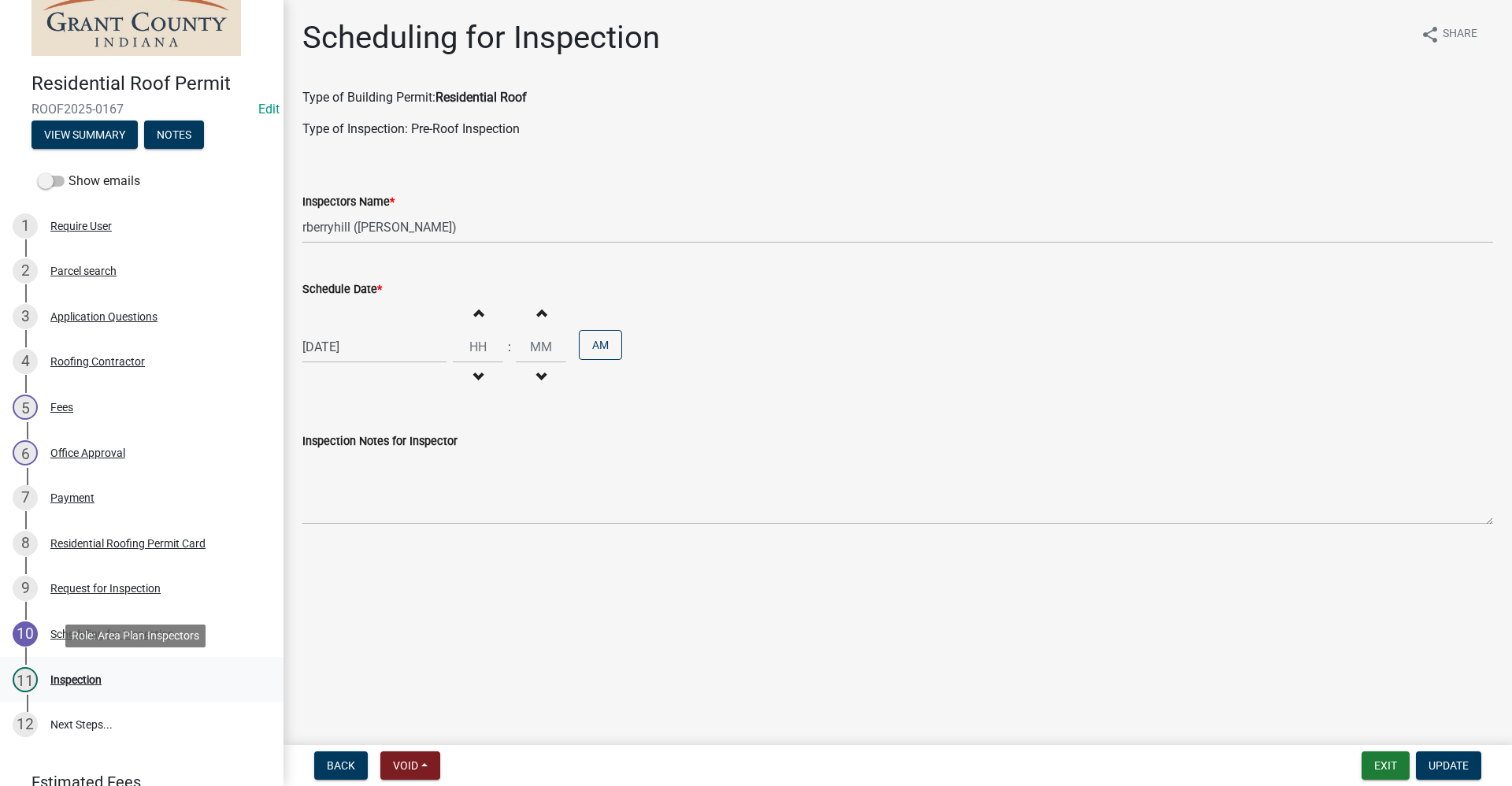
click at [64, 685] on div "Inspection" at bounding box center [76, 679] width 52 height 11
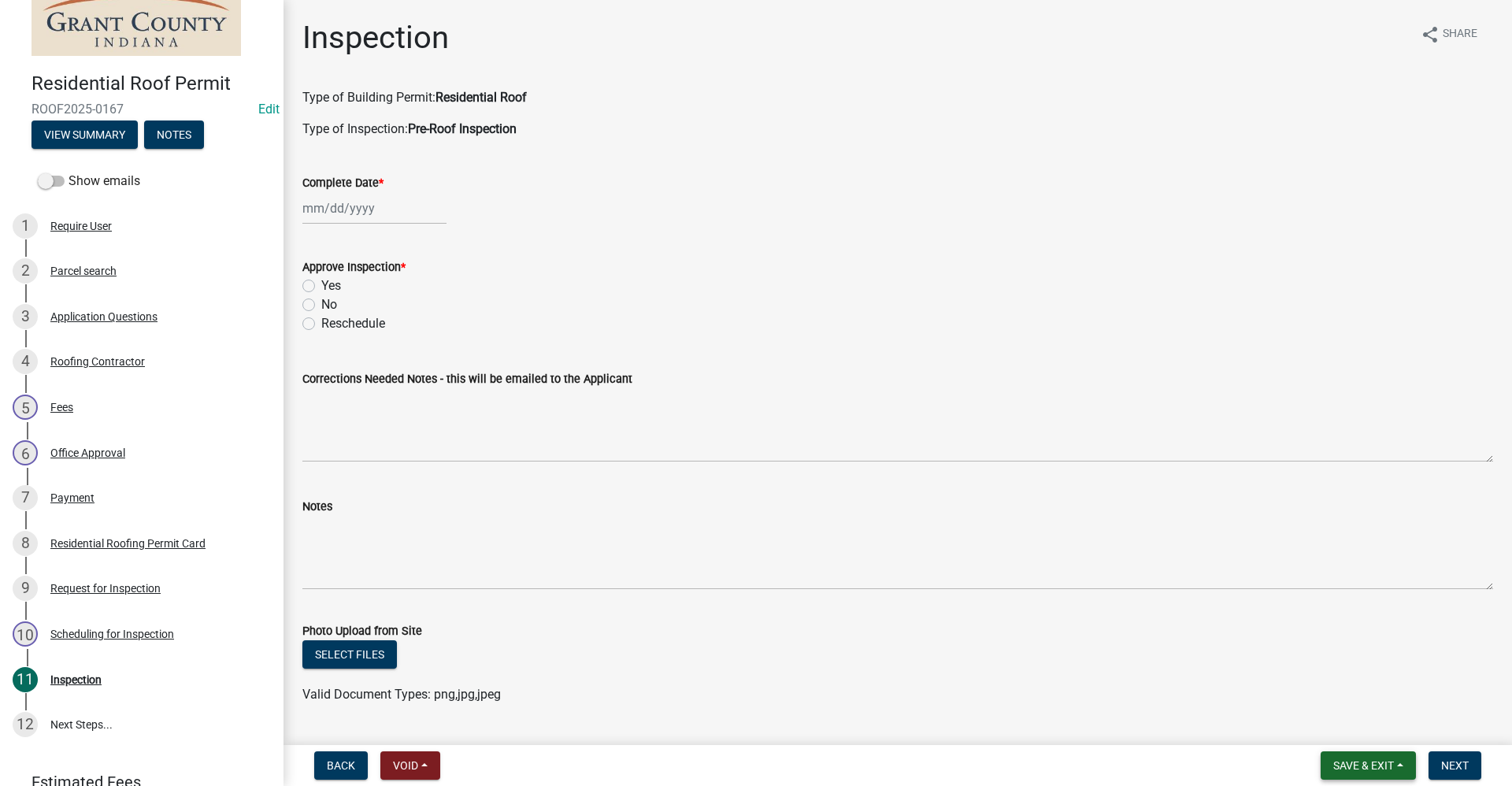
click at [1347, 765] on span "Save & Exit" at bounding box center [1364, 765] width 60 height 13
click at [1339, 723] on button "Save & Exit" at bounding box center [1352, 724] width 126 height 38
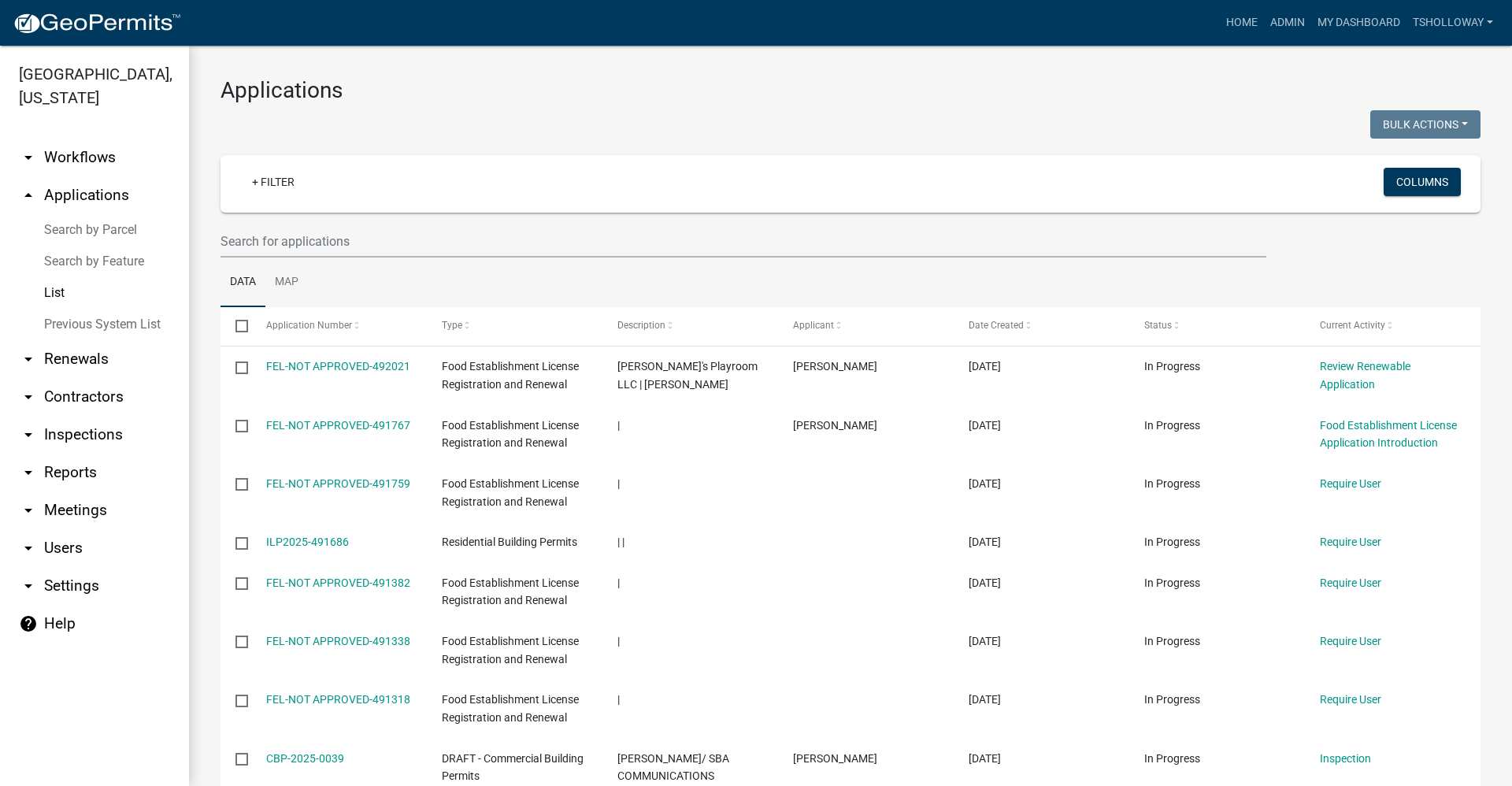
click at [89, 245] on link "Search by Feature" at bounding box center [94, 261] width 189 height 31
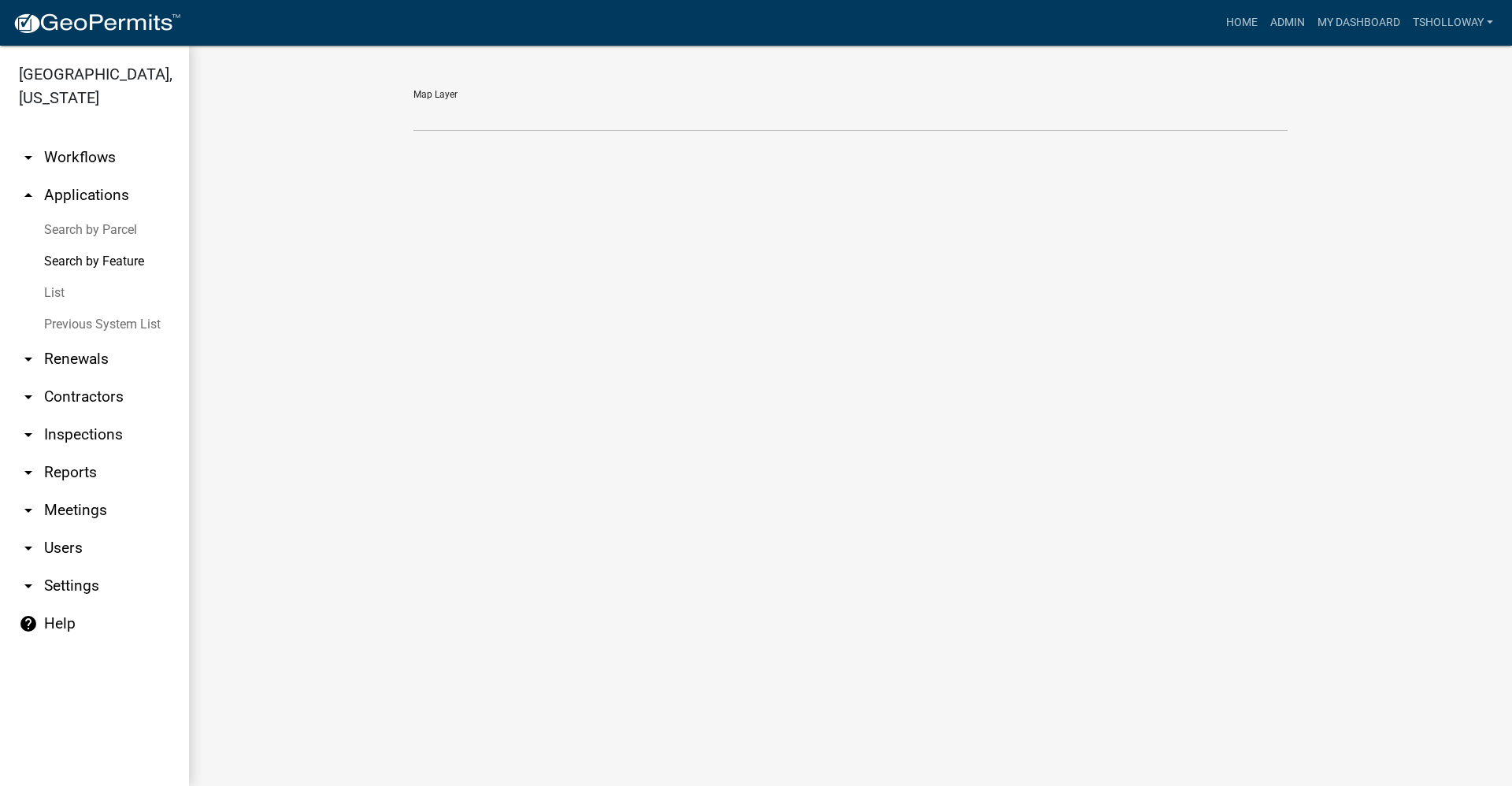
click at [87, 214] on link "Search by Parcel" at bounding box center [94, 230] width 189 height 31
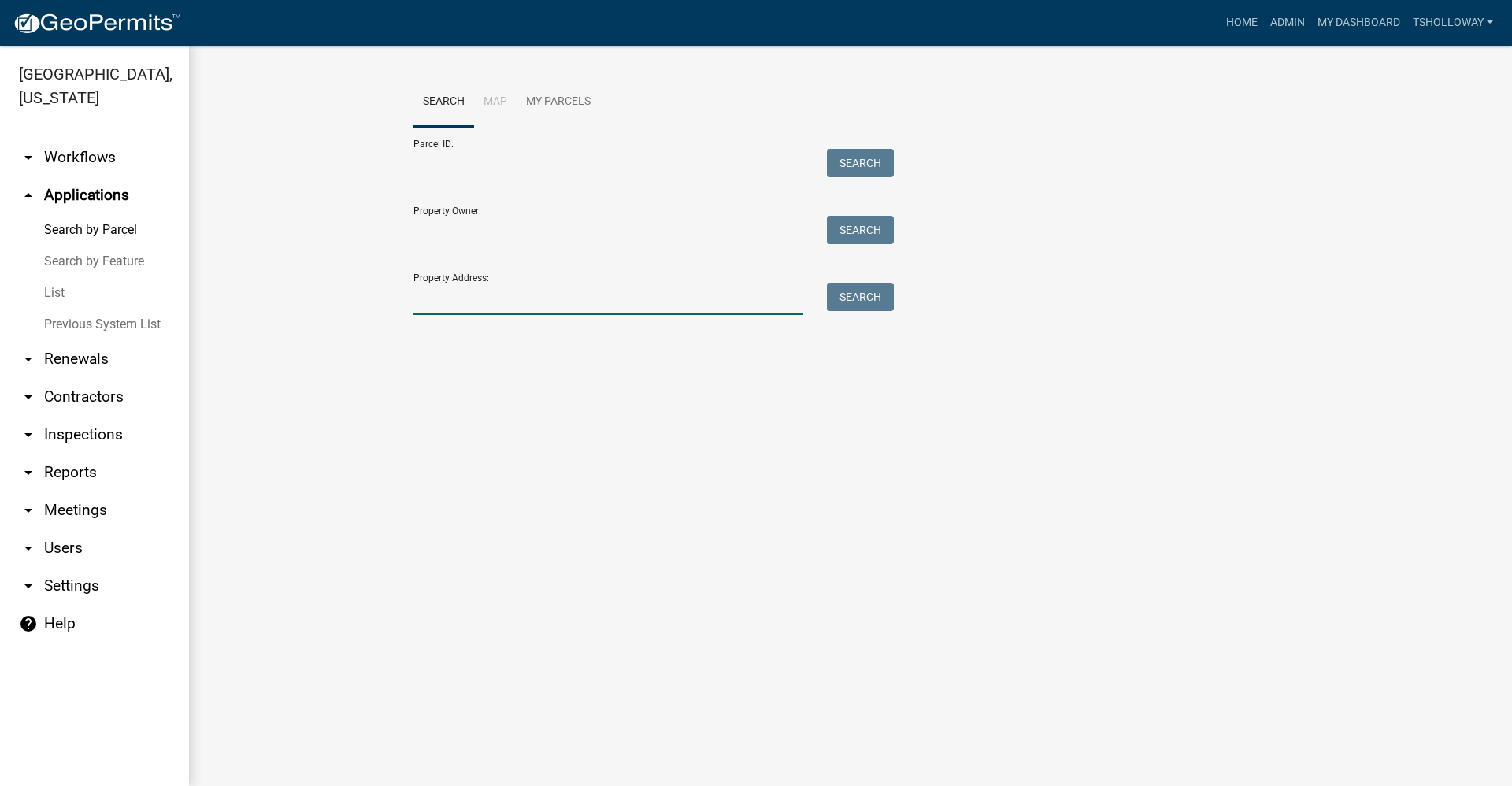
click at [468, 296] on input "Property Address:" at bounding box center [608, 298] width 390 height 32
click at [859, 305] on button "Search" at bounding box center [860, 296] width 67 height 28
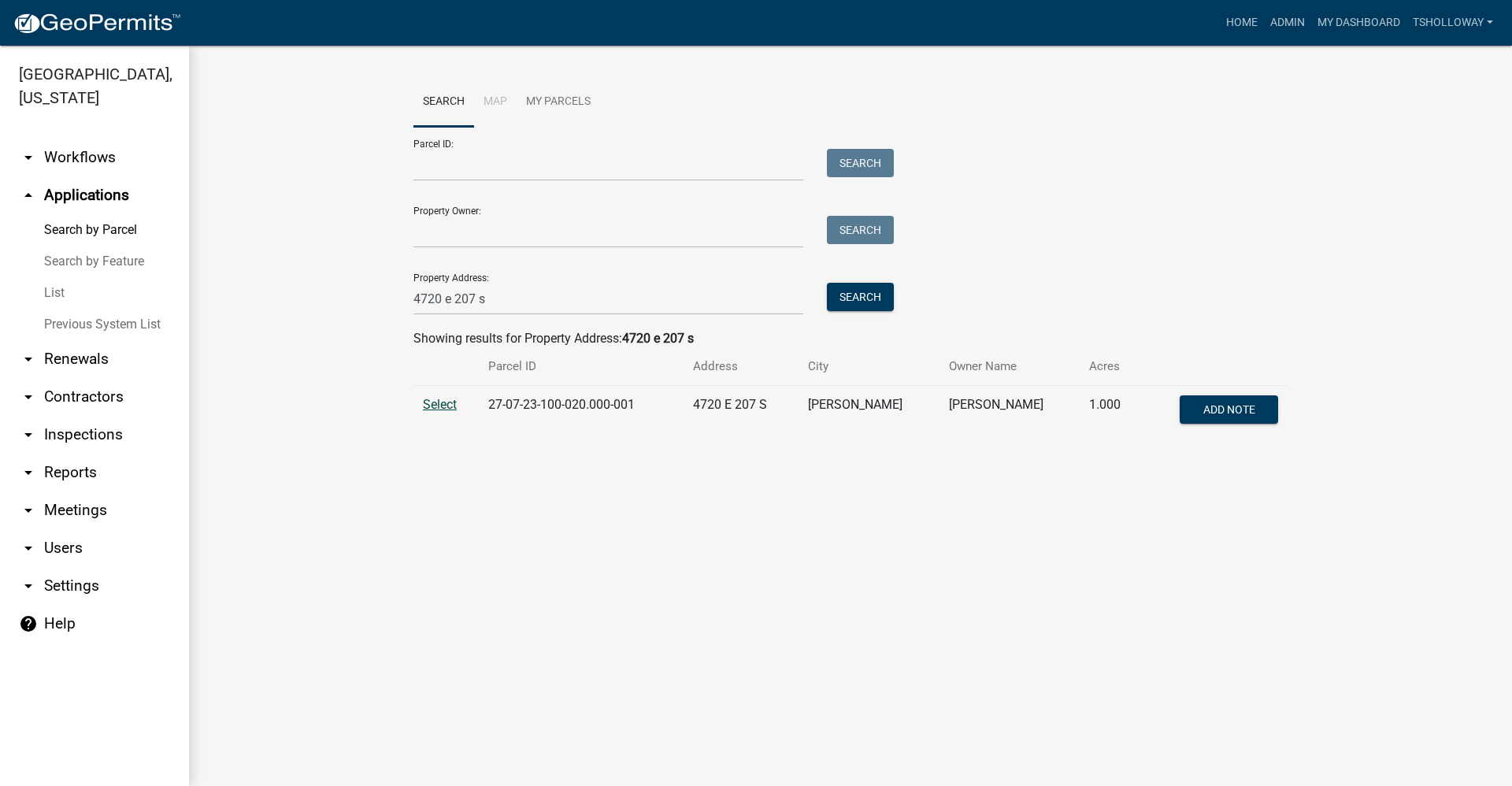
click at [442, 400] on span "Select" at bounding box center [439, 403] width 34 height 15
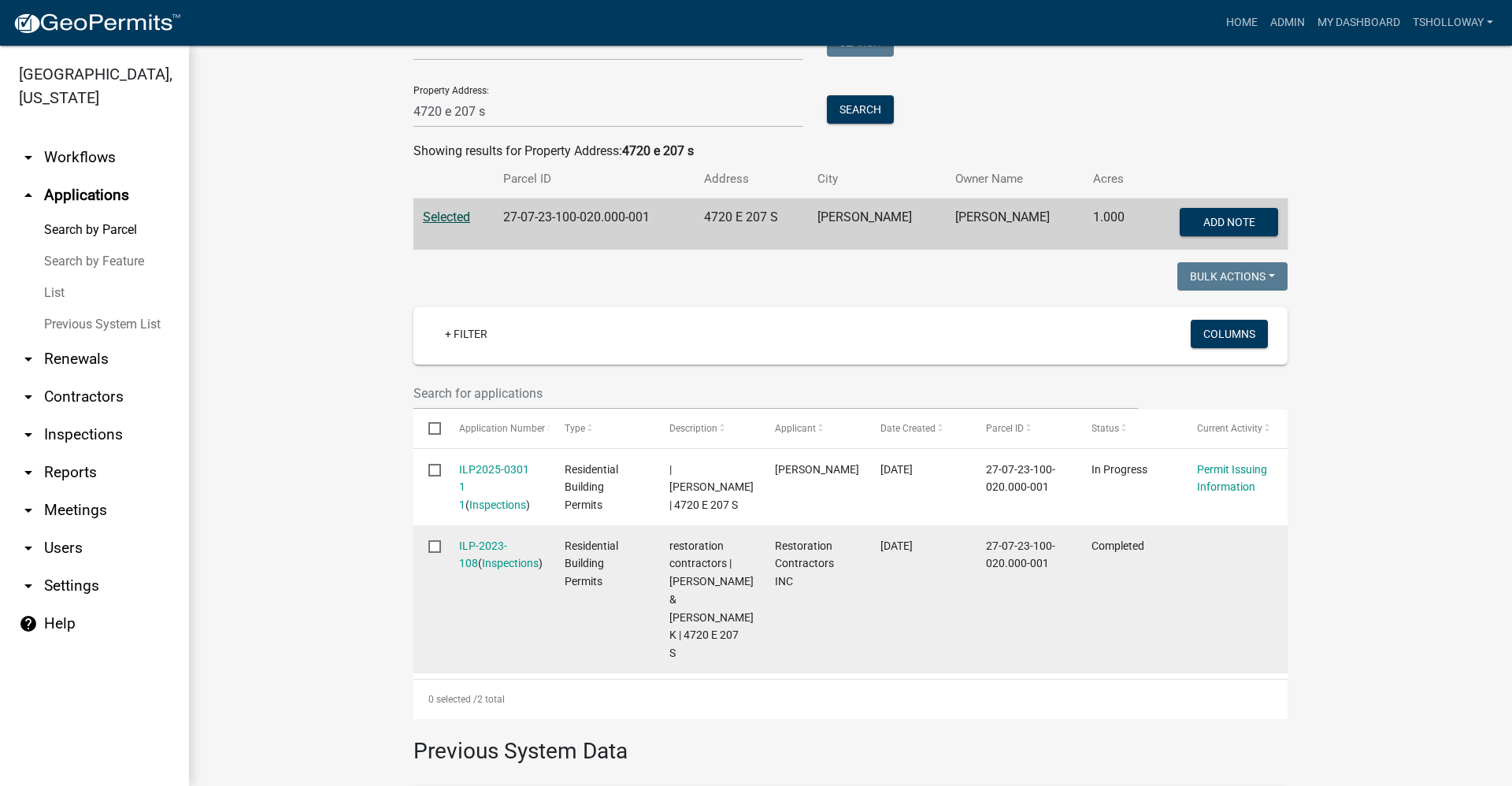
scroll to position [237, 0]
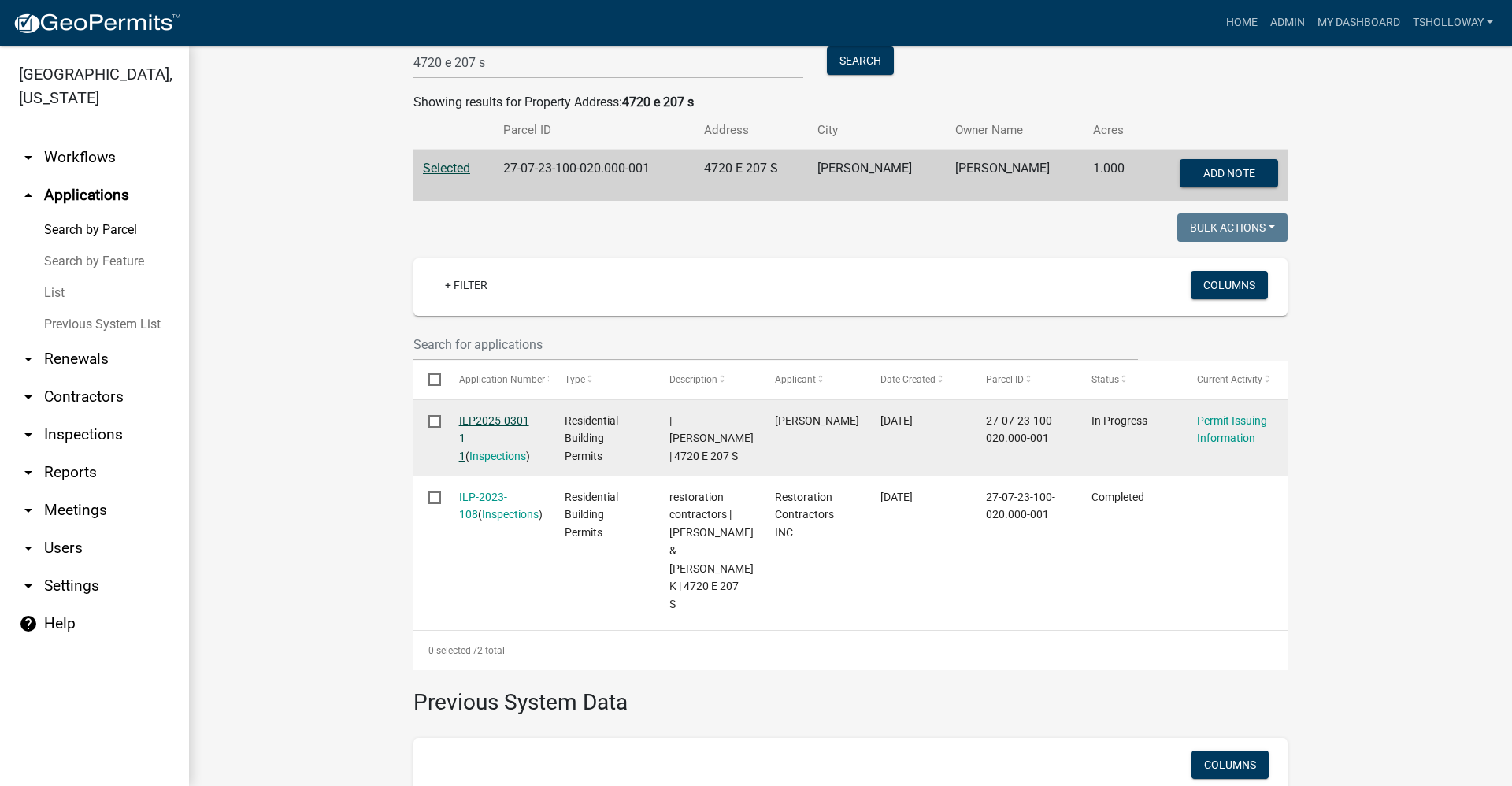
click at [480, 418] on link "ILP2025-0301 1 1" at bounding box center [494, 438] width 70 height 49
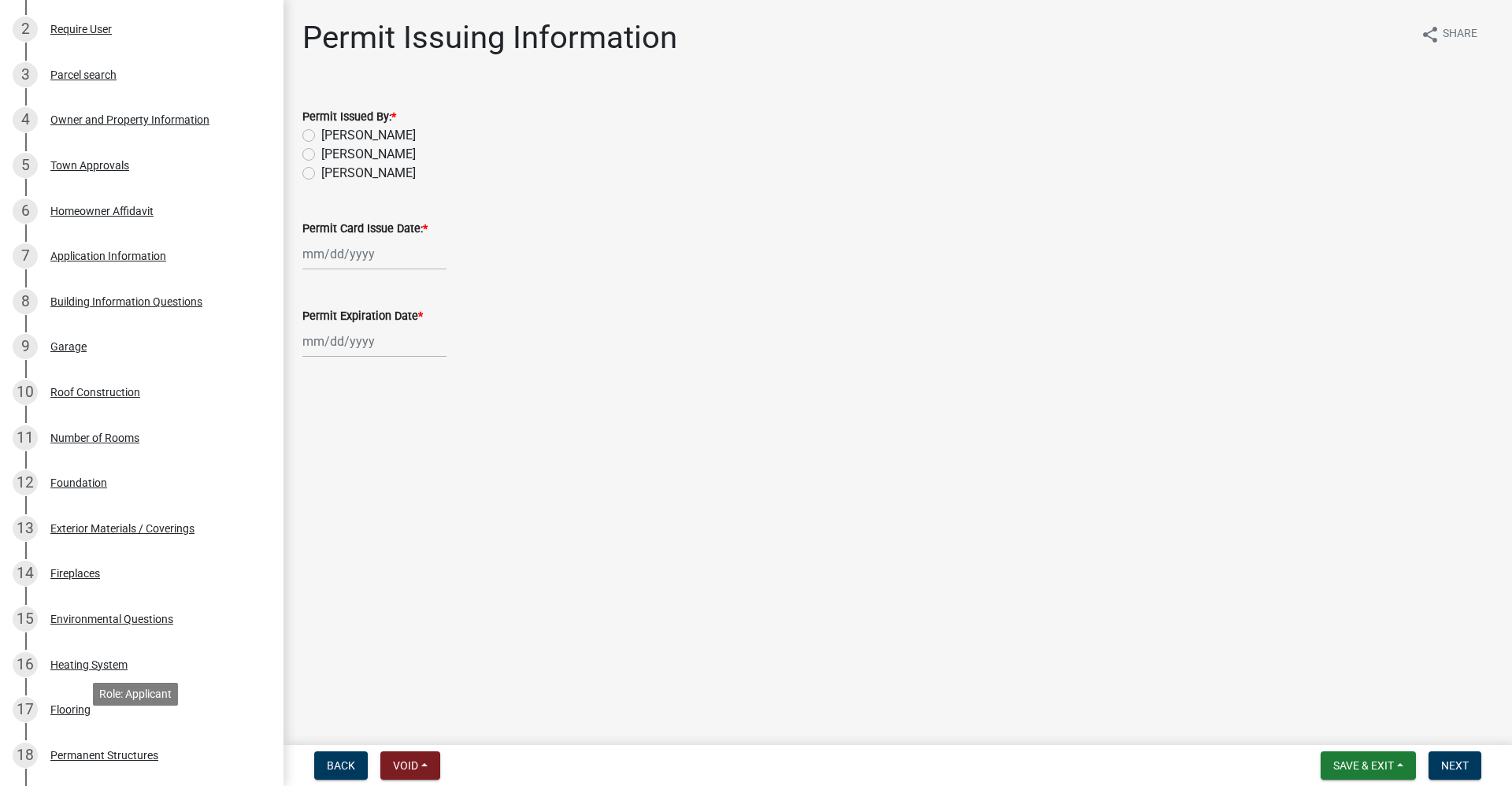
scroll to position [315, 0]
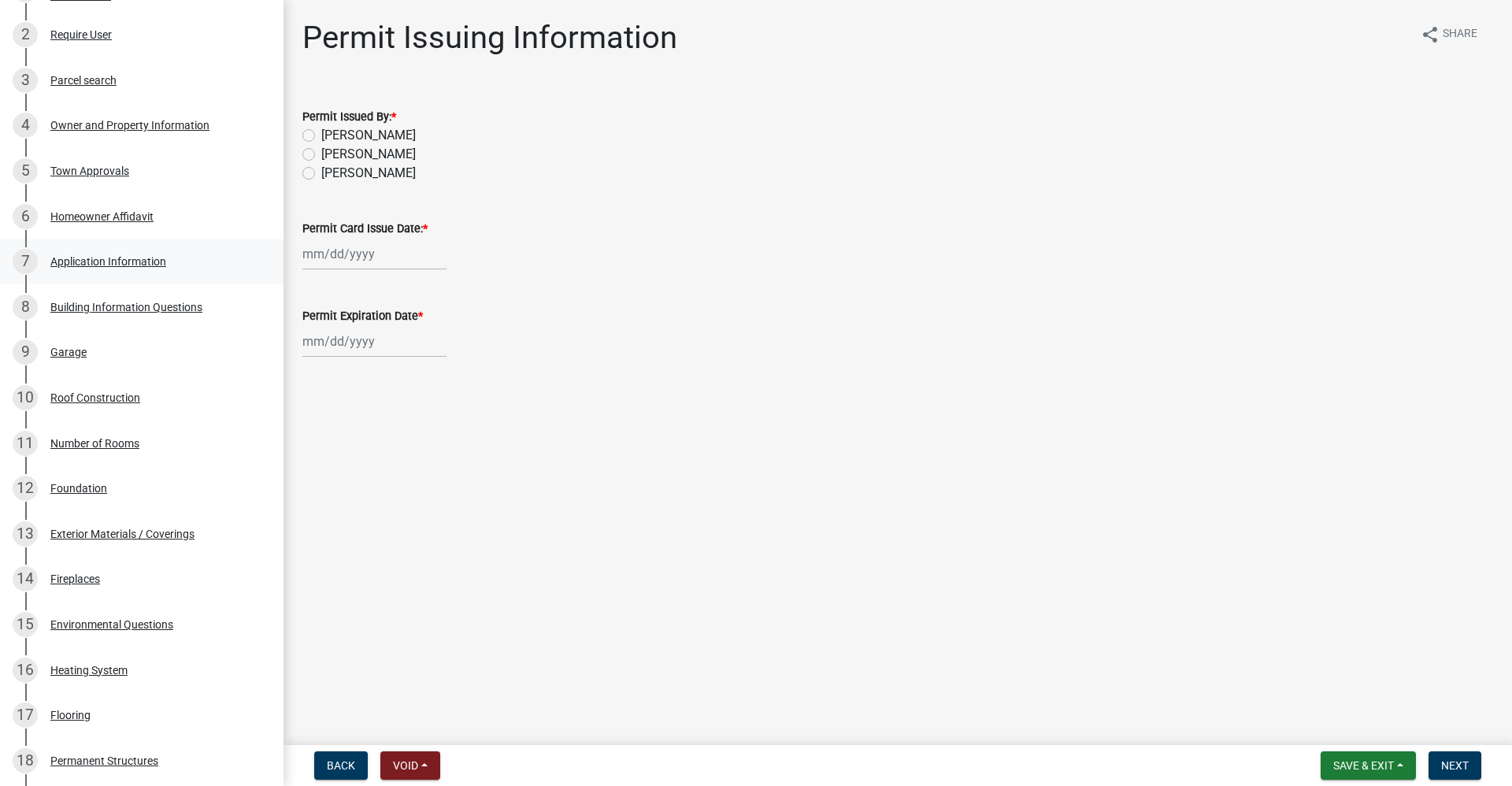
click at [118, 267] on div "Application Information" at bounding box center [108, 261] width 116 height 11
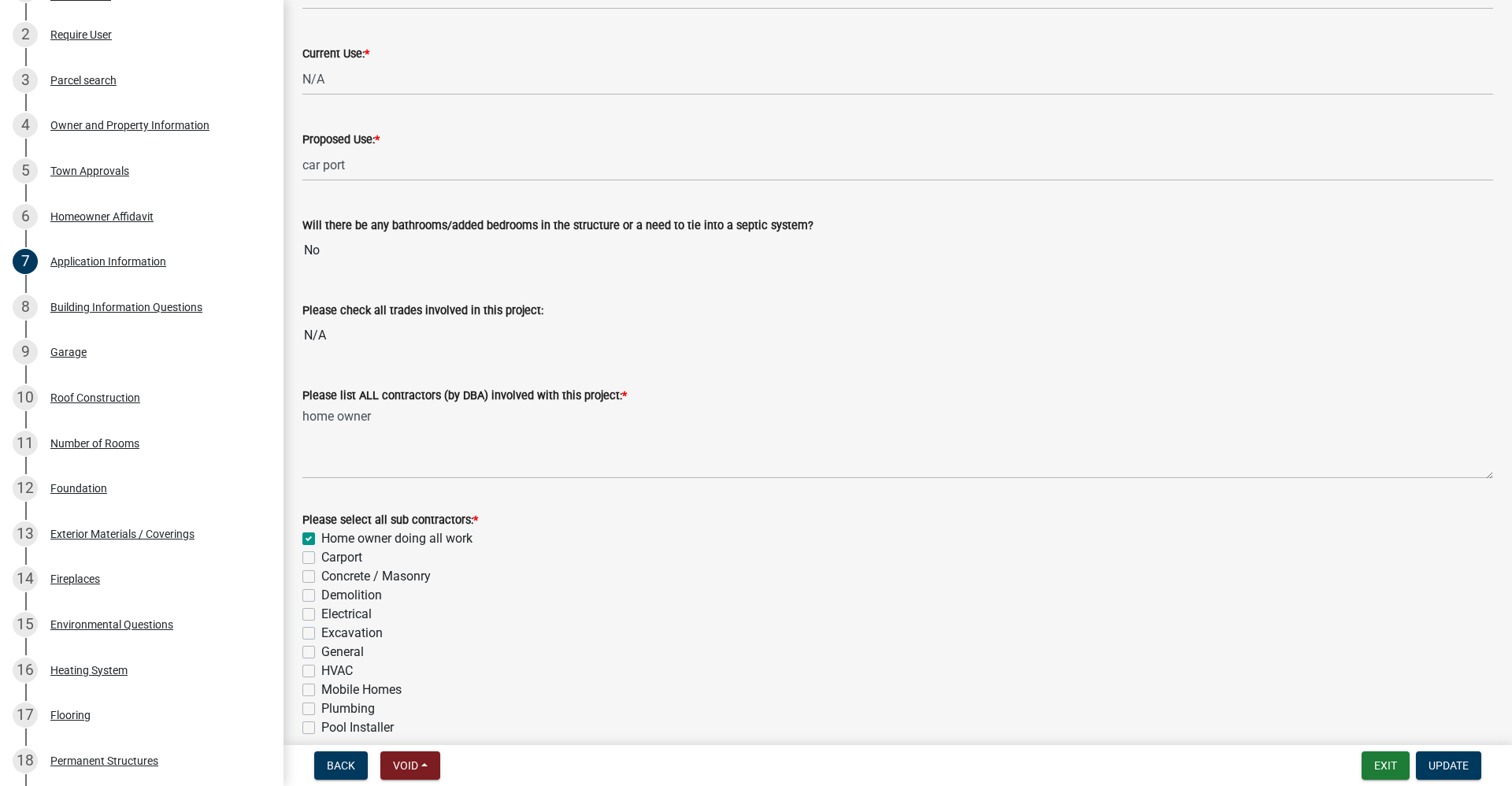
scroll to position [0, 0]
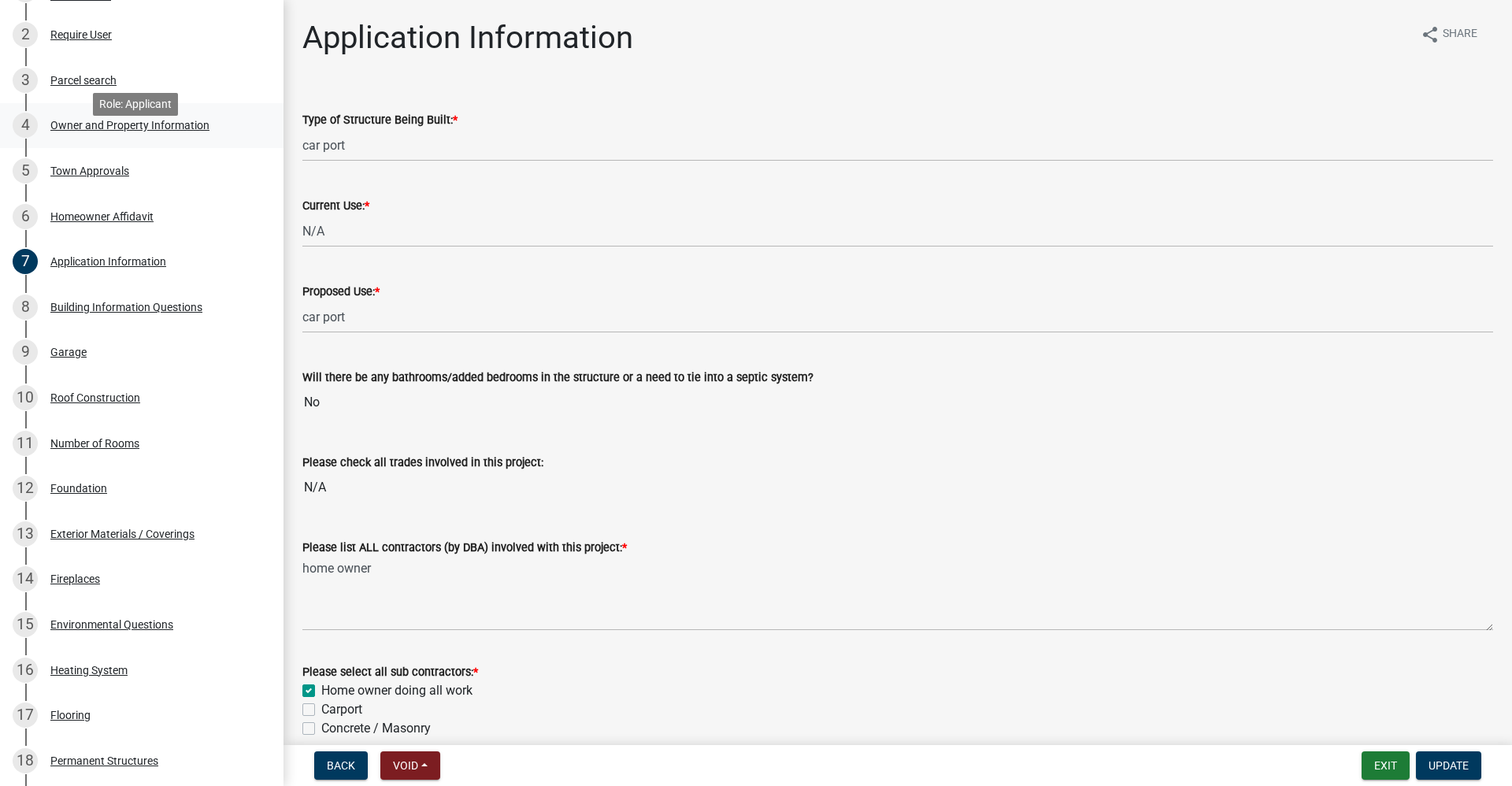
click at [108, 131] on div "Owner and Property Information" at bounding box center [130, 125] width 159 height 11
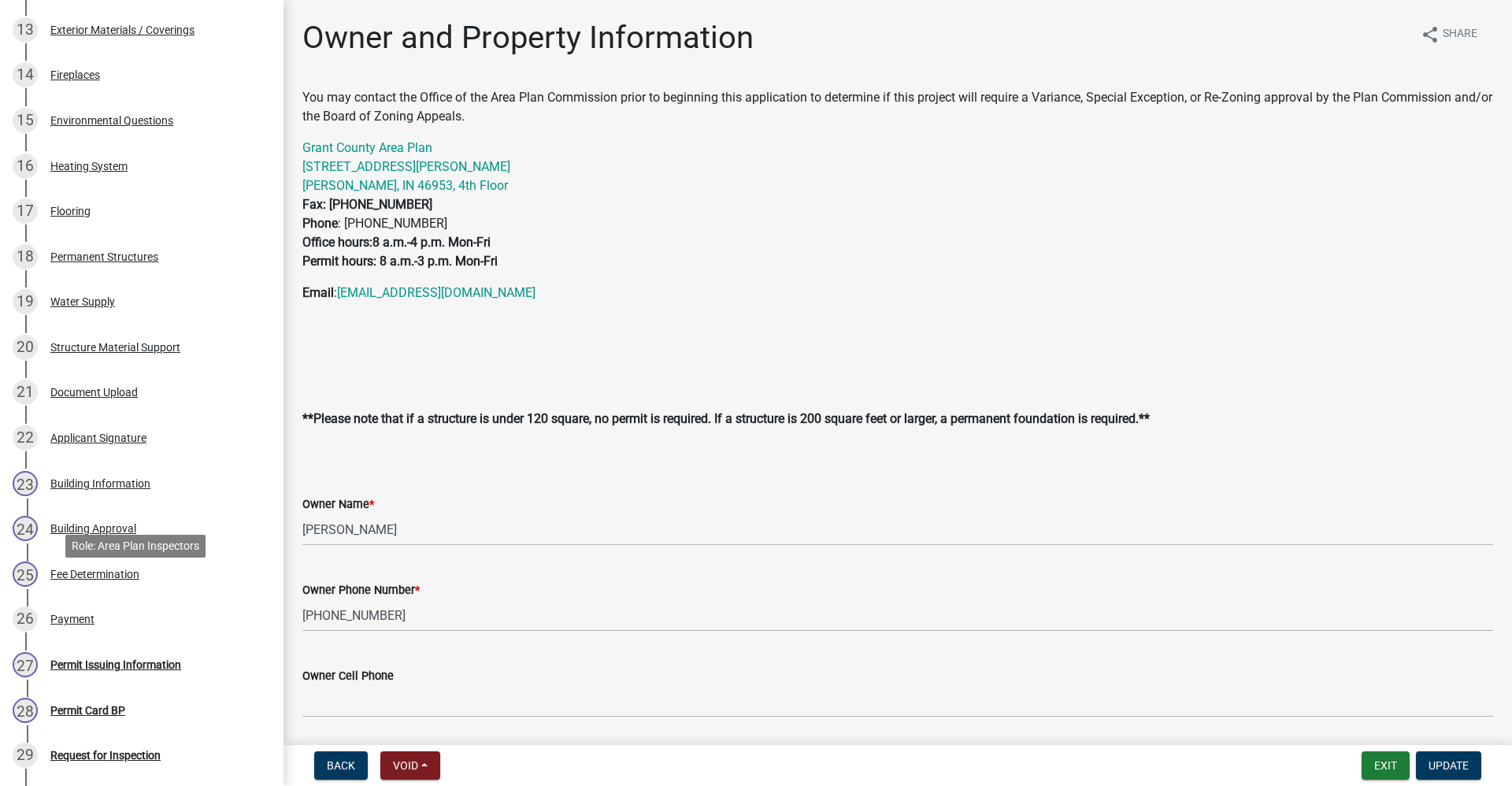
scroll to position [1103, 0]
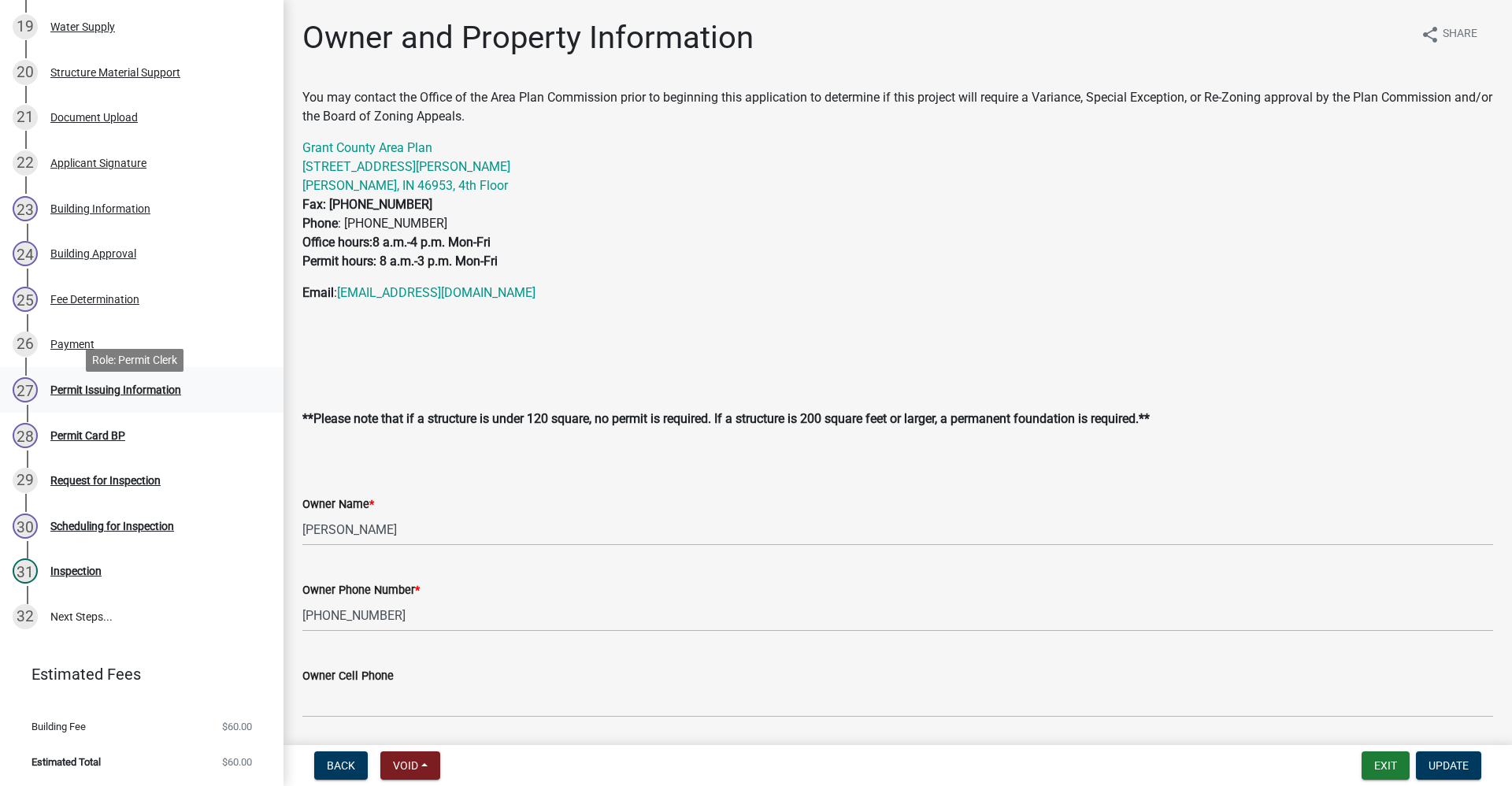
click at [105, 395] on div "Permit Issuing Information" at bounding box center [116, 390] width 131 height 11
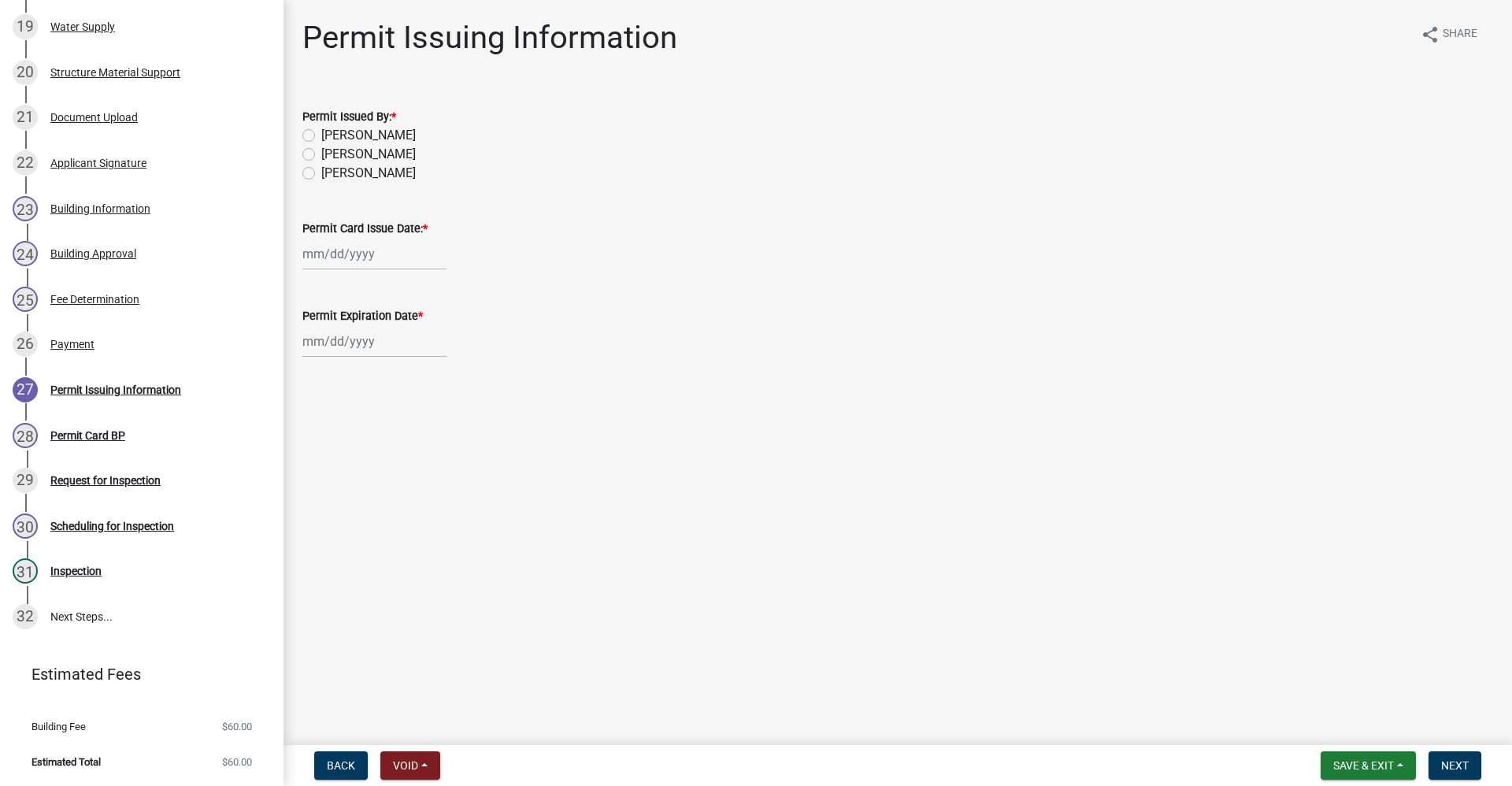
click at [321, 134] on label "[PERSON_NAME]" at bounding box center [368, 134] width 94 height 19
click at [321, 134] on input "[PERSON_NAME]" at bounding box center [326, 131] width 11 height 11
click at [350, 262] on div at bounding box center [374, 253] width 144 height 32
click at [344, 389] on div "14" at bounding box center [344, 389] width 25 height 25
click at [349, 344] on div "[PERSON_NAME] Feb Mar Apr [PERSON_NAME][DATE] Oct Nov [DATE] 1526 1527 1528 152…" at bounding box center [374, 341] width 144 height 32
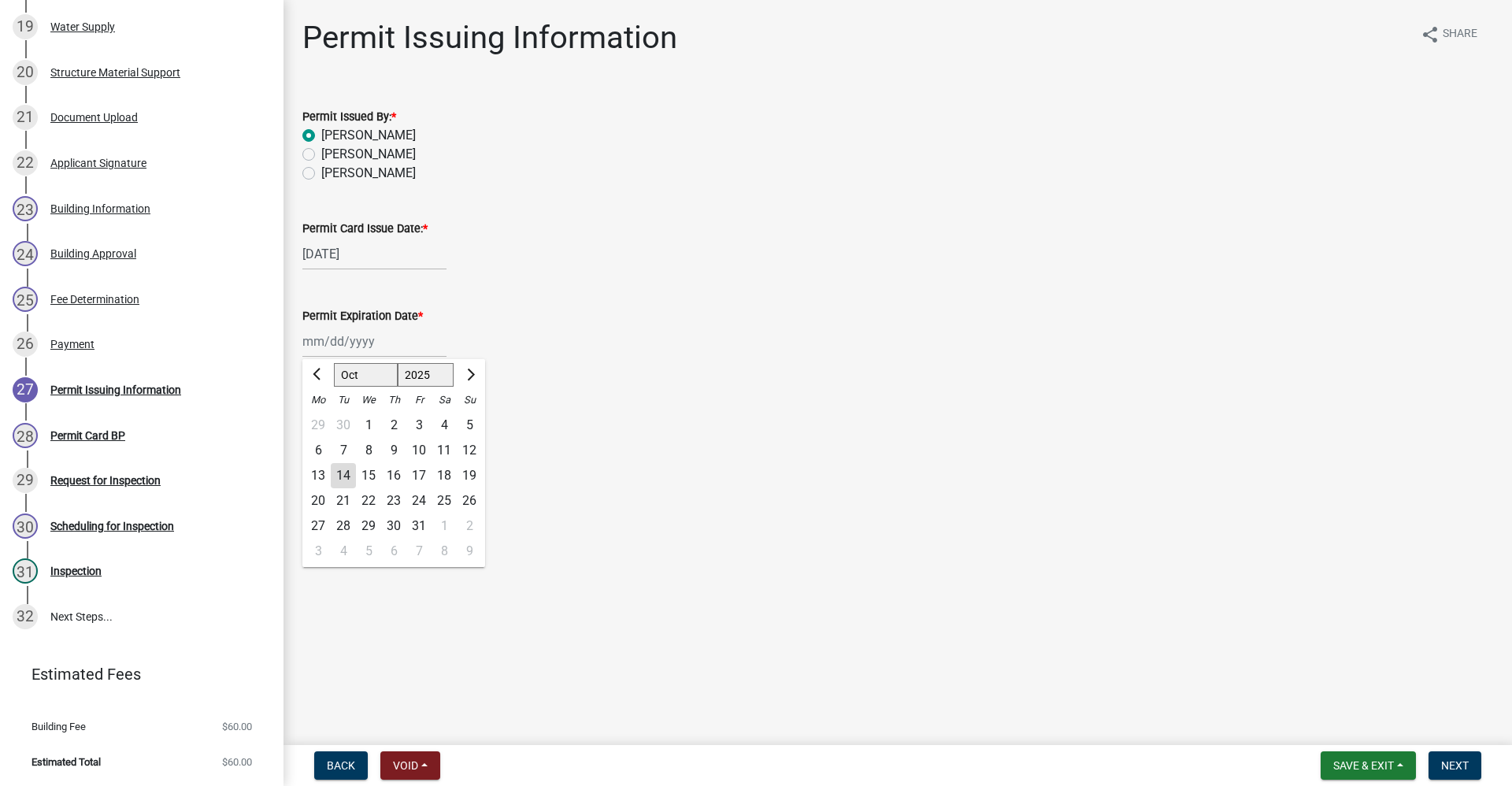
click at [443, 376] on select "1525 1526 1527 1528 1529 1530 1531 1532 1533 1534 1535 1536 1537 1538 1539 1540…" at bounding box center [426, 375] width 57 height 23
click at [435, 379] on select "1525 1526 1527 1528 1529 1530 1531 1532 1533 1534 1535 1536 1537 1538 1539 1540…" at bounding box center [426, 375] width 57 height 23
click at [397, 363] on select "1525 1526 1527 1528 1529 1530 1531 1532 1533 1534 1535 1536 1537 1538 1539 1540…" at bounding box center [426, 375] width 57 height 23
click at [397, 477] on div "14" at bounding box center [394, 475] width 25 height 25
click at [1457, 767] on span "Next" at bounding box center [1455, 765] width 27 height 13
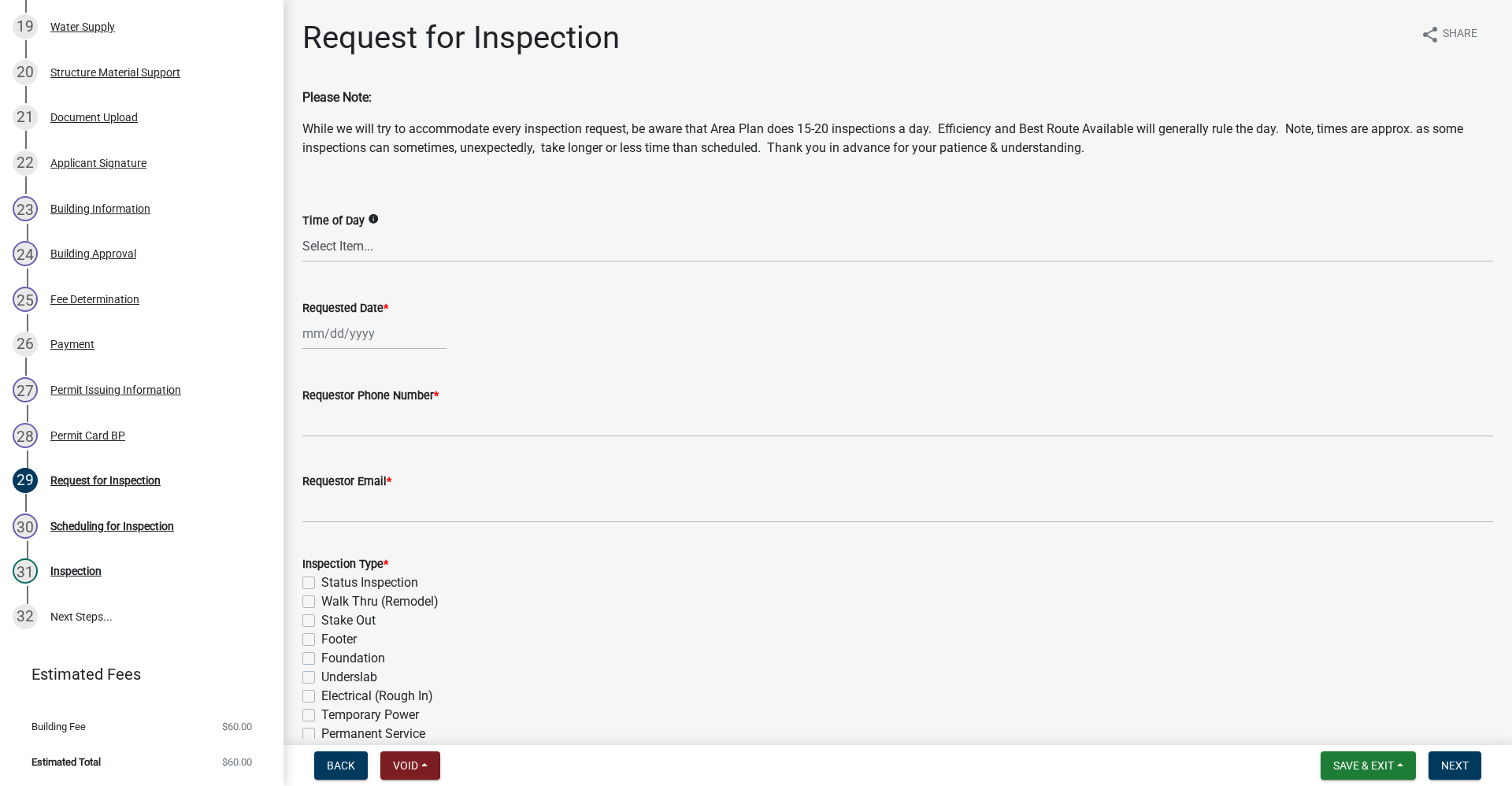
click at [325, 339] on div at bounding box center [374, 333] width 144 height 32
click at [393, 465] on div "16" at bounding box center [394, 468] width 25 height 25
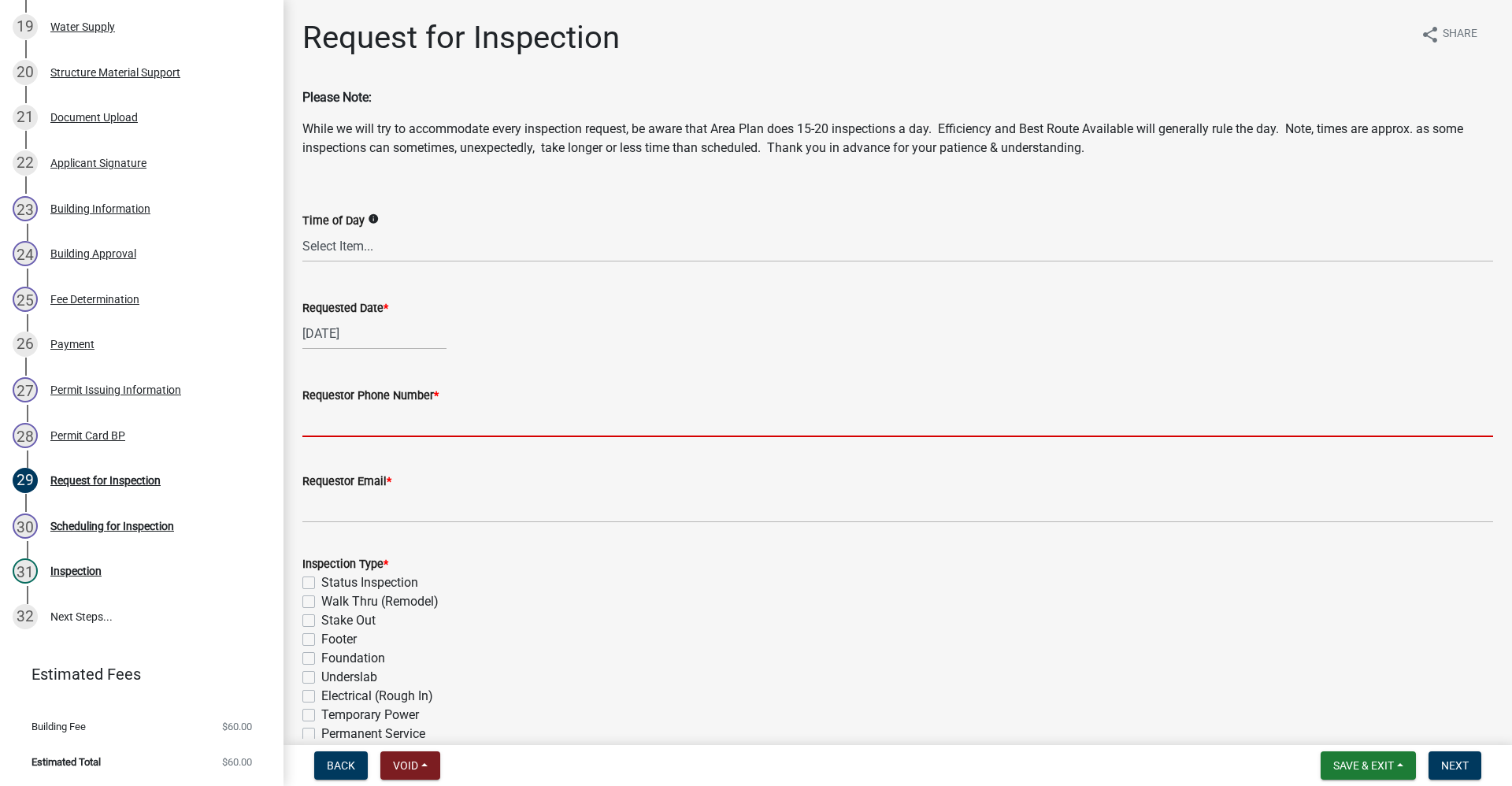
click at [320, 426] on input "Requestor Phone Number *" at bounding box center [897, 421] width 1191 height 32
click at [334, 413] on input "Requestor Phone Number *" at bounding box center [897, 421] width 1191 height 32
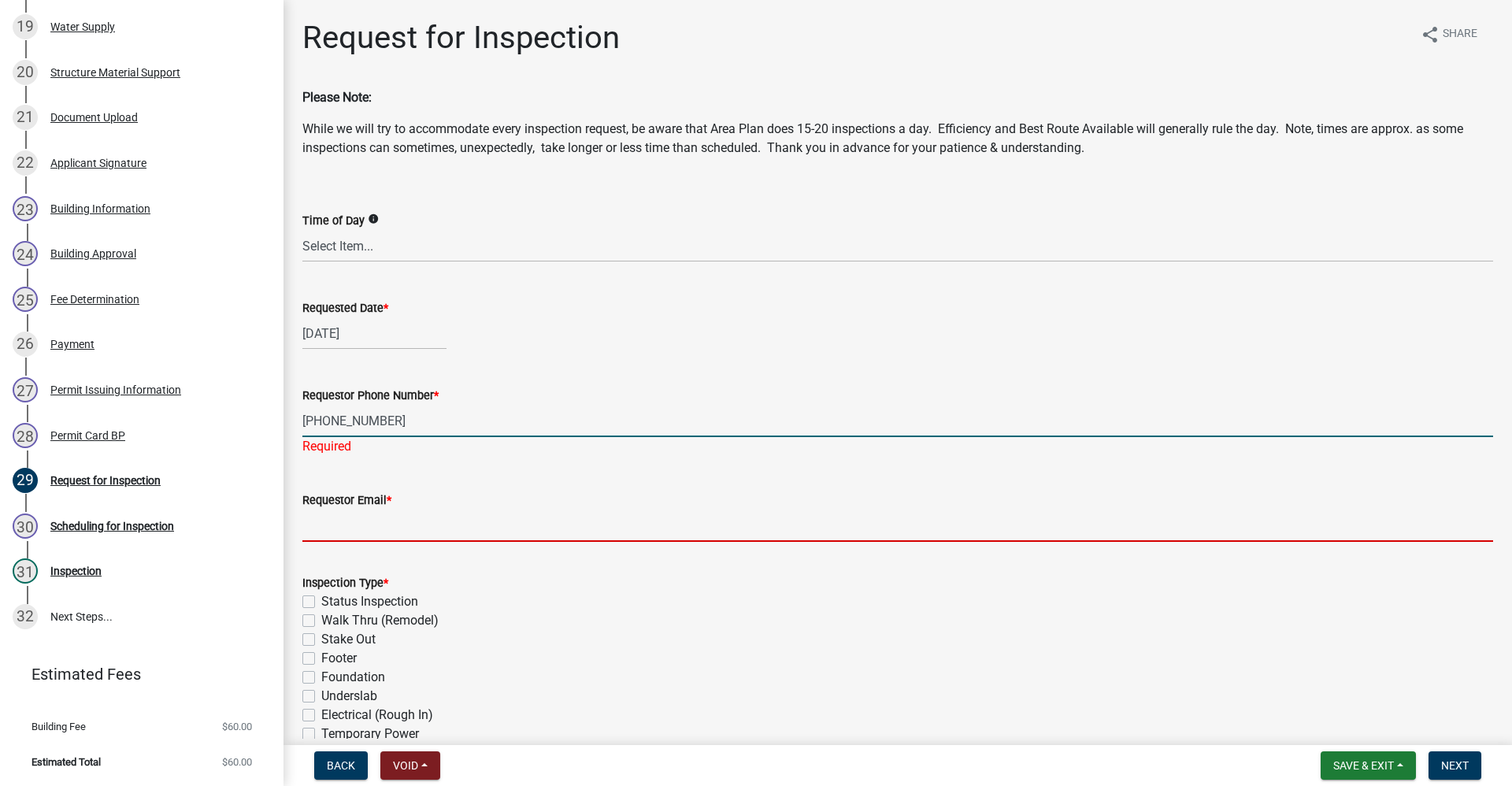
click at [345, 520] on input "Requestor Email *" at bounding box center [897, 525] width 1191 height 32
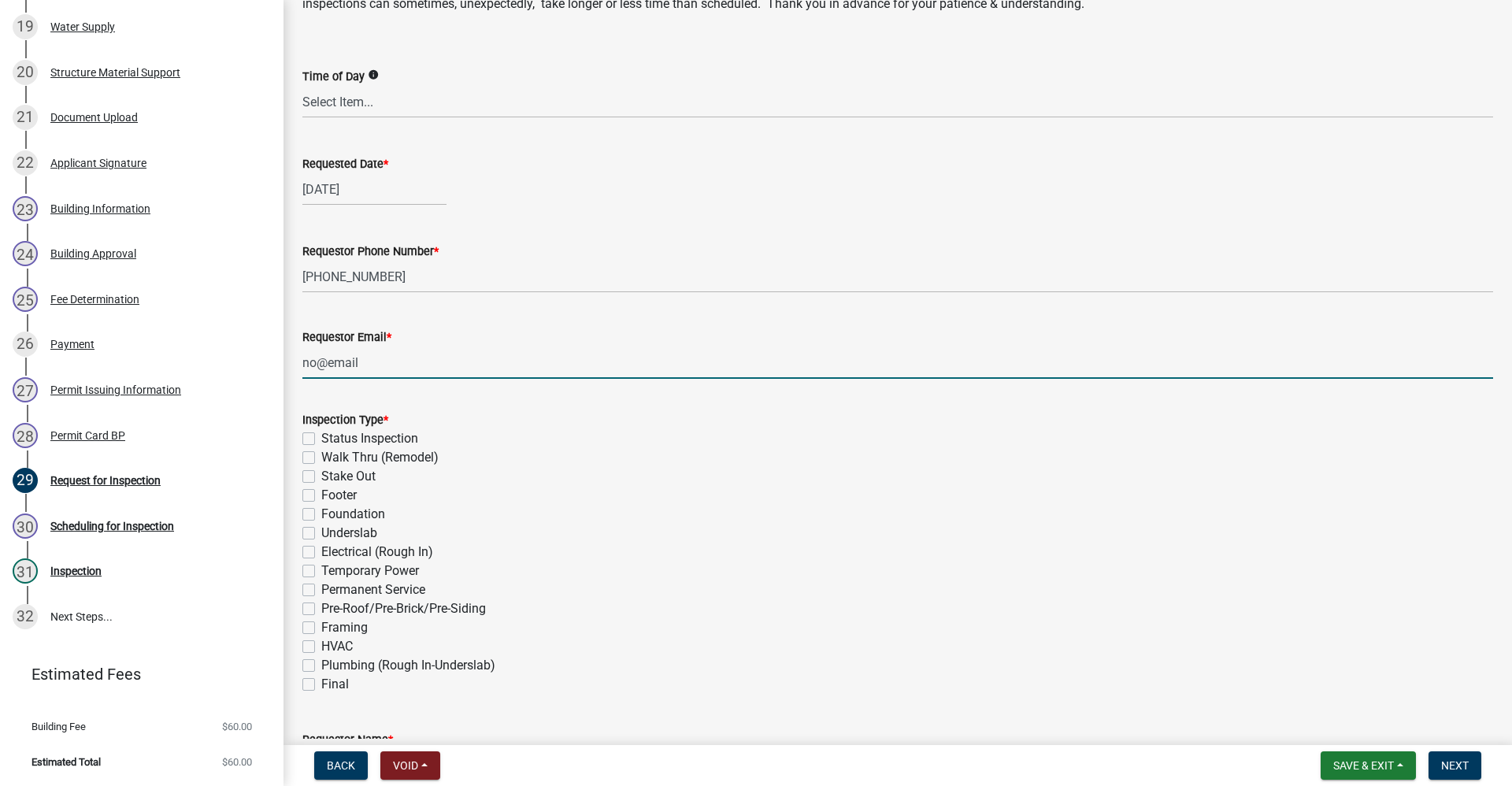
scroll to position [158, 0]
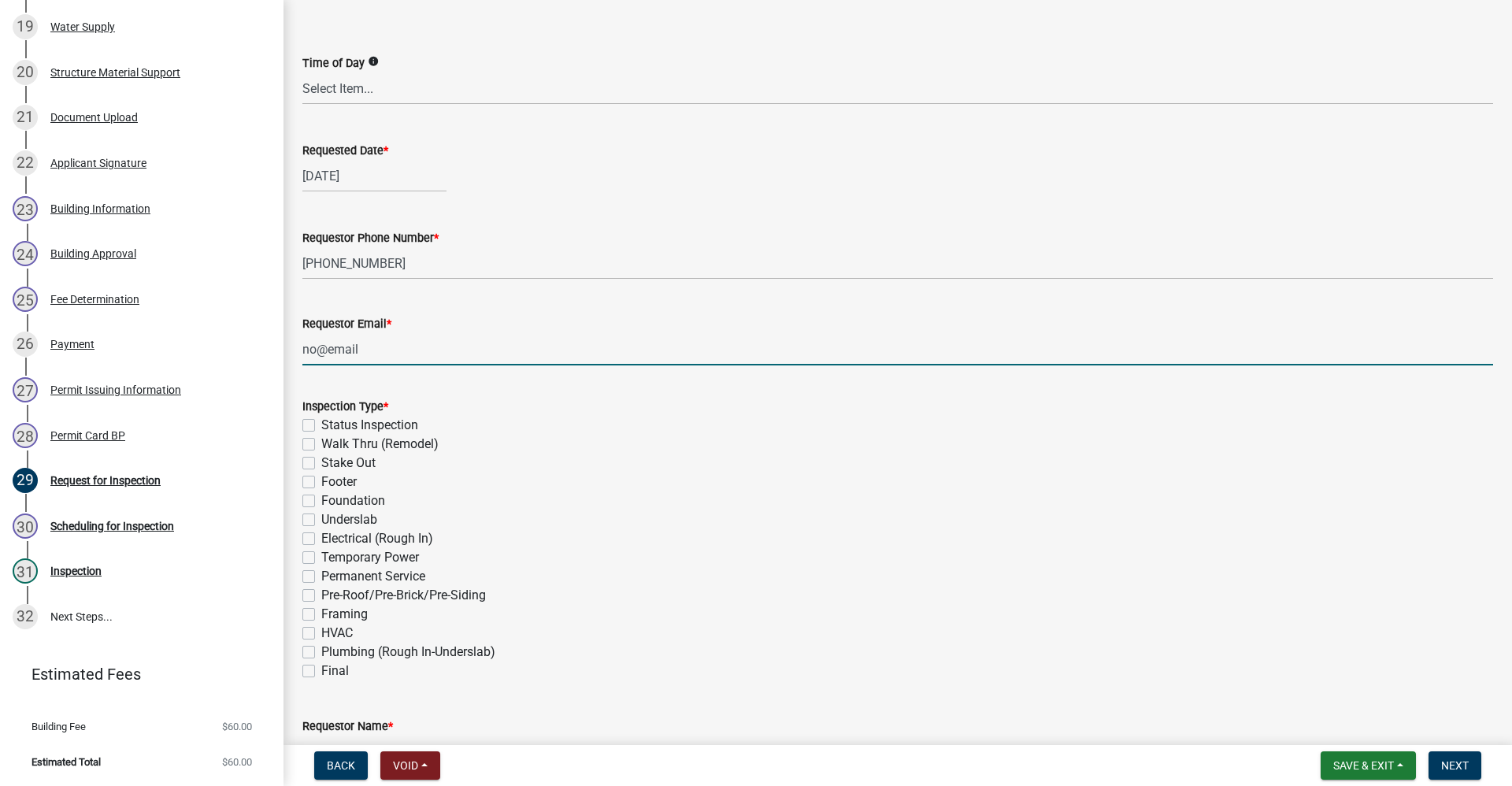
click at [321, 462] on label "Stake Out" at bounding box center [349, 463] width 55 height 19
click at [321, 462] on input "Stake Out" at bounding box center [326, 459] width 11 height 11
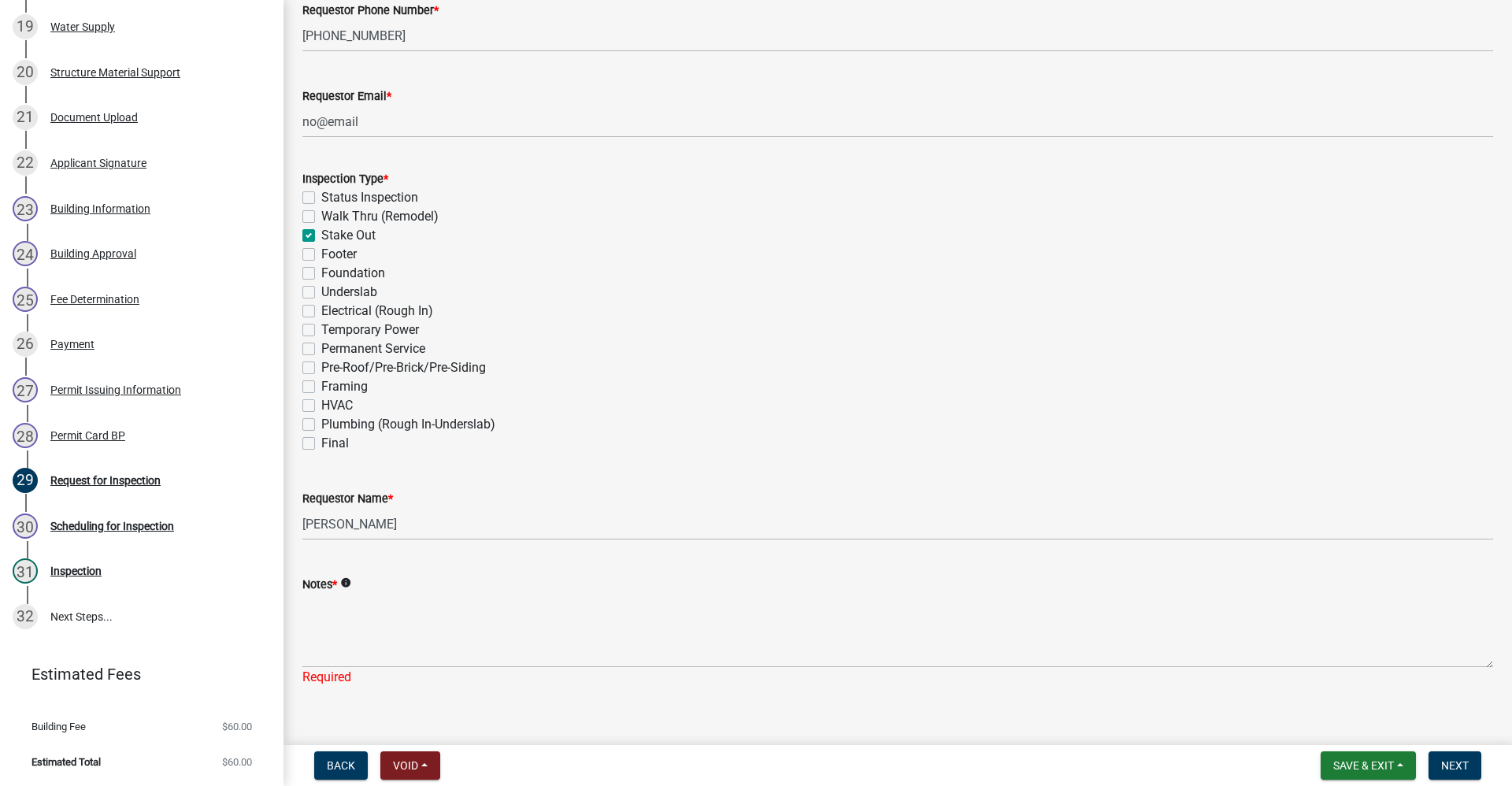
scroll to position [393, 0]
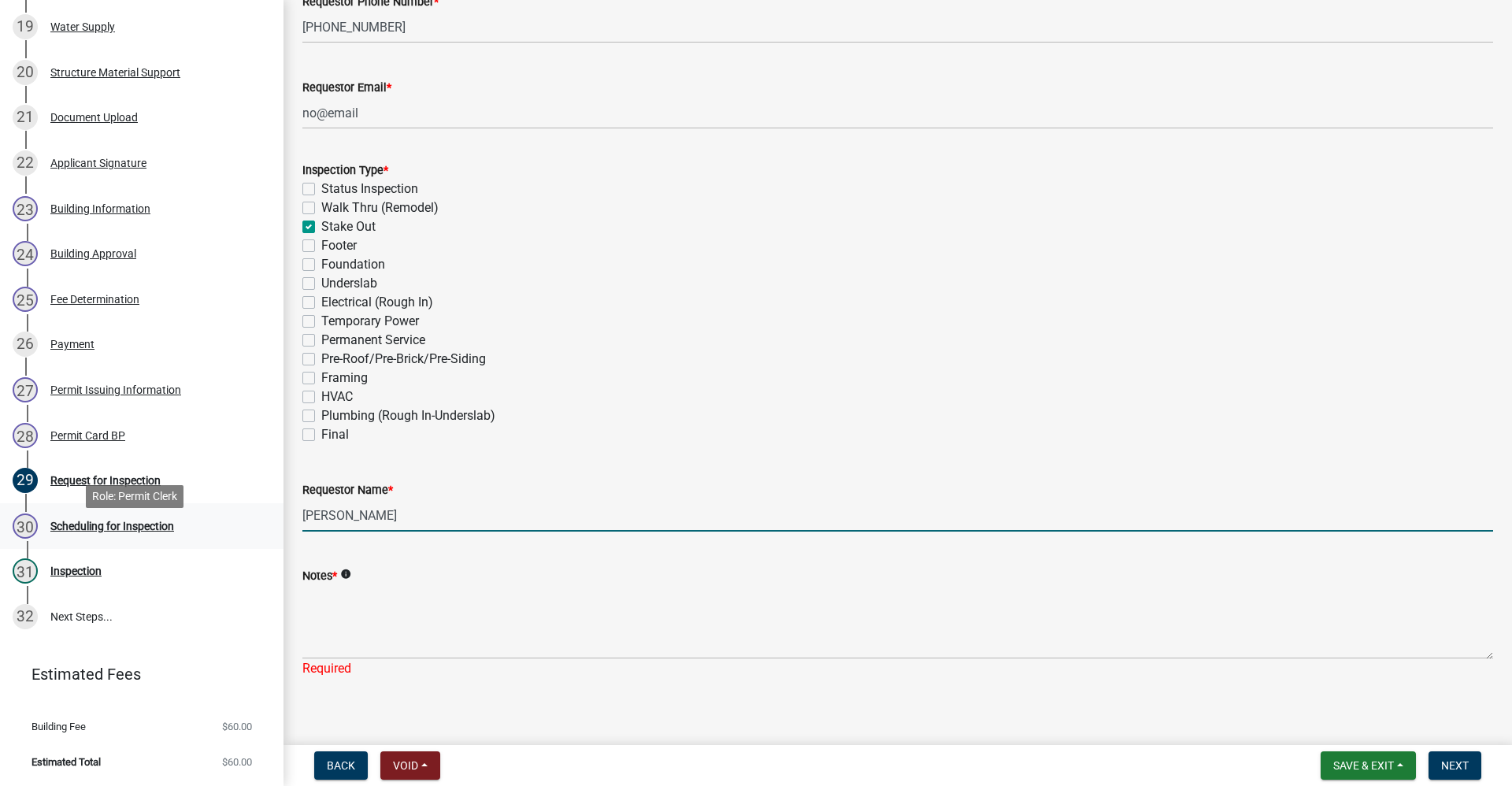
drag, startPoint x: 405, startPoint y: 515, endPoint x: 243, endPoint y: 537, distance: 163.5
click at [242, 537] on div "Residential Building Permits ILP2025-0301 Edit View Summary Notes Show emails 1…" at bounding box center [756, 393] width 1512 height 786
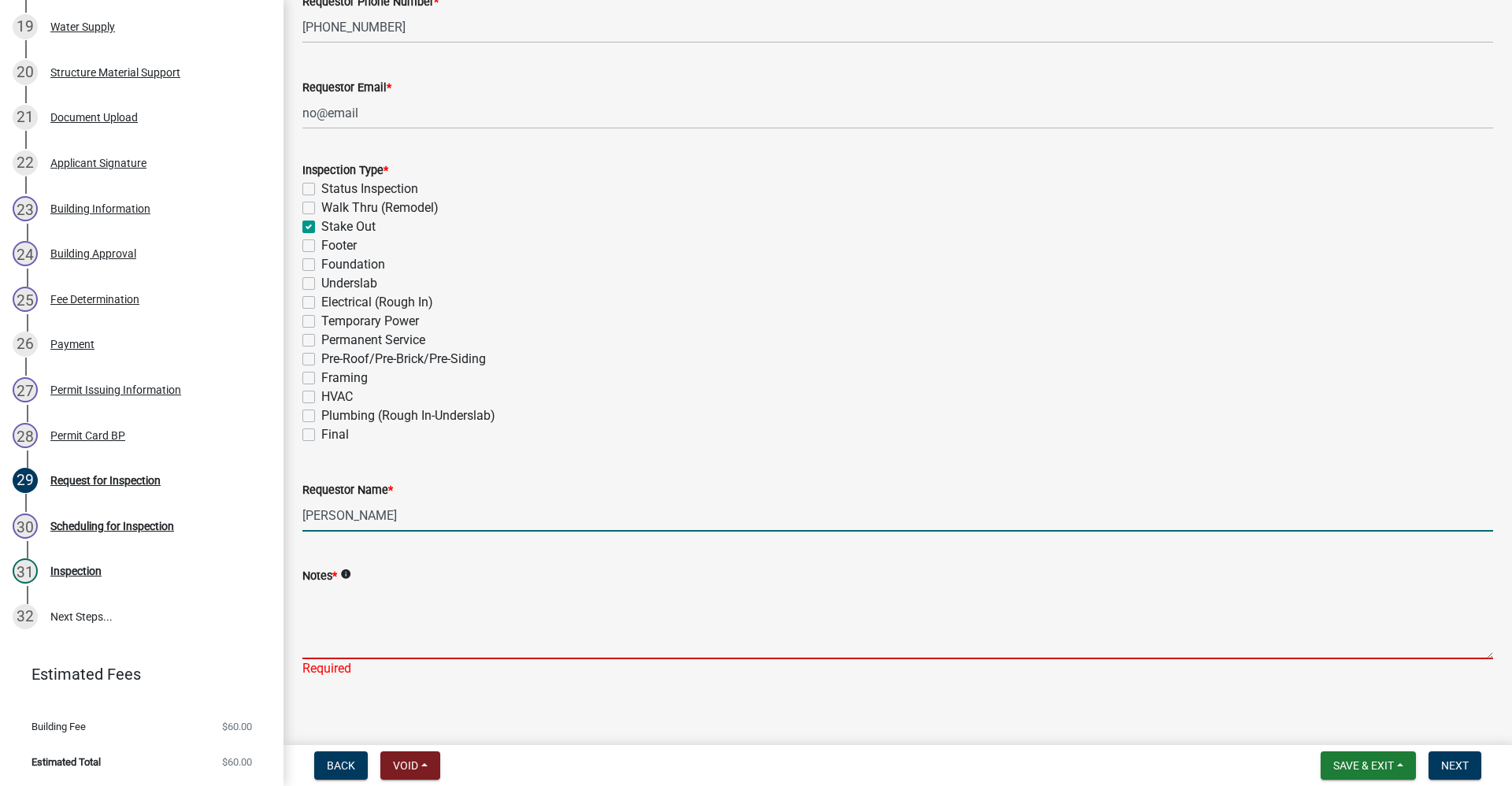
click at [322, 626] on textarea "Notes *" at bounding box center [897, 622] width 1191 height 74
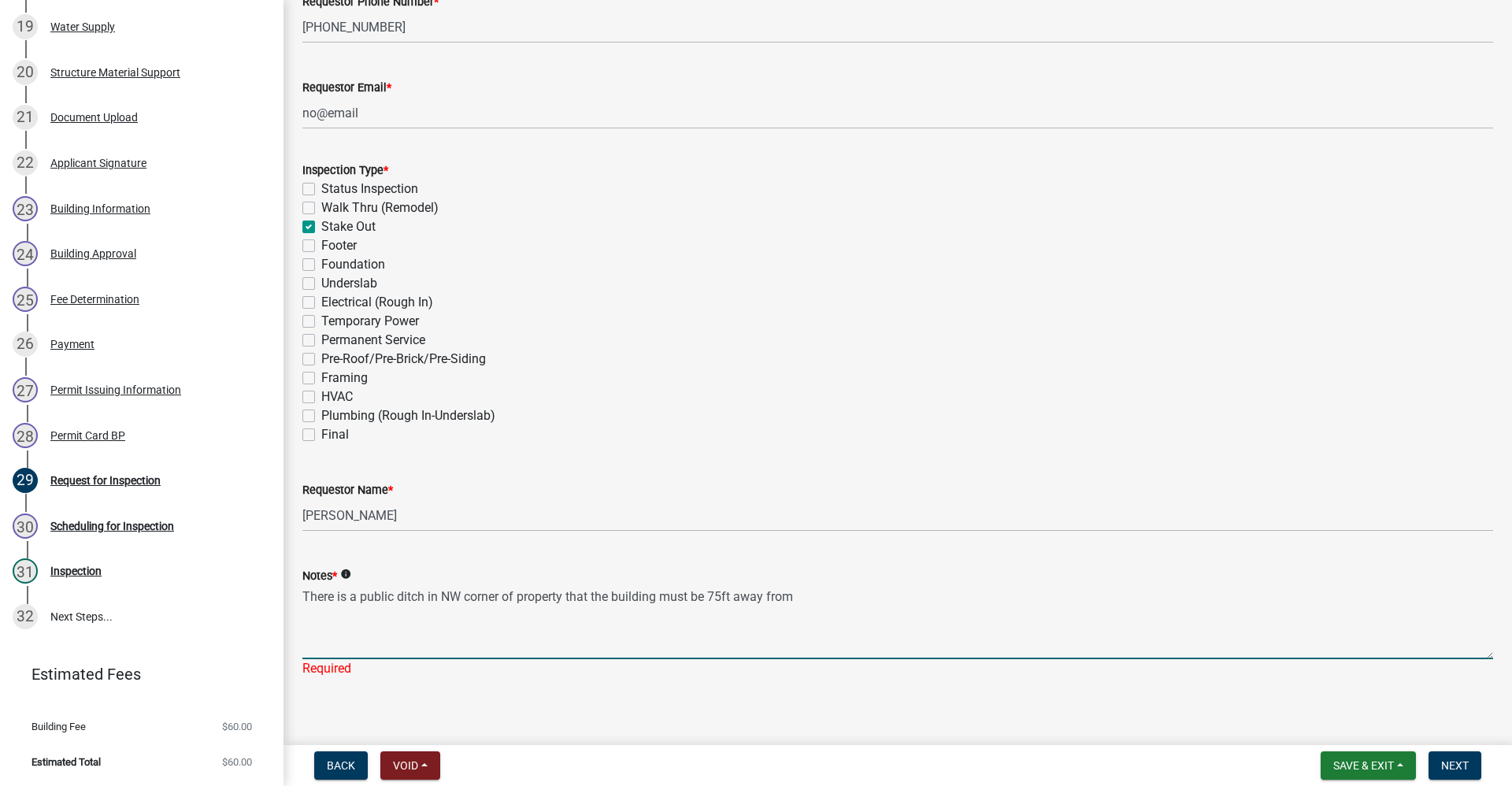
drag, startPoint x: 790, startPoint y: 596, endPoint x: 308, endPoint y: 600, distance: 482.0
click at [308, 600] on textarea "There is a public ditch in NW corner of property that the building must be 75ft…" at bounding box center [897, 622] width 1191 height 74
drag, startPoint x: 302, startPoint y: 594, endPoint x: 810, endPoint y: 601, distance: 508.0
click at [926, 608] on textarea "There is a public ditch in NW corner of property that the building must be 75ft…" at bounding box center [897, 622] width 1191 height 74
click at [800, 597] on textarea "There is a public ditch in NW corner of property that the building must be 75ft…" at bounding box center [897, 622] width 1191 height 74
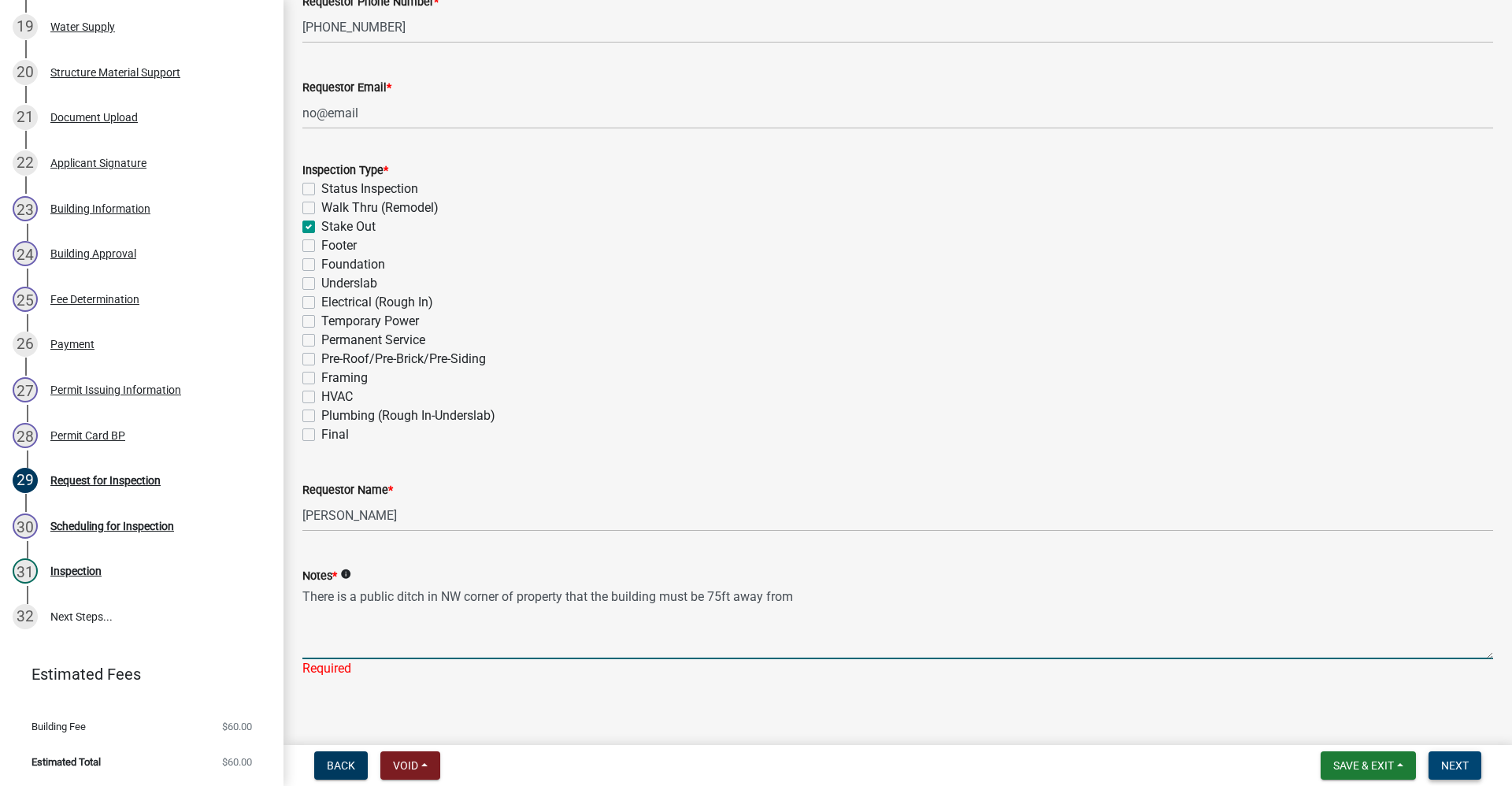
scroll to position [389, 0]
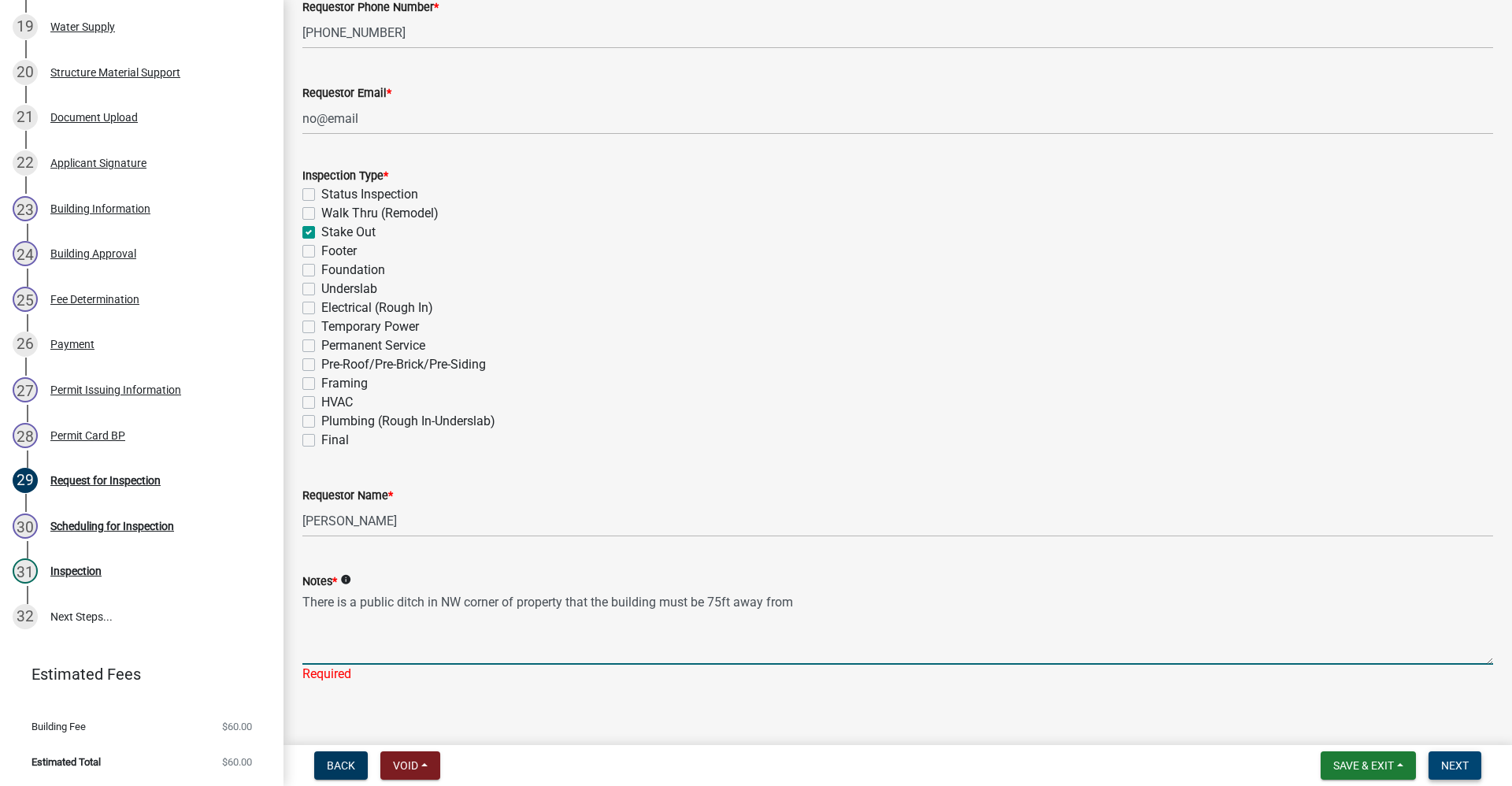
click at [1449, 767] on span "Next" at bounding box center [1455, 765] width 27 height 13
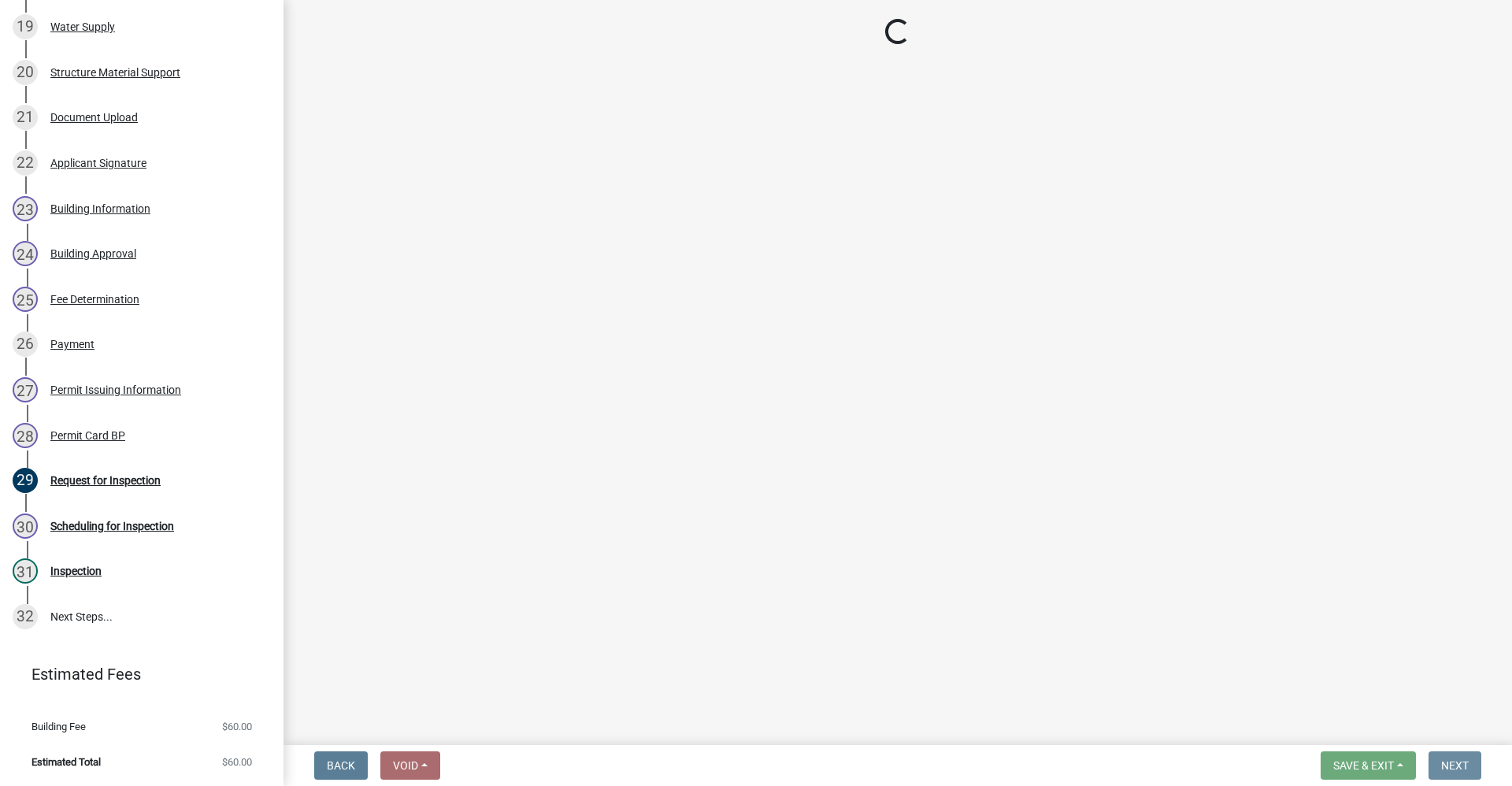
scroll to position [0, 0]
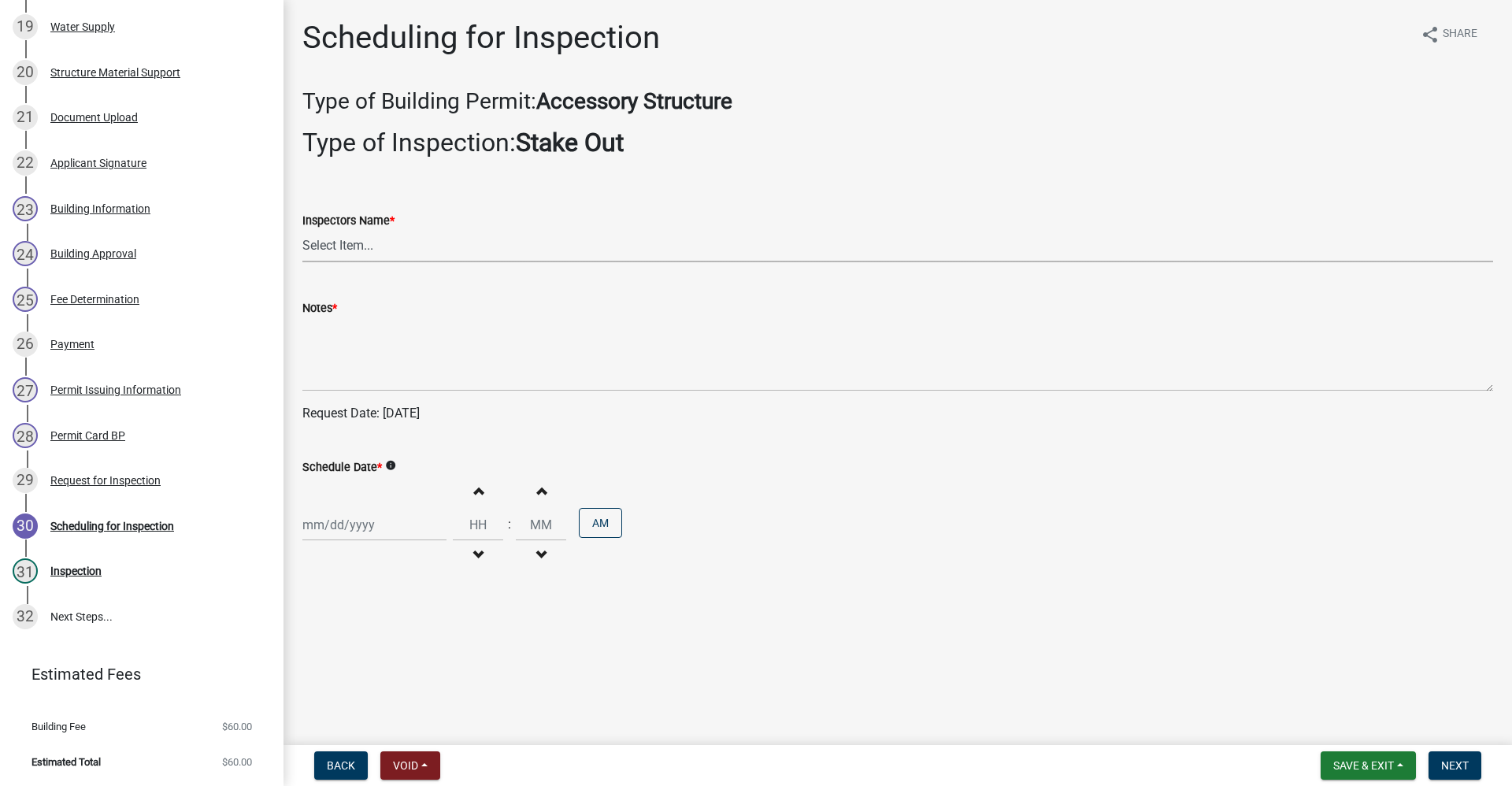
click at [344, 244] on select "Select Item... rberryhill ([PERSON_NAME]) [PERSON_NAME] ([PERSON_NAME]) [PERSON…" at bounding box center [897, 245] width 1191 height 32
click at [302, 230] on select "Select Item... rberryhill ([PERSON_NAME]) [PERSON_NAME] ([PERSON_NAME]) [PERSON…" at bounding box center [897, 245] width 1191 height 32
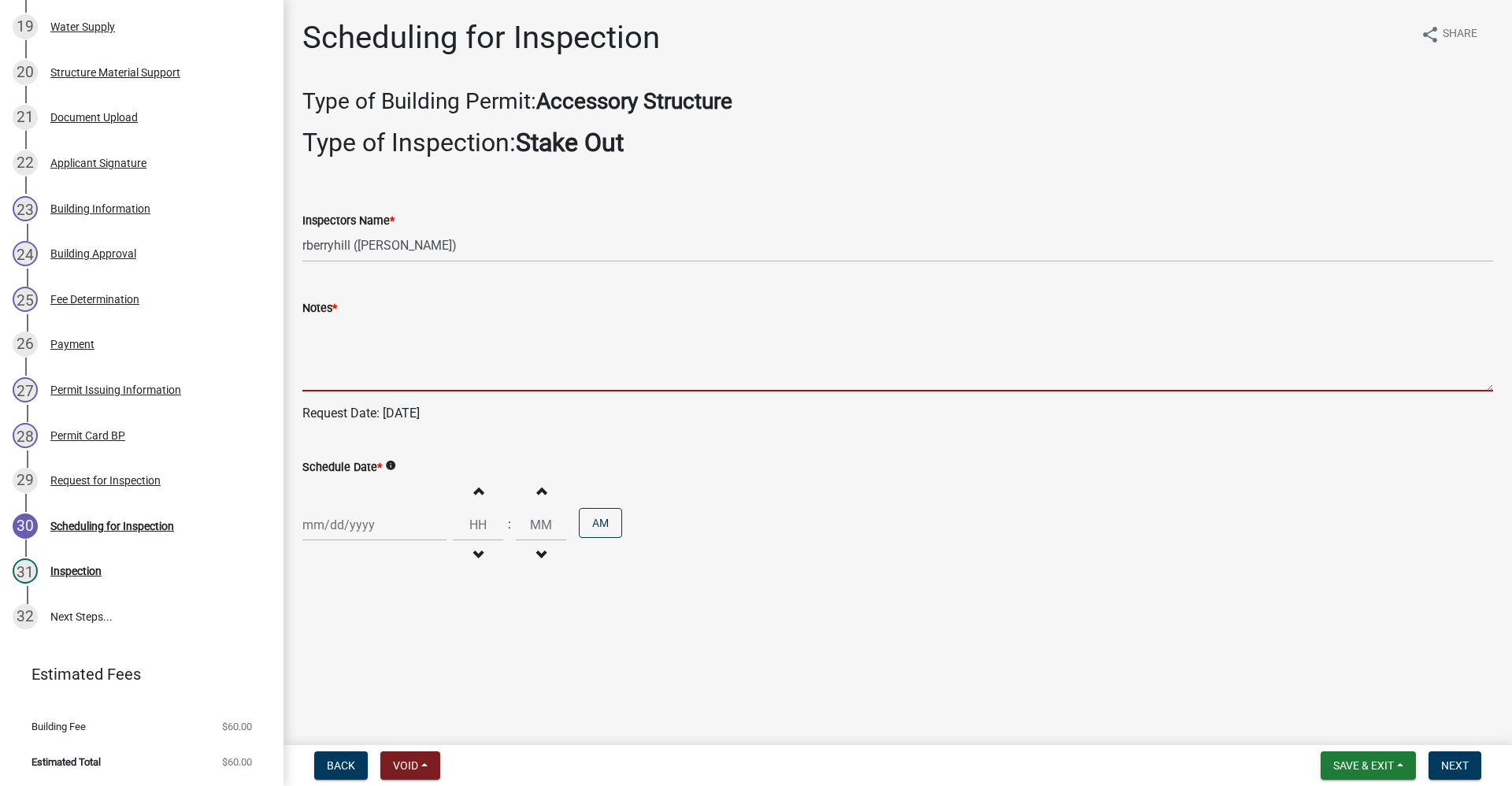
click at [330, 358] on textarea "Notes *" at bounding box center [897, 355] width 1191 height 74
paste textarea "There is a public ditch in NW corner of property that the building must be 75ft…"
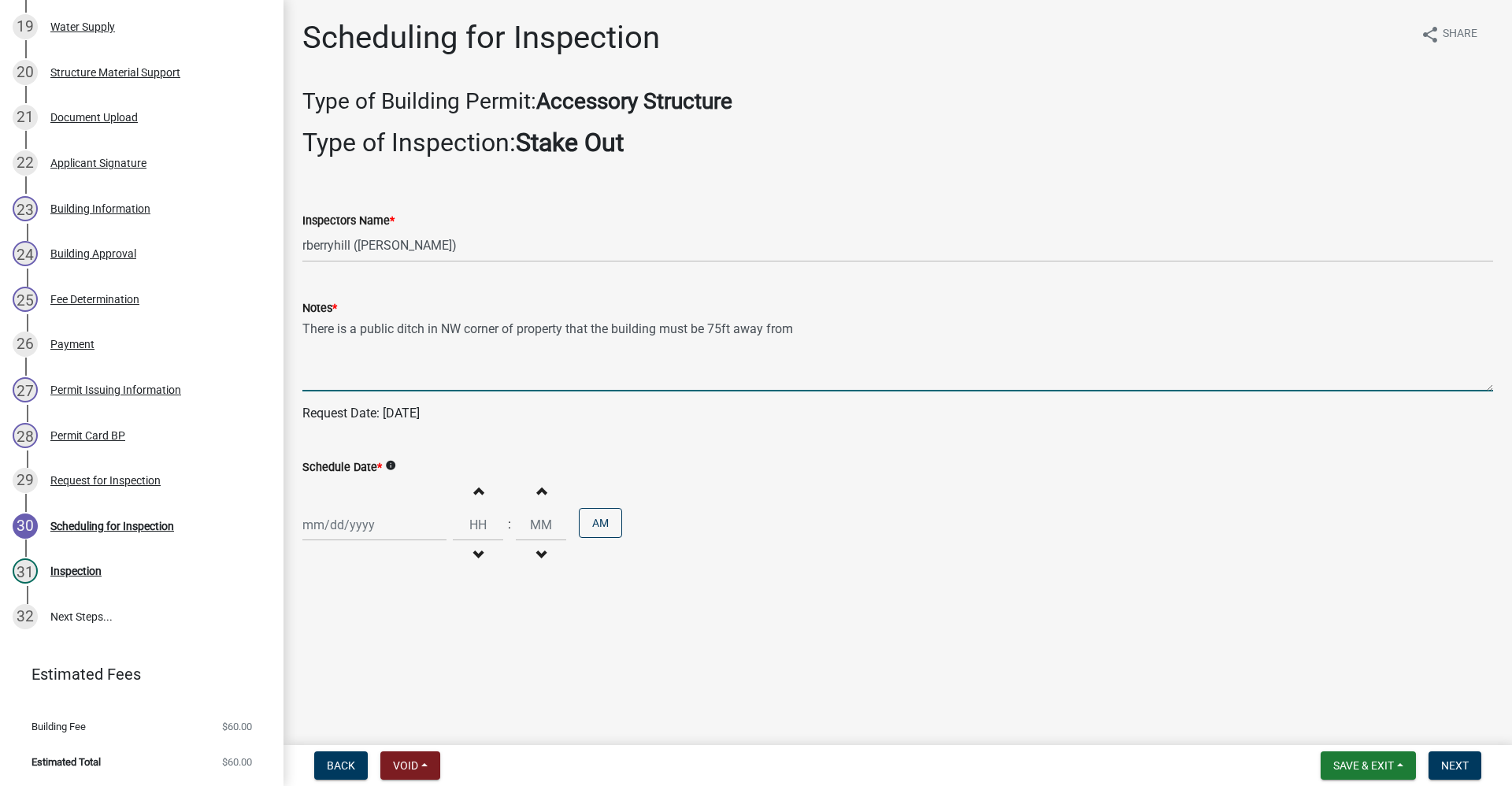
click at [347, 524] on div at bounding box center [374, 524] width 144 height 32
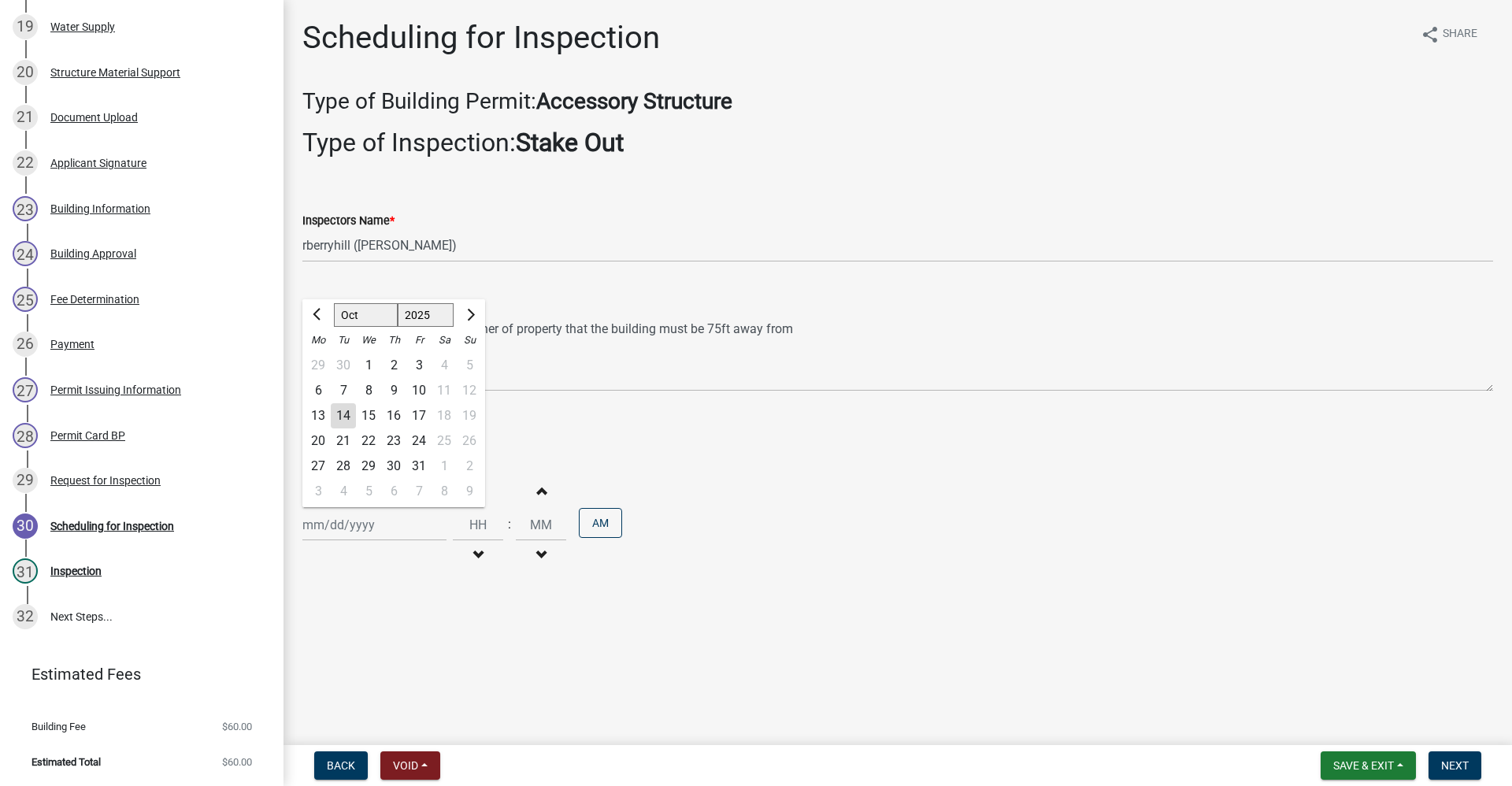
click at [389, 409] on div "16" at bounding box center [394, 416] width 25 height 25
click at [1465, 766] on span "Next" at bounding box center [1455, 765] width 27 height 13
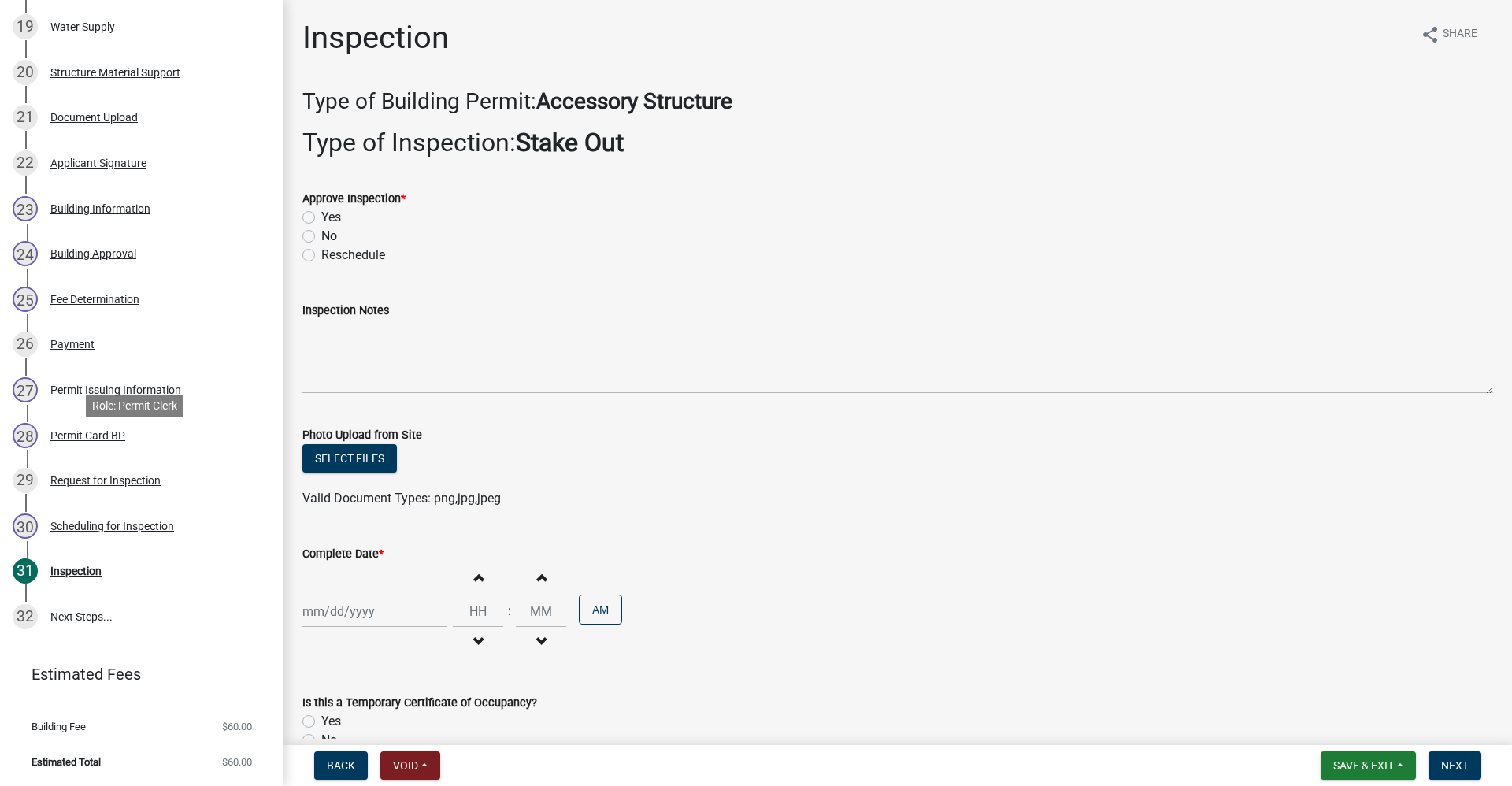
click at [73, 441] on div "Permit Card BP" at bounding box center [88, 434] width 75 height 11
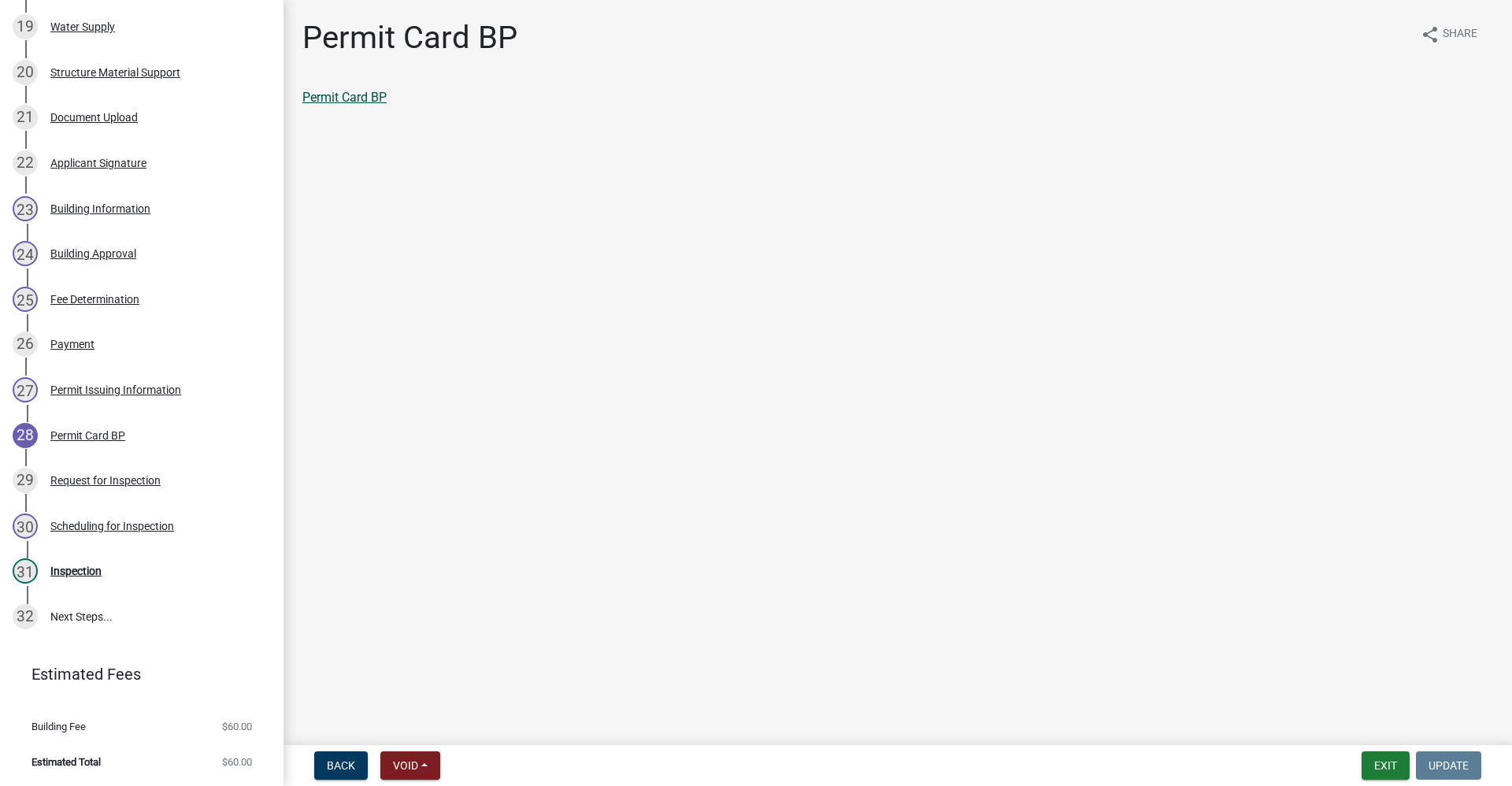
click at [335, 97] on link "Permit Card BP" at bounding box center [344, 96] width 84 height 15
click at [81, 577] on div "Inspection" at bounding box center [76, 570] width 52 height 11
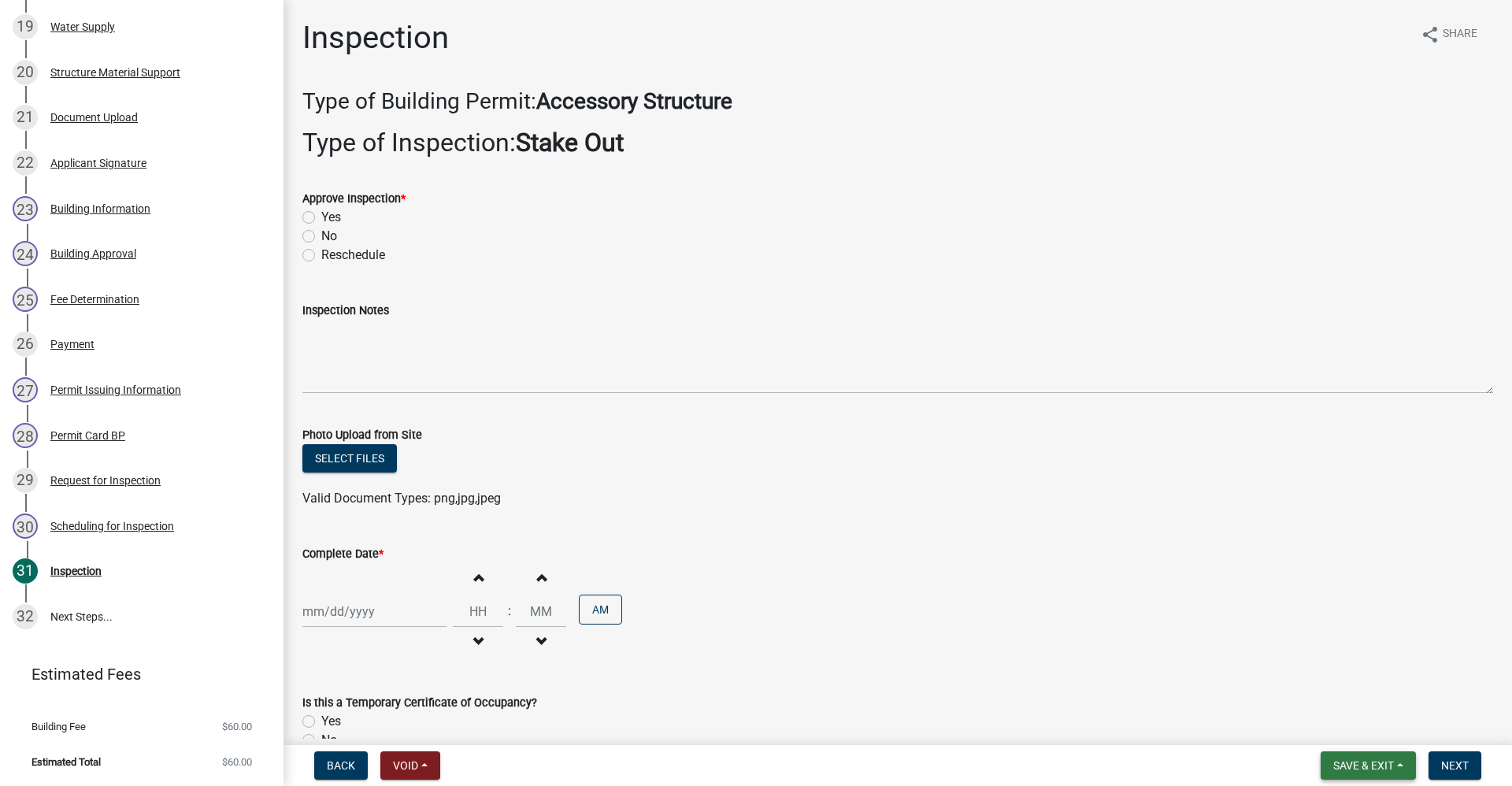
click at [1348, 766] on span "Save & Exit" at bounding box center [1364, 765] width 60 height 13
click at [1328, 726] on button "Save & Exit" at bounding box center [1352, 724] width 126 height 38
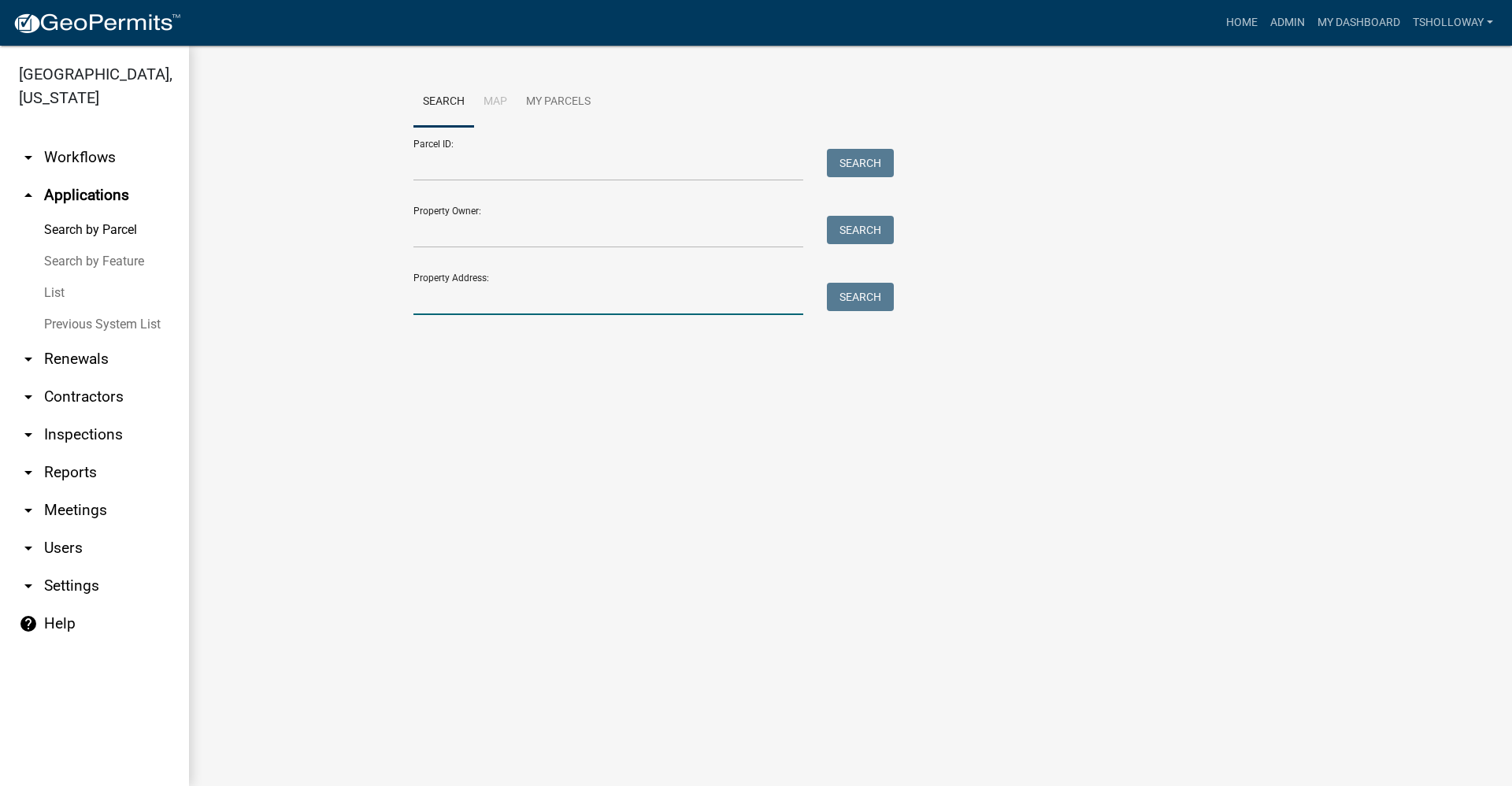
click at [471, 294] on input "Property Address:" at bounding box center [608, 298] width 390 height 32
click at [853, 302] on button "Search" at bounding box center [860, 296] width 67 height 28
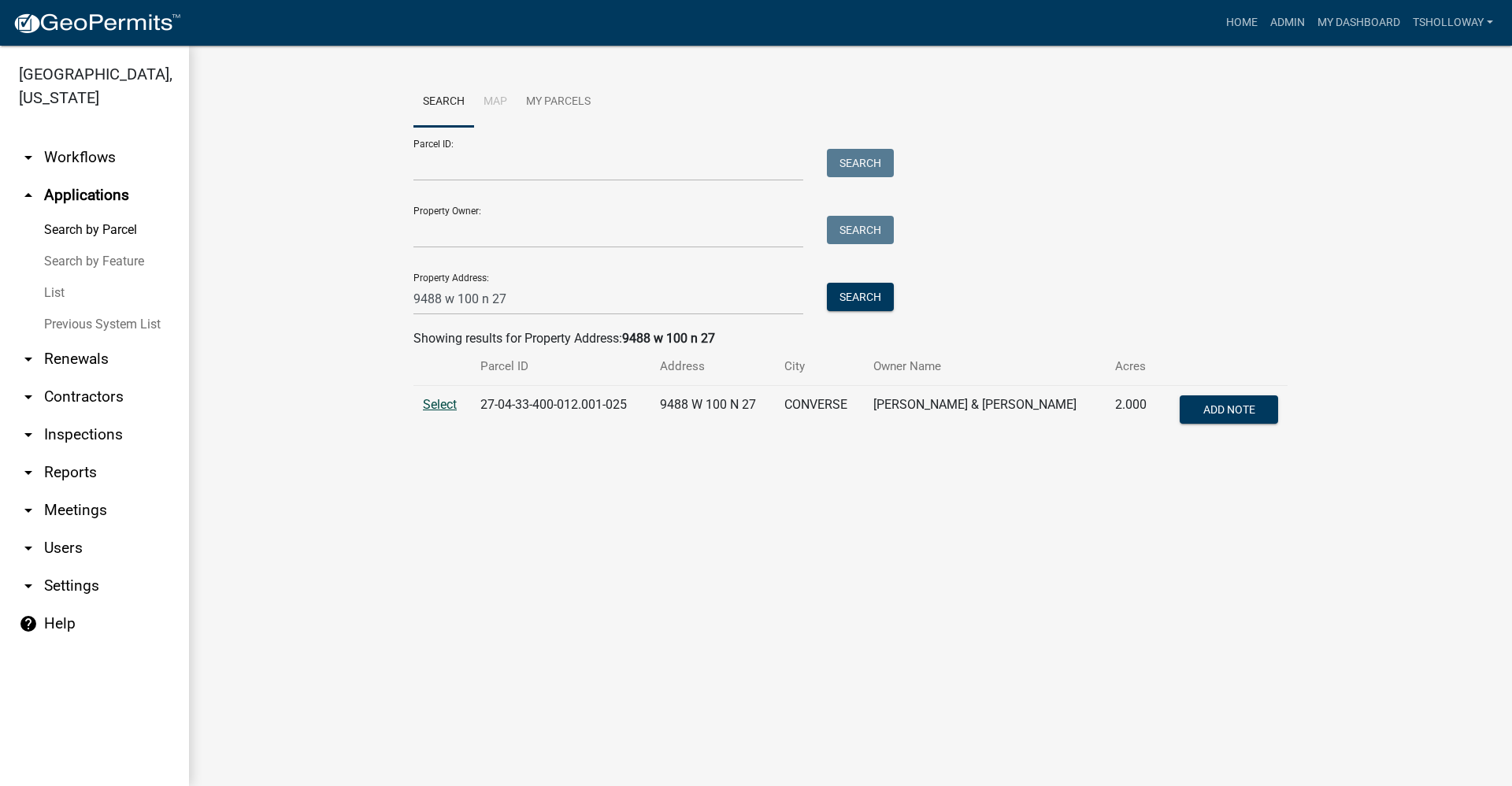
click at [438, 403] on span "Select" at bounding box center [439, 403] width 34 height 15
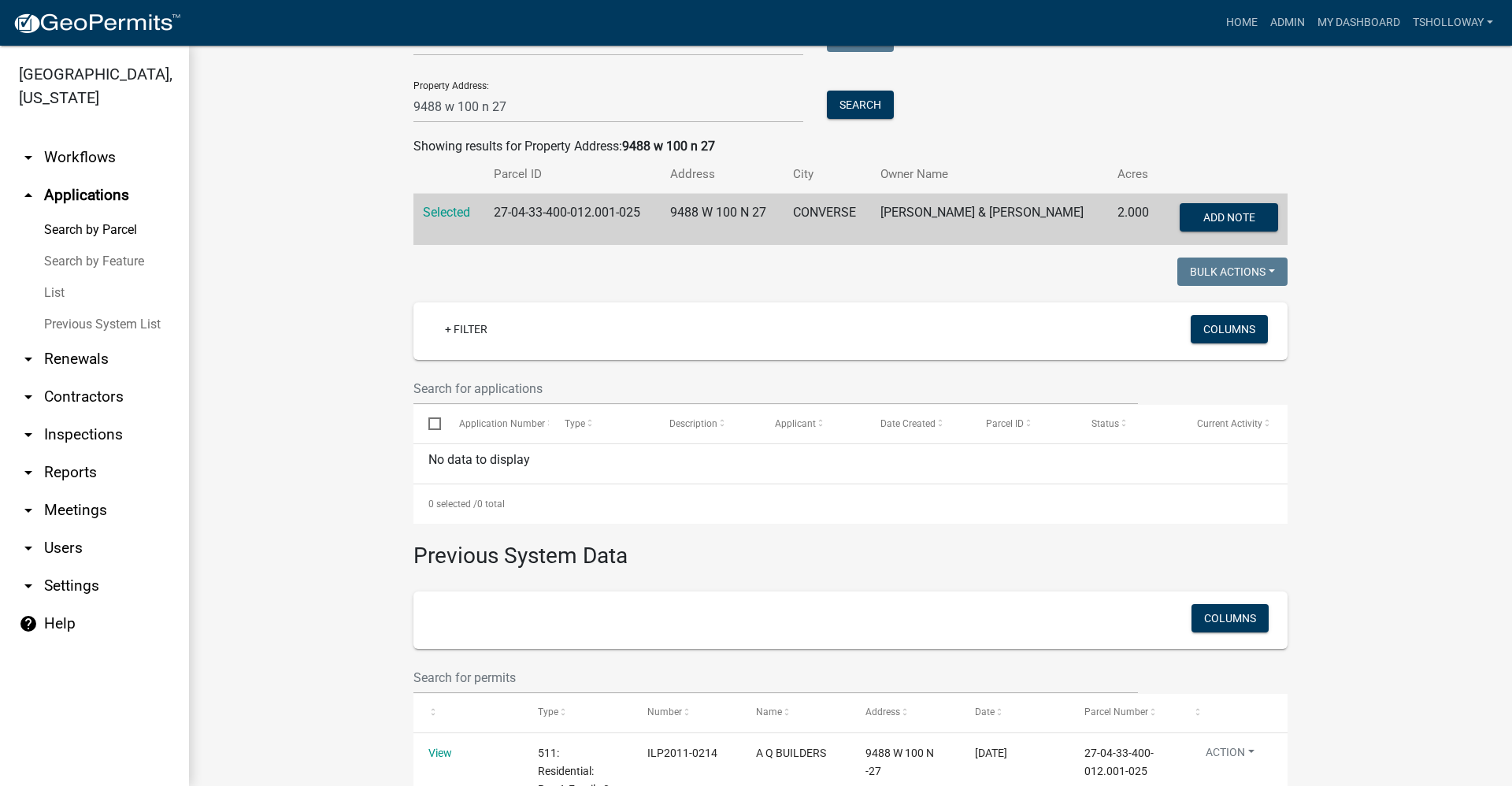
scroll to position [158, 0]
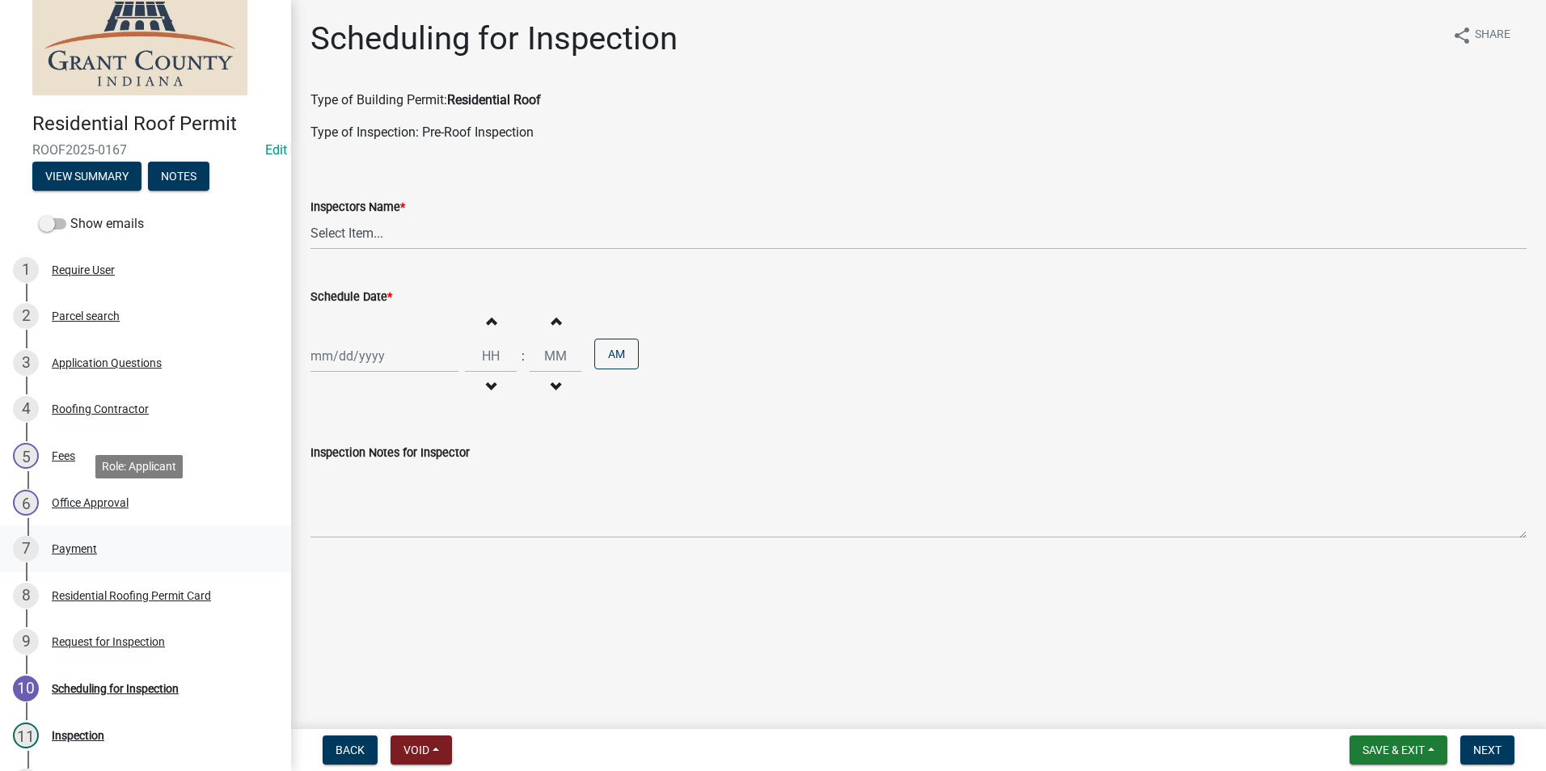
scroll to position [81, 0]
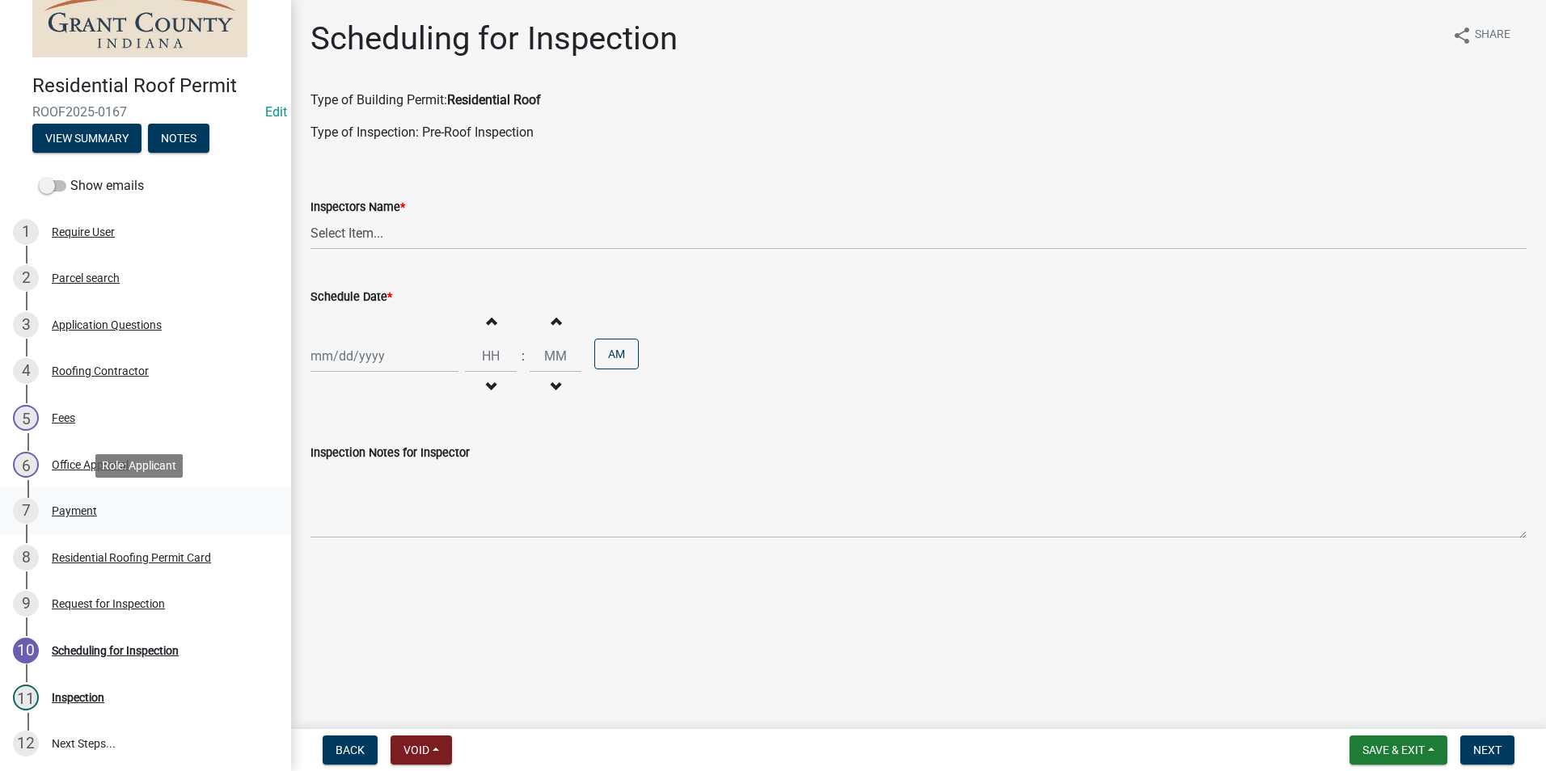
click at [65, 511] on div "Payment" at bounding box center [74, 510] width 45 height 11
